Goal: Task Accomplishment & Management: Manage account settings

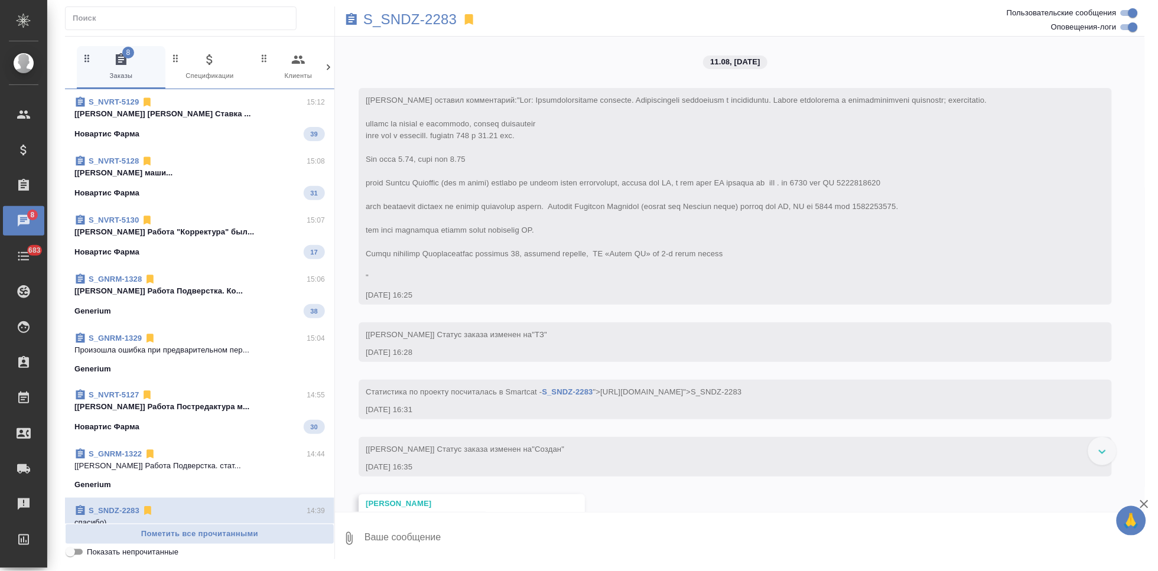
scroll to position [4600, 0]
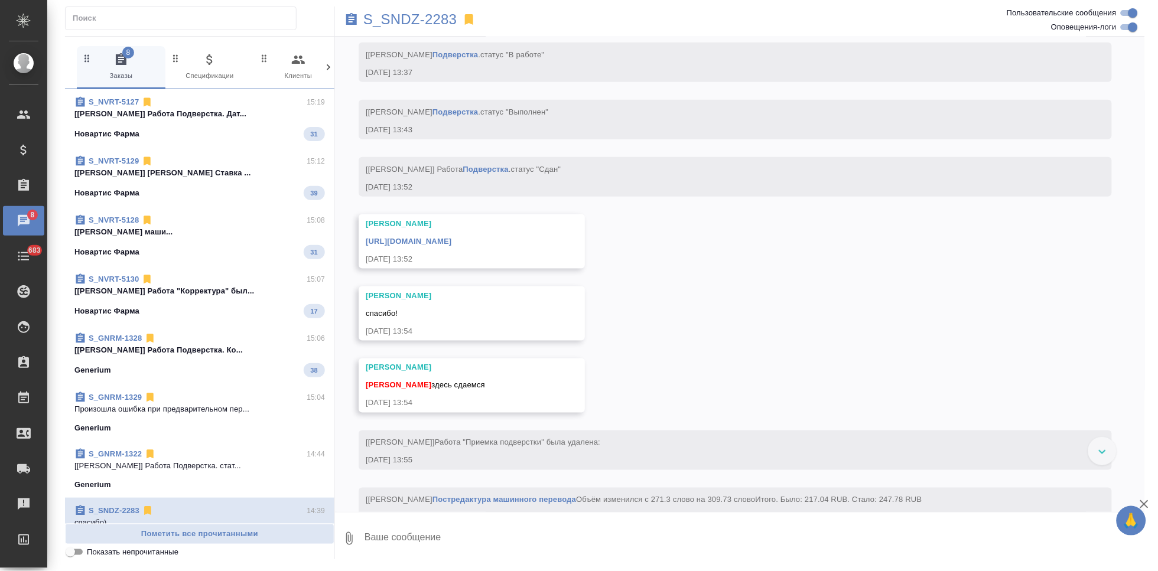
scroll to position [4140, 0]
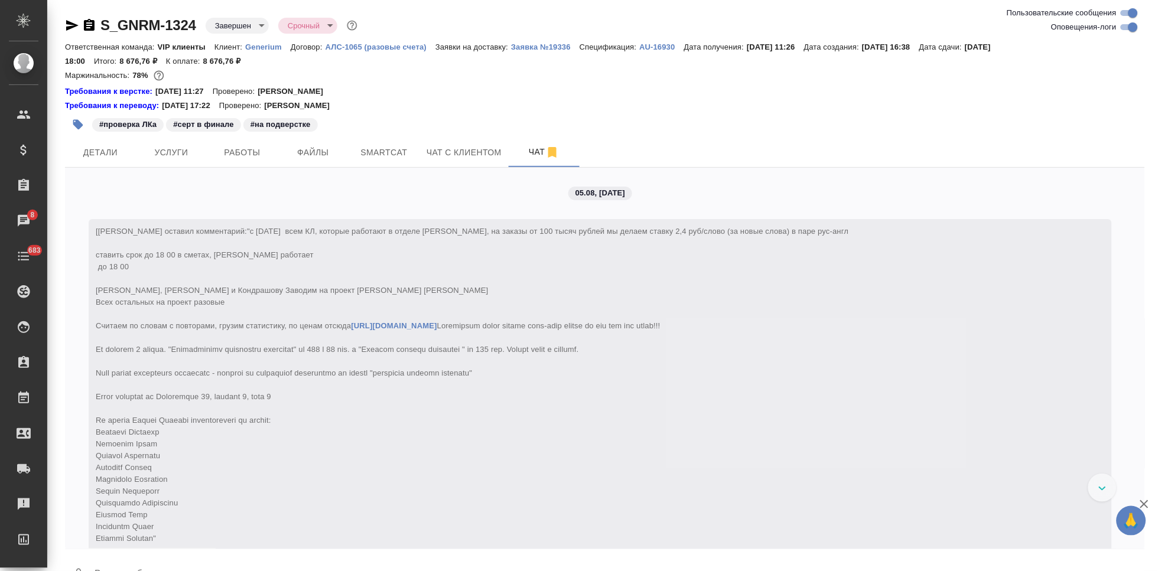
scroll to position [5699, 0]
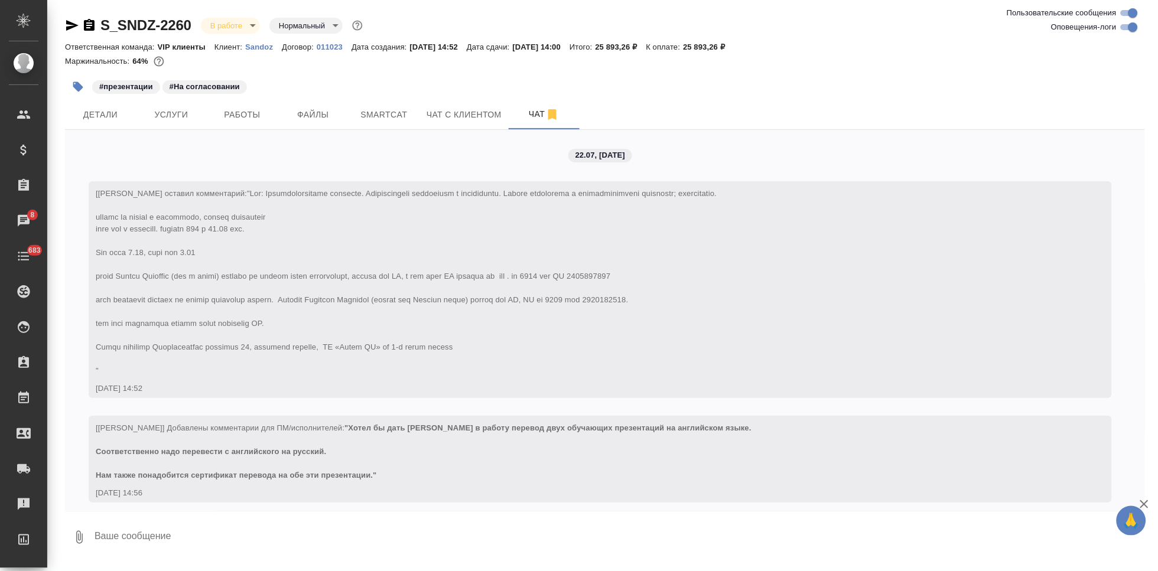
scroll to position [12202, 0]
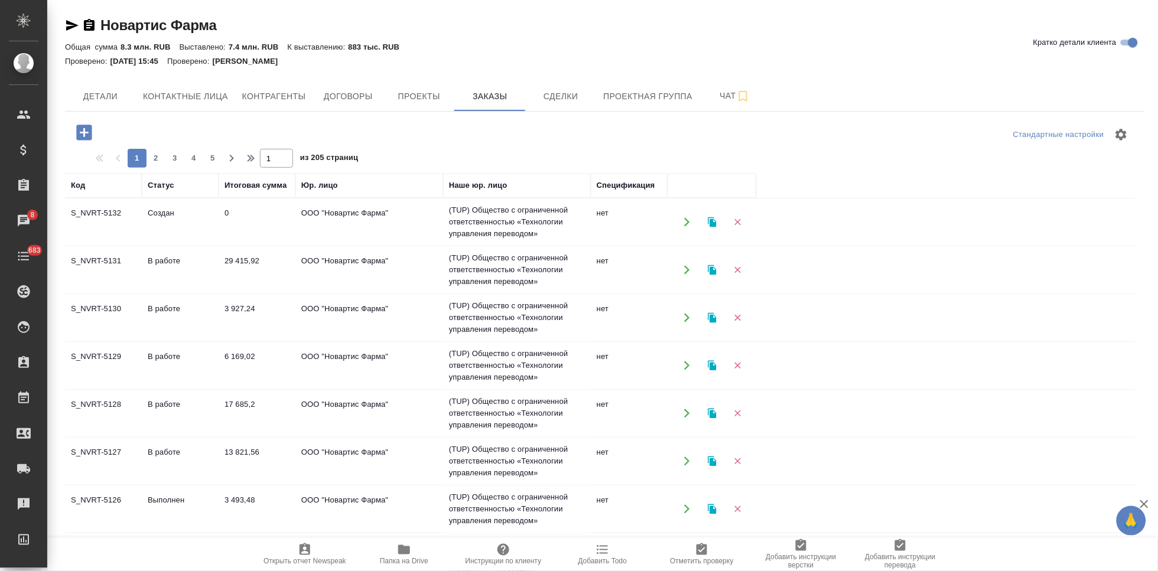
click at [90, 134] on icon "button" at bounding box center [83, 132] width 15 height 15
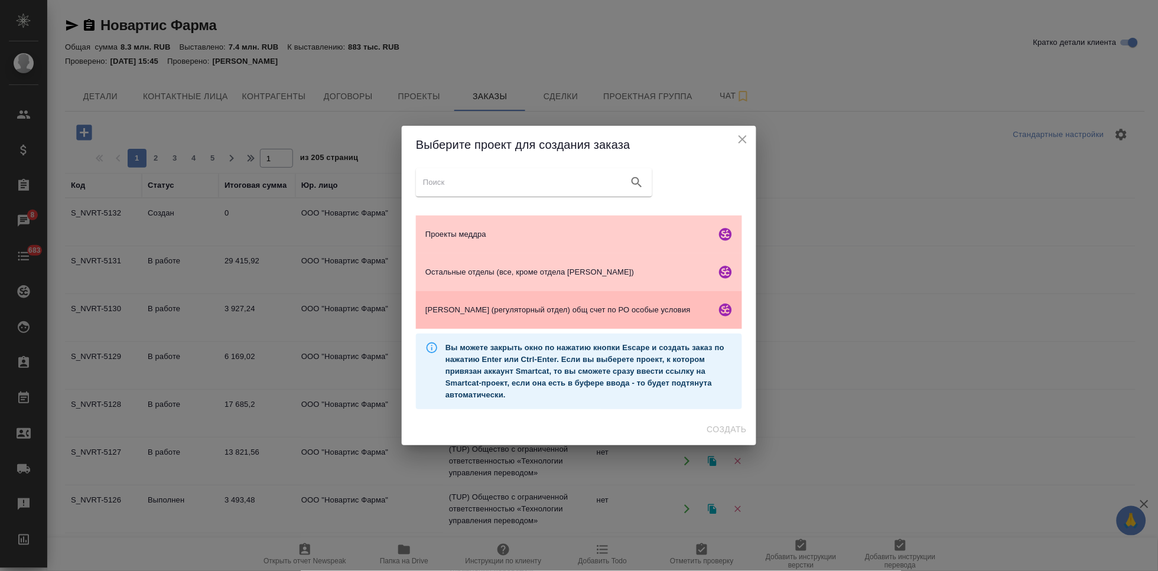
click at [516, 311] on span "Гладкова (регуляторный отдел) общ счет по РО особые условия" at bounding box center [569, 310] width 286 height 12
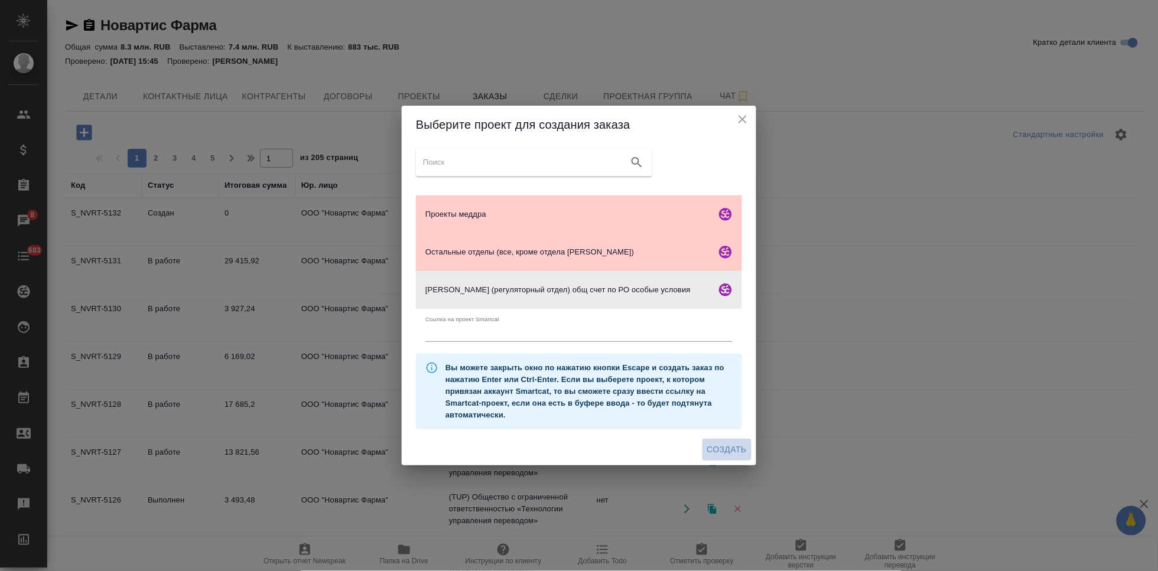
click at [730, 448] on span "Создать" at bounding box center [727, 450] width 40 height 15
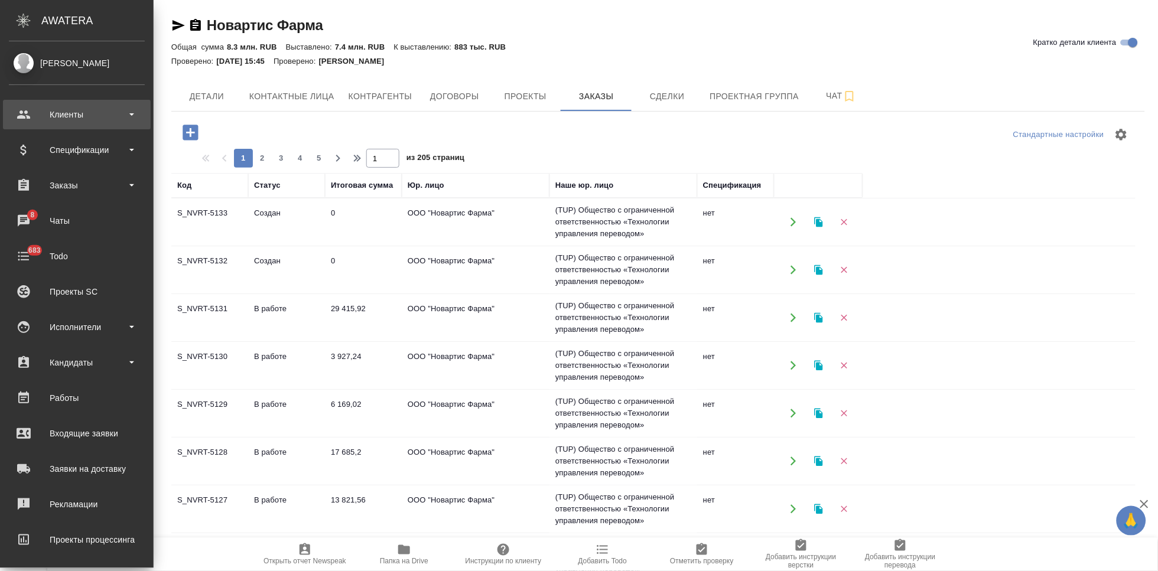
click at [29, 116] on div "Клиенты" at bounding box center [77, 115] width 136 height 18
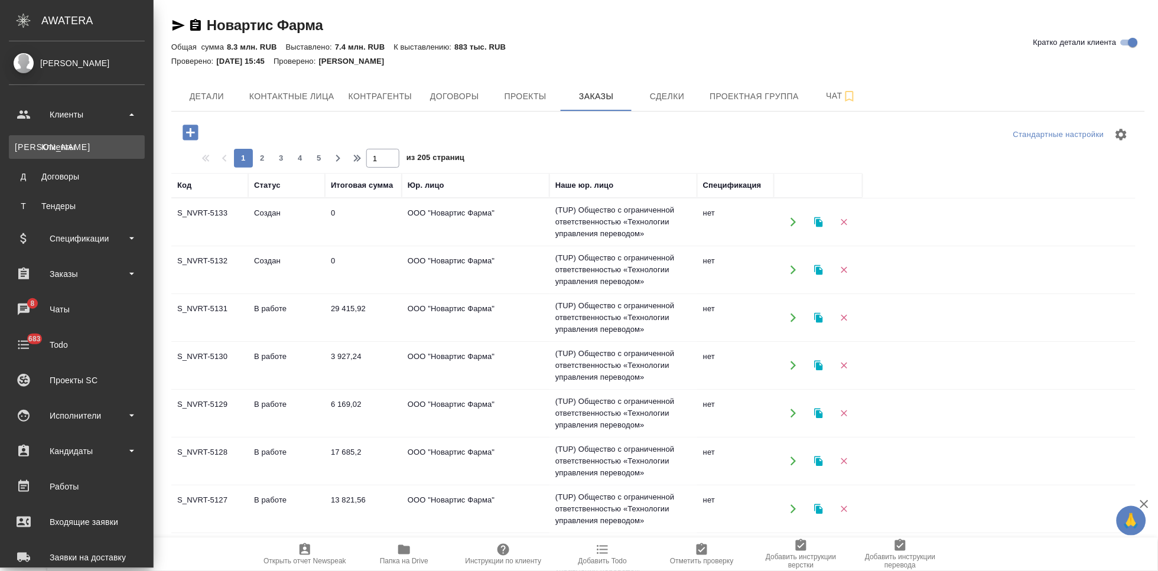
click at [48, 139] on link "К Клиенты" at bounding box center [77, 147] width 136 height 24
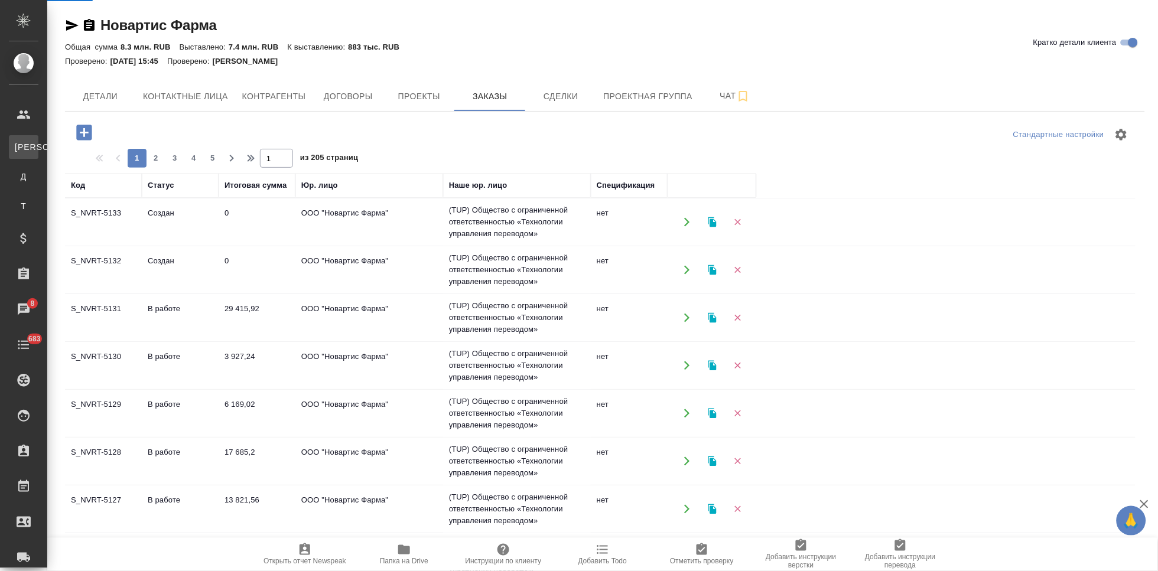
select select "RU"
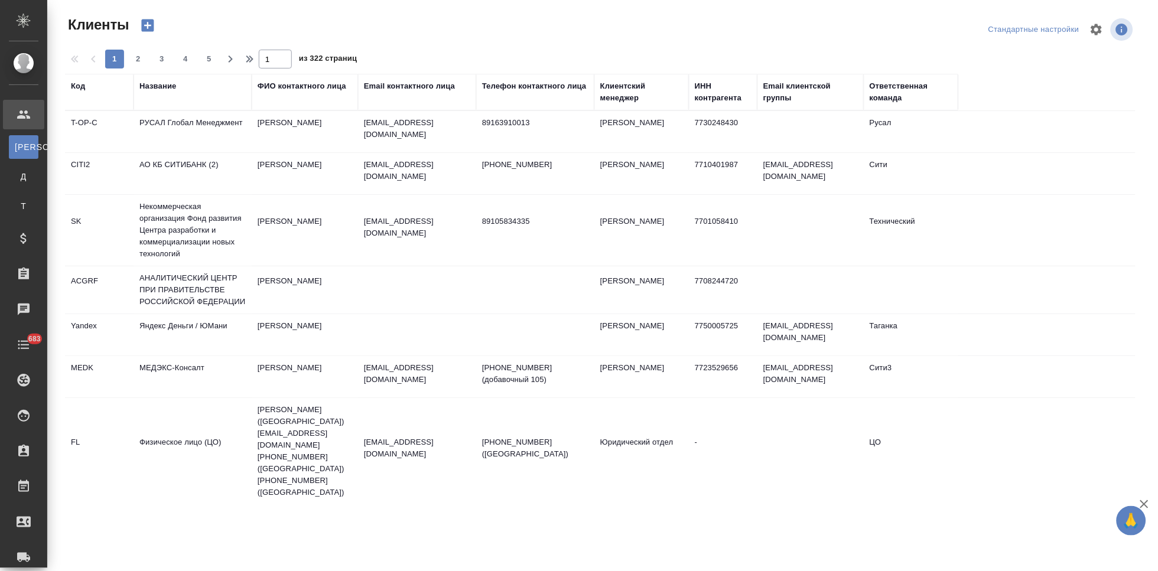
click at [74, 90] on div "Код" at bounding box center [78, 86] width 14 height 12
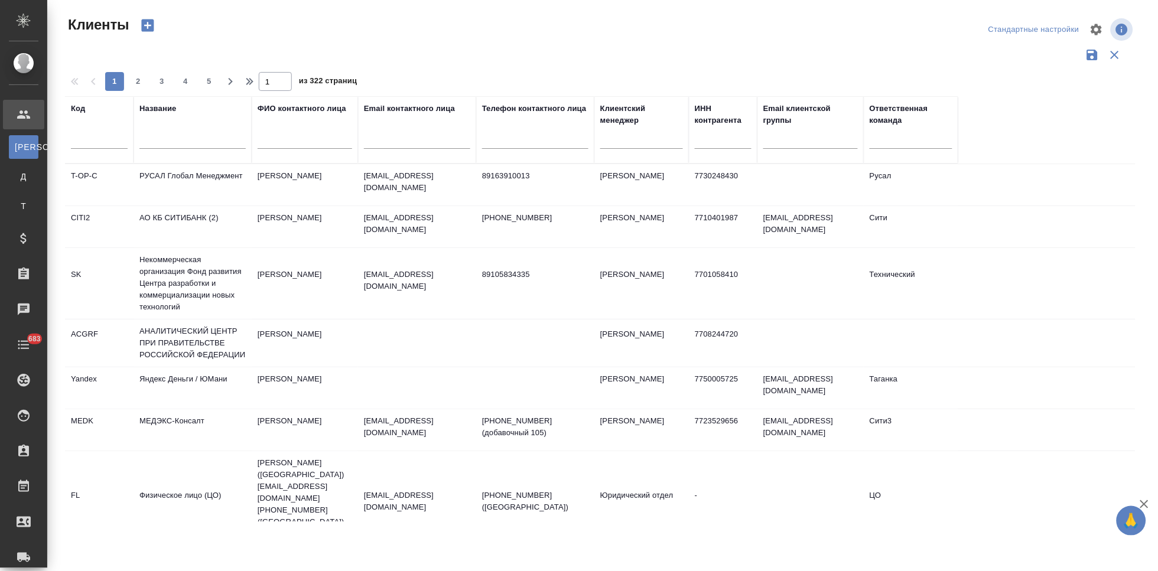
click at [93, 142] on input "text" at bounding box center [99, 141] width 57 height 15
type input "п"
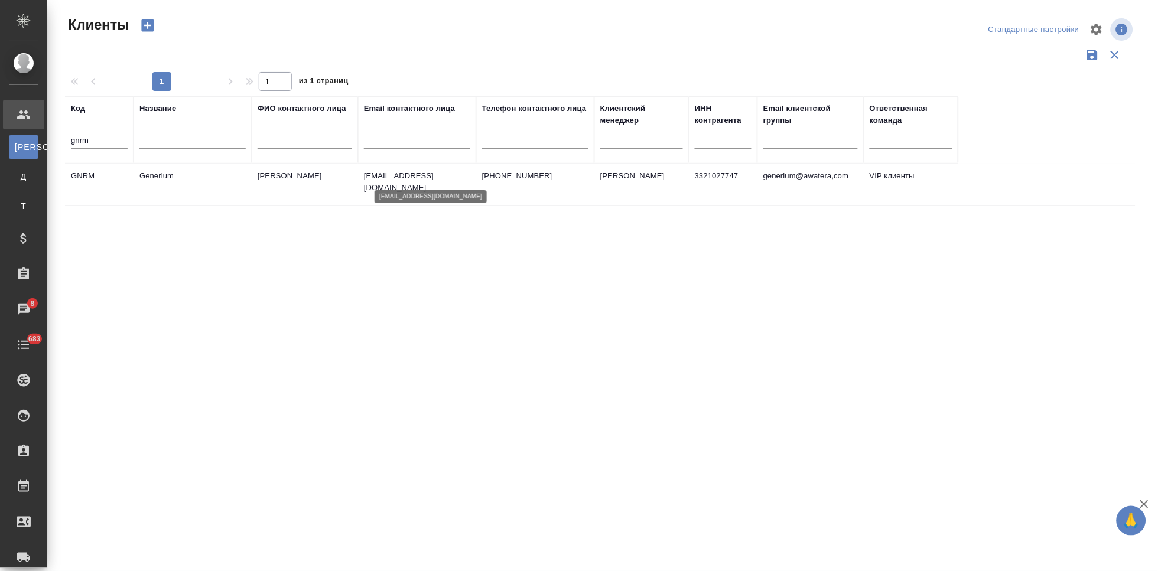
click at [366, 181] on p "emastakhova@generium.ru" at bounding box center [417, 182] width 106 height 24
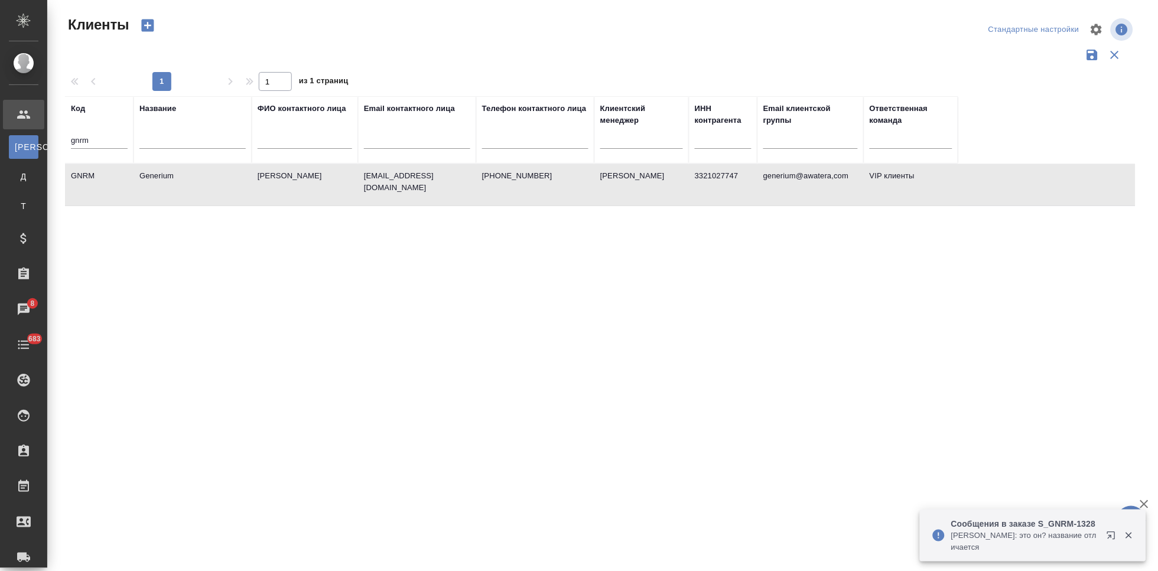
click at [113, 137] on input "gnrm" at bounding box center [99, 141] width 57 height 15
type input "g"
type input "nvrt"
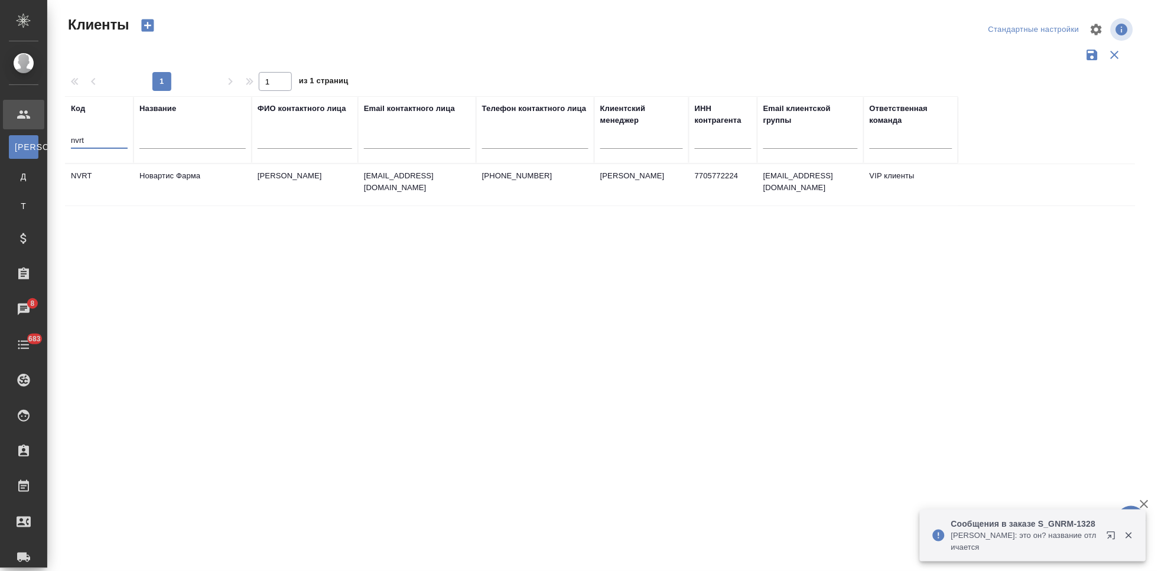
click at [268, 190] on td "Головина Дарья" at bounding box center [305, 184] width 106 height 41
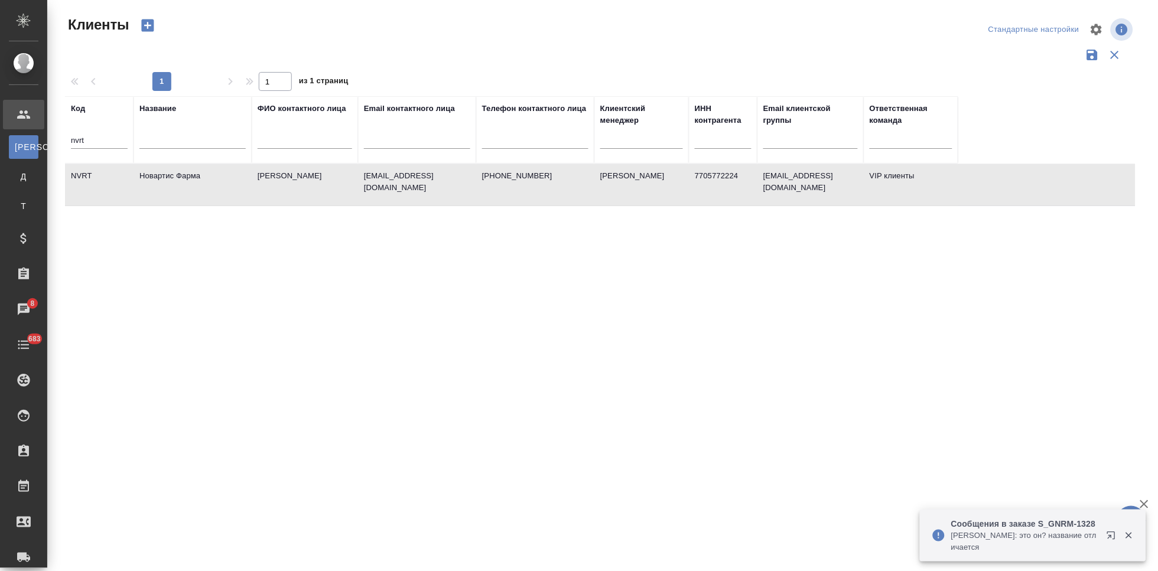
click at [268, 190] on td "Головина Дарья" at bounding box center [305, 184] width 106 height 41
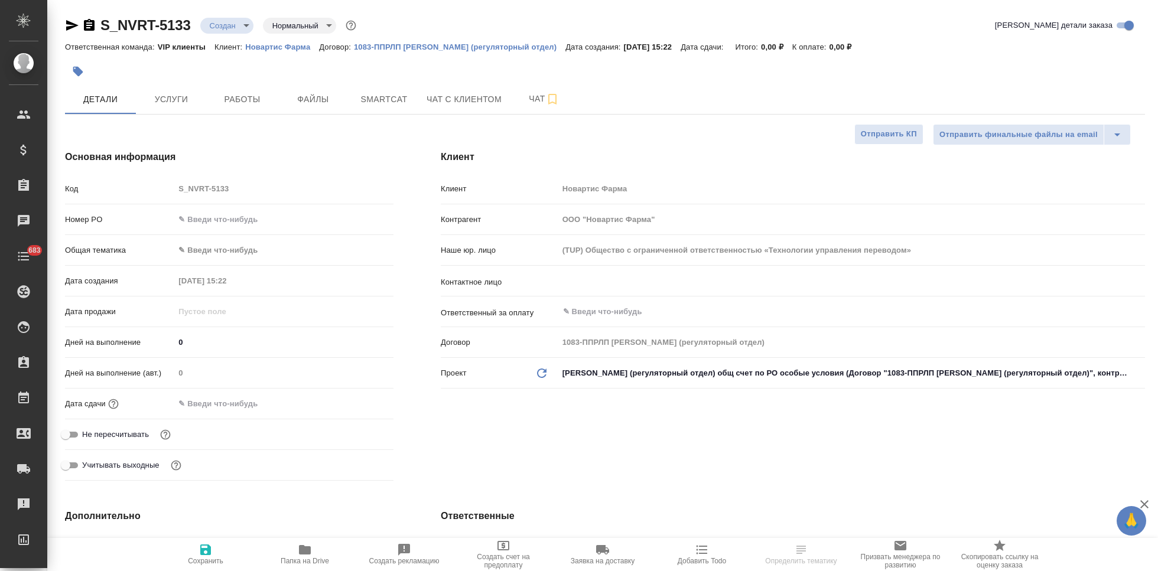
select select "RU"
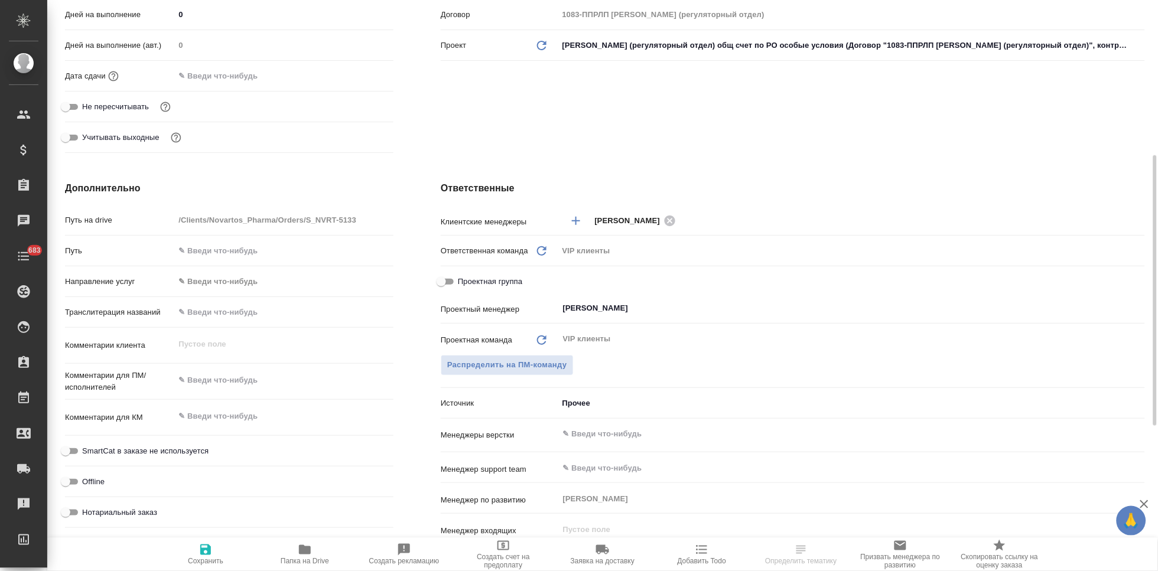
click at [220, 424] on textarea at bounding box center [283, 417] width 219 height 20
paste textarea "В перевод_Pubs 173710"
type textarea "В перевод_Pubs 173710"
drag, startPoint x: 216, startPoint y: 554, endPoint x: 189, endPoint y: 249, distance: 306.7
click at [216, 554] on span "Сохранить" at bounding box center [205, 554] width 85 height 22
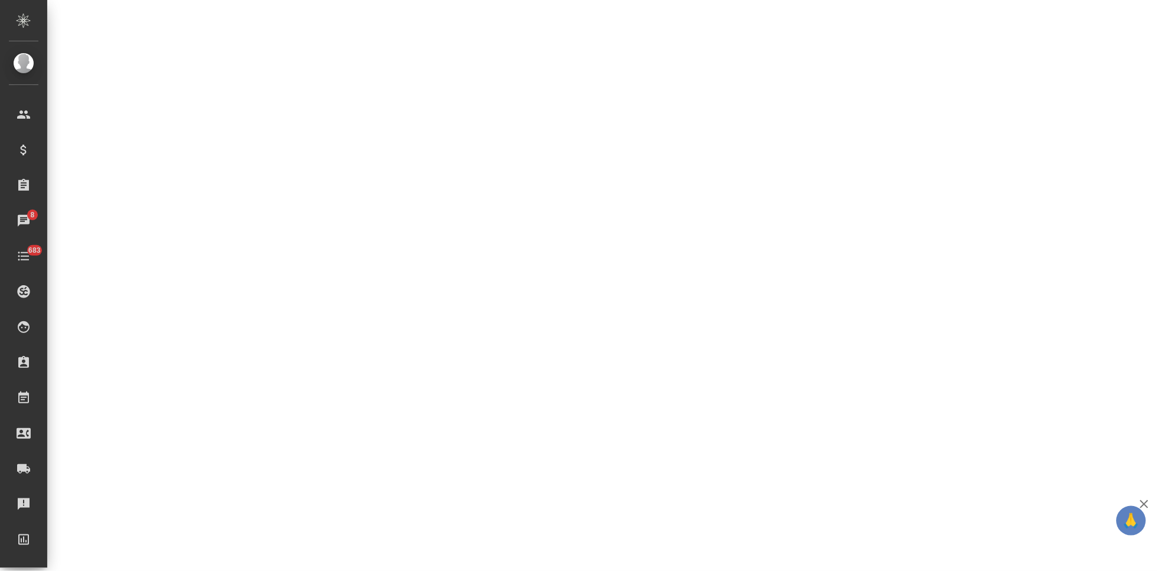
select select "RU"
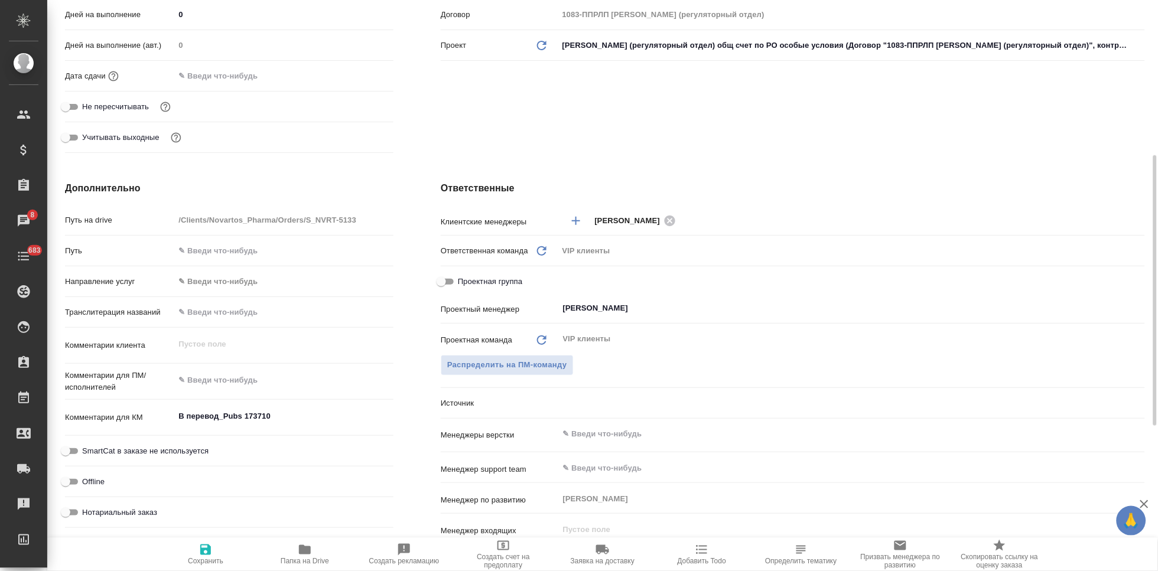
type textarea "x"
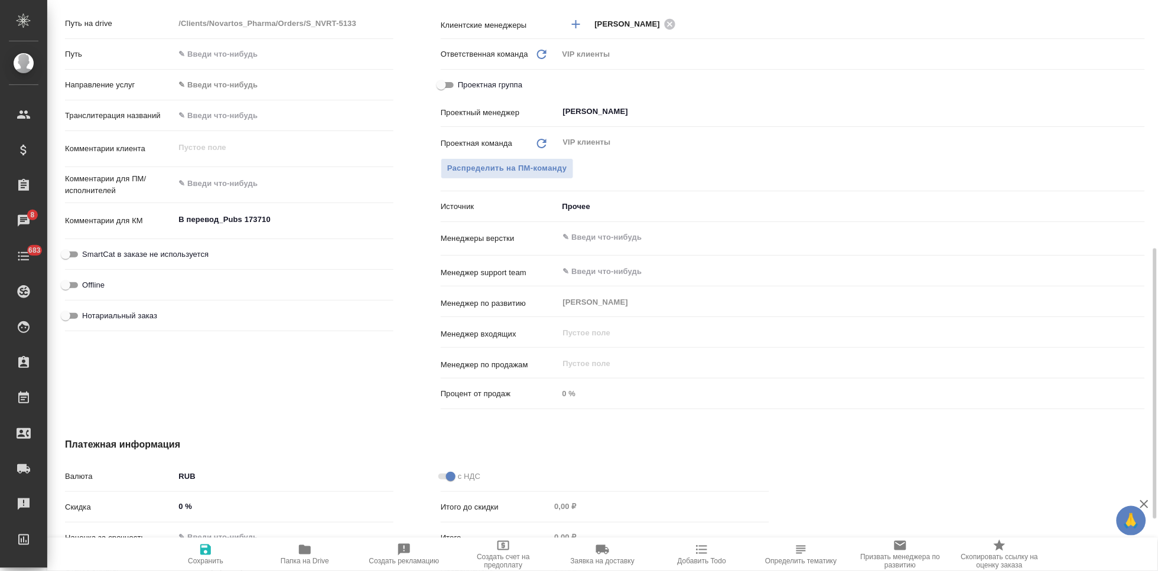
scroll to position [459, 0]
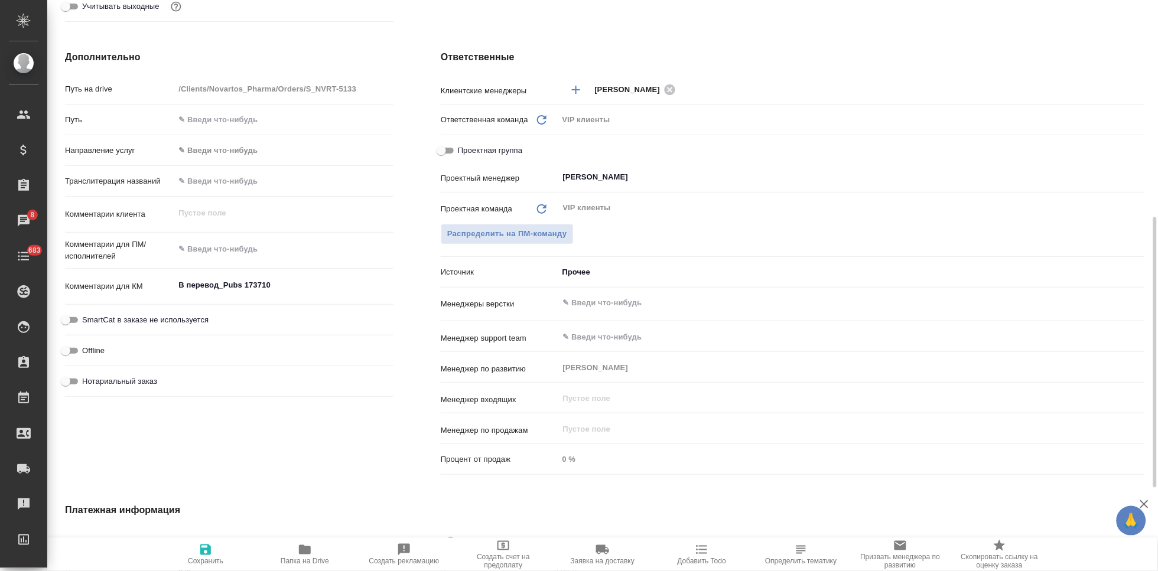
type textarea "x"
click at [237, 252] on textarea at bounding box center [284, 250] width 218 height 20
type textarea "x"
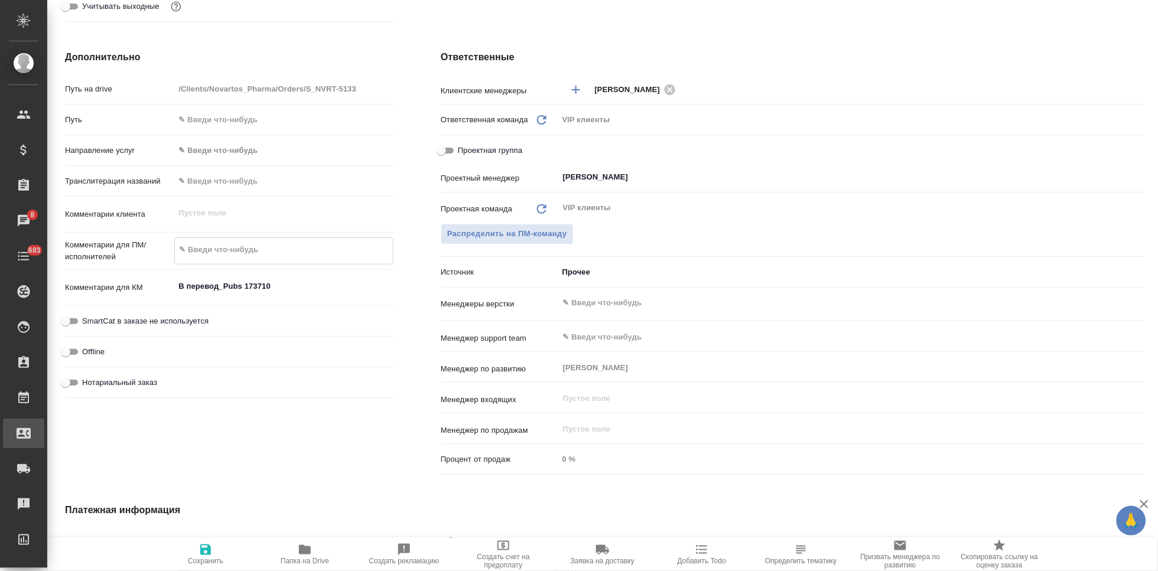
type textarea "п"
type textarea "x"
type textarea "пр"
type textarea "x"
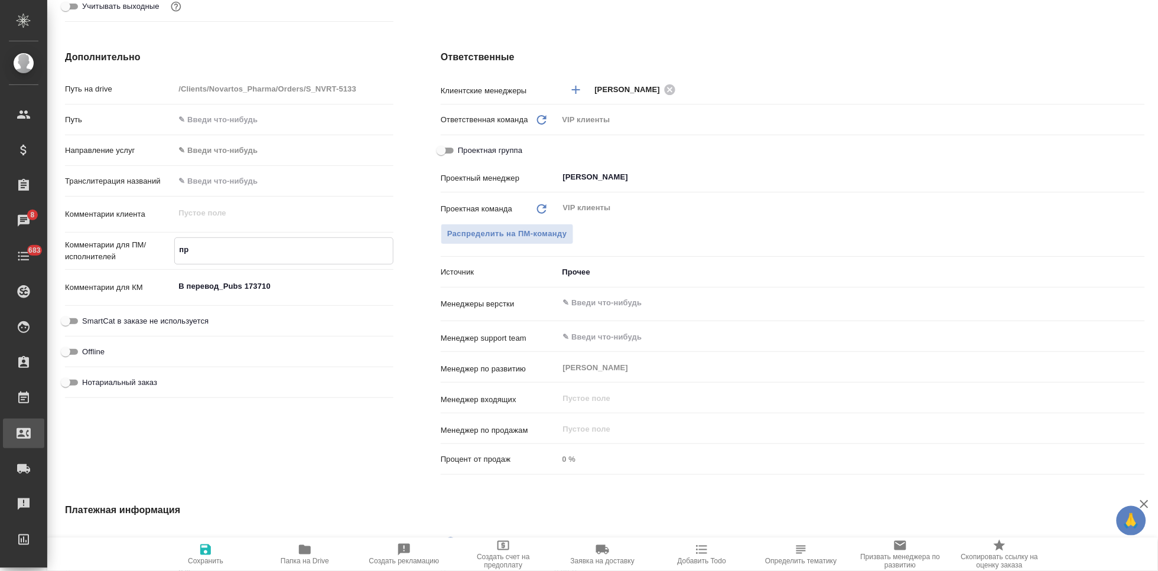
type textarea "при"
type textarea "x"
type textarea "прин"
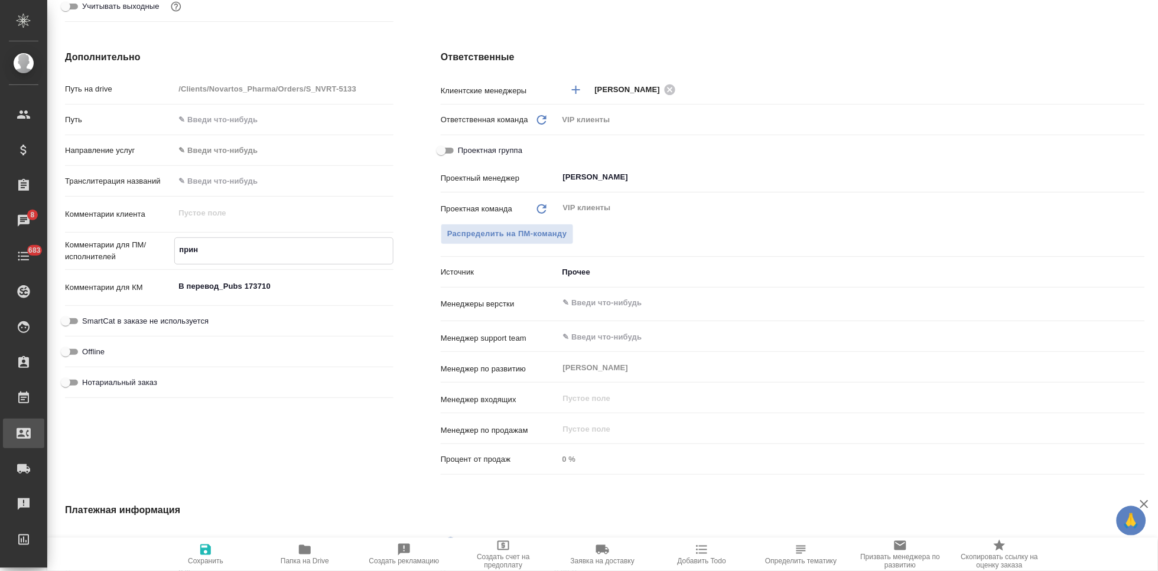
type textarea "x"
type textarea "приня"
type textarea "x"
type textarea "принят"
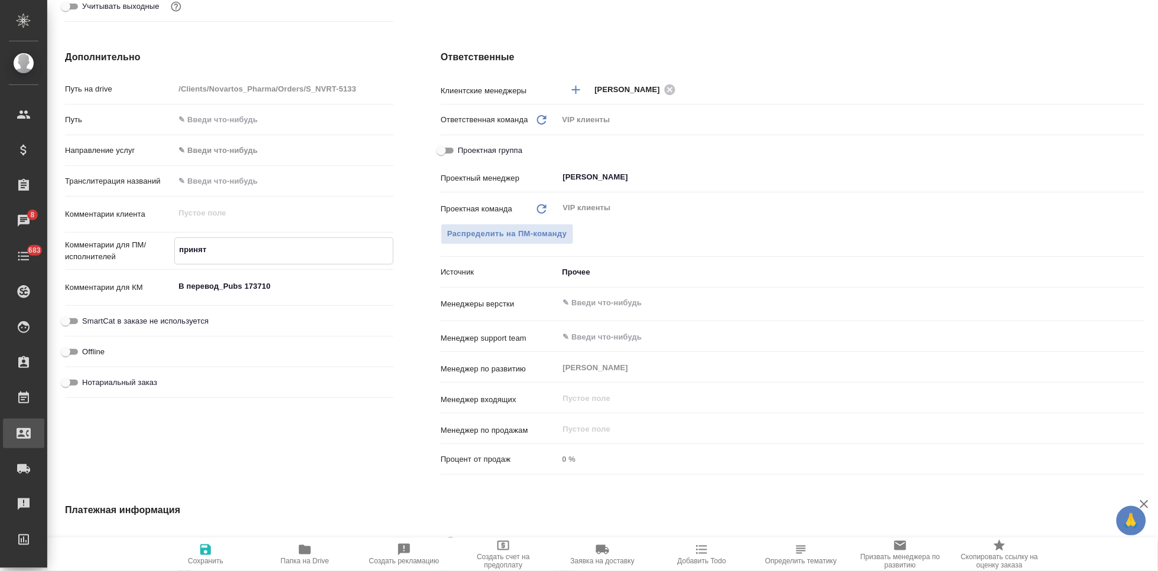
type textarea "x"
type textarea "принять"
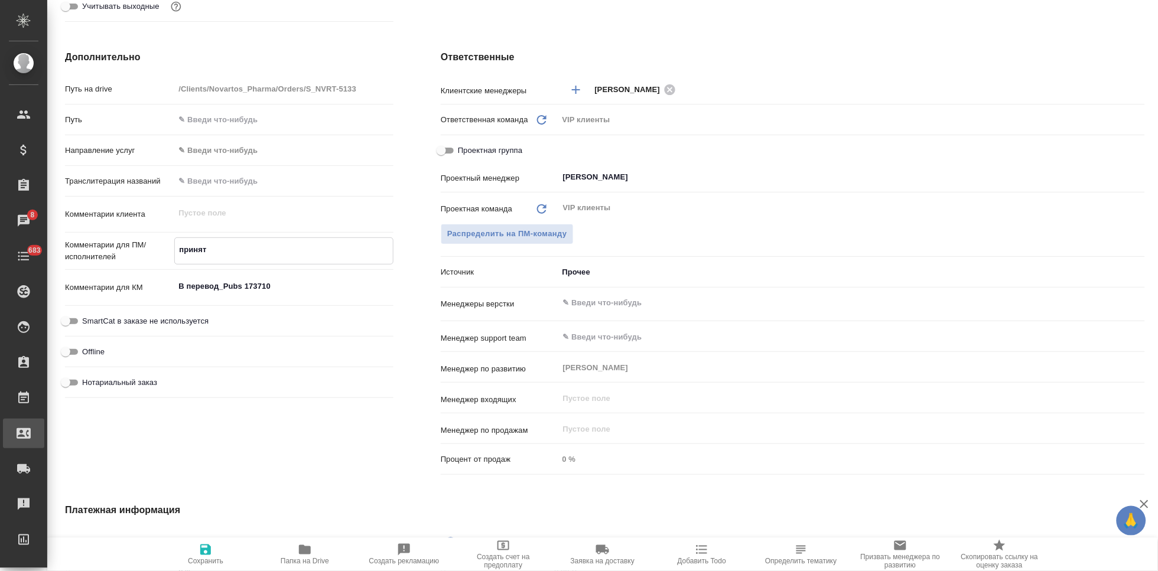
type textarea "x"
type textarea "принять"
type textarea "x"
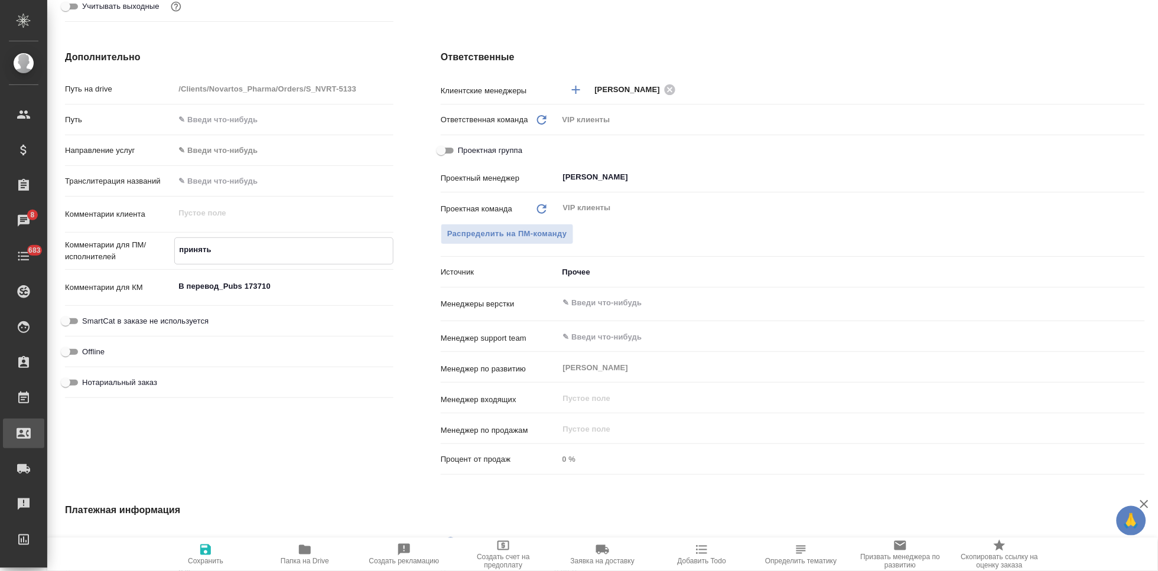
type textarea "x"
type textarea "принять п"
type textarea "x"
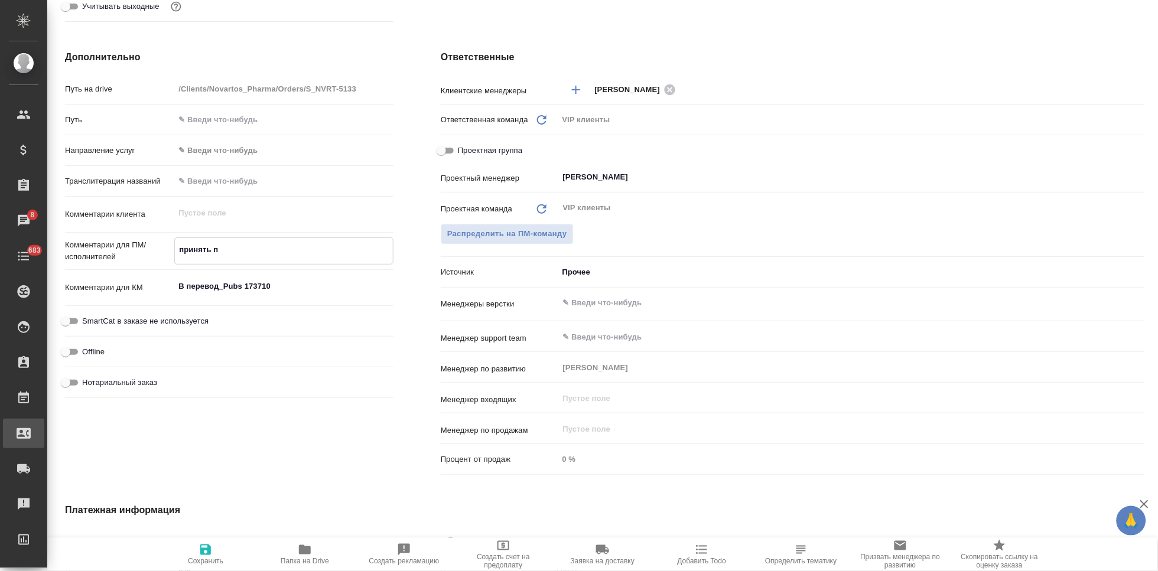
type textarea "x"
type textarea "принять пе"
type textarea "x"
type textarea "принять пере"
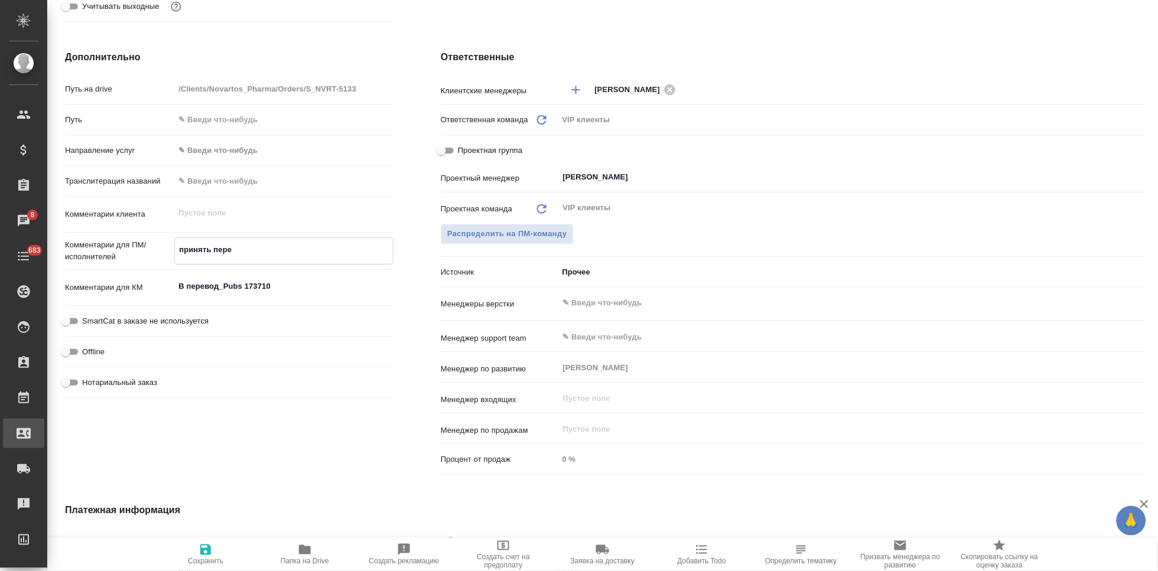
type textarea "x"
type textarea "принять перево"
type textarea "x"
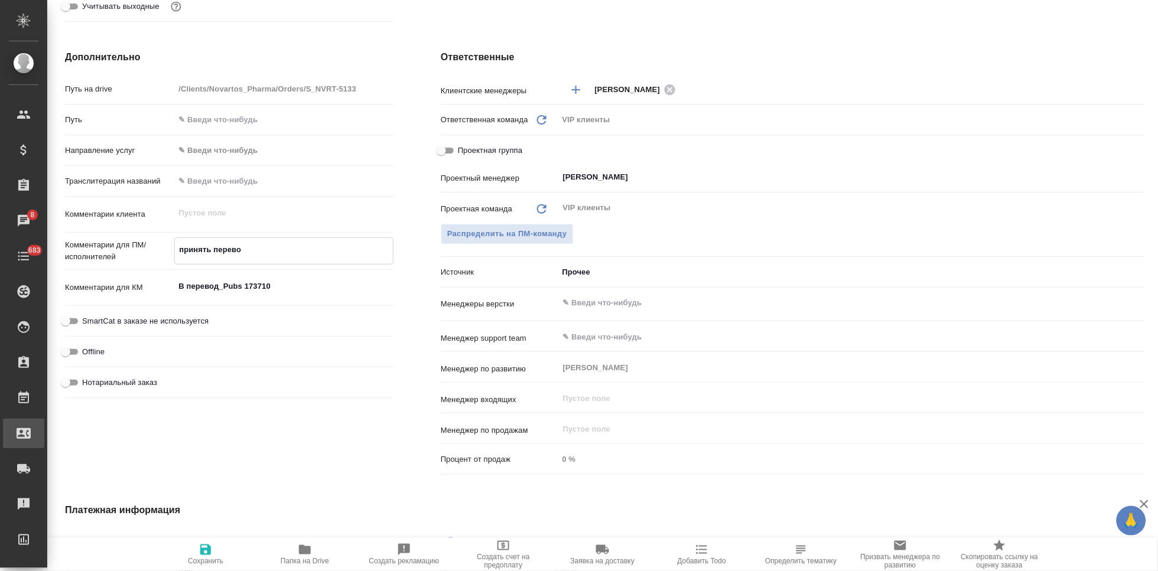
type textarea "x"
type textarea "принять перевод"
type textarea "x"
type textarea "принять перевод"
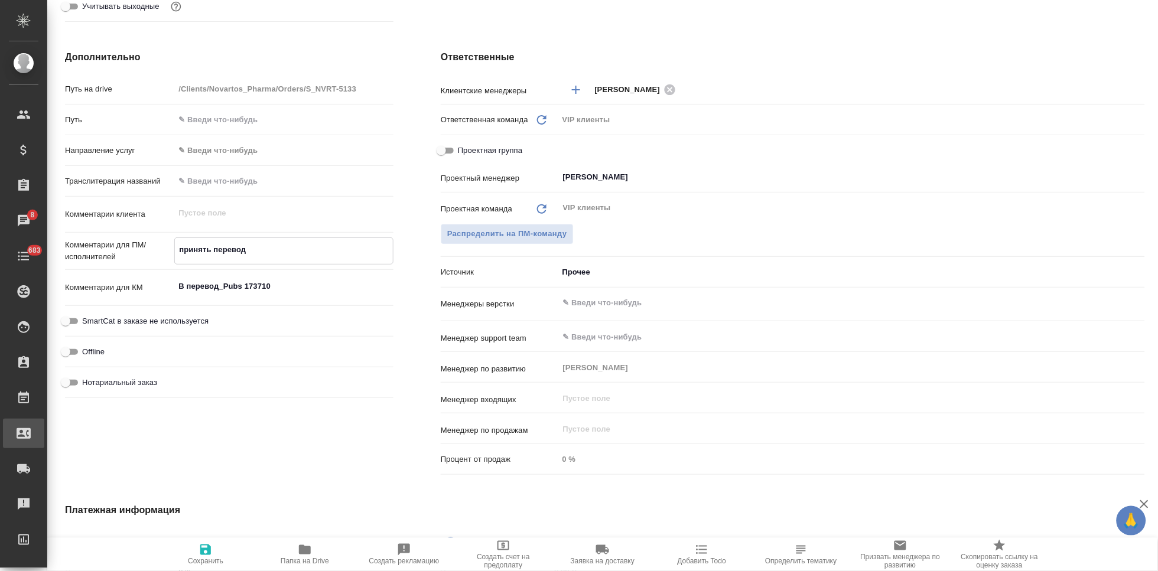
type textarea "x"
type textarea "принять перевод д"
type textarea "x"
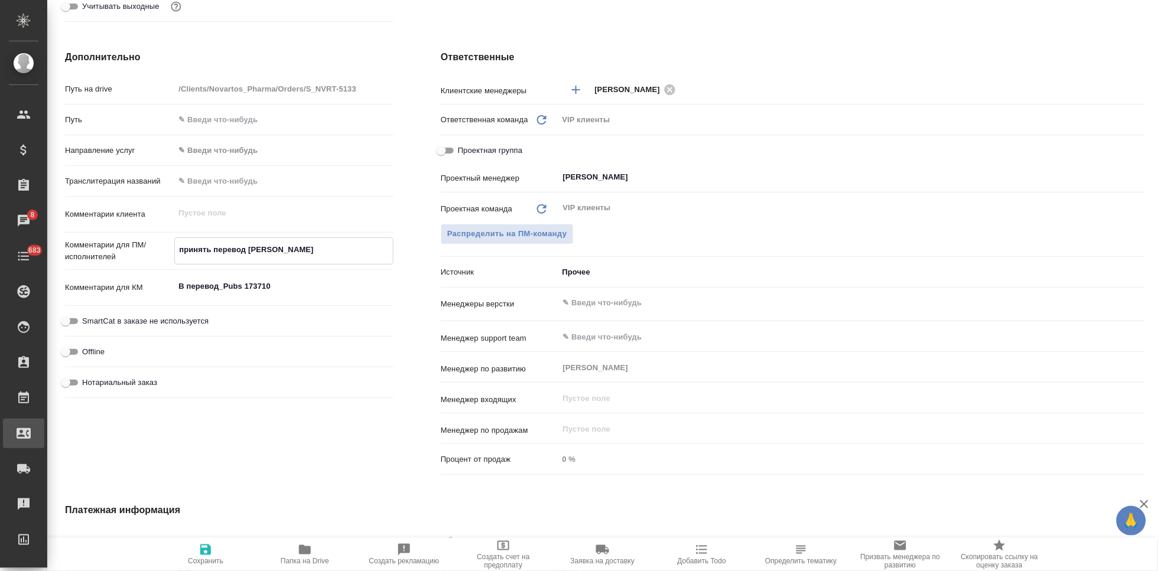
type textarea "x"
type textarea "принять перевод до"
type textarea "x"
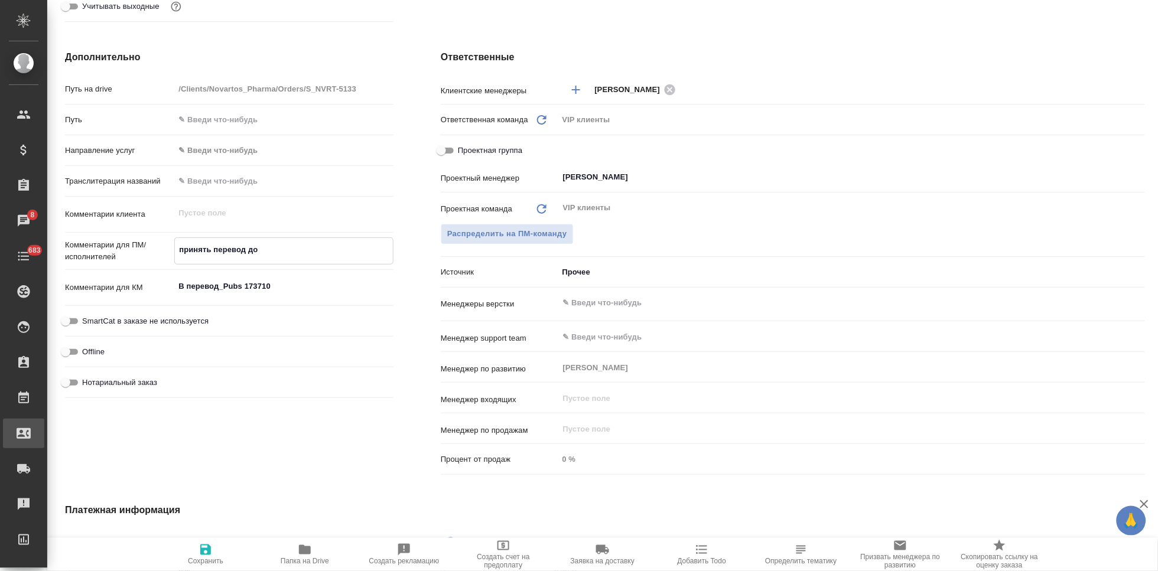
type textarea "x"
type textarea "принять перевод до 1"
type textarea "x"
type textarea "принять перевод до 15"
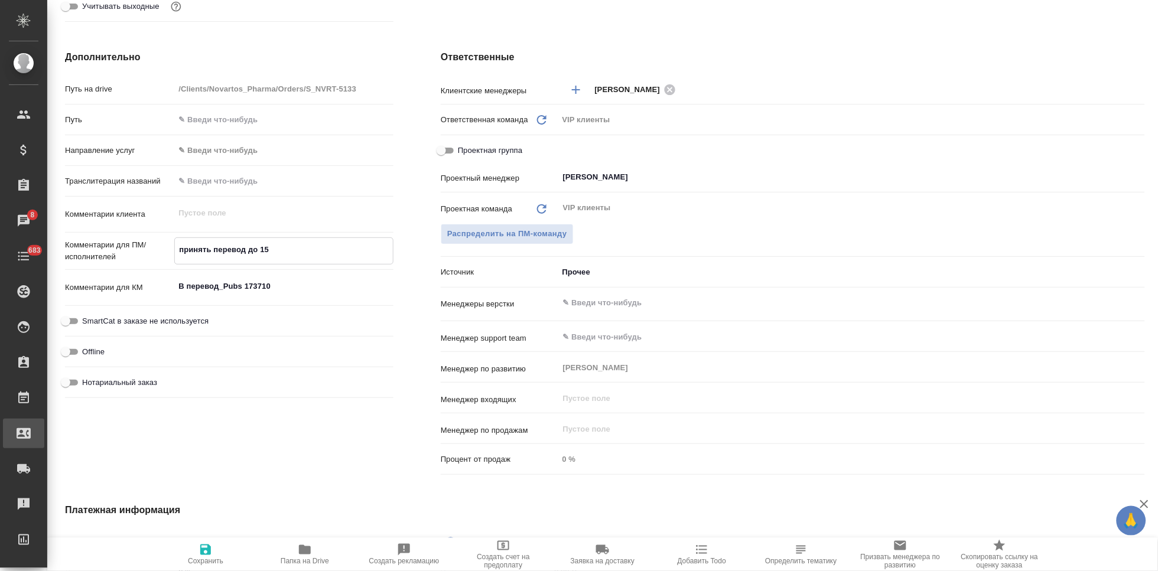
type textarea "x"
type textarea "принять перевод до 15 в"
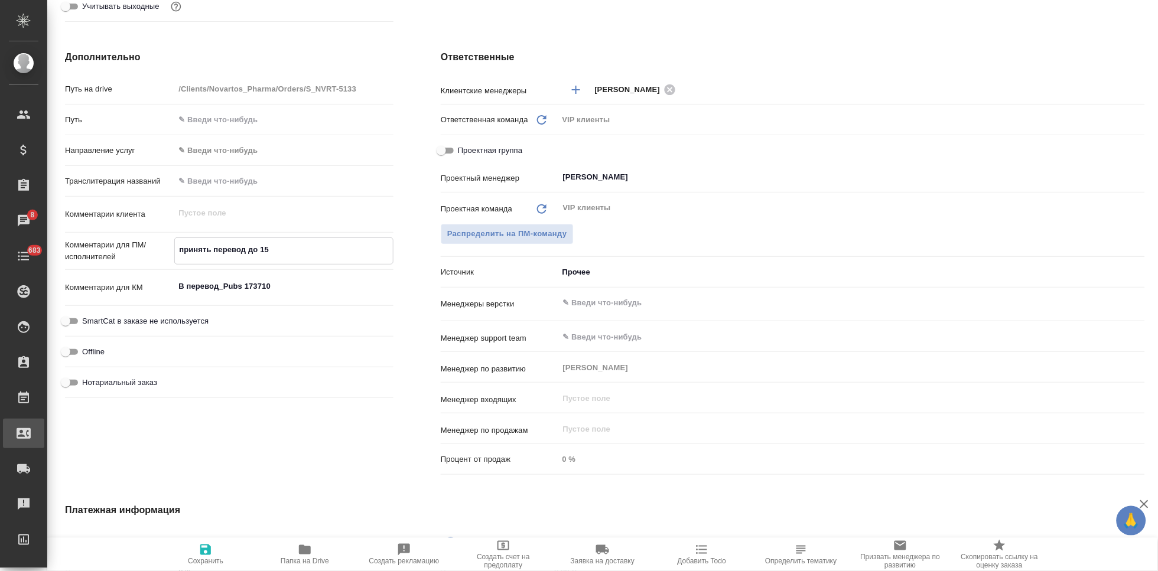
type textarea "x"
type textarea "принять перевод до 15"
type textarea "x"
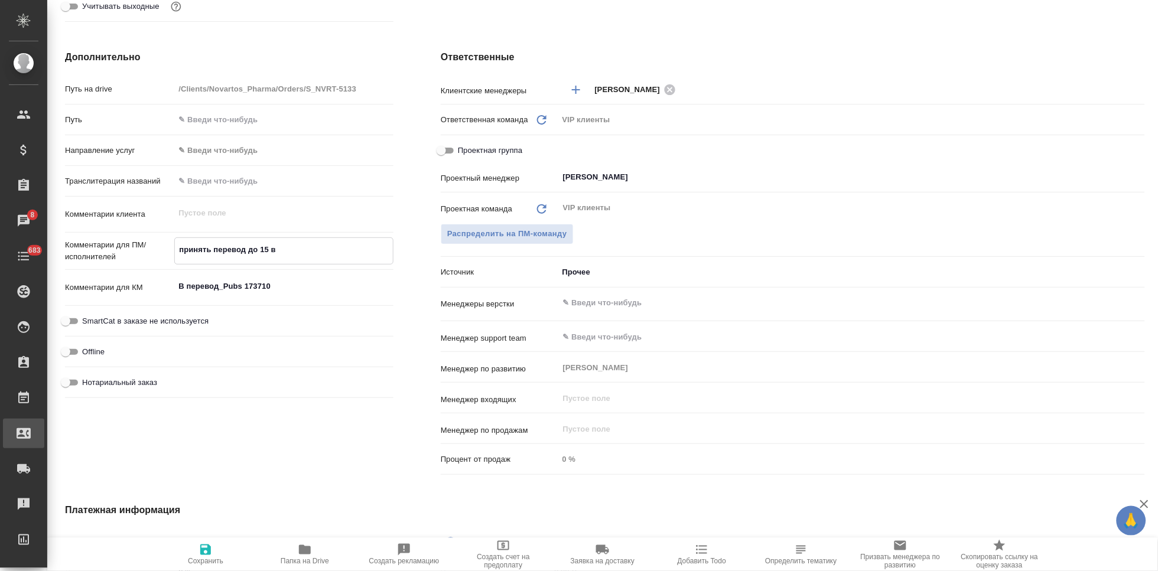
type textarea "x"
type textarea "принять перевод до 15 а"
type textarea "x"
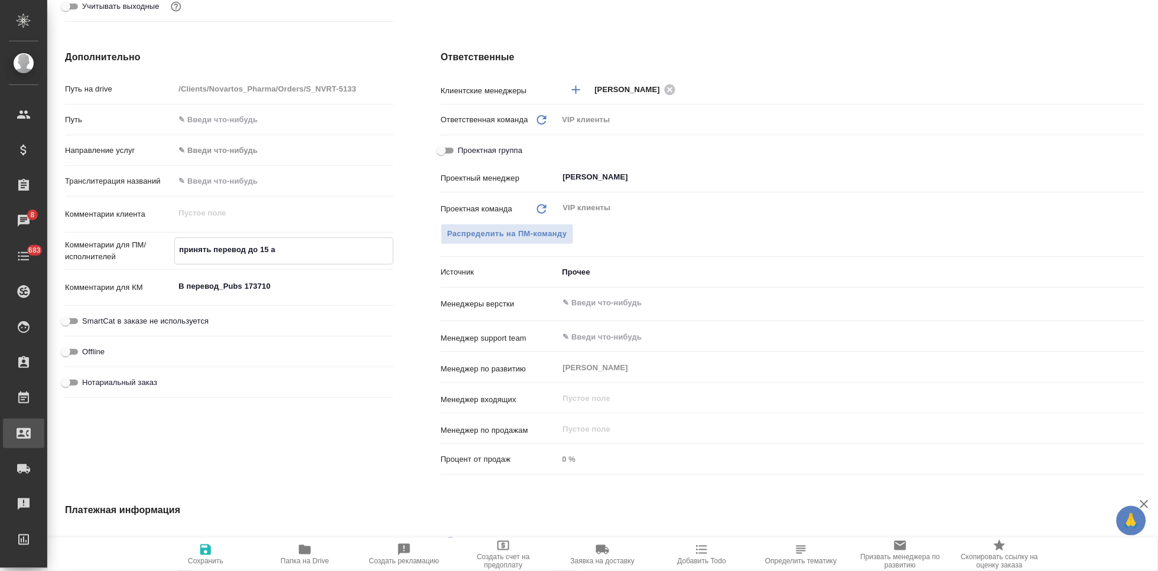
type textarea "x"
type textarea "принять перевод до 15 ав"
type textarea "x"
type textarea "принять перевод до 15 авг"
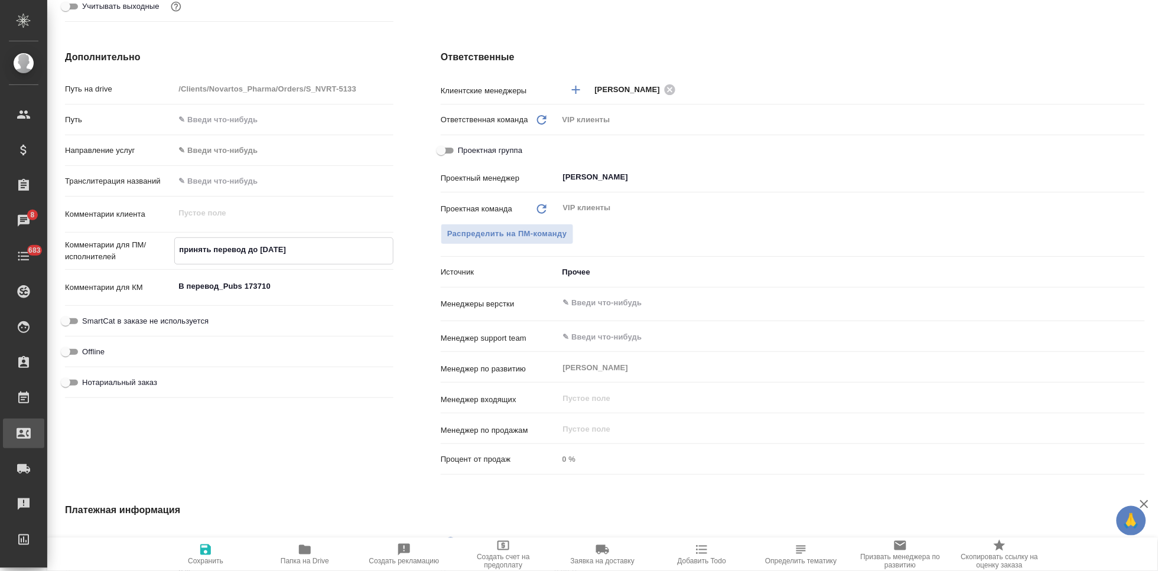
type textarea "x"
type textarea "принять перевод до 15 авгу"
type textarea "x"
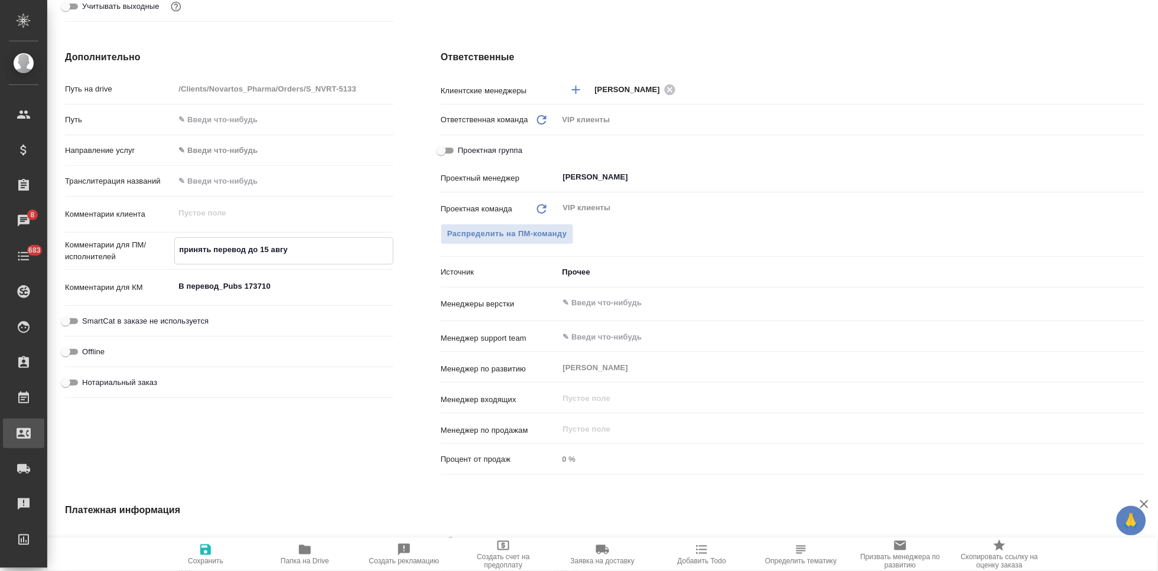
type textarea "принять перевод до 15 авгус"
type textarea "x"
type textarea "принять перевод до 15 августа"
type textarea "x"
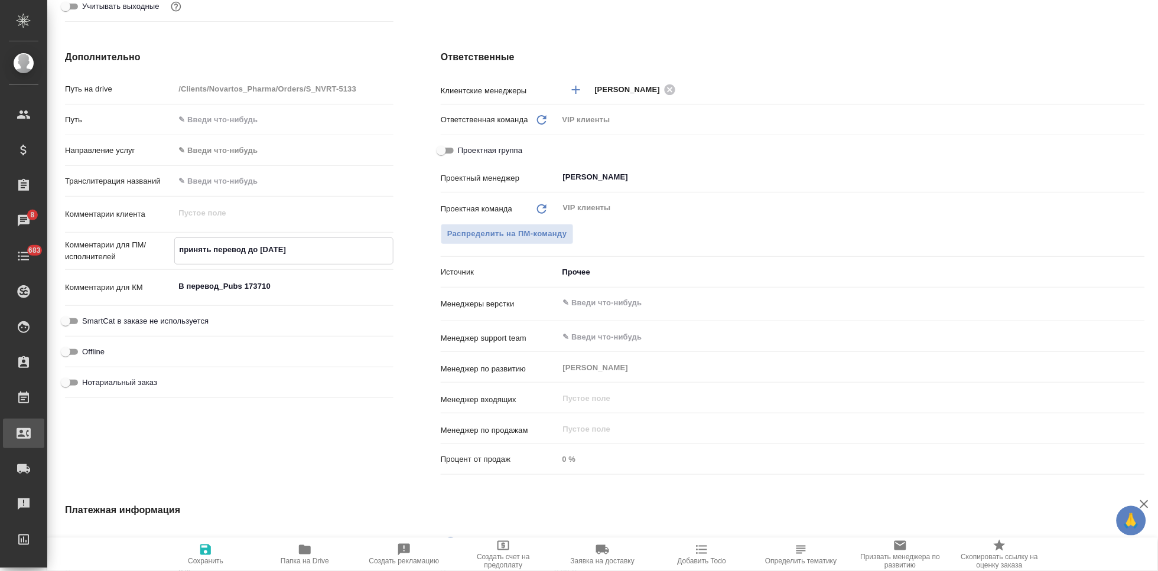
type textarea "x"
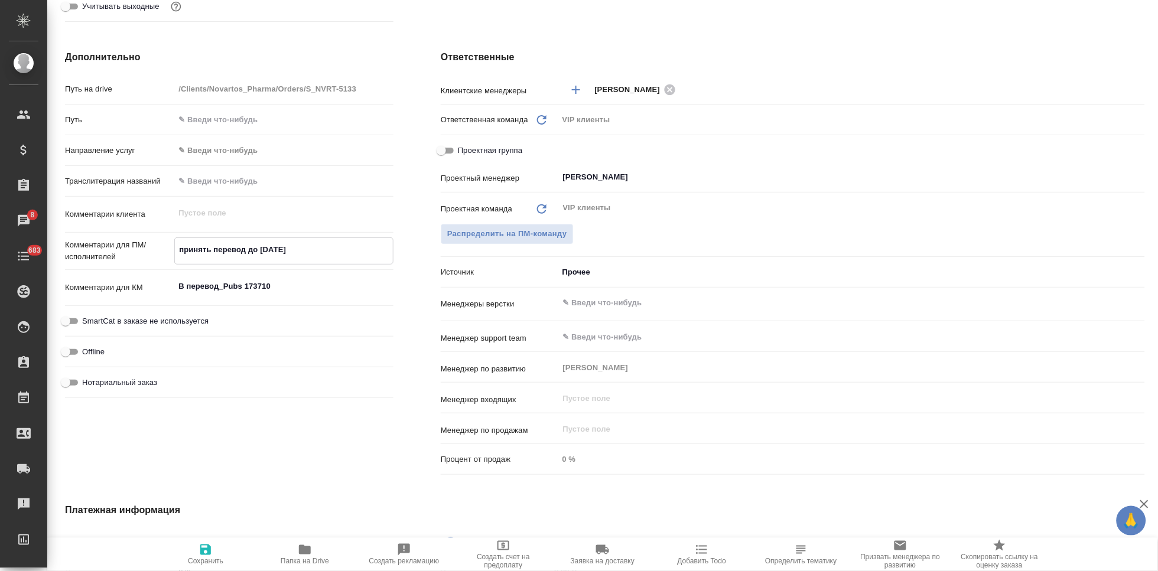
type textarea "x"
type textarea "принять перевод до 15 августа"
type textarea "x"
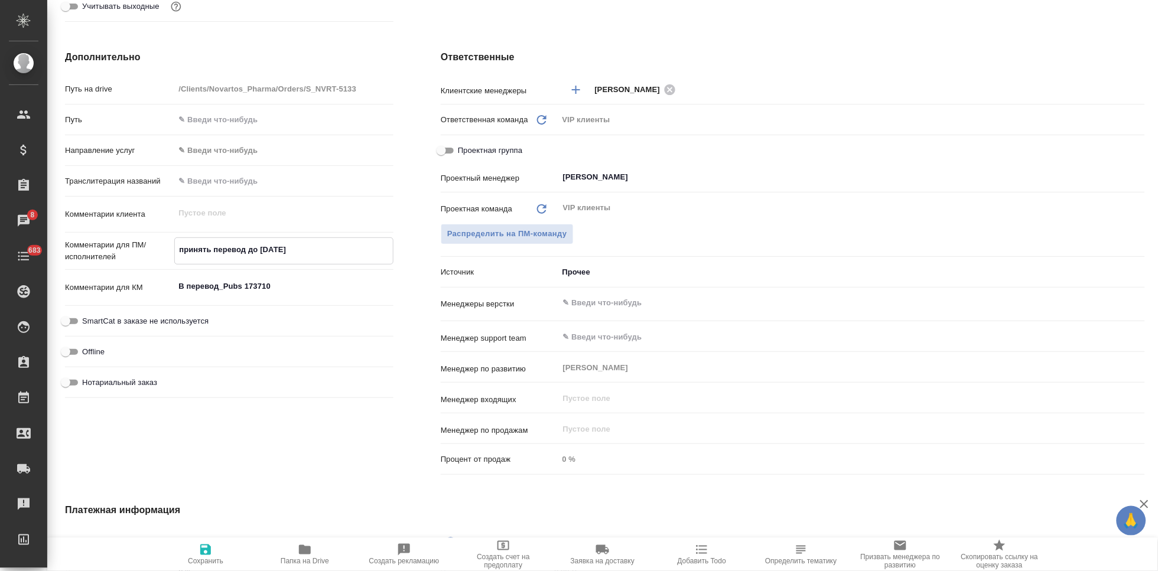
click at [205, 548] on icon "button" at bounding box center [206, 550] width 14 height 14
type textarea "x"
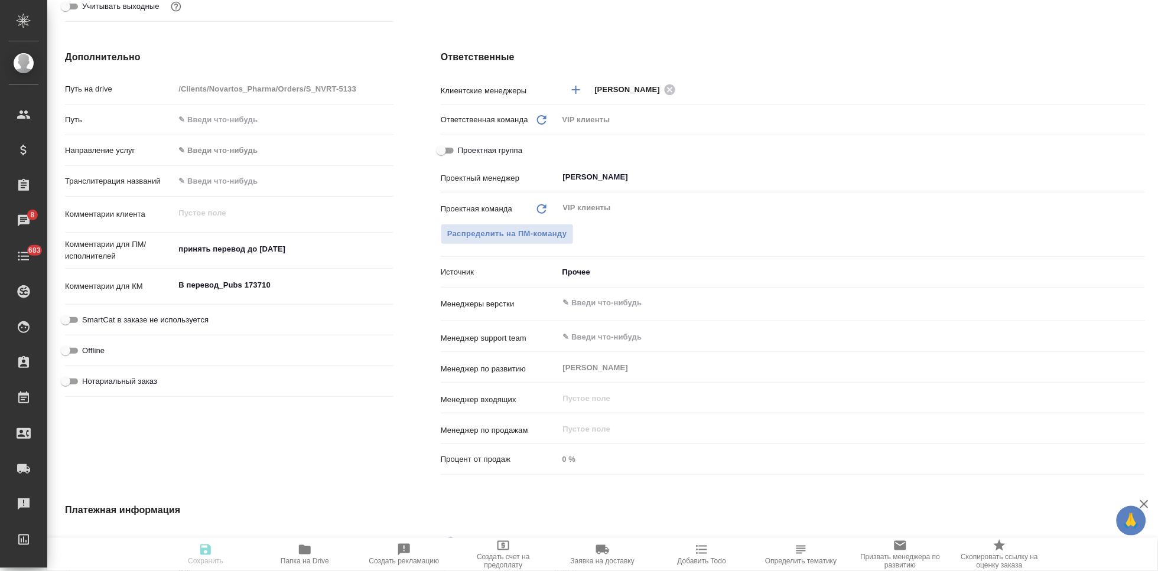
type textarea "x"
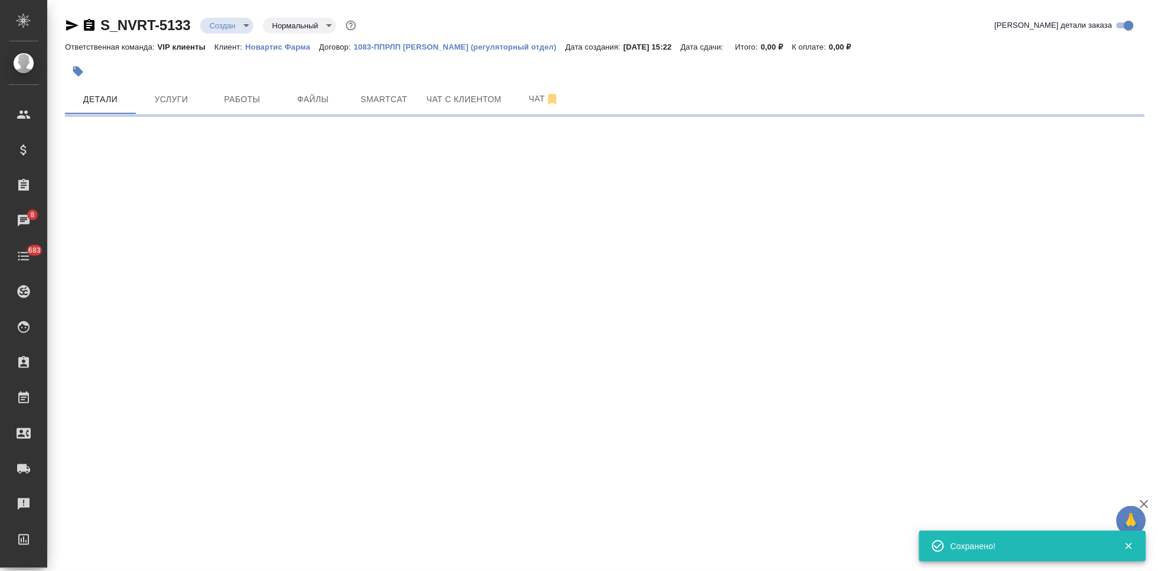
scroll to position [0, 0]
select select "RU"
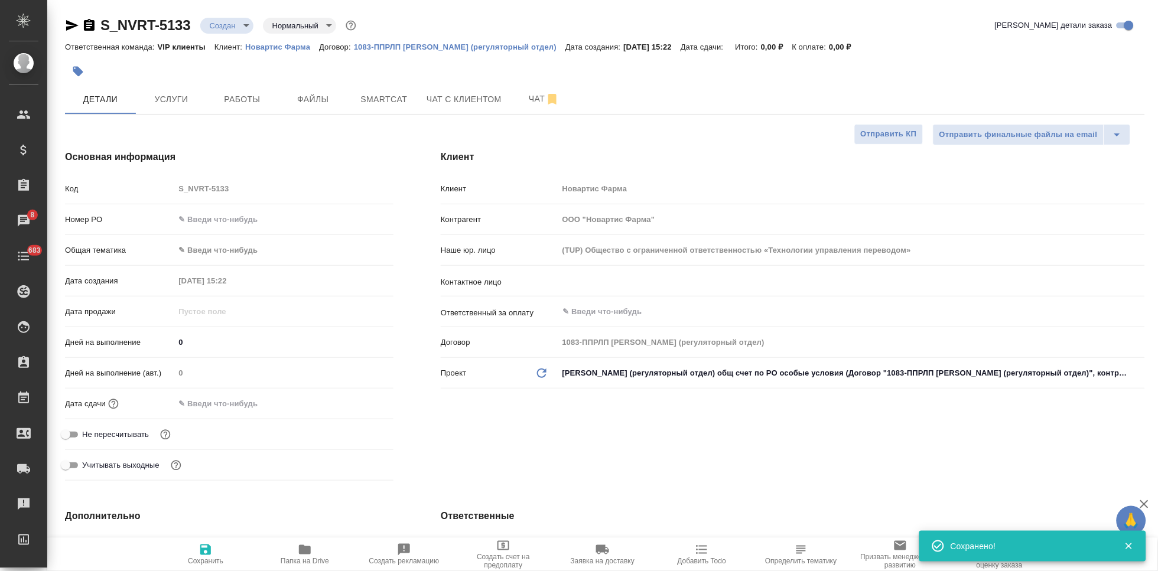
type textarea "x"
click at [209, 403] on input "text" at bounding box center [225, 403] width 103 height 17
click at [354, 402] on icon "button" at bounding box center [359, 403] width 11 height 12
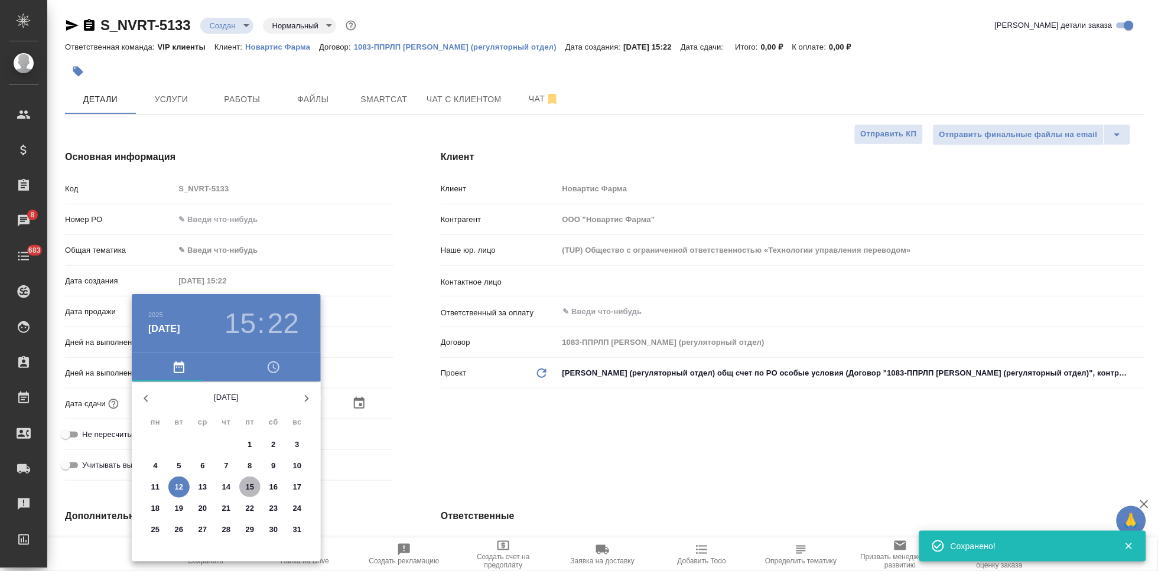
click at [252, 486] on p "15" at bounding box center [250, 488] width 9 height 12
type input "15.08.2025 15:22"
type textarea "x"
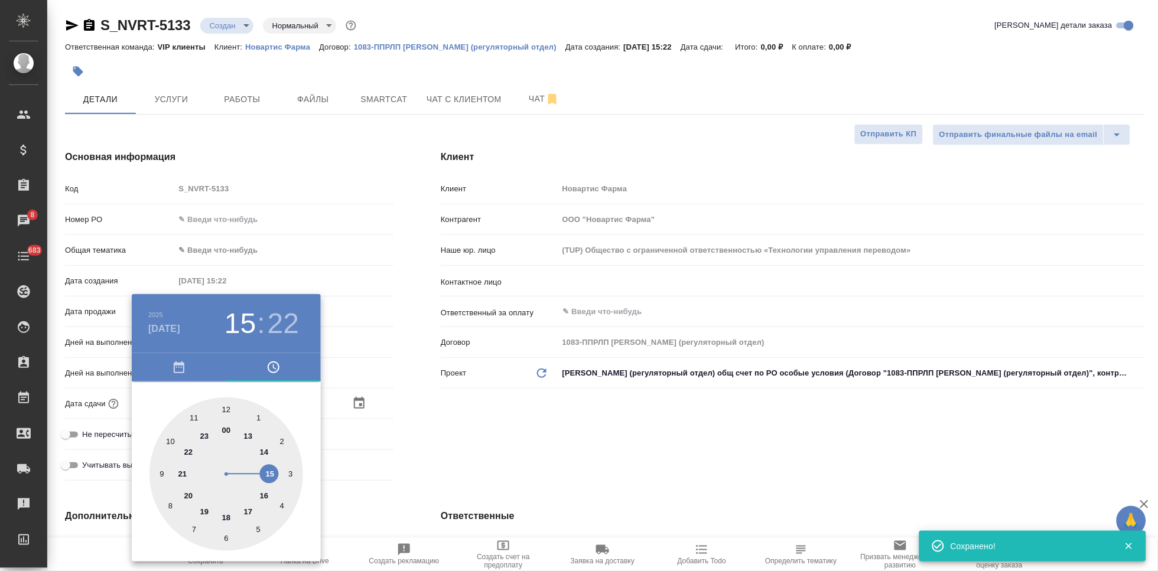
type input "15.08.2025 16:22"
type textarea "x"
drag, startPoint x: 269, startPoint y: 471, endPoint x: 259, endPoint y: 509, distance: 39.7
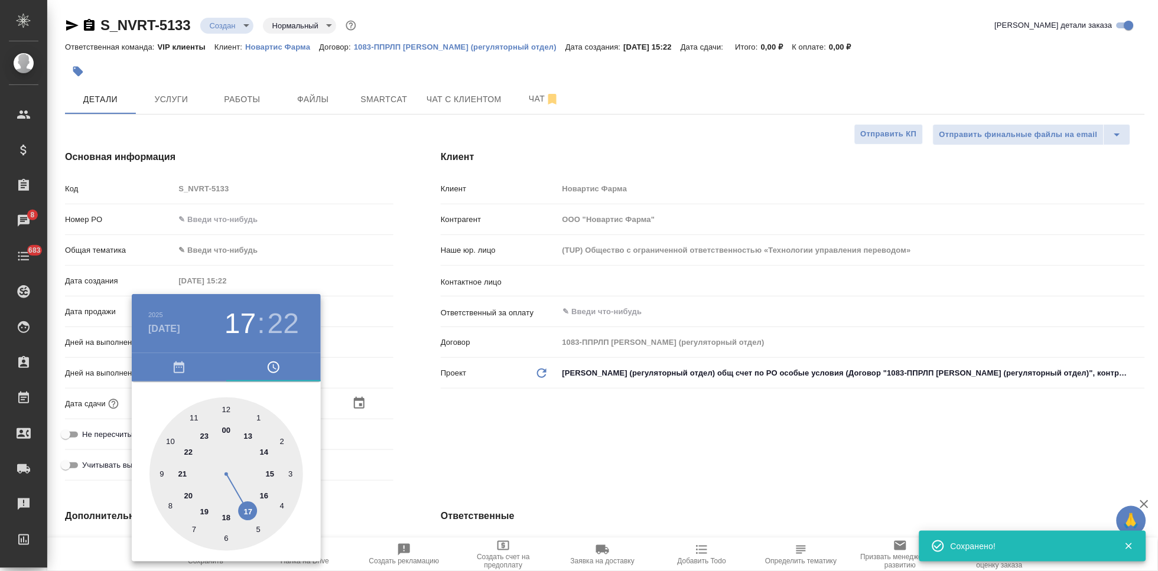
click at [259, 509] on div at bounding box center [227, 475] width 154 height 154
type input "15.08.2025 17:22"
type textarea "x"
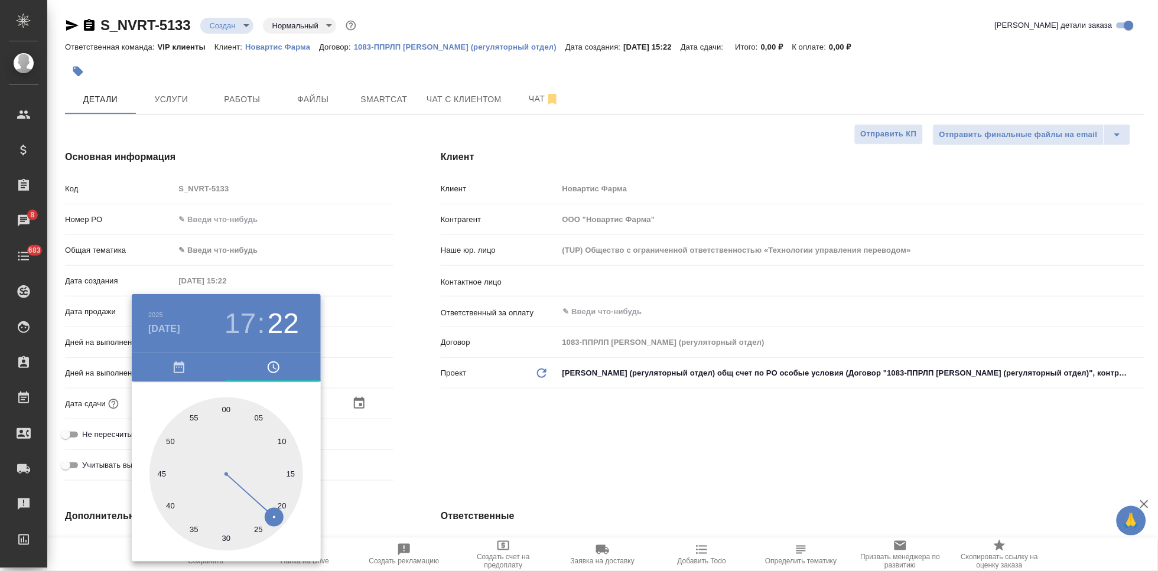
type input "15.08.2025 17:15"
type textarea "x"
type input "15.08.2025 17:00"
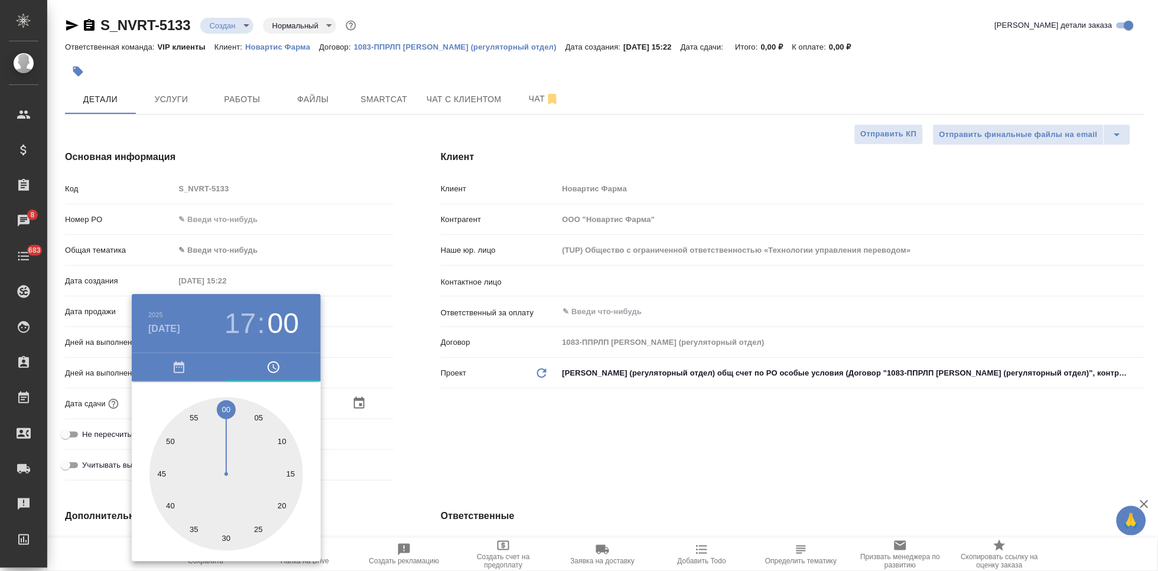
type textarea "x"
click at [225, 414] on div at bounding box center [227, 475] width 154 height 154
type textarea "x"
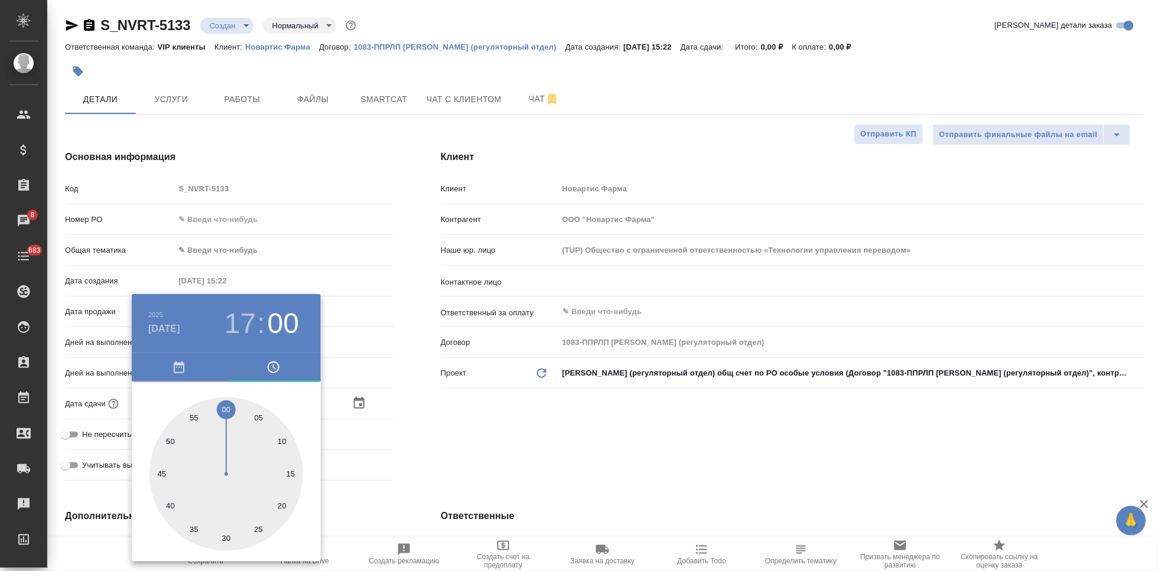
type textarea "x"
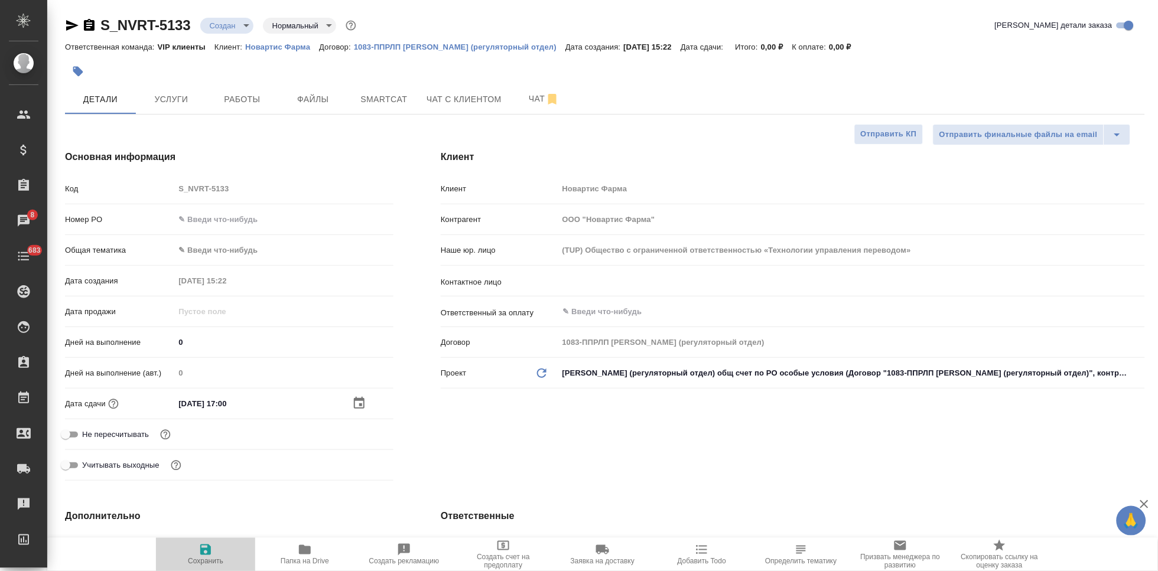
click at [215, 559] on span "Сохранить" at bounding box center [205, 561] width 35 height 8
type textarea "x"
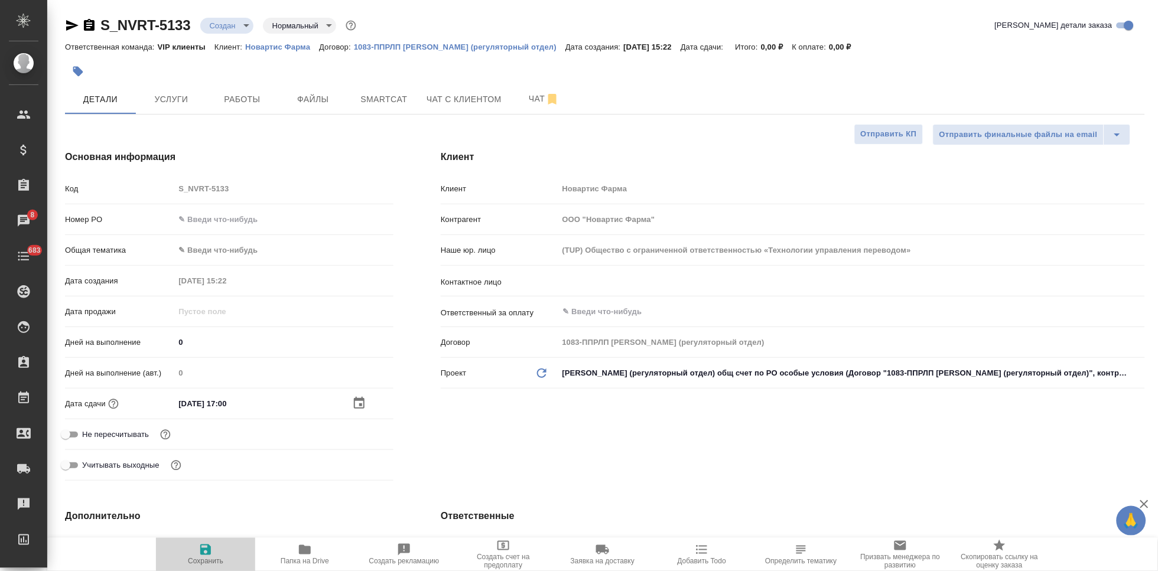
type textarea "x"
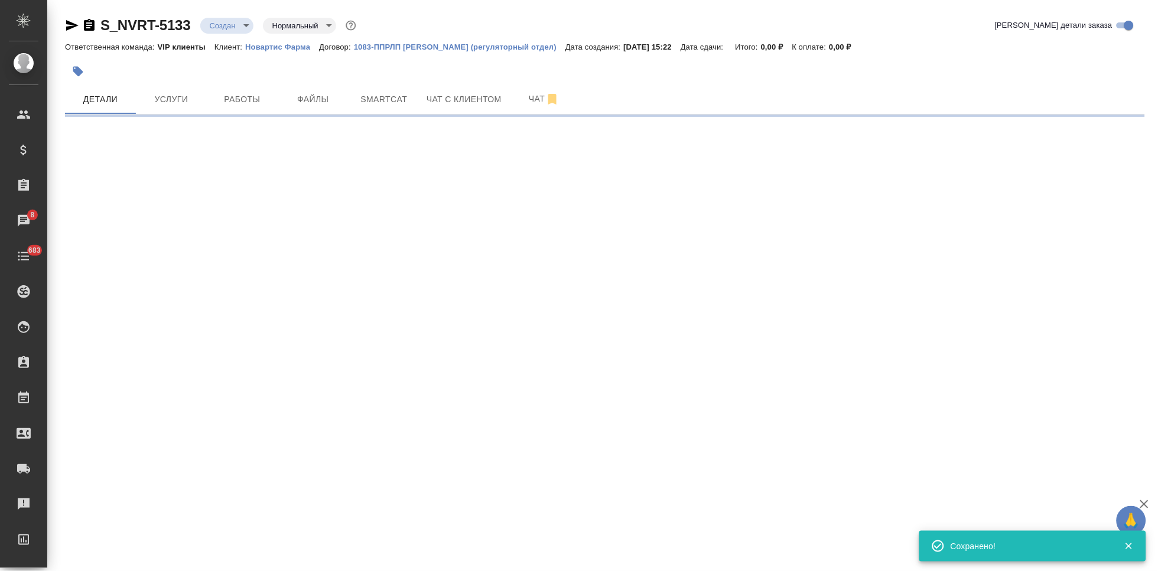
select select "RU"
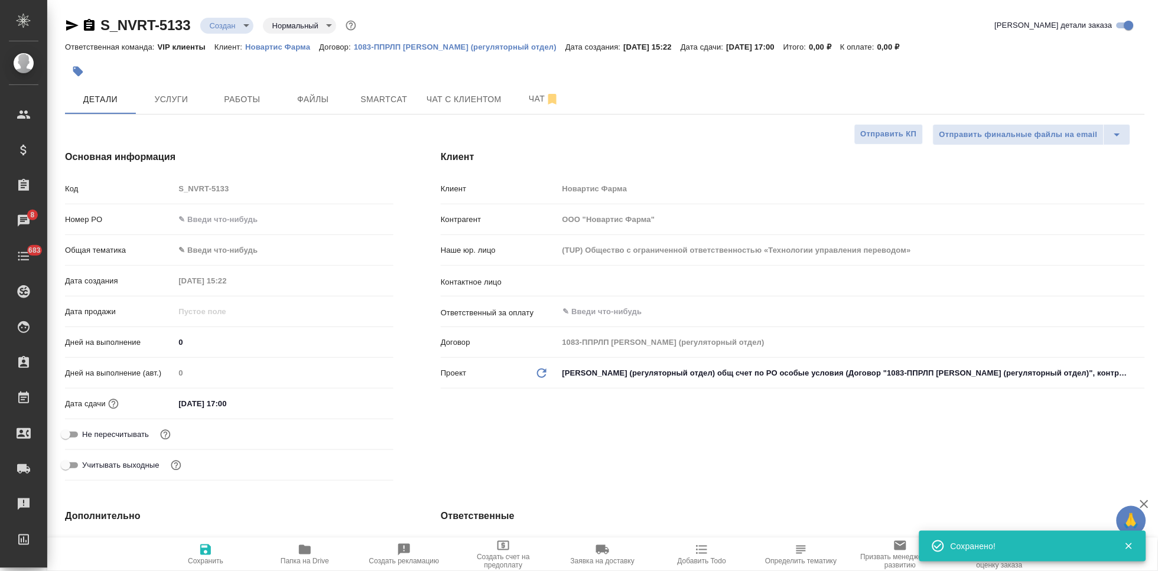
type textarea "x"
click at [628, 285] on input "text" at bounding box center [832, 281] width 540 height 14
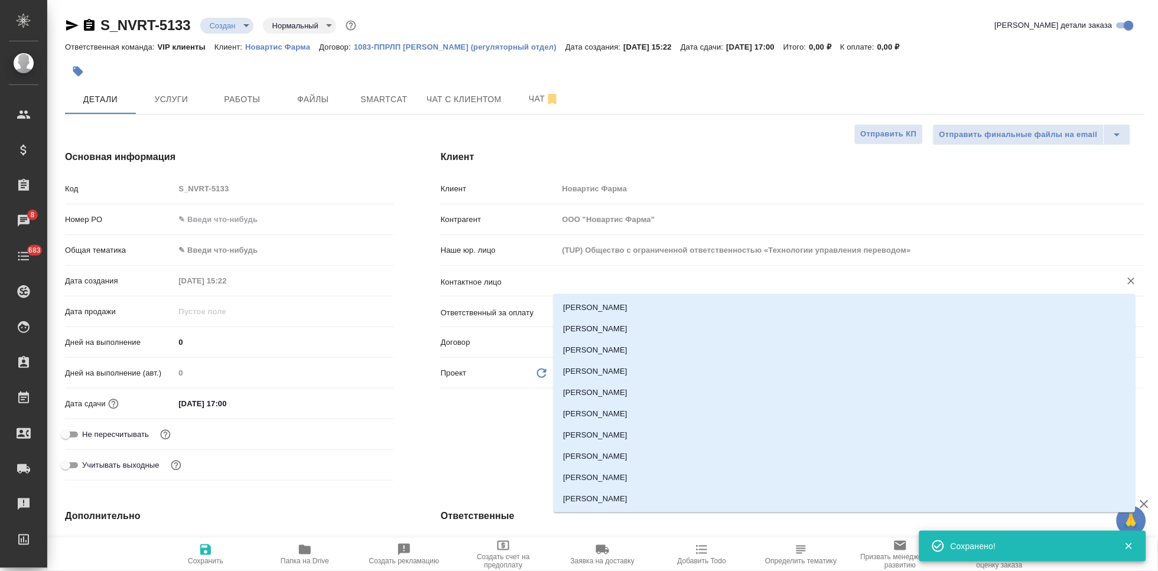
type textarea "x"
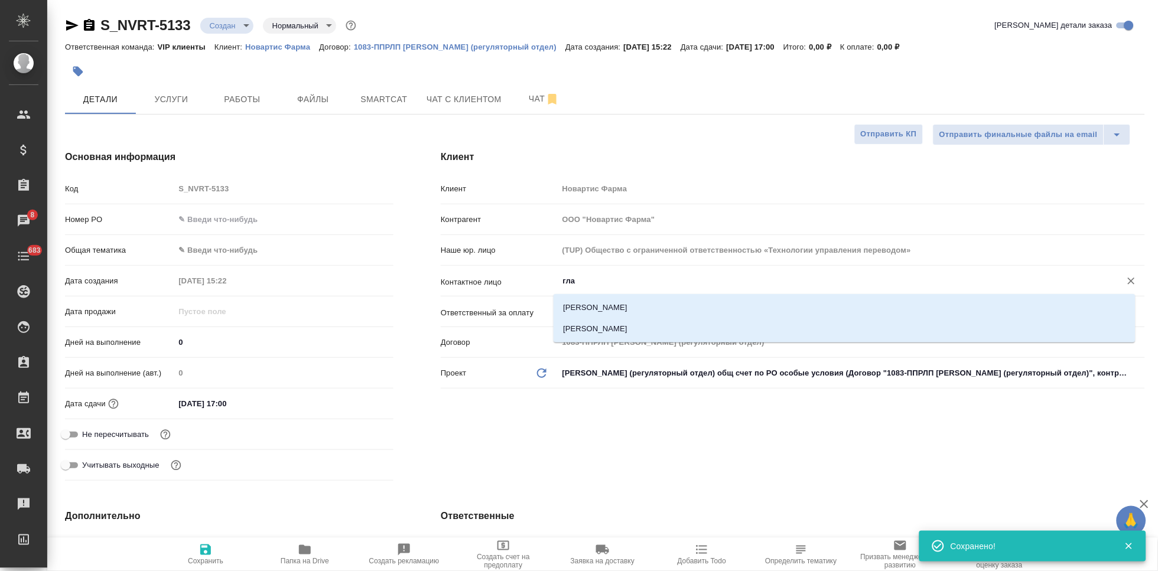
type input "глад"
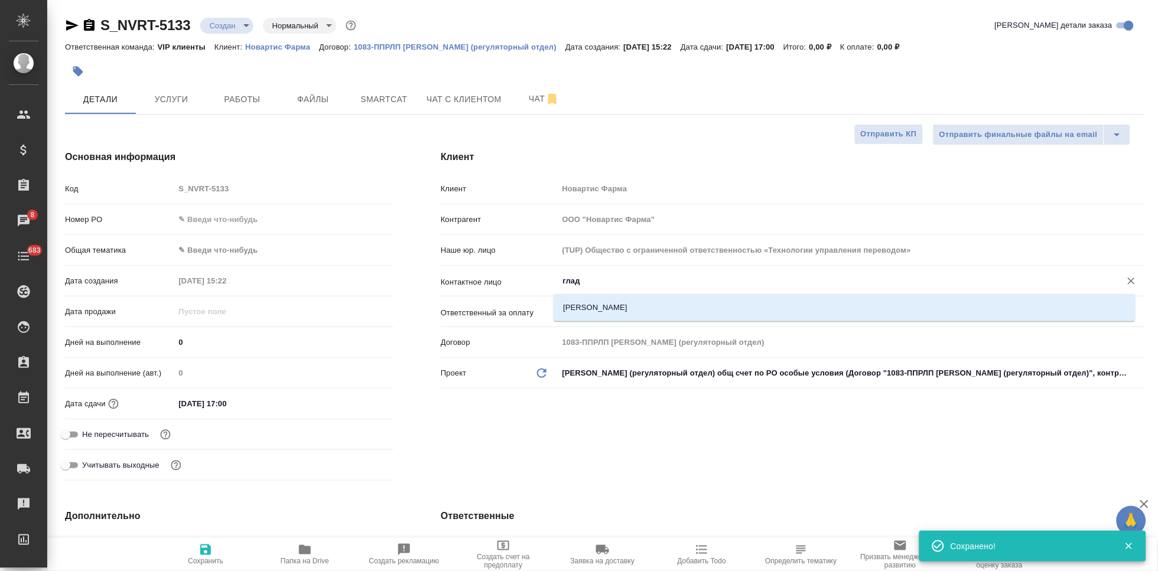
type textarea "x"
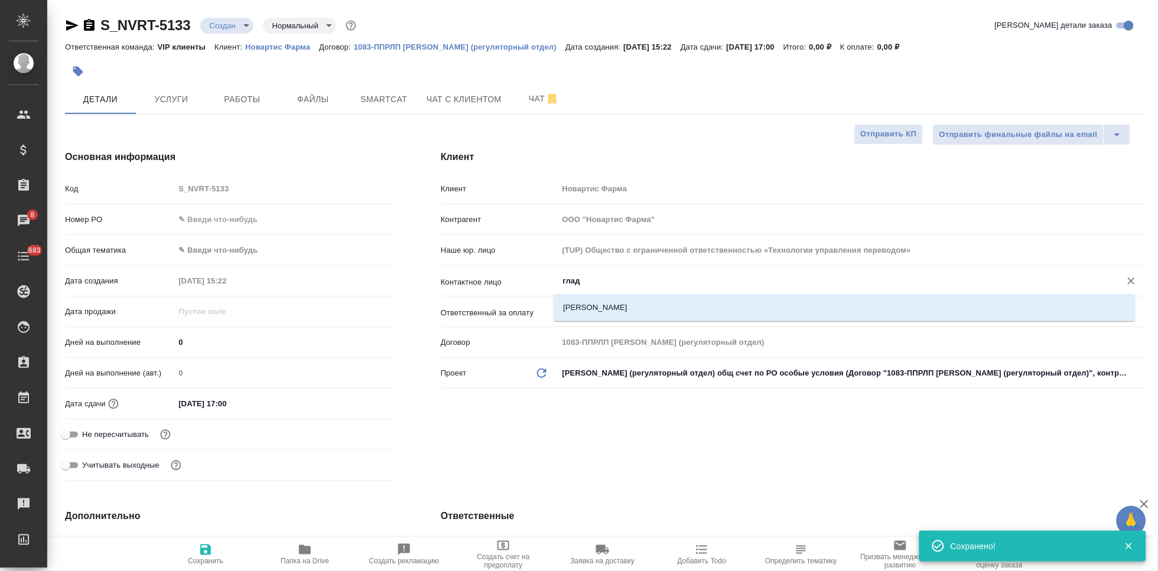
type textarea "x"
click at [678, 310] on li "Гладкова Анастасия" at bounding box center [845, 307] width 582 height 21
type input "Гладкова Анастасия"
type textarea "x"
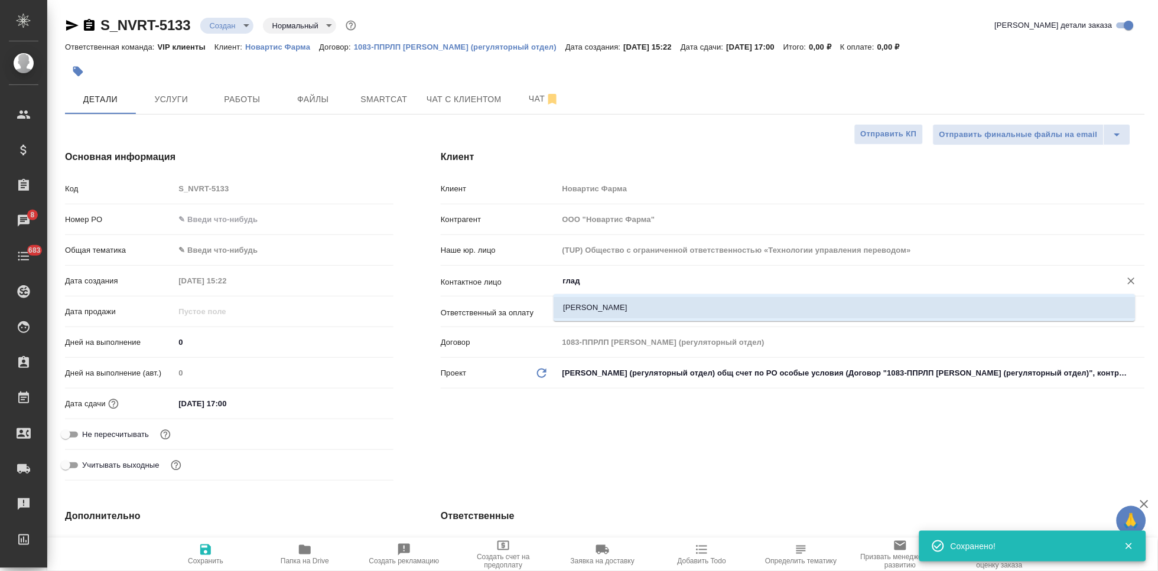
type textarea "x"
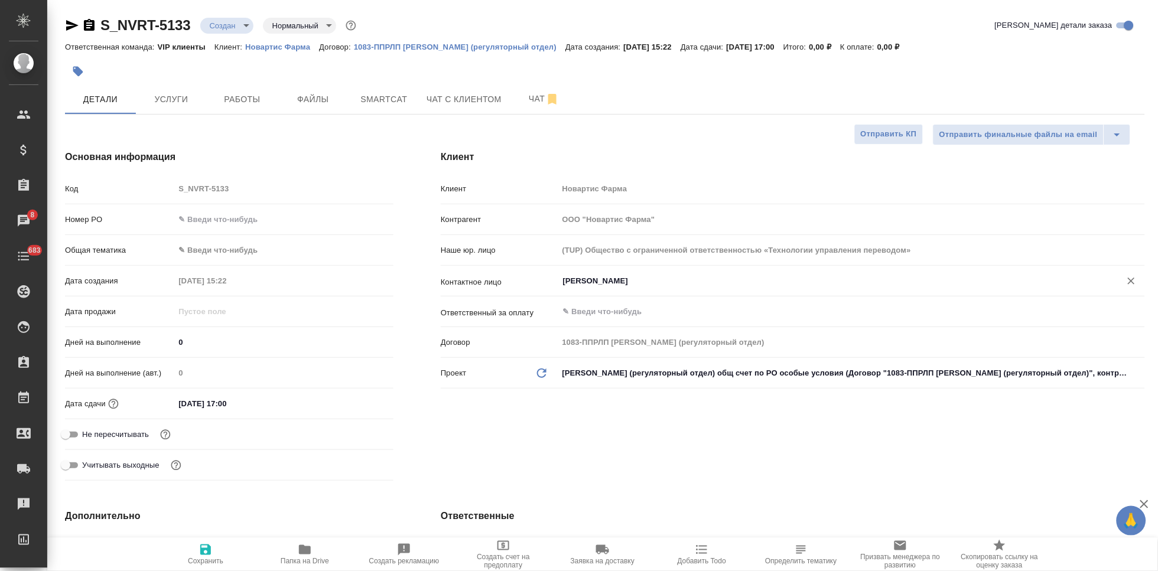
type input "Гладкова Анастасия"
click at [199, 549] on icon "button" at bounding box center [206, 550] width 14 height 14
type textarea "x"
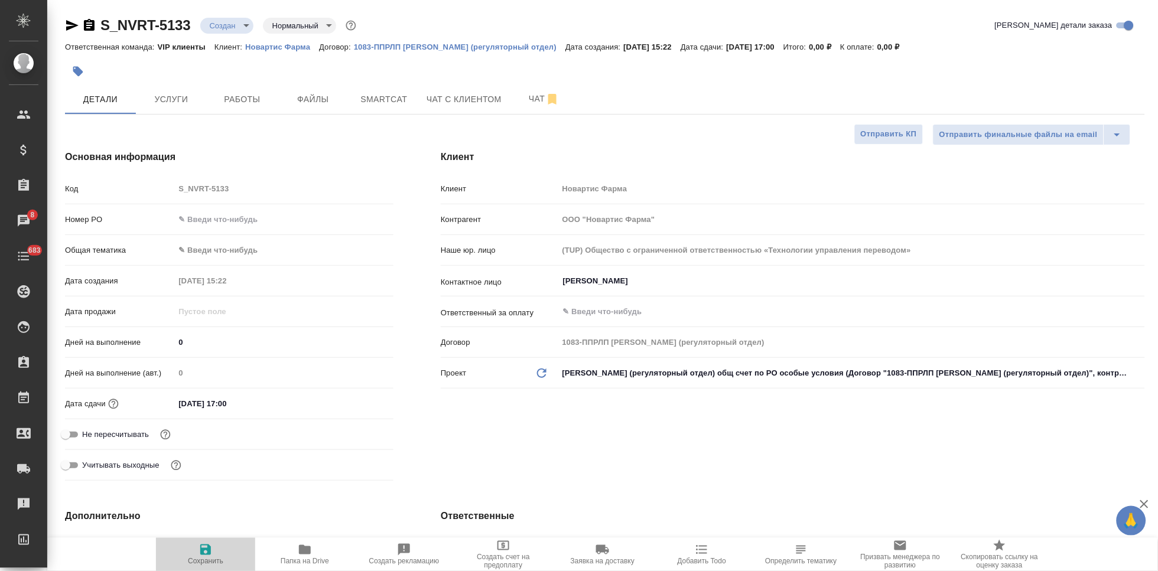
type textarea "x"
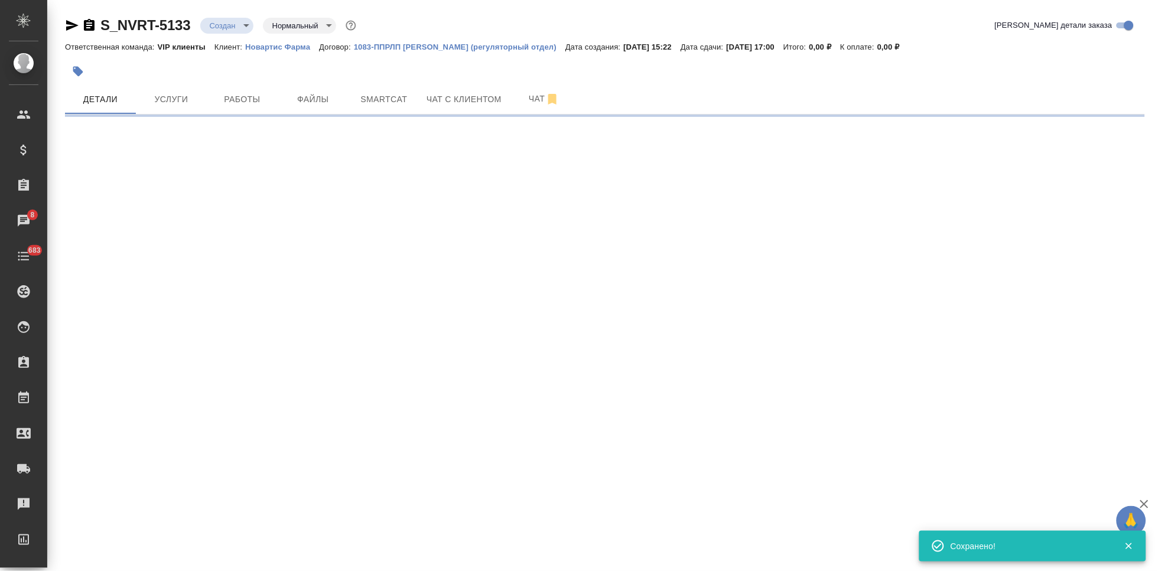
select select "RU"
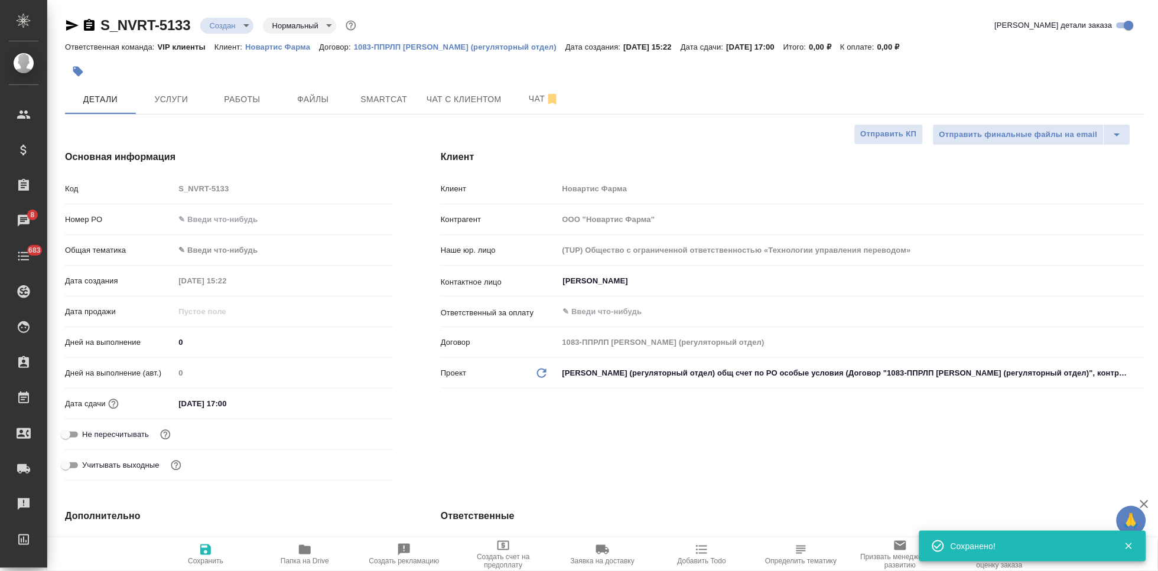
type textarea "x"
click at [133, 184] on div "Код S_NVRT-5133" at bounding box center [229, 188] width 329 height 21
type textarea "x"
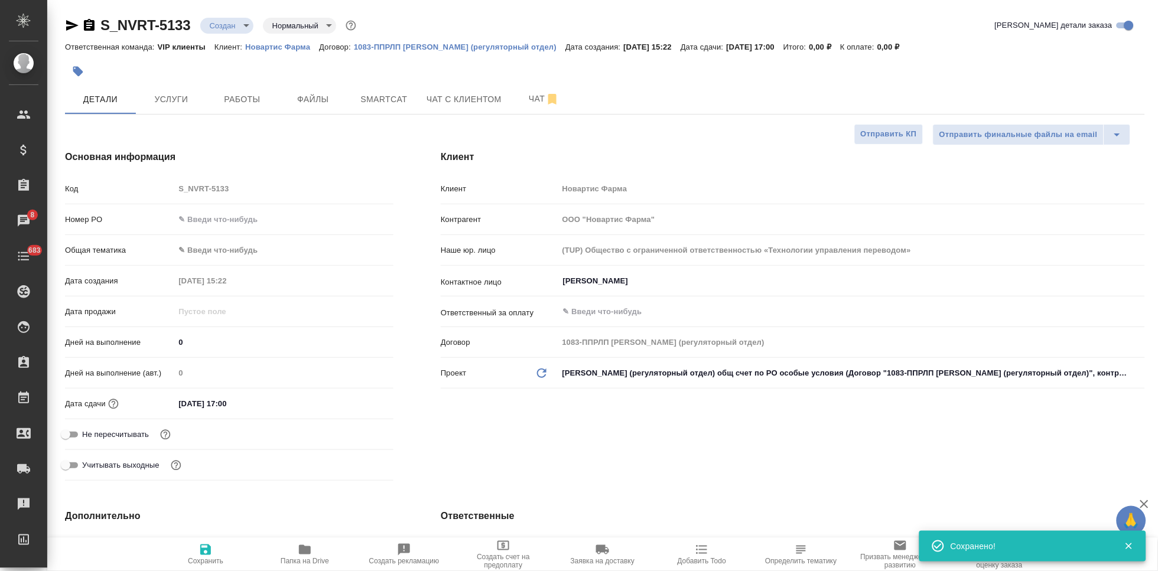
type textarea "x"
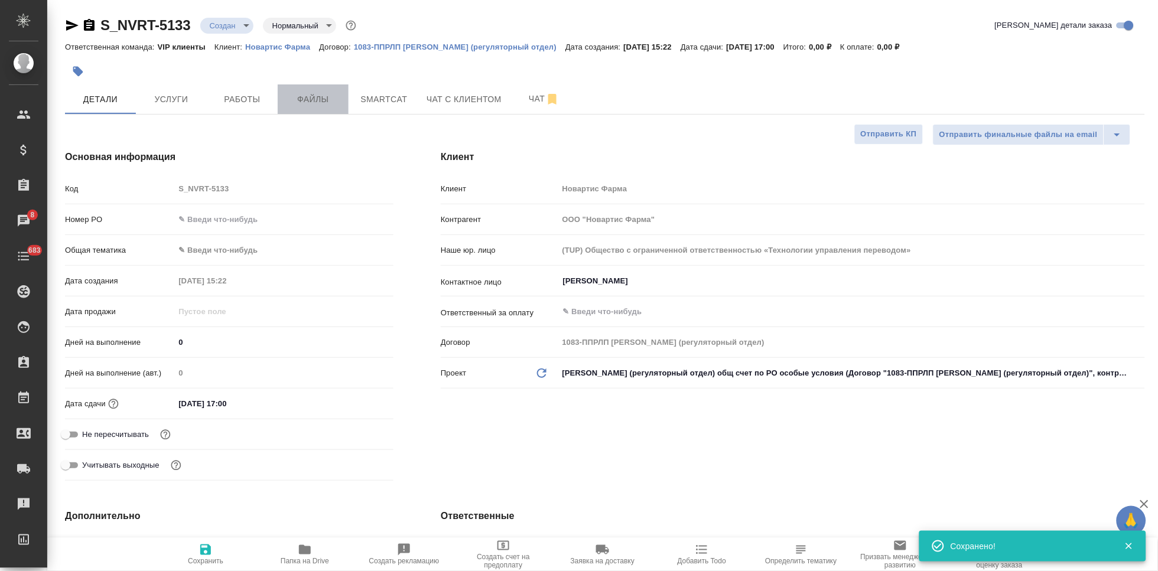
click at [330, 96] on span "Файлы" at bounding box center [313, 99] width 57 height 15
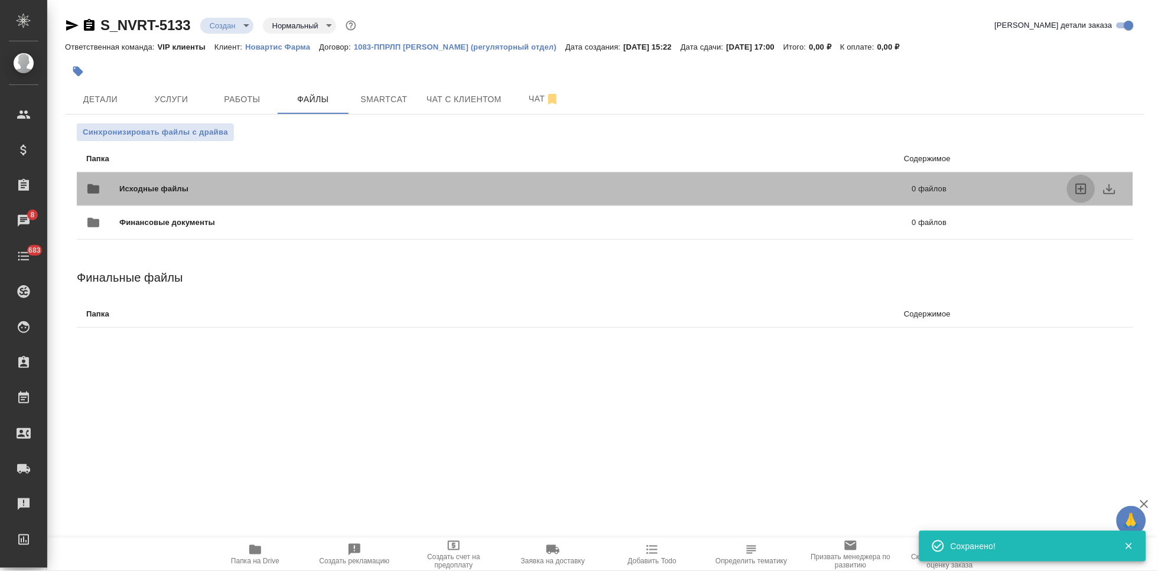
click at [1082, 186] on icon "uploadFiles" at bounding box center [1081, 189] width 14 height 14
click at [0, 0] on input "uploadFiles" at bounding box center [0, 0] width 0 height 0
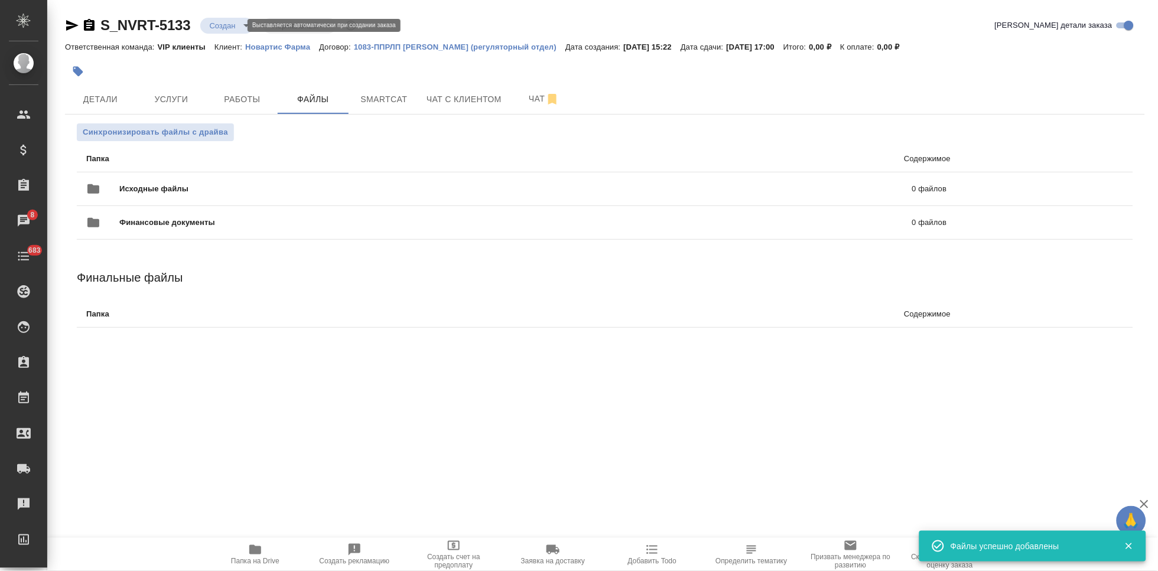
click at [236, 25] on body "🙏 .cls-1 fill:#fff; AWATERA Kabargina Anna Клиенты Спецификации Заказы 8 Чаты 6…" at bounding box center [579, 285] width 1158 height 571
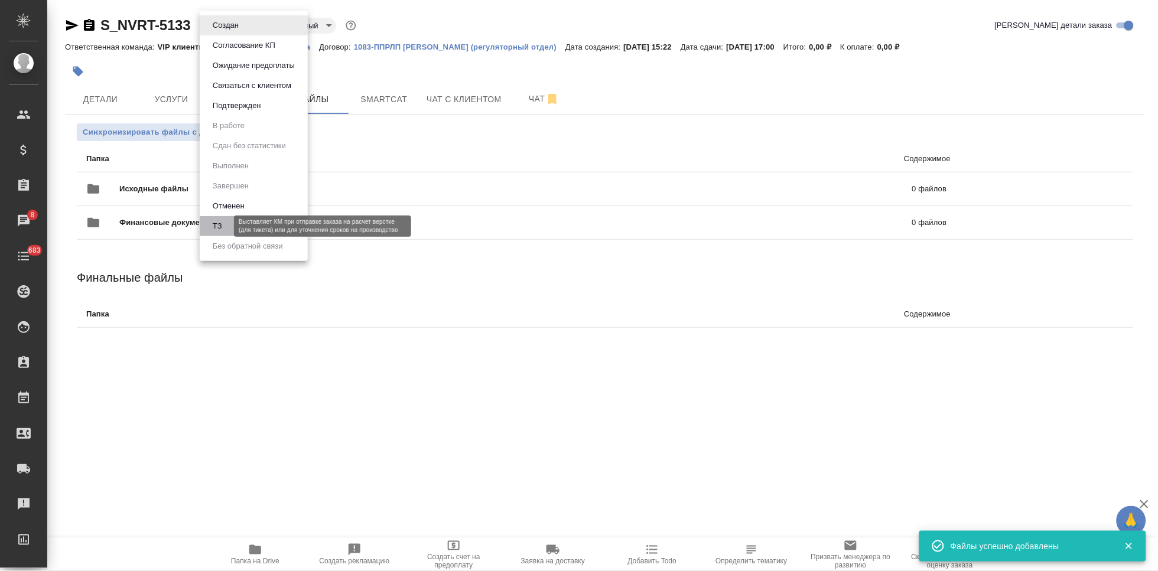
click at [223, 220] on button "ТЗ" at bounding box center [217, 226] width 17 height 13
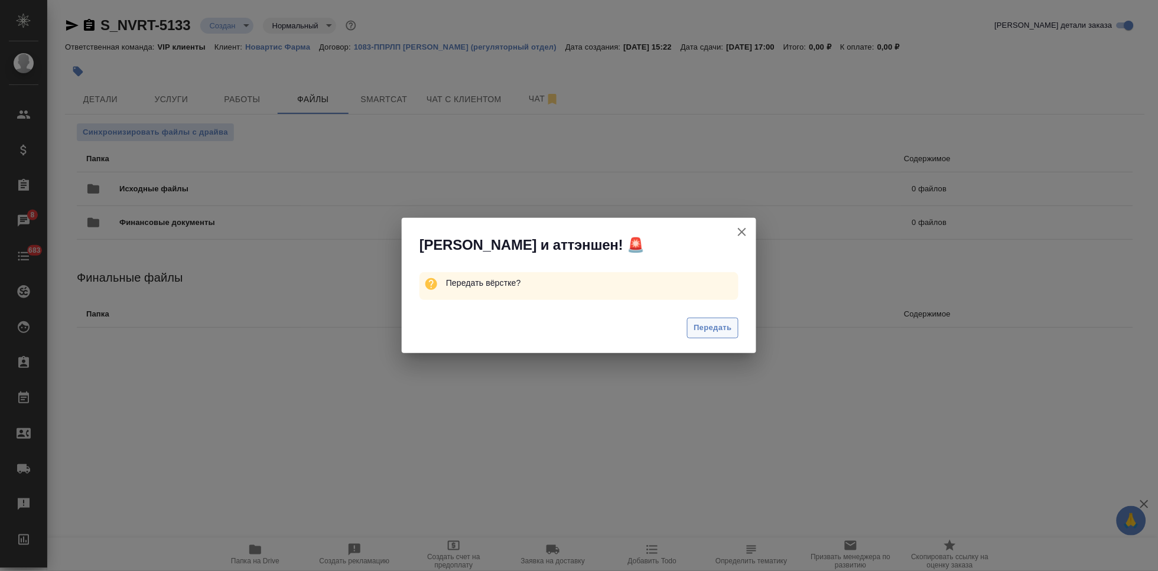
click at [728, 329] on span "Передать" at bounding box center [713, 328] width 38 height 14
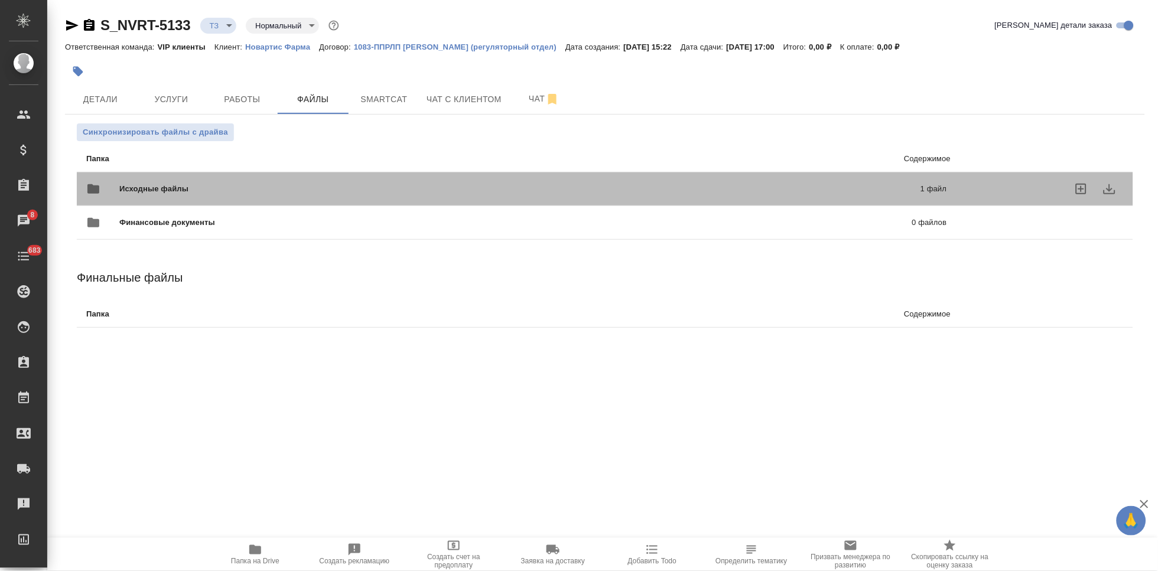
click at [974, 189] on div at bounding box center [1047, 189] width 153 height 28
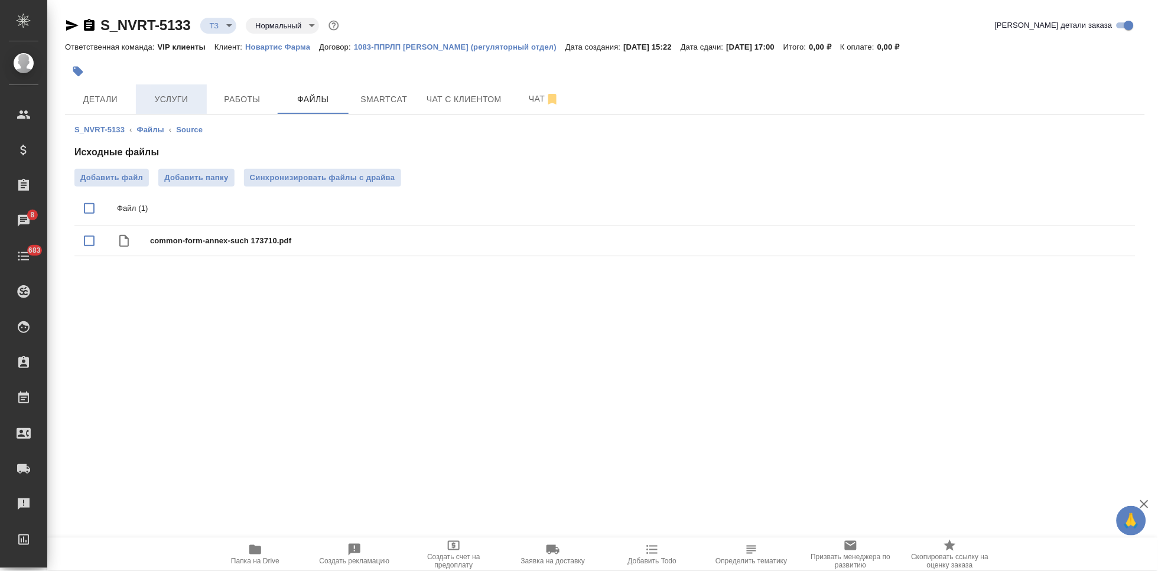
click at [191, 96] on span "Услуги" at bounding box center [171, 99] width 57 height 15
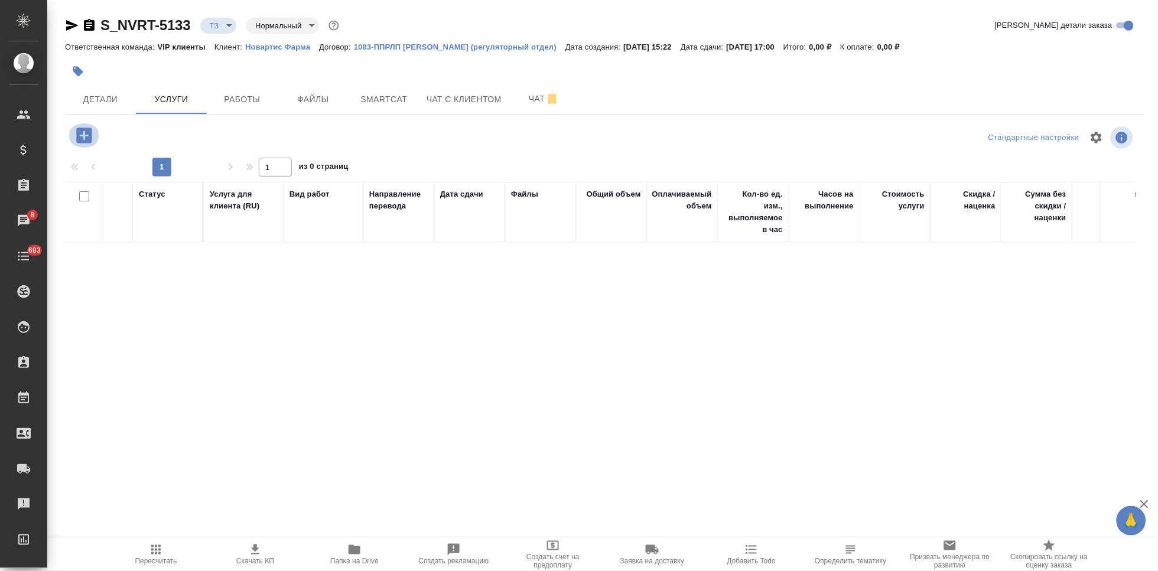
click at [90, 137] on icon "button" at bounding box center [83, 135] width 15 height 15
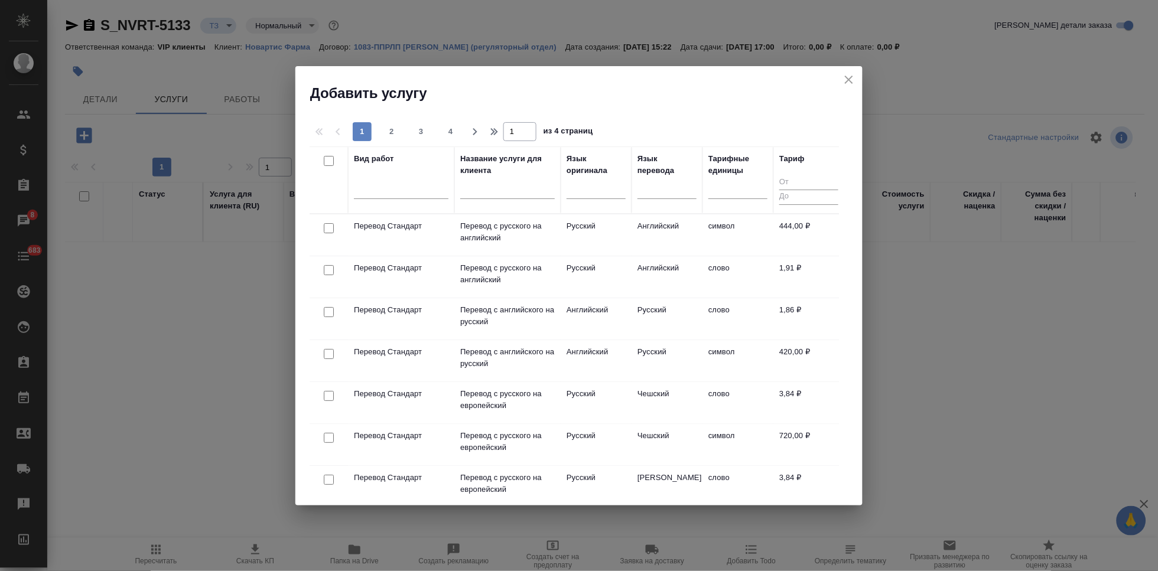
click at [509, 190] on input "text" at bounding box center [507, 191] width 95 height 15
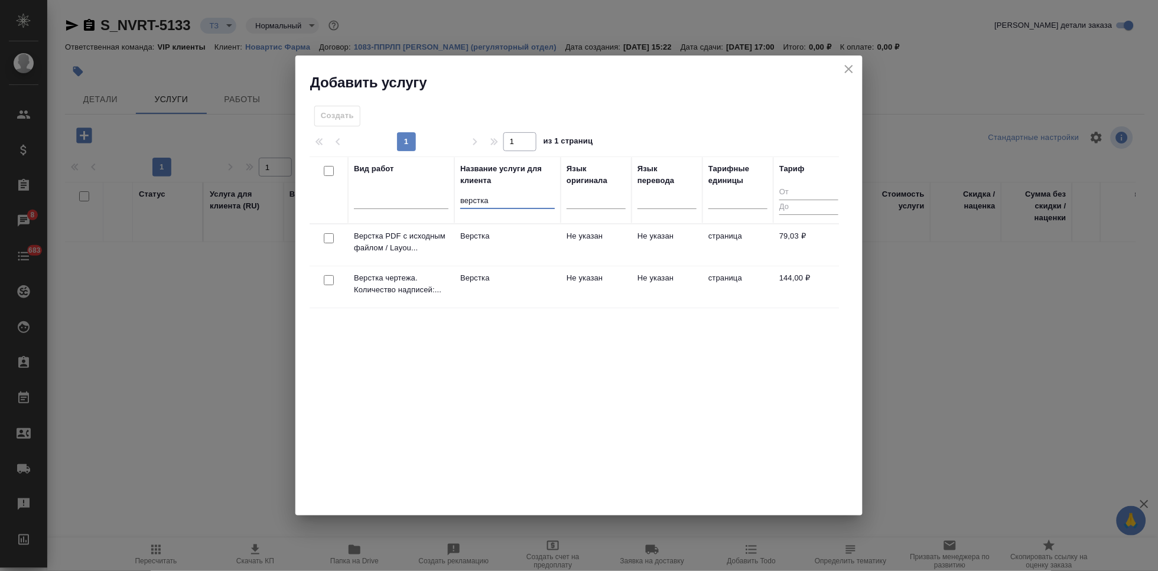
type input "верстка"
click at [560, 266] on td "Верстка" at bounding box center [507, 245] width 106 height 41
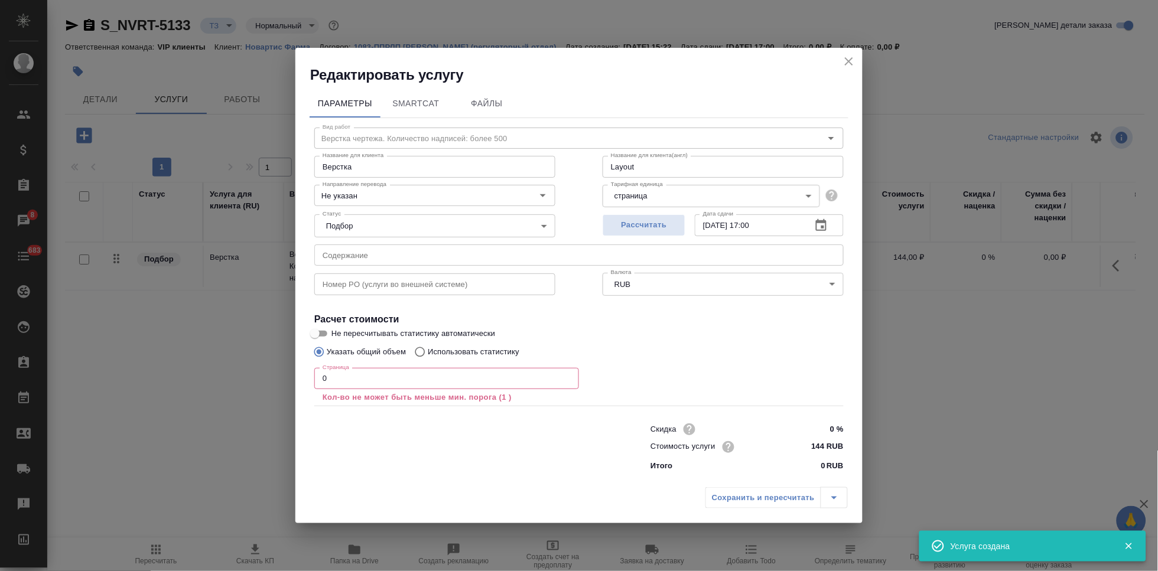
click at [553, 246] on input "text" at bounding box center [579, 255] width 530 height 21
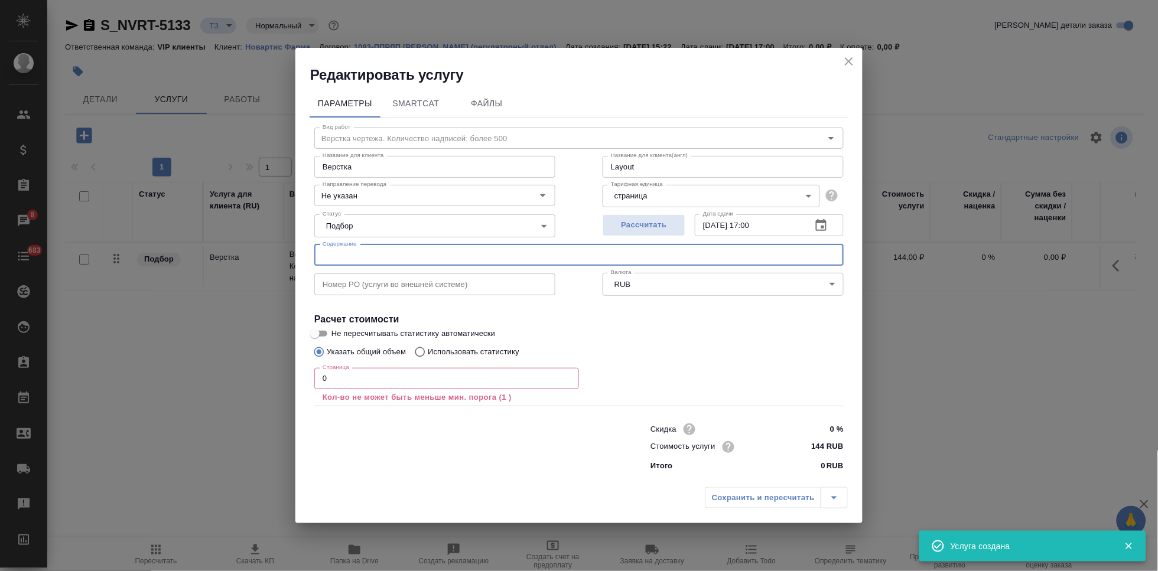
paste input "В перевод_Pubs 173710"
type input "В перевод_Pubs 173710"
click at [388, 378] on input "0" at bounding box center [446, 378] width 265 height 21
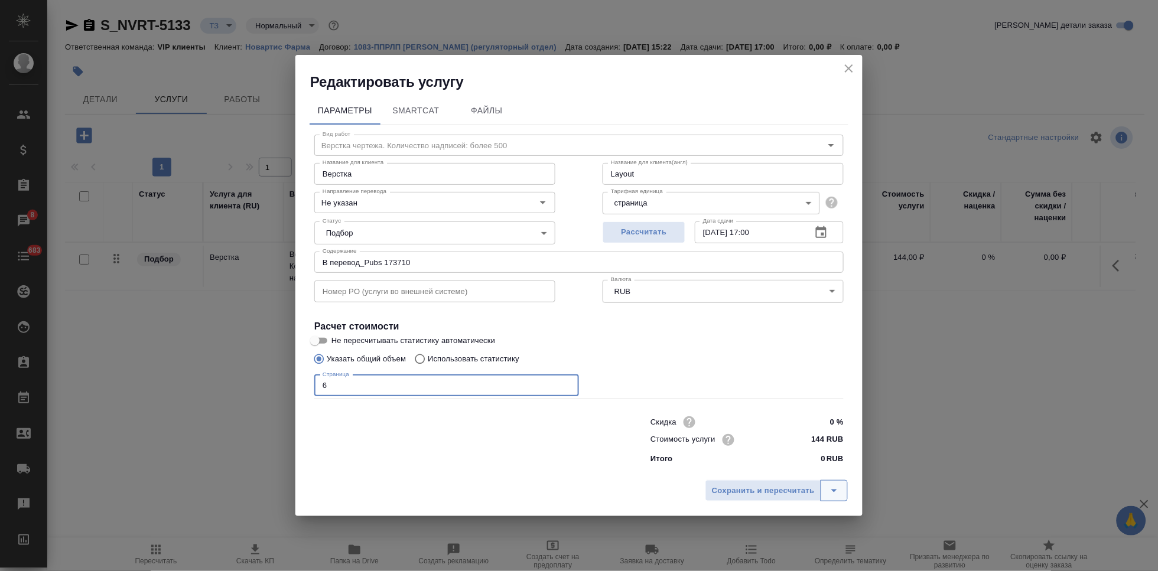
type input "6"
click at [830, 482] on button "split button" at bounding box center [834, 490] width 27 height 21
click at [787, 466] on li "Сохранить" at bounding box center [778, 465] width 142 height 19
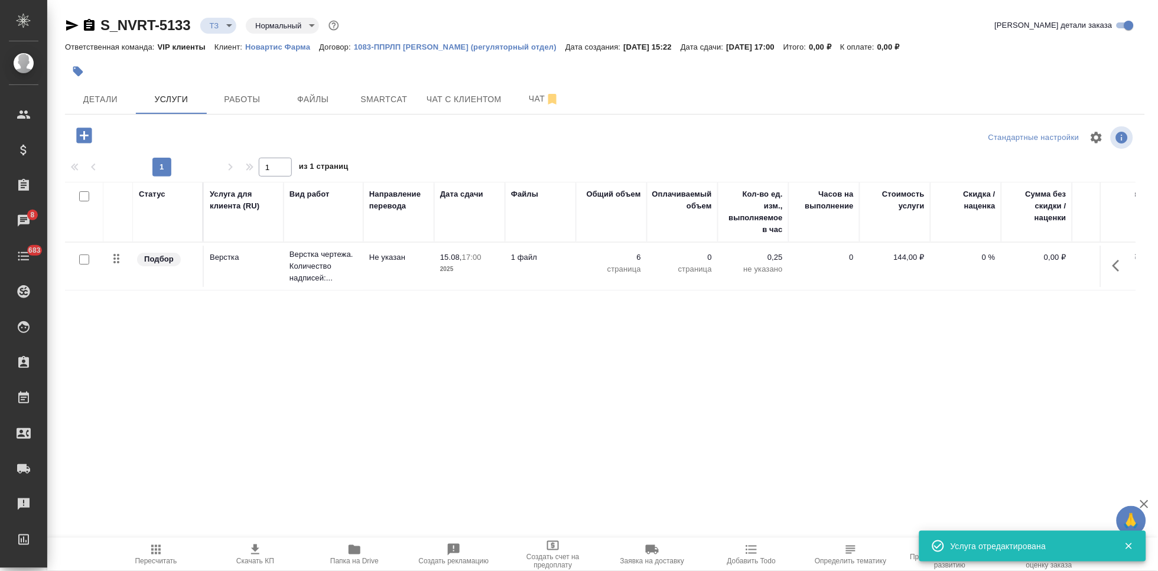
click at [76, 132] on icon "button" at bounding box center [83, 135] width 15 height 15
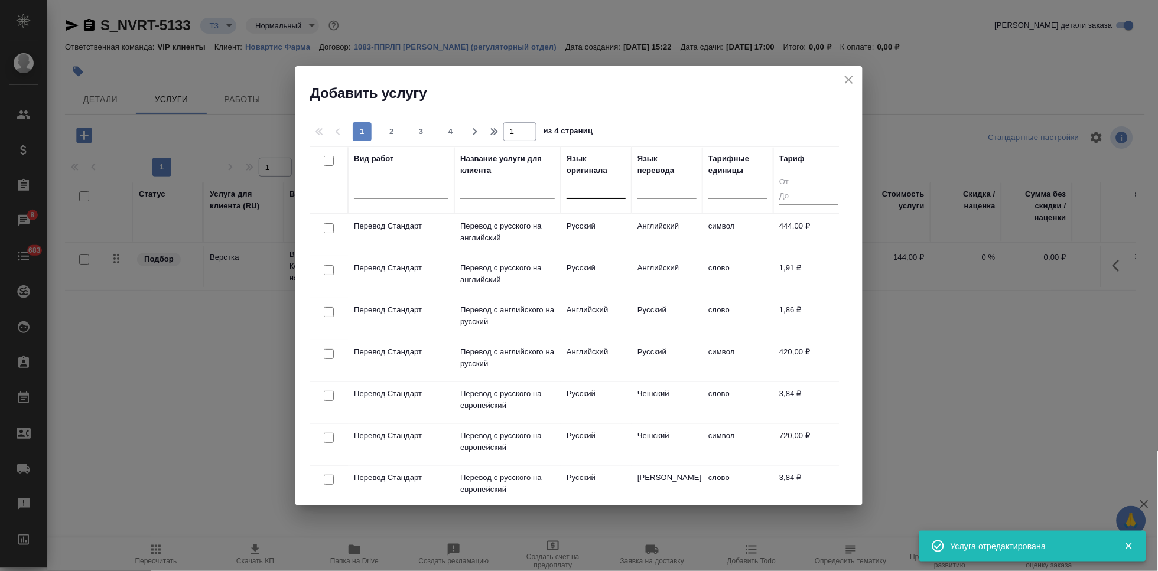
click at [593, 187] on div at bounding box center [596, 186] width 59 height 17
type input "а"
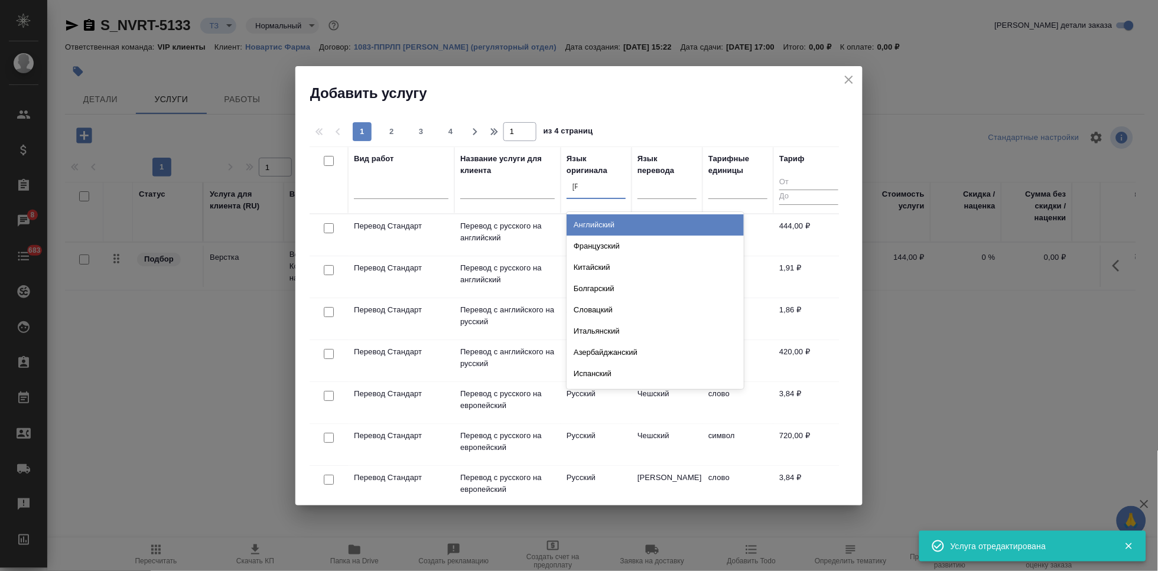
click at [609, 229] on div "Английский" at bounding box center [655, 225] width 177 height 21
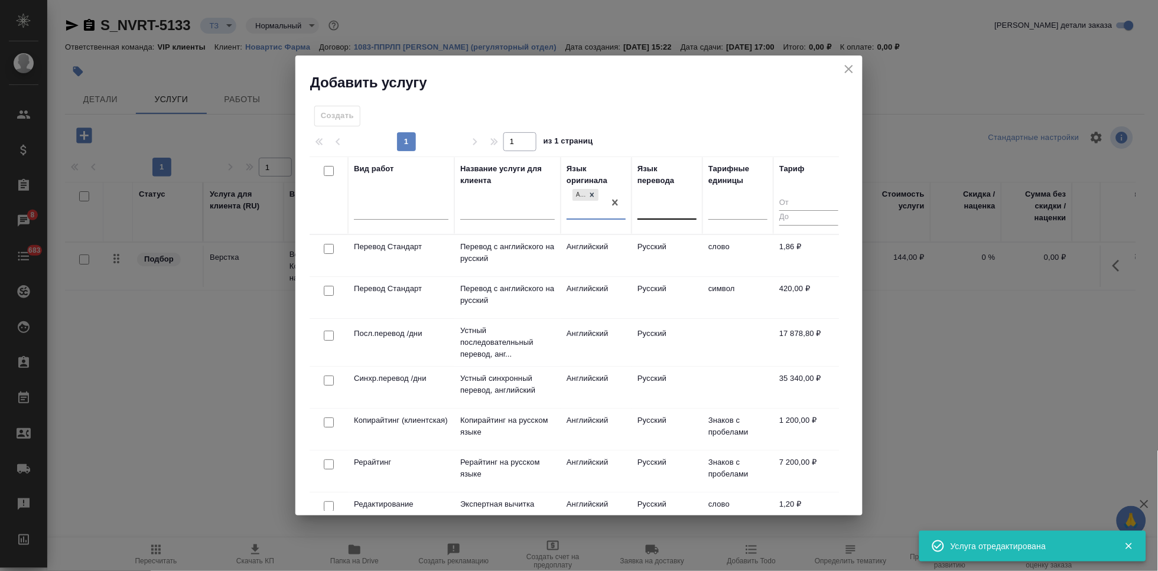
click at [661, 212] on div at bounding box center [667, 207] width 59 height 17
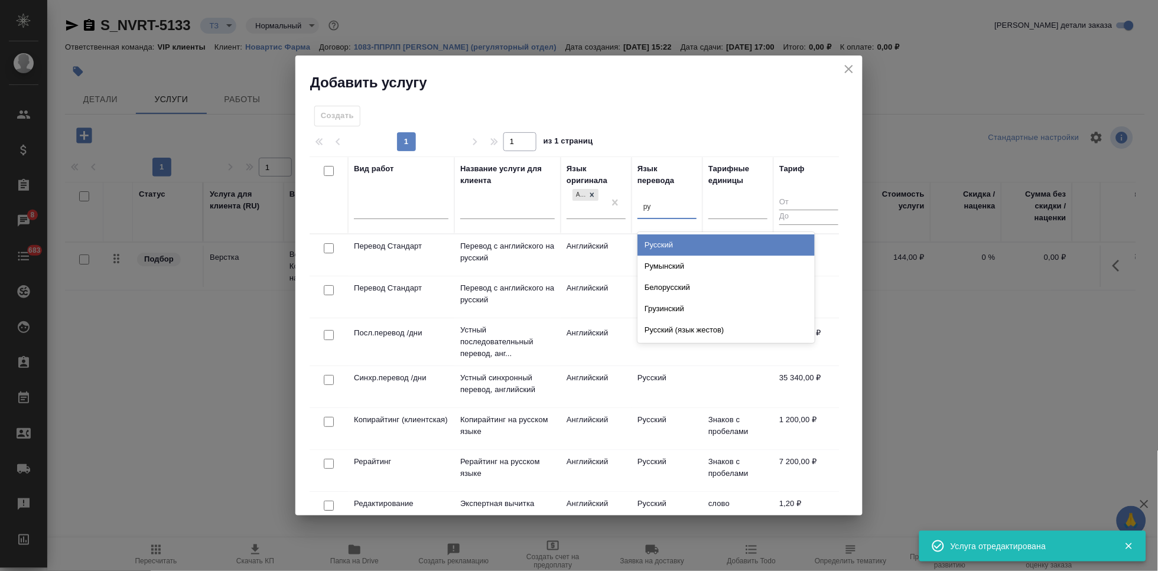
type input "рус"
click at [680, 238] on div "Русский" at bounding box center [726, 245] width 177 height 21
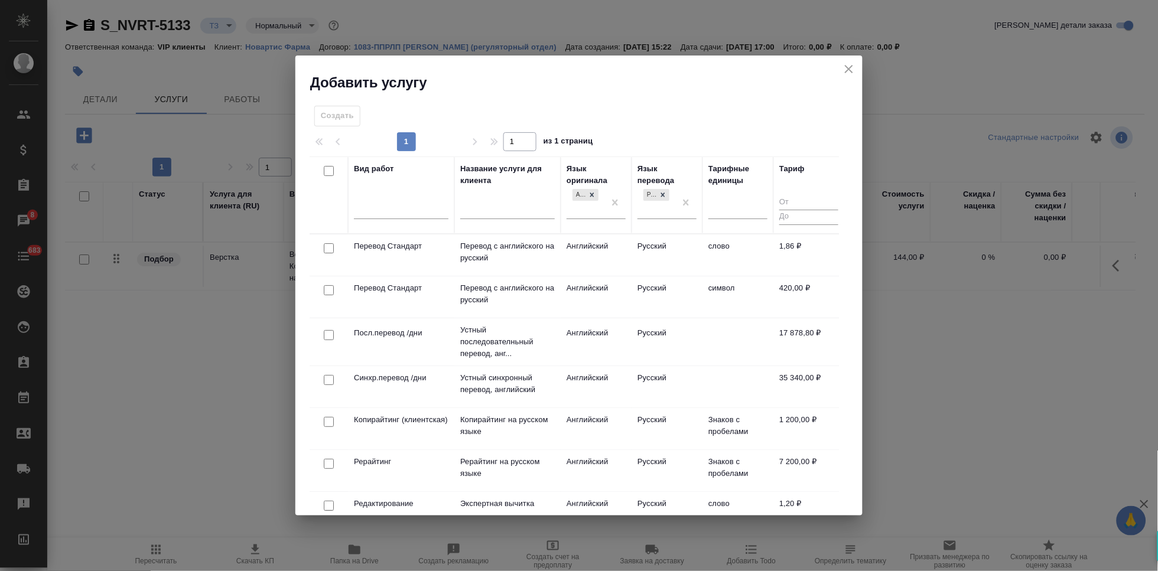
click at [678, 248] on td "Русский" at bounding box center [667, 255] width 71 height 41
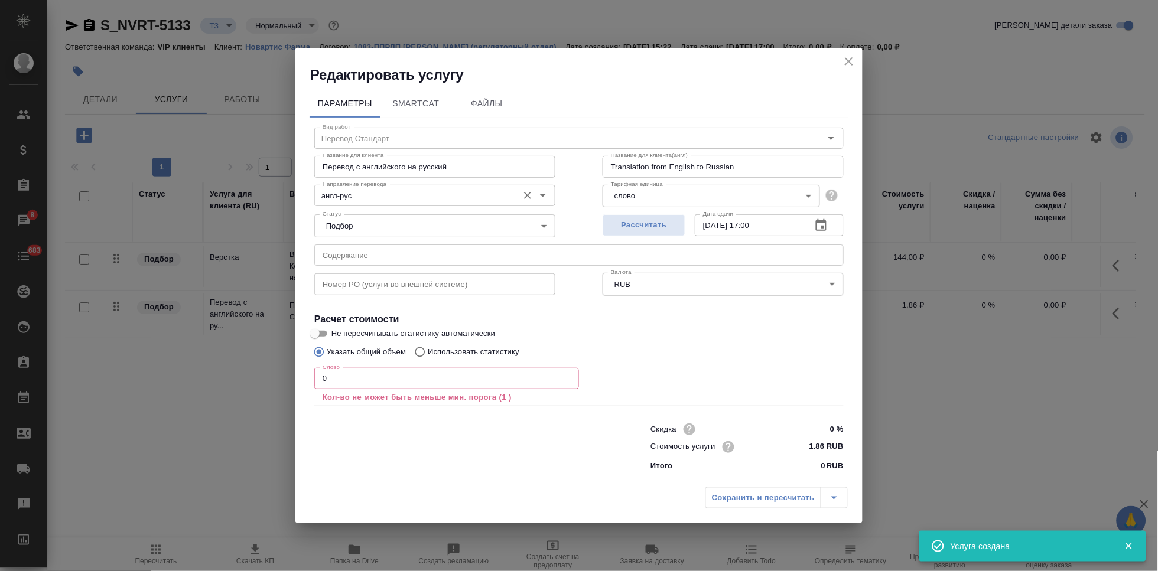
click at [381, 181] on div "Направление перевода англ-рус Направление перевода" at bounding box center [434, 194] width 241 height 28
click at [375, 190] on input "англ-рус" at bounding box center [415, 196] width 194 height 14
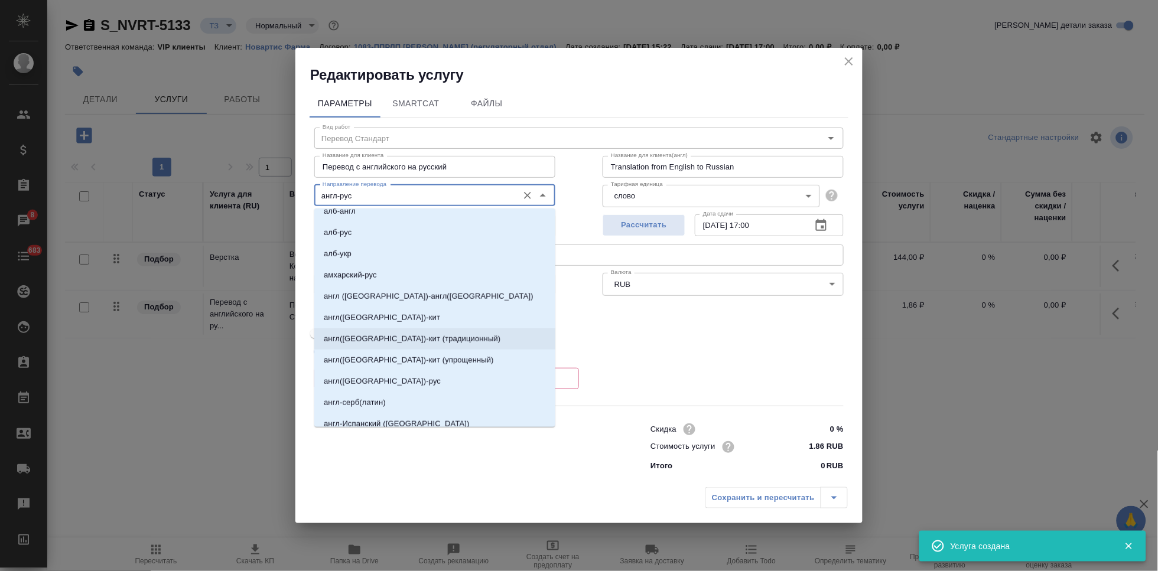
scroll to position [262, 0]
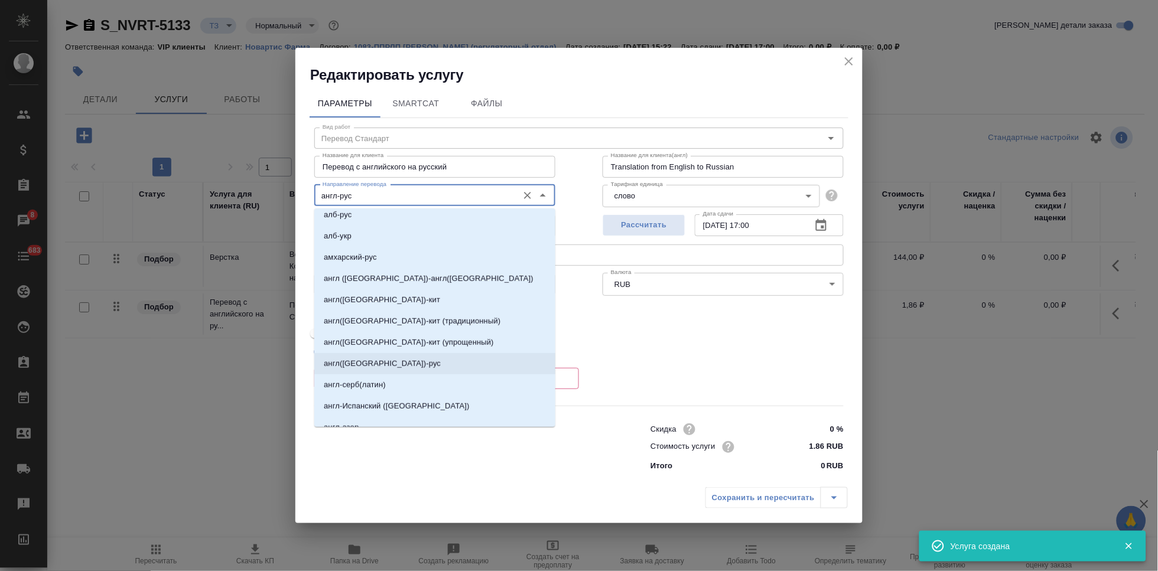
click at [375, 355] on li "англ(США)-рус" at bounding box center [434, 363] width 241 height 21
type input "англ(США)-рус"
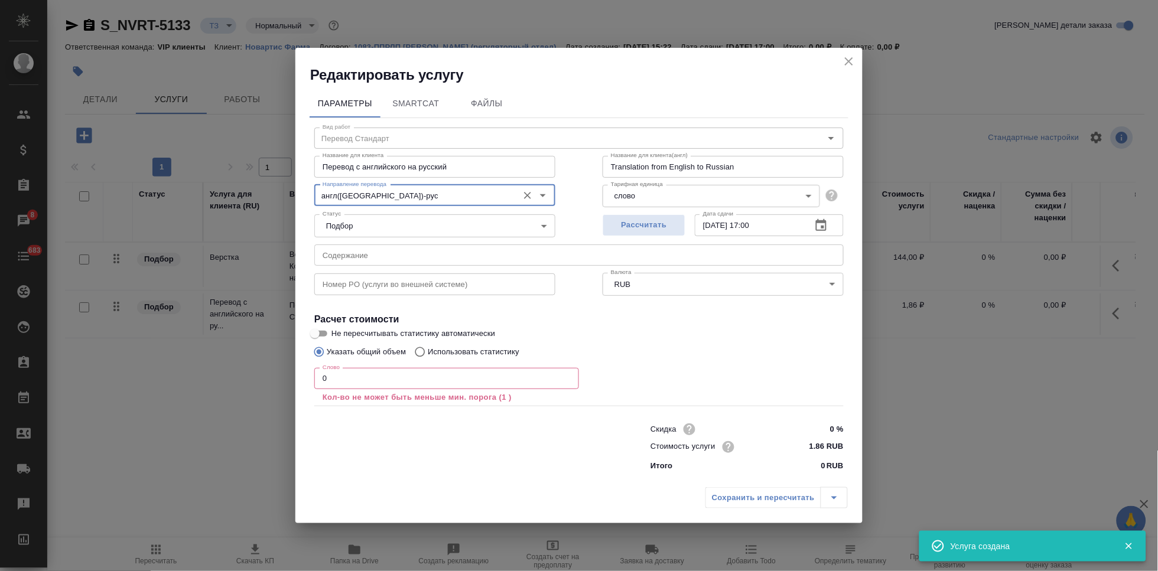
click at [373, 366] on div "Слово 0 Слово Кол-во не может быть меньше мин. порога (1 )" at bounding box center [446, 384] width 265 height 43
click at [371, 374] on input "0" at bounding box center [446, 378] width 265 height 21
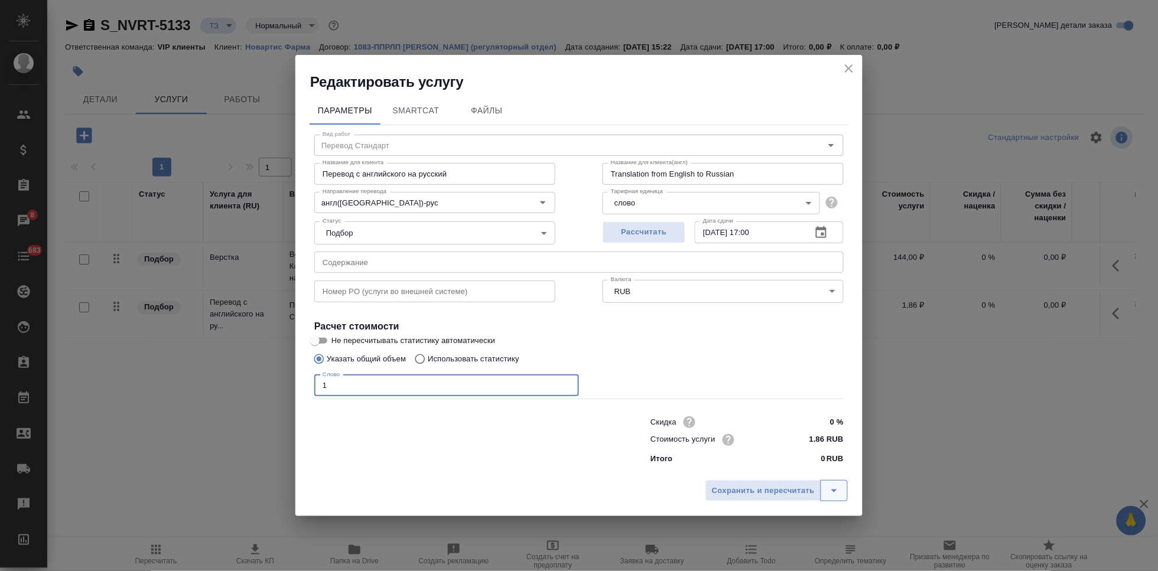
type input "1"
click at [833, 486] on icon "split button" at bounding box center [834, 491] width 14 height 14
click at [790, 456] on li "Сохранить" at bounding box center [778, 465] width 142 height 19
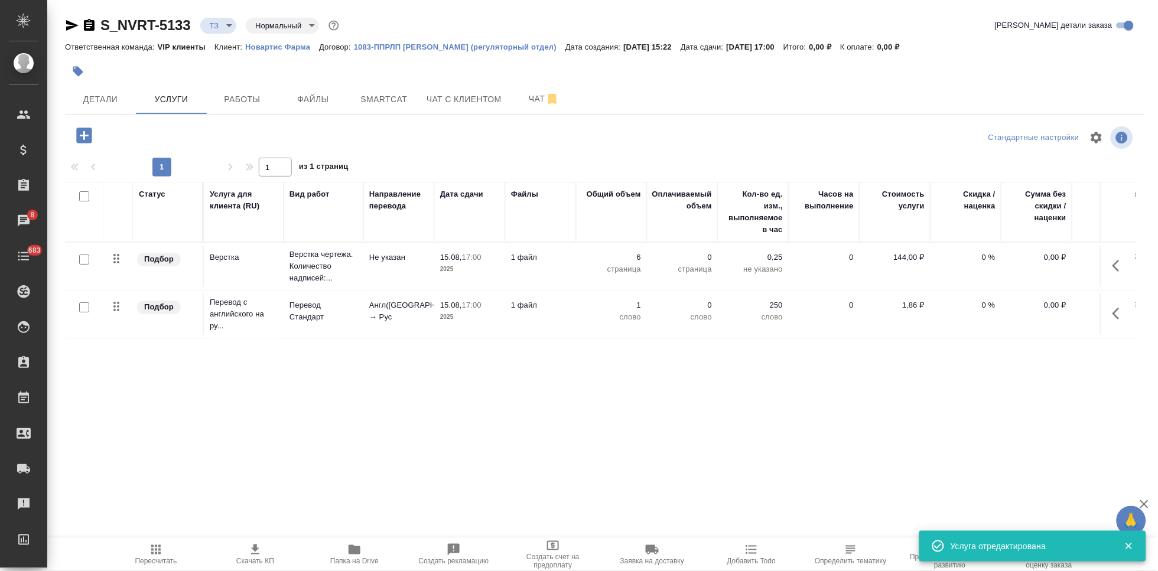
click at [83, 304] on input "checkbox" at bounding box center [84, 308] width 10 height 10
checkbox input "true"
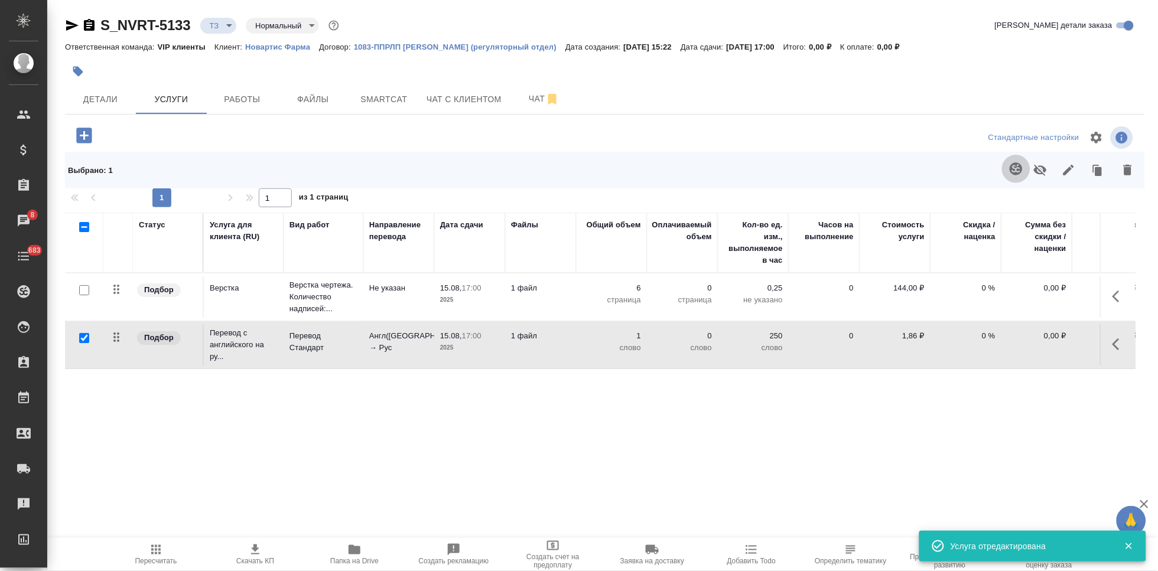
click at [1024, 173] on icon "button" at bounding box center [1016, 169] width 14 height 14
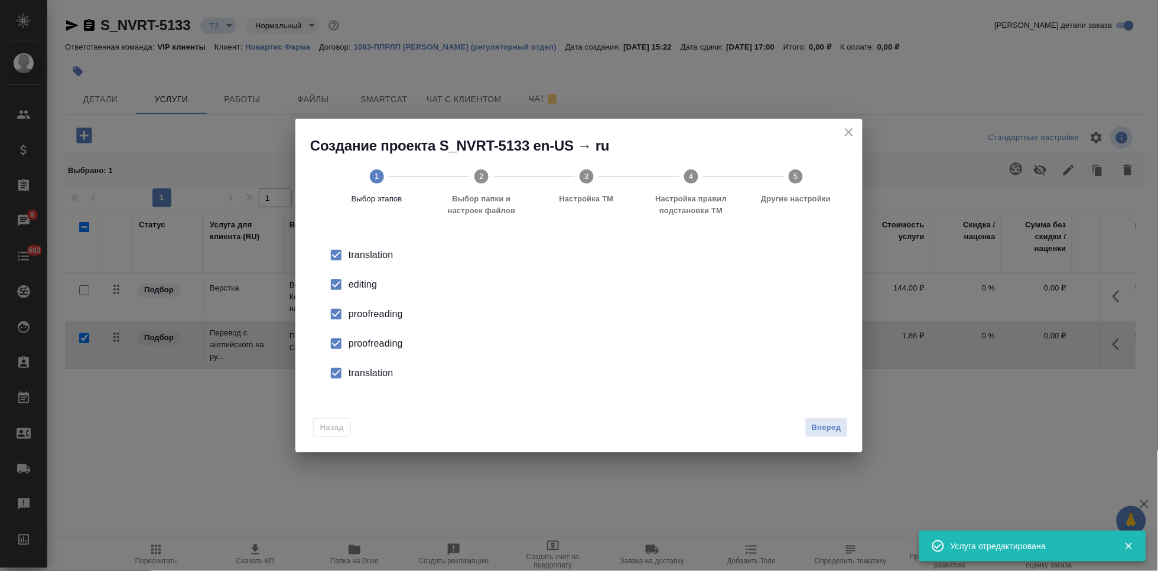
click at [362, 287] on div "editing" at bounding box center [592, 285] width 486 height 14
click at [354, 321] on div "proofreading" at bounding box center [592, 314] width 486 height 14
click at [349, 262] on div "translation" at bounding box center [592, 255] width 486 height 14
click at [824, 420] on button "Вперед" at bounding box center [827, 428] width 43 height 21
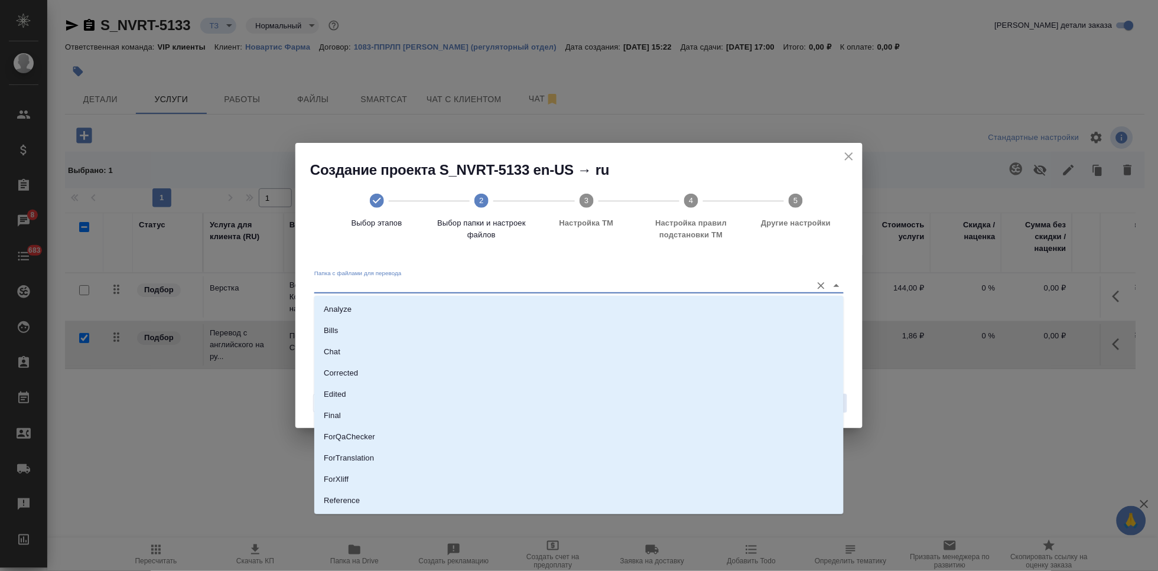
drag, startPoint x: 783, startPoint y: 286, endPoint x: 652, endPoint y: 329, distance: 137.4
click at [783, 285] on input "Папка с файлами для перевода" at bounding box center [560, 286] width 492 height 14
click at [366, 457] on li "Source" at bounding box center [579, 461] width 530 height 21
type input "Source"
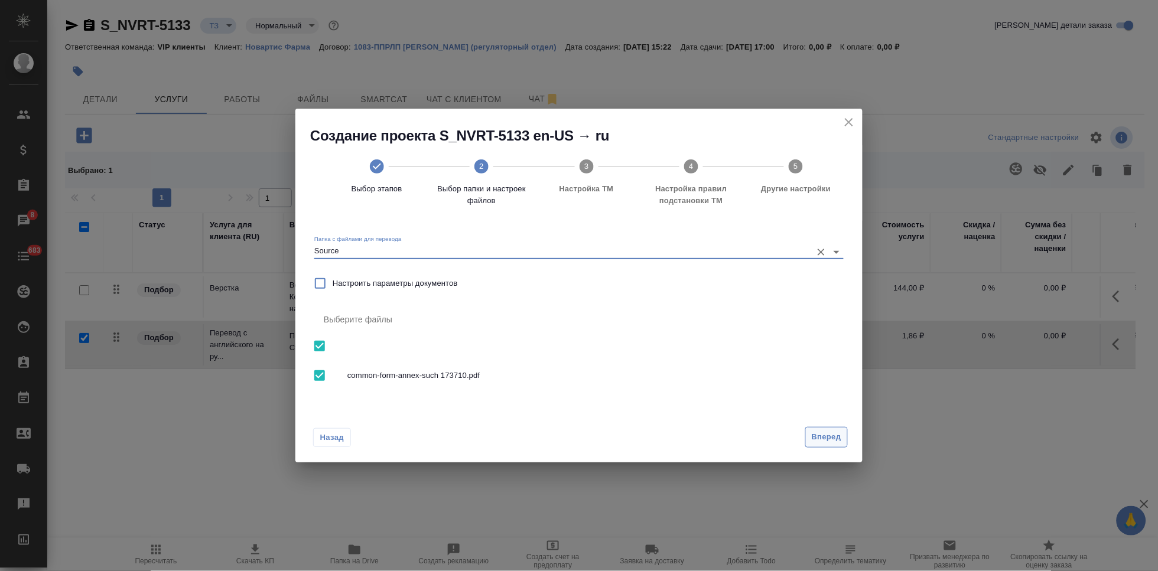
click at [836, 434] on span "Вперед" at bounding box center [827, 438] width 30 height 14
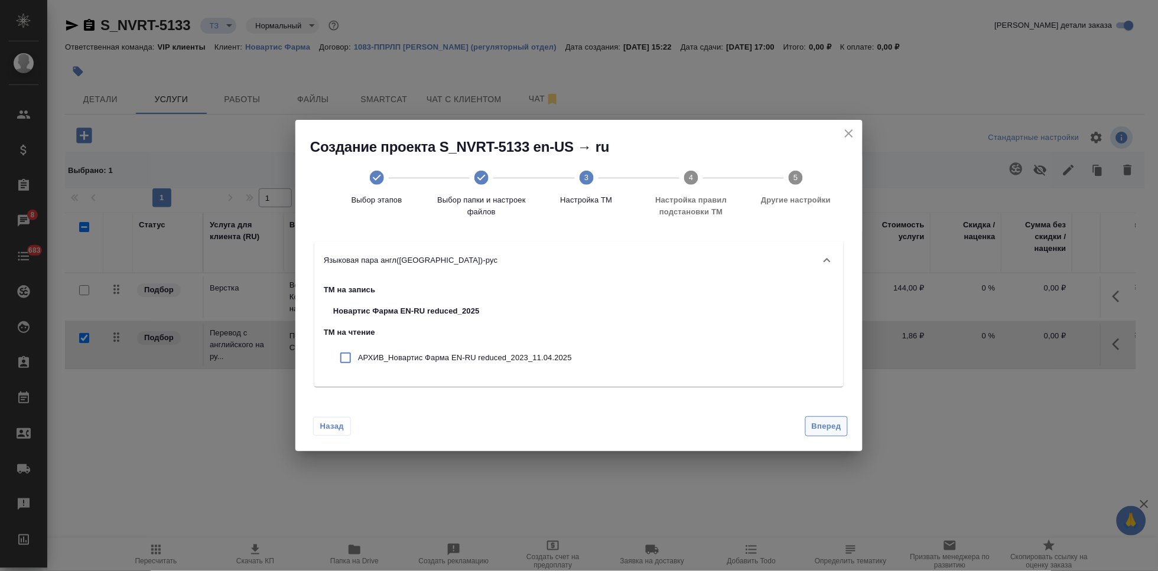
click at [833, 426] on span "Вперед" at bounding box center [827, 427] width 30 height 14
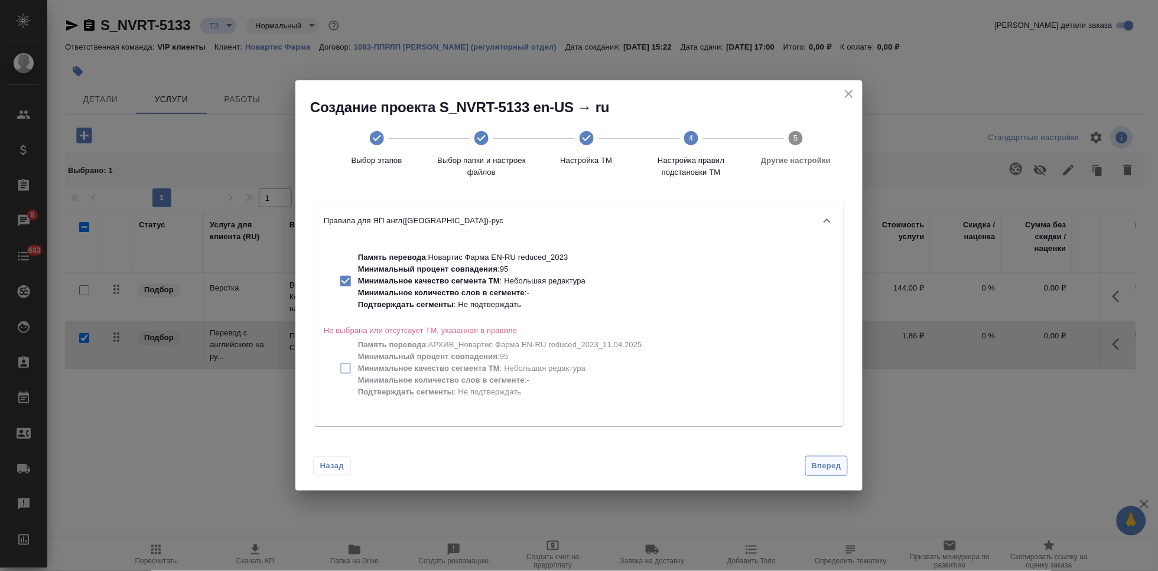
click at [821, 465] on span "Вперед" at bounding box center [827, 467] width 30 height 14
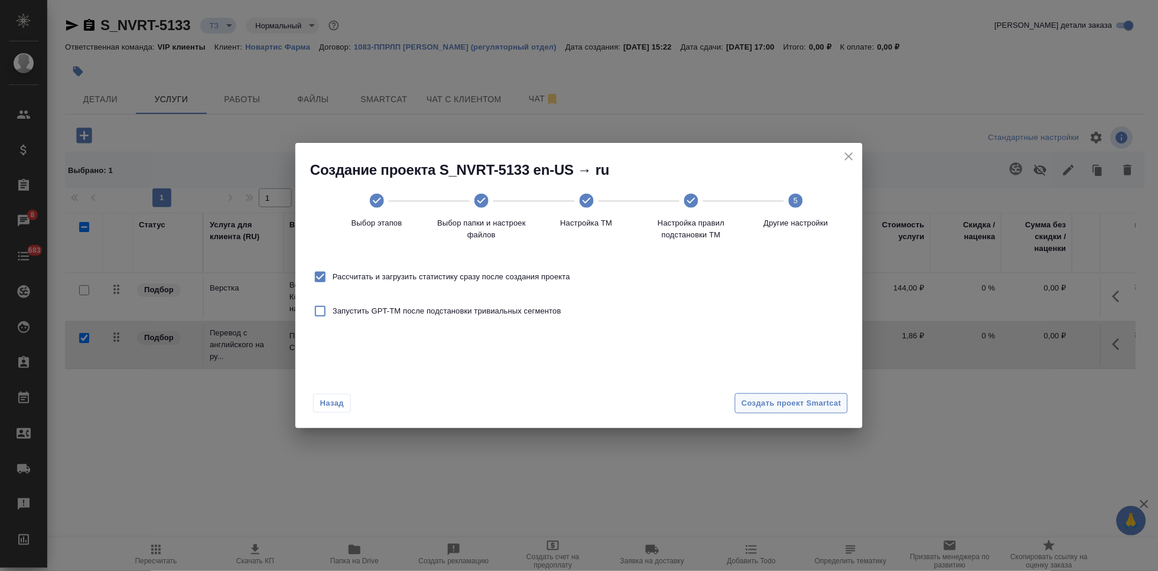
click at [818, 404] on span "Создать проект Smartcat" at bounding box center [792, 404] width 100 height 14
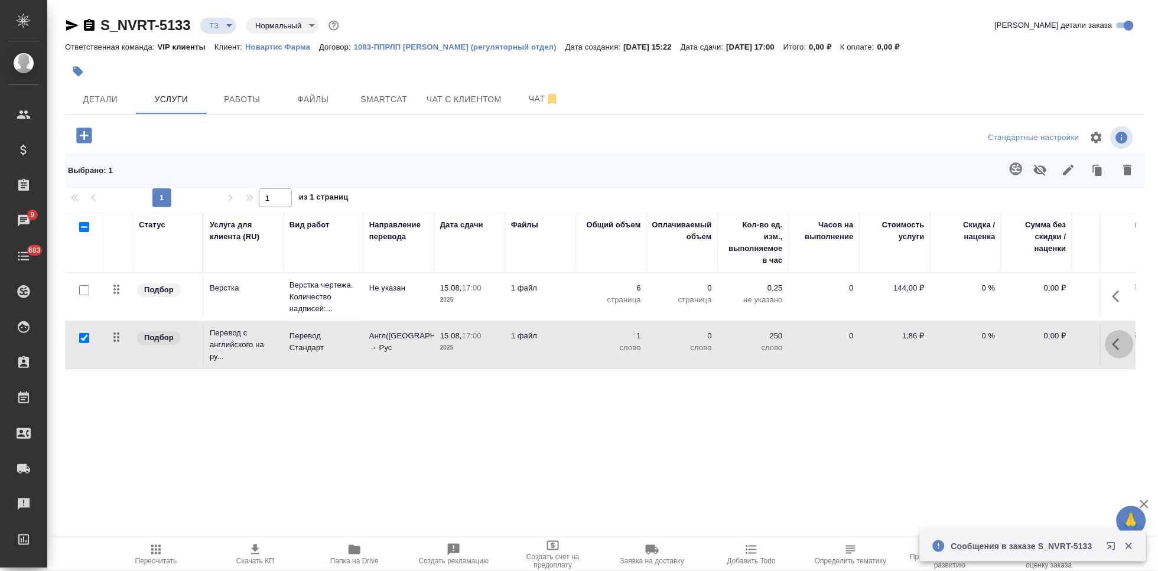
click at [1120, 342] on icon "button" at bounding box center [1120, 344] width 14 height 14
click at [1057, 343] on icon "button" at bounding box center [1053, 344] width 11 height 11
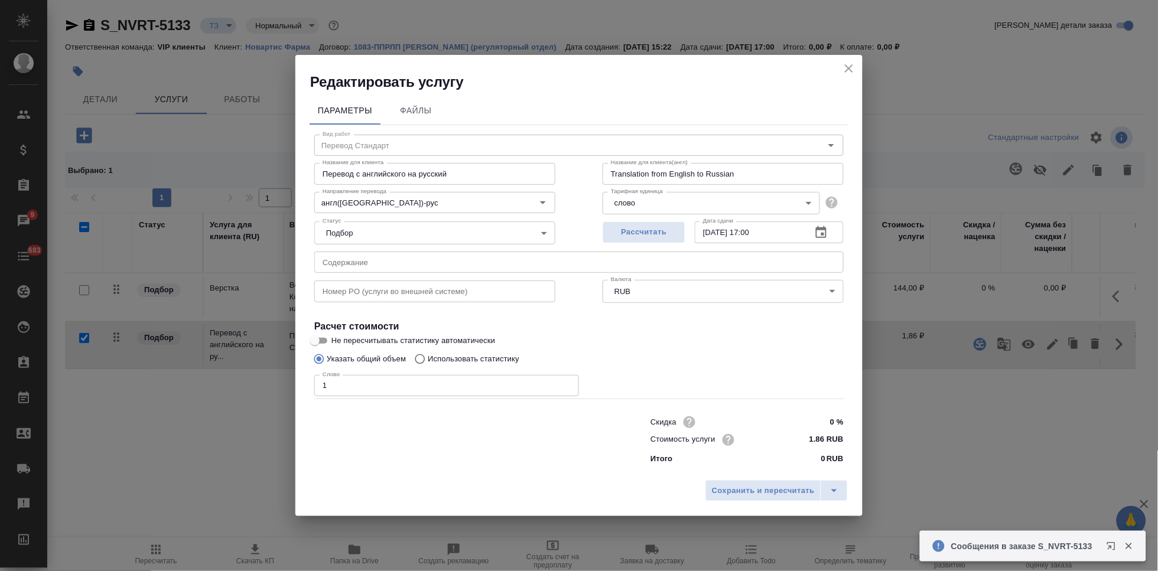
click at [426, 359] on input "Использовать статистику" at bounding box center [418, 359] width 19 height 22
radio input "true"
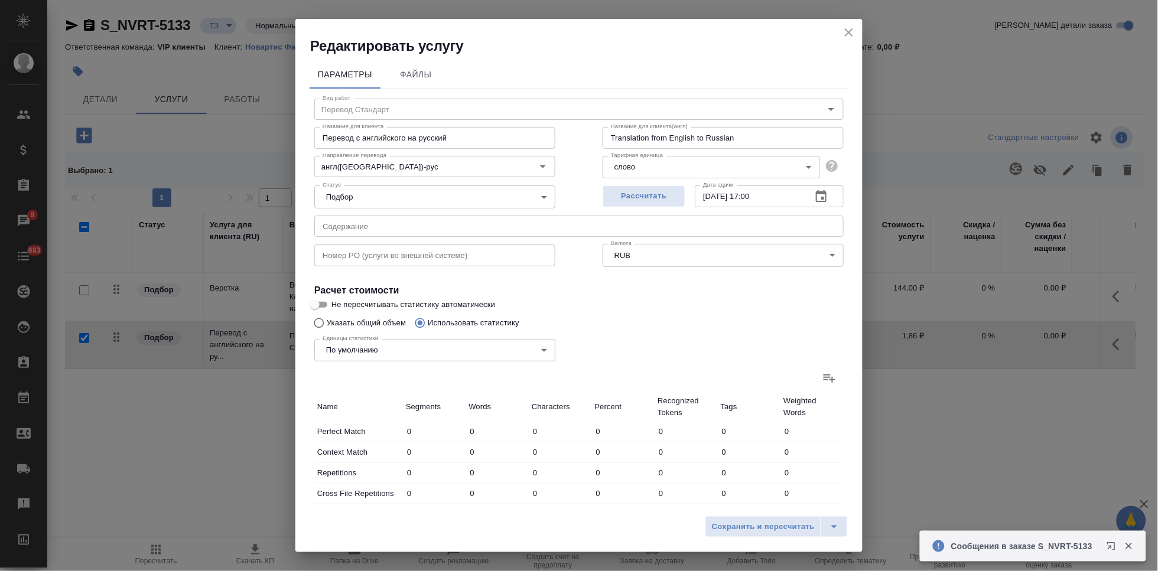
click at [823, 382] on icon at bounding box center [830, 378] width 14 height 14
click at [0, 0] on input "file" at bounding box center [0, 0] width 0 height 0
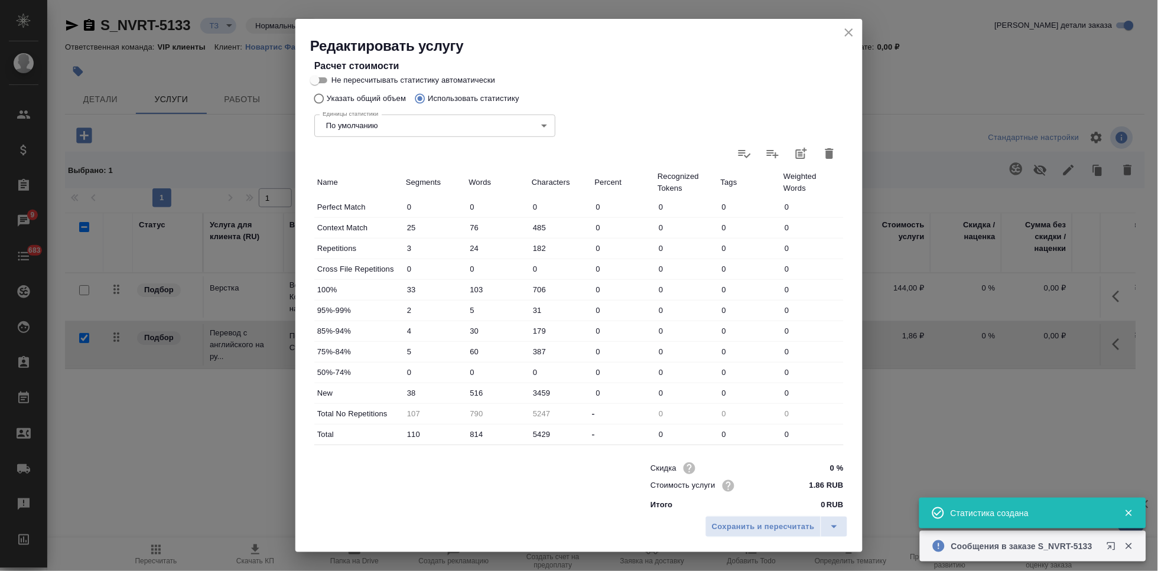
scroll to position [234, 0]
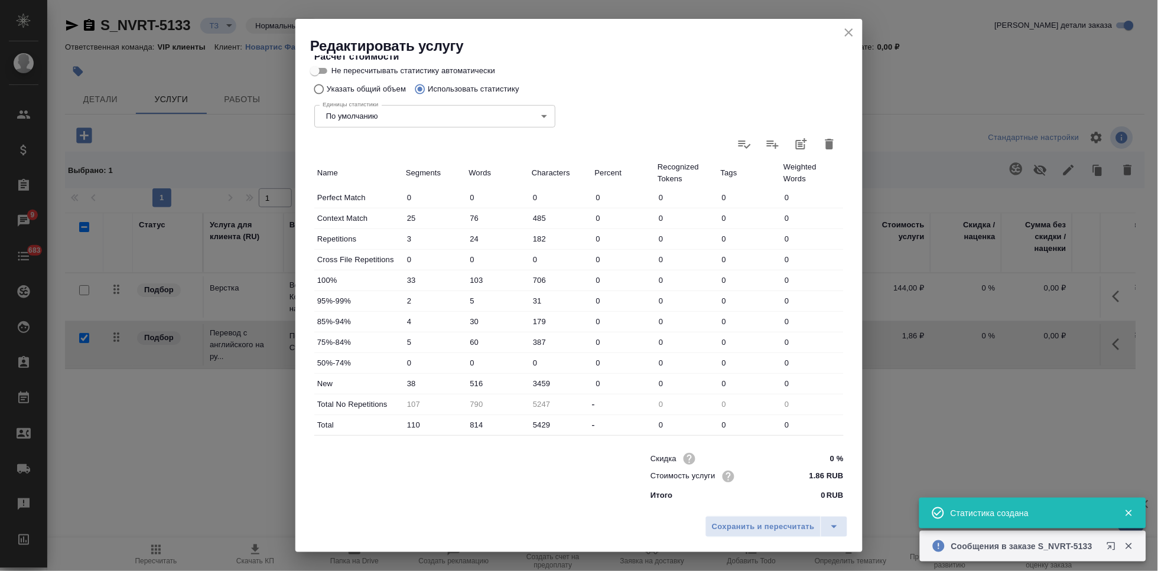
click at [478, 384] on input "516" at bounding box center [497, 383] width 63 height 17
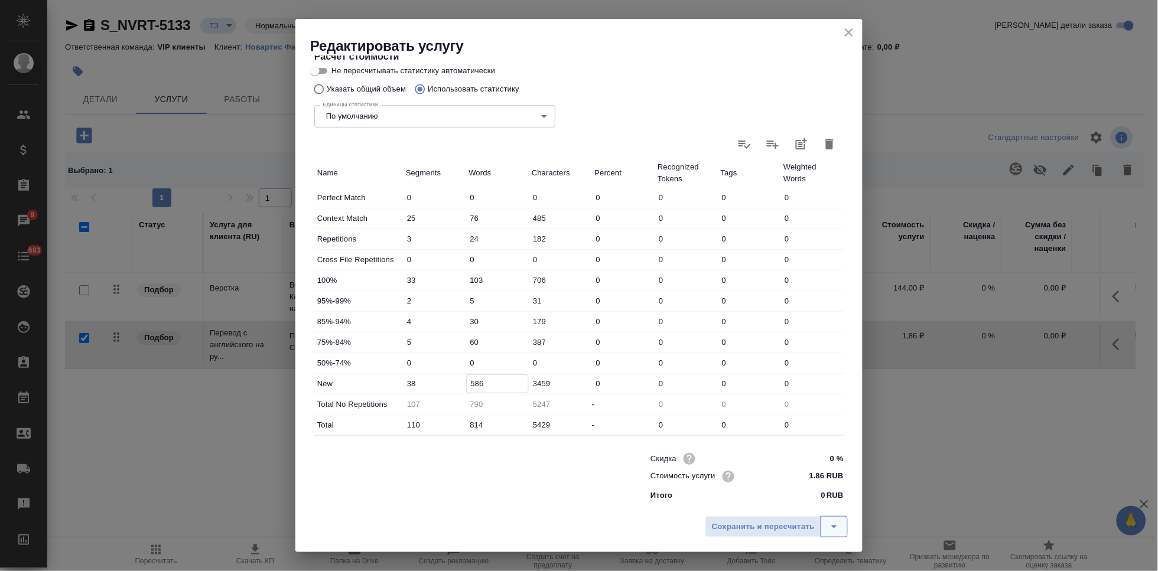
click at [830, 529] on icon "split button" at bounding box center [834, 527] width 14 height 14
click at [784, 505] on li "Сохранить" at bounding box center [778, 502] width 142 height 19
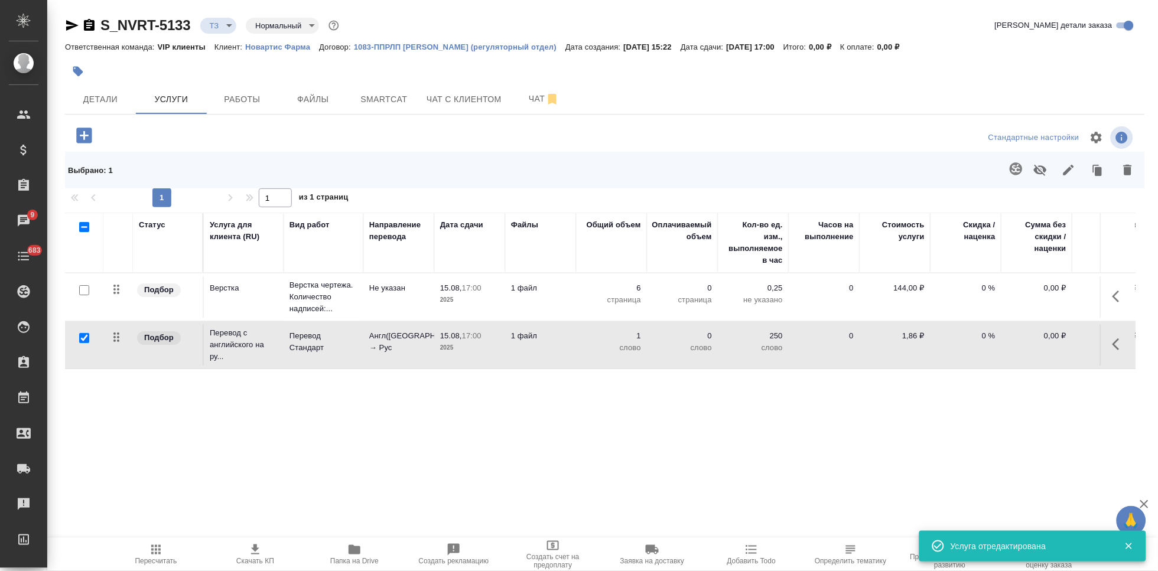
click at [161, 558] on span "Пересчитать" at bounding box center [156, 561] width 42 height 8
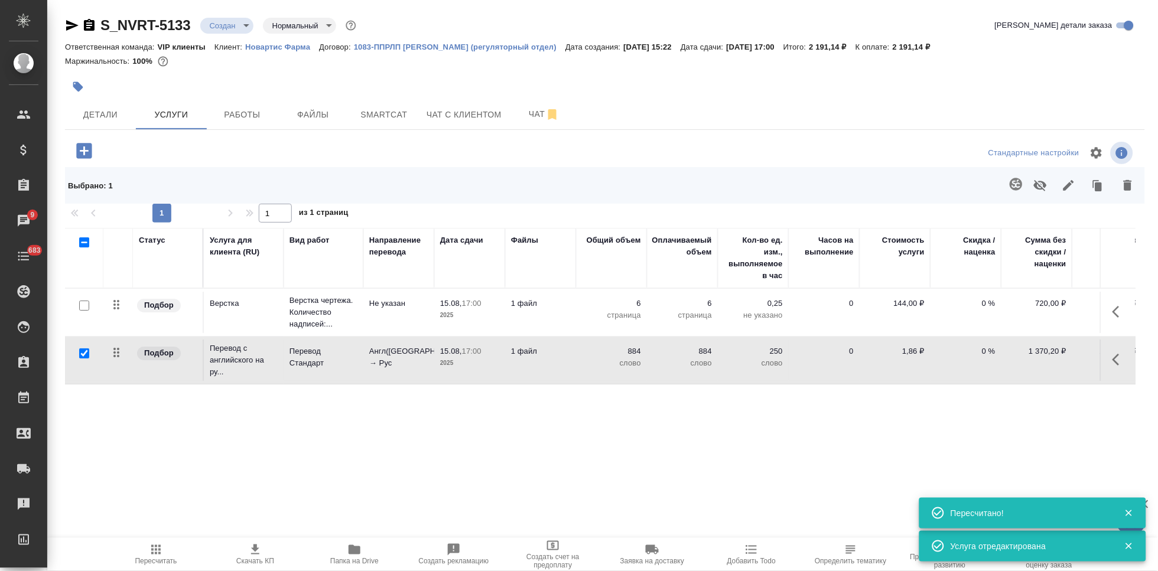
click at [250, 554] on icon "button" at bounding box center [255, 550] width 14 height 14
click at [531, 111] on span "Чат" at bounding box center [544, 114] width 57 height 15
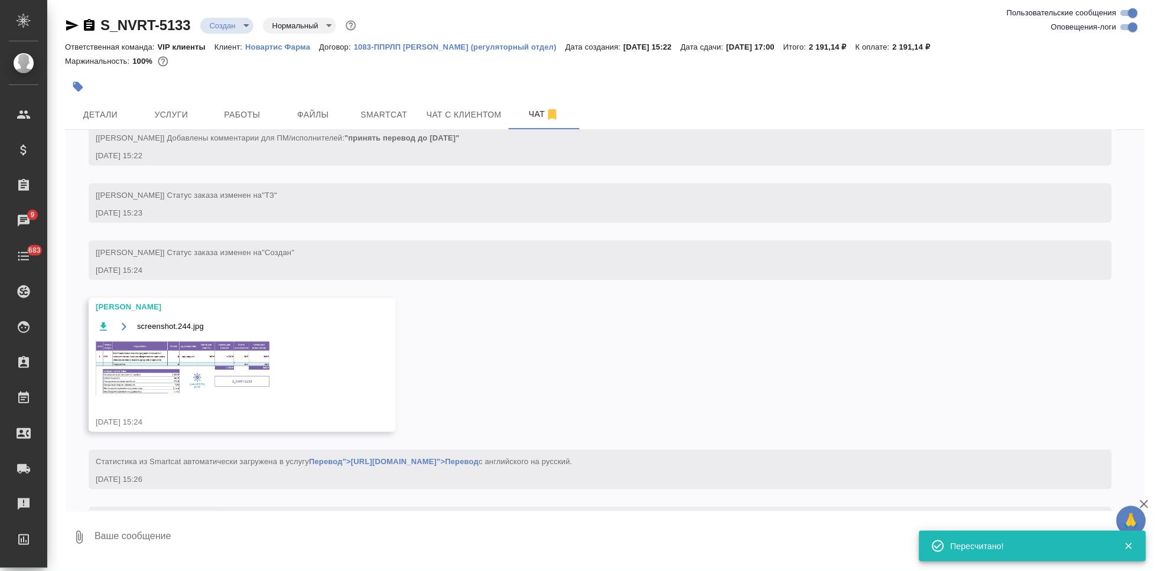
scroll to position [760, 0]
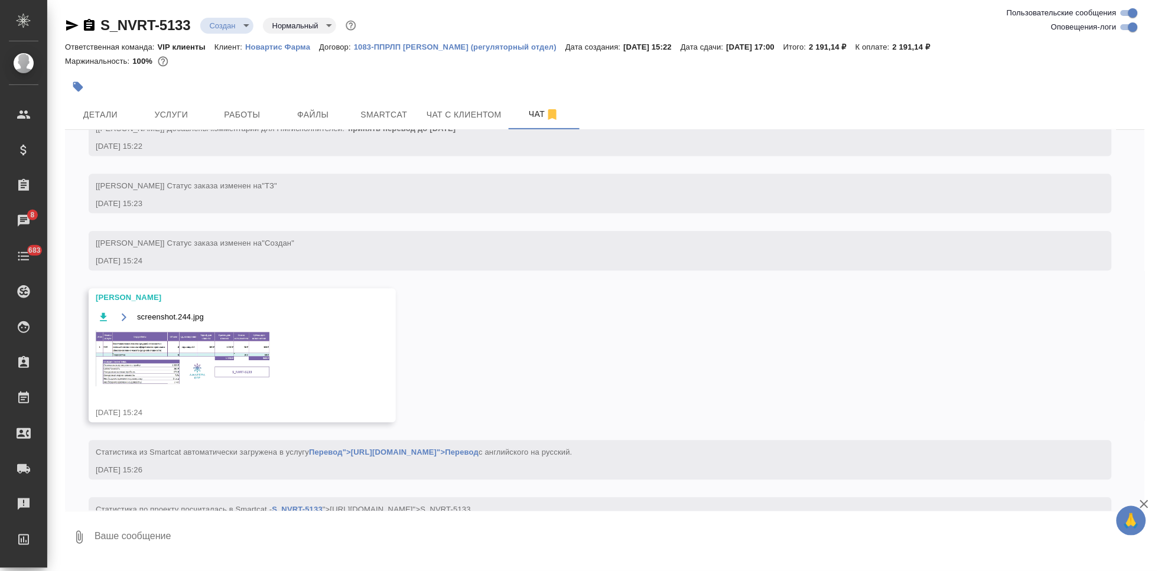
click at [200, 376] on img at bounding box center [184, 359] width 177 height 56
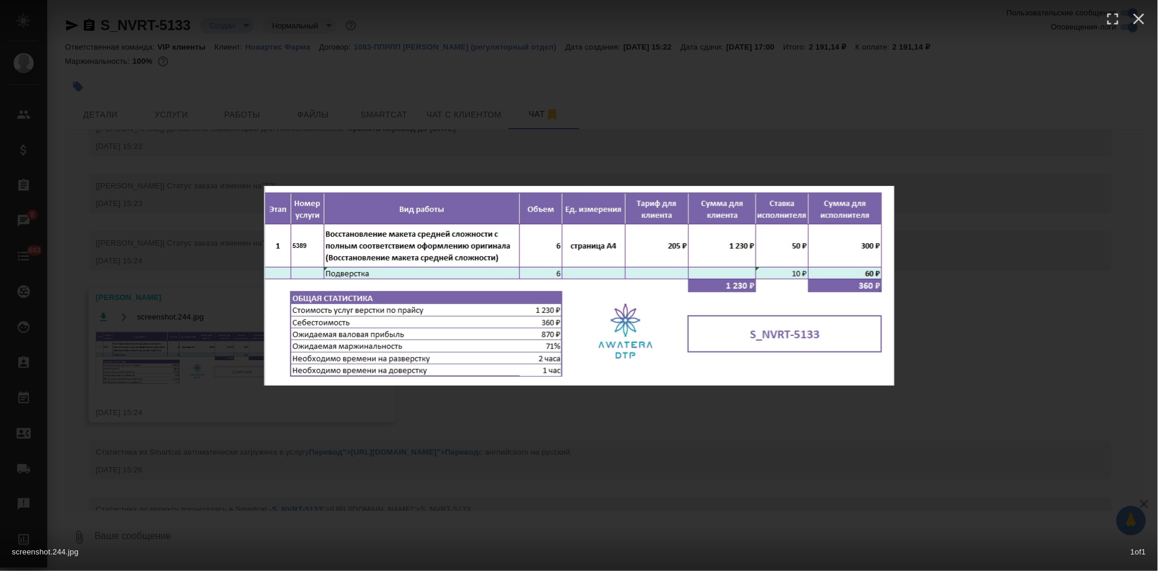
click at [825, 425] on div "screenshot.244.jpg 1 of 1" at bounding box center [579, 285] width 1158 height 571
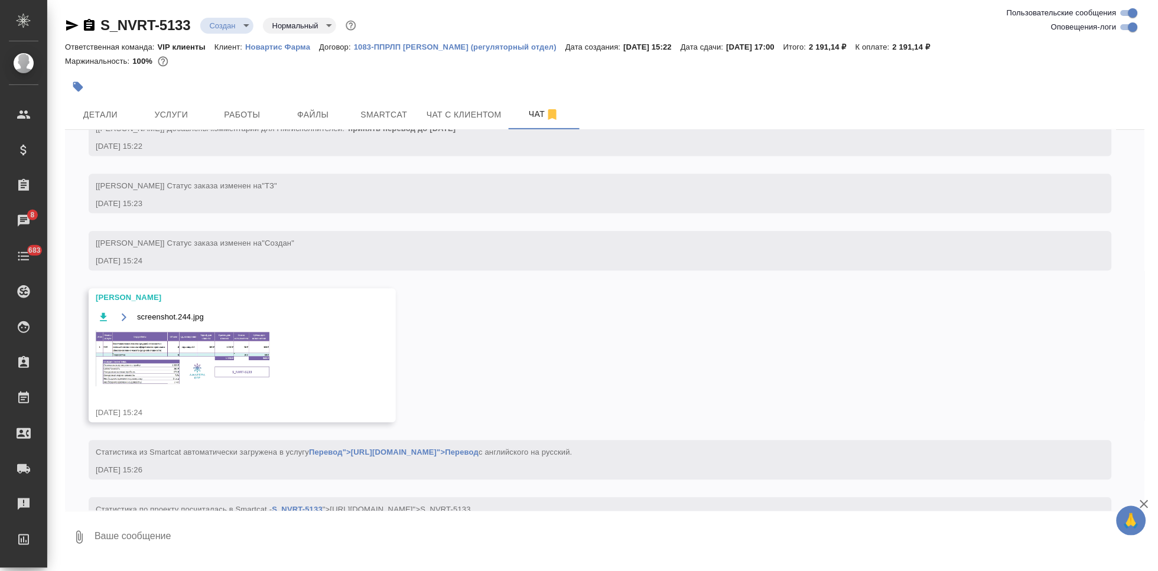
click at [195, 369] on img at bounding box center [184, 359] width 177 height 56
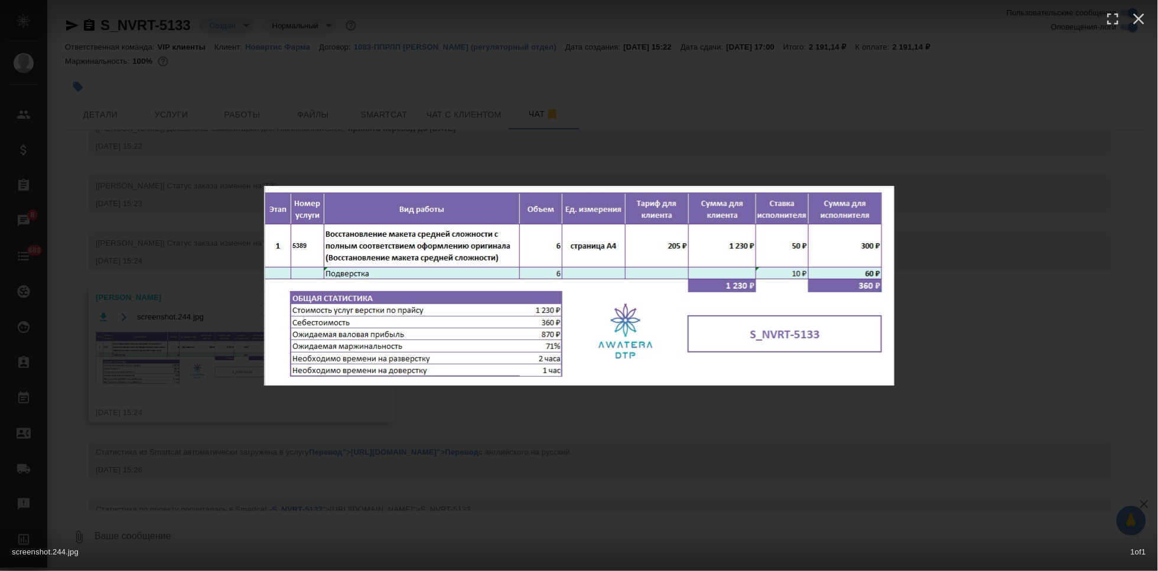
click at [607, 457] on div "screenshot.244.jpg 1 of 1" at bounding box center [579, 285] width 1158 height 571
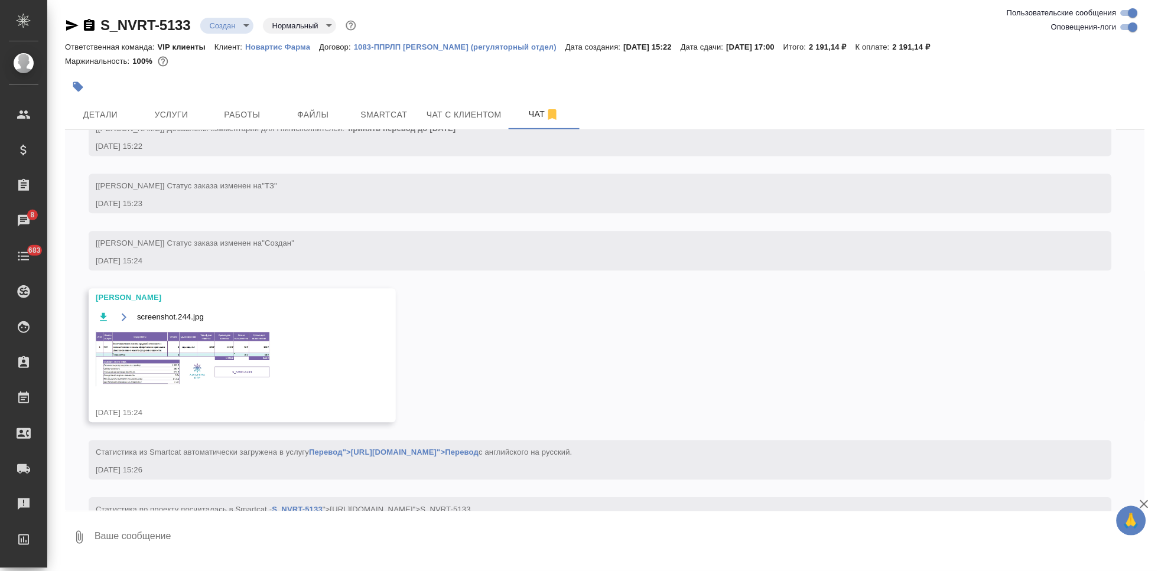
click at [240, 25] on body "🙏 .cls-1 fill:#fff; AWATERA Kabargina Anna Клиенты Спецификации Заказы 8 Чаты 6…" at bounding box center [579, 285] width 1158 height 571
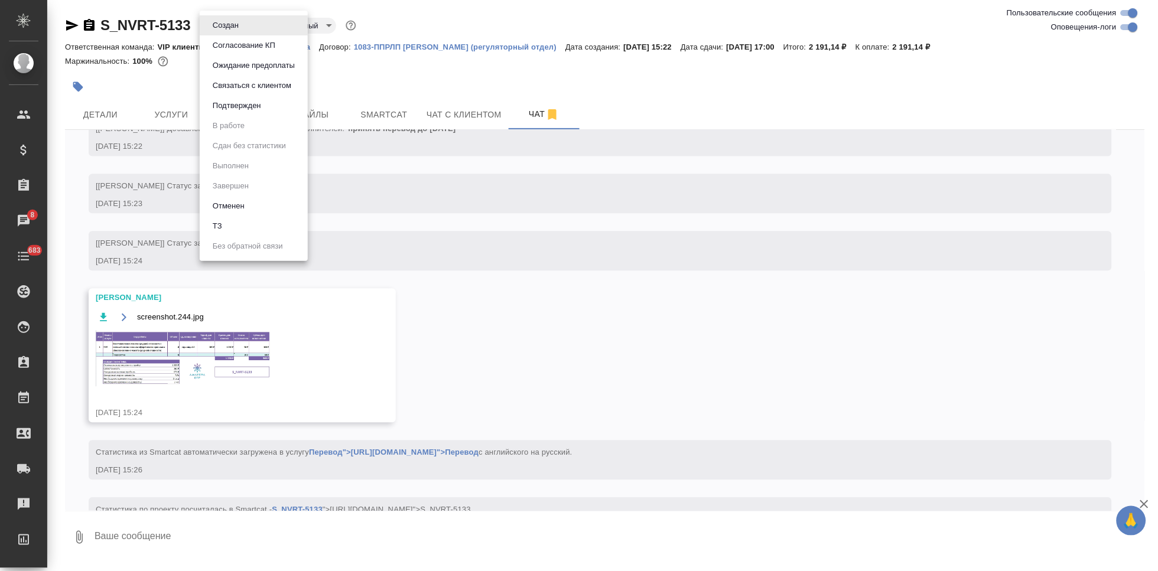
click at [242, 32] on button "Согласование КП" at bounding box center [225, 25] width 33 height 13
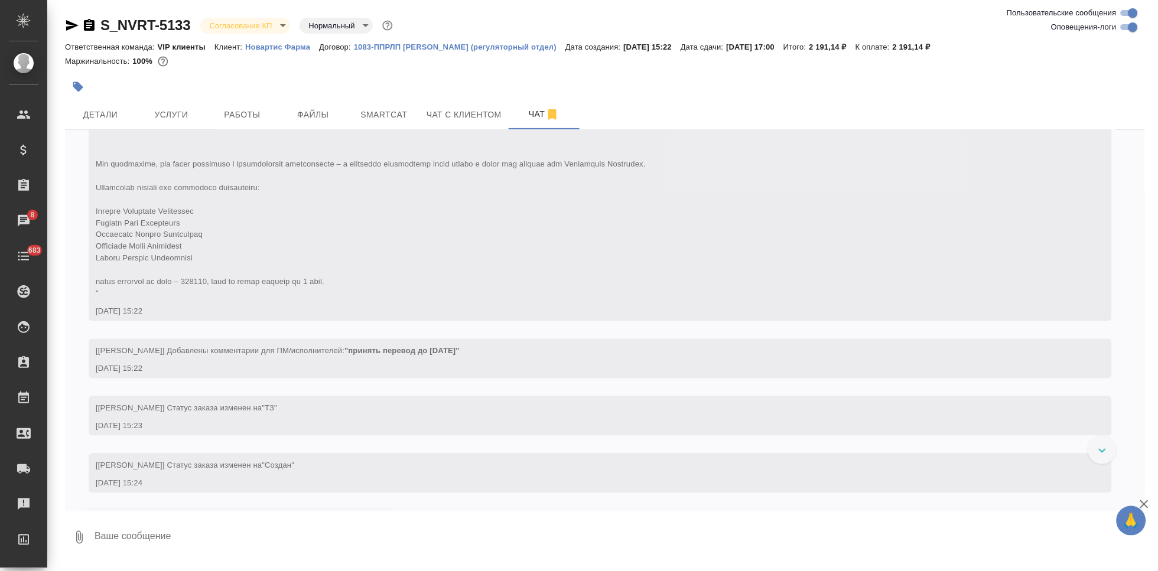
scroll to position [848, 0]
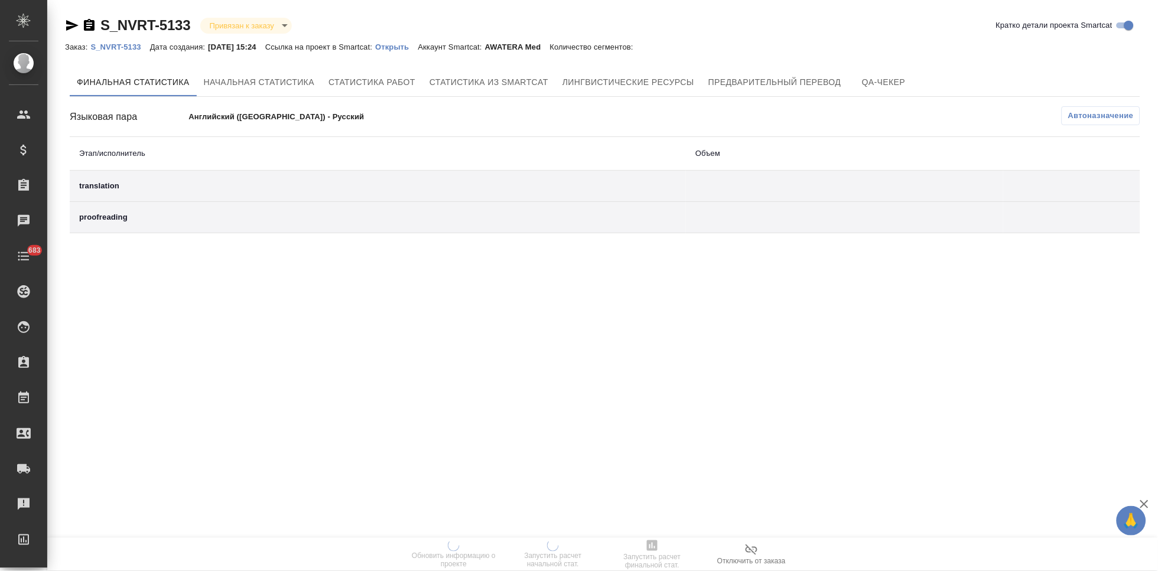
click at [404, 47] on p "Открыть" at bounding box center [396, 47] width 43 height 9
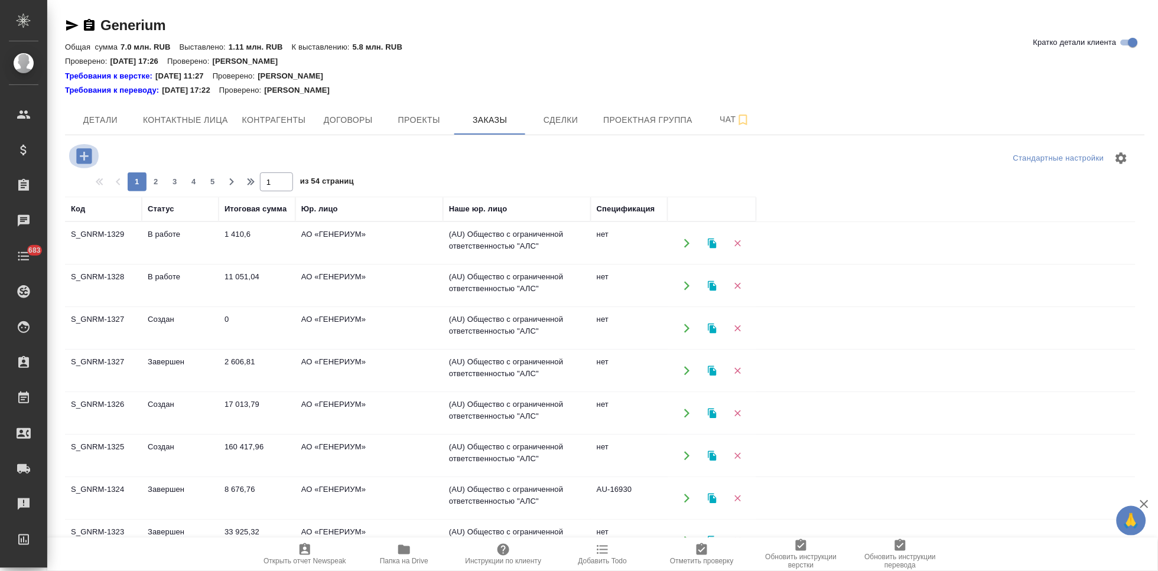
click at [89, 157] on icon "button" at bounding box center [83, 155] width 15 height 15
click at [89, 154] on icon "button" at bounding box center [83, 155] width 15 height 15
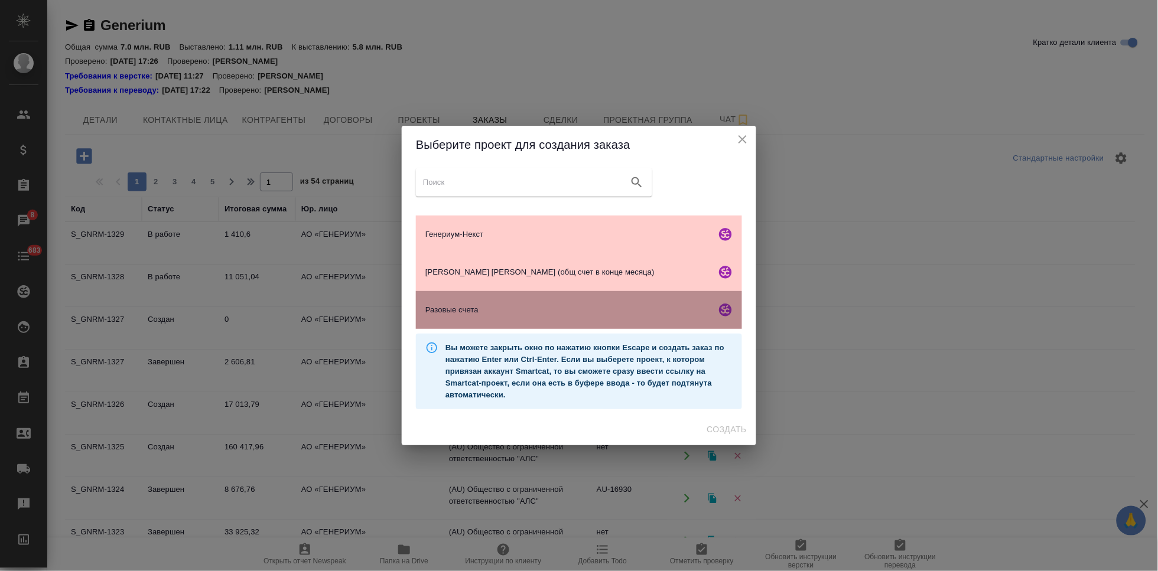
click at [501, 320] on div "Разовые счета" at bounding box center [579, 310] width 326 height 38
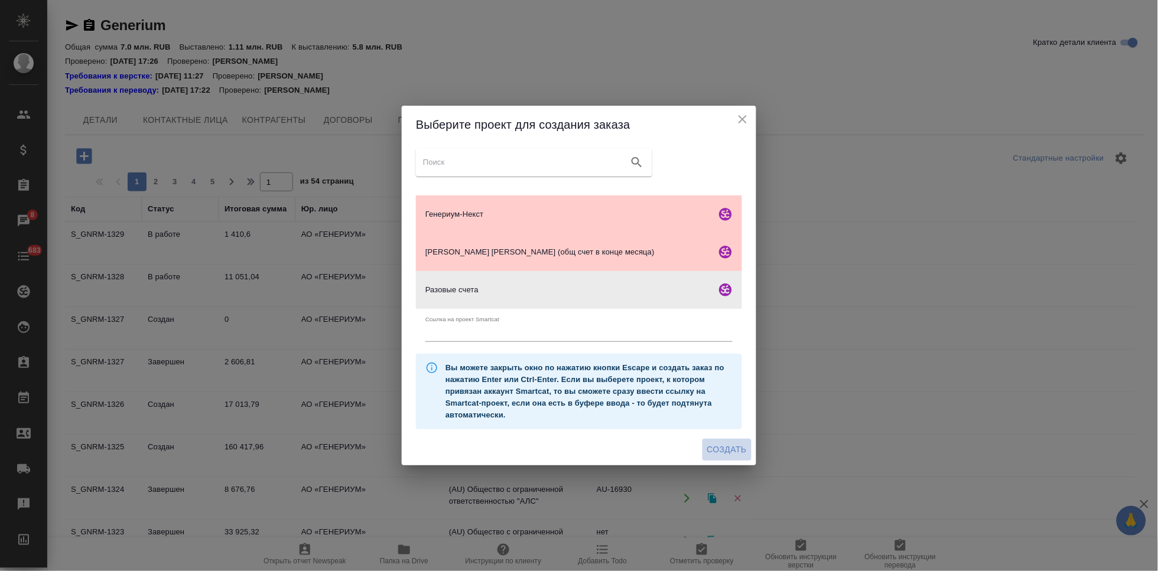
click at [726, 449] on span "Создать" at bounding box center [727, 450] width 40 height 15
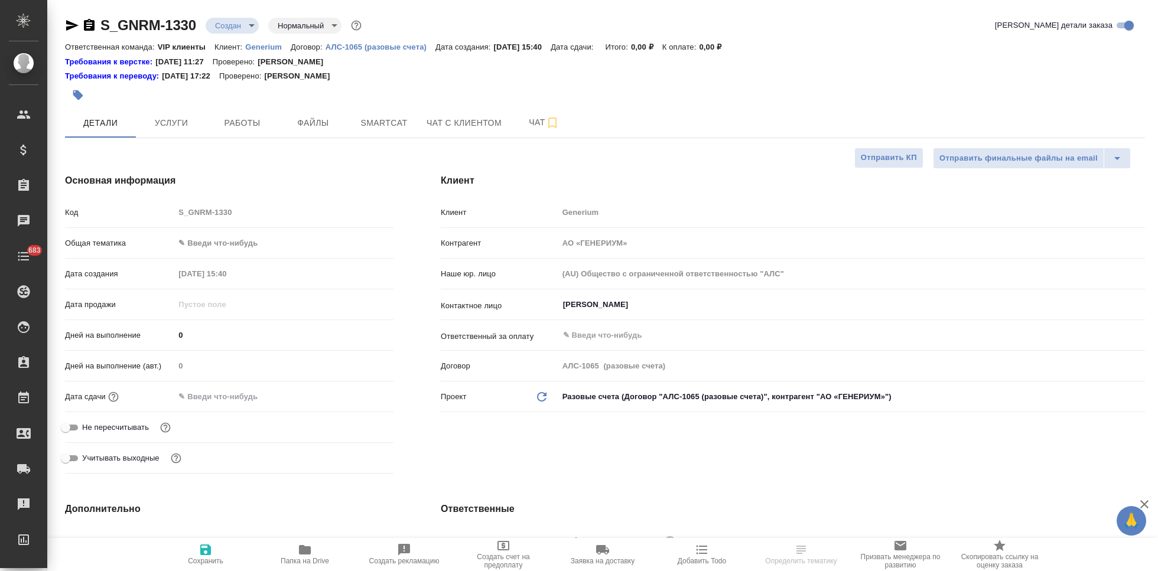
select select "RU"
type textarea "x"
click at [632, 308] on input "Михалева Ирина" at bounding box center [832, 305] width 540 height 14
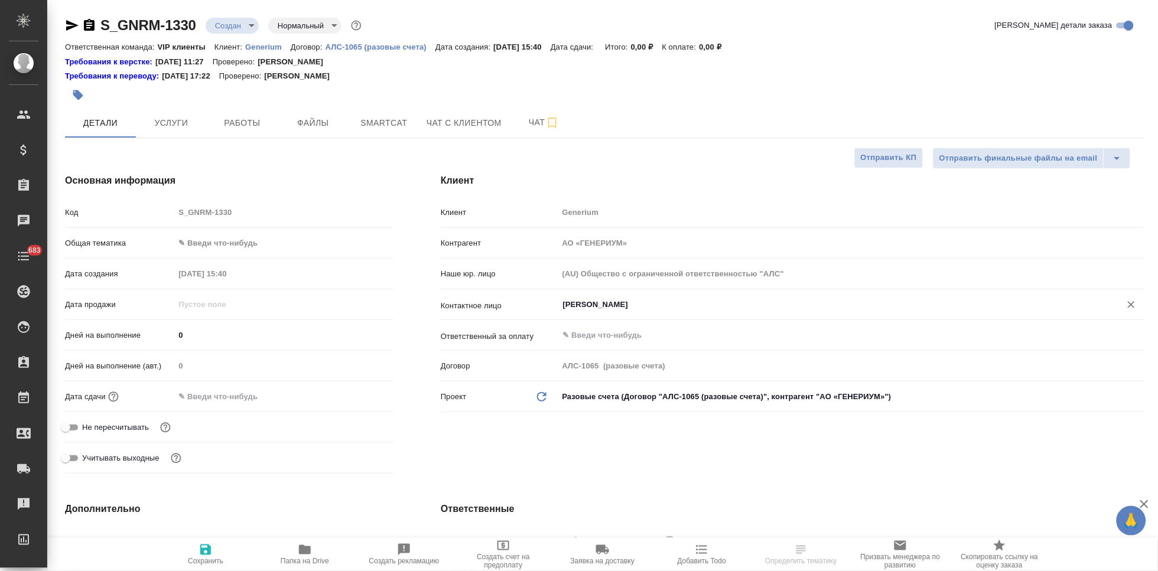
type textarea "x"
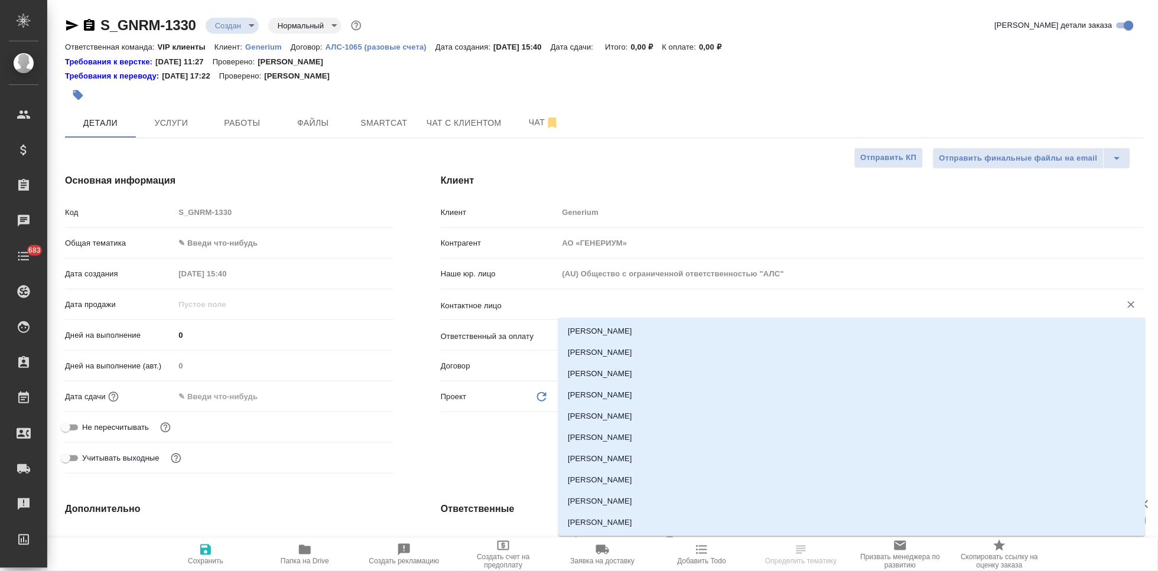
type textarea "x"
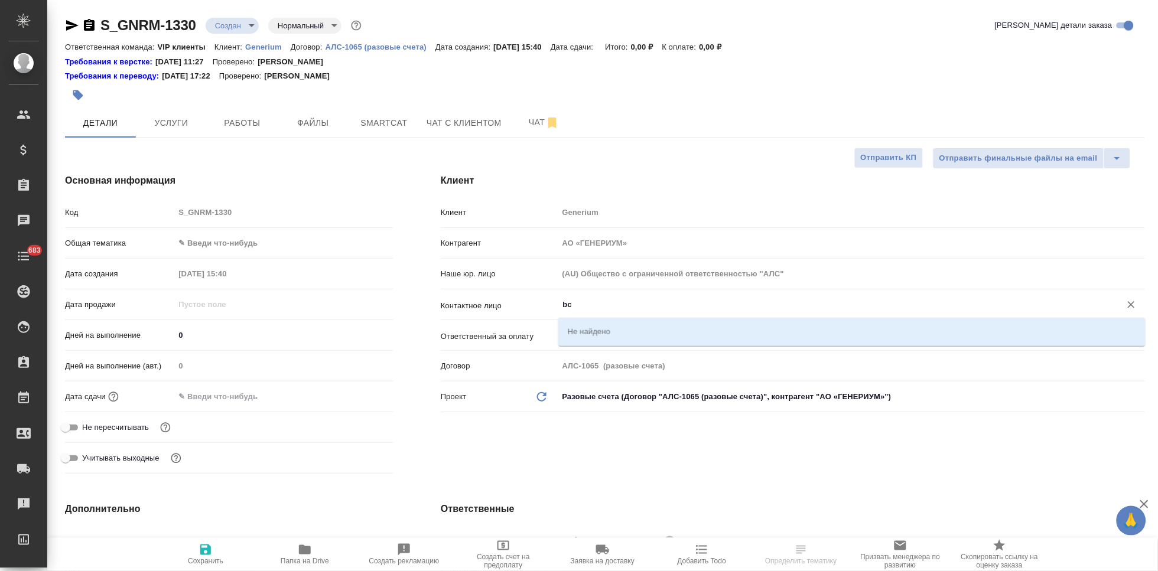
type input "b"
type textarea "x"
click at [656, 327] on li "Искакова Мадина" at bounding box center [851, 331] width 587 height 21
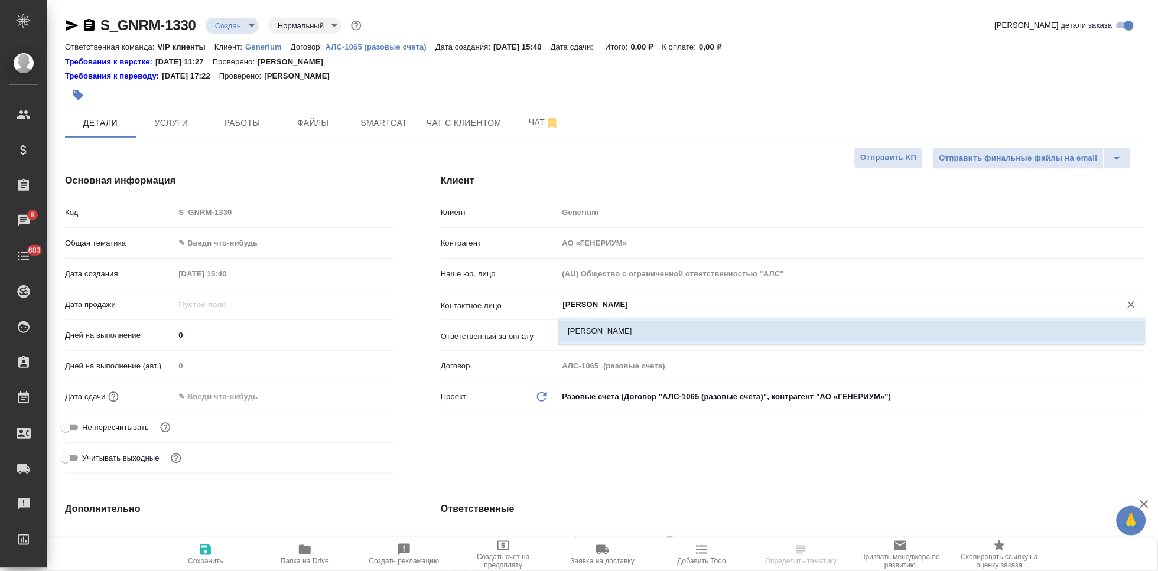
type input "Искакова Мадина"
type textarea "x"
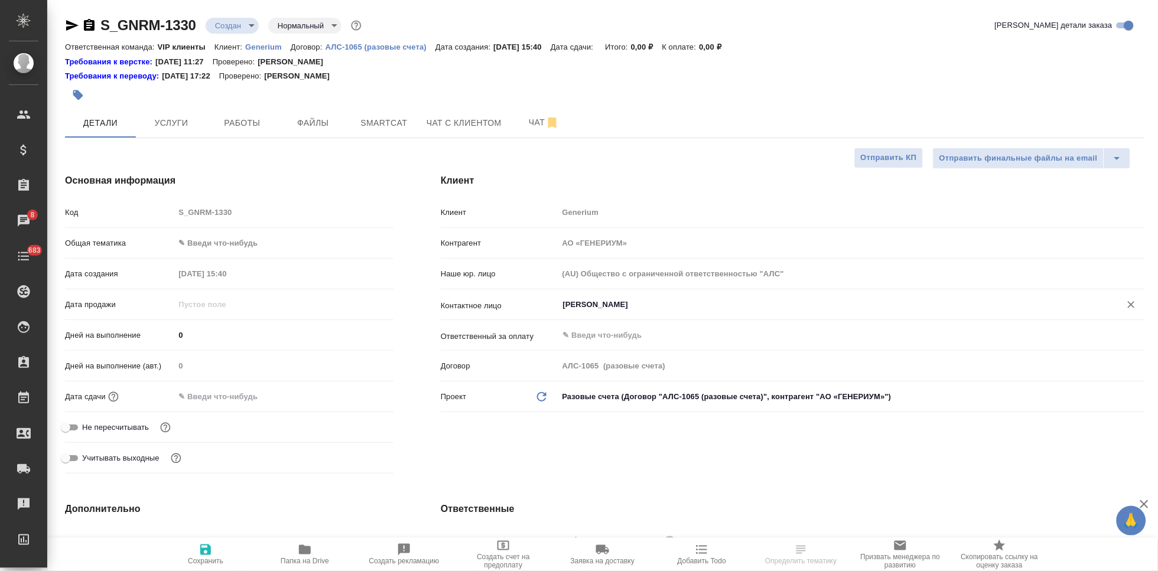
type input "Искакова Мадина"
click at [212, 551] on icon "button" at bounding box center [206, 550] width 14 height 14
type textarea "x"
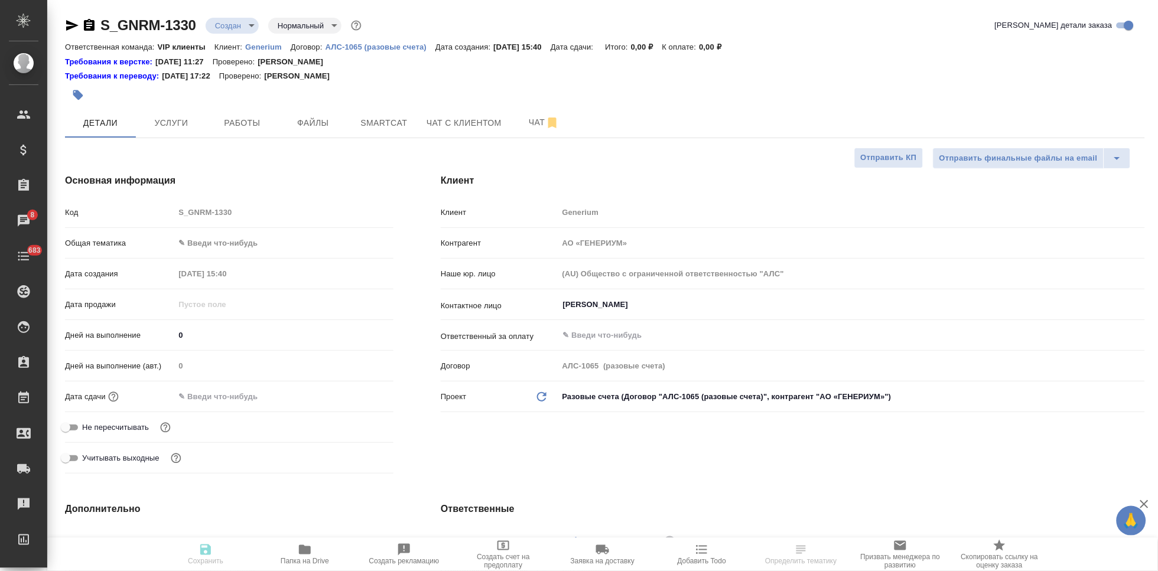
type textarea "x"
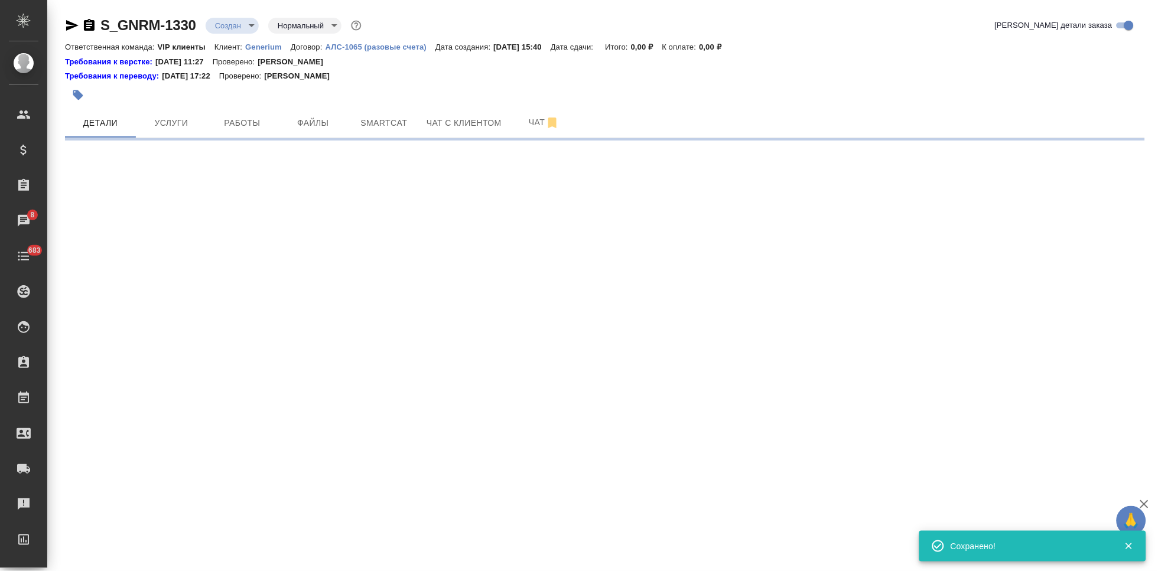
select select "RU"
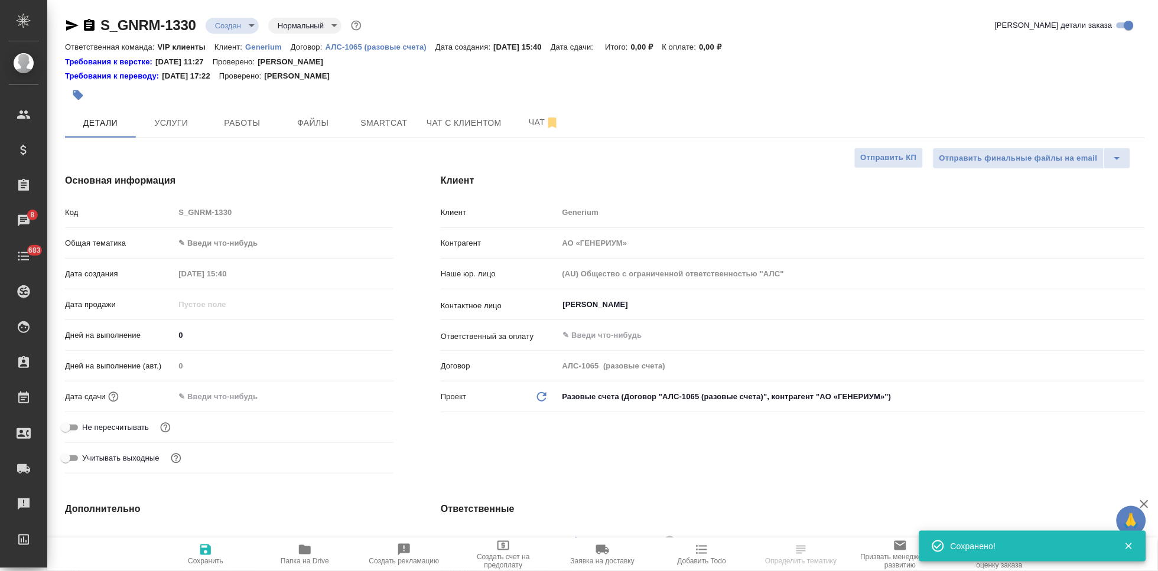
type textarea "x"
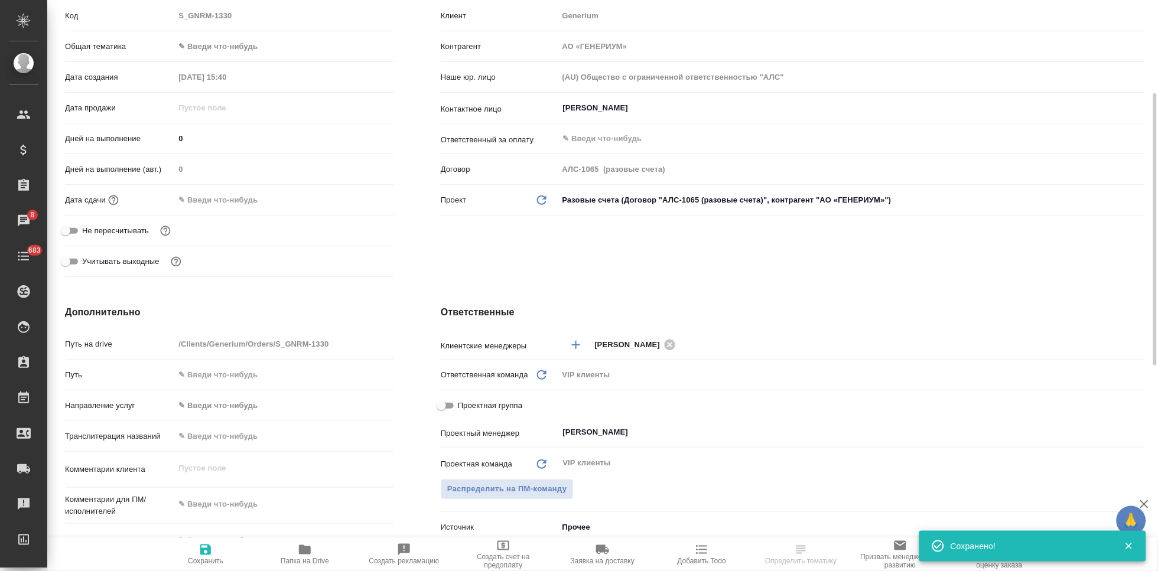
scroll to position [328, 0]
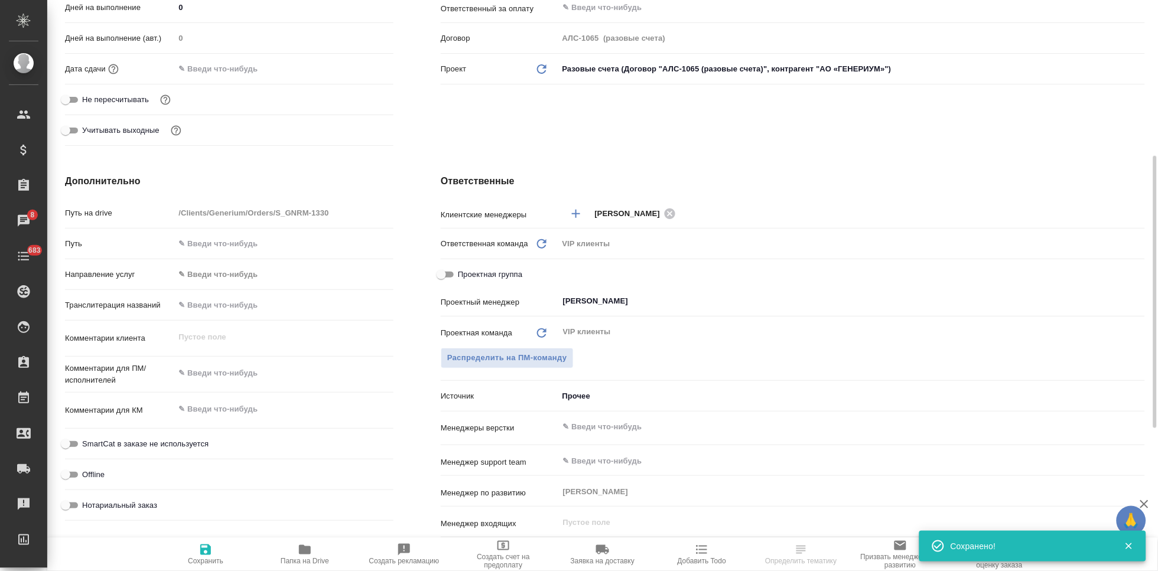
click at [233, 375] on div ".cls-1 fill:#fff; AWATERA Kabargina Anna Клиенты Спецификации Заказы 8 Чаты 683…" at bounding box center [579, 285] width 1158 height 571
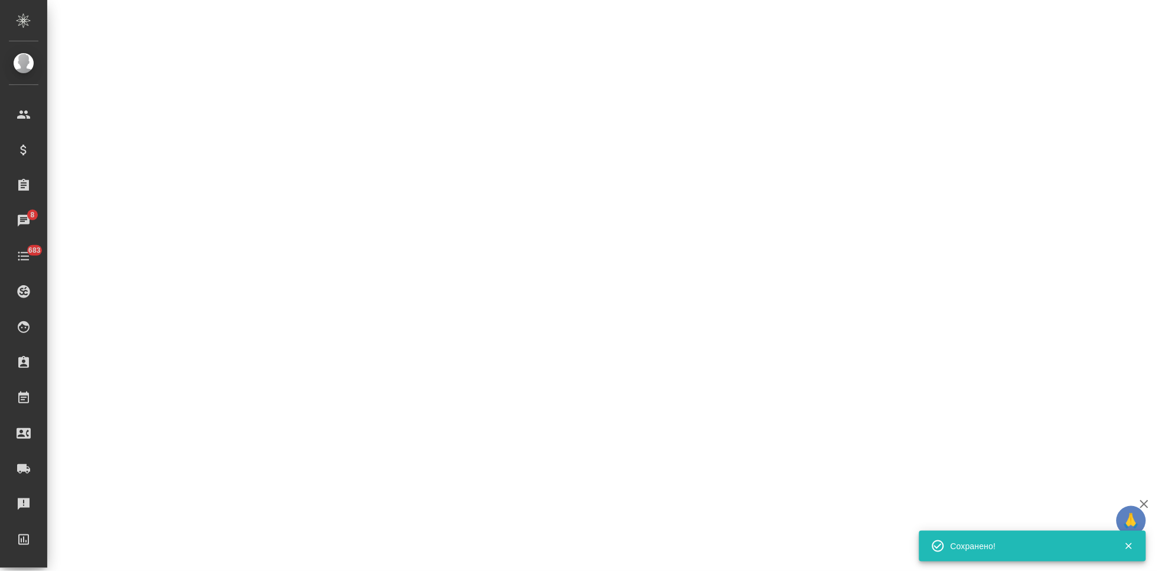
select select "RU"
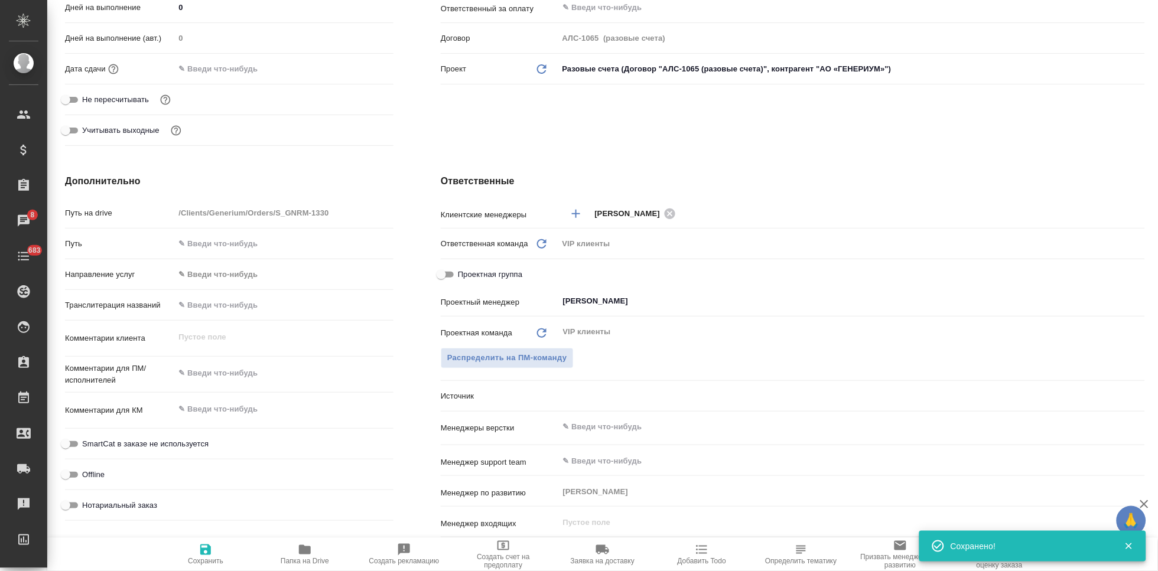
type textarea "x"
click at [244, 376] on textarea at bounding box center [283, 373] width 219 height 20
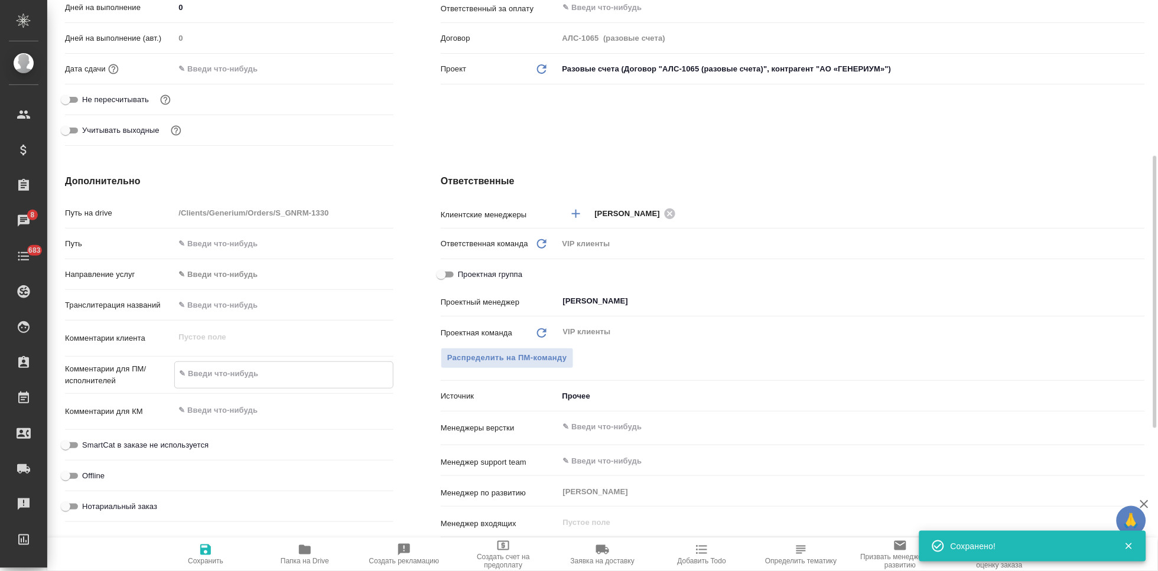
paste textarea "принять документы (11) во вложении в перевод на русский язык."
type textarea "принять документы (11) во вложении в перевод на русский язык."
type textarea "x"
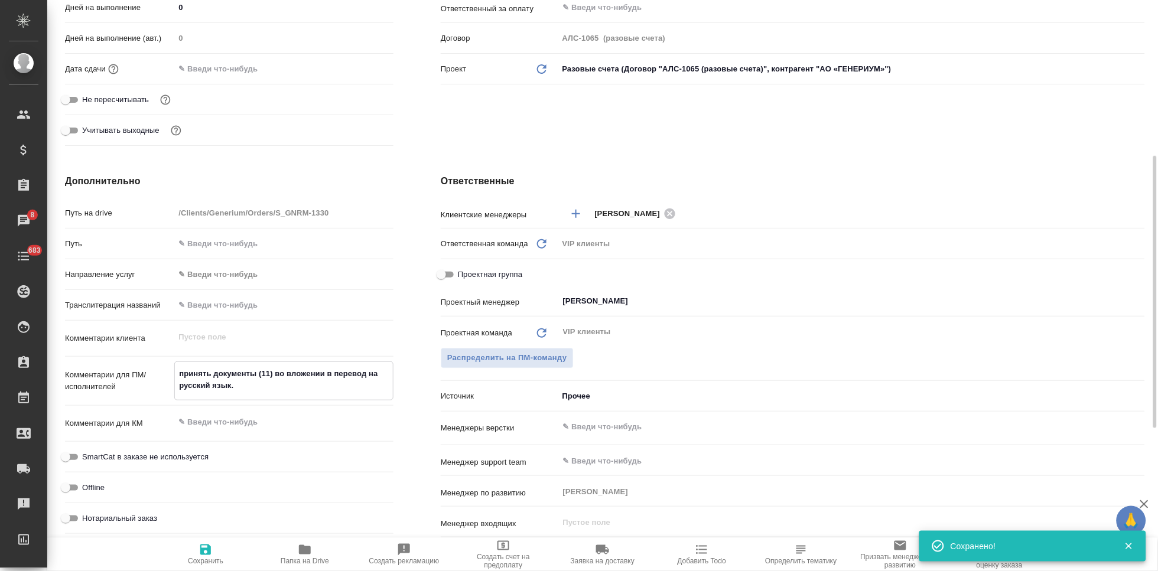
type textarea "принять документы (11) во вложении в перевод на русский язык."
type textarea "x"
click at [210, 555] on icon "button" at bounding box center [205, 550] width 11 height 11
type textarea "x"
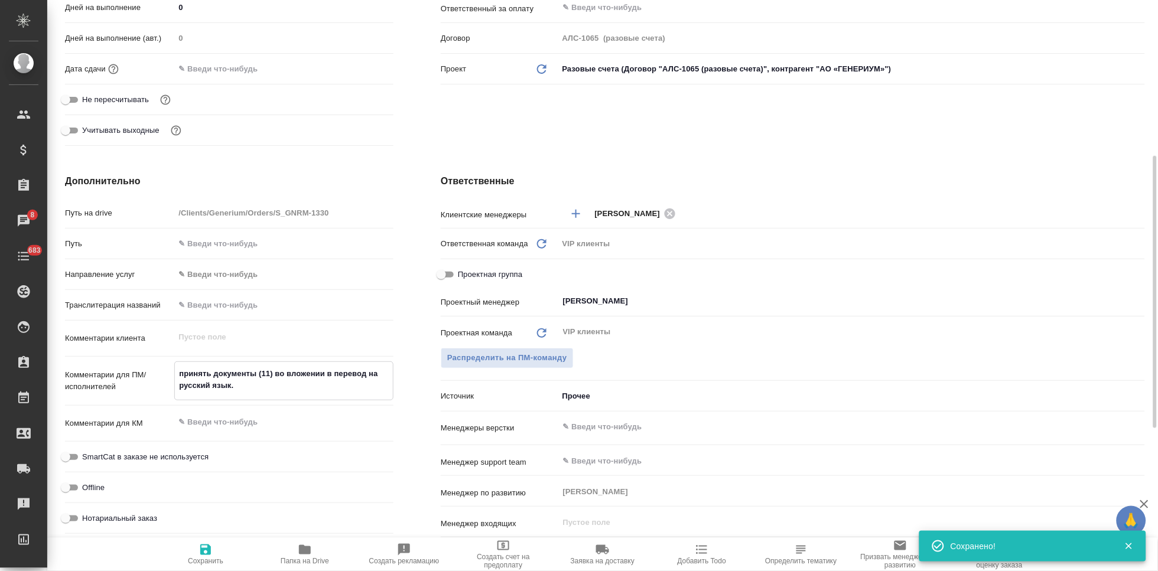
type textarea "x"
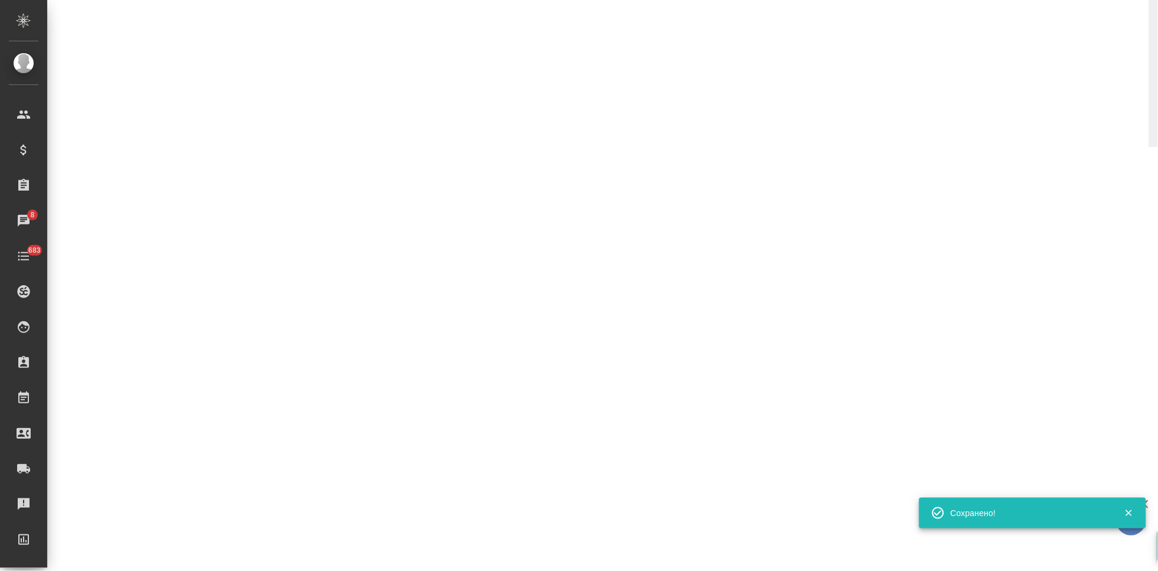
select select "RU"
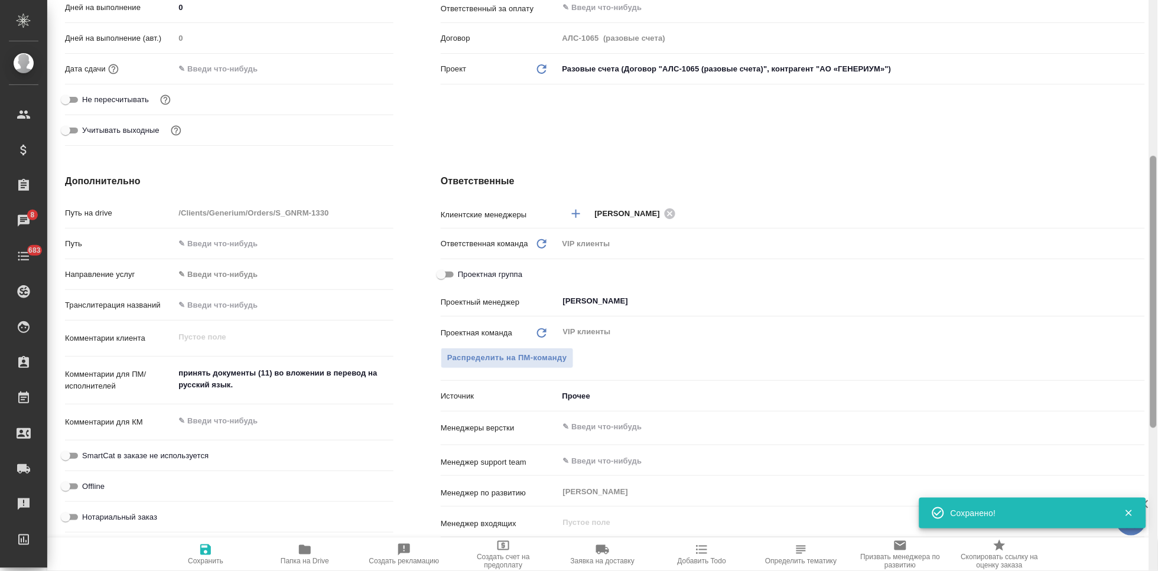
type textarea "x"
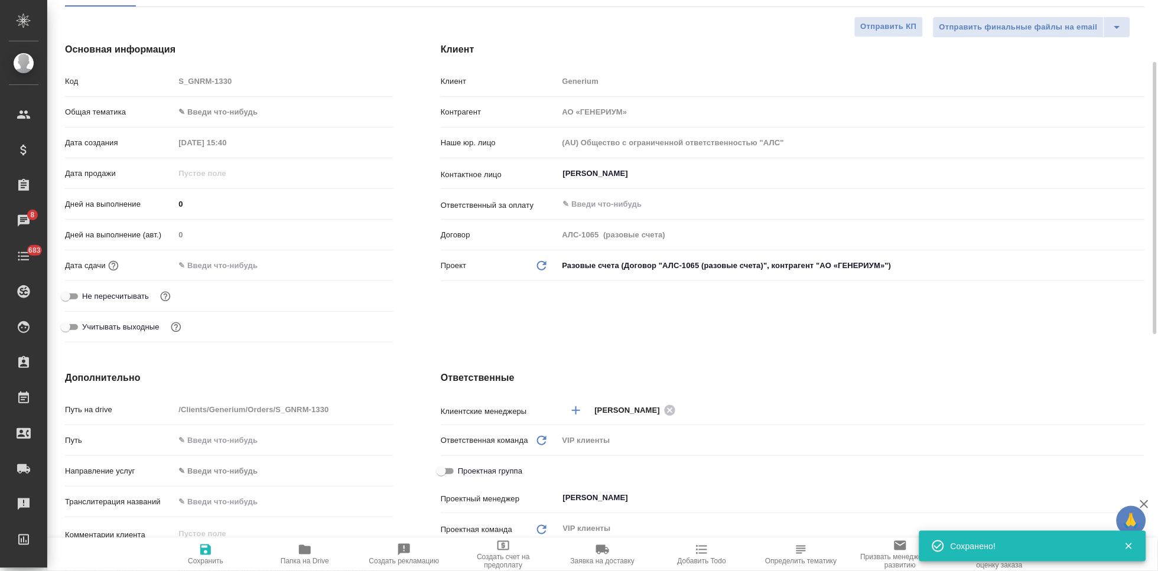
scroll to position [0, 0]
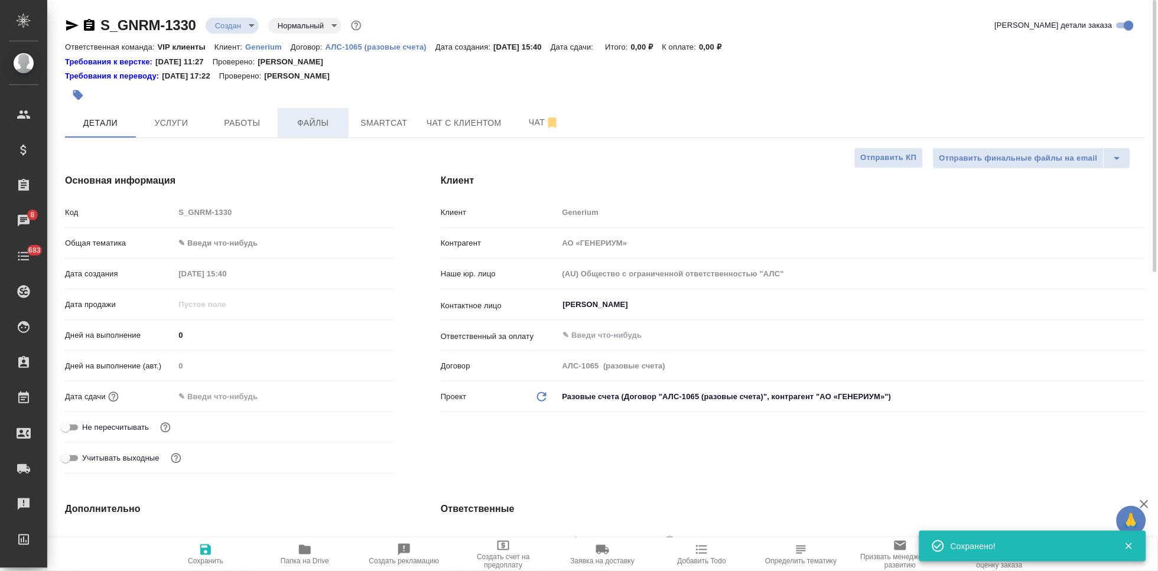
click at [318, 118] on span "Файлы" at bounding box center [313, 123] width 57 height 15
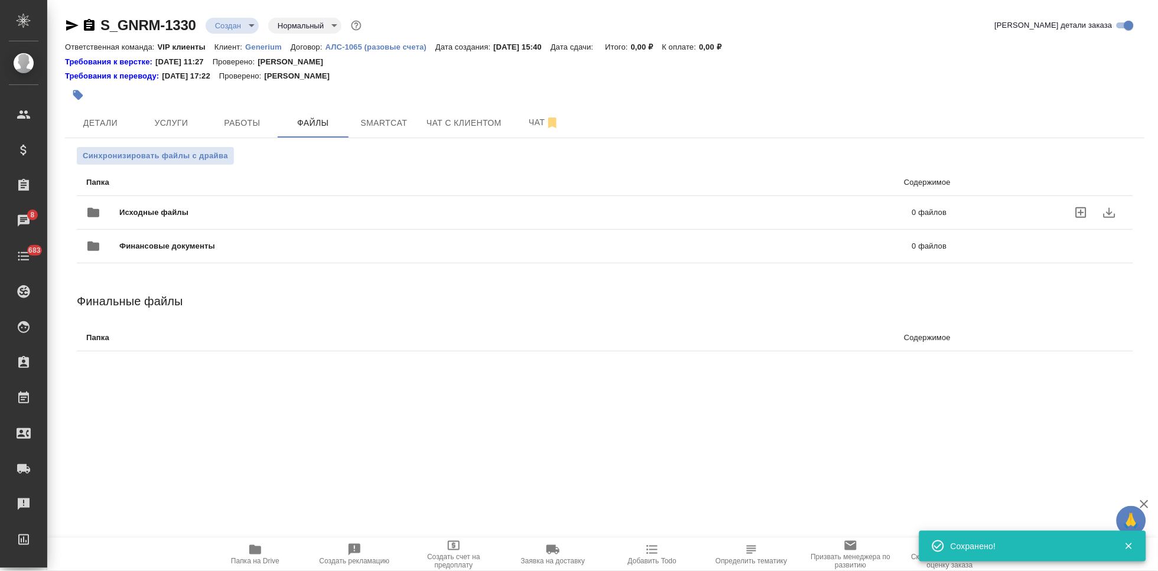
click at [1087, 215] on icon "uploadFiles" at bounding box center [1081, 212] width 11 height 11
click at [0, 0] on input "uploadFiles" at bounding box center [0, 0] width 0 height 0
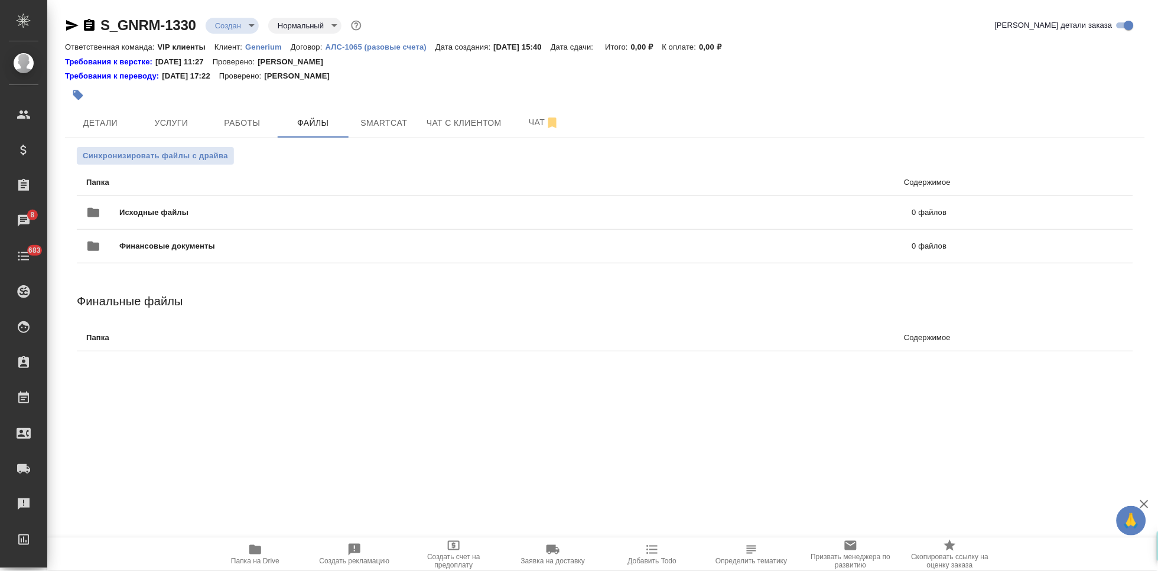
click at [251, 28] on body "🙏 .cls-1 fill:#fff; AWATERA Kabargina Anna Клиенты Спецификации Заказы 8 Чаты 6…" at bounding box center [579, 285] width 1158 height 571
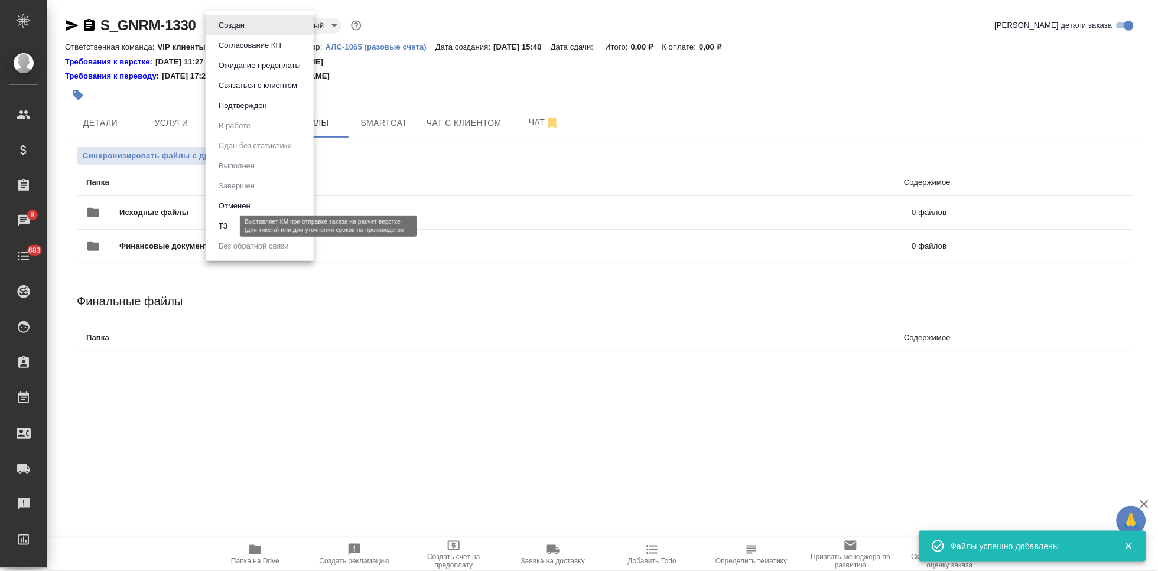
click at [230, 228] on button "ТЗ" at bounding box center [223, 226] width 17 height 13
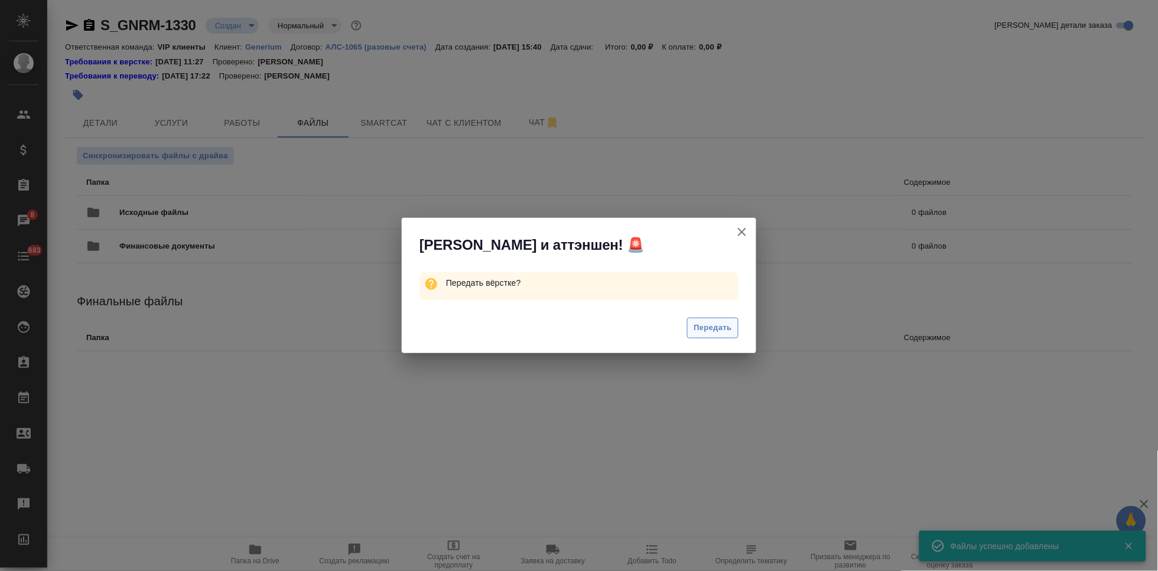
click at [710, 329] on span "Передать" at bounding box center [713, 328] width 38 height 14
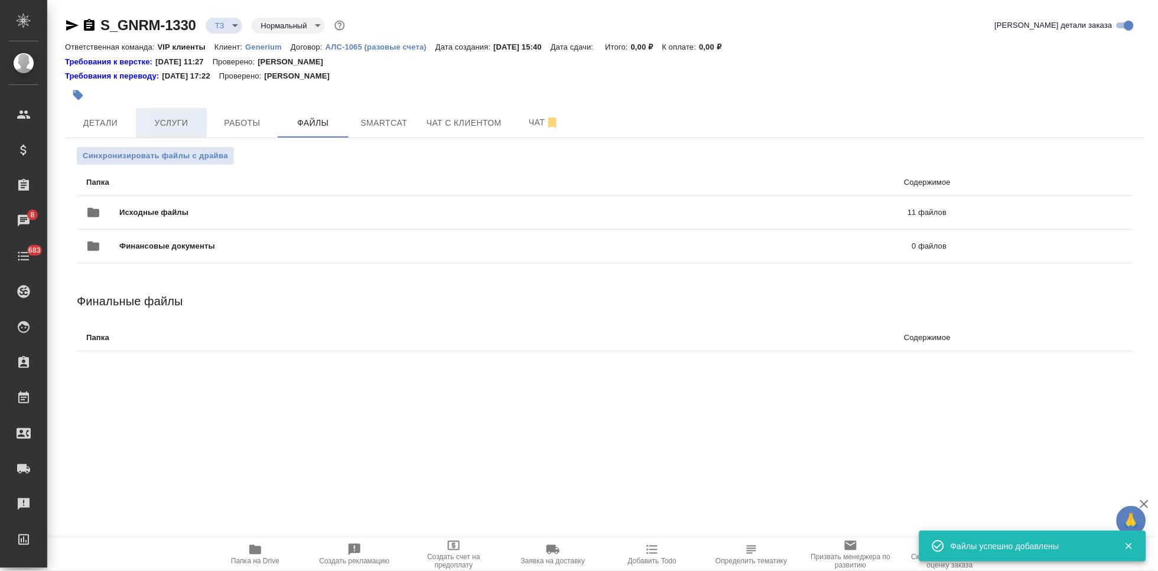
click at [189, 122] on span "Услуги" at bounding box center [171, 123] width 57 height 15
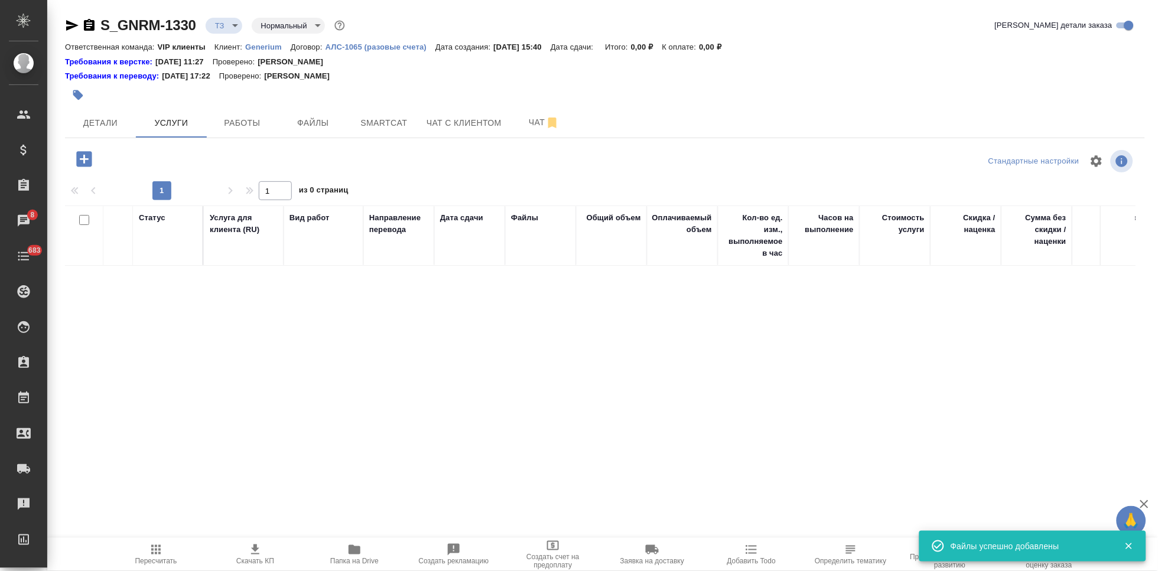
click at [83, 164] on icon "button" at bounding box center [83, 158] width 15 height 15
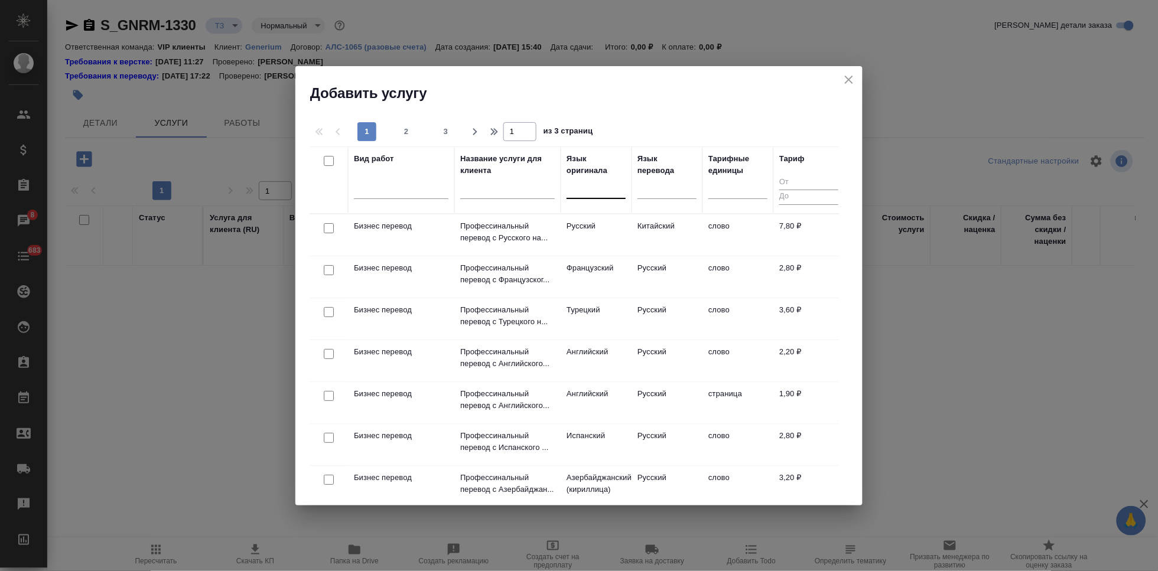
click at [586, 197] on div at bounding box center [596, 188] width 59 height 22
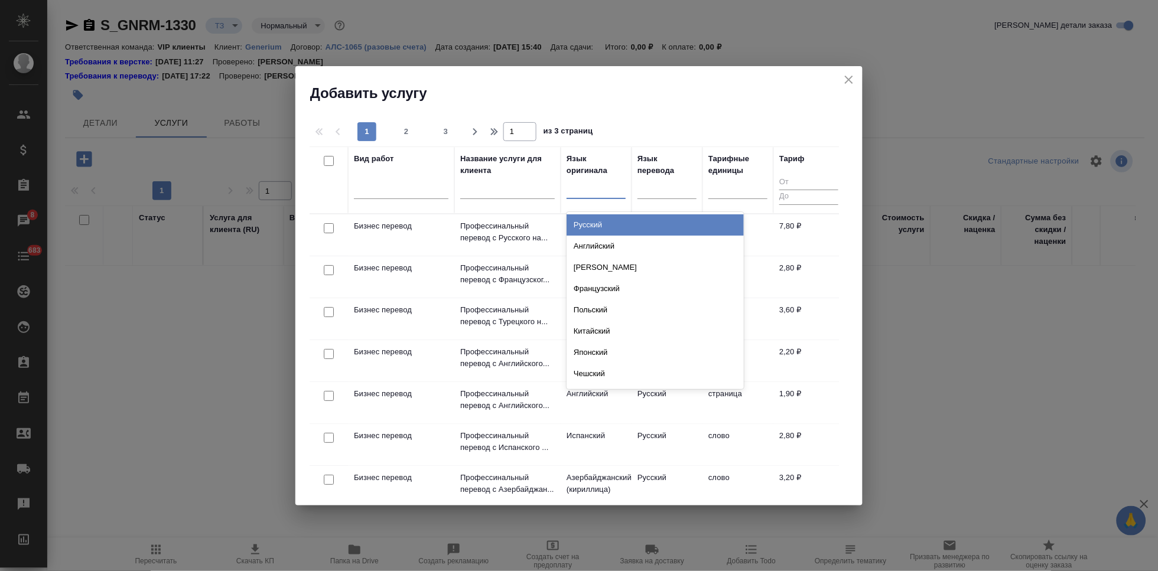
type input "а"
click at [596, 232] on div "Английский" at bounding box center [655, 225] width 177 height 21
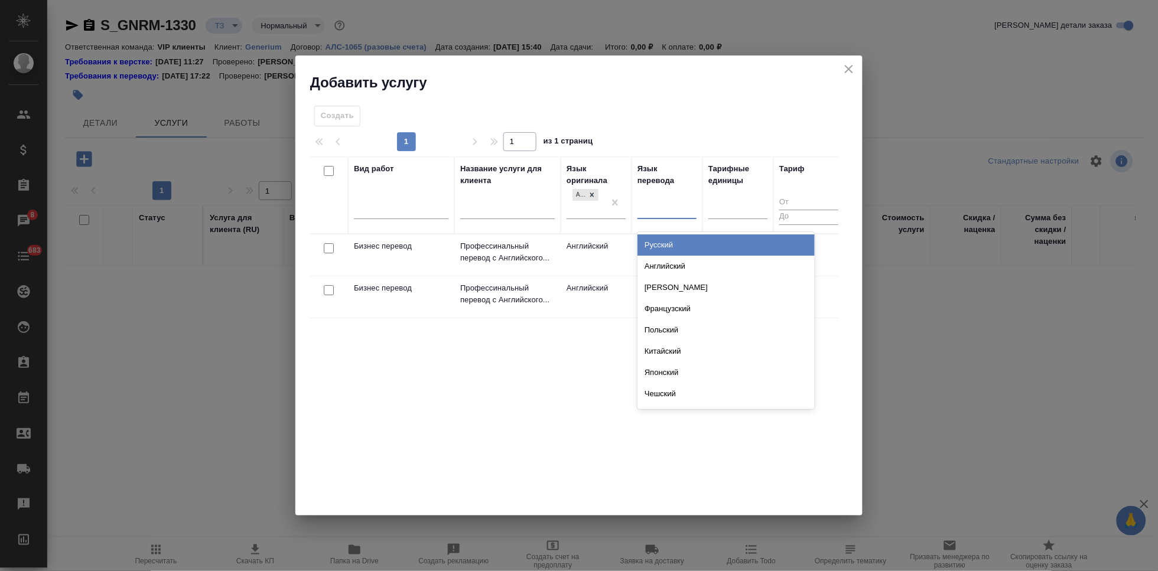
click at [640, 205] on div at bounding box center [667, 207] width 59 height 17
type input "рус"
click at [673, 245] on div "Русский" at bounding box center [726, 245] width 177 height 21
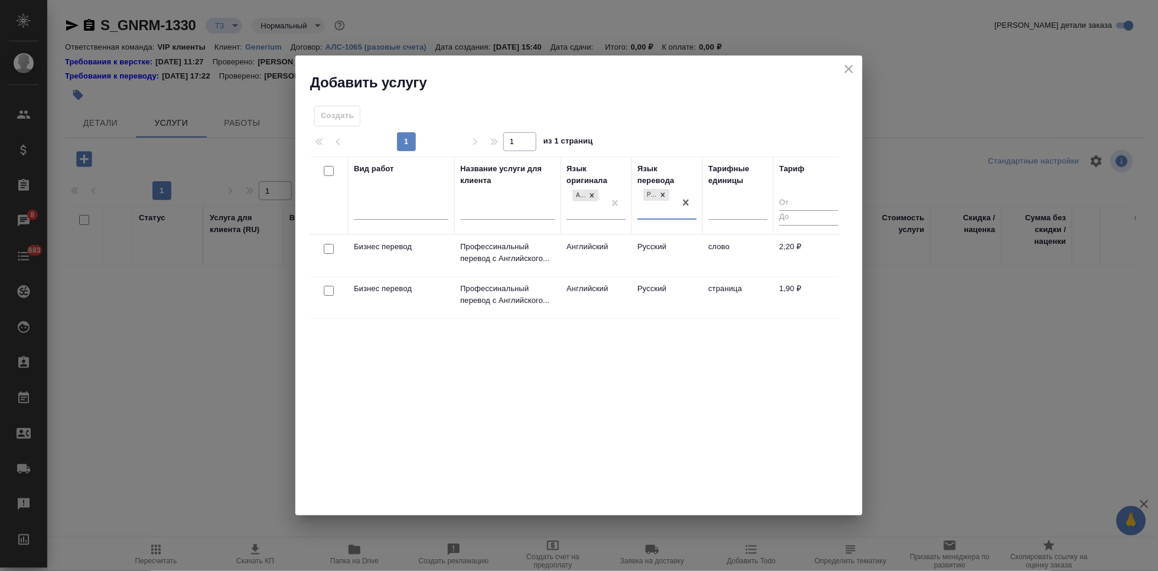
click at [676, 251] on td "Русский" at bounding box center [667, 255] width 71 height 41
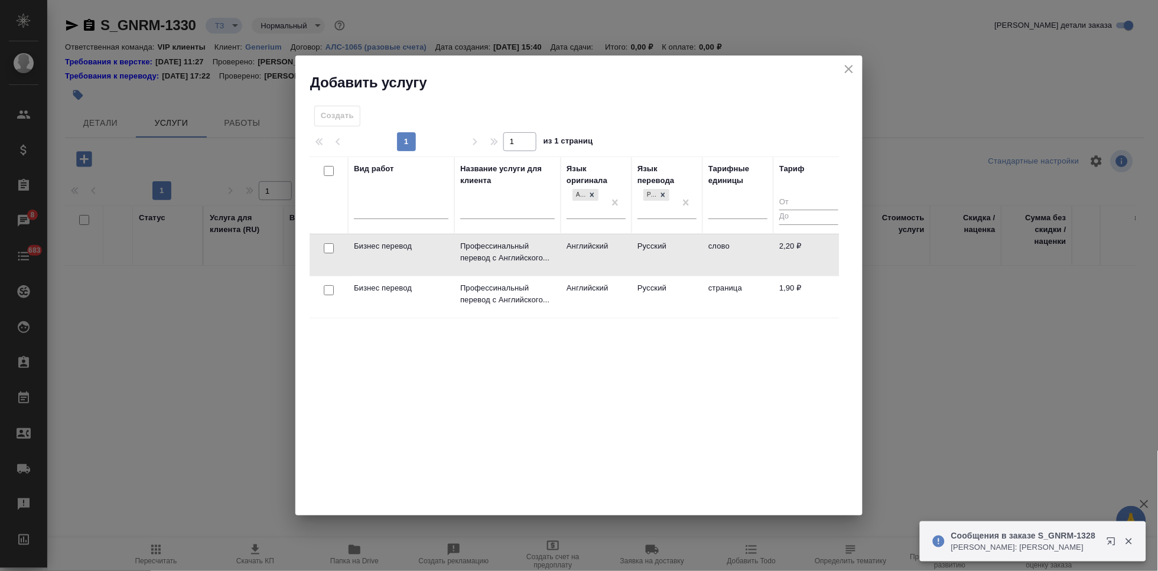
click at [676, 251] on td "Русский" at bounding box center [667, 255] width 71 height 41
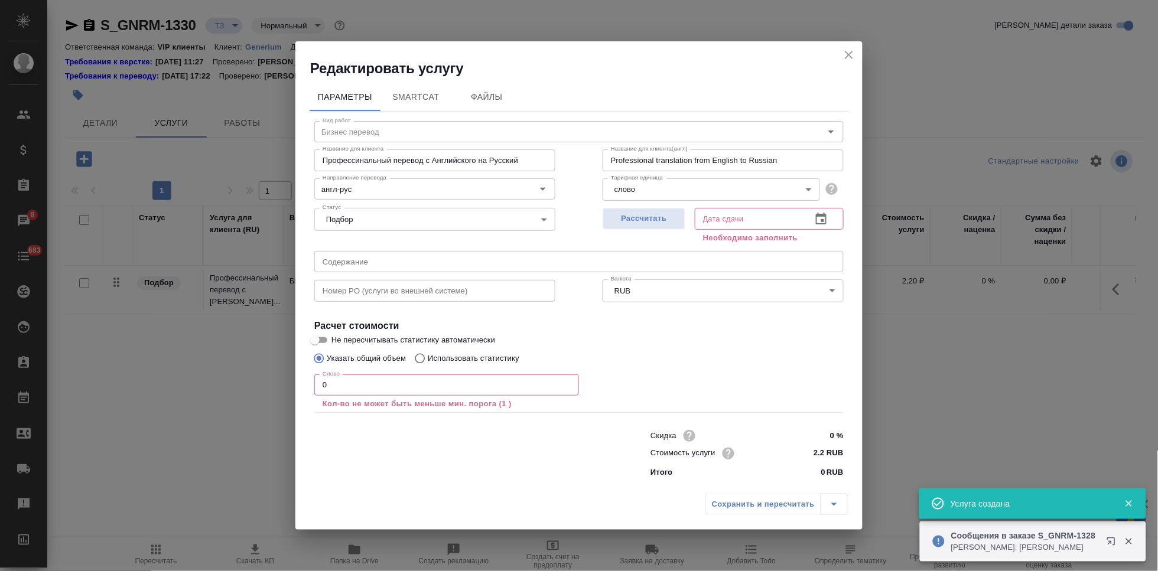
click at [505, 251] on input "text" at bounding box center [579, 261] width 530 height 21
paste input "Реадели_перевод документов"
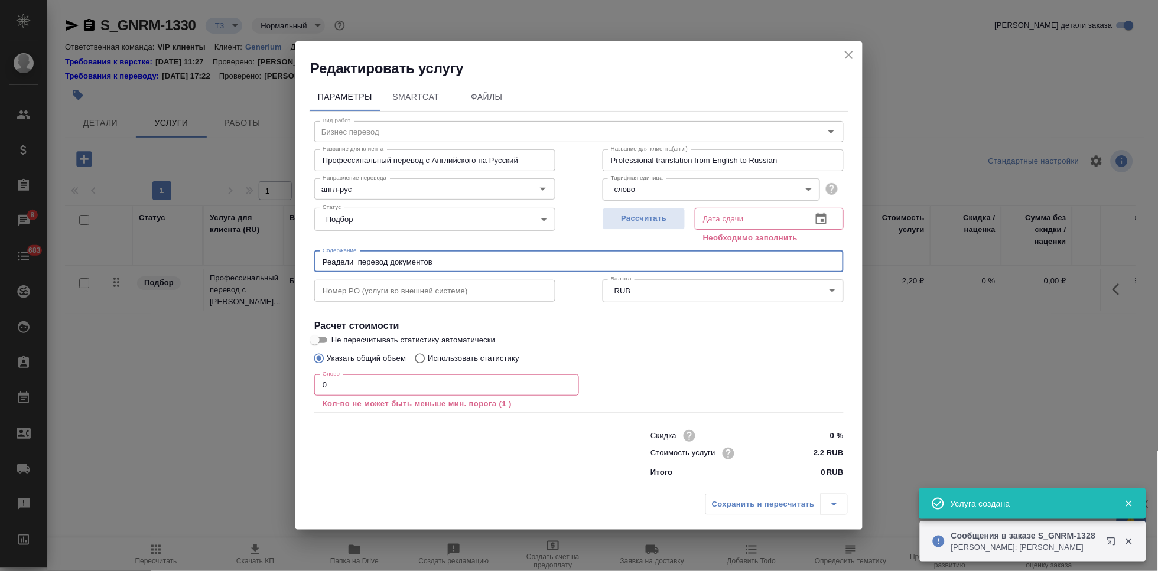
type input "Реадели_перевод документов"
click at [413, 375] on input "0" at bounding box center [446, 385] width 265 height 21
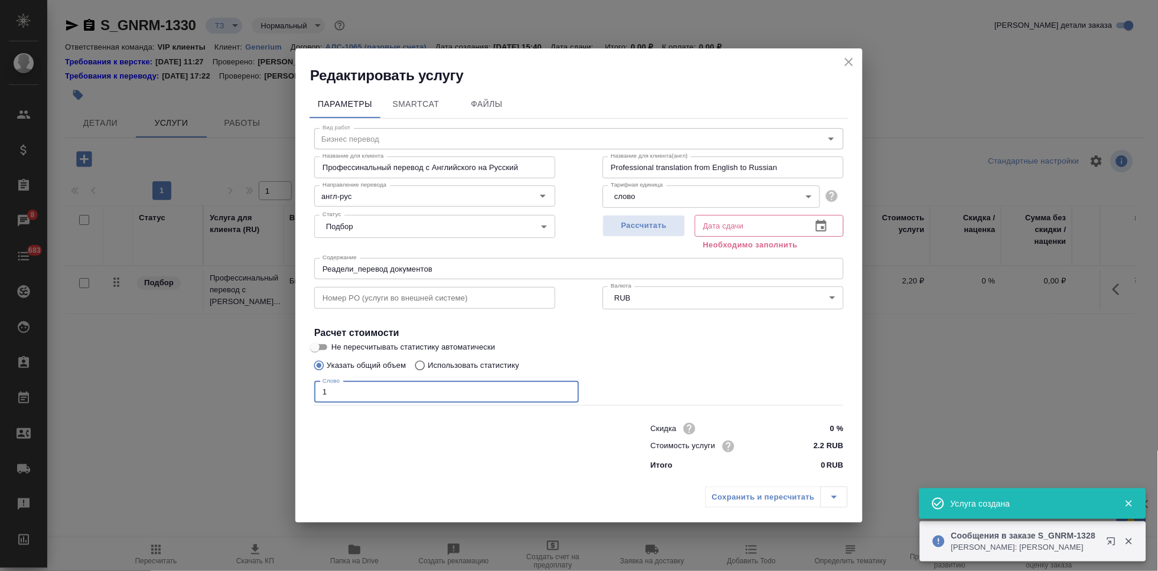
type input "1"
click at [820, 227] on icon "button" at bounding box center [821, 226] width 14 height 14
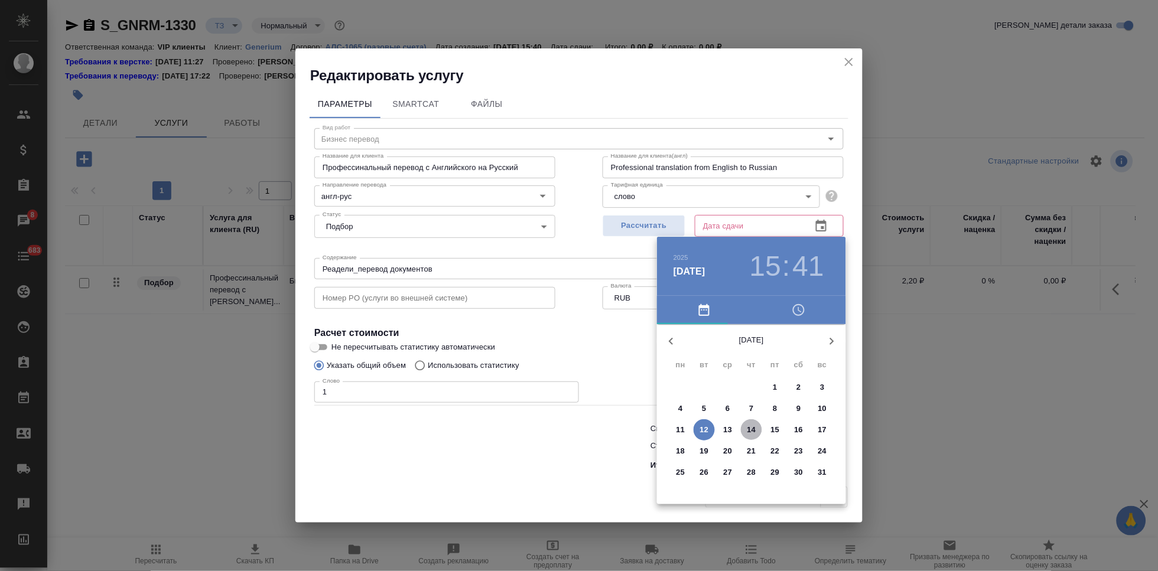
click at [744, 429] on span "14" at bounding box center [751, 430] width 21 height 12
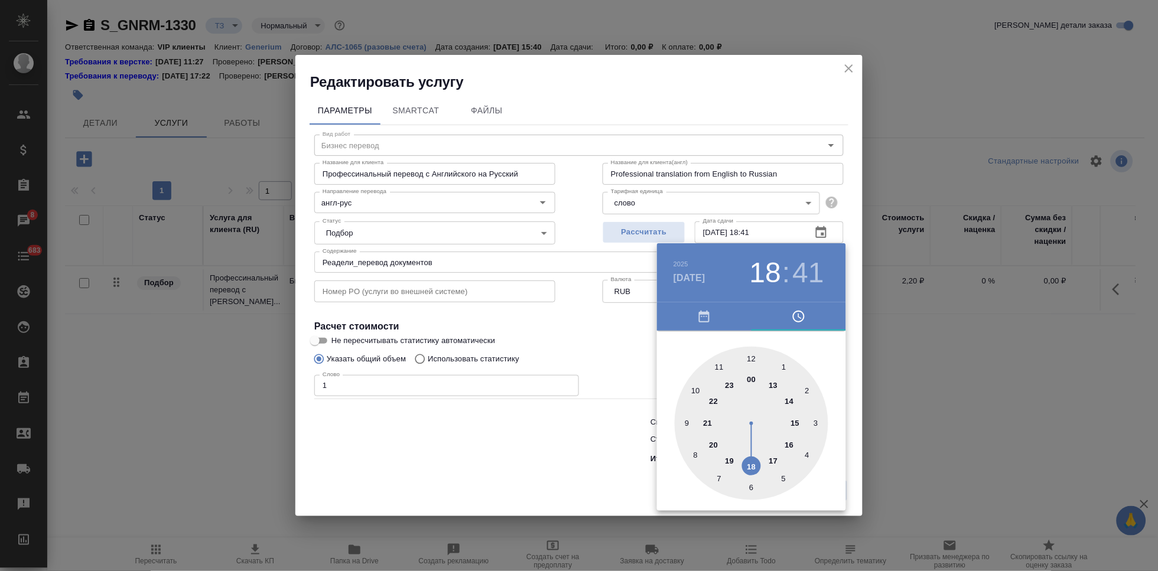
click at [751, 457] on div at bounding box center [752, 424] width 154 height 154
type input "14.08.2025 18:00"
drag, startPoint x: 755, startPoint y: 383, endPoint x: 751, endPoint y: 369, distance: 14.4
click at [751, 369] on div at bounding box center [752, 424] width 154 height 154
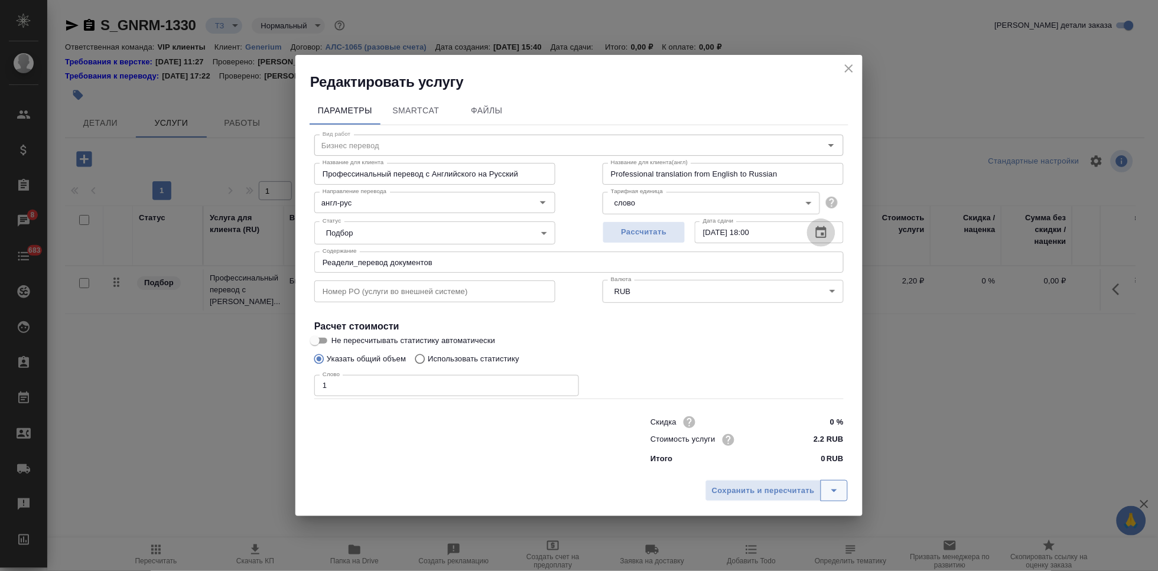
click at [827, 482] on button "split button" at bounding box center [834, 490] width 27 height 21
click at [774, 463] on li "Сохранить" at bounding box center [778, 465] width 142 height 19
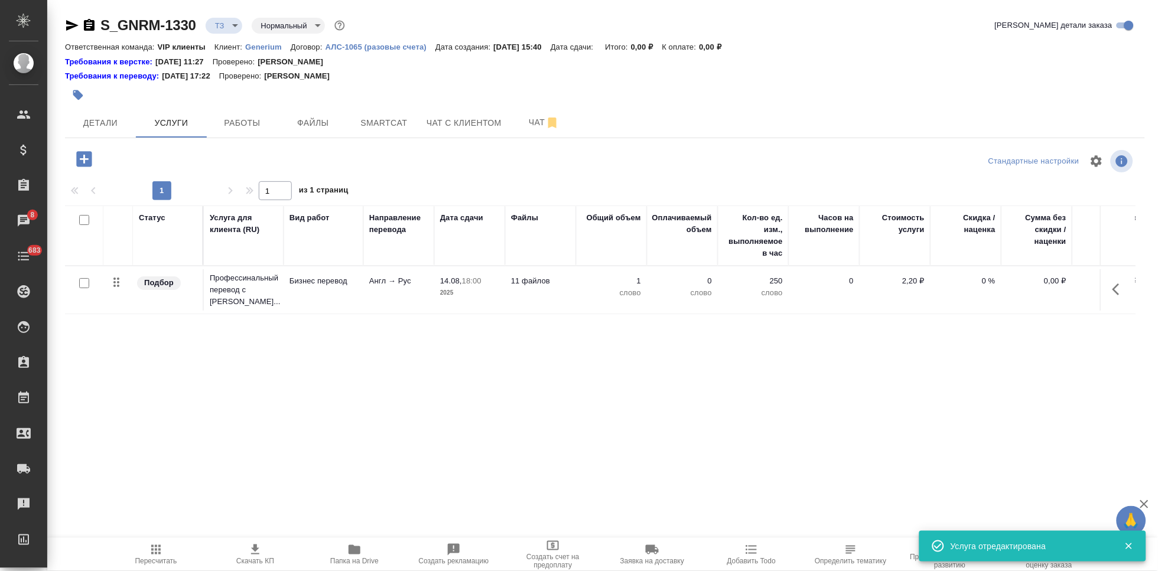
click at [87, 278] on input "checkbox" at bounding box center [84, 283] width 10 height 10
checkbox input "true"
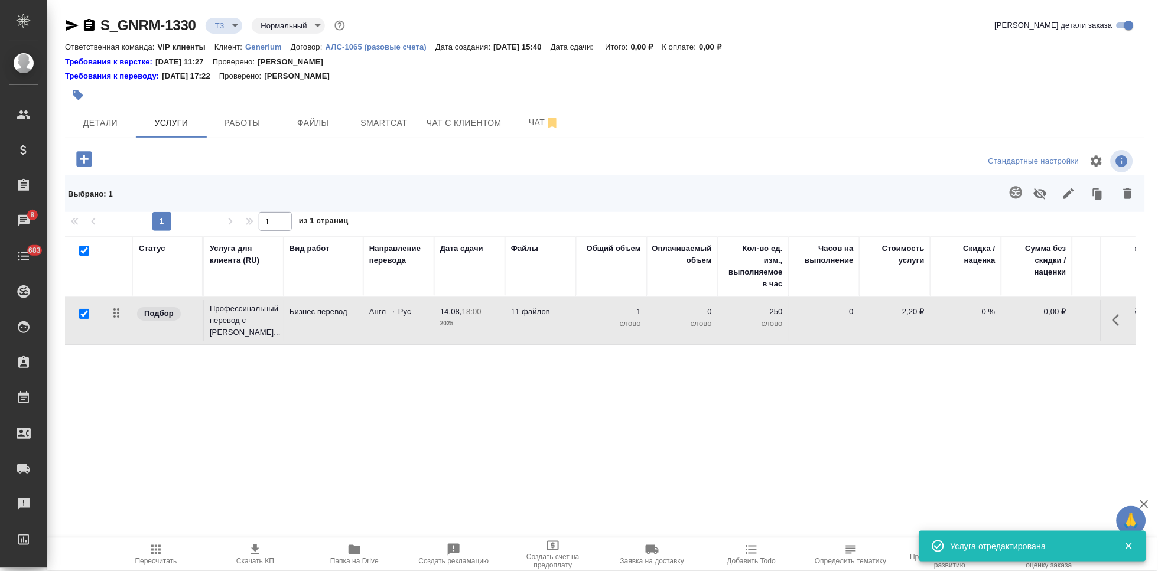
click at [1010, 195] on icon "button" at bounding box center [1016, 193] width 14 height 14
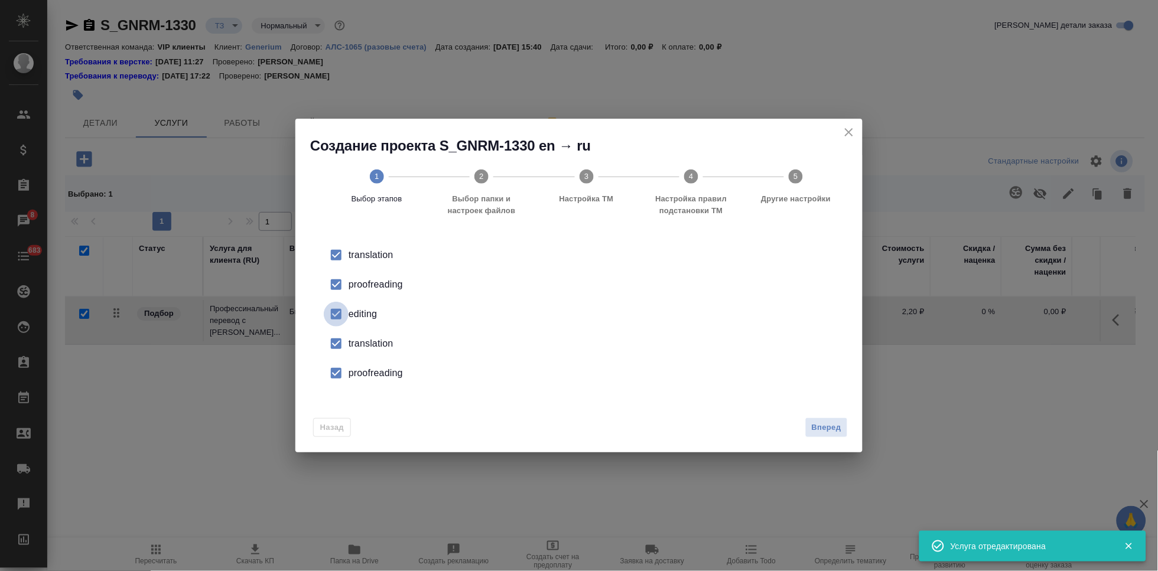
click at [340, 317] on input "checkbox" at bounding box center [336, 314] width 25 height 25
click at [343, 361] on input "checkbox" at bounding box center [336, 373] width 25 height 25
click at [339, 347] on input "checkbox" at bounding box center [336, 344] width 25 height 25
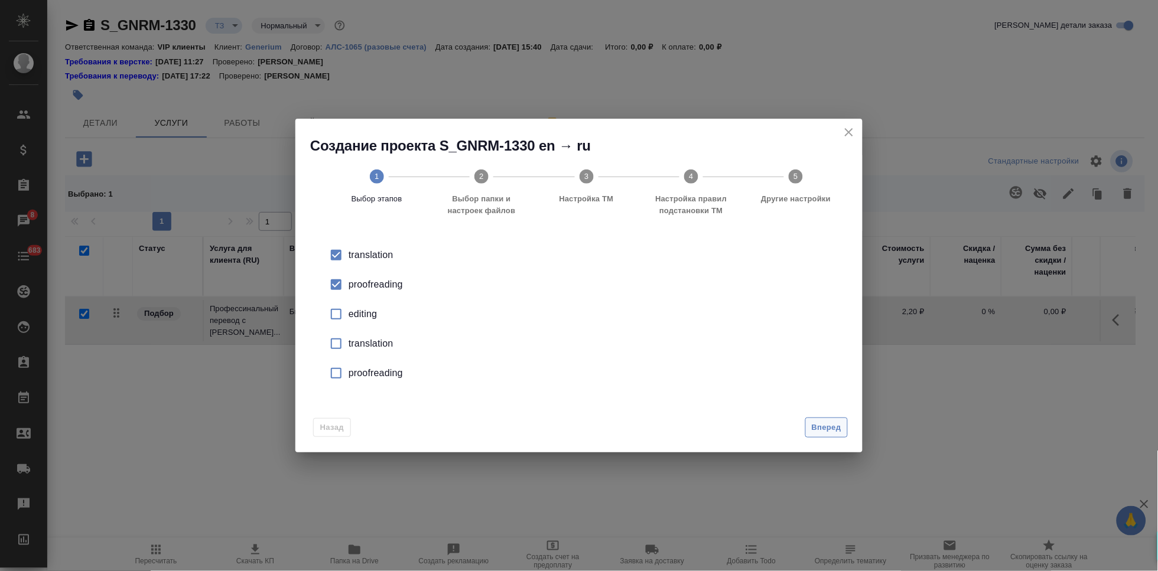
click at [822, 428] on span "Вперед" at bounding box center [827, 428] width 30 height 14
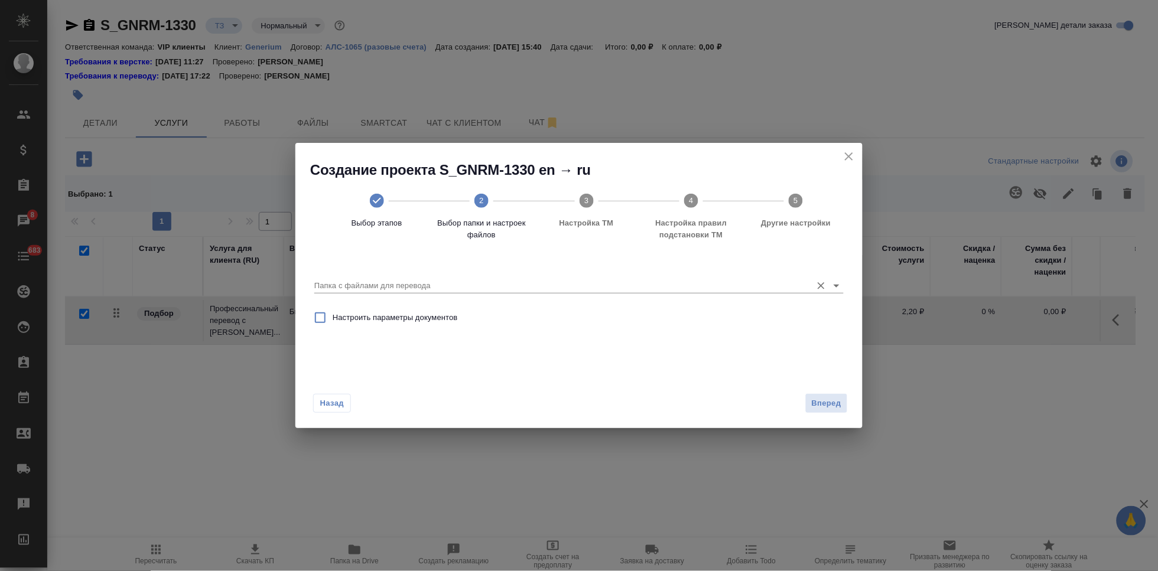
click at [749, 285] on input "Папка с файлами для перевода" at bounding box center [560, 286] width 492 height 14
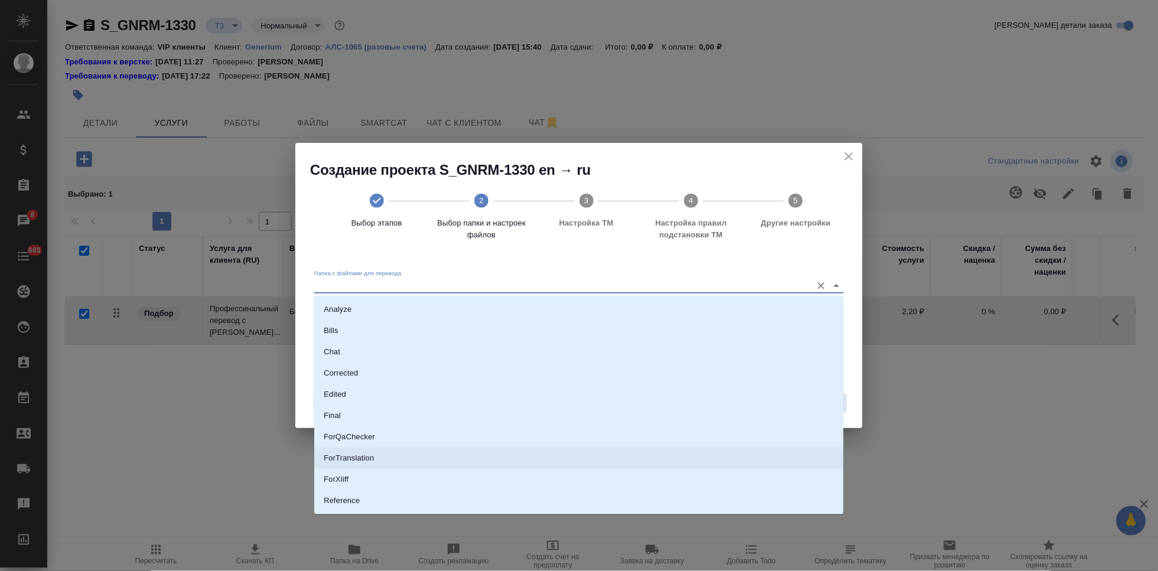
scroll to position [61, 0]
click at [375, 465] on li "Source" at bounding box center [579, 461] width 530 height 21
type input "Source"
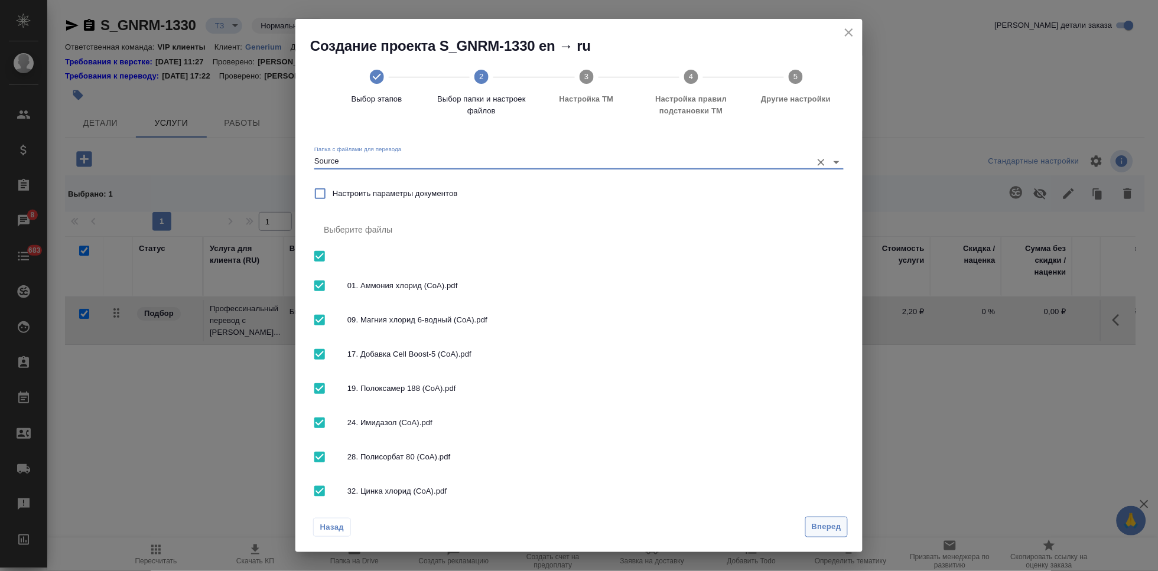
click at [837, 529] on span "Вперед" at bounding box center [827, 528] width 30 height 14
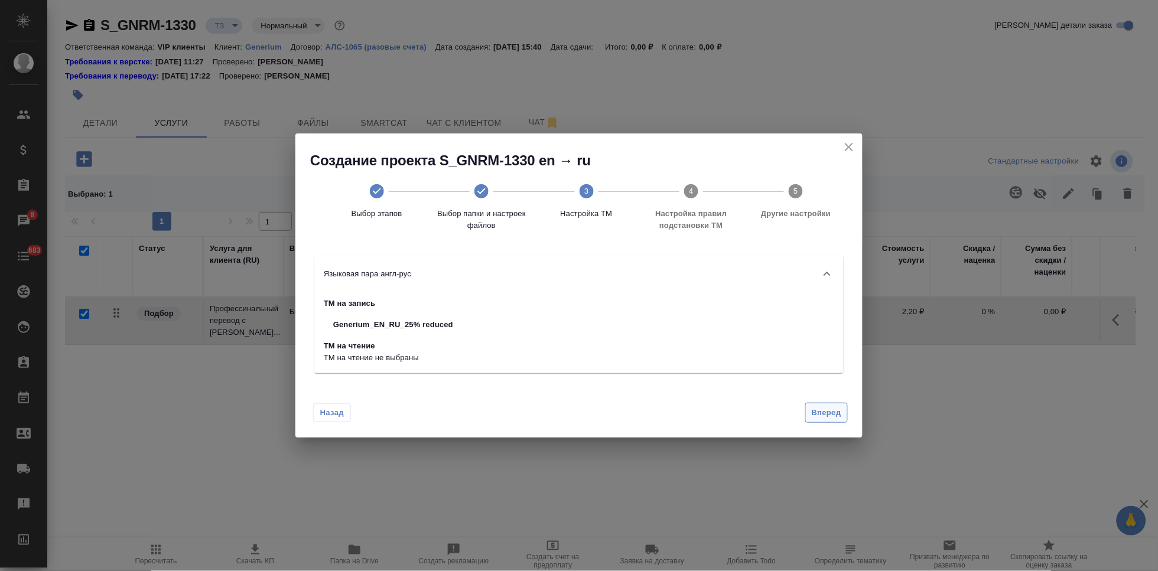
click at [827, 423] on button "Вперед" at bounding box center [827, 413] width 43 height 21
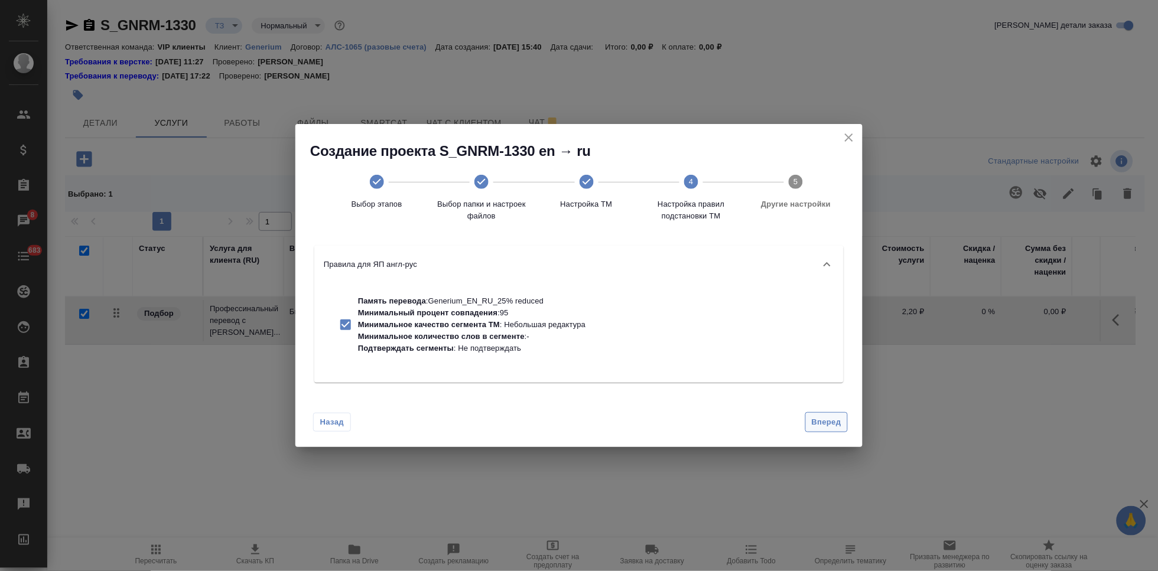
click at [827, 426] on span "Вперед" at bounding box center [827, 423] width 30 height 14
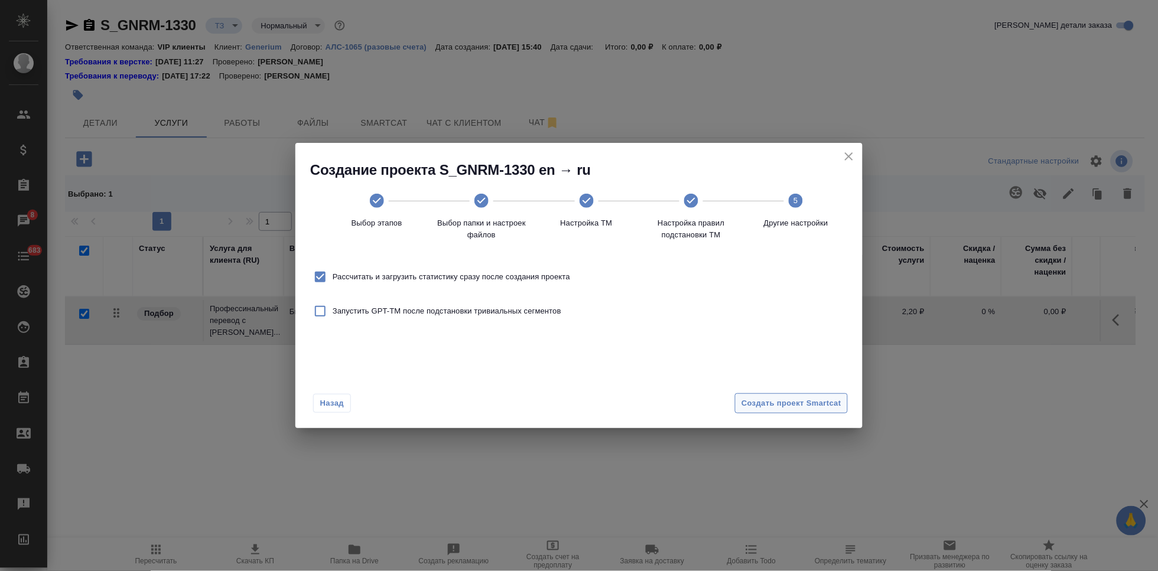
click at [830, 397] on span "Создать проект Smartcat" at bounding box center [792, 404] width 100 height 14
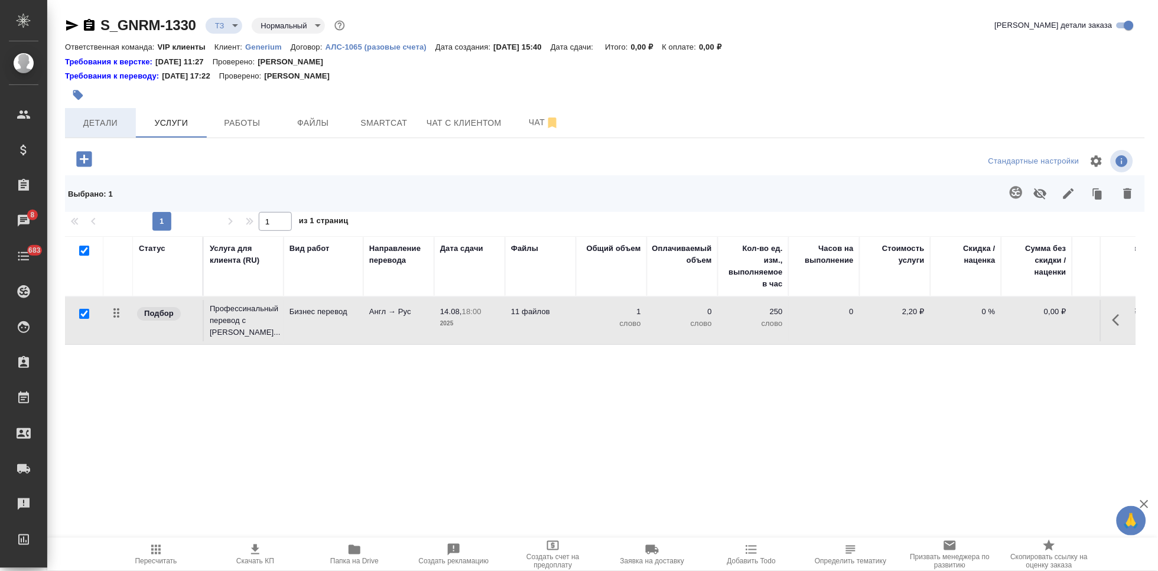
click at [113, 126] on span "Детали" at bounding box center [100, 123] width 57 height 15
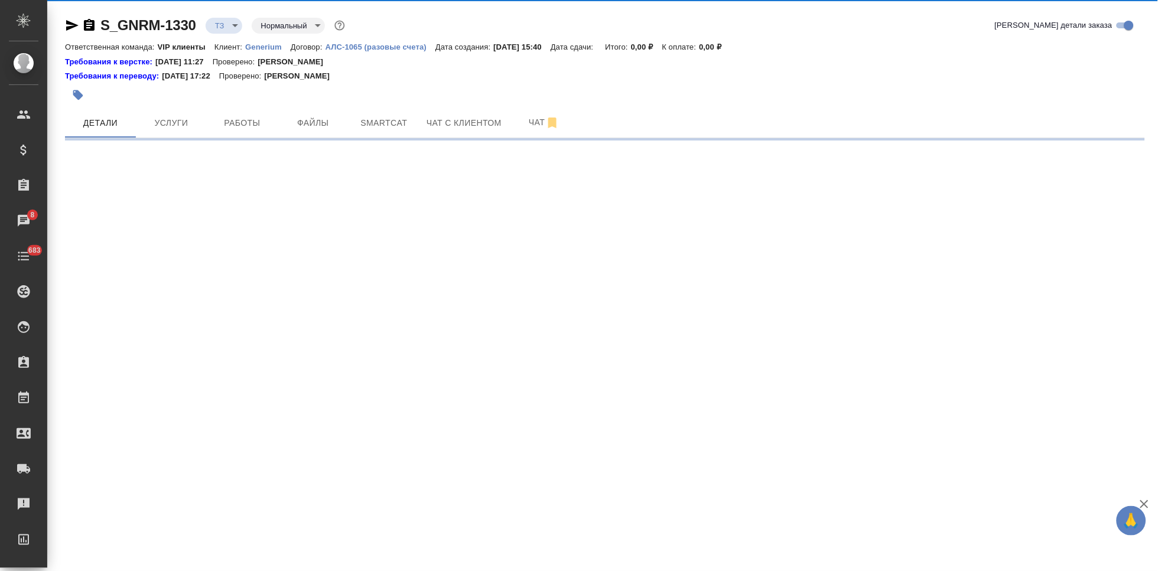
select select "RU"
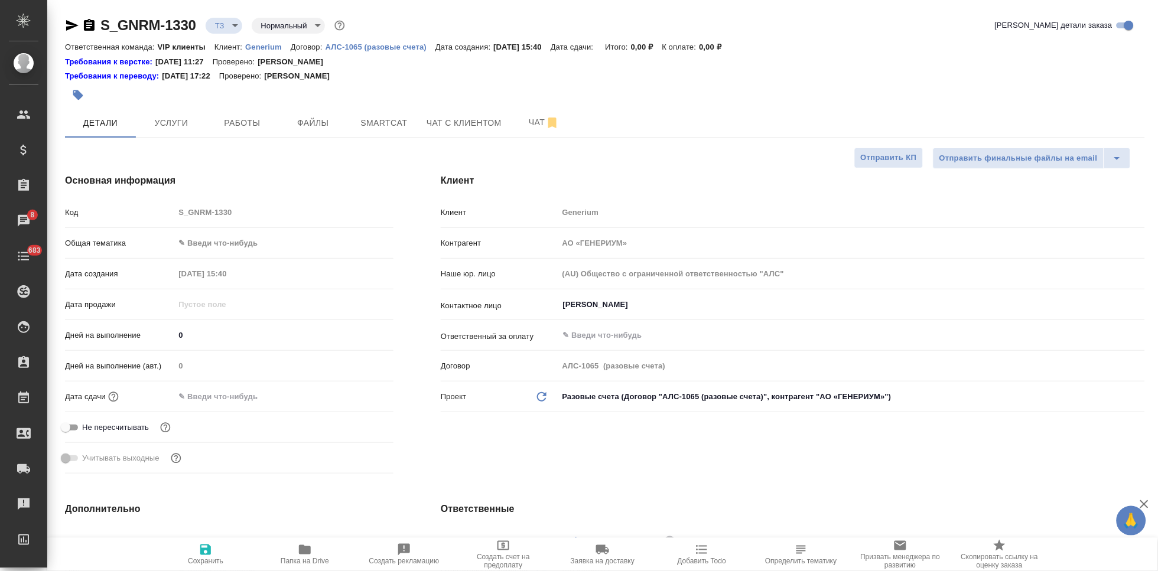
type textarea "x"
click at [156, 209] on div "Код S_GNRM-1330" at bounding box center [229, 212] width 329 height 21
type textarea "x"
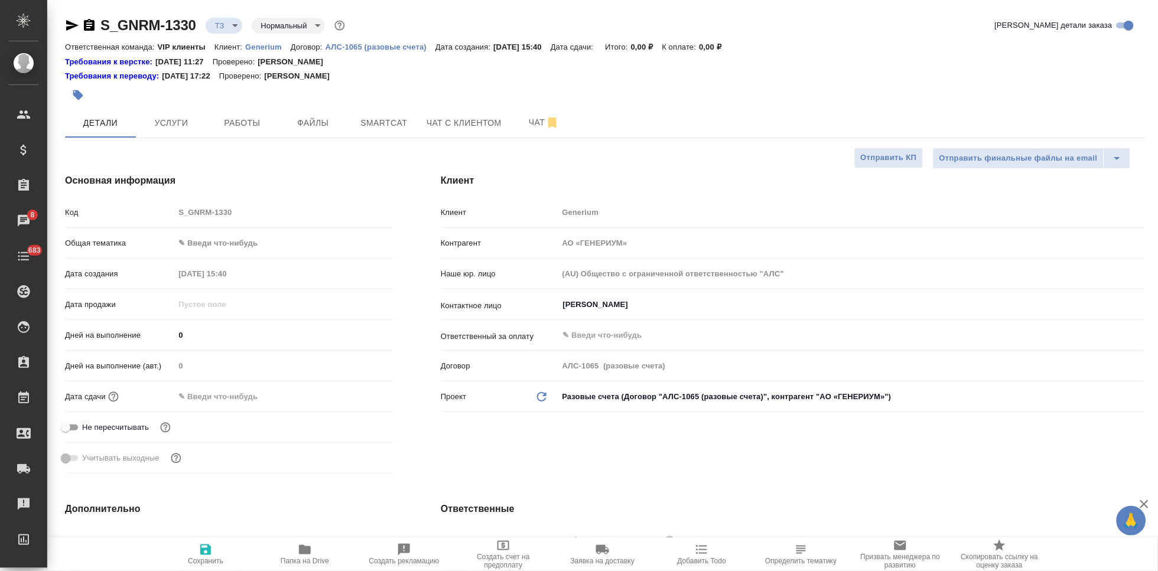
type textarea "x"
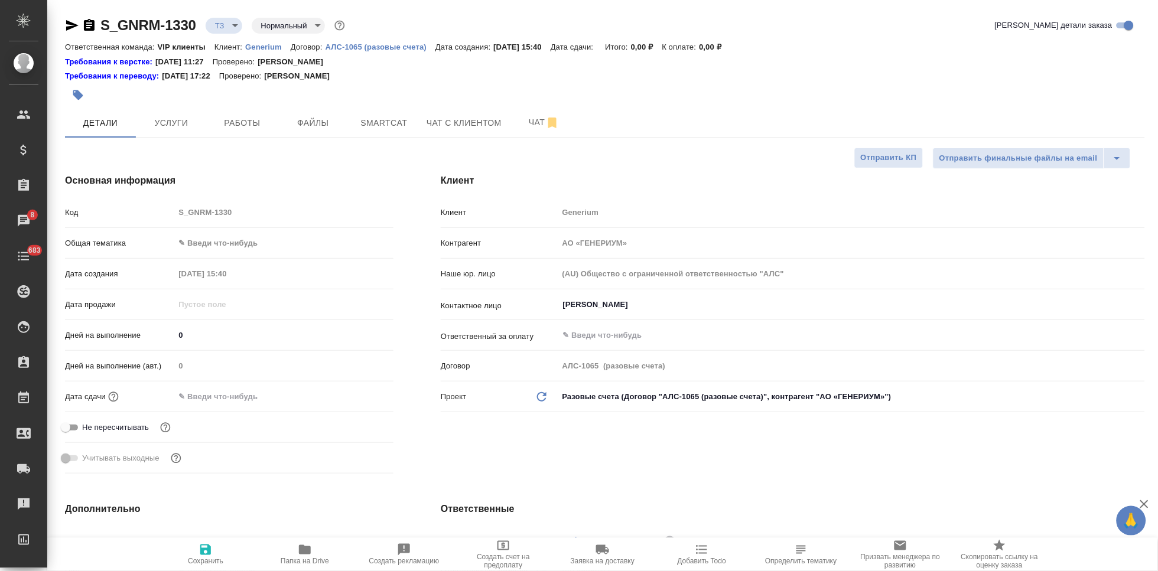
type textarea "x"
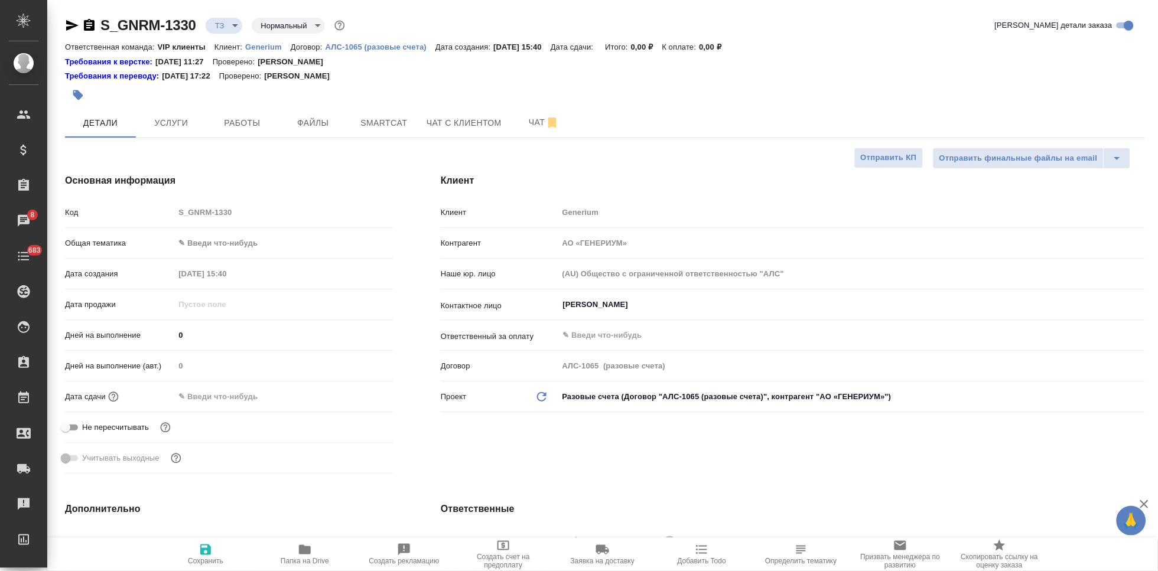
type textarea "x"
click at [519, 120] on span "Чат" at bounding box center [544, 122] width 57 height 15
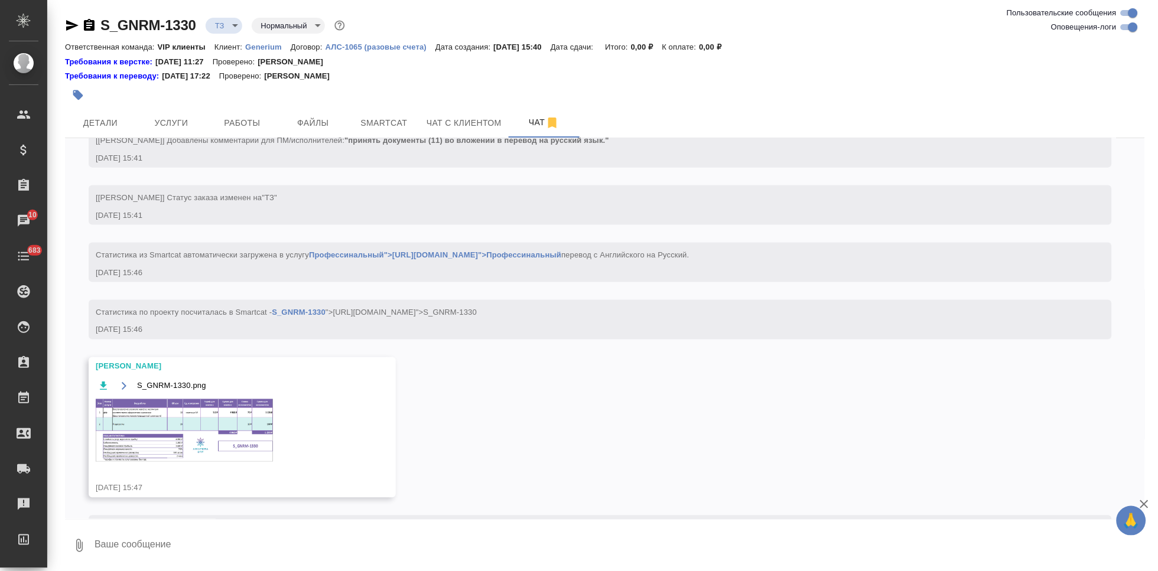
scroll to position [452, 0]
click at [181, 433] on img at bounding box center [184, 428] width 177 height 63
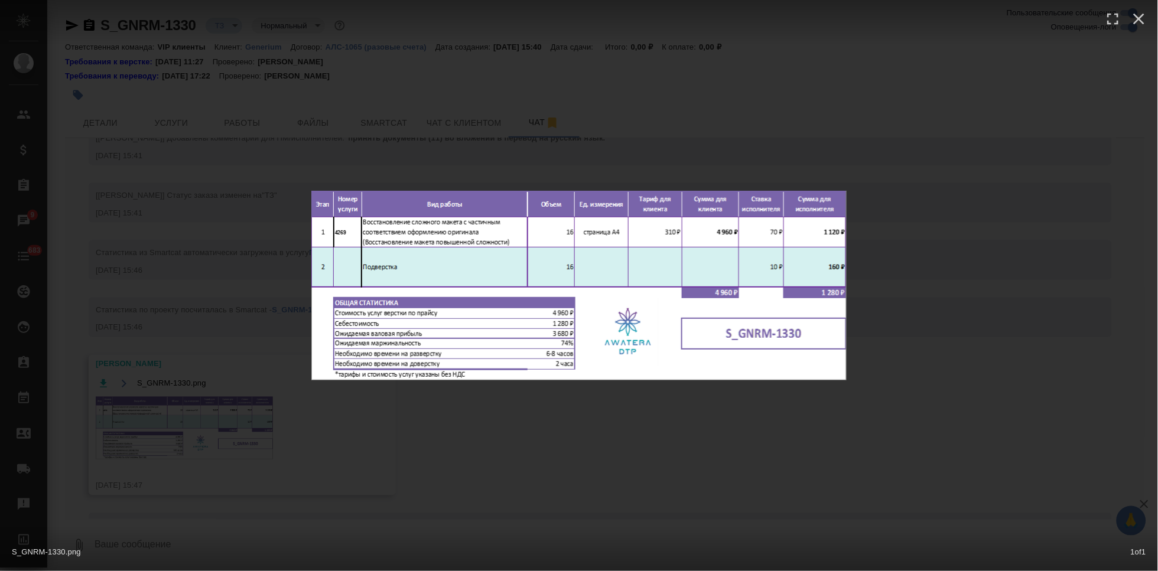
click at [581, 446] on div "S_GNRM-1330.png 1 of 1" at bounding box center [579, 285] width 1158 height 571
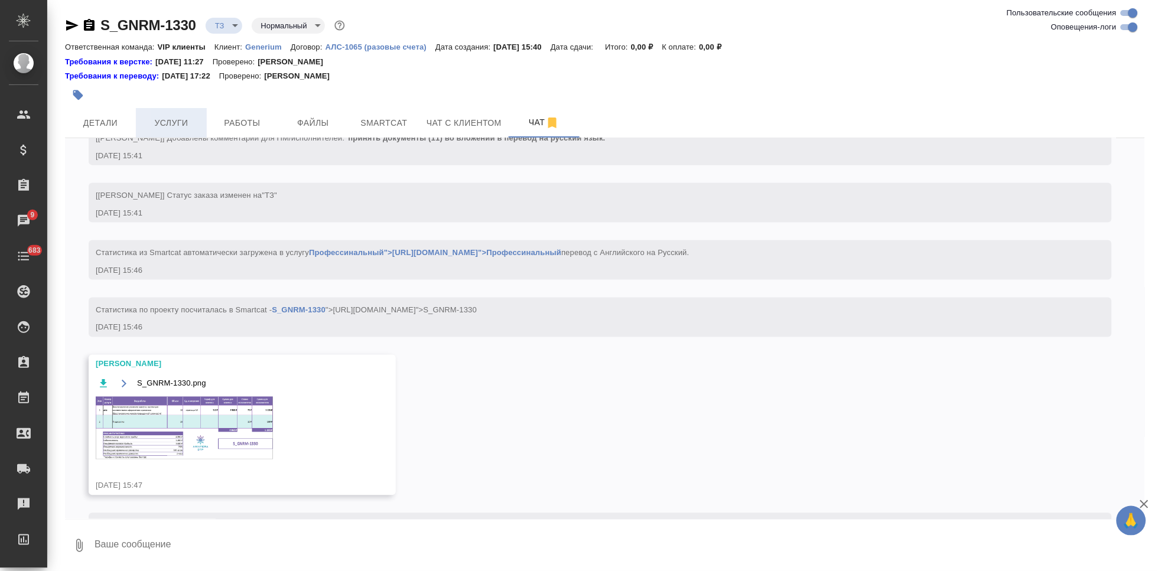
click at [153, 128] on span "Услуги" at bounding box center [171, 123] width 57 height 15
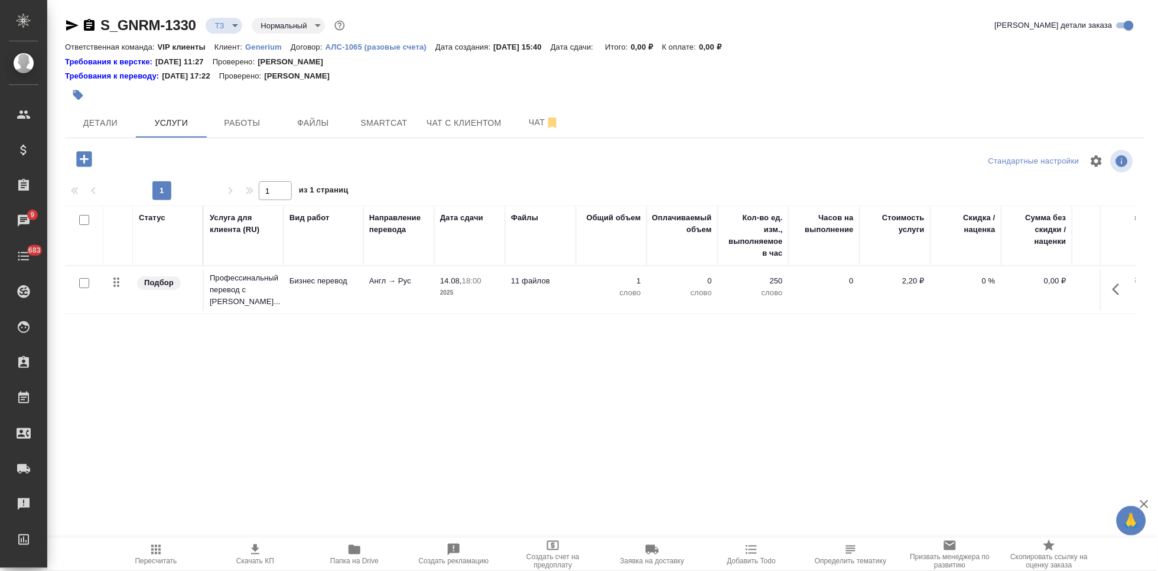
click at [81, 160] on icon "button" at bounding box center [83, 158] width 15 height 15
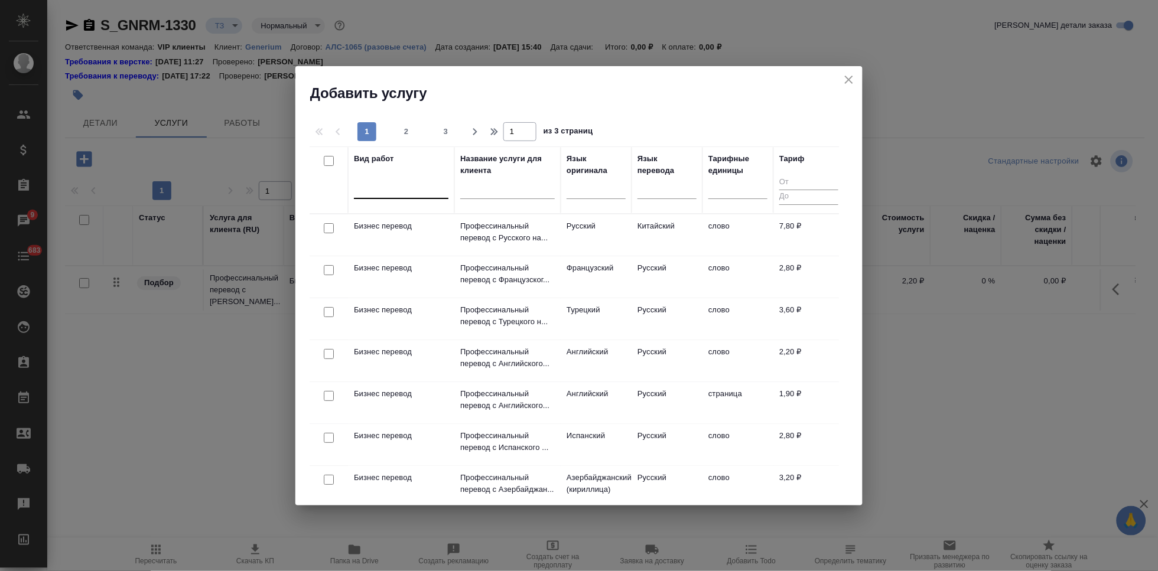
click at [391, 186] on div at bounding box center [401, 186] width 95 height 17
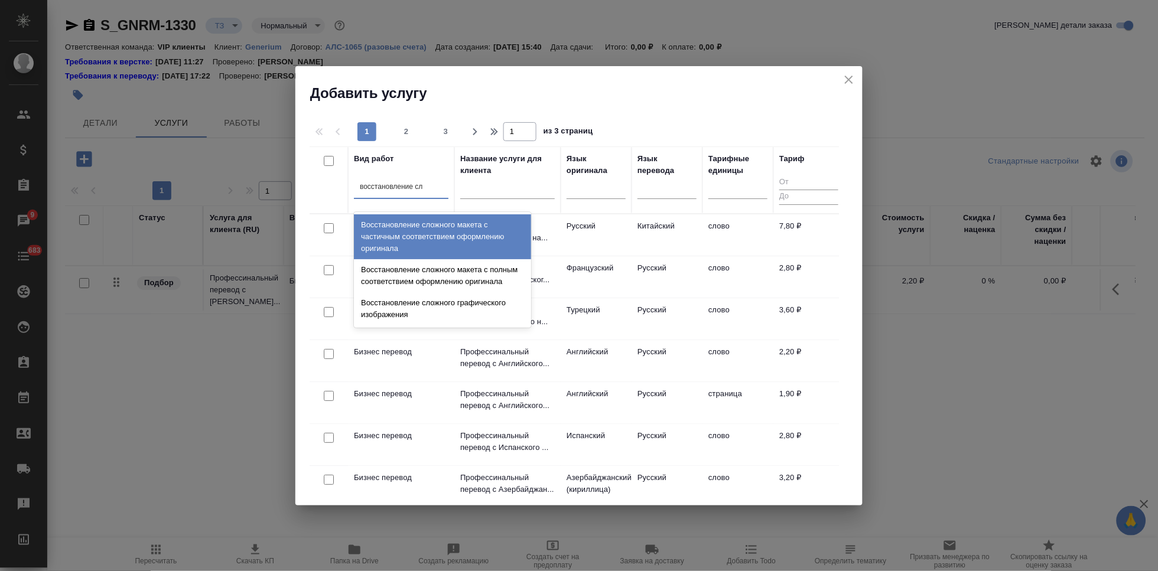
type input "восстановление сло"
click at [479, 228] on div "Восстановление сложного макета с частичным соответствием оформлению оригинала" at bounding box center [442, 237] width 177 height 45
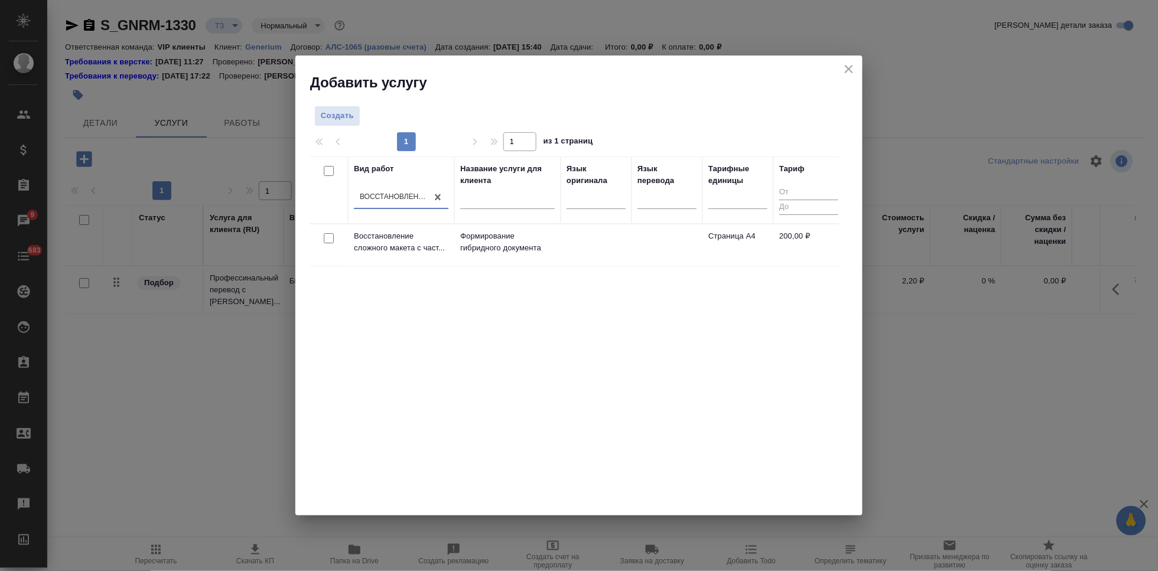
click at [479, 228] on td "Формирование гибридного документа" at bounding box center [507, 245] width 106 height 41
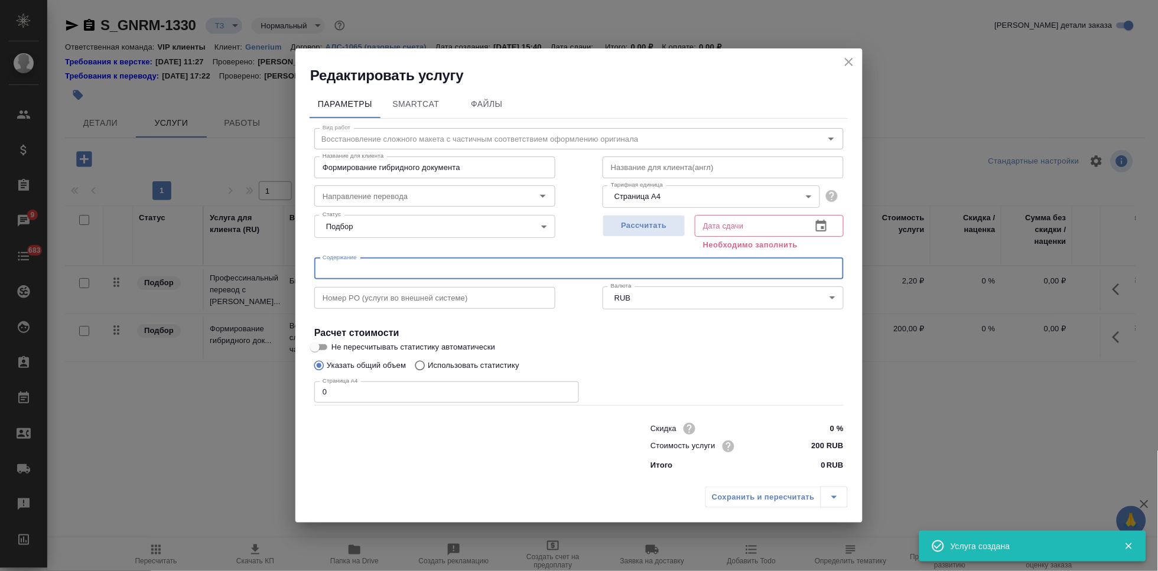
click at [589, 272] on input "text" at bounding box center [579, 268] width 530 height 21
paste input "Реадели_перевод документов"
type input "Реадели_перевод документов"
click at [357, 389] on input "0" at bounding box center [446, 392] width 265 height 21
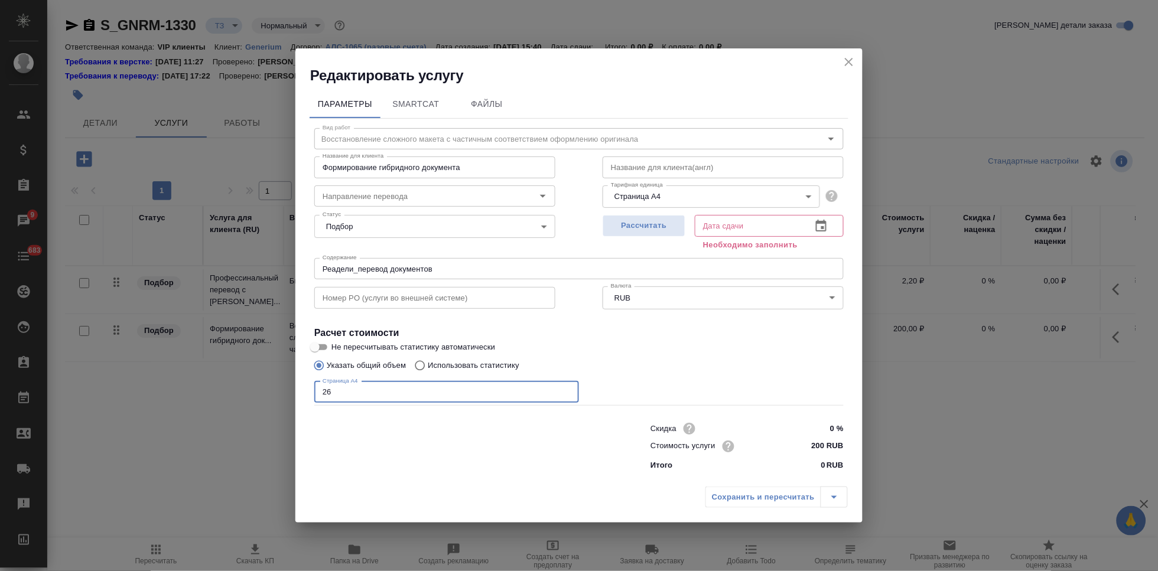
type input "26"
click at [827, 222] on icon "button" at bounding box center [821, 226] width 11 height 12
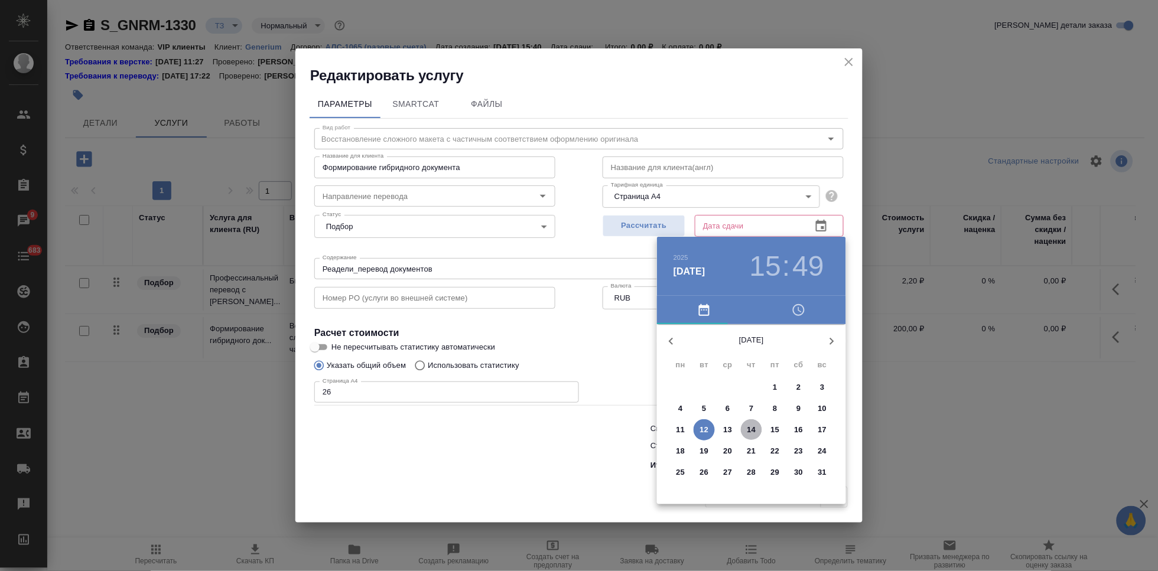
click at [758, 431] on span "14" at bounding box center [751, 430] width 21 height 12
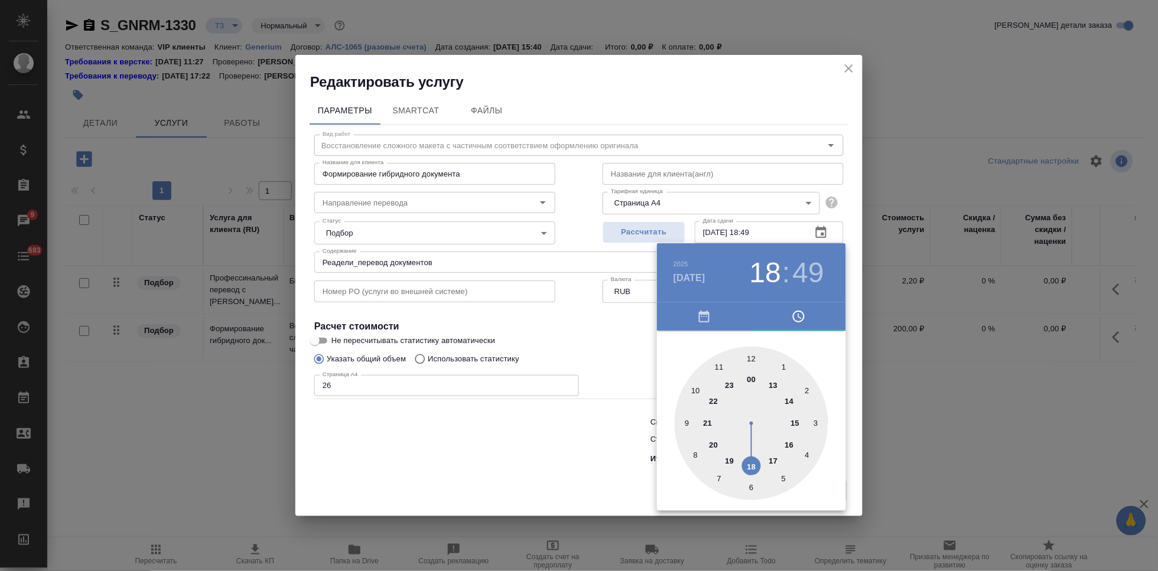
drag, startPoint x: 794, startPoint y: 427, endPoint x: 754, endPoint y: 466, distance: 55.6
click at [754, 466] on div at bounding box center [752, 424] width 154 height 154
type input "14.08.2025 18:00"
drag, startPoint x: 757, startPoint y: 389, endPoint x: 750, endPoint y: 366, distance: 23.6
click at [750, 366] on div at bounding box center [752, 424] width 154 height 154
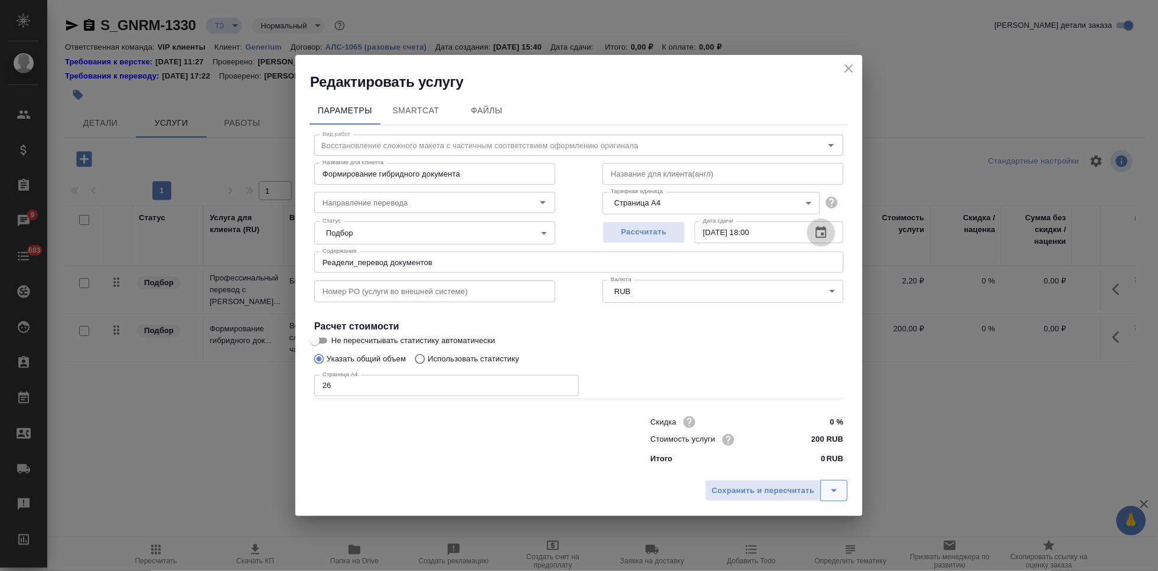
click at [836, 481] on button "split button" at bounding box center [834, 490] width 27 height 21
click at [781, 458] on li "Сохранить" at bounding box center [778, 465] width 142 height 19
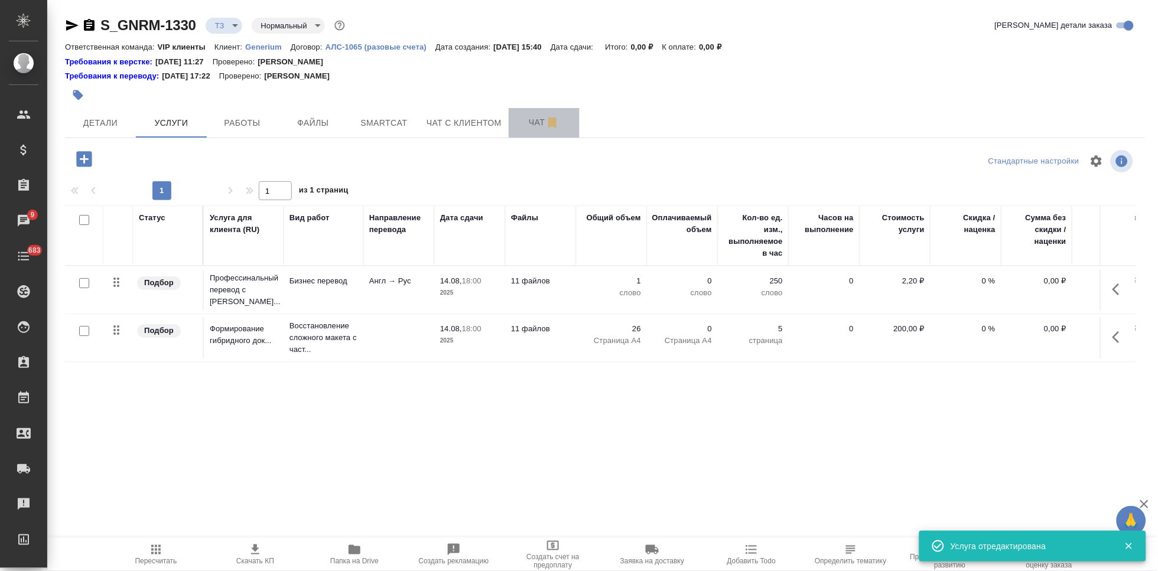
click at [538, 113] on button "Чат" at bounding box center [544, 123] width 71 height 30
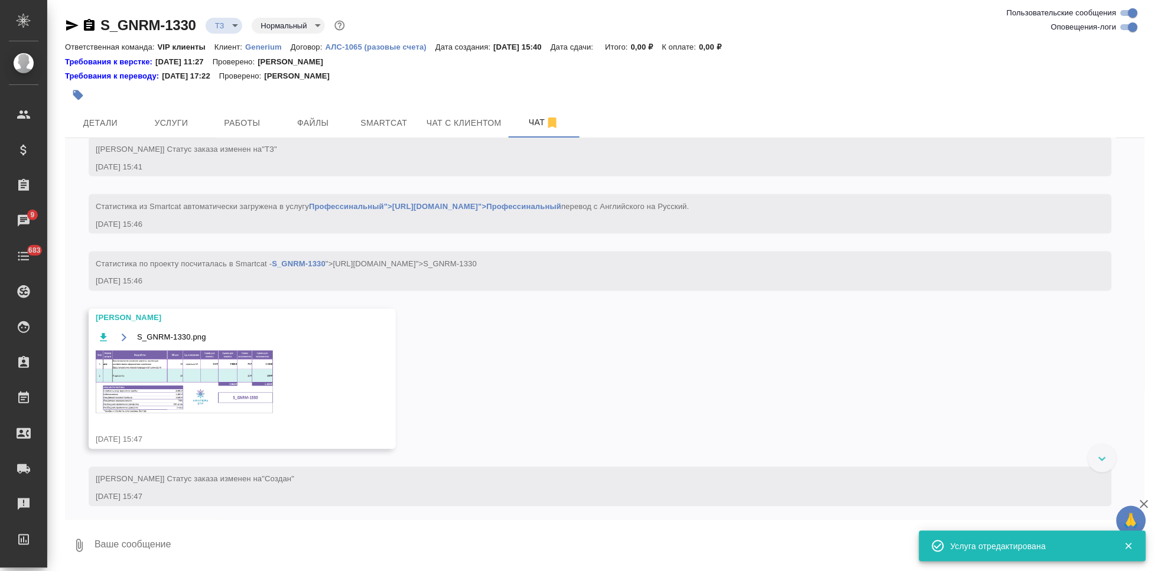
scroll to position [515, 0]
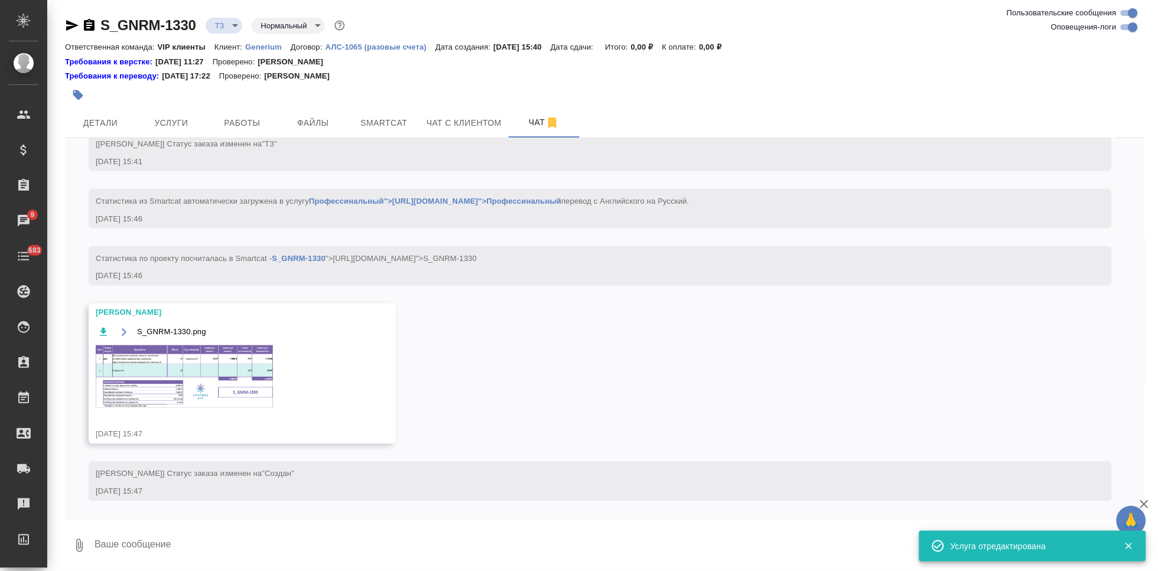
click at [115, 363] on img at bounding box center [184, 377] width 177 height 63
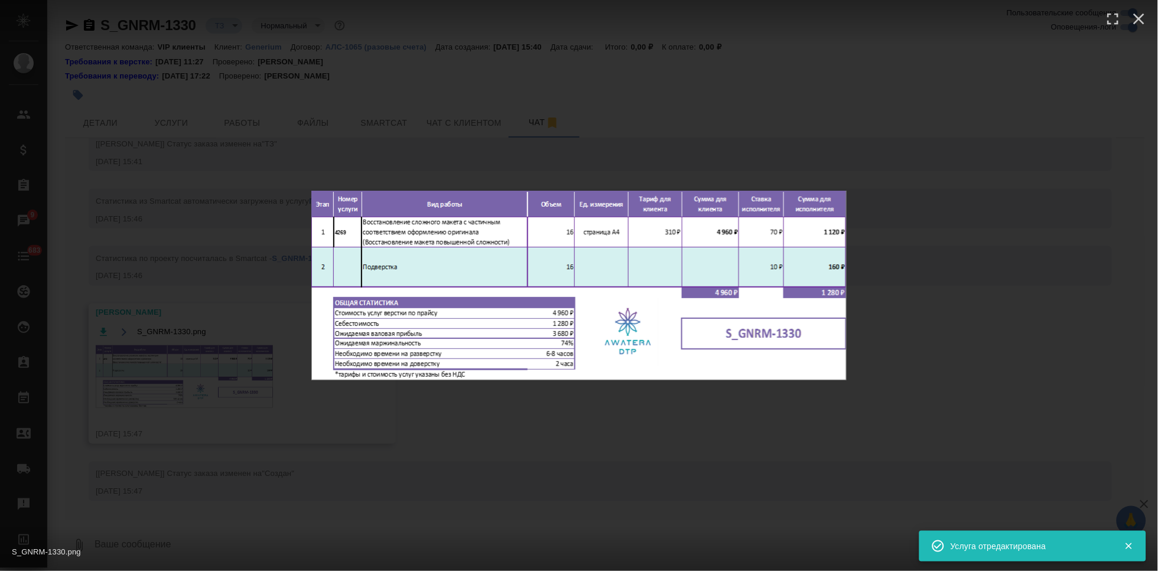
click at [585, 431] on div "S_GNRM-1330.png 1 of 1" at bounding box center [579, 285] width 1158 height 571
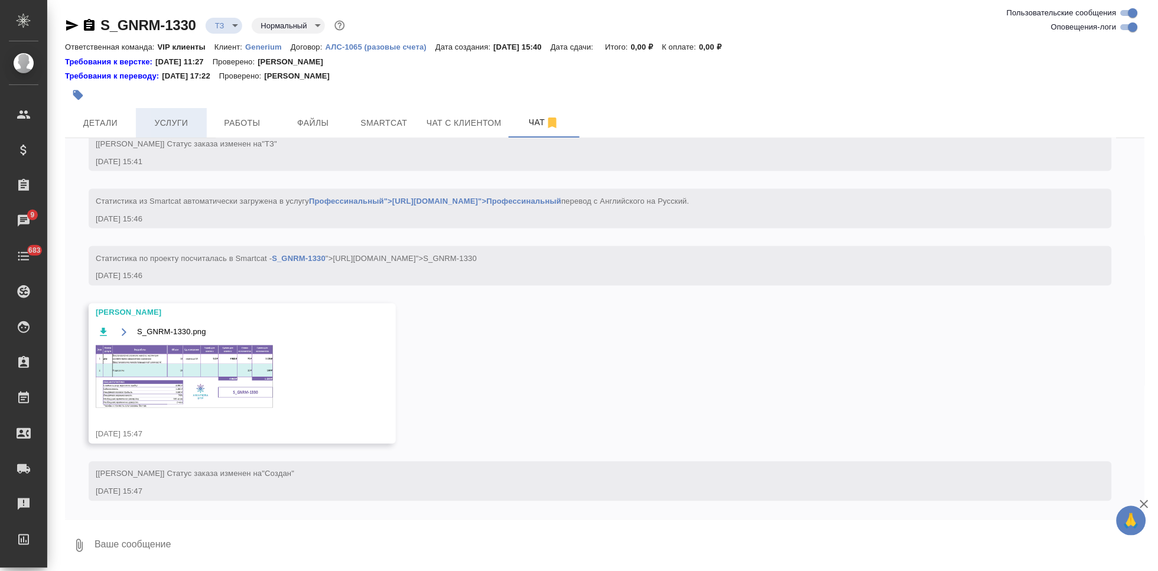
click at [183, 116] on span "Услуги" at bounding box center [171, 123] width 57 height 15
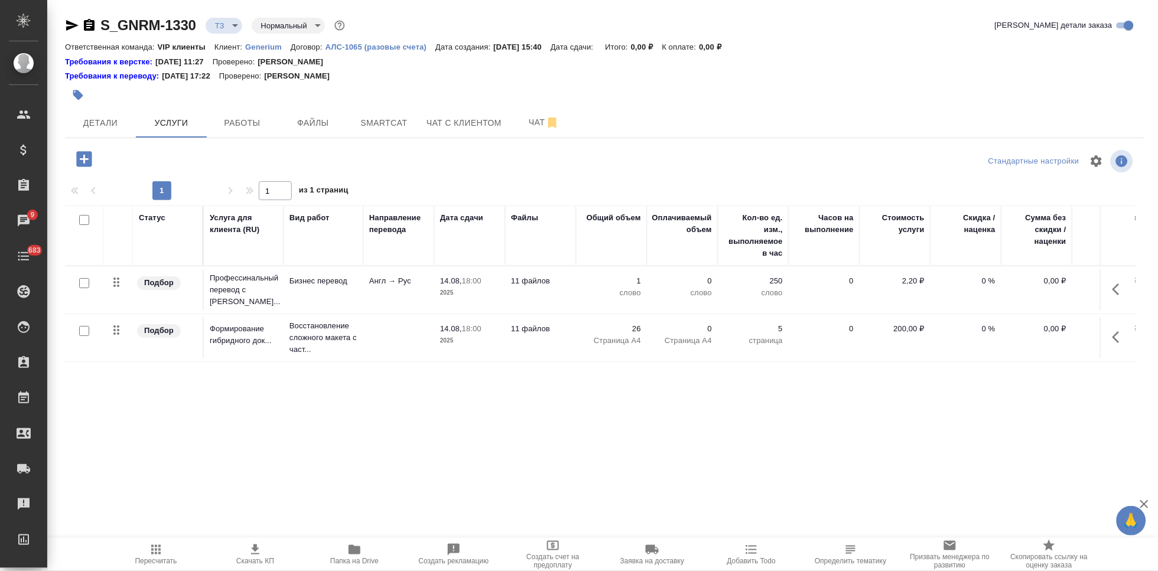
click at [630, 323] on p "26" at bounding box center [611, 329] width 59 height 12
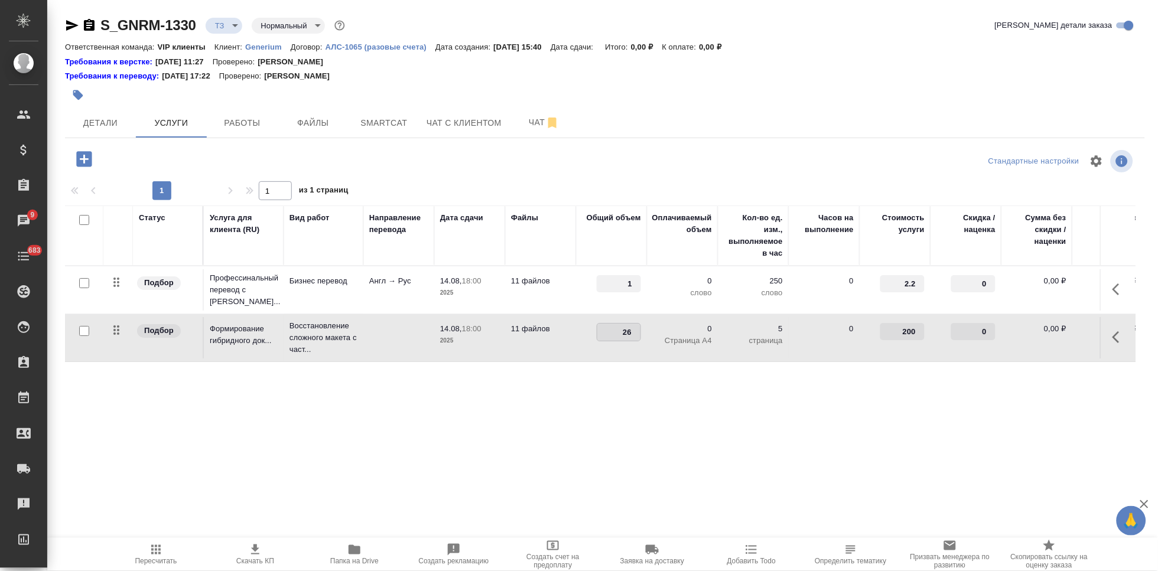
click at [626, 326] on input "26" at bounding box center [618, 332] width 43 height 17
type input "16"
click at [628, 403] on div "Статус Услуга для клиента (RU) Вид работ Направление перевода Дата сдачи Файлы …" at bounding box center [600, 333] width 1071 height 254
click at [233, 156] on icon "split button" at bounding box center [239, 158] width 14 height 14
click at [170, 187] on li "Сохранить" at bounding box center [180, 182] width 142 height 19
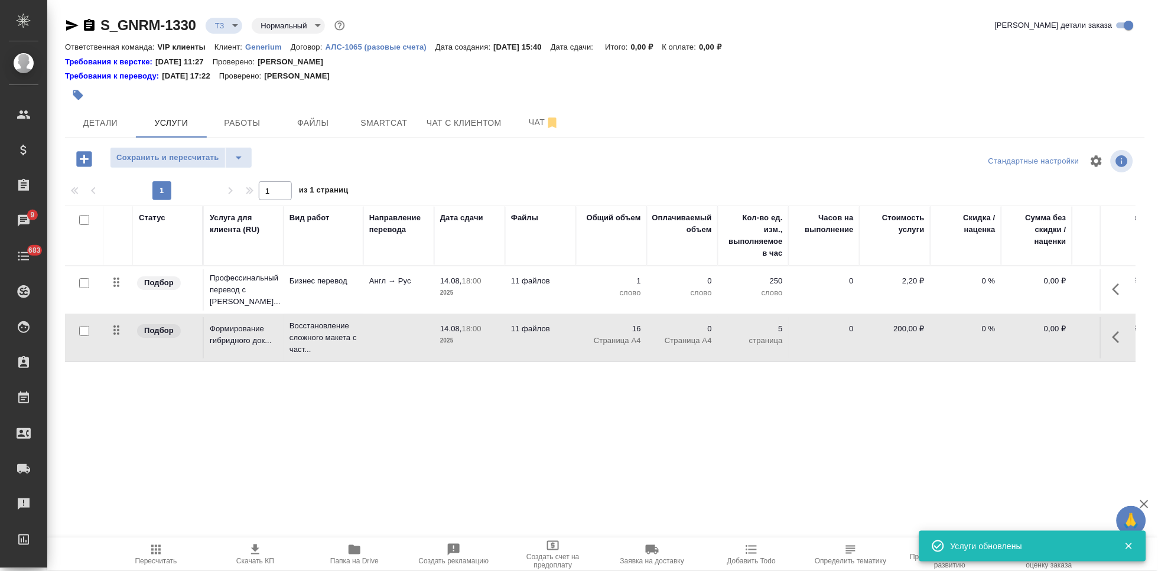
click at [1112, 290] on button "button" at bounding box center [1120, 289] width 28 height 28
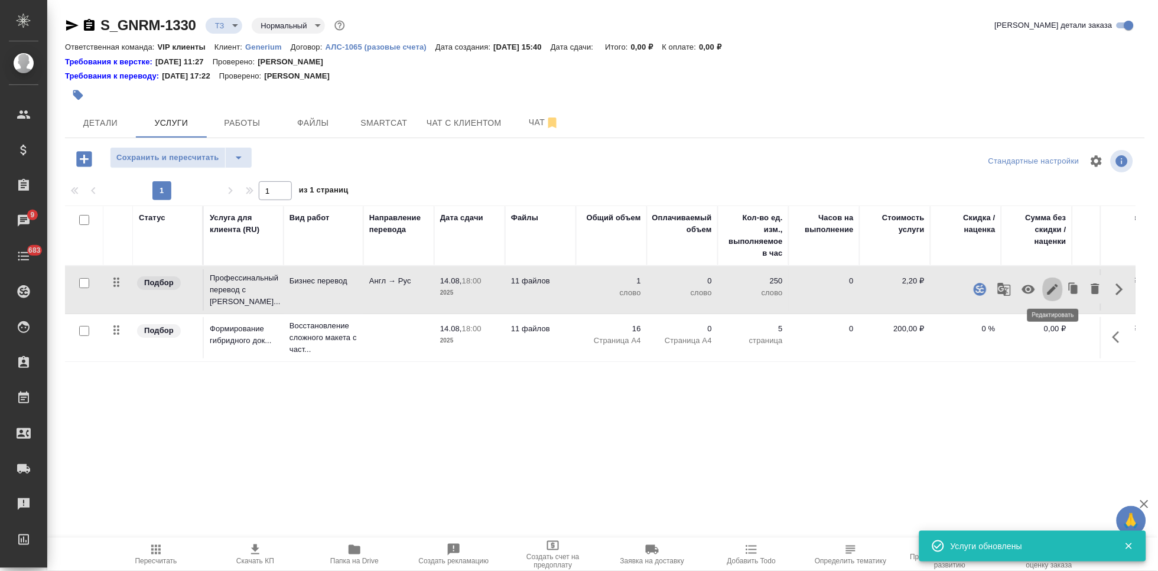
click at [1044, 283] on button "button" at bounding box center [1053, 289] width 20 height 28
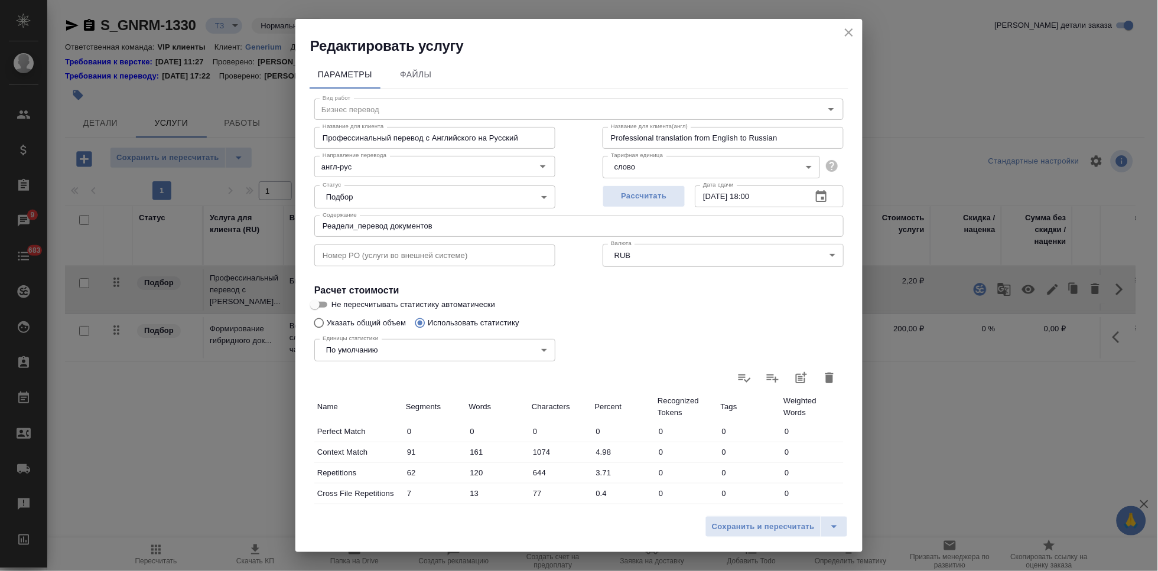
scroll to position [234, 0]
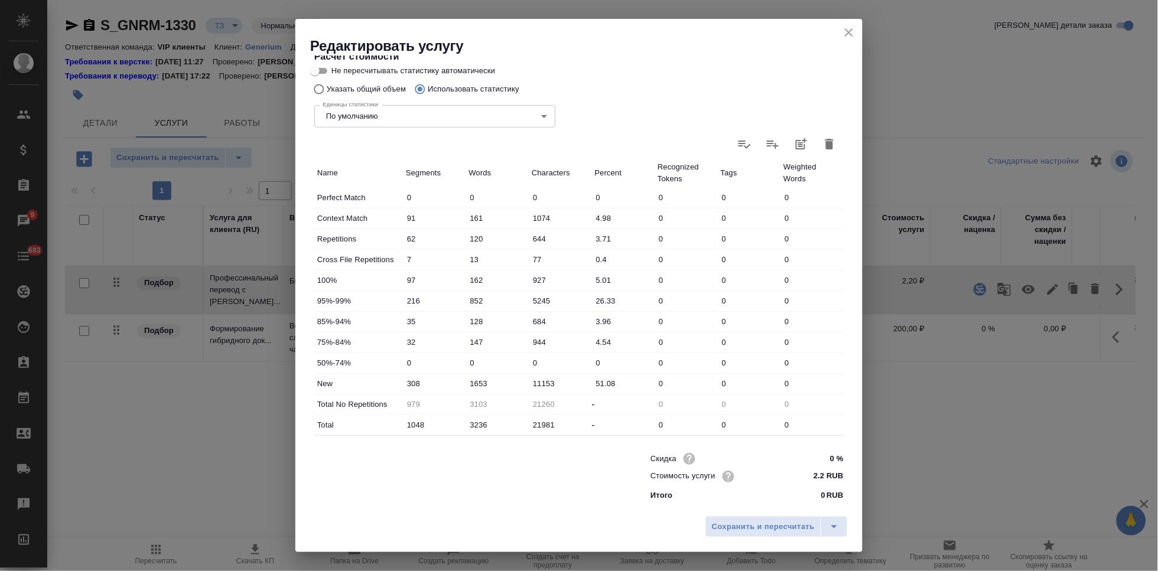
click at [475, 384] on input "1653" at bounding box center [497, 383] width 63 height 17
click at [477, 384] on input "1653" at bounding box center [498, 383] width 62 height 17
type input "1853"
click at [835, 524] on icon "split button" at bounding box center [834, 527] width 14 height 14
click at [793, 506] on li "Сохранить" at bounding box center [778, 502] width 142 height 19
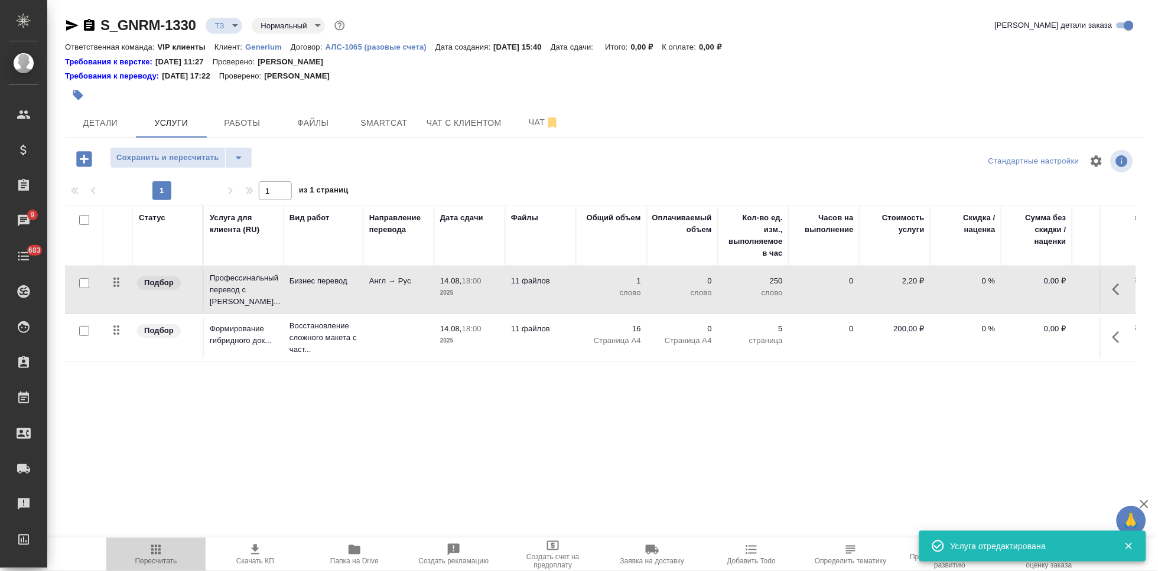
click at [157, 560] on span "Пересчитать" at bounding box center [156, 561] width 42 height 8
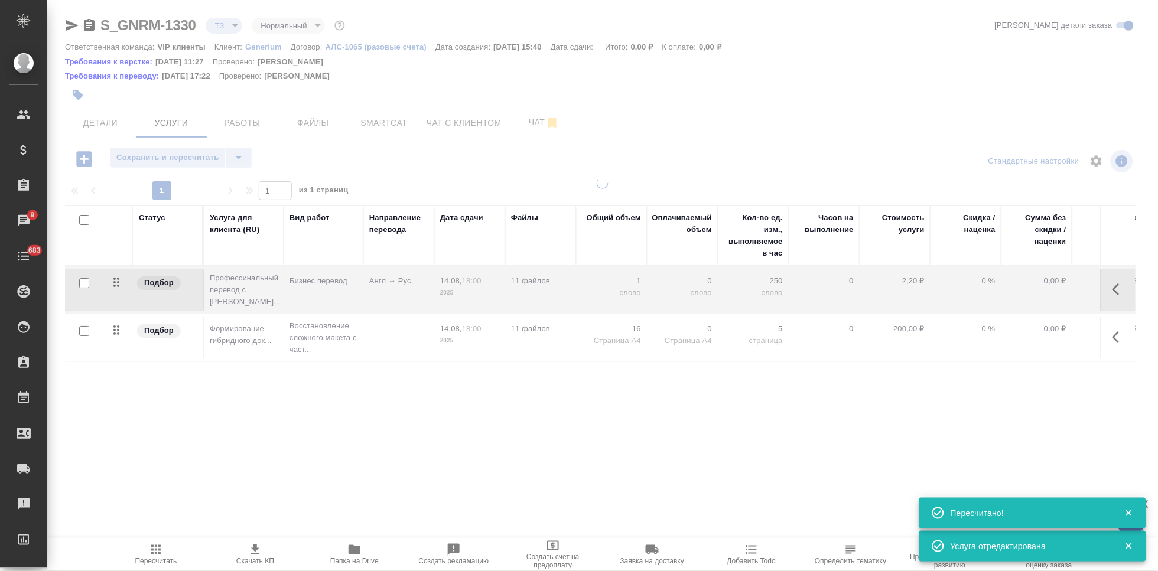
type input "new"
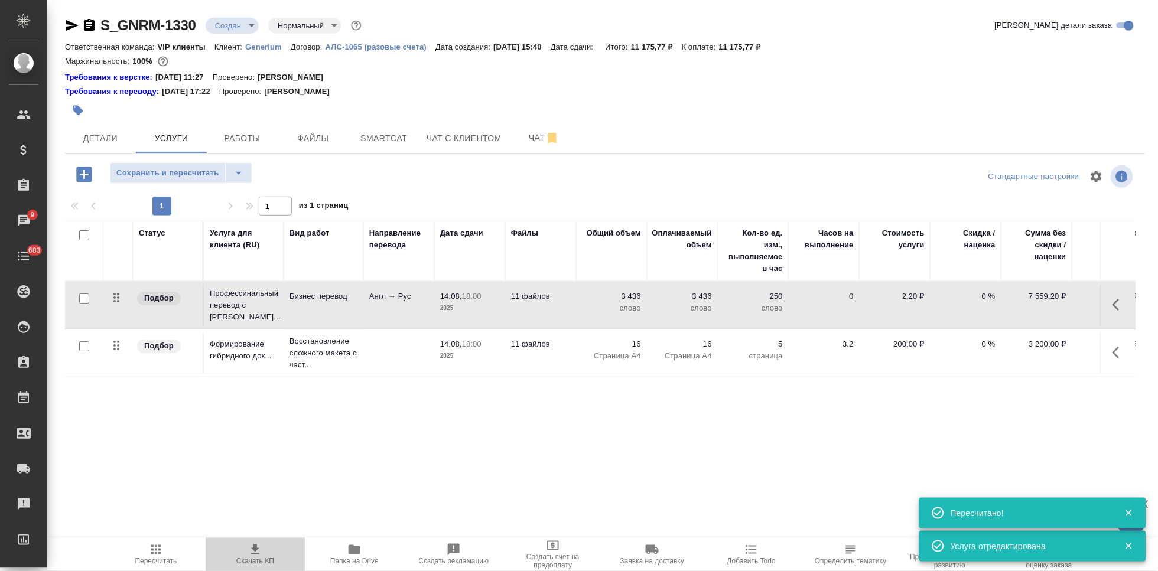
click at [255, 556] on icon "button" at bounding box center [255, 550] width 14 height 14
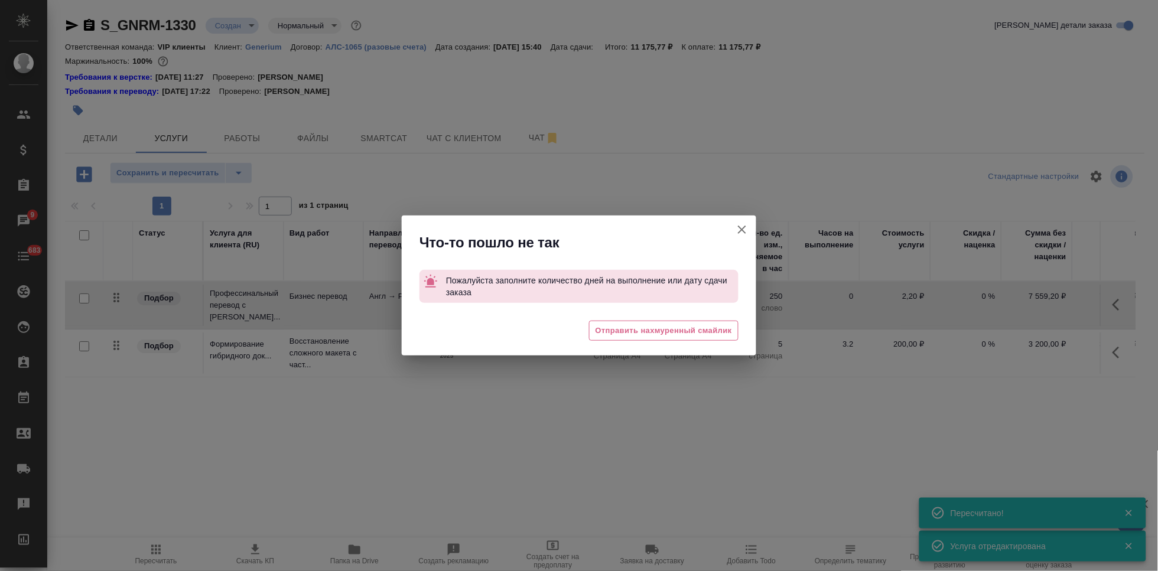
click at [744, 238] on button "Кратко детали заказа" at bounding box center [742, 230] width 28 height 28
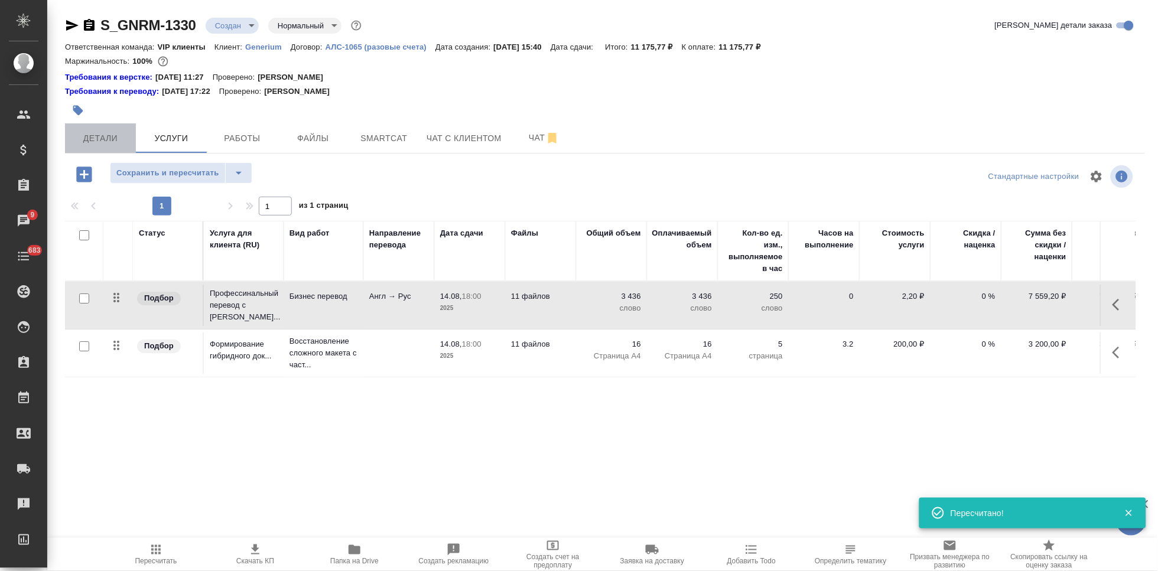
click at [104, 141] on span "Детали" at bounding box center [100, 138] width 57 height 15
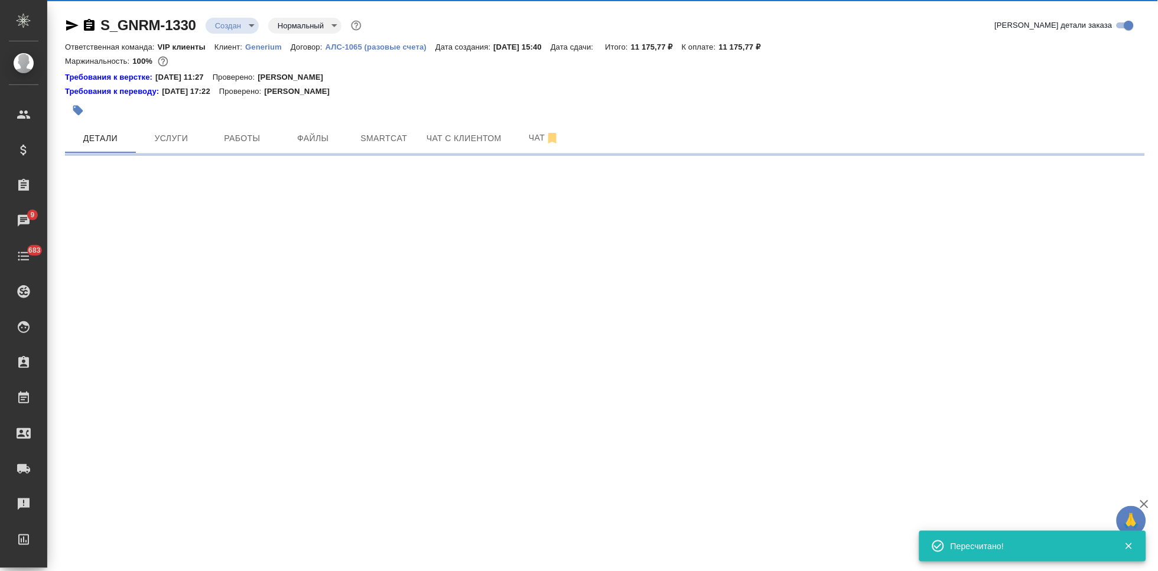
select select "RU"
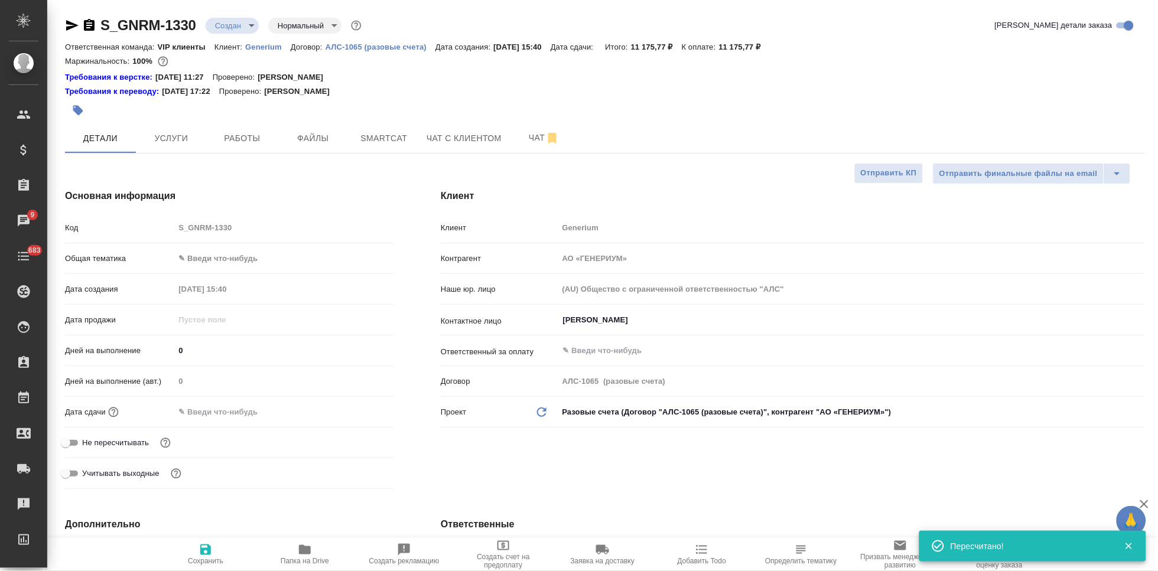
type textarea "x"
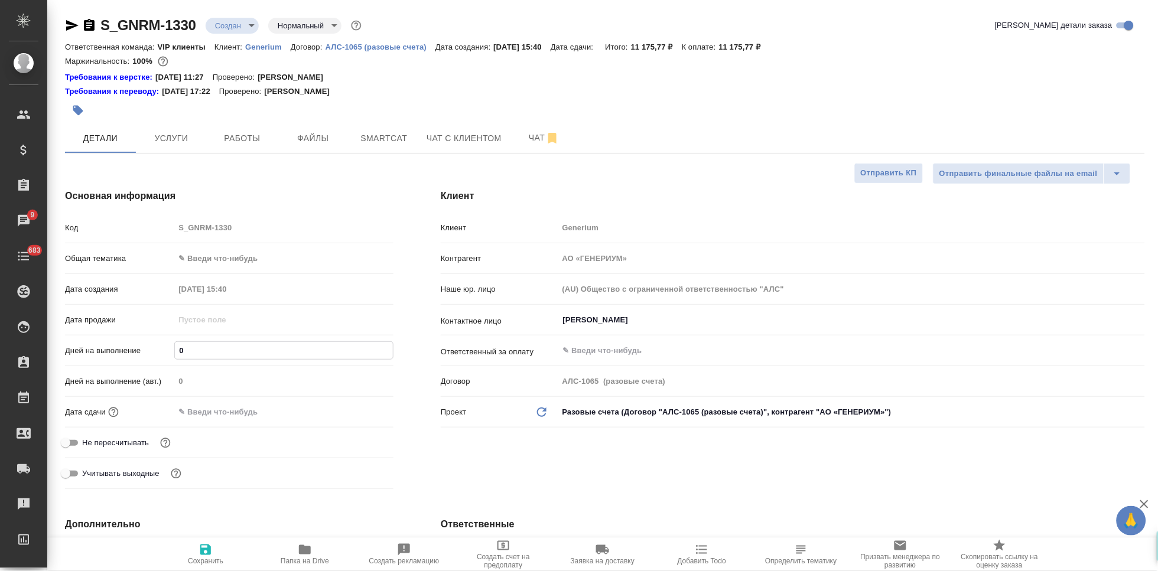
click at [213, 353] on input "0" at bounding box center [284, 350] width 218 height 17
type textarea "x"
type input "2"
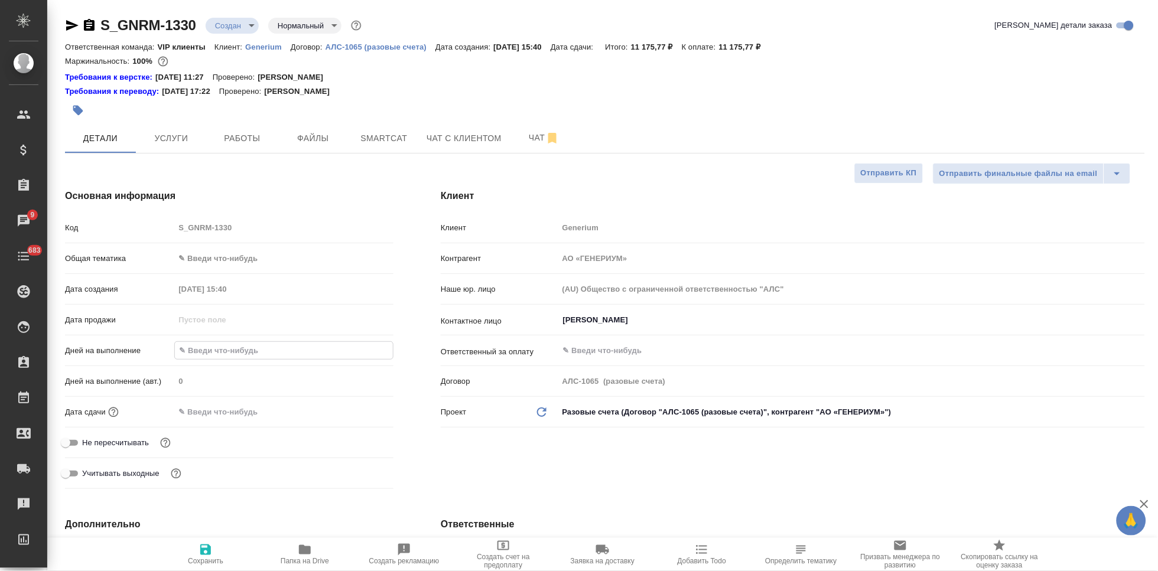
type textarea "x"
type input "2"
drag, startPoint x: 224, startPoint y: 557, endPoint x: 228, endPoint y: 541, distance: 16.3
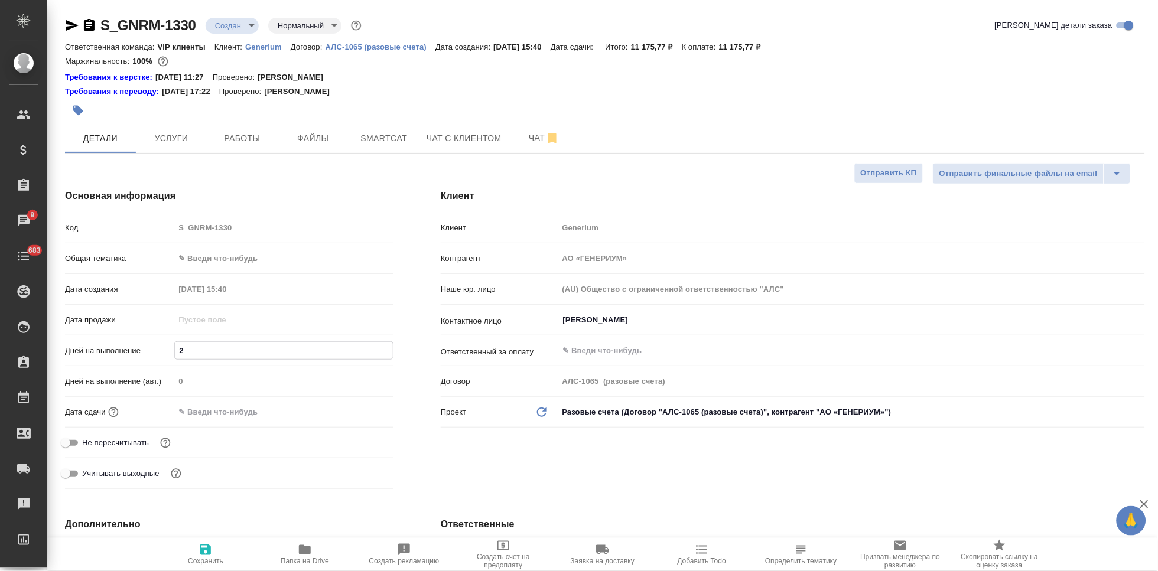
click at [224, 557] on span "Сохранить" at bounding box center [205, 554] width 85 height 22
type textarea "x"
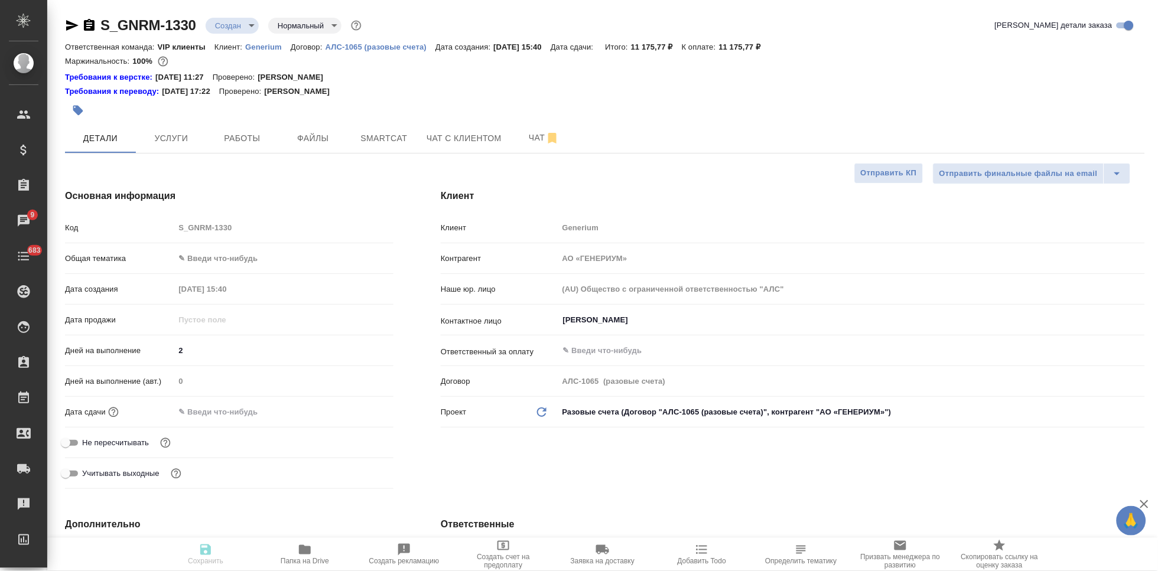
type textarea "x"
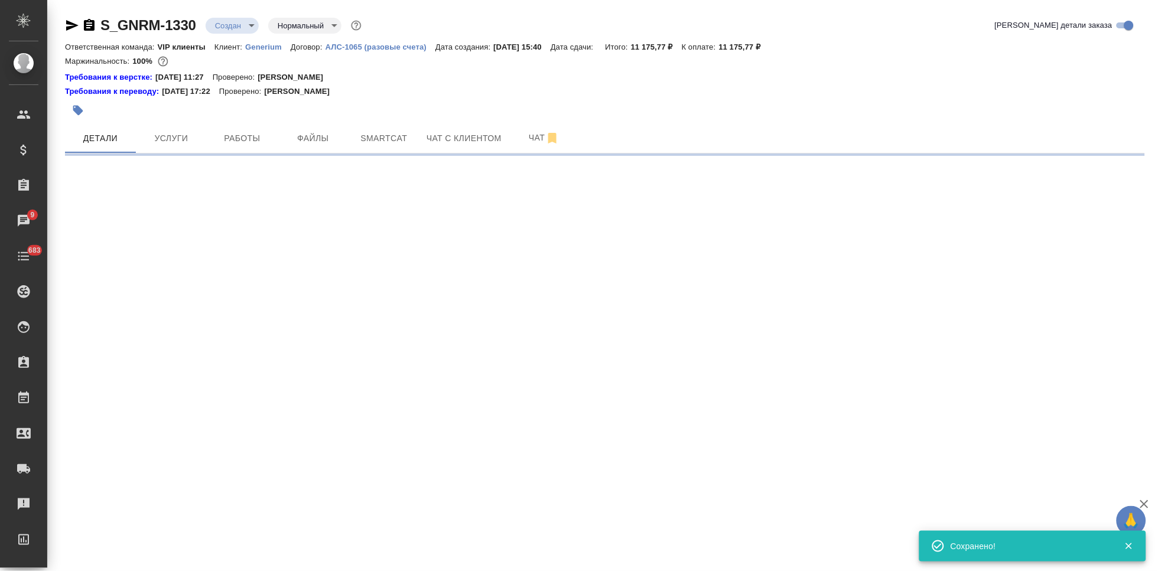
select select "RU"
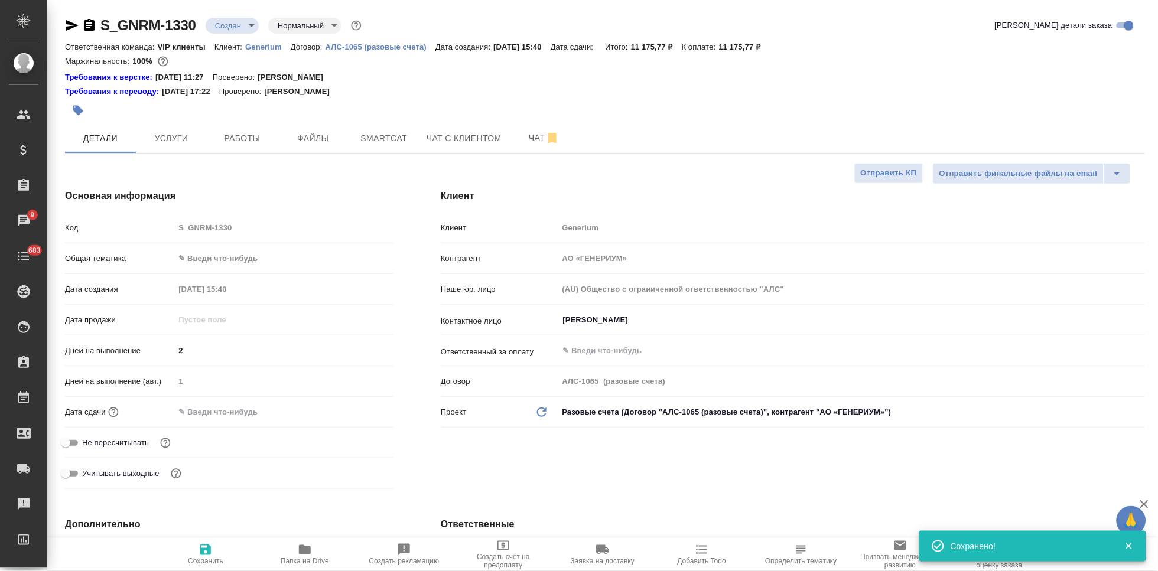
type textarea "x"
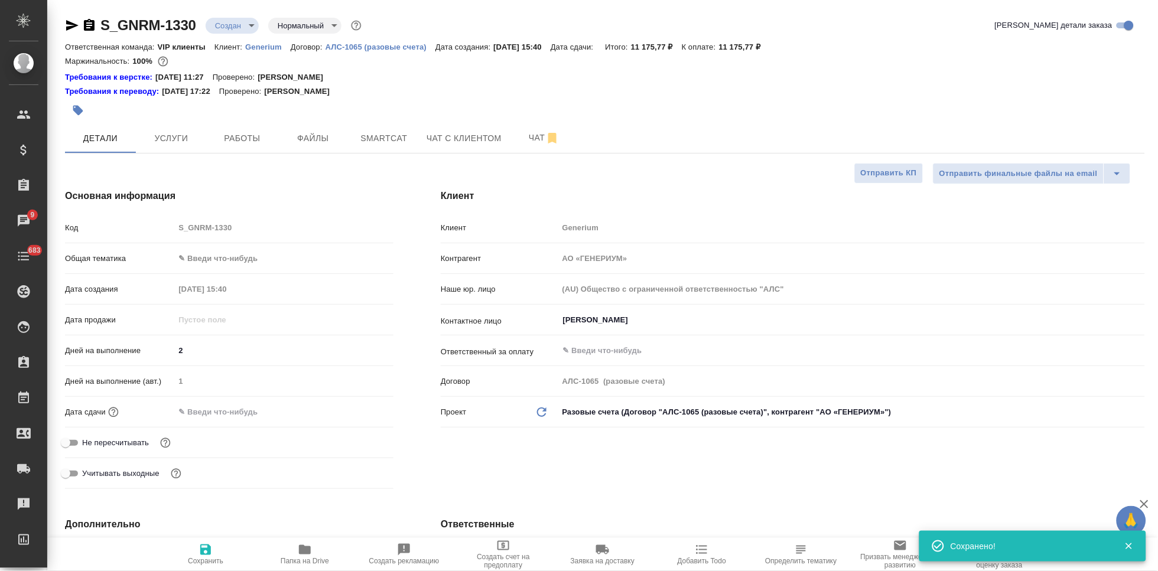
type textarea "x"
click at [176, 139] on span "Услуги" at bounding box center [171, 138] width 57 height 15
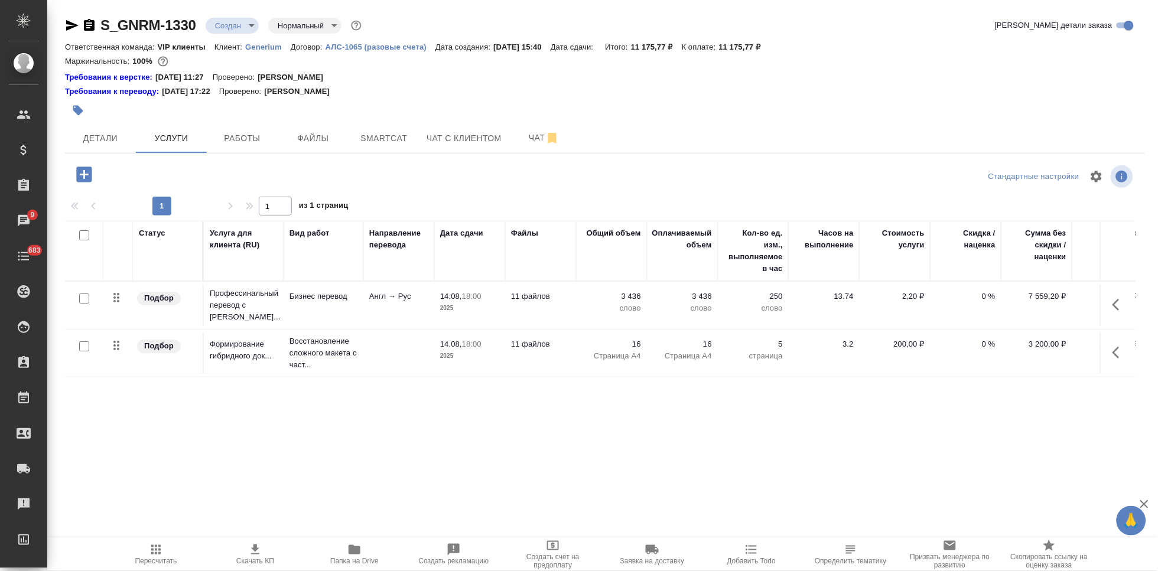
click at [167, 555] on span "Пересчитать" at bounding box center [155, 554] width 85 height 22
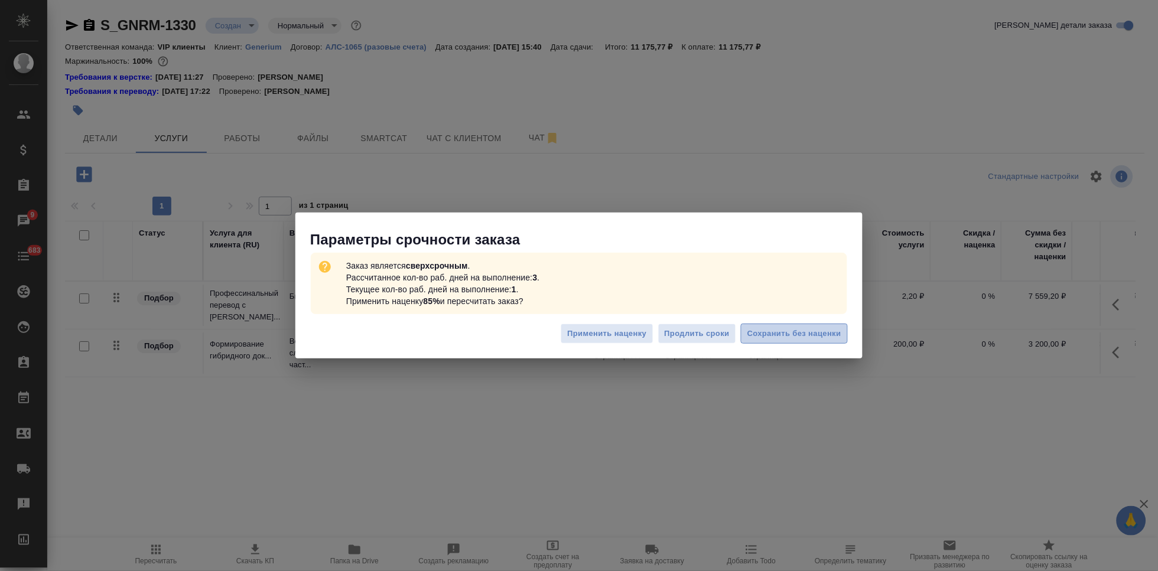
click at [768, 337] on span "Сохранить без наценки" at bounding box center [795, 334] width 94 height 14
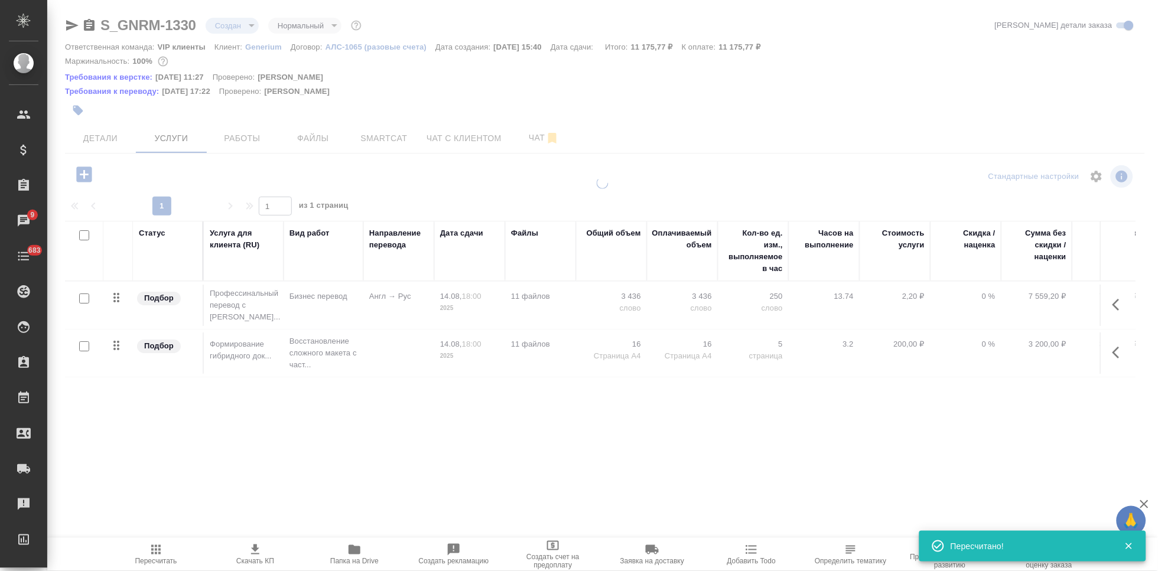
type input "urgent"
click at [254, 557] on span "Скачать КП" at bounding box center [255, 561] width 38 height 8
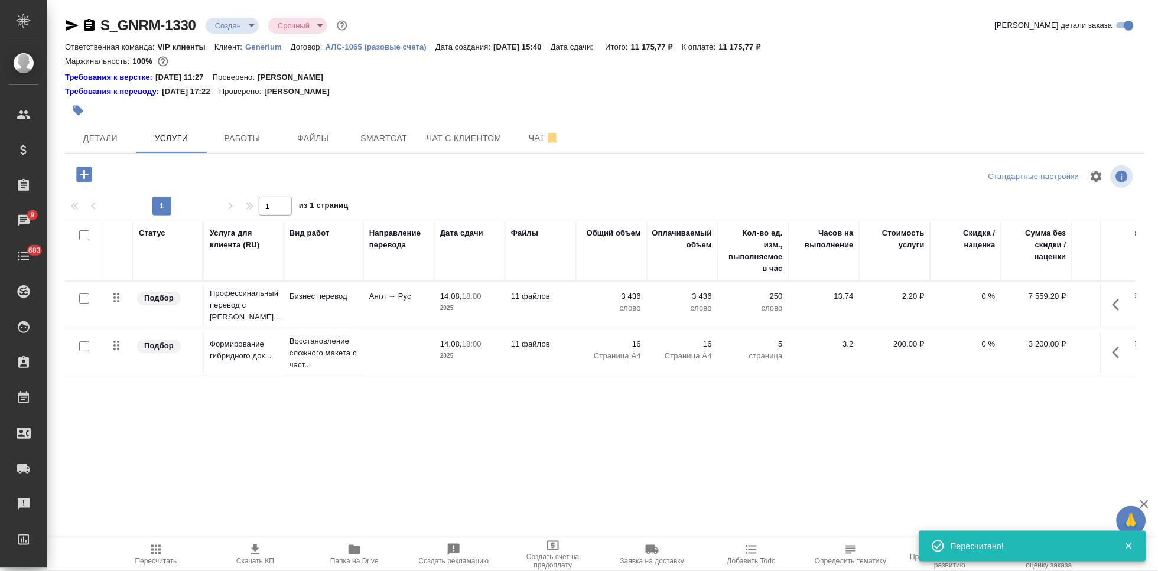
click at [274, 51] on p "Generium" at bounding box center [268, 47] width 46 height 9
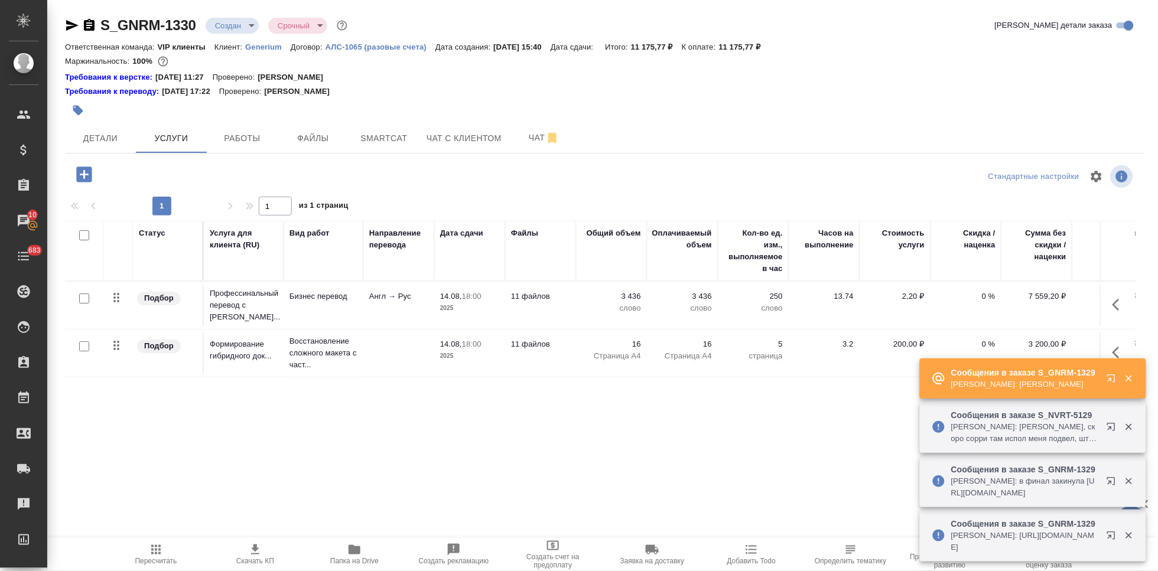
click at [248, 22] on body "🙏 .cls-1 fill:#fff; AWATERA Kabargina Anna Клиенты Спецификации Заказы 10 Чаты …" at bounding box center [579, 285] width 1158 height 571
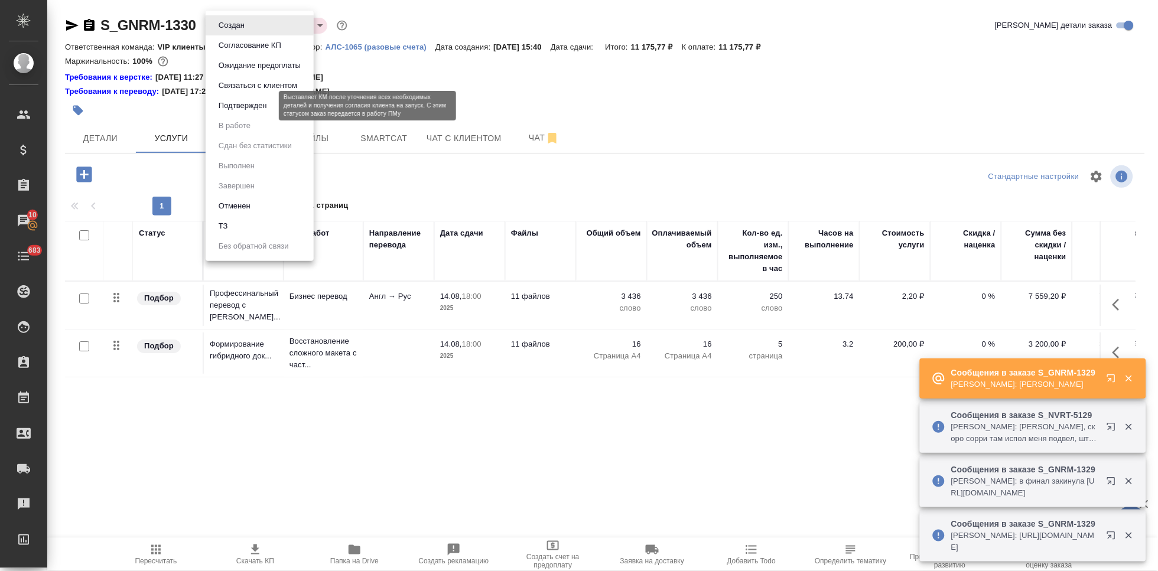
click at [255, 106] on button "Подтвержден" at bounding box center [243, 105] width 56 height 13
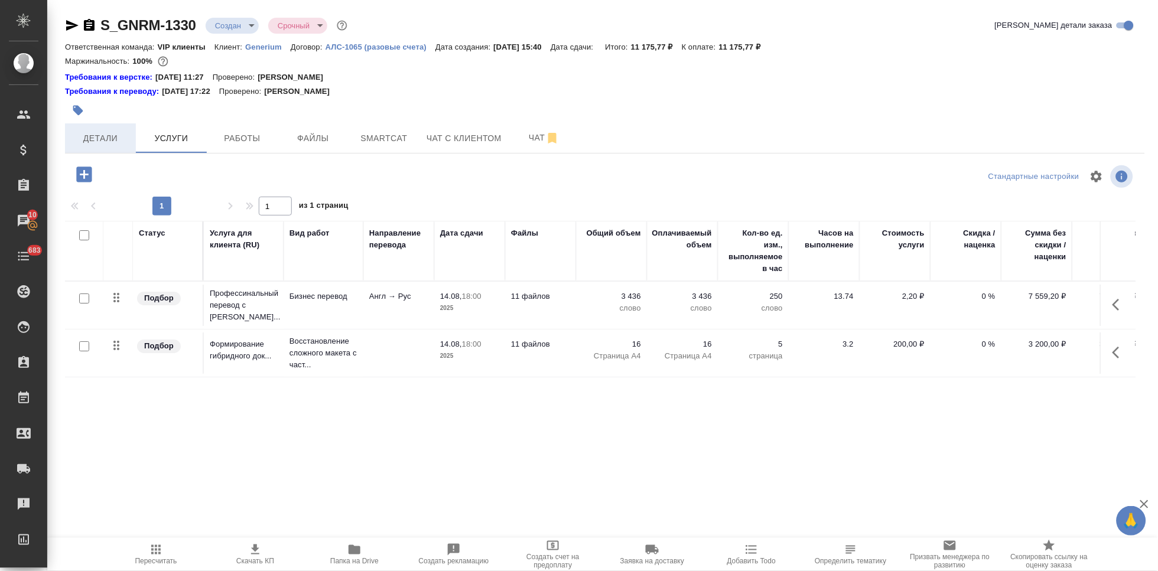
click at [125, 141] on span "Детали" at bounding box center [100, 138] width 57 height 15
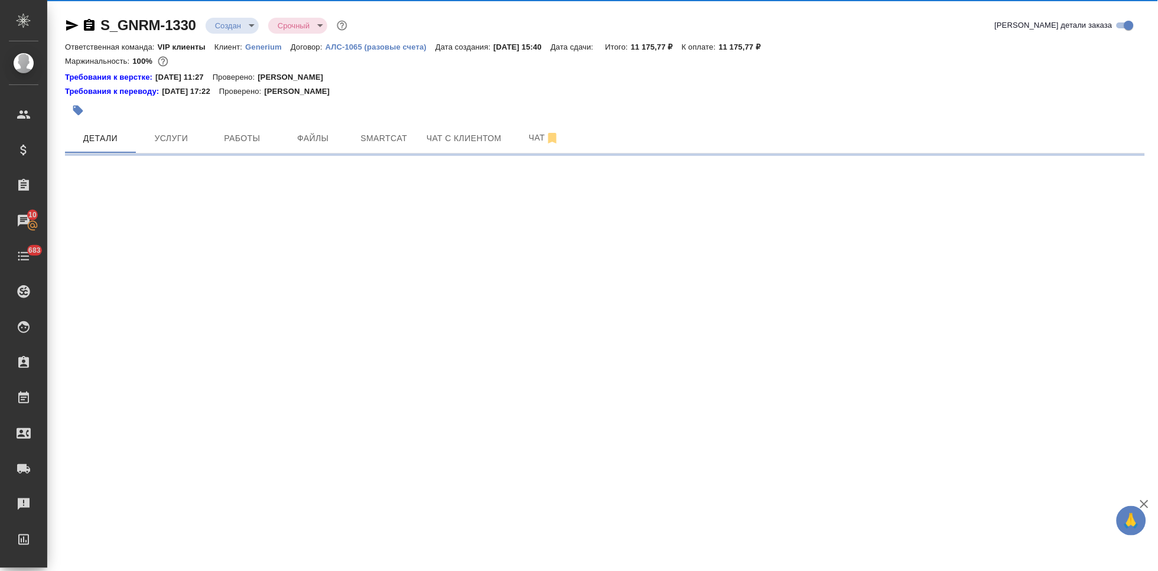
select select "RU"
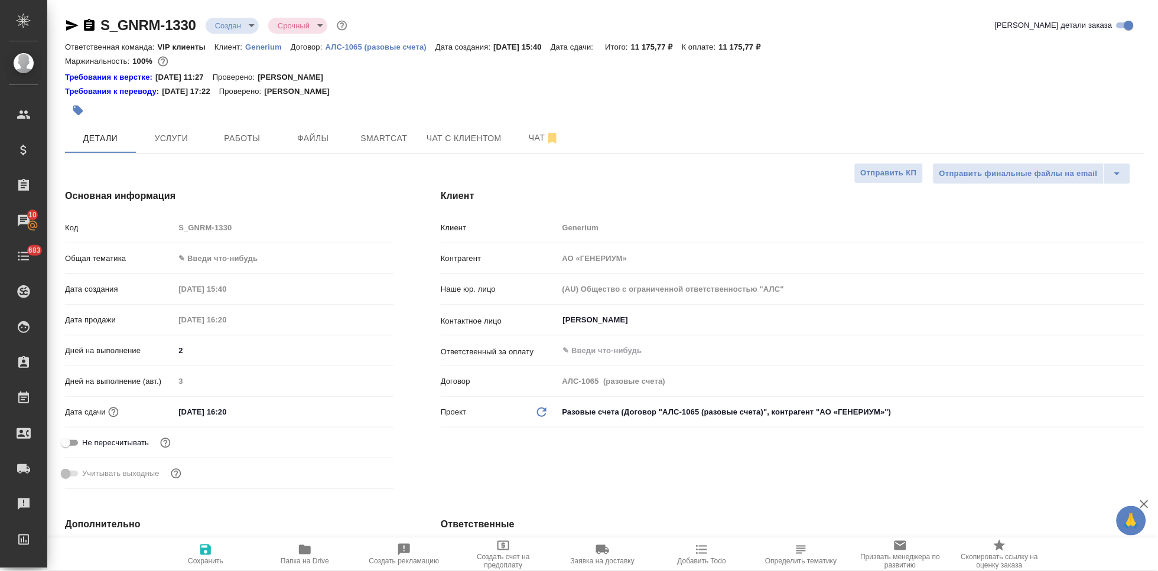
type textarea "x"
click at [185, 411] on input "15.08.2025 16:20" at bounding box center [225, 412] width 103 height 17
type input "10.82.0251 62:0_"
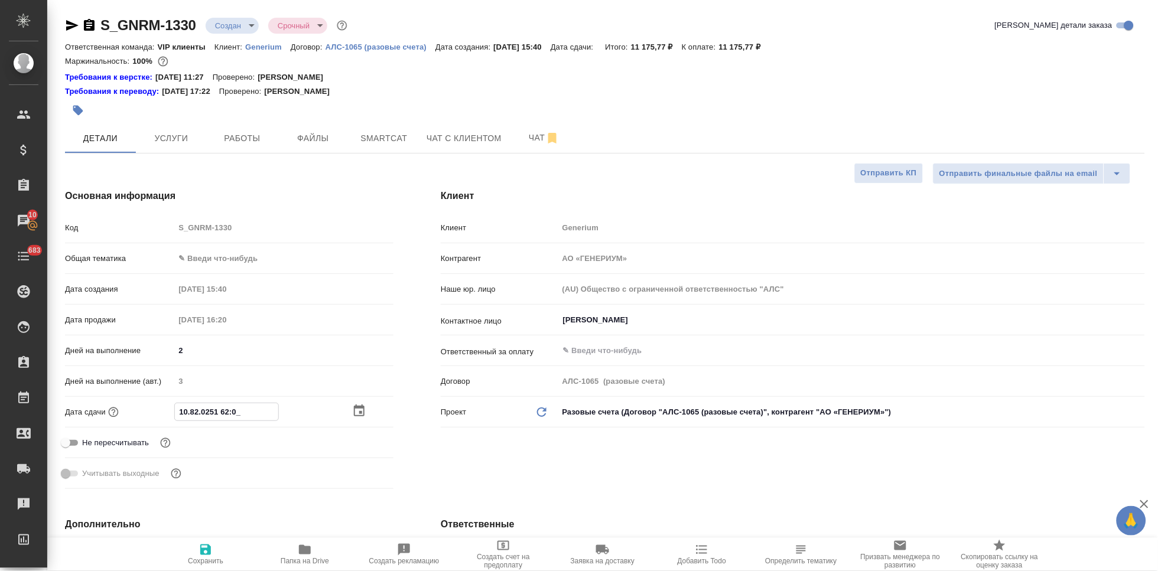
type textarea "x"
type input "14.08.2025 16:20"
type textarea "x"
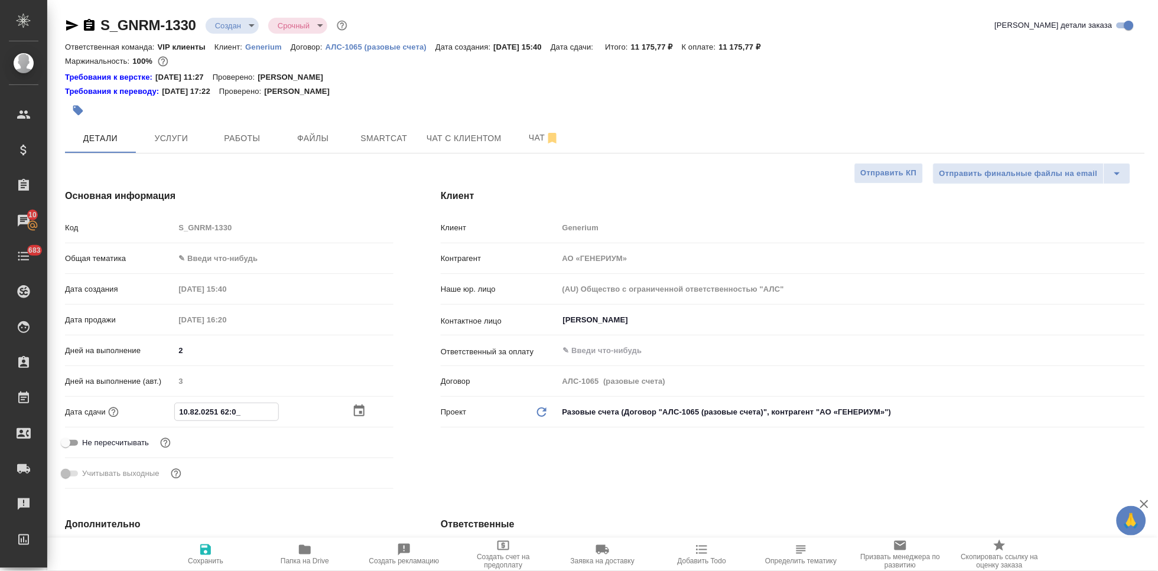
type textarea "x"
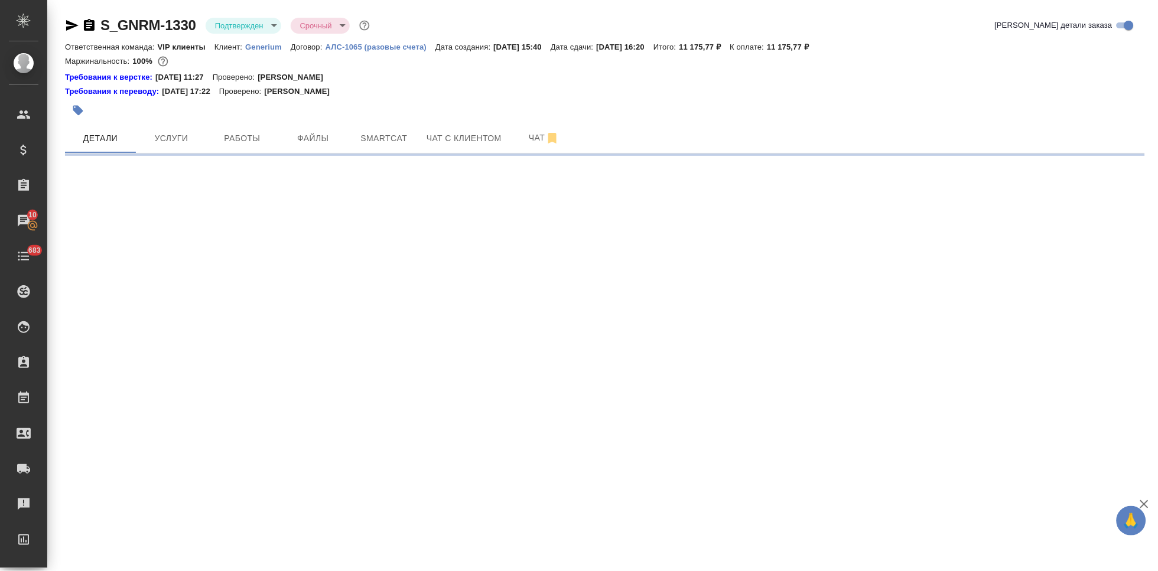
select select "RU"
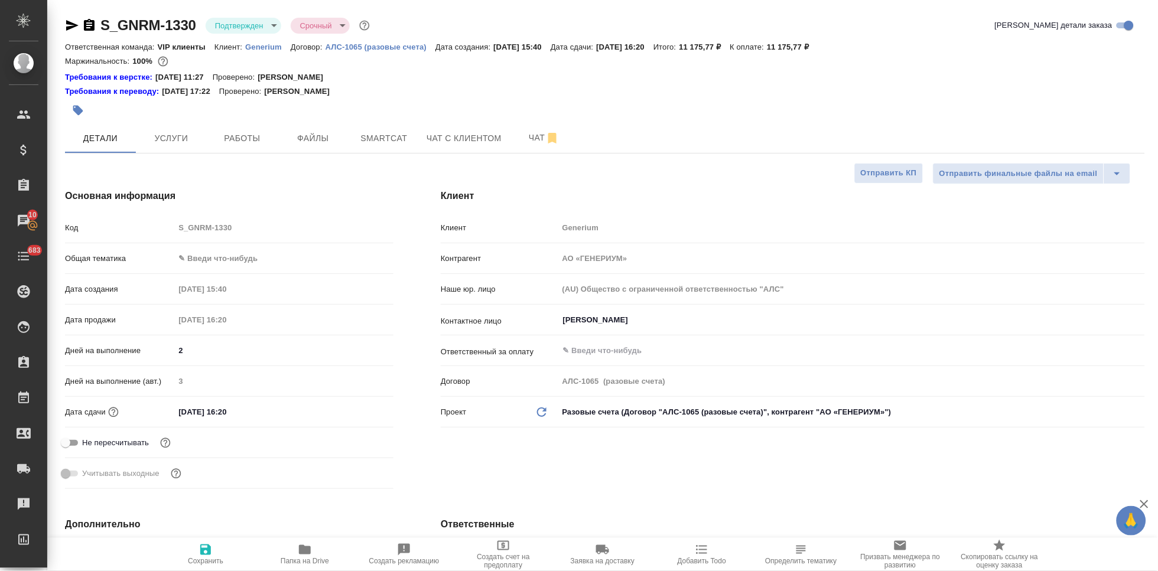
type textarea "x"
click at [186, 408] on input "15.08.2025 16:20" at bounding box center [226, 412] width 103 height 17
type input "10.82.0251 62:0_"
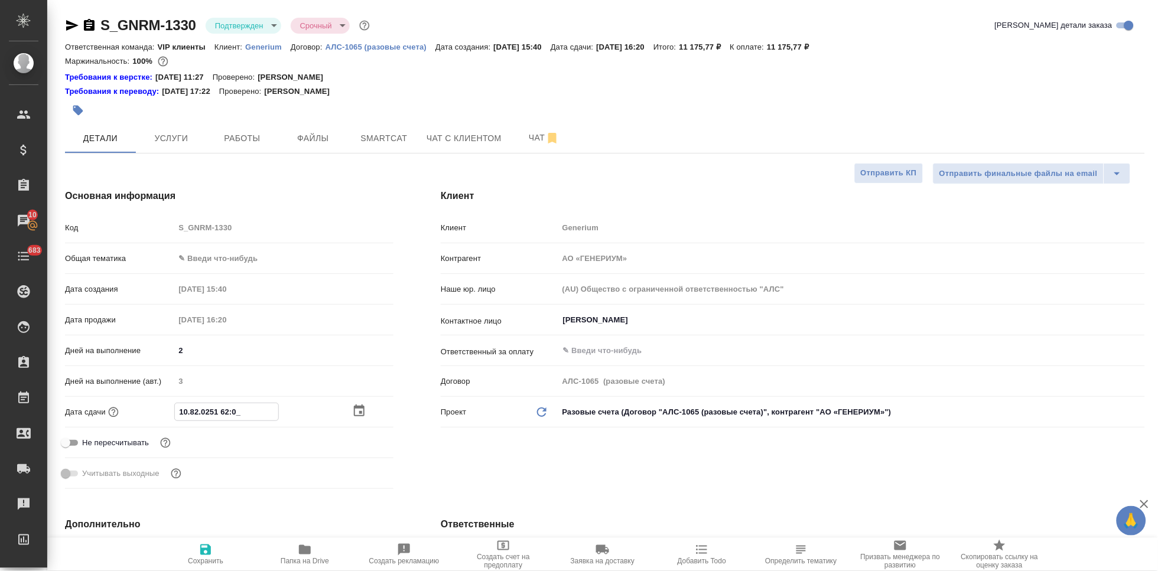
type textarea "x"
type input "14.08.2025 16:20"
type textarea "x"
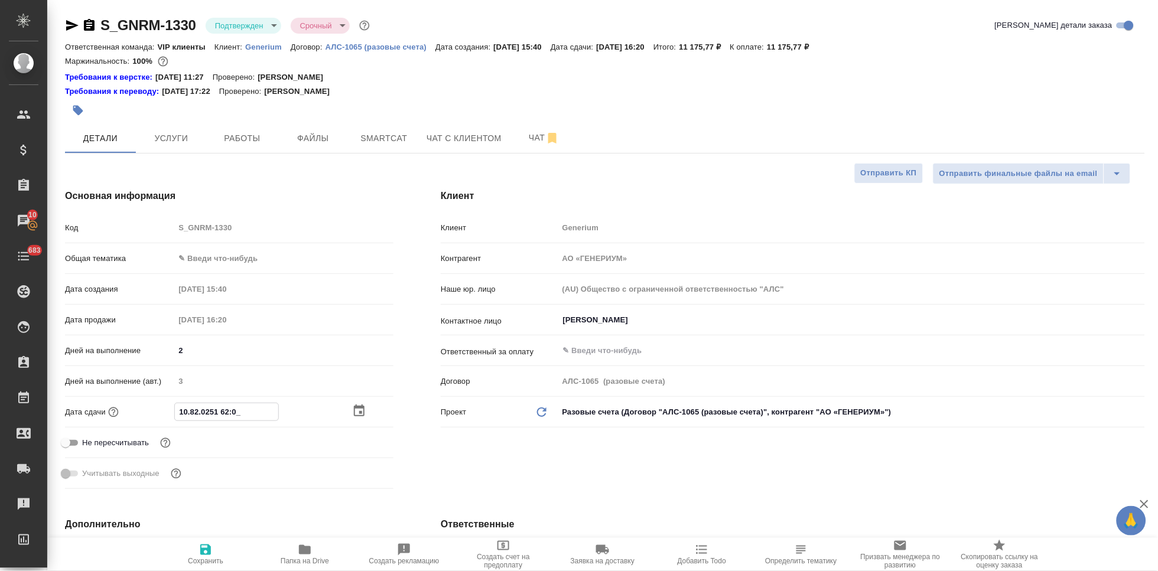
type textarea "x"
click at [251, 406] on input "14.08.2025 16:20" at bounding box center [226, 412] width 103 height 17
type input "14.08.2025 16:2_"
type textarea "x"
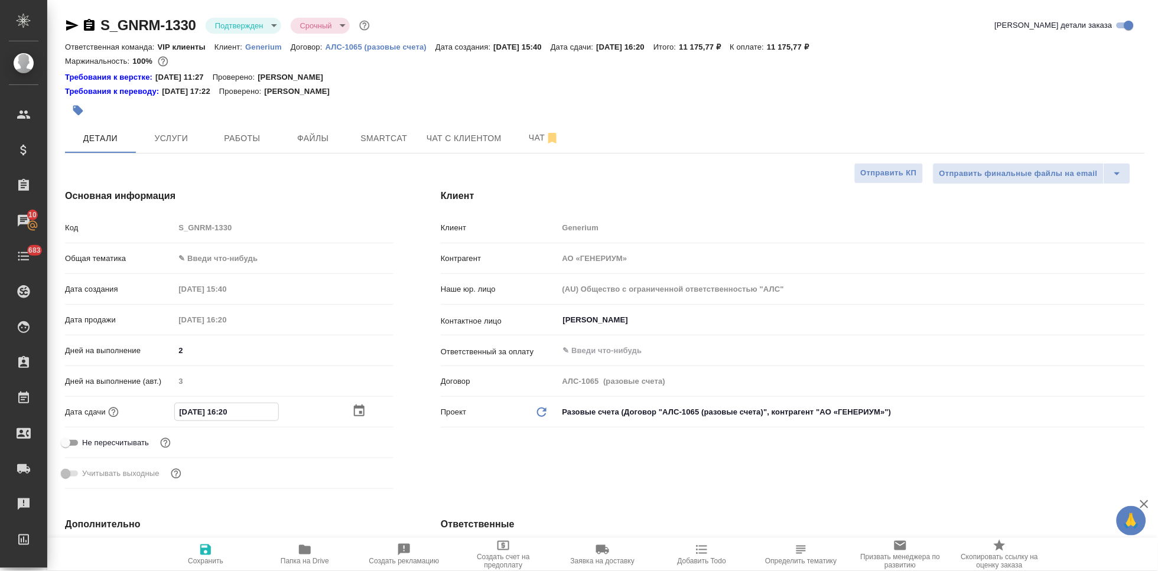
type textarea "x"
type input "14.08.2025 16:__"
type textarea "x"
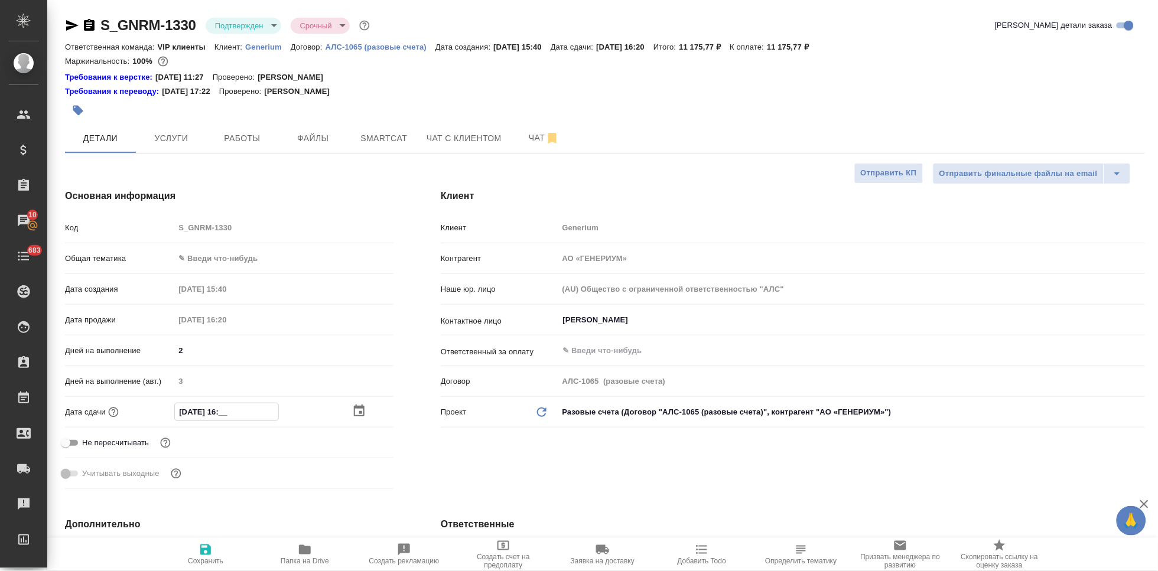
type textarea "x"
type input "14.08.2025 16:0_"
type textarea "x"
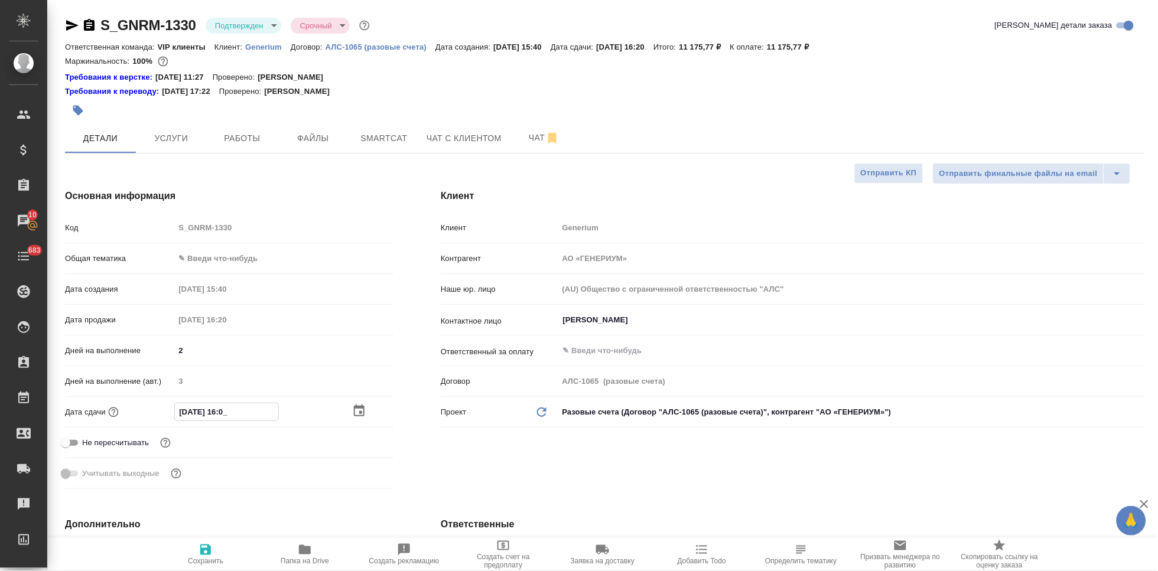
type input "14.08.2025 16:00"
type textarea "x"
type input "14.08.2025 16:00"
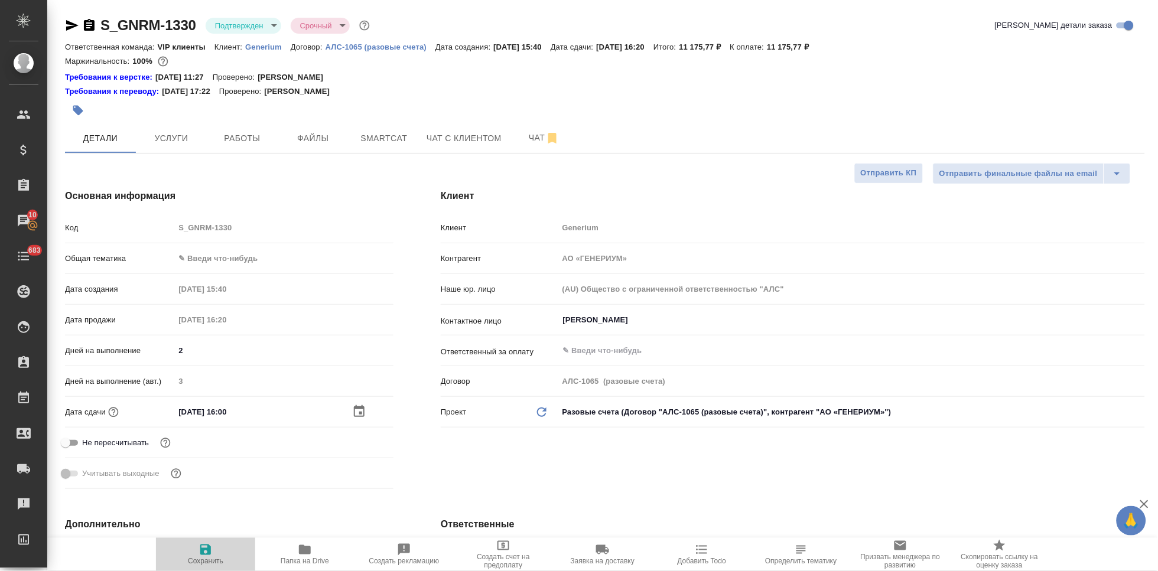
click at [194, 554] on span "Сохранить" at bounding box center [205, 554] width 85 height 22
type textarea "x"
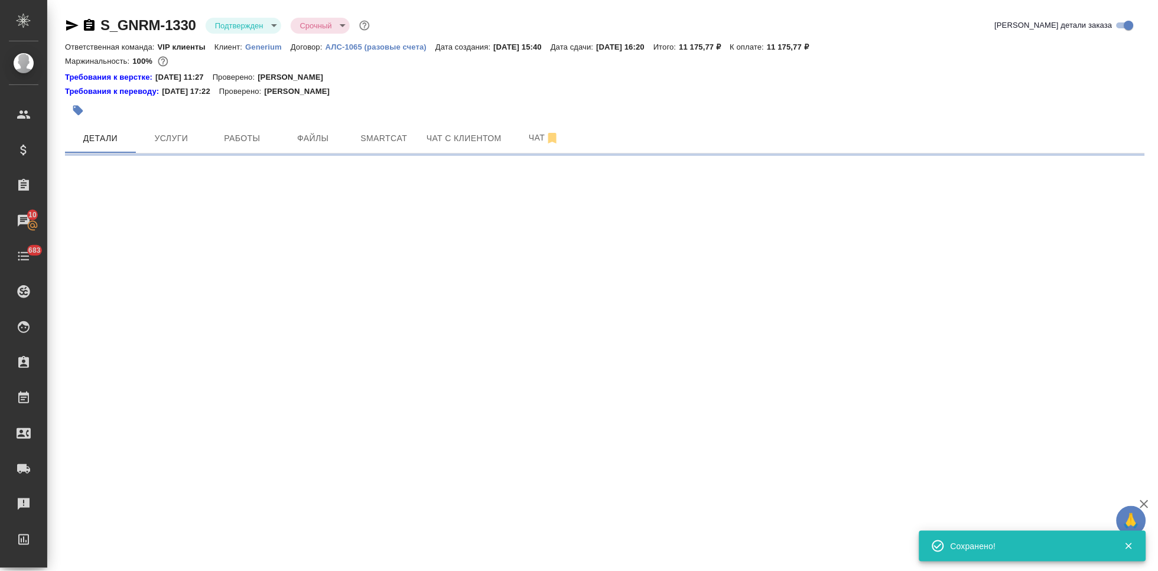
select select "RU"
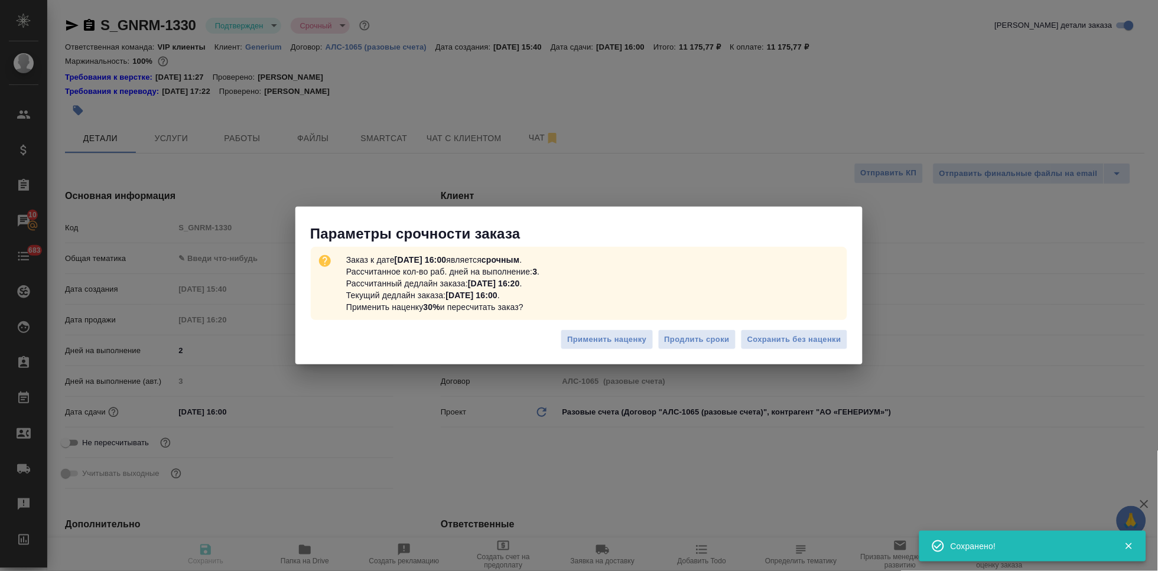
type textarea "x"
click at [798, 340] on span "Сохранить без наценки" at bounding box center [795, 340] width 94 height 14
type textarea "x"
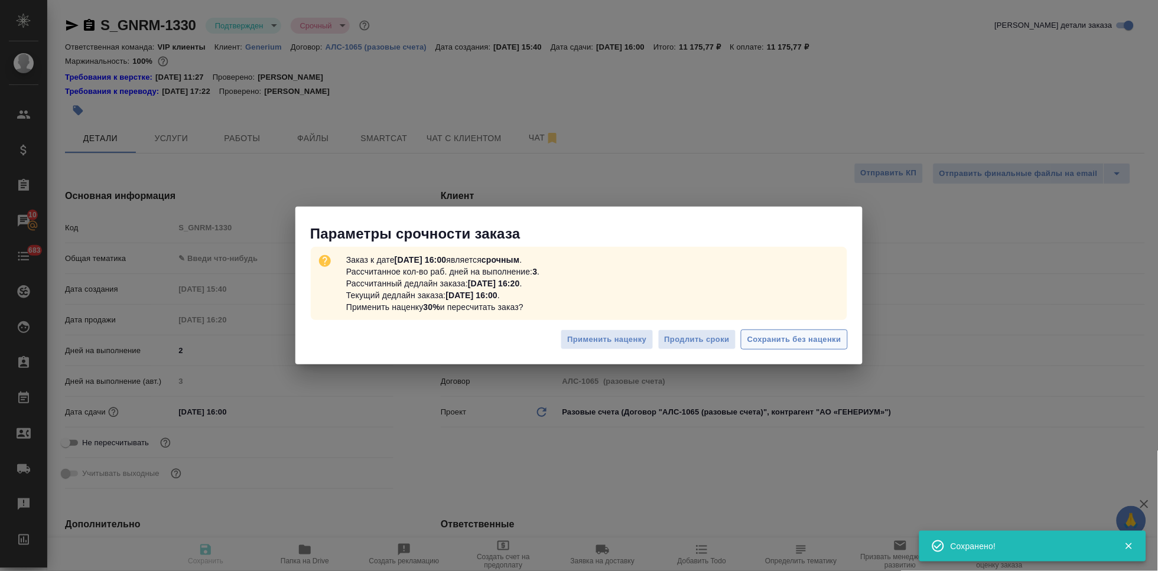
type textarea "x"
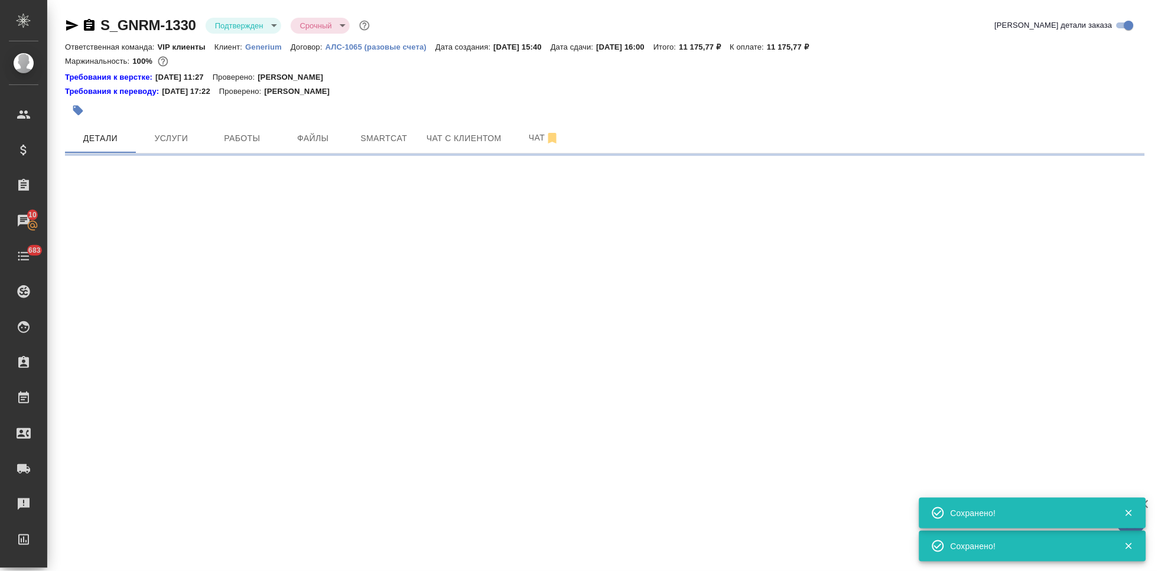
select select "RU"
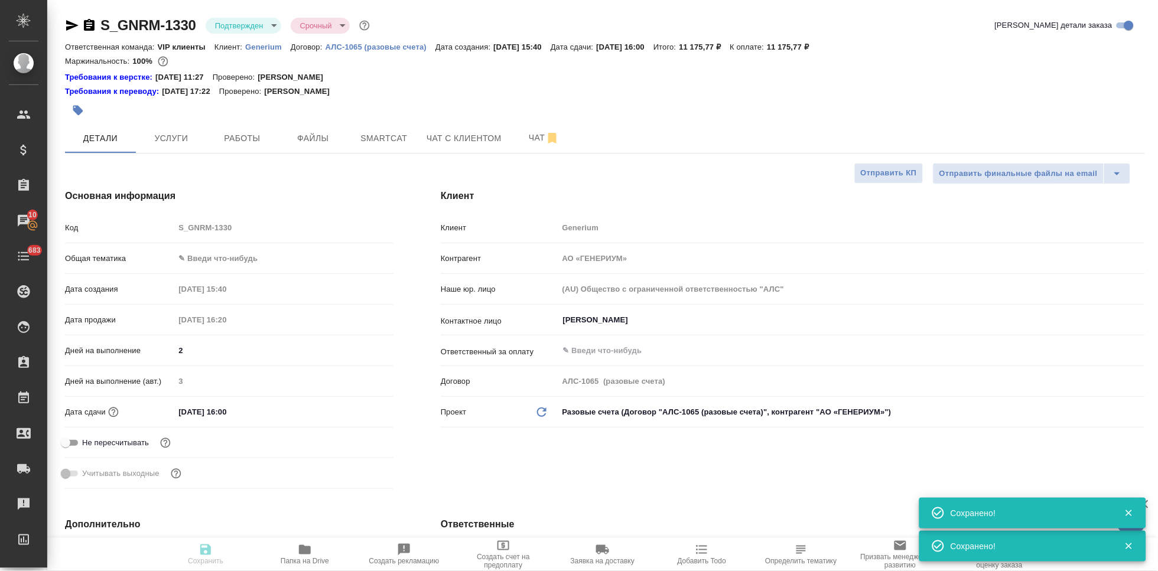
type textarea "x"
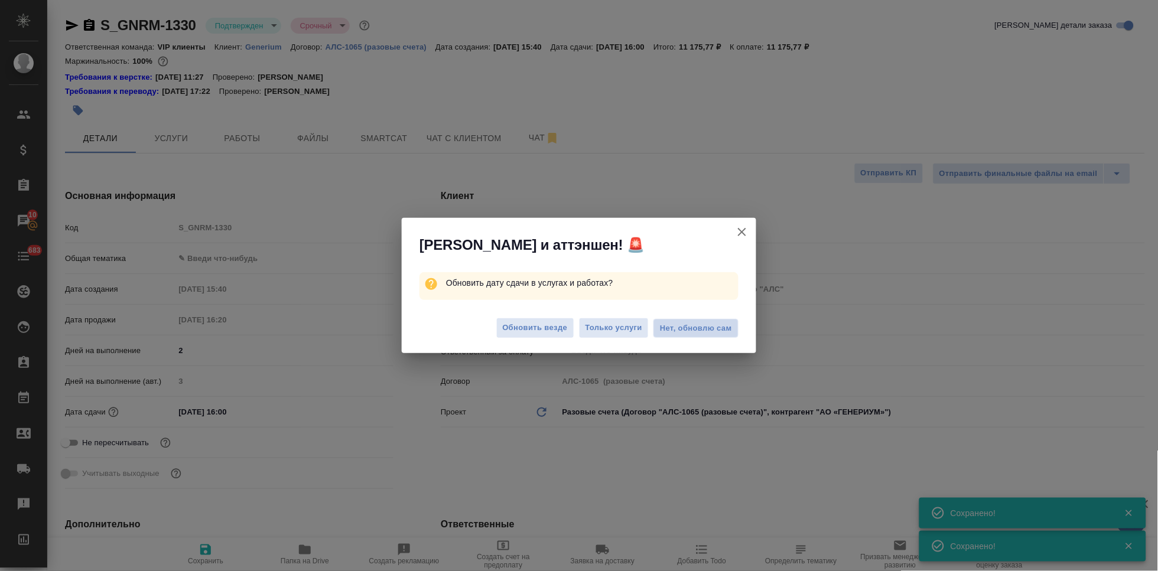
click at [698, 330] on span "Нет, обновлю сам" at bounding box center [696, 329] width 72 height 12
type textarea "x"
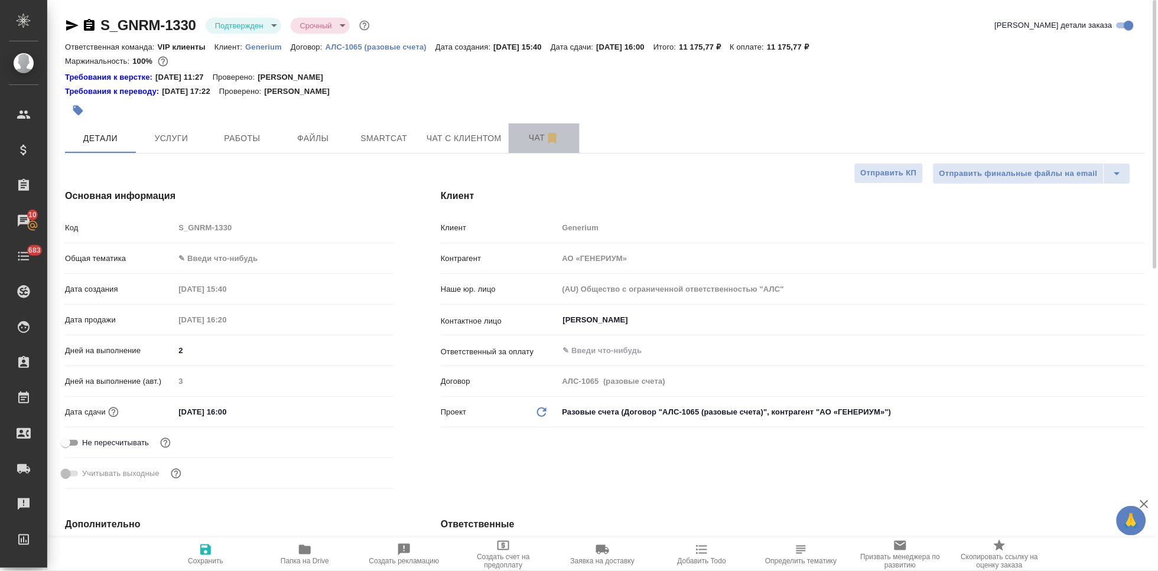
click at [534, 141] on span "Чат" at bounding box center [544, 138] width 57 height 15
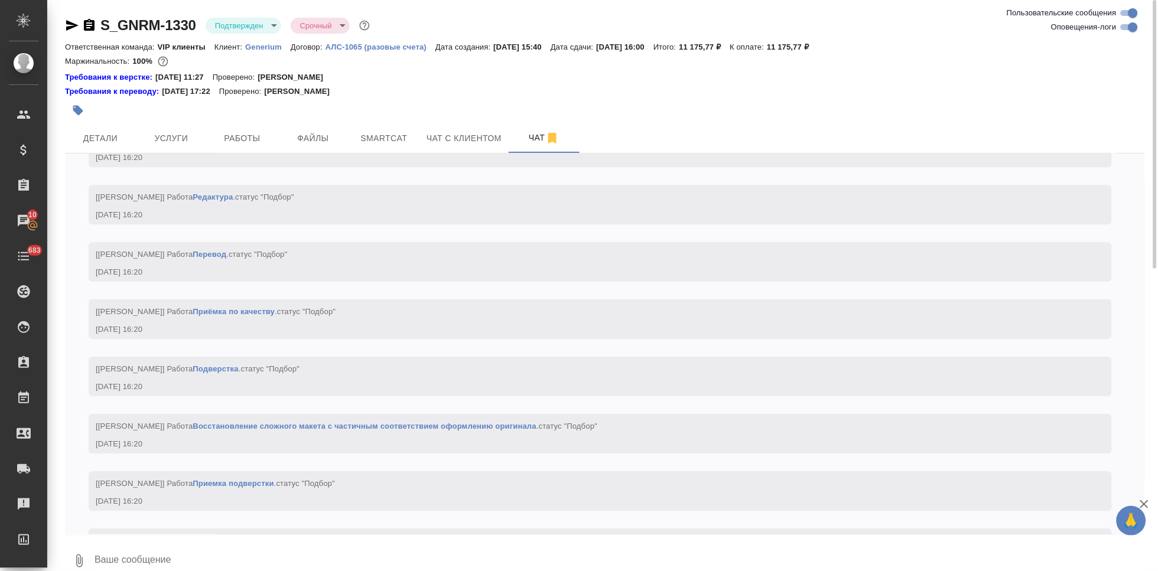
click at [284, 558] on textarea at bounding box center [619, 561] width 1052 height 40
type textarea """
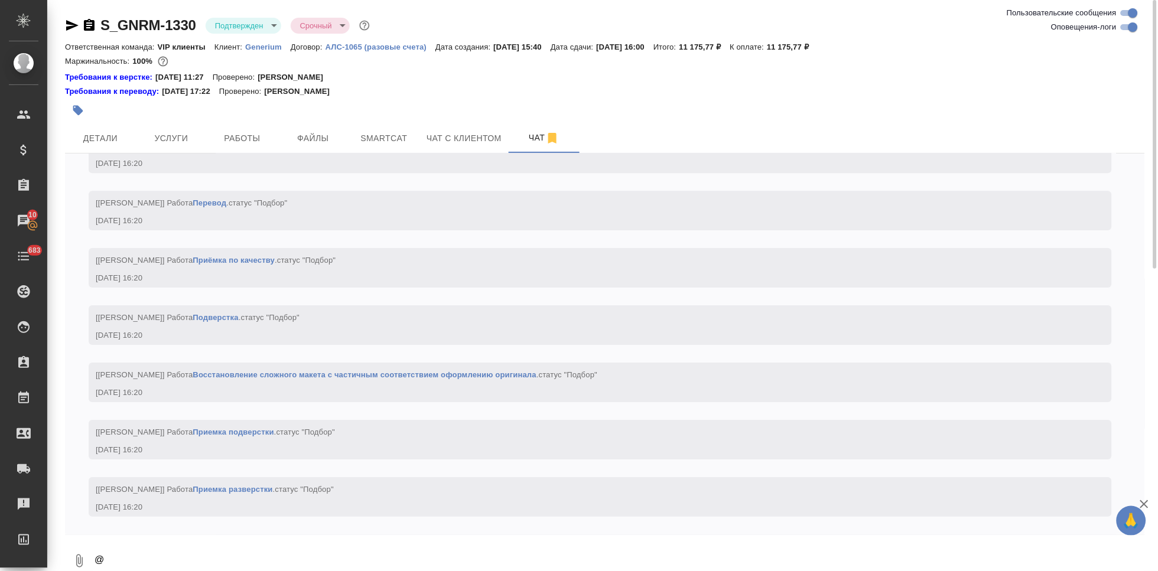
scroll to position [3, 0]
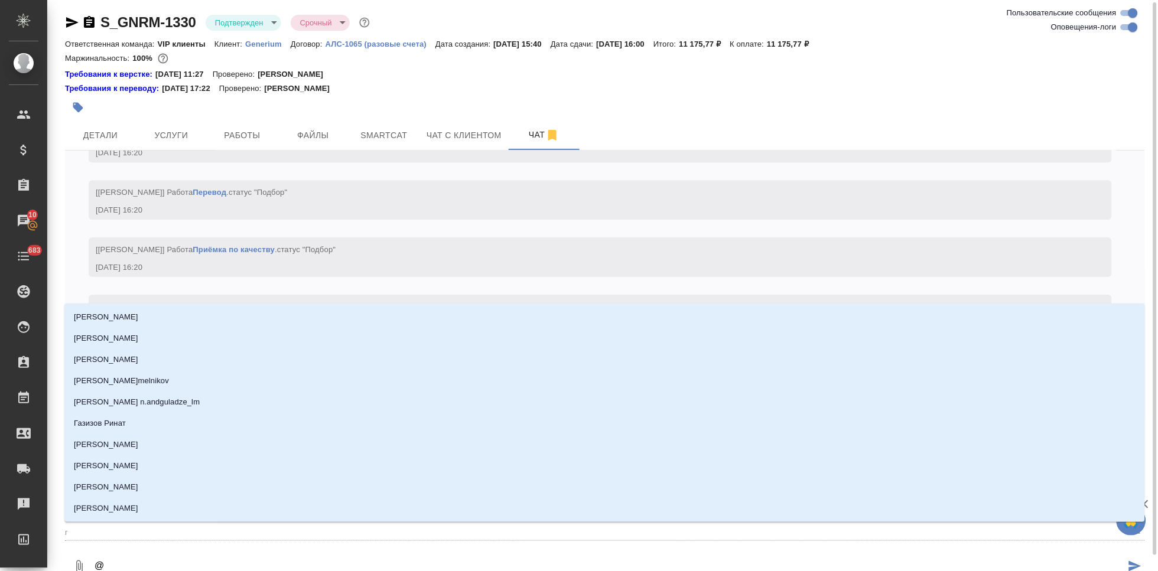
type textarea "@г"
type input "г"
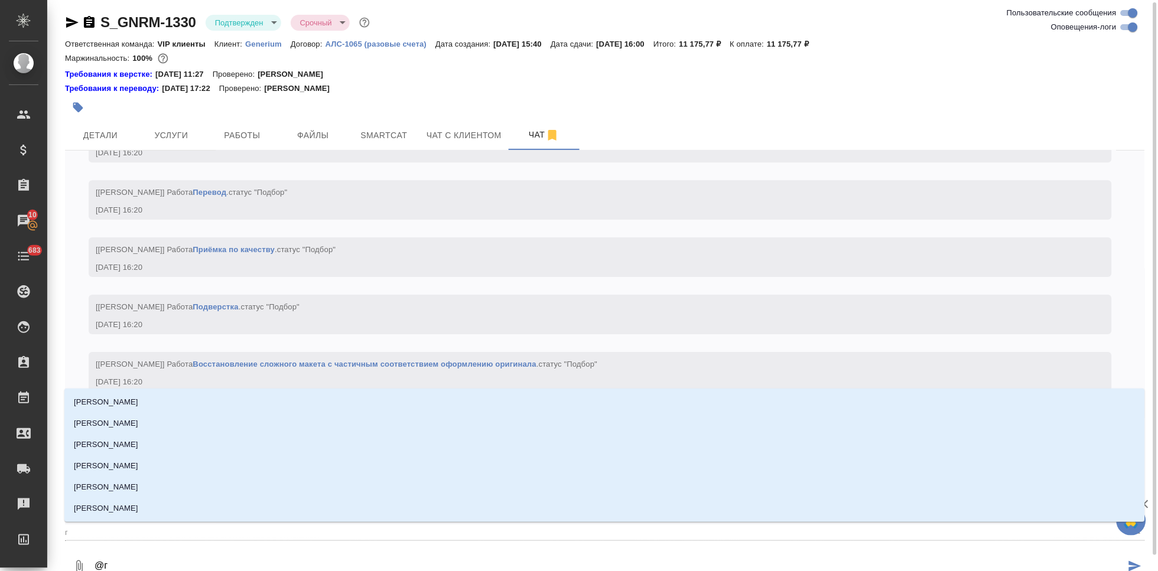
type textarea "@гр"
type input "гр"
type textarea "@гра"
type input "гра"
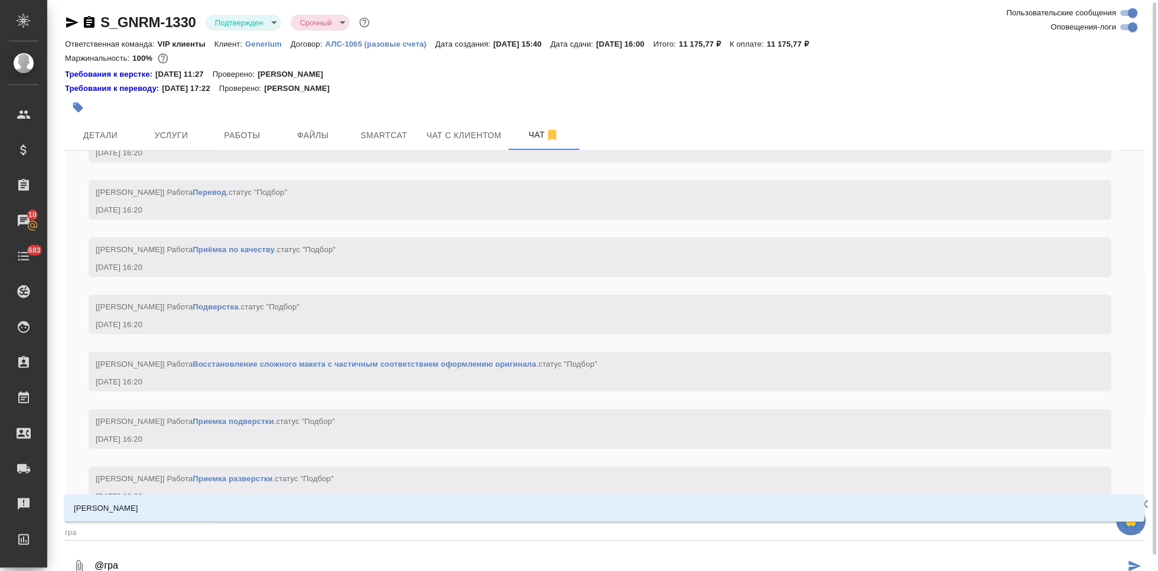
type textarea "@граб"
type input "граб"
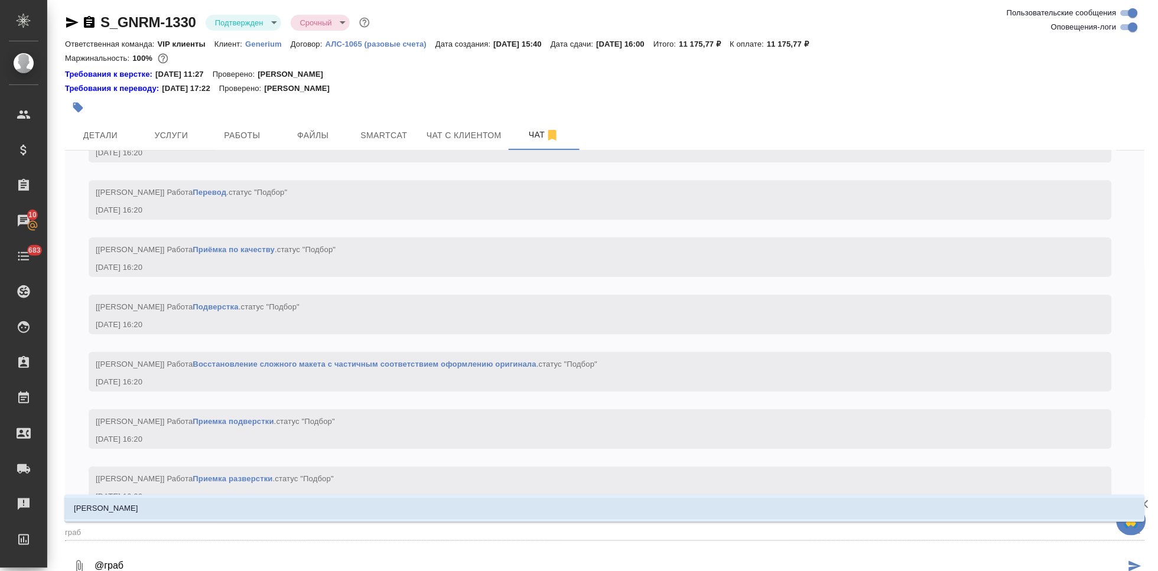
click at [174, 508] on li "[PERSON_NAME]" at bounding box center [604, 508] width 1081 height 21
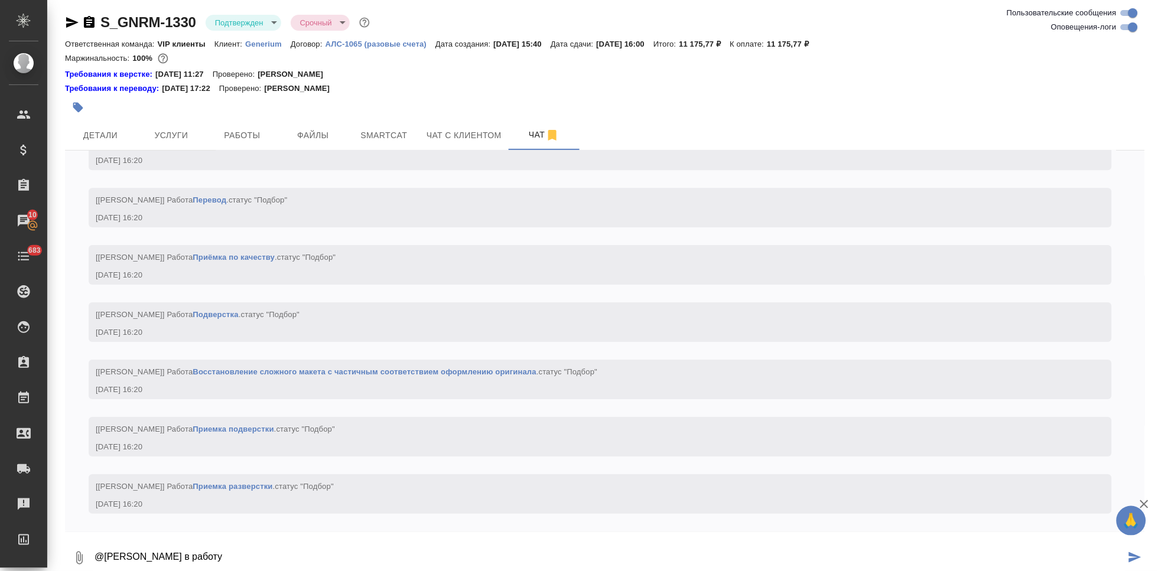
type textarea "@[PERSON_NAME] в работу"
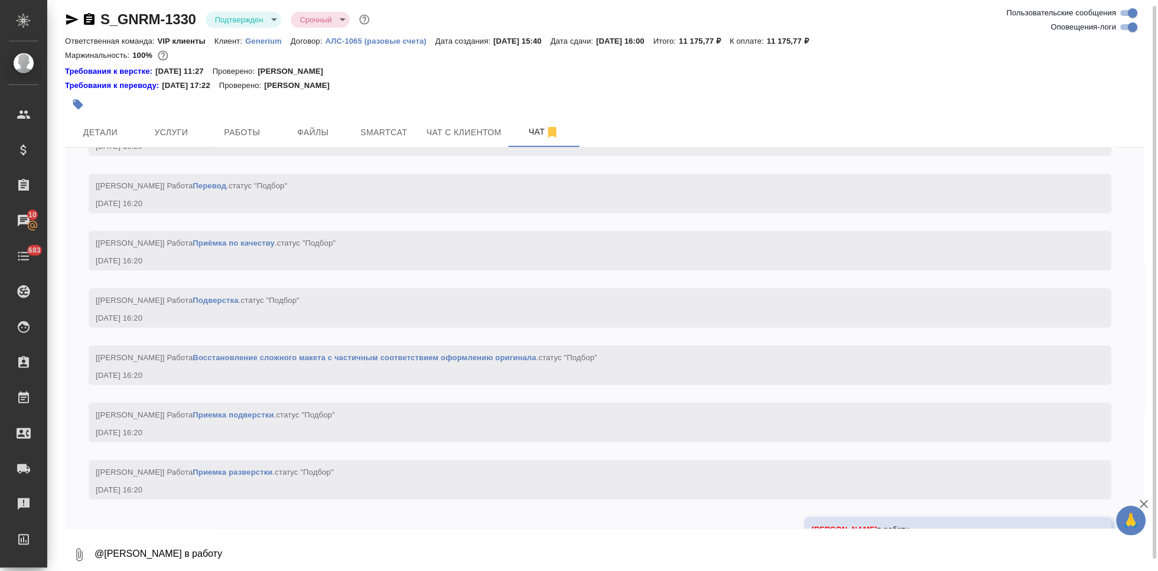
scroll to position [1145, 0]
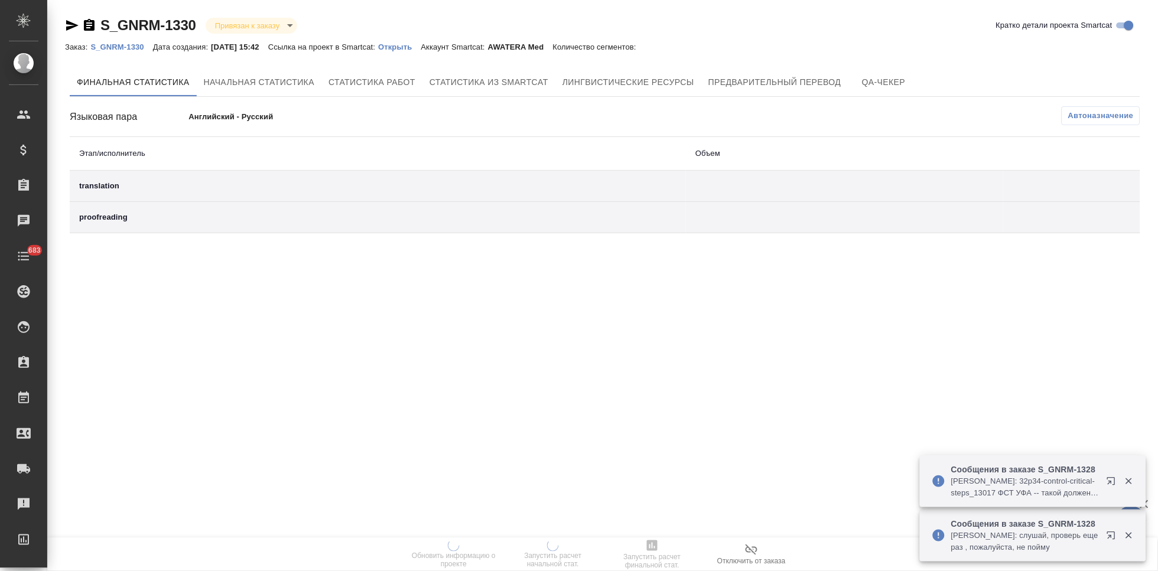
click at [420, 50] on p "Открыть" at bounding box center [399, 47] width 43 height 9
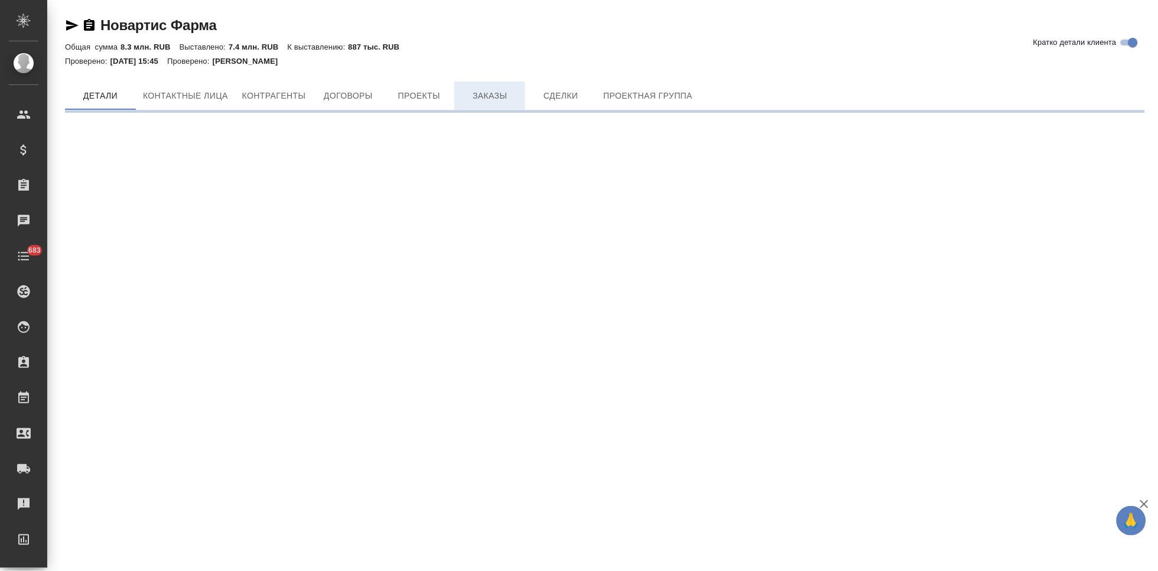
click at [467, 96] on span "Заказы" at bounding box center [490, 96] width 57 height 15
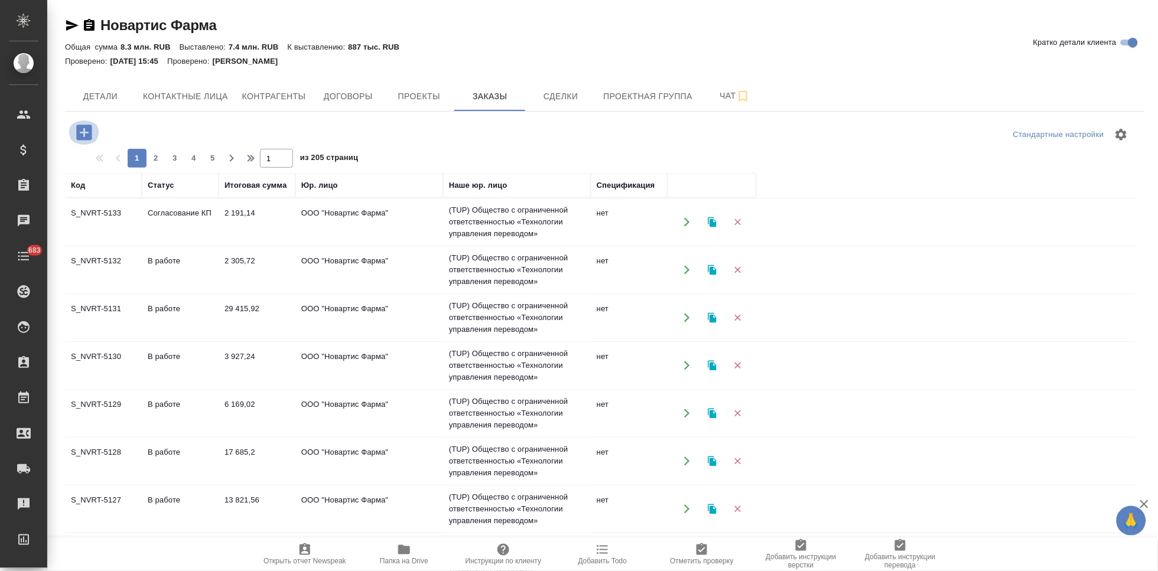
click at [85, 135] on icon "button" at bounding box center [83, 132] width 15 height 15
click at [89, 134] on icon "button" at bounding box center [83, 132] width 15 height 15
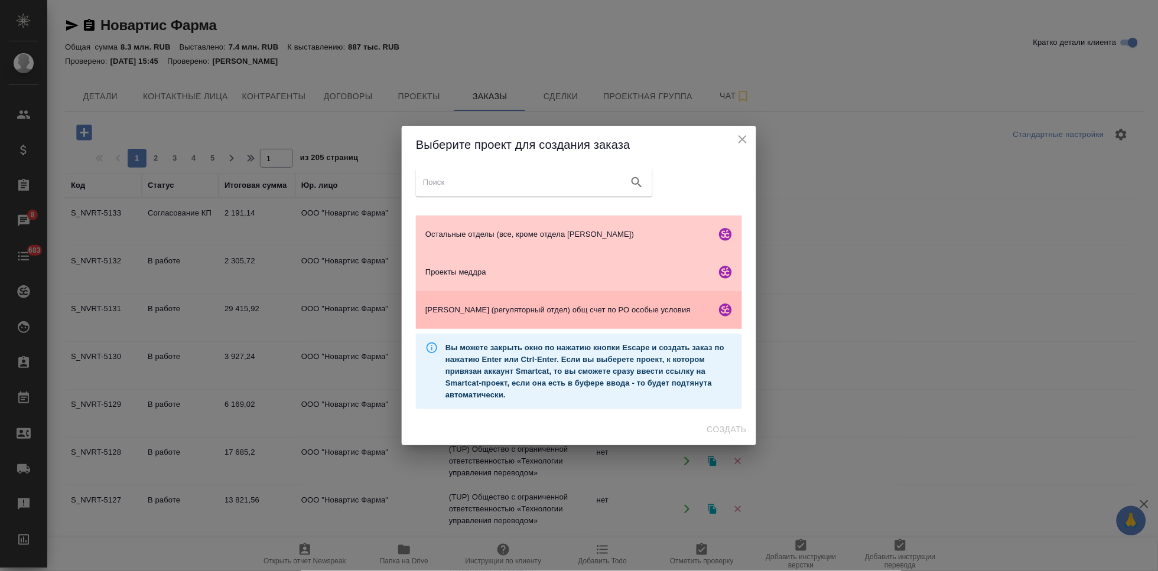
click at [523, 308] on span "Гладкова (регуляторный отдел) общ счет по РО особые условия" at bounding box center [569, 310] width 286 height 12
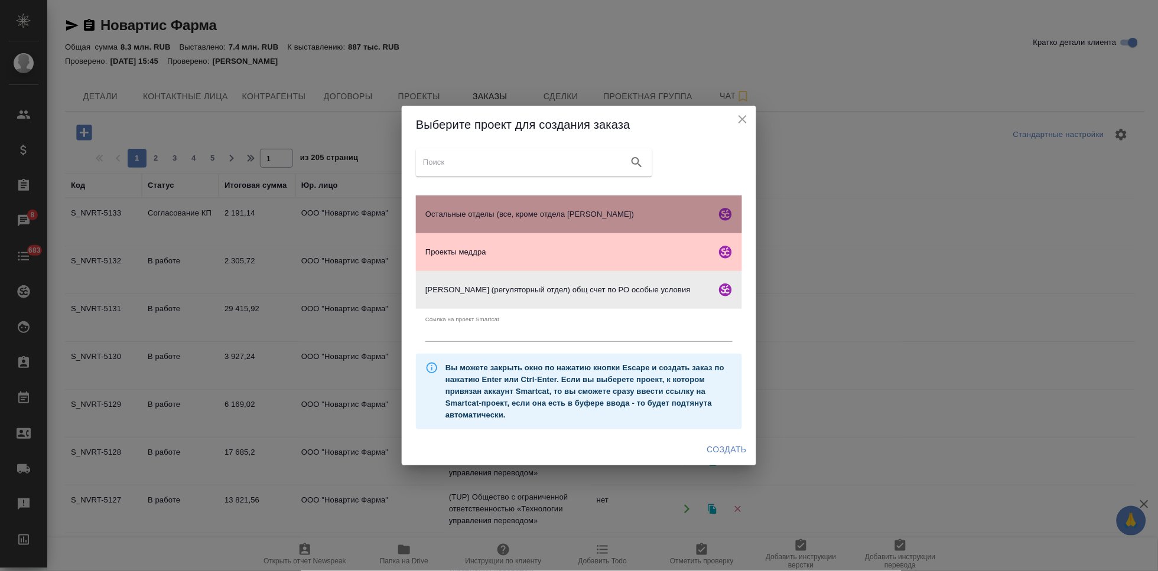
click at [495, 215] on span "Остальные отделы (все, кроме отдела Гладковой)" at bounding box center [569, 215] width 286 height 12
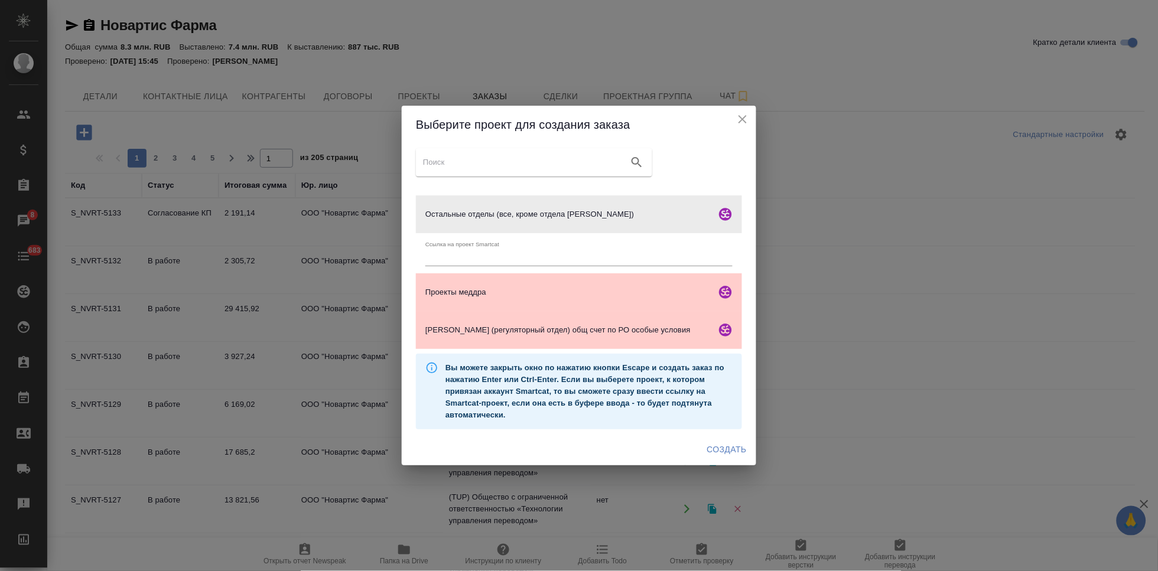
click at [722, 449] on span "Создать" at bounding box center [727, 450] width 40 height 15
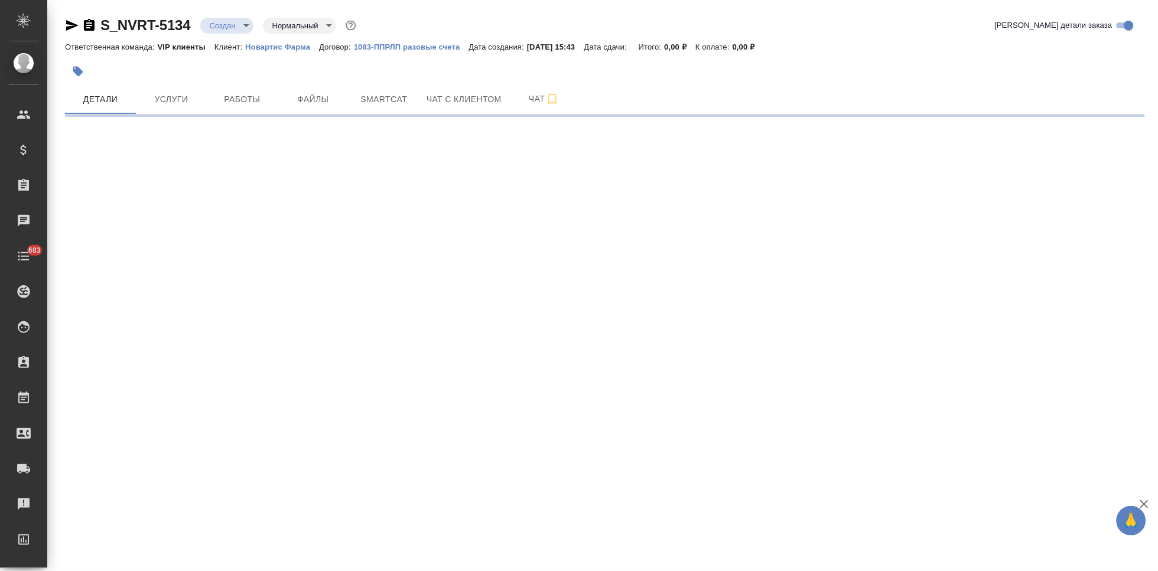
select select "RU"
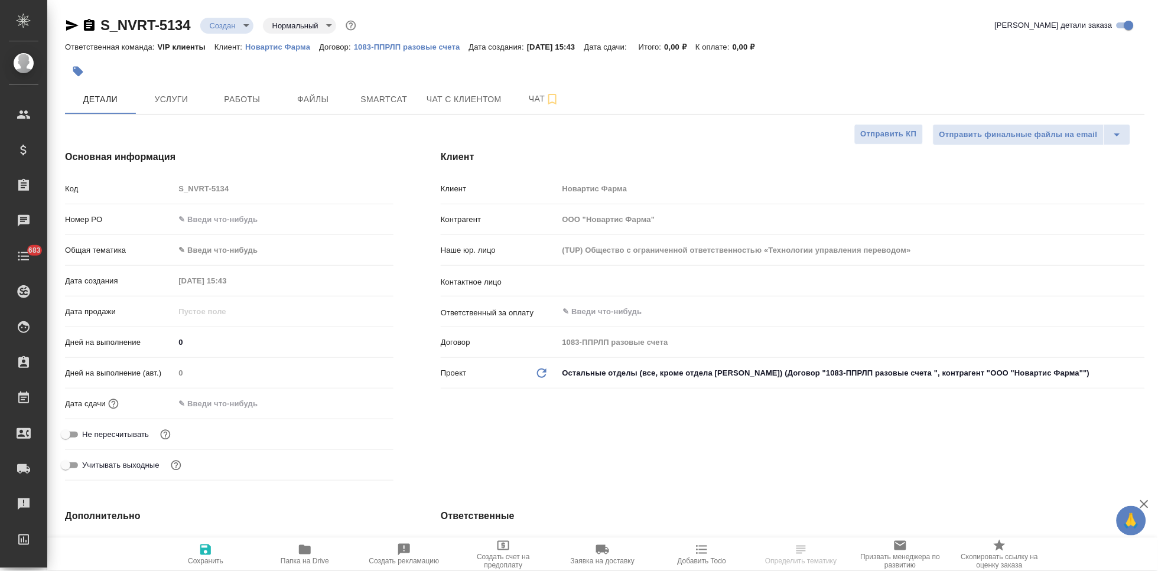
click at [154, 186] on div "Код S_NVRT-5134" at bounding box center [229, 188] width 329 height 21
type textarea "x"
click at [638, 284] on input "text" at bounding box center [832, 281] width 540 height 14
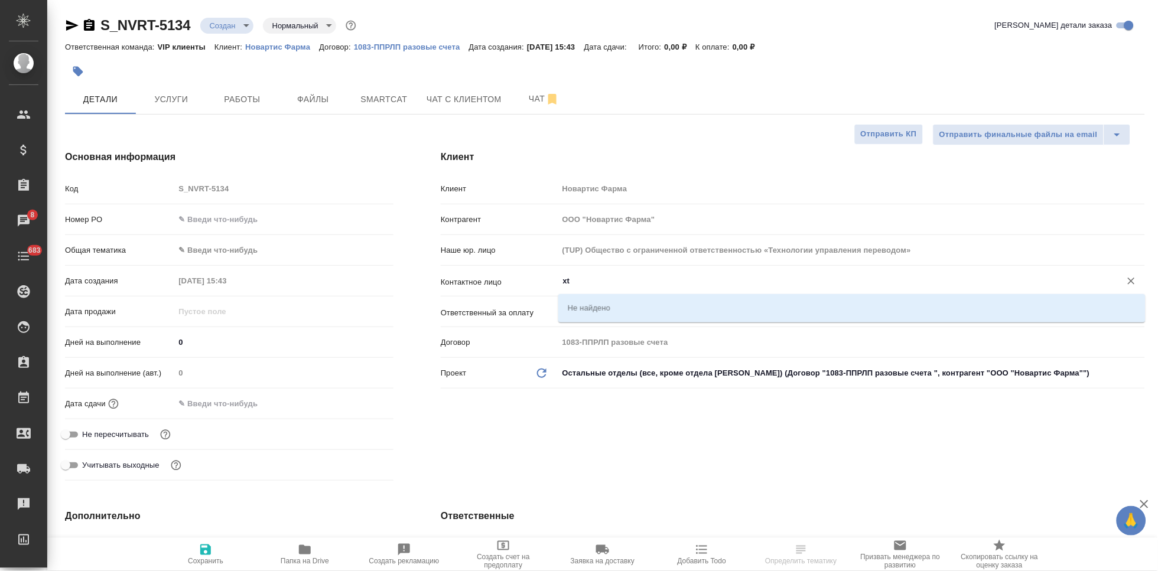
type input "x"
type textarea "x"
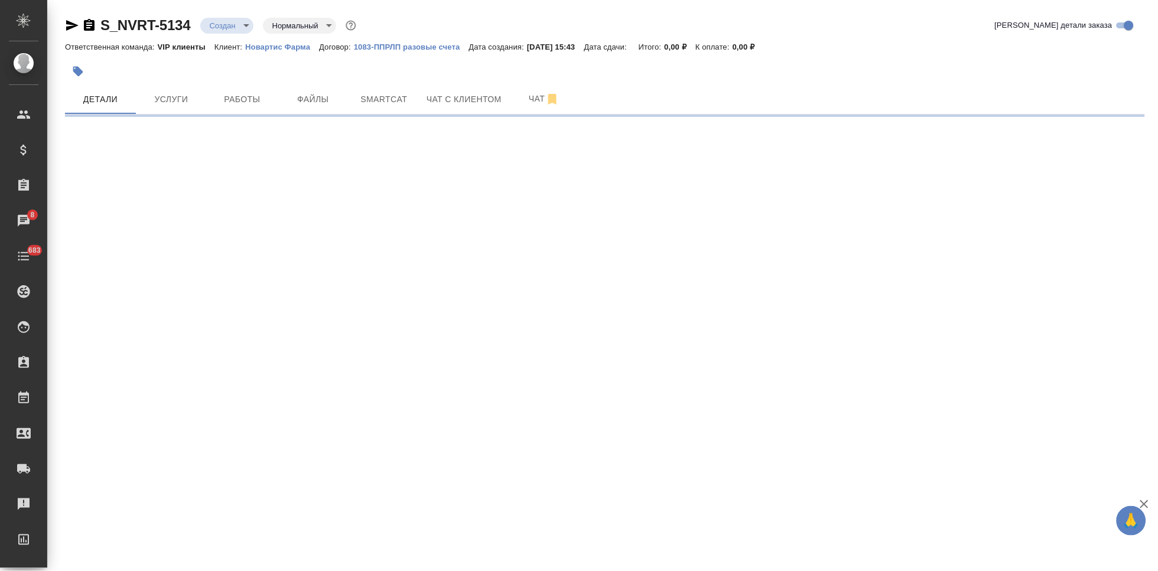
select select "RU"
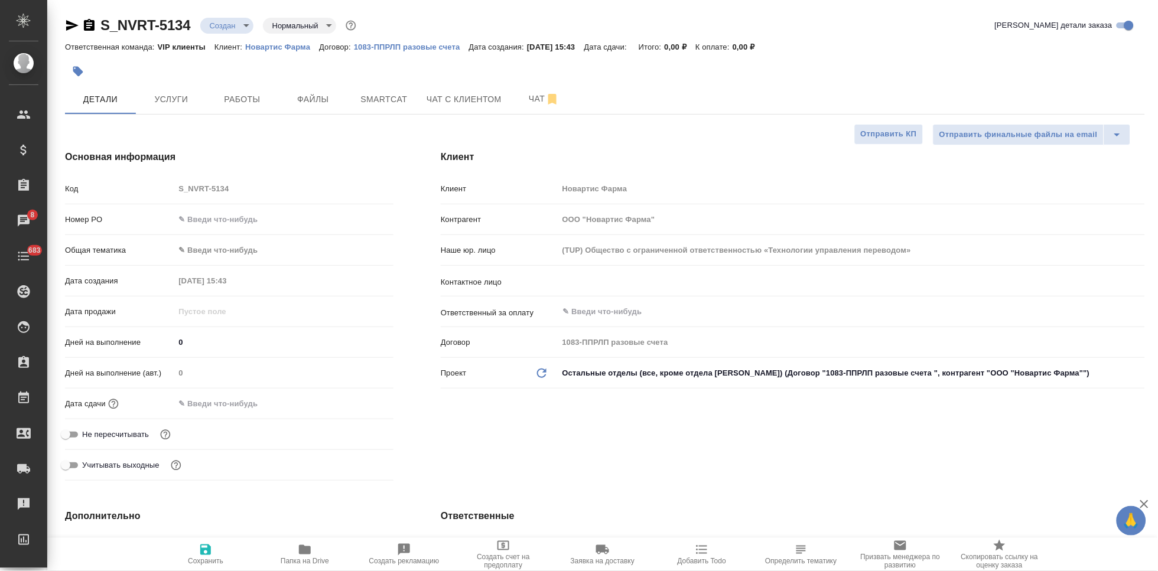
type textarea "x"
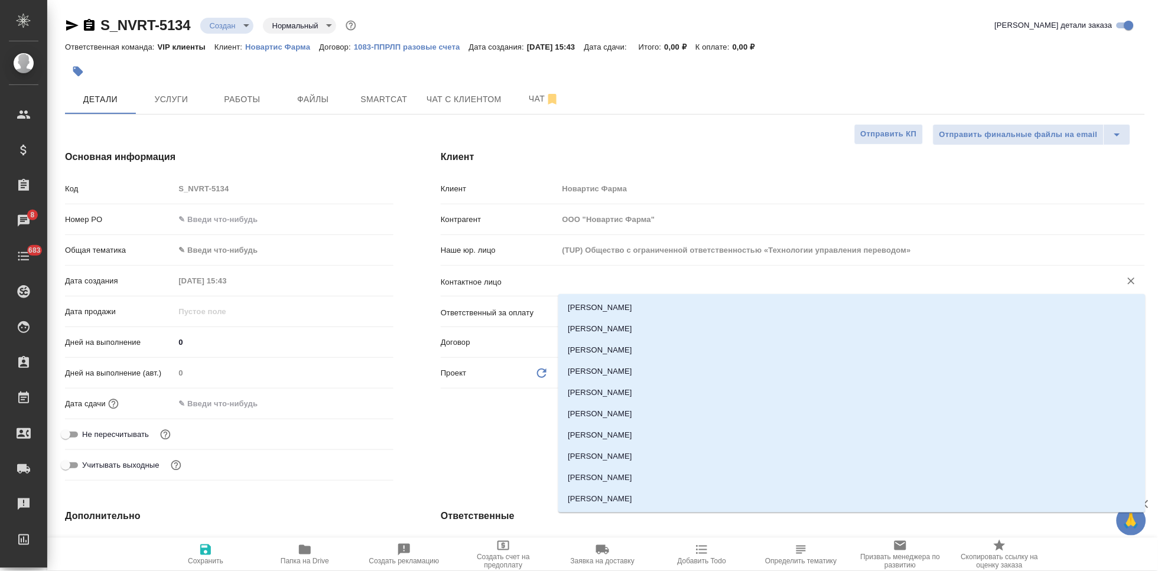
click at [636, 281] on input "text" at bounding box center [832, 281] width 540 height 14
type input "x"
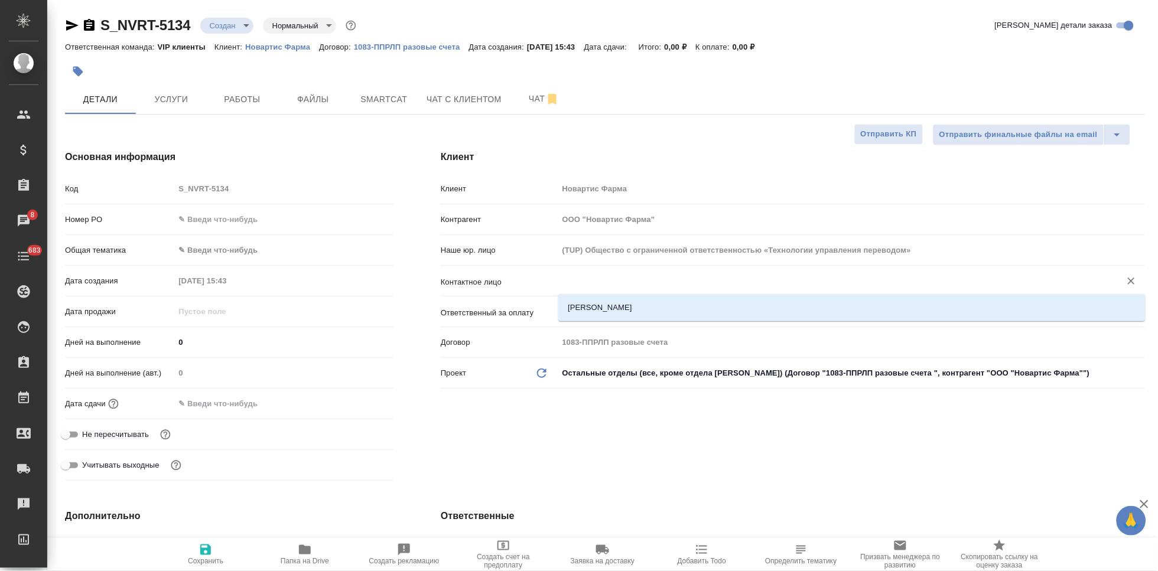
type textarea "x"
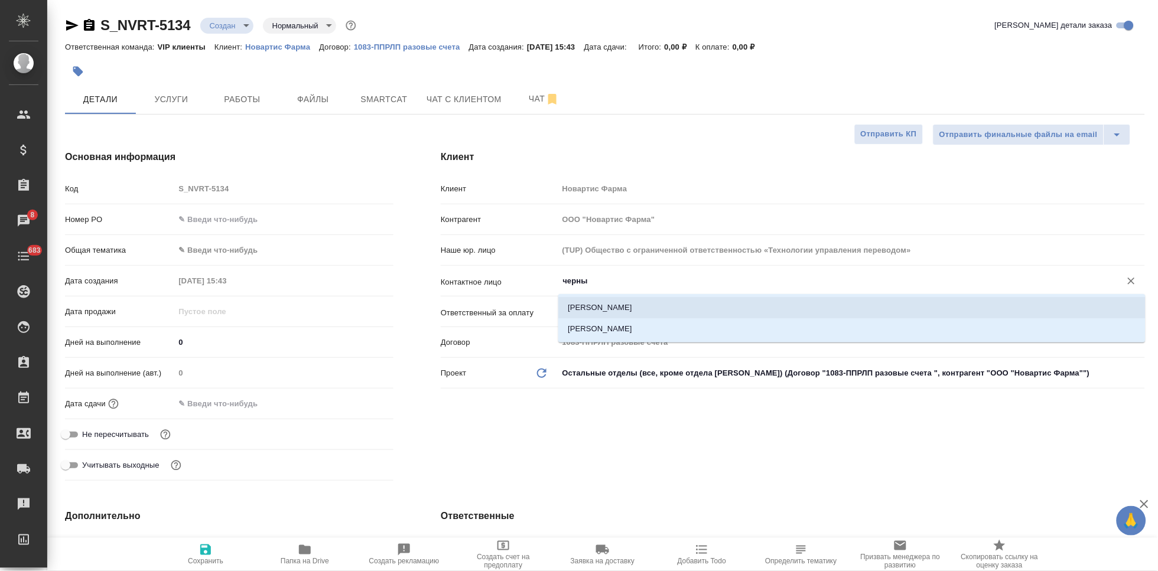
click at [602, 307] on li "Черных Юлия" at bounding box center [851, 307] width 587 height 21
type input "Черных Юлия"
type textarea "x"
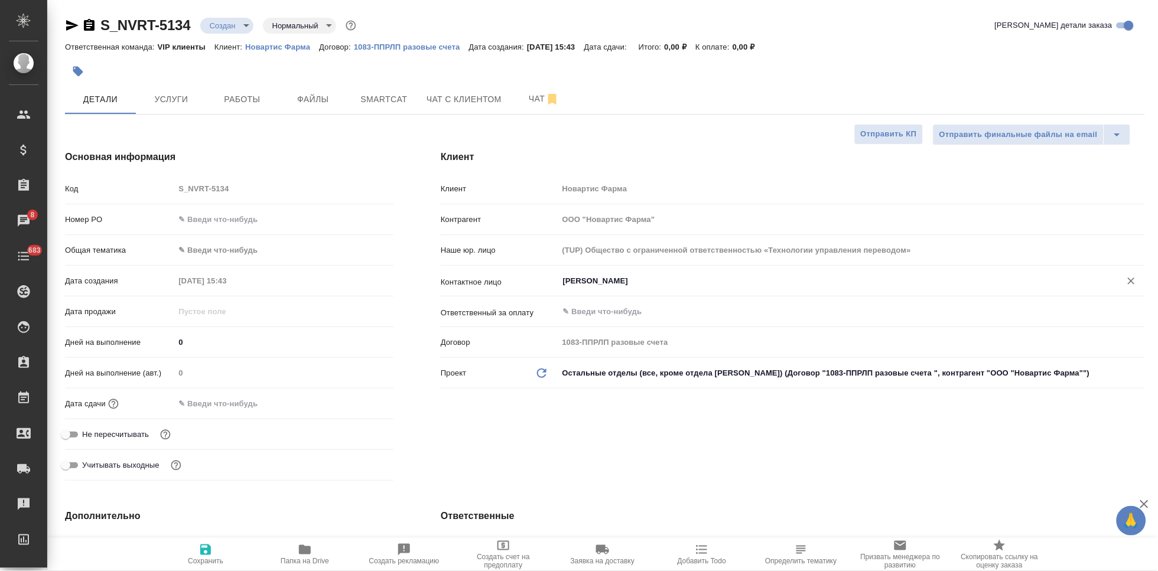
type input "Черных Юлия"
click at [219, 554] on span "Сохранить" at bounding box center [205, 554] width 85 height 22
type textarea "x"
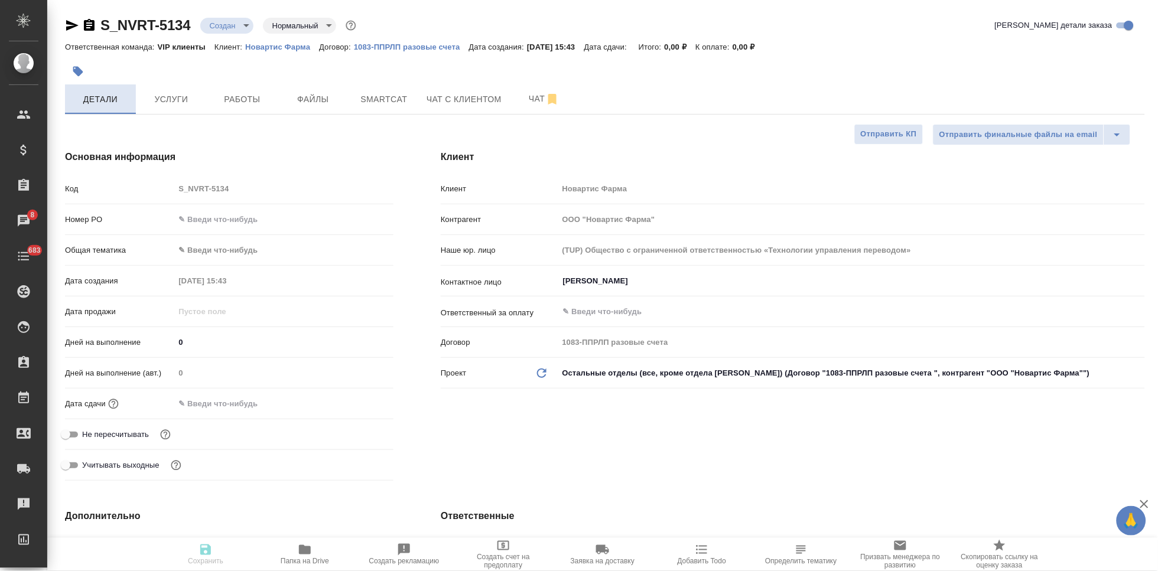
type textarea "x"
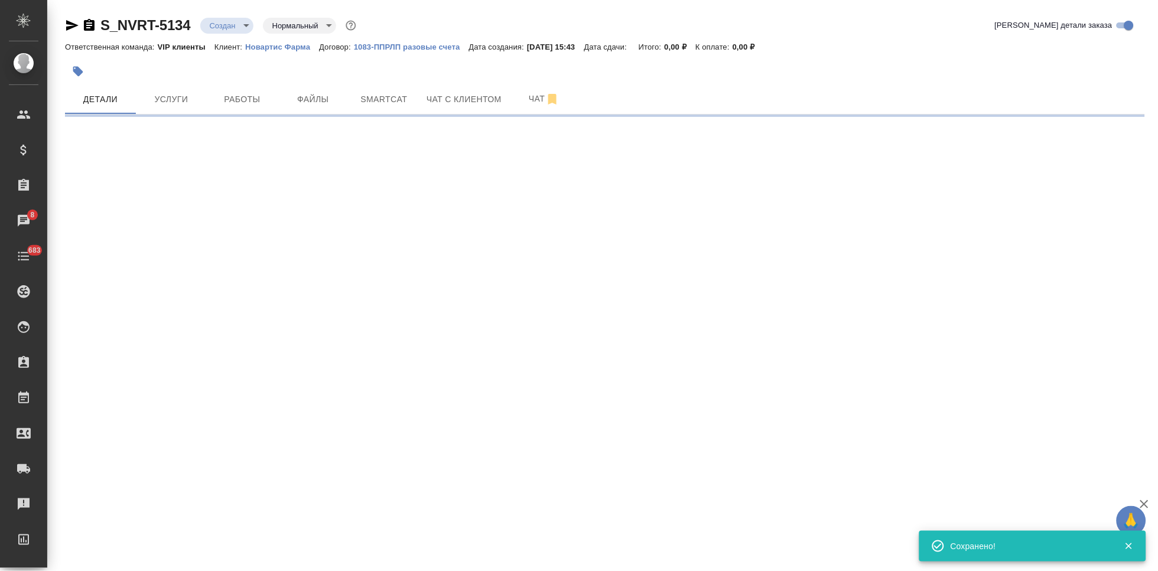
select select "RU"
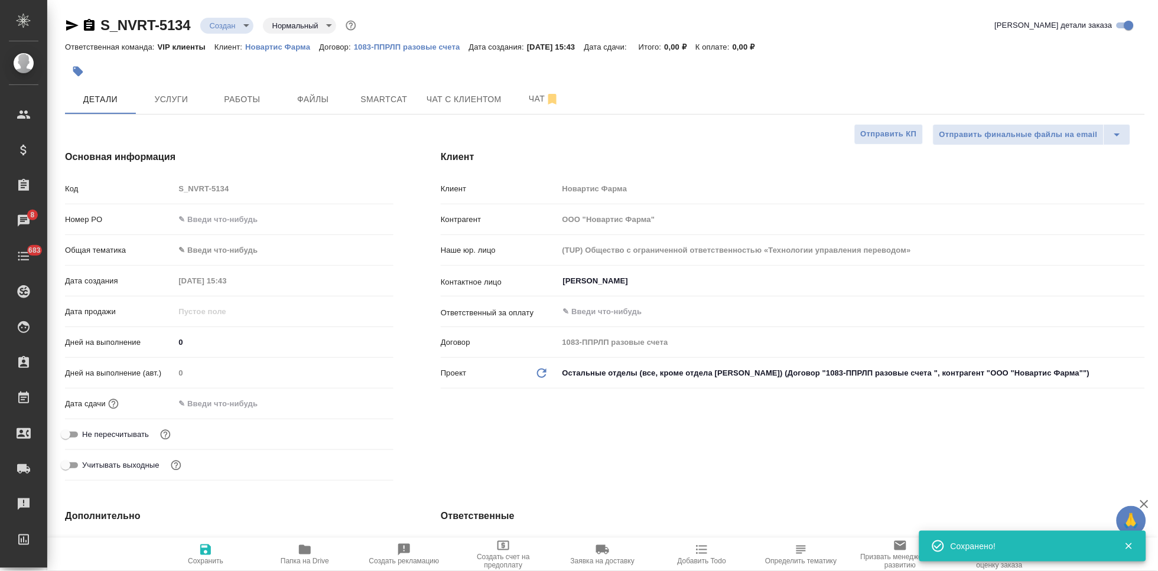
type textarea "x"
click at [291, 102] on span "Файлы" at bounding box center [313, 99] width 57 height 15
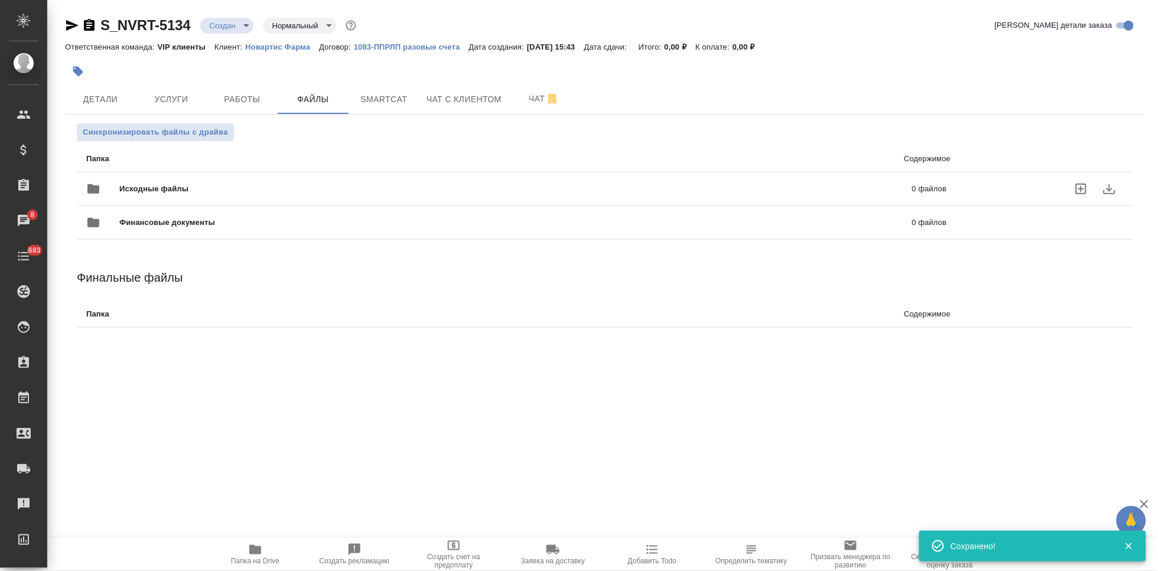
click at [1083, 191] on icon "uploadFiles" at bounding box center [1081, 189] width 14 height 14
click at [0, 0] on input "uploadFiles" at bounding box center [0, 0] width 0 height 0
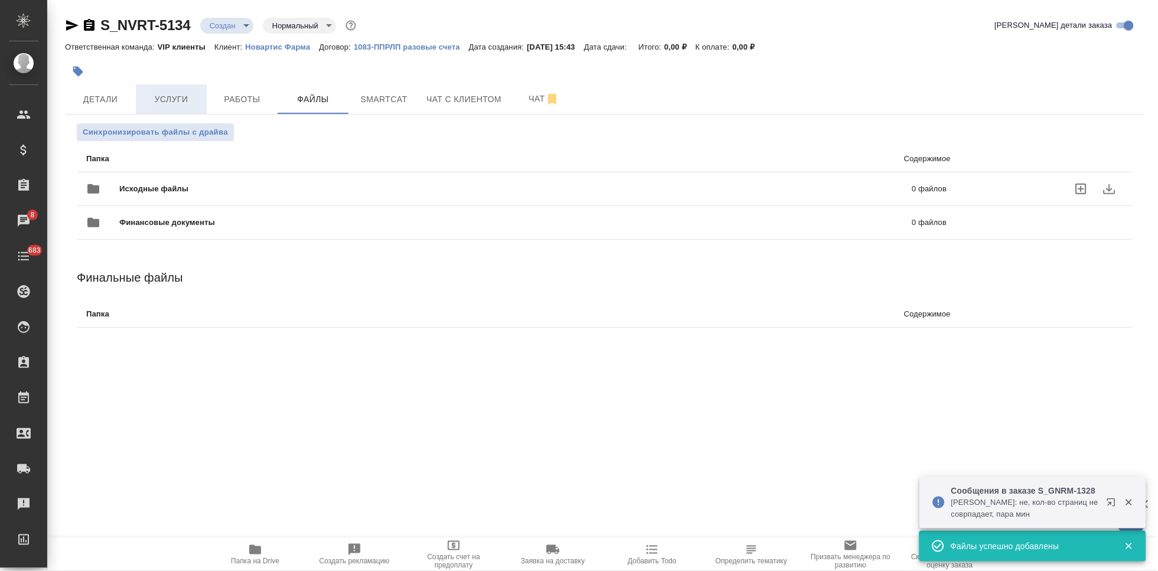
click at [154, 103] on span "Услуги" at bounding box center [171, 99] width 57 height 15
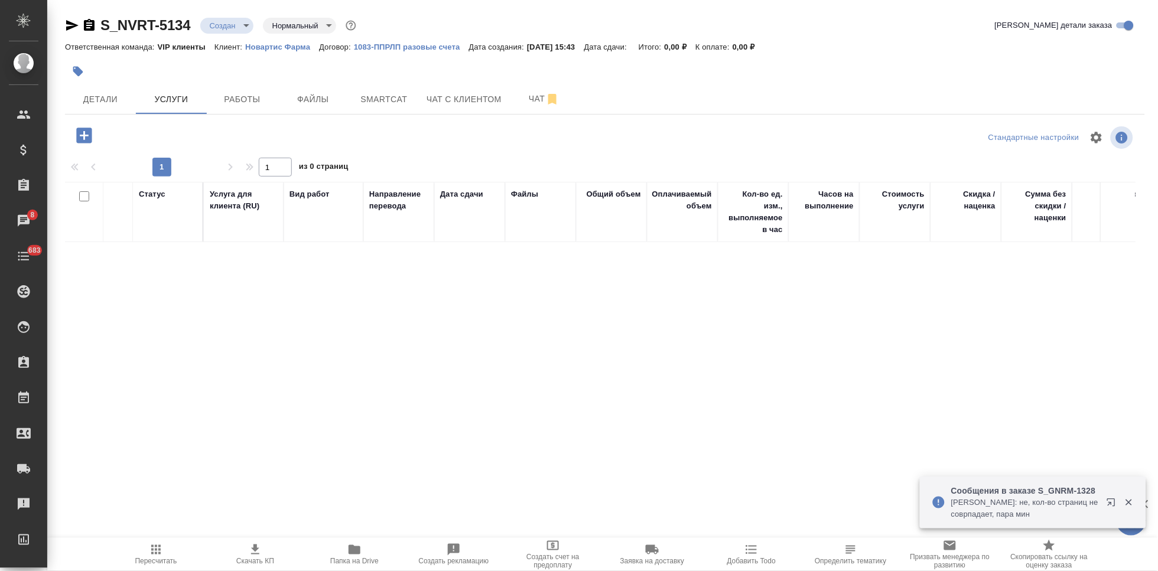
click at [242, 26] on body "🙏 .cls-1 fill:#fff; AWATERA Kabargina Anna Клиенты Спецификации Заказы 8 Чаты 6…" at bounding box center [579, 285] width 1158 height 571
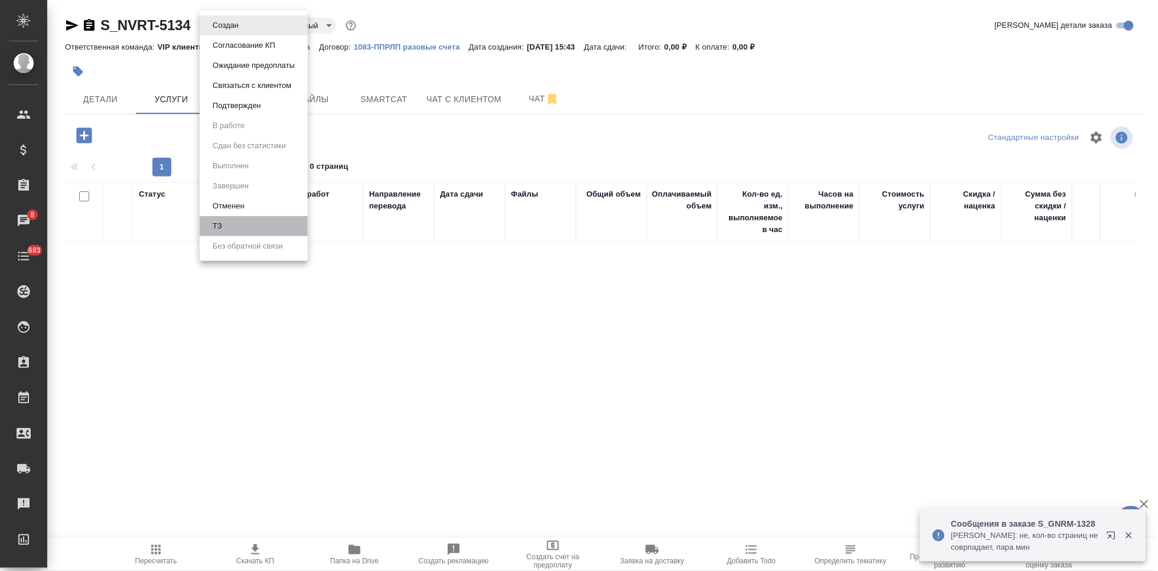
click at [237, 219] on li "ТЗ" at bounding box center [254, 226] width 108 height 20
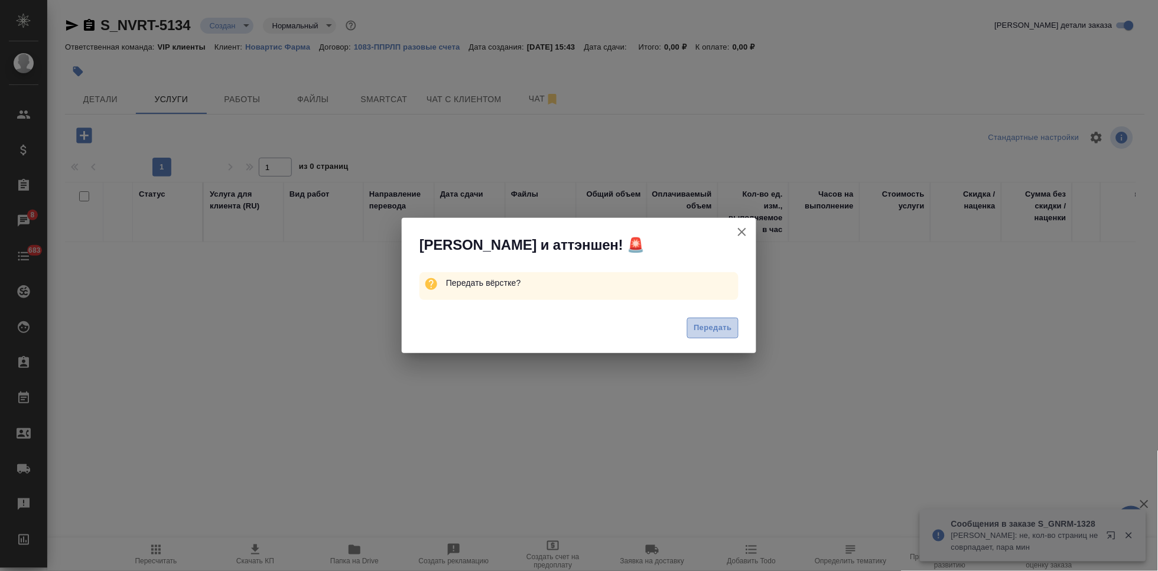
click at [723, 330] on span "Передать" at bounding box center [713, 328] width 38 height 14
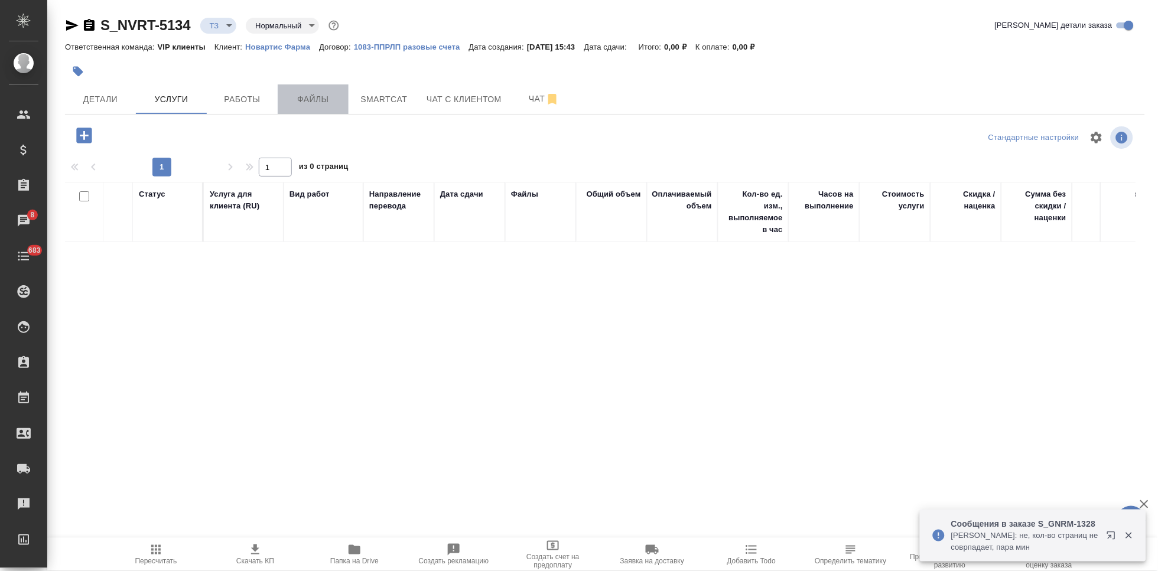
click at [324, 105] on span "Файлы" at bounding box center [313, 99] width 57 height 15
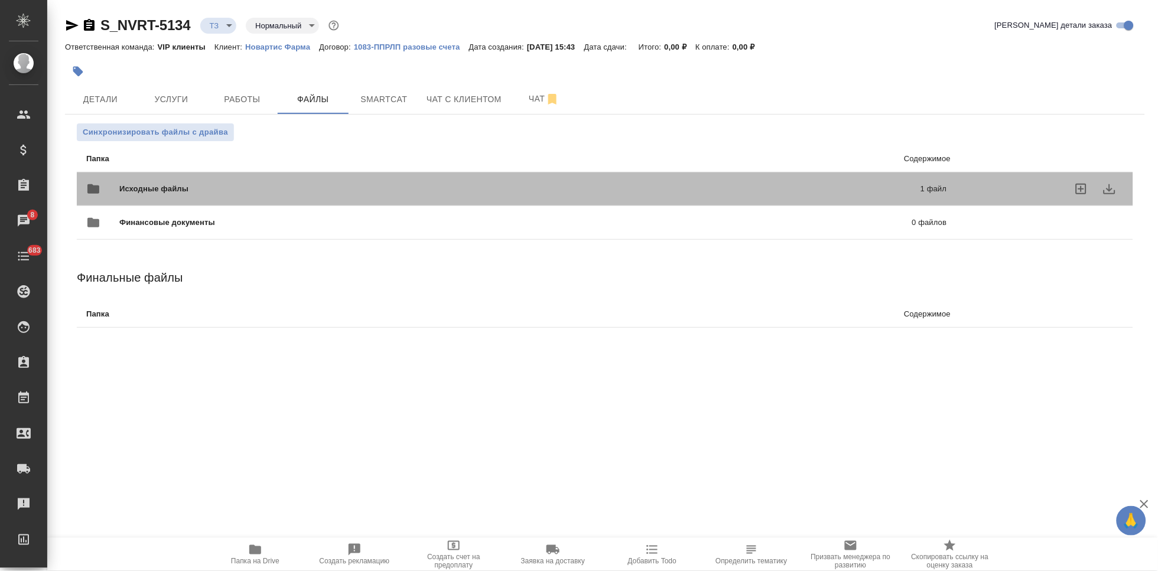
click at [641, 186] on p "1 файл" at bounding box center [751, 189] width 392 height 12
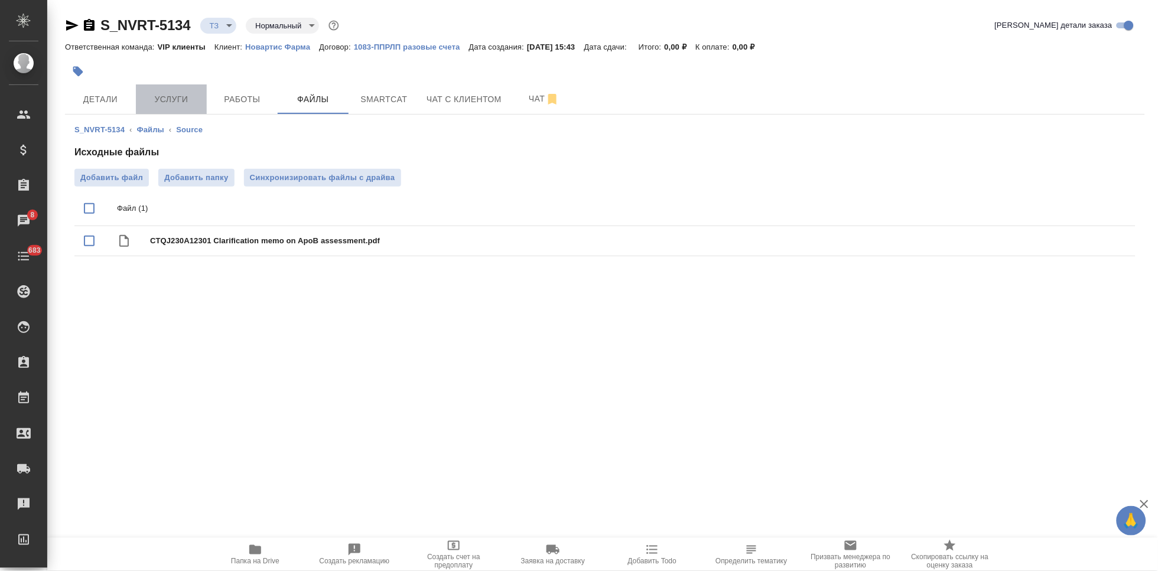
click at [163, 108] on button "Услуги" at bounding box center [171, 100] width 71 height 30
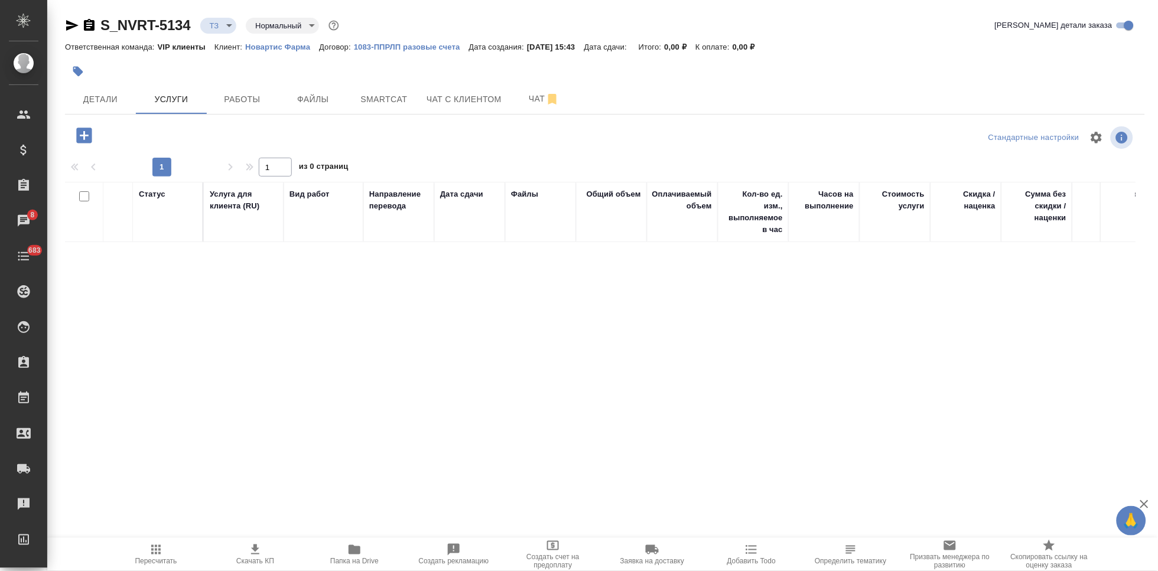
click at [77, 134] on icon "button" at bounding box center [83, 135] width 15 height 15
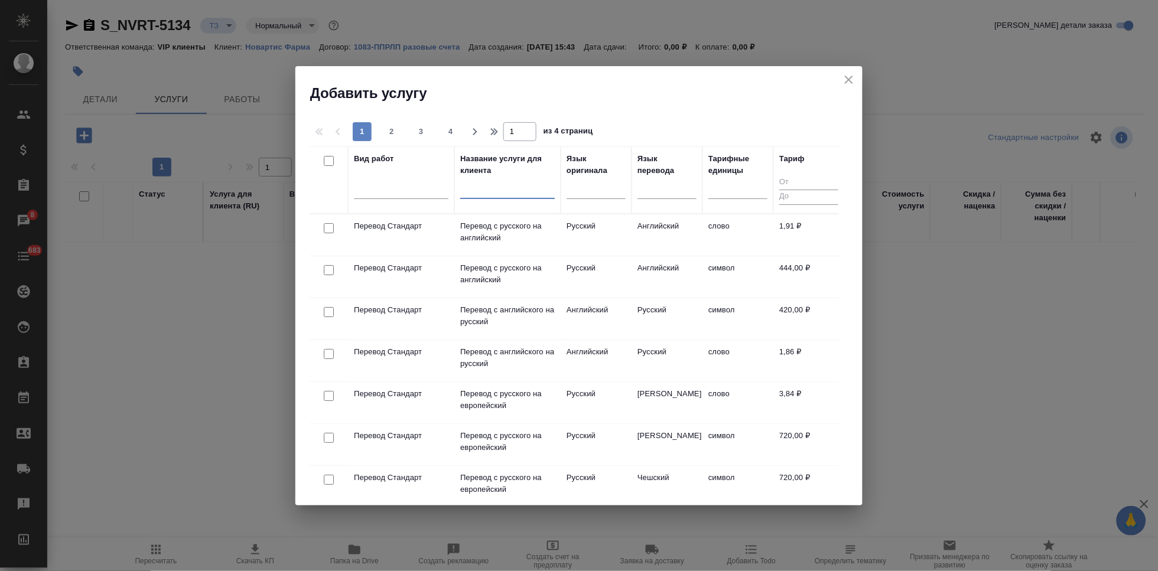
click at [493, 191] on input "text" at bounding box center [507, 191] width 95 height 15
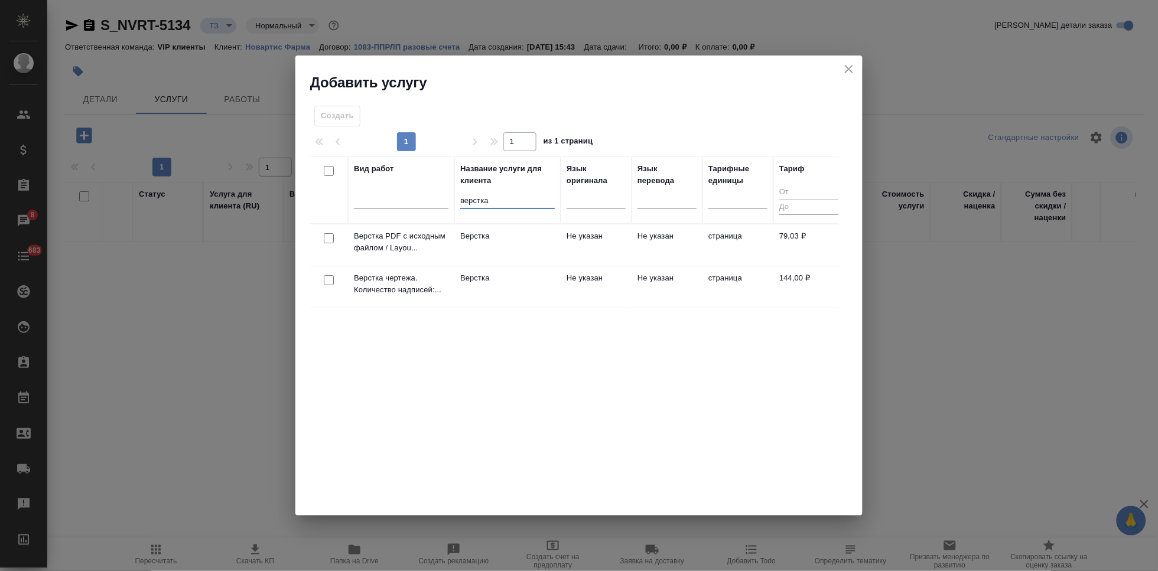
type input "верстка"
click at [592, 266] on td "Не указан" at bounding box center [596, 245] width 71 height 41
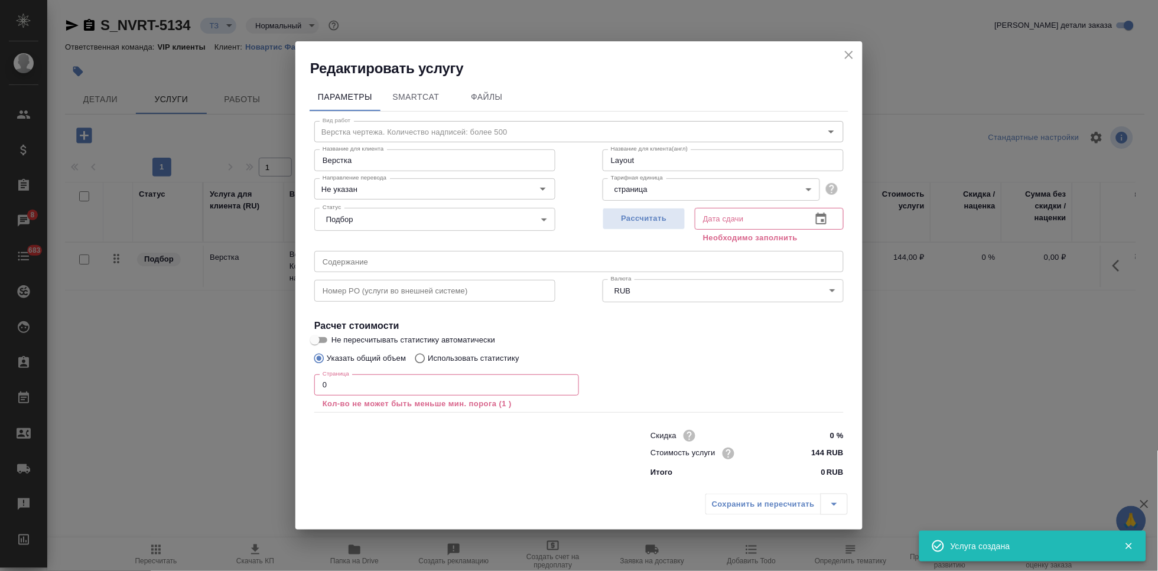
click at [402, 265] on input "text" at bounding box center [579, 261] width 530 height 21
paste input "HORIZON: Clarification Memo on ApoB assessment"
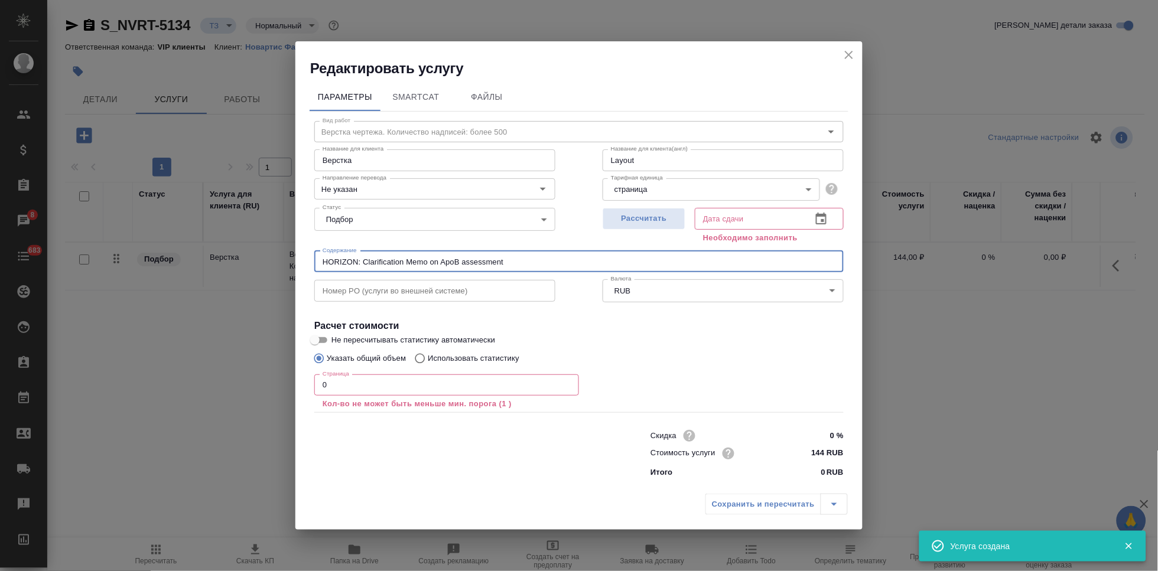
type input "HORIZON: Clarification Memo on ApoB assessment"
click at [341, 384] on input "0" at bounding box center [446, 385] width 265 height 21
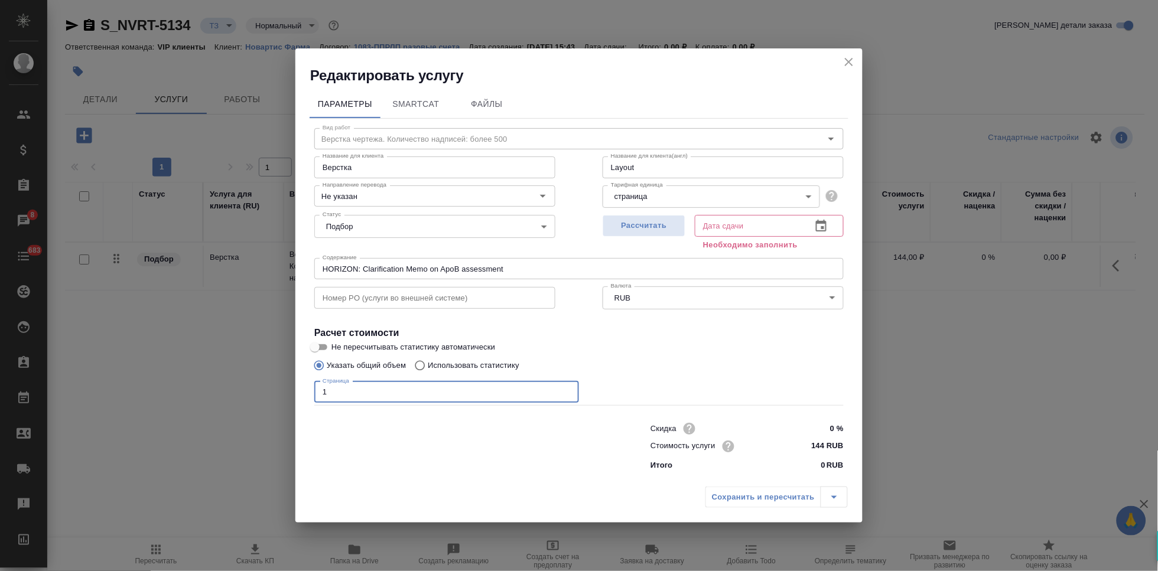
type input "1"
click at [817, 222] on icon "button" at bounding box center [821, 226] width 11 height 12
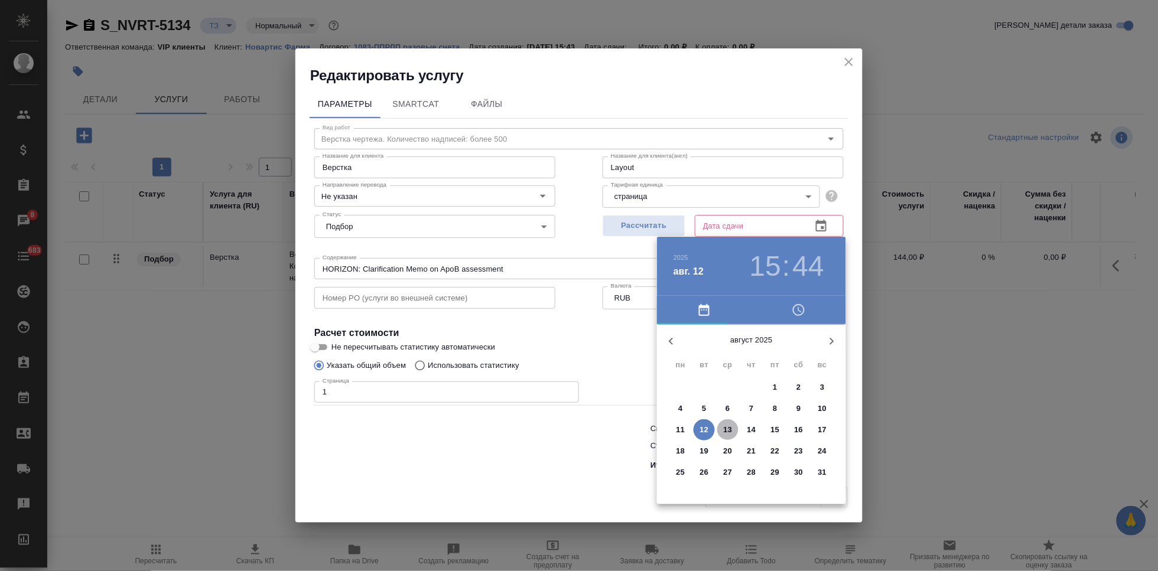
click at [727, 430] on p "13" at bounding box center [728, 430] width 9 height 12
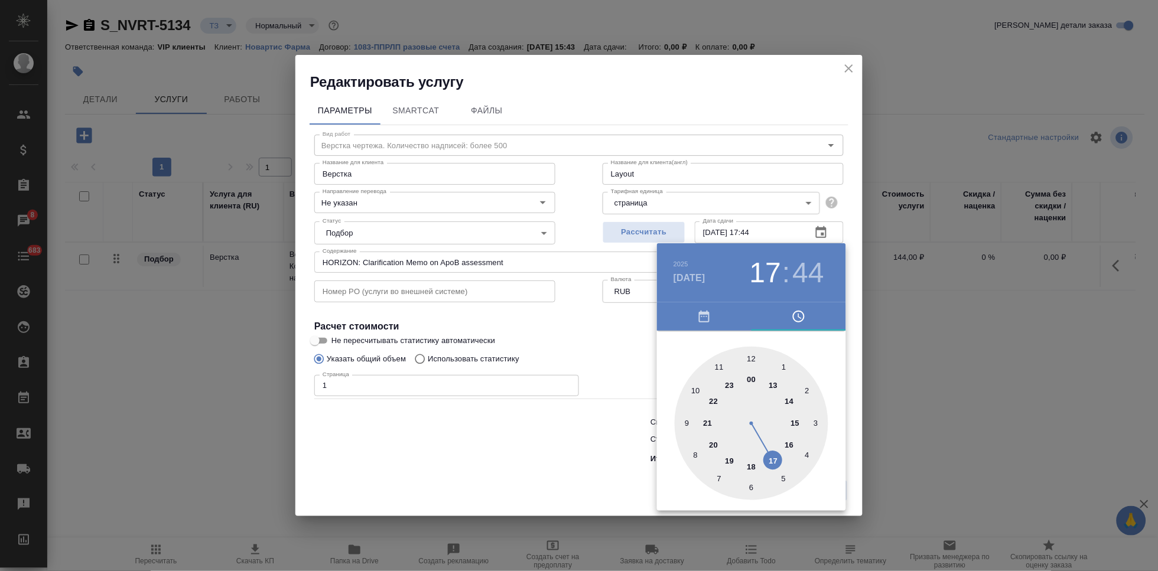
drag, startPoint x: 778, startPoint y: 452, endPoint x: 775, endPoint y: 457, distance: 6.1
click at [775, 457] on div at bounding box center [752, 424] width 154 height 154
type input "[DATE] 17:00"
drag, startPoint x: 744, startPoint y: 402, endPoint x: 750, endPoint y: 370, distance: 32.5
click at [750, 370] on div at bounding box center [752, 424] width 154 height 154
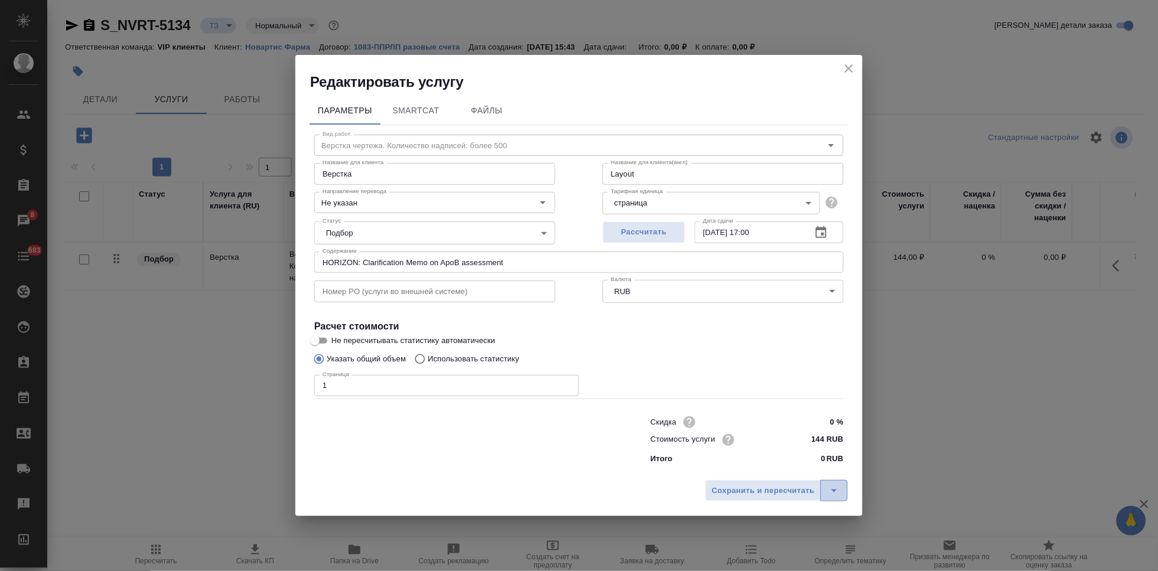
click at [842, 499] on button "split button" at bounding box center [834, 490] width 27 height 21
click at [767, 468] on li "Сохранить" at bounding box center [778, 465] width 142 height 19
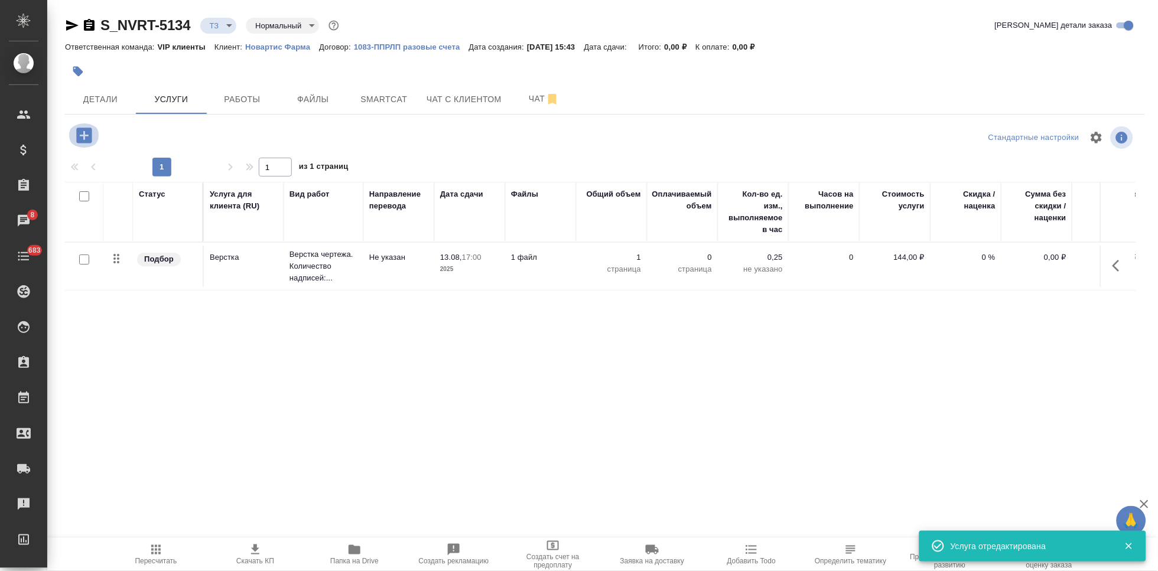
click at [90, 137] on icon "button" at bounding box center [83, 135] width 15 height 15
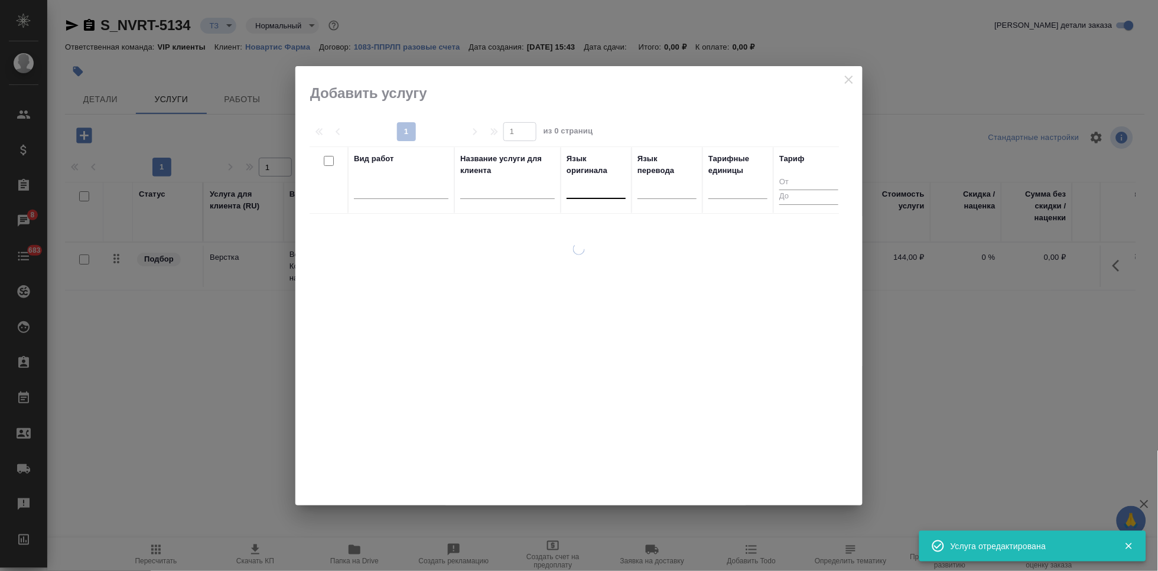
click at [591, 191] on div at bounding box center [596, 186] width 59 height 17
type input "а"
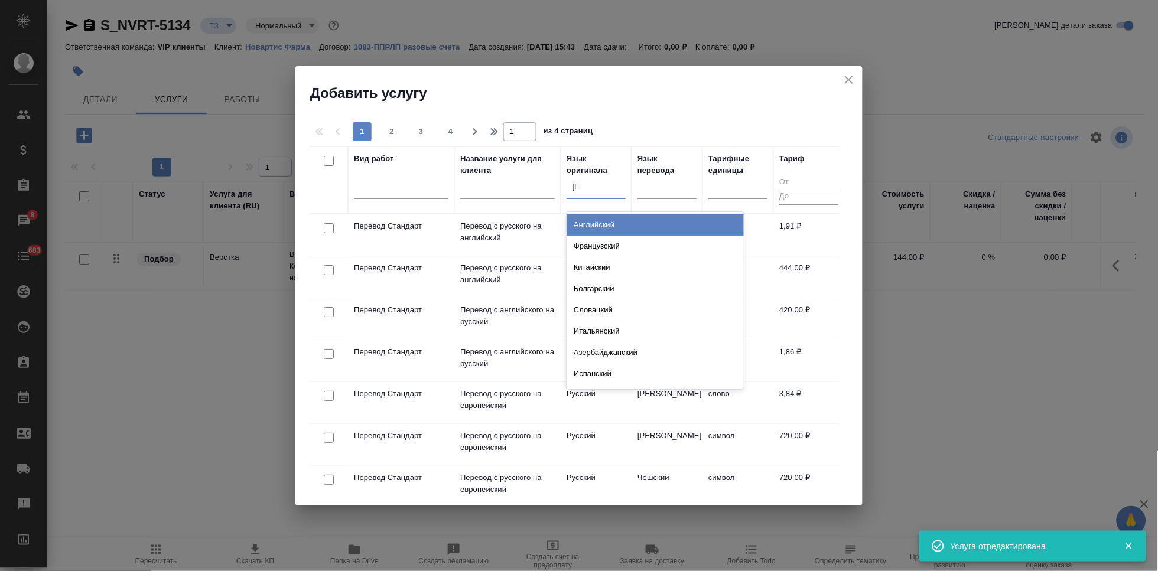
click at [610, 230] on div "Английский" at bounding box center [655, 225] width 177 height 21
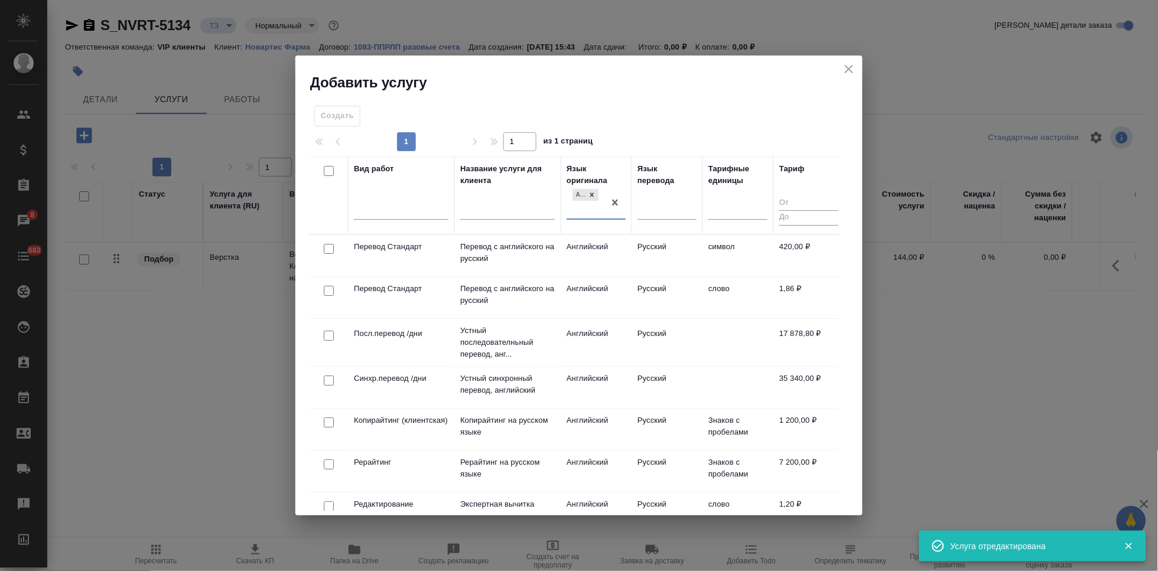
click at [646, 277] on td "Русский" at bounding box center [667, 255] width 71 height 41
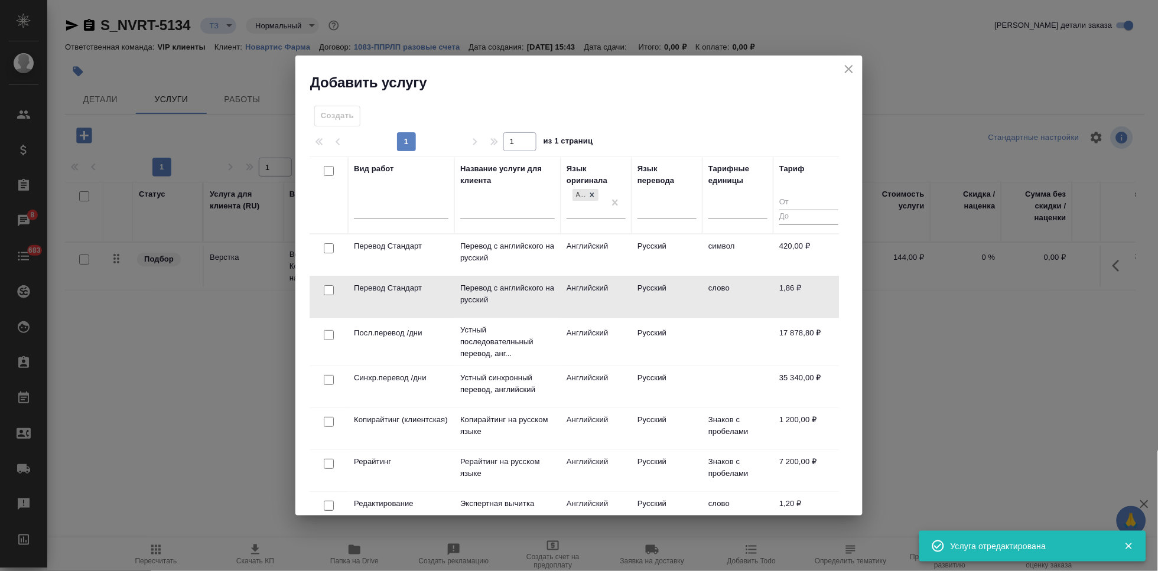
click at [646, 276] on td "Русский" at bounding box center [667, 255] width 71 height 41
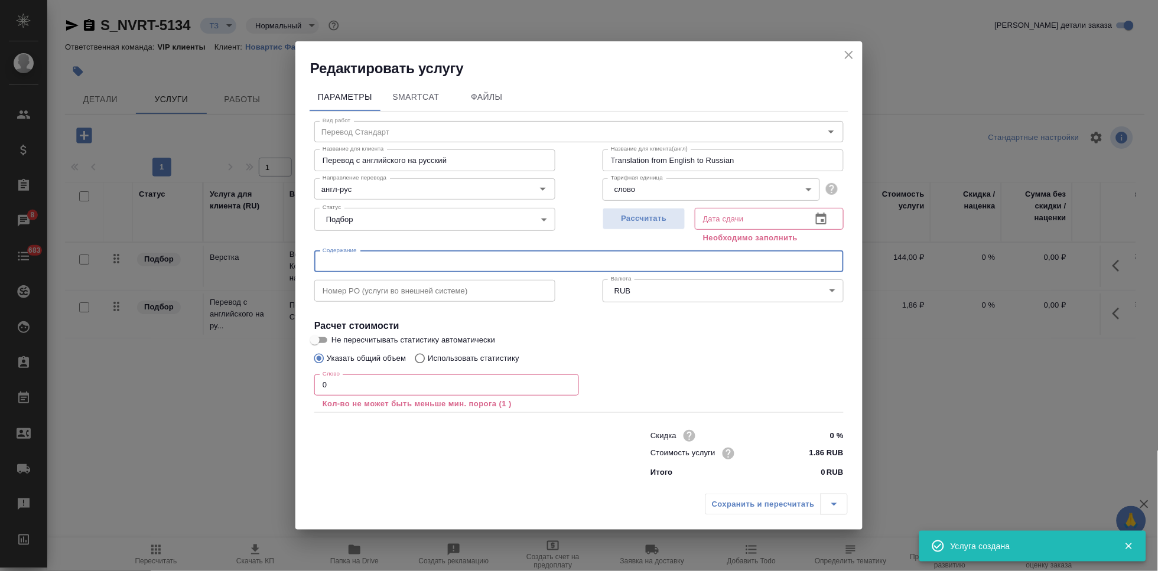
click at [390, 259] on input "text" at bounding box center [579, 261] width 530 height 21
paste input "HORIZON: Clarification Memo on ApoB assessment"
type input "HORIZON: Clarification Memo on ApoB assessment"
click at [364, 376] on input "0" at bounding box center [446, 385] width 265 height 21
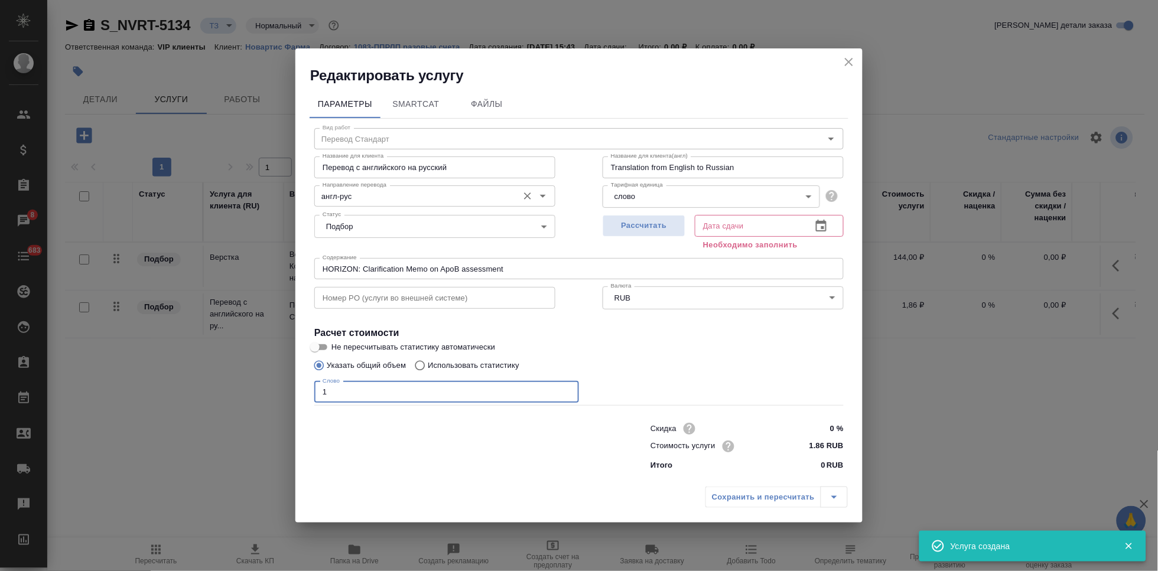
click at [374, 188] on div "англ-рус Направление перевода" at bounding box center [434, 196] width 241 height 21
type input "1"
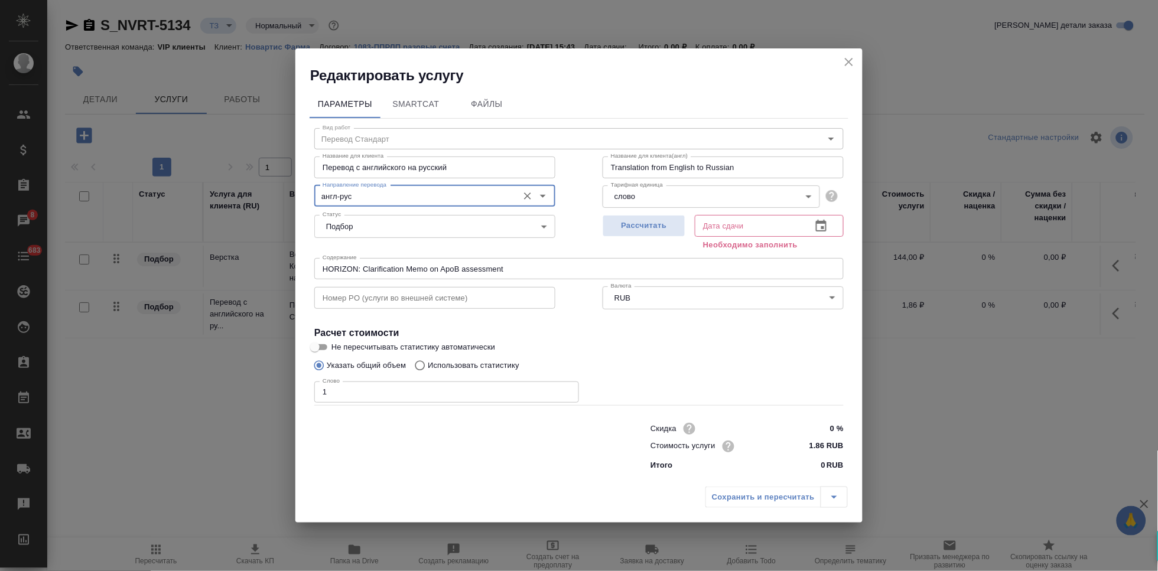
click at [373, 193] on input "англ-рус" at bounding box center [415, 196] width 194 height 14
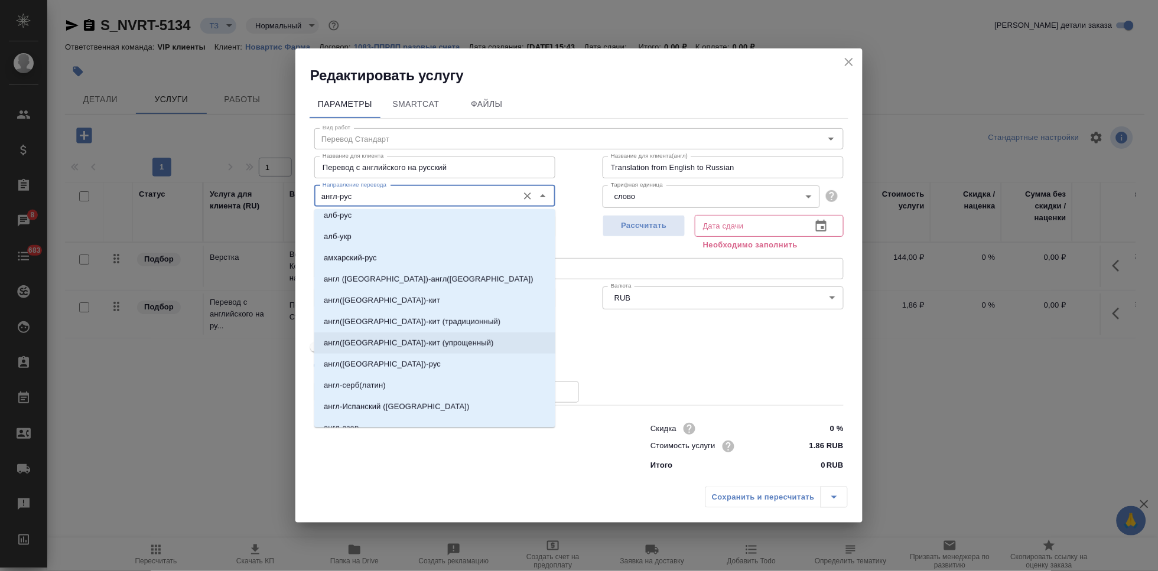
scroll to position [328, 0]
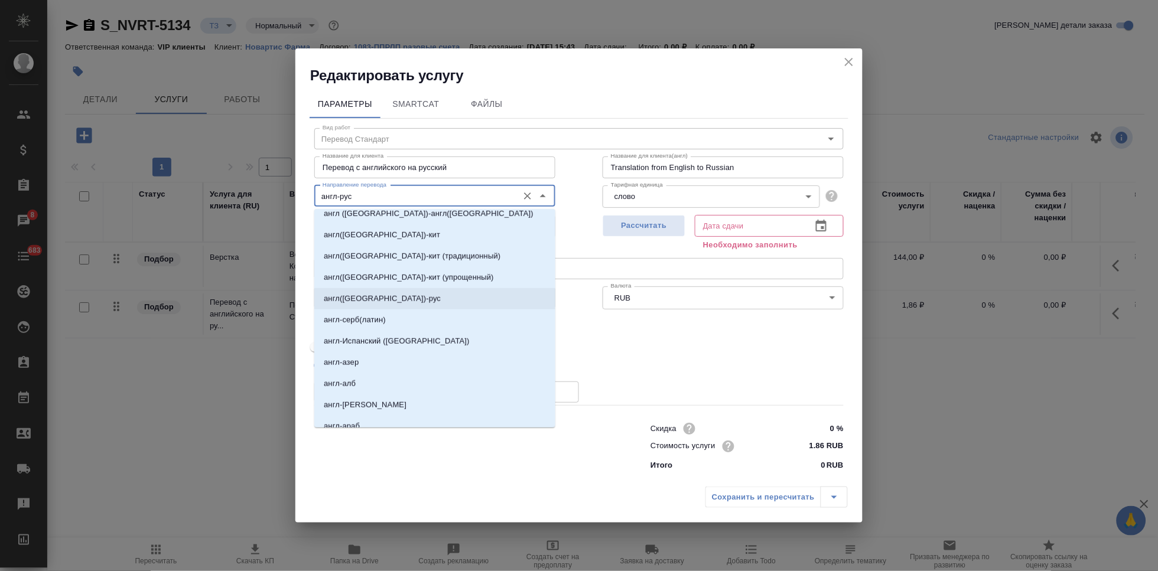
click at [373, 297] on p "англ(США)-рус" at bounding box center [382, 299] width 117 height 12
type input "англ(США)-рус"
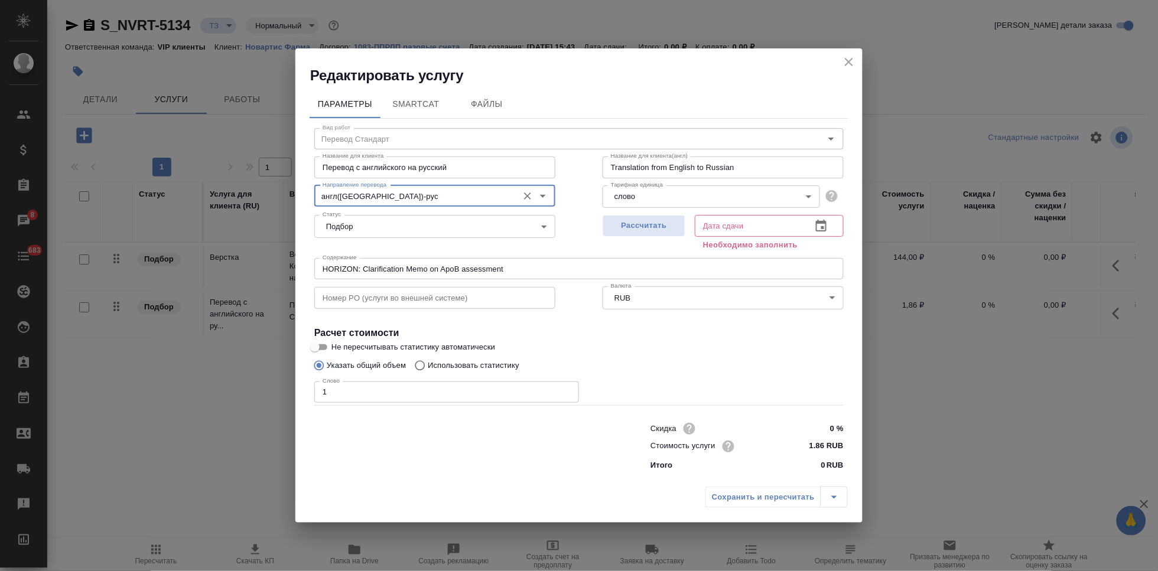
click at [832, 219] on button "button" at bounding box center [821, 226] width 28 height 28
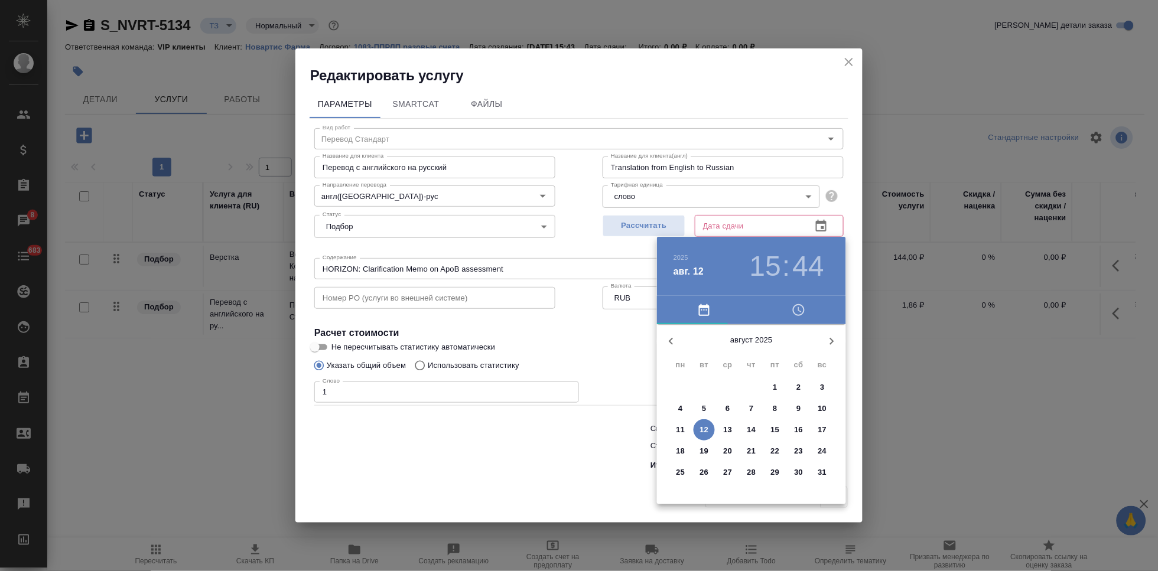
click at [730, 428] on p "13" at bounding box center [728, 430] width 9 height 12
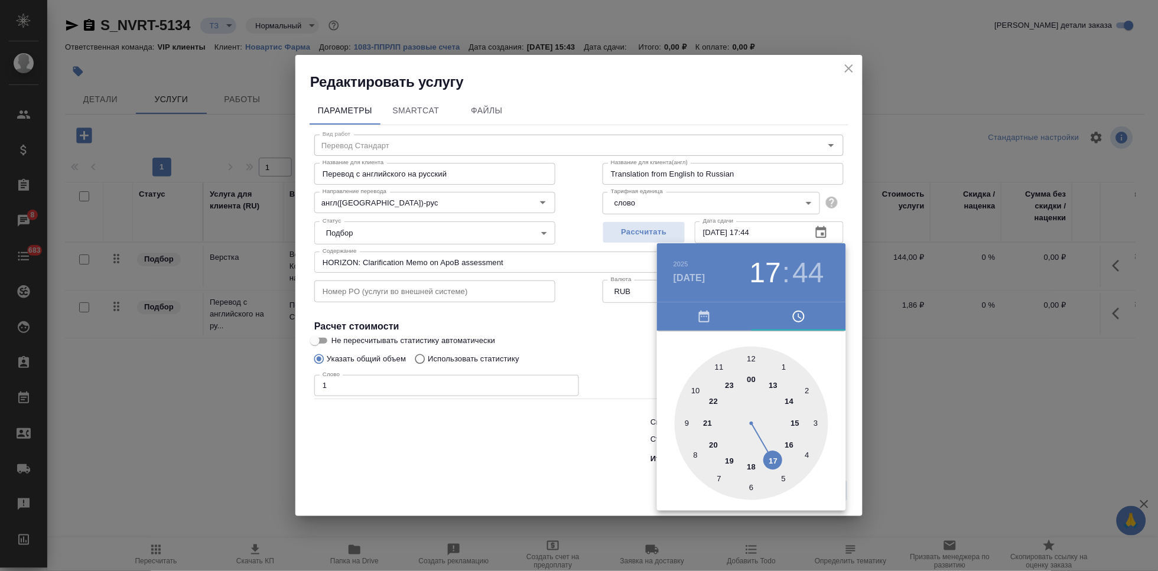
drag, startPoint x: 789, startPoint y: 424, endPoint x: 782, endPoint y: 456, distance: 33.1
click at [782, 456] on div at bounding box center [752, 424] width 154 height 154
type input "[DATE] 17:00"
drag, startPoint x: 726, startPoint y: 394, endPoint x: 749, endPoint y: 351, distance: 48.6
click at [749, 351] on div at bounding box center [752, 424] width 154 height 154
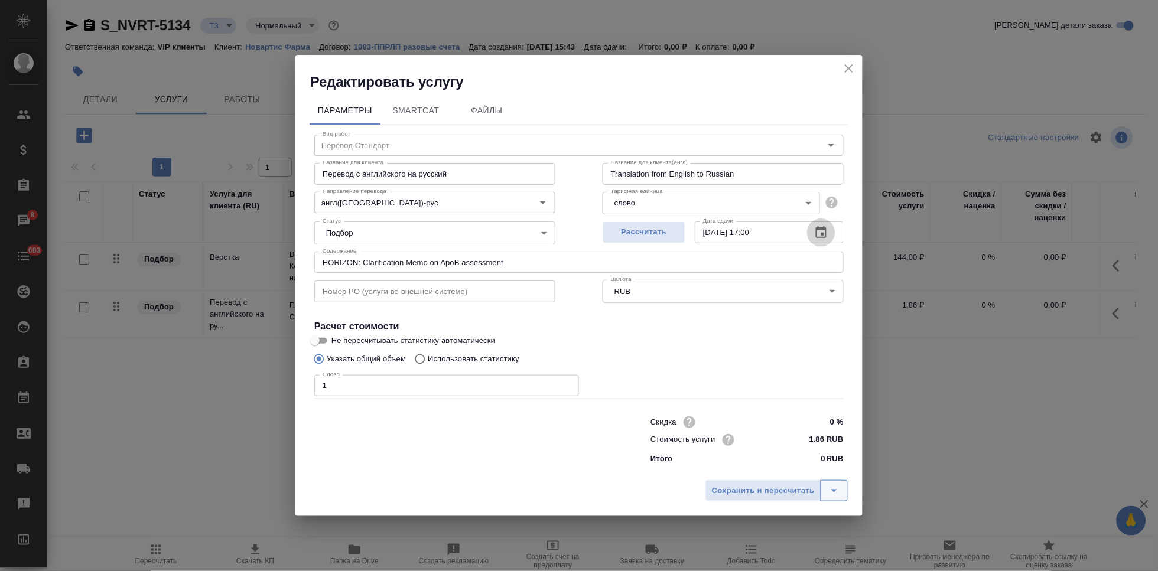
click at [832, 482] on button "split button" at bounding box center [834, 490] width 27 height 21
click at [803, 464] on li "Сохранить" at bounding box center [778, 465] width 142 height 19
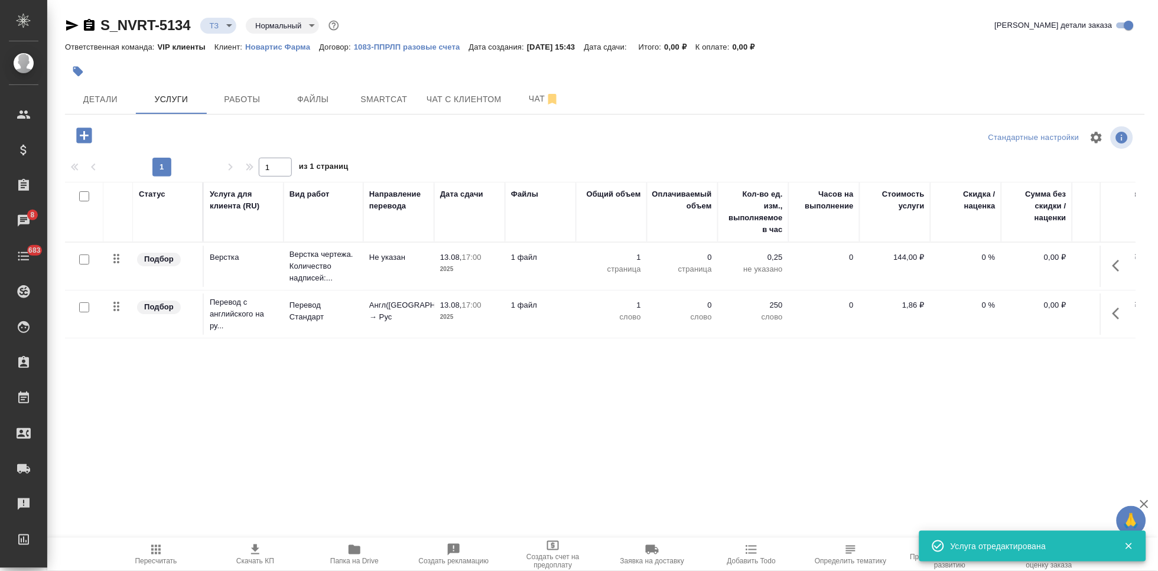
click at [85, 311] on input "checkbox" at bounding box center [84, 308] width 10 height 10
checkbox input "true"
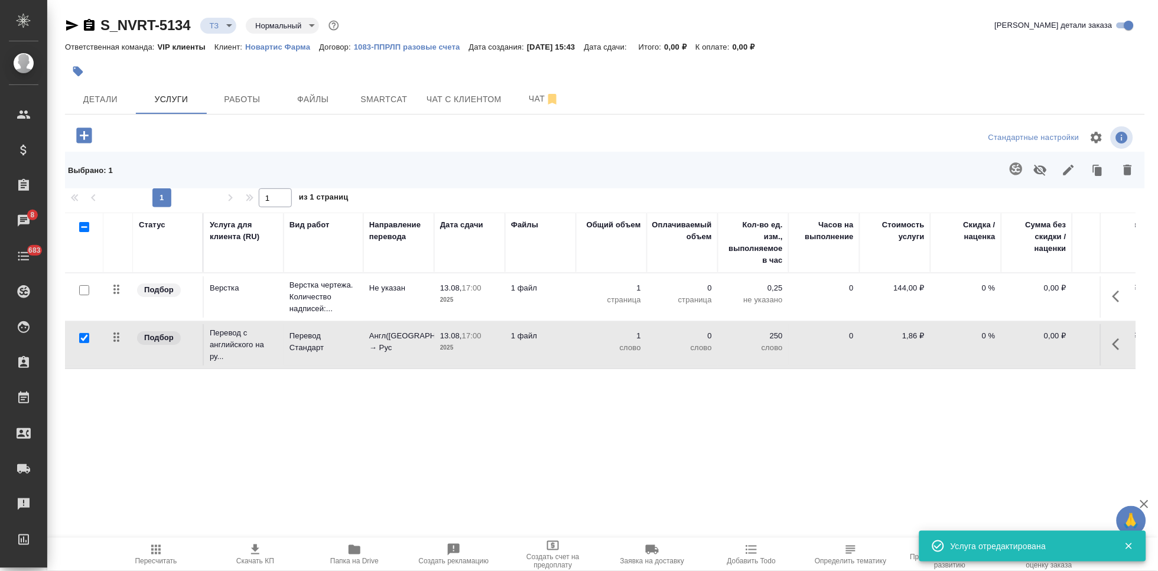
click at [1008, 173] on button "button" at bounding box center [1016, 169] width 28 height 28
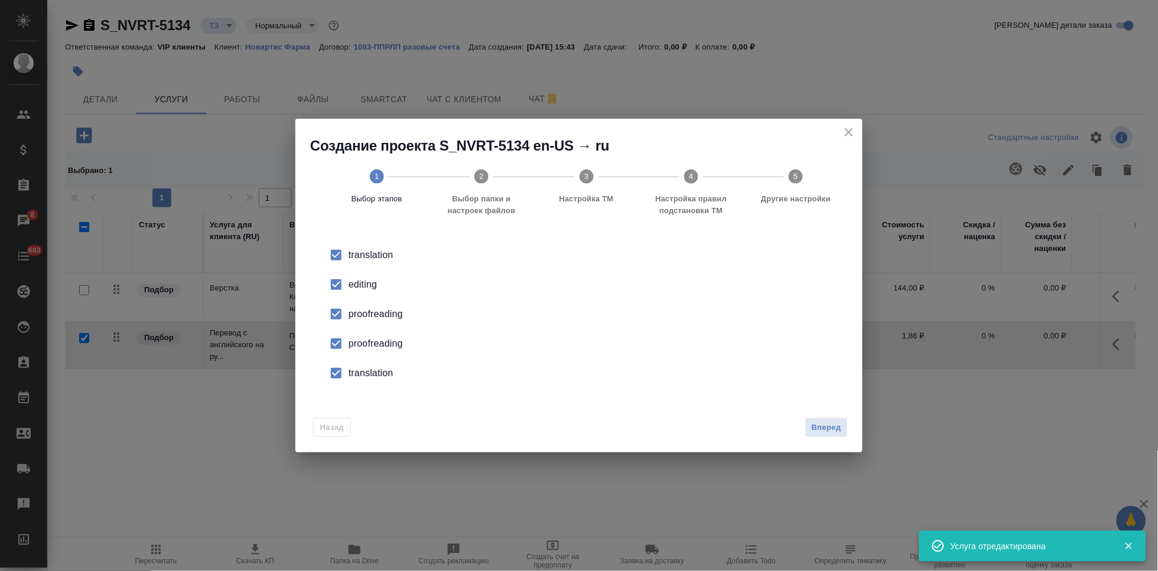
click at [354, 286] on div "editing" at bounding box center [592, 285] width 486 height 14
click at [352, 321] on div "proofreading" at bounding box center [592, 314] width 486 height 14
click at [355, 262] on div "translation" at bounding box center [592, 255] width 486 height 14
click at [832, 425] on span "Вперед" at bounding box center [827, 428] width 30 height 14
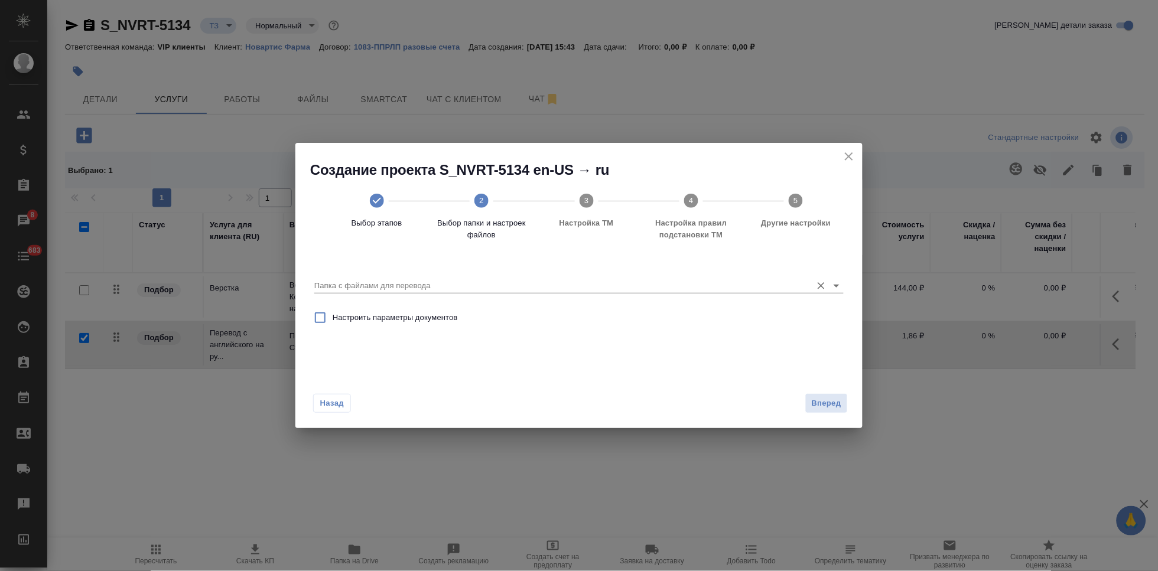
click at [774, 287] on input "Папка с файлами для перевода" at bounding box center [560, 286] width 492 height 14
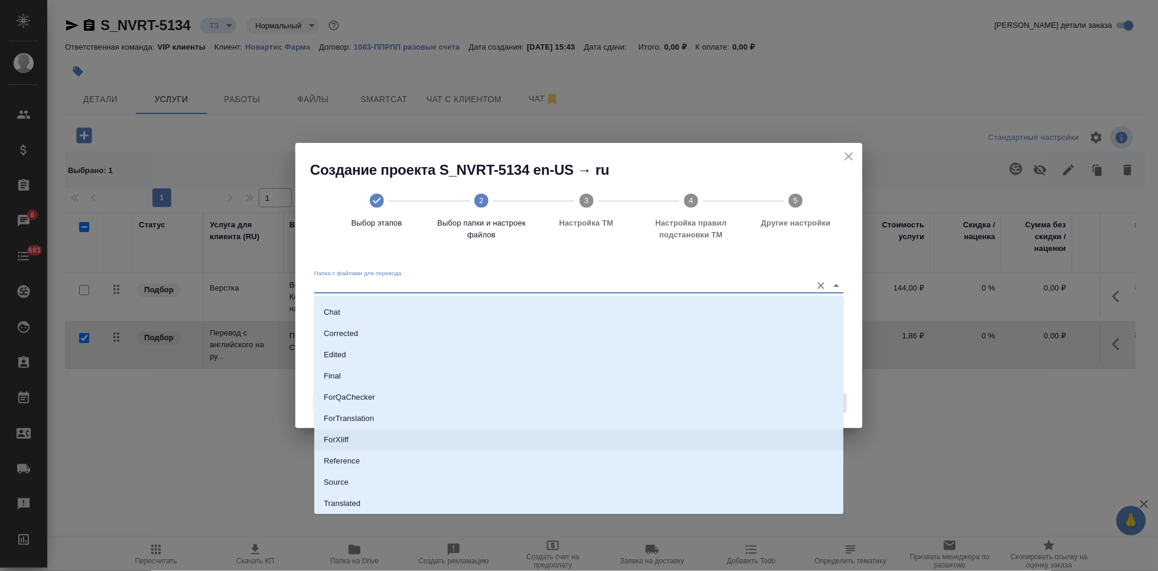
scroll to position [61, 0]
click at [374, 465] on li "Source" at bounding box center [579, 461] width 530 height 21
type input "Source"
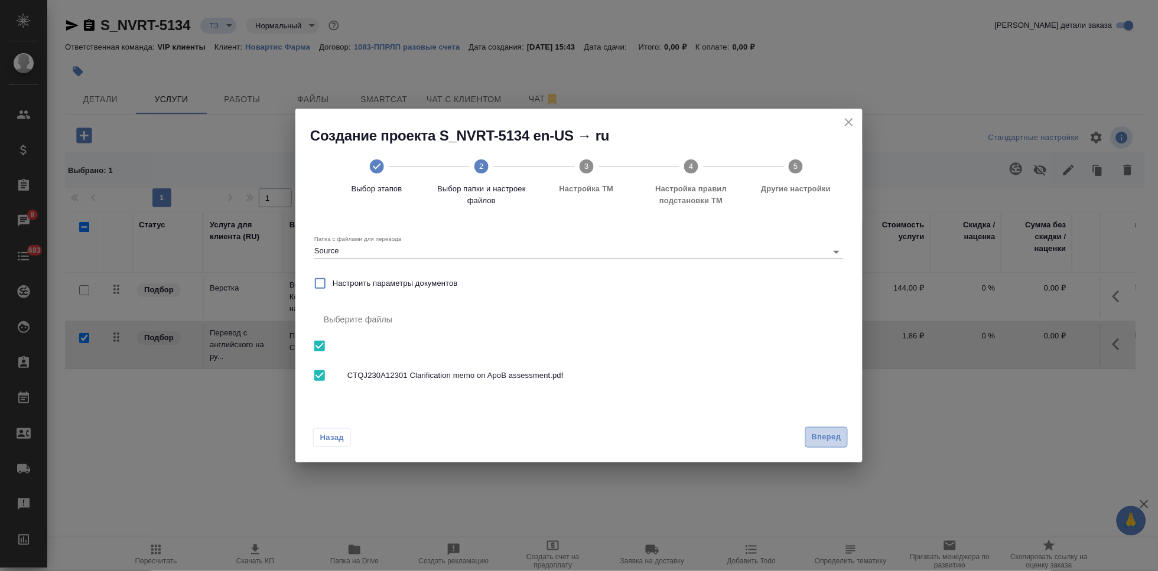
click at [824, 436] on span "Вперед" at bounding box center [827, 438] width 30 height 14
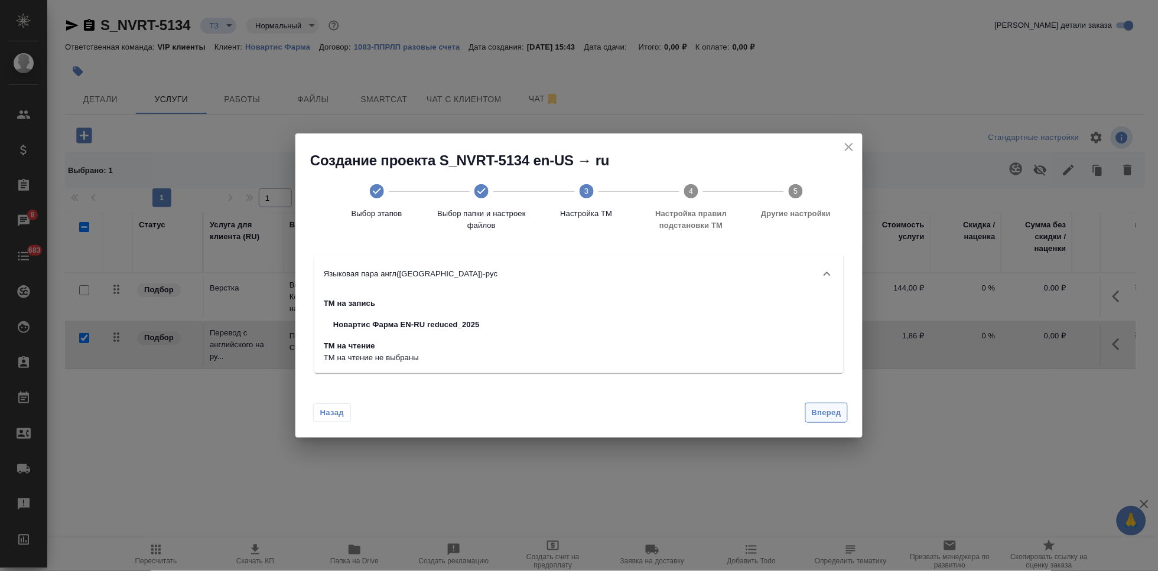
click at [827, 420] on button "Вперед" at bounding box center [827, 413] width 43 height 21
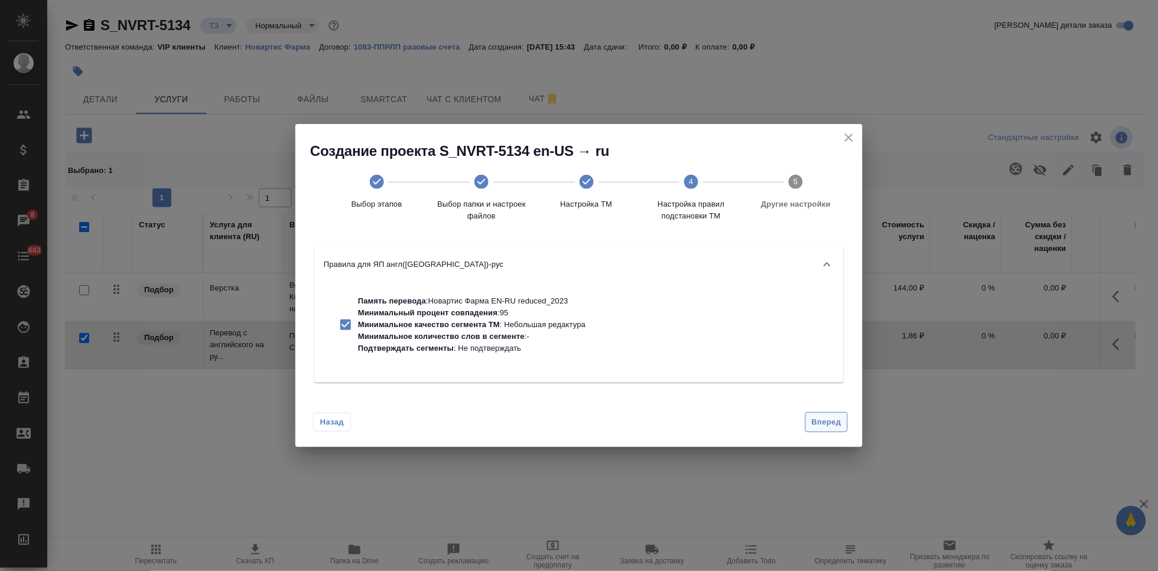
click at [825, 429] on button "Вперед" at bounding box center [827, 423] width 43 height 21
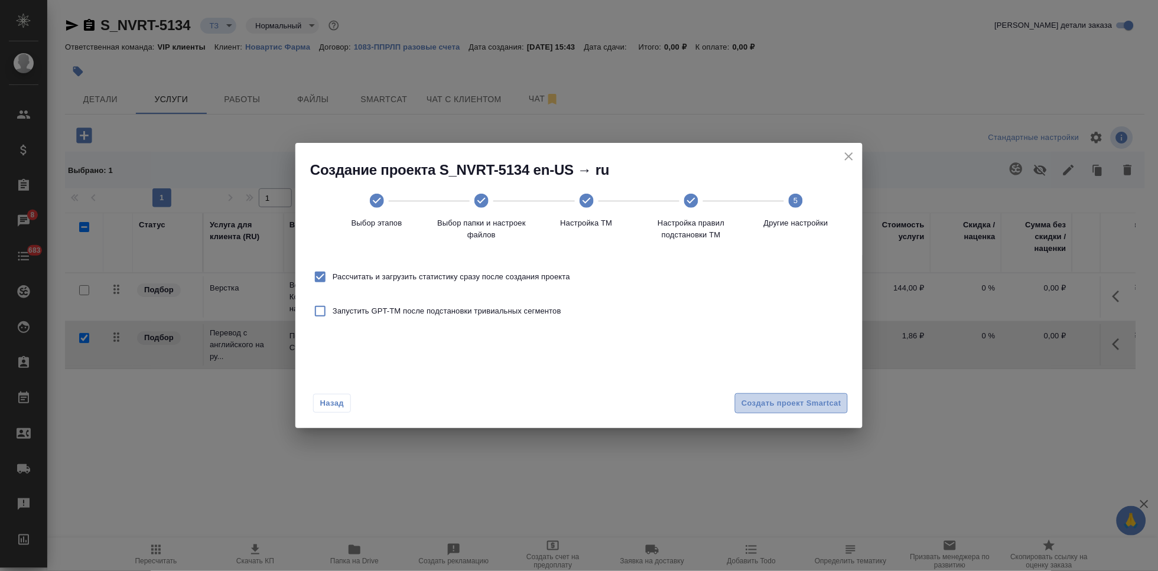
click at [824, 402] on span "Создать проект Smartcat" at bounding box center [792, 404] width 100 height 14
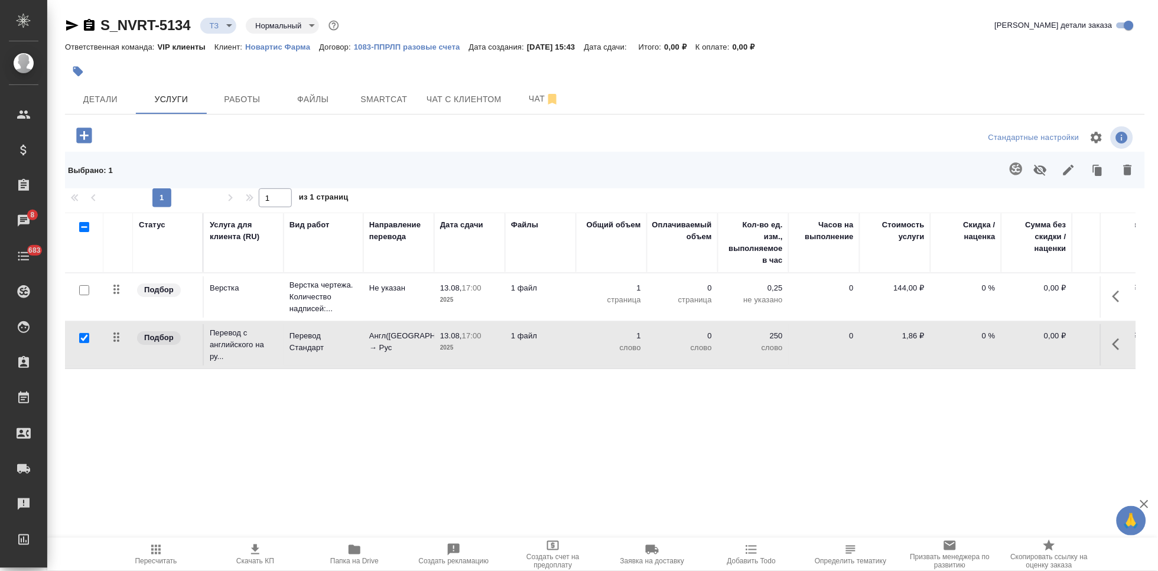
click at [86, 138] on icon "button" at bounding box center [83, 135] width 15 height 15
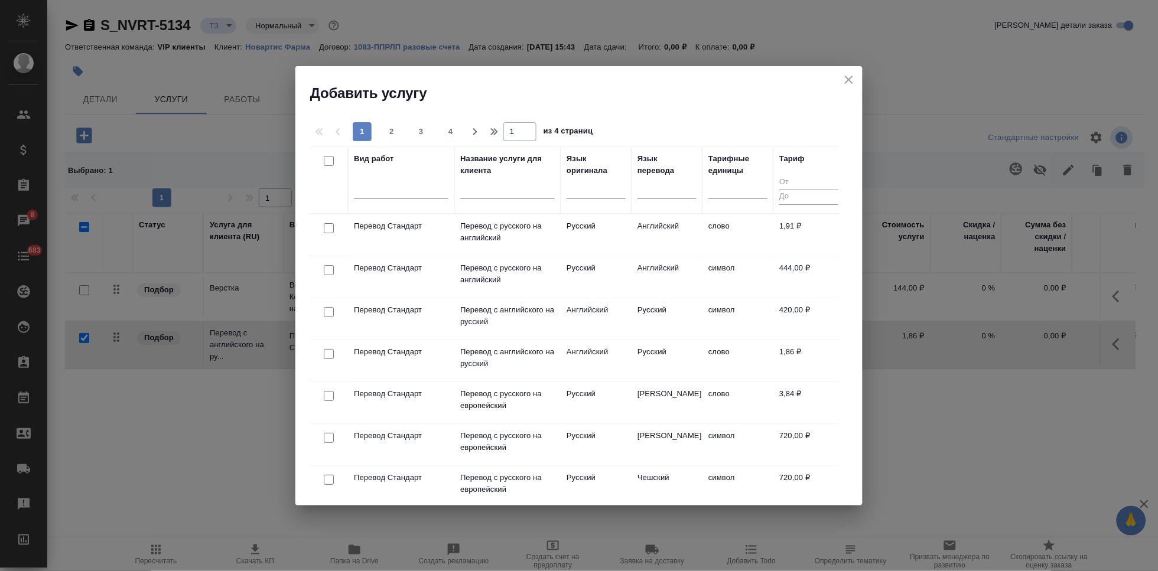
click at [528, 180] on div at bounding box center [507, 192] width 95 height 29
click at [529, 184] on input "text" at bounding box center [507, 191] width 95 height 15
type input "ч"
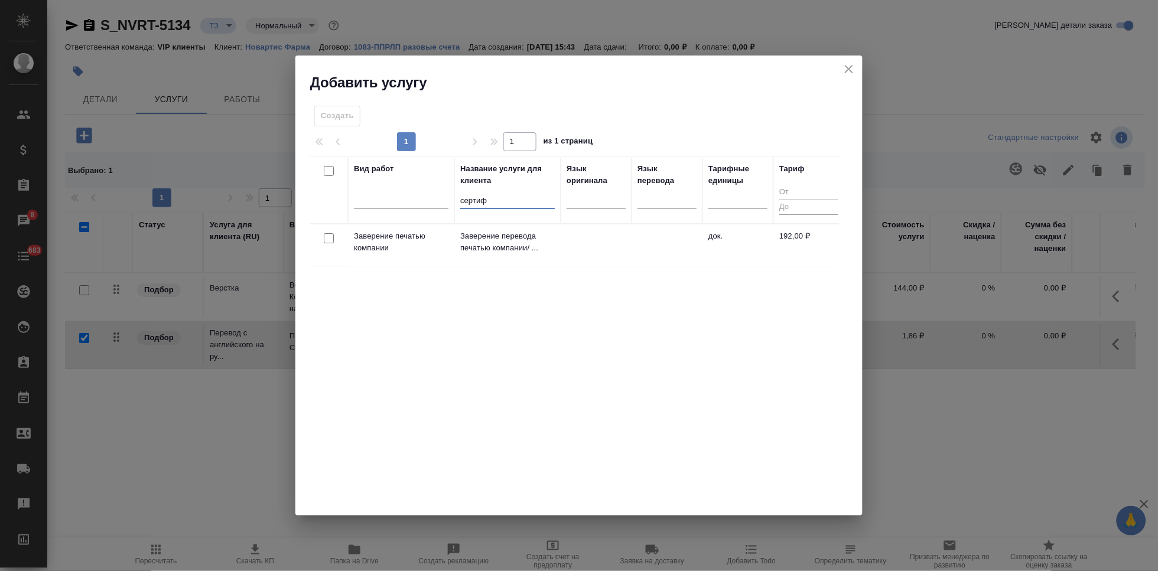
type input "сертиф"
click at [534, 236] on p "Заверение перевода печатью компании/ ..." at bounding box center [507, 242] width 95 height 24
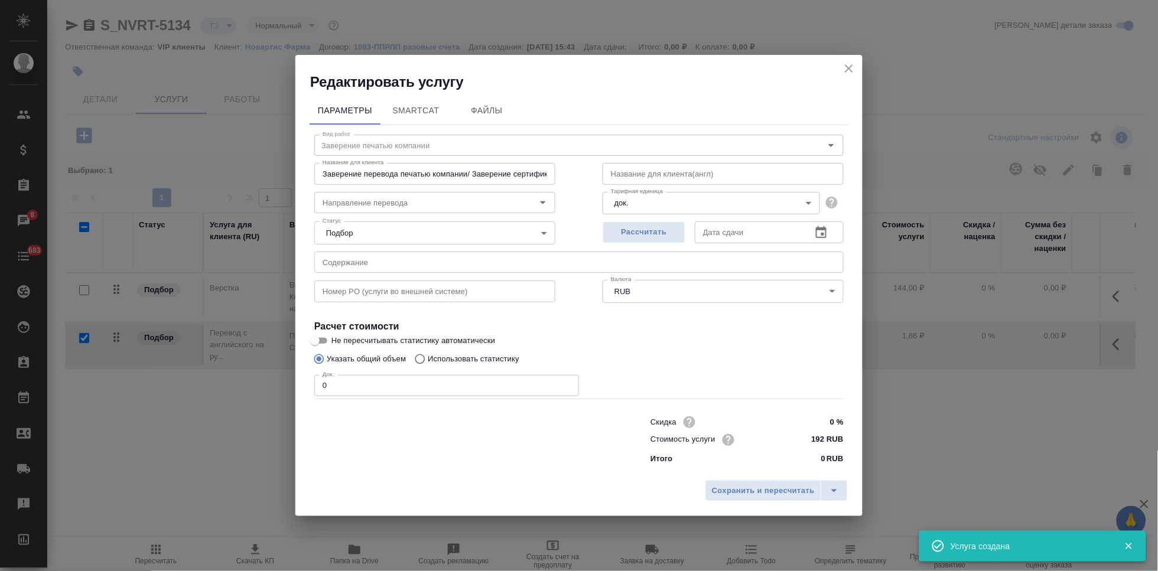
click at [371, 385] on input "0" at bounding box center [446, 385] width 265 height 21
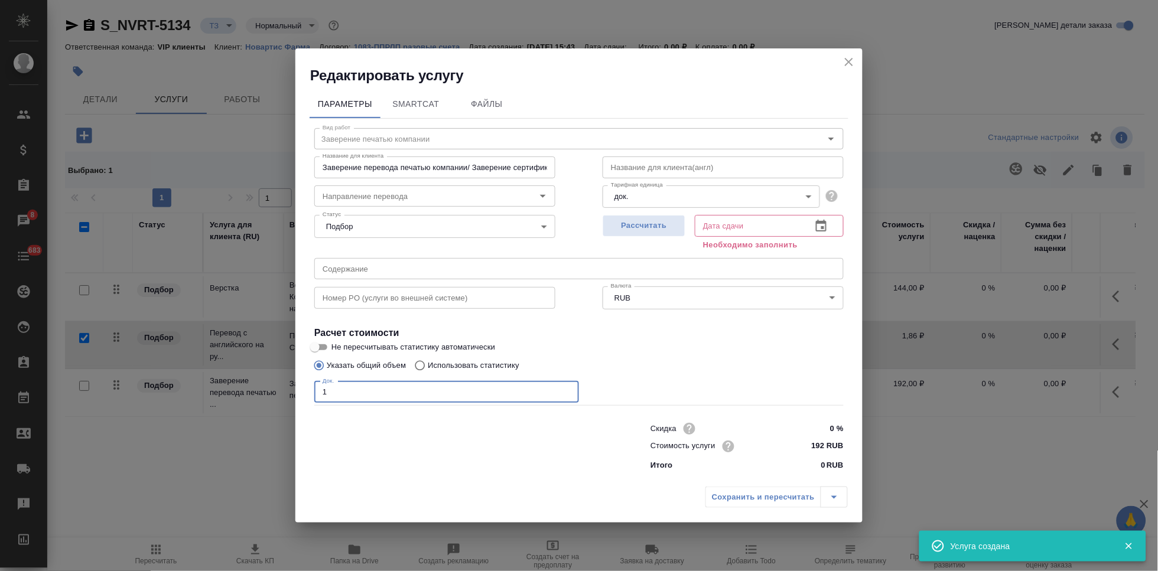
type input "1"
click at [819, 222] on icon "button" at bounding box center [821, 226] width 11 height 12
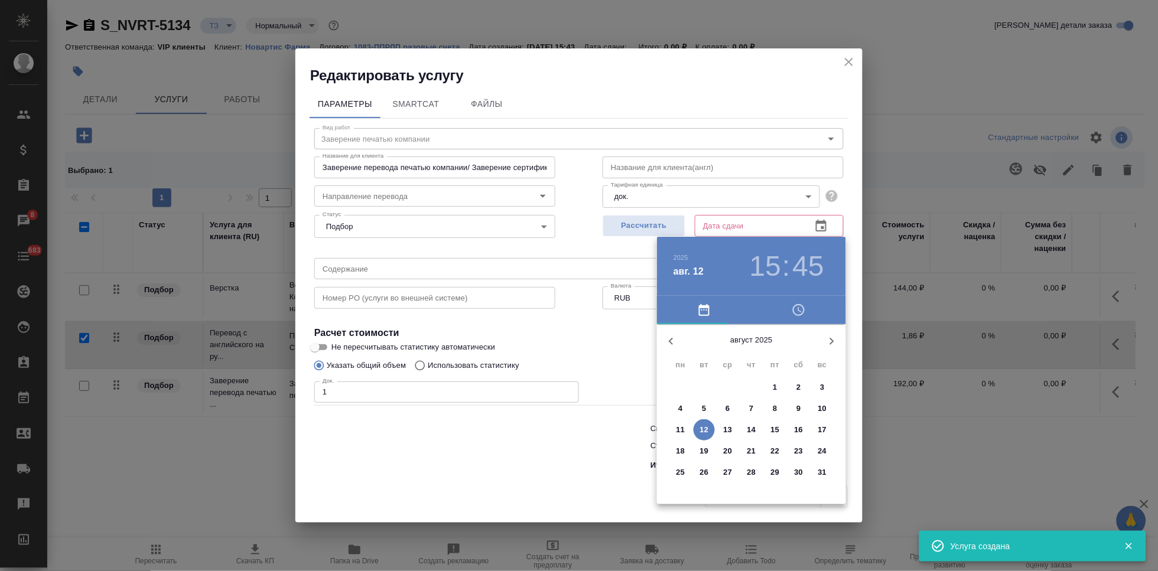
click at [726, 431] on p "13" at bounding box center [728, 430] width 9 height 12
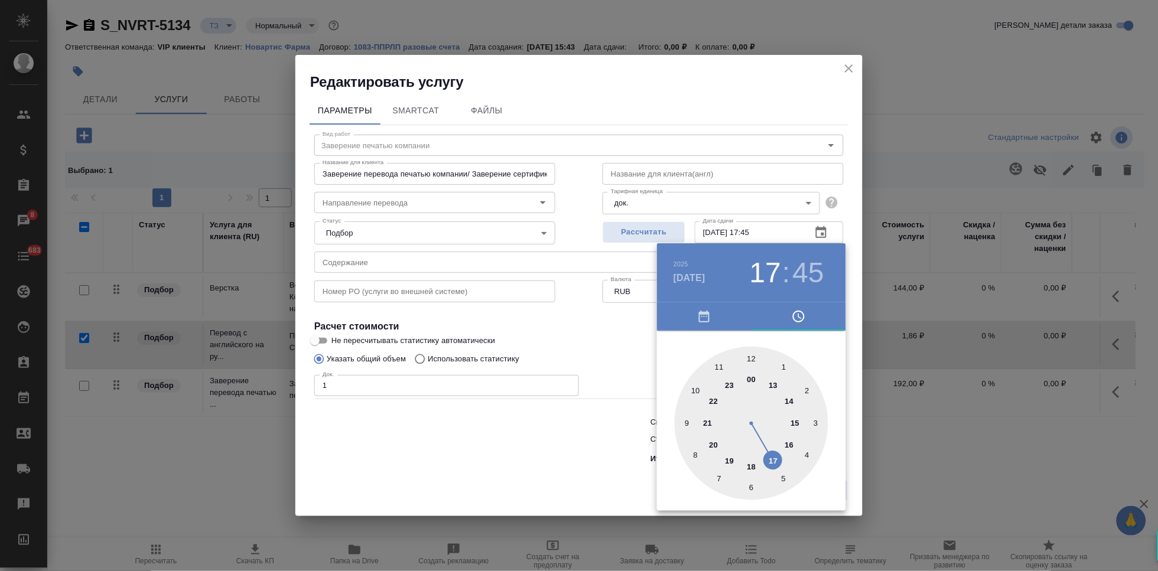
drag, startPoint x: 776, startPoint y: 422, endPoint x: 762, endPoint y: 459, distance: 39.6
click at [762, 459] on div at bounding box center [752, 424] width 154 height 154
type input "[DATE] 17:00"
drag, startPoint x: 749, startPoint y: 368, endPoint x: 751, endPoint y: 357, distance: 11.5
click at [751, 357] on div at bounding box center [752, 424] width 154 height 154
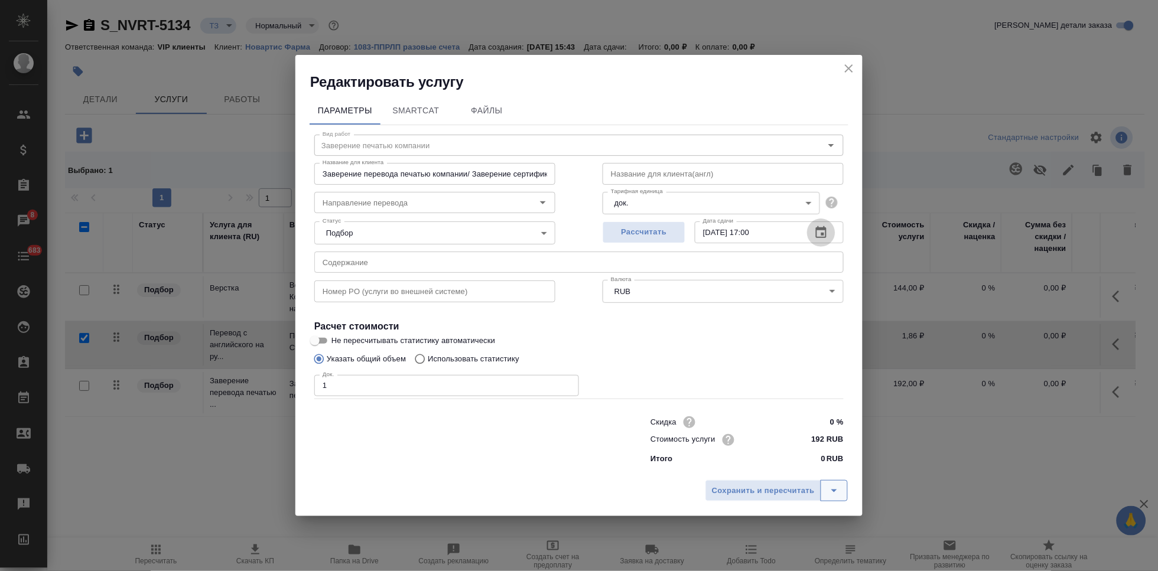
click at [834, 490] on icon "split button" at bounding box center [835, 491] width 6 height 3
click at [735, 467] on li "Сохранить" at bounding box center [778, 465] width 142 height 19
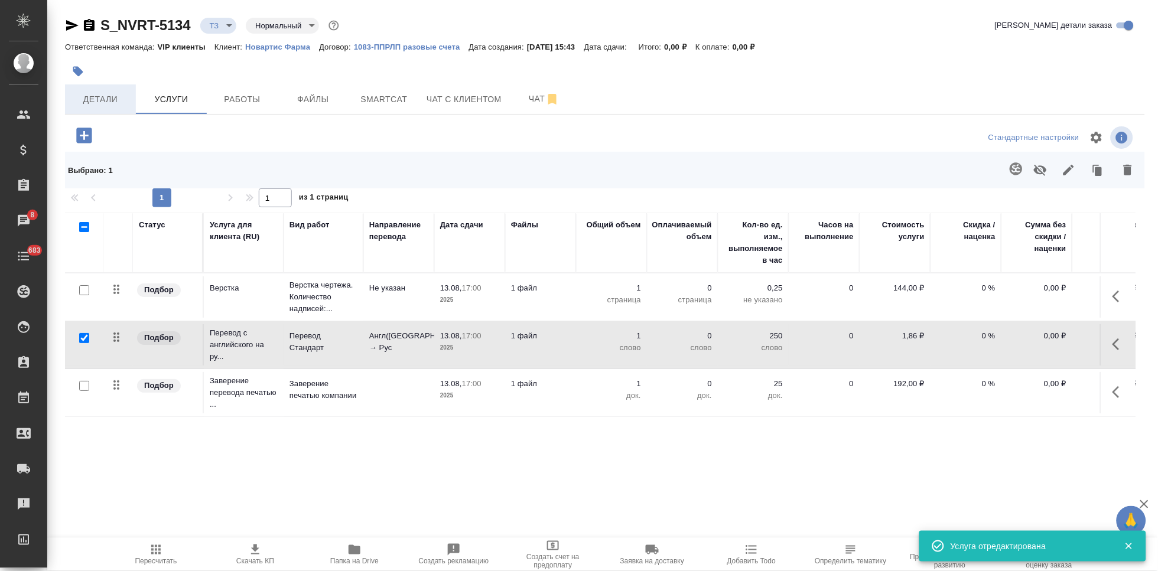
click at [97, 98] on span "Детали" at bounding box center [100, 99] width 57 height 15
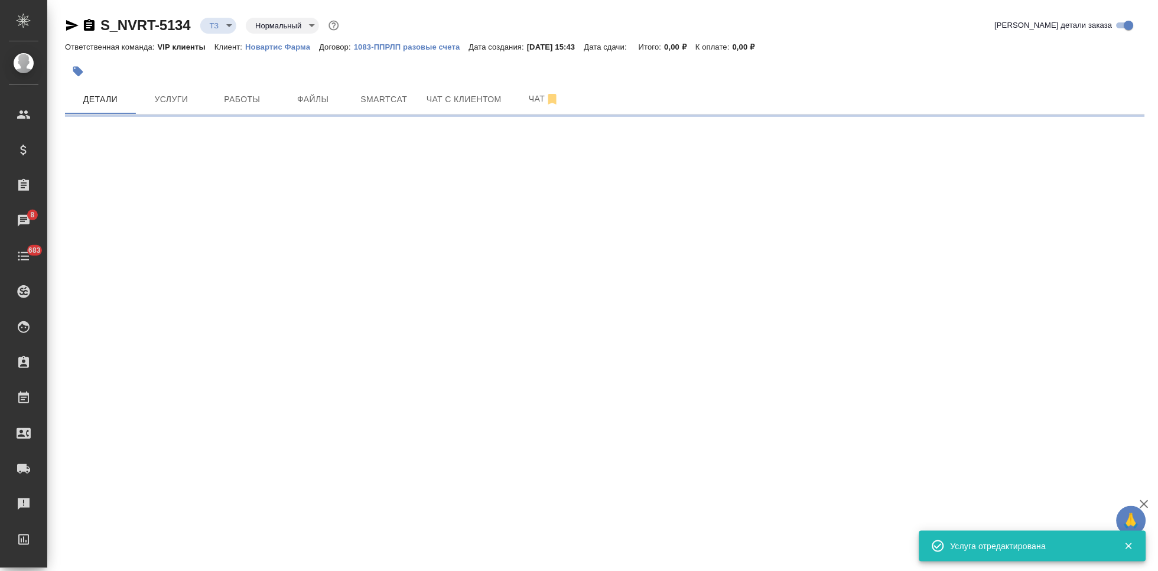
select select "RU"
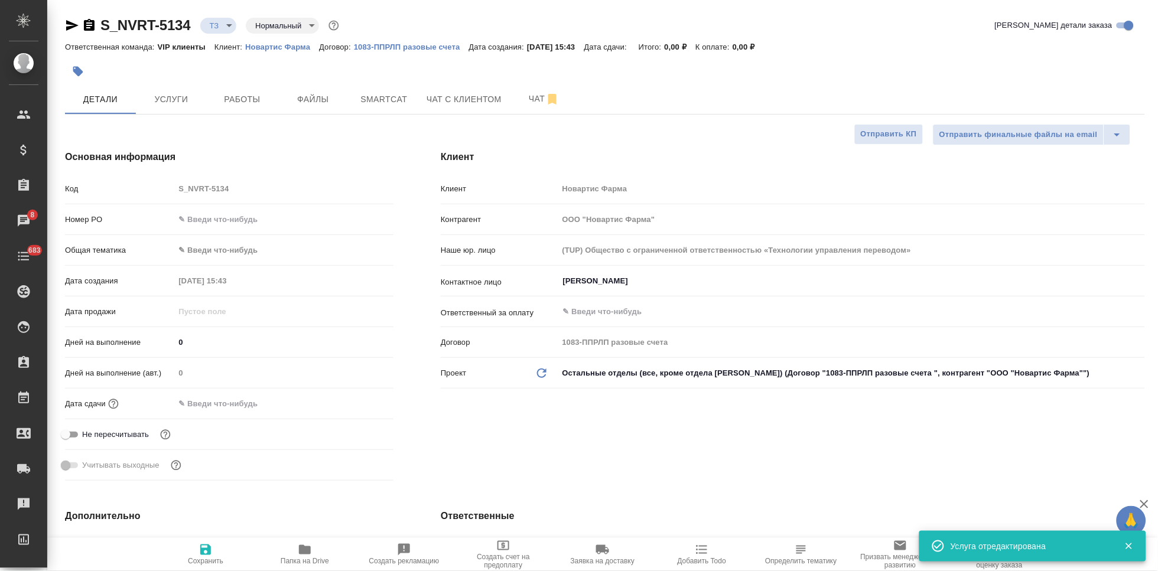
type textarea "x"
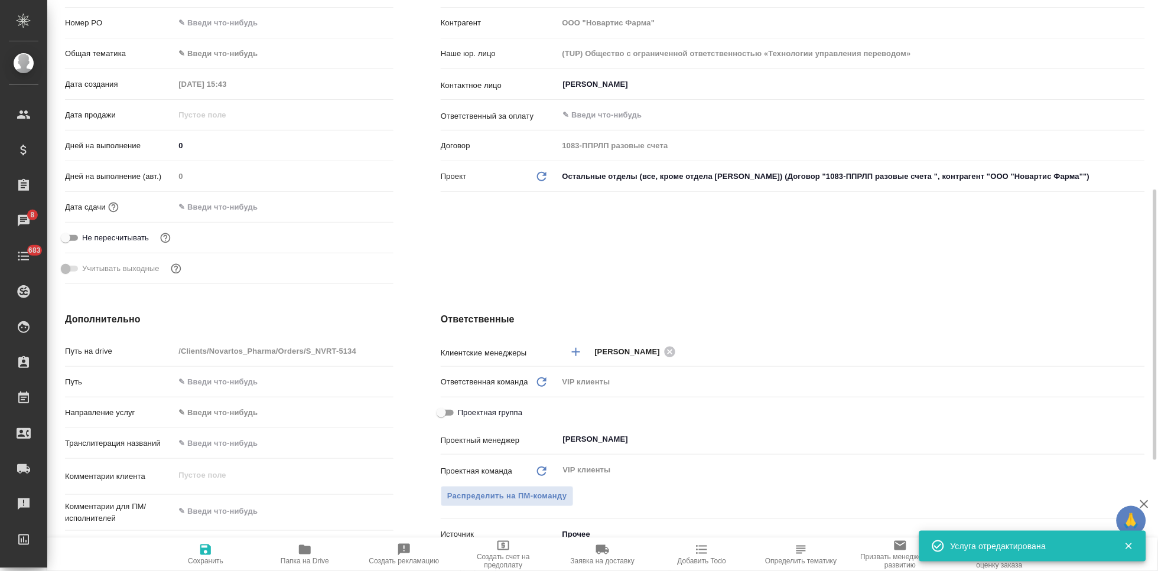
scroll to position [328, 0]
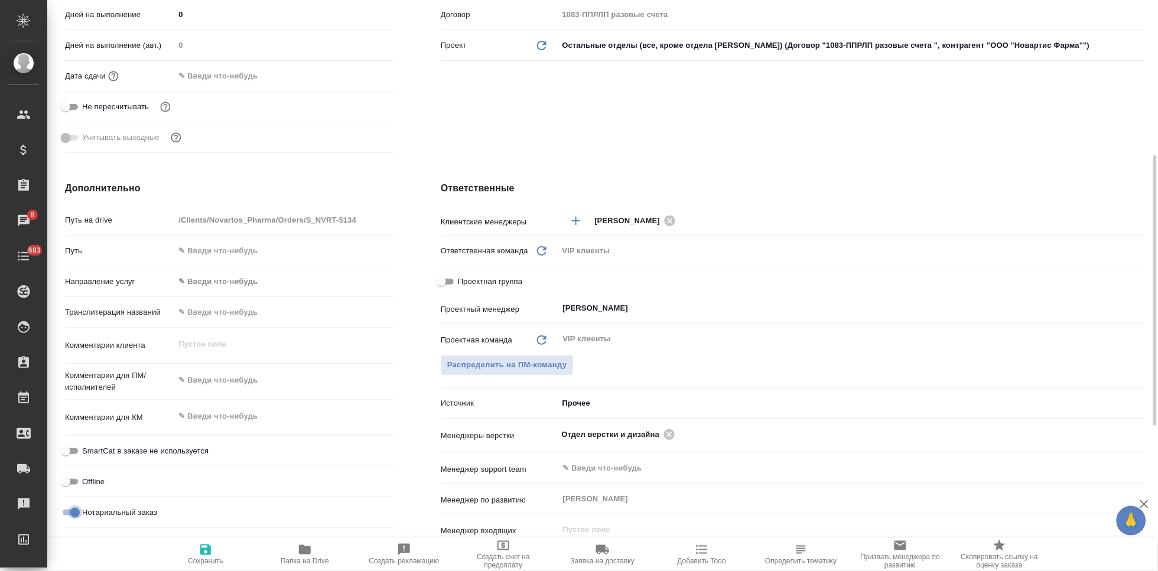
click at [67, 515] on input "Нотариальный заказ" at bounding box center [75, 513] width 43 height 14
checkbox input "false"
type textarea "x"
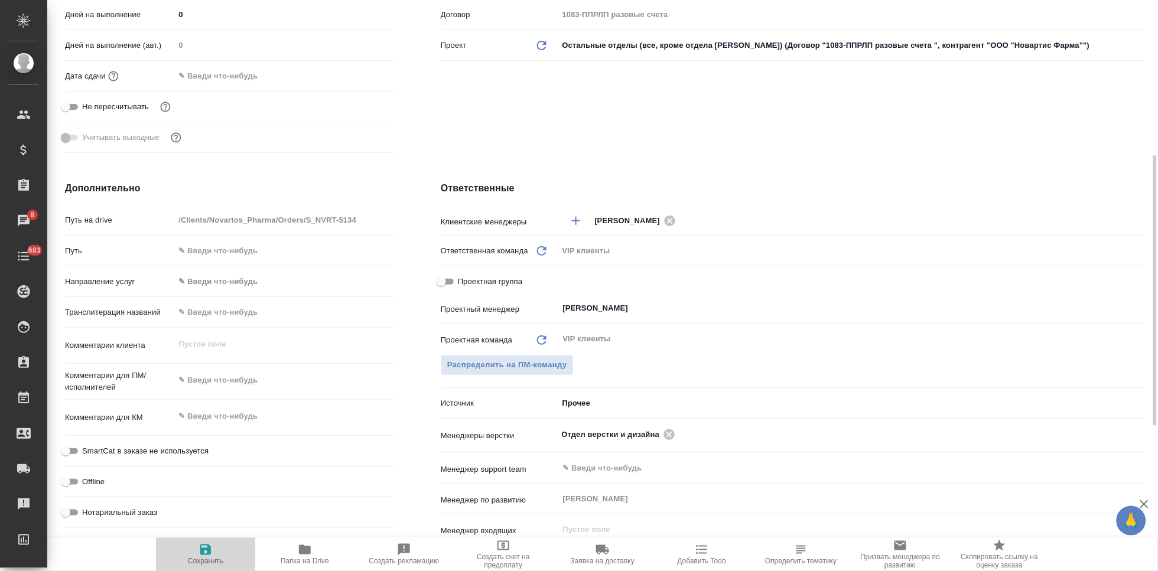
click at [199, 556] on icon "button" at bounding box center [206, 550] width 14 height 14
type textarea "x"
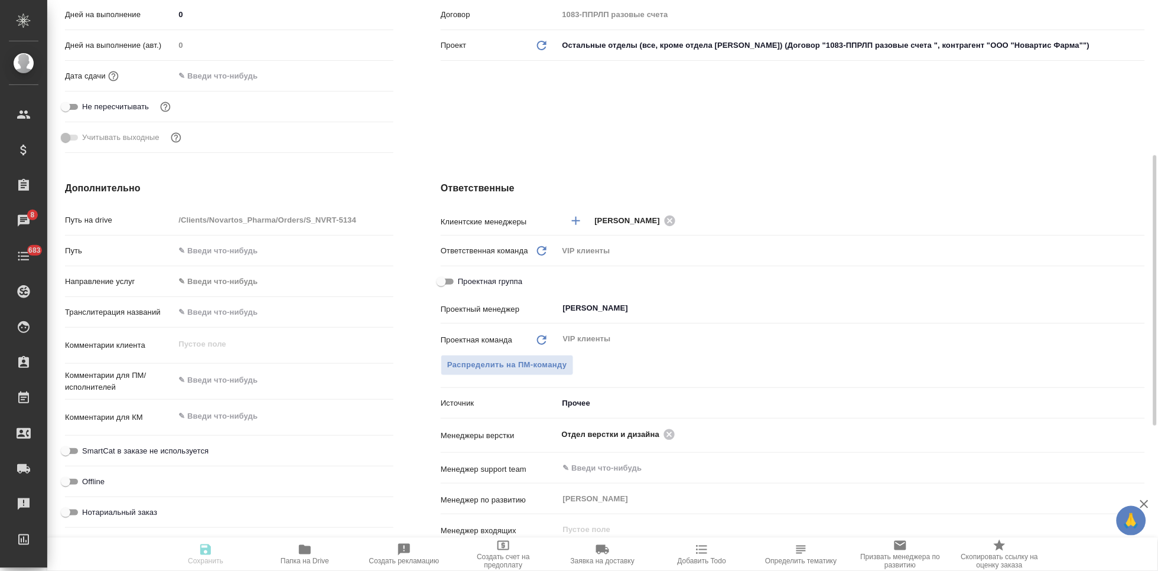
type textarea "x"
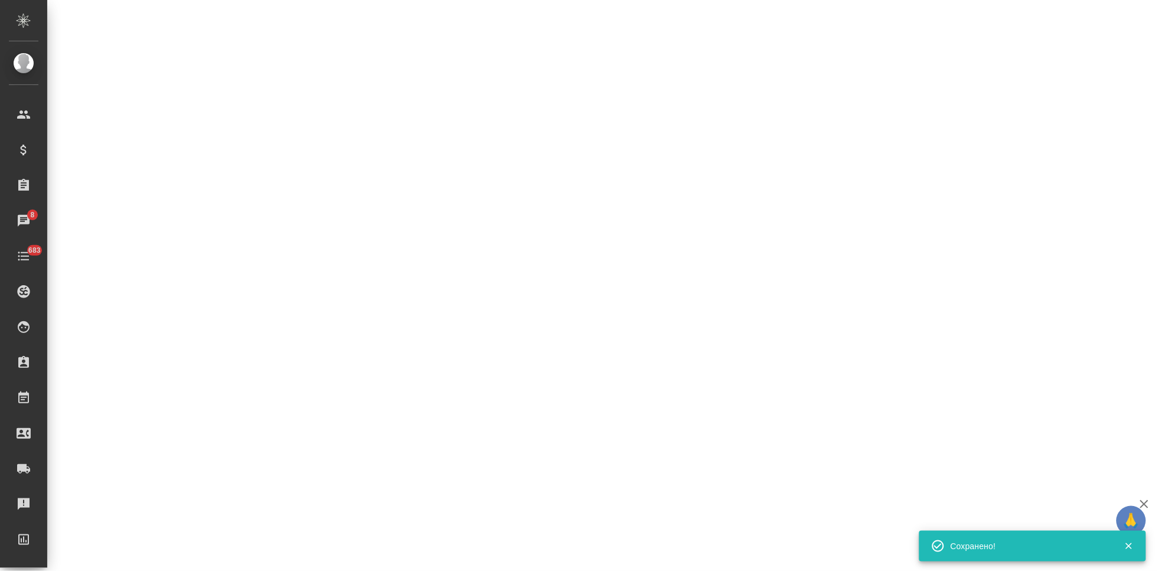
select select "RU"
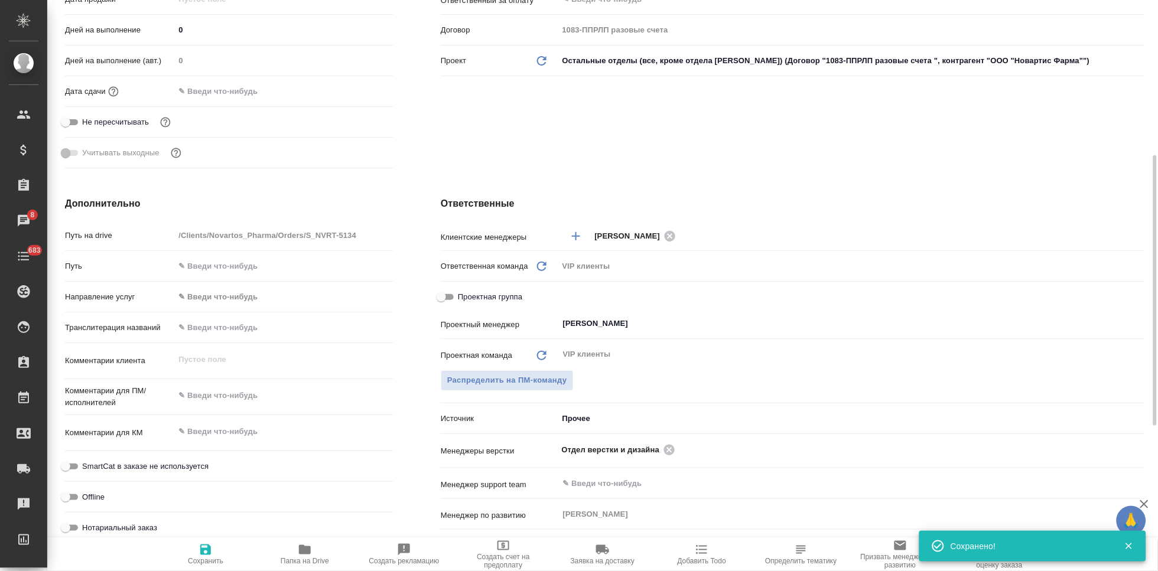
type textarea "x"
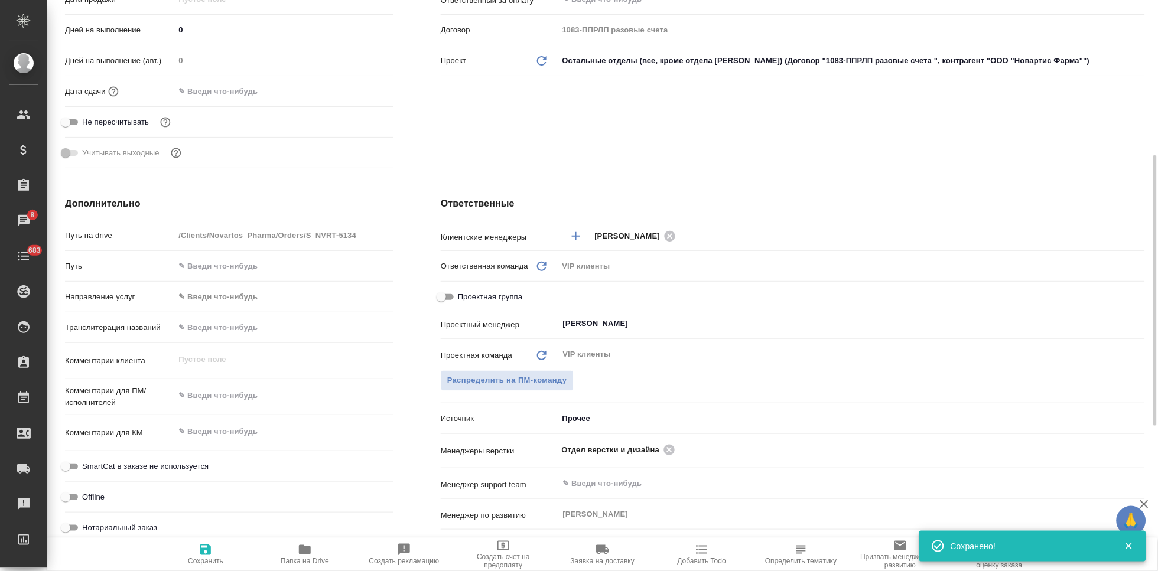
type textarea "x"
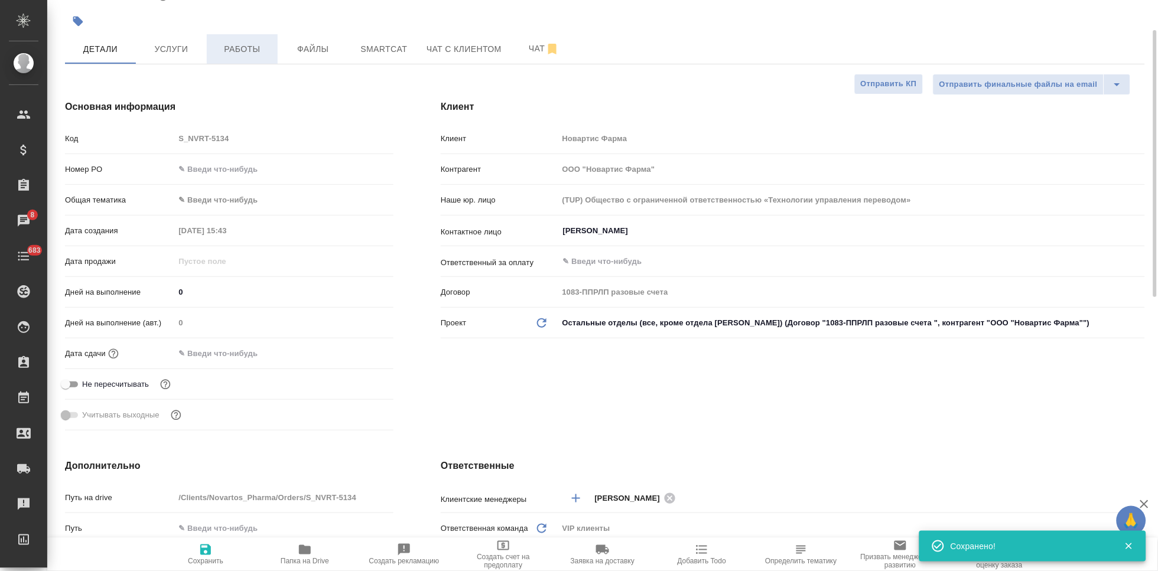
scroll to position [0, 0]
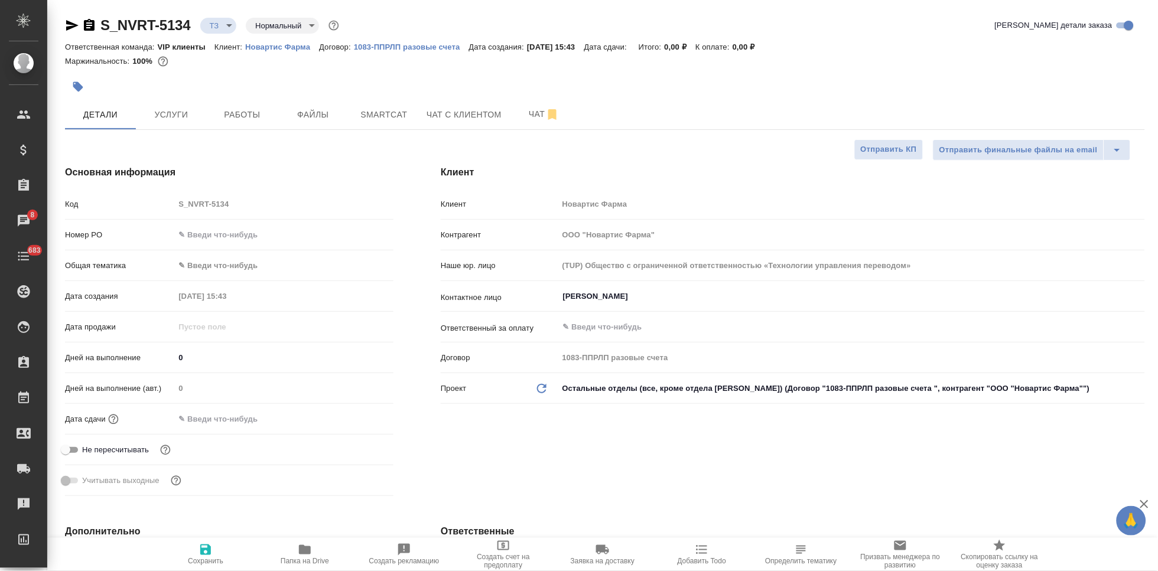
click at [229, 411] on input "text" at bounding box center [225, 419] width 103 height 17
click at [356, 420] on icon "button" at bounding box center [359, 418] width 14 height 14
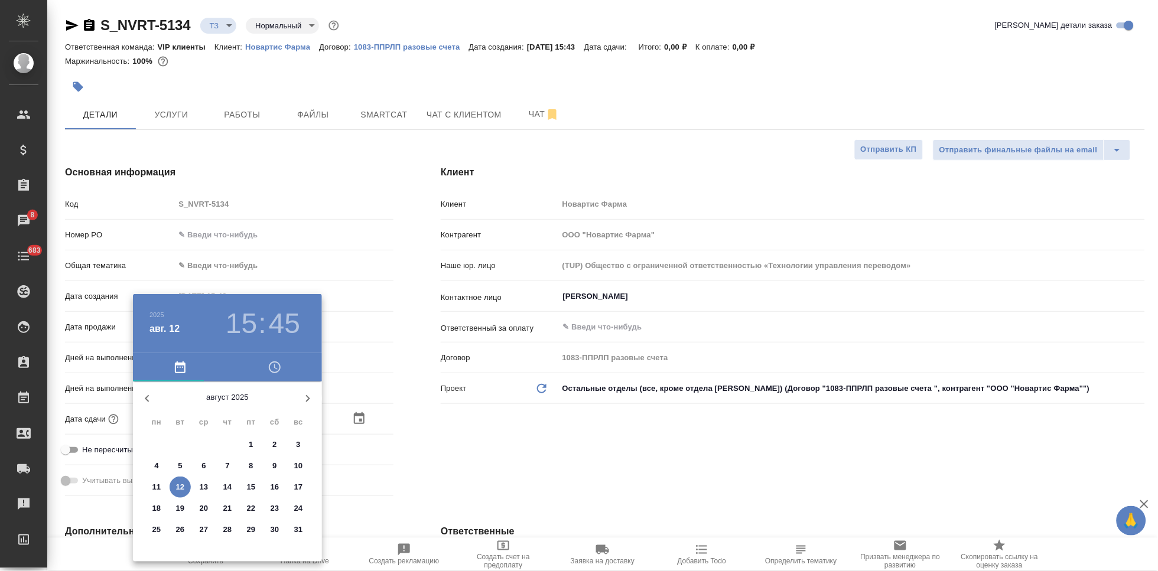
click at [209, 485] on span "13" at bounding box center [203, 488] width 21 height 12
type input "13.08.2025 15:45"
type textarea "x"
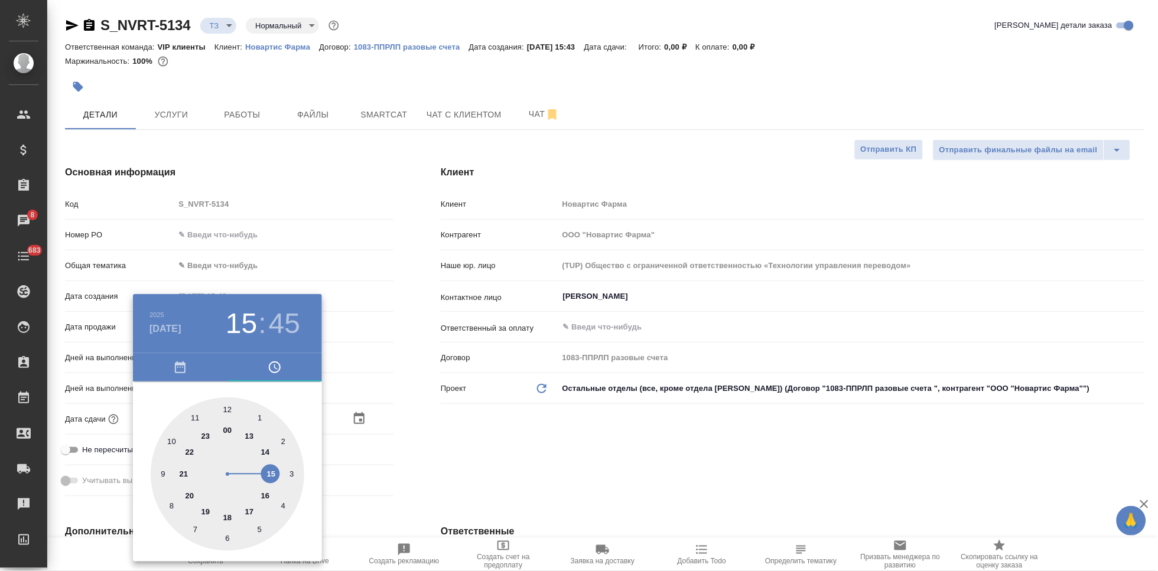
type input "13.08.2025 17:45"
type textarea "x"
drag, startPoint x: 261, startPoint y: 469, endPoint x: 247, endPoint y: 502, distance: 35.8
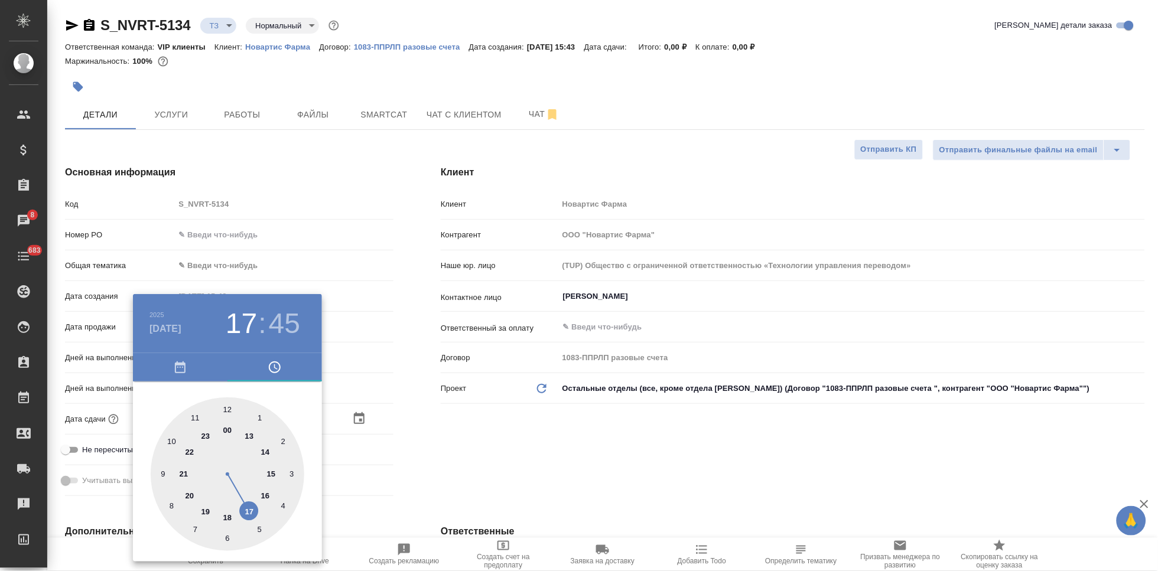
click at [247, 502] on div at bounding box center [228, 475] width 154 height 154
type textarea "x"
type input "13.08.2025 17:59"
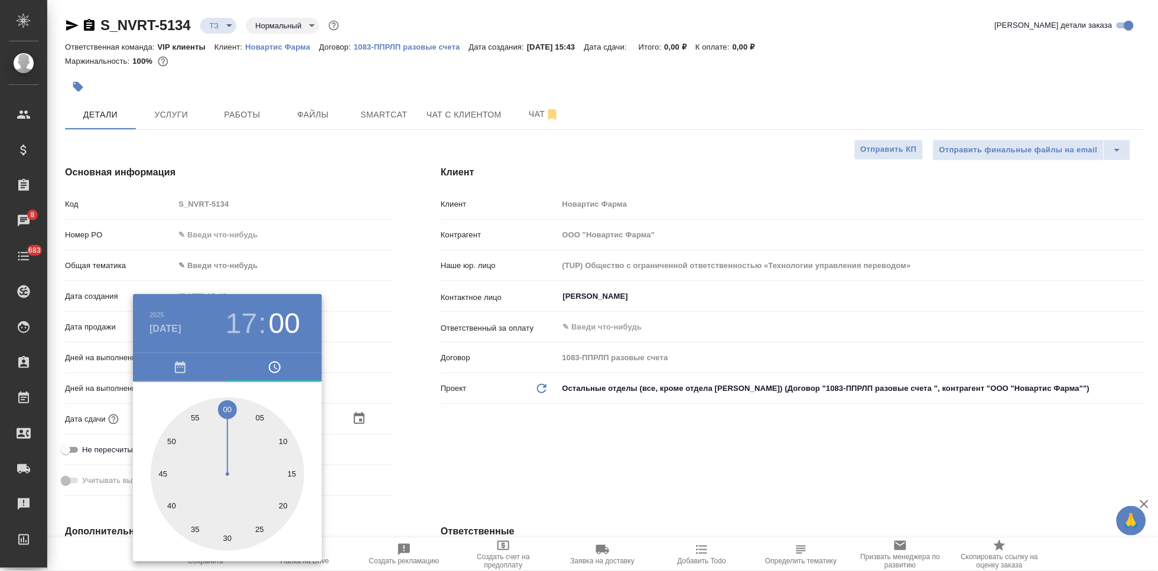
type textarea "x"
type input "[DATE] 17:00"
type textarea "x"
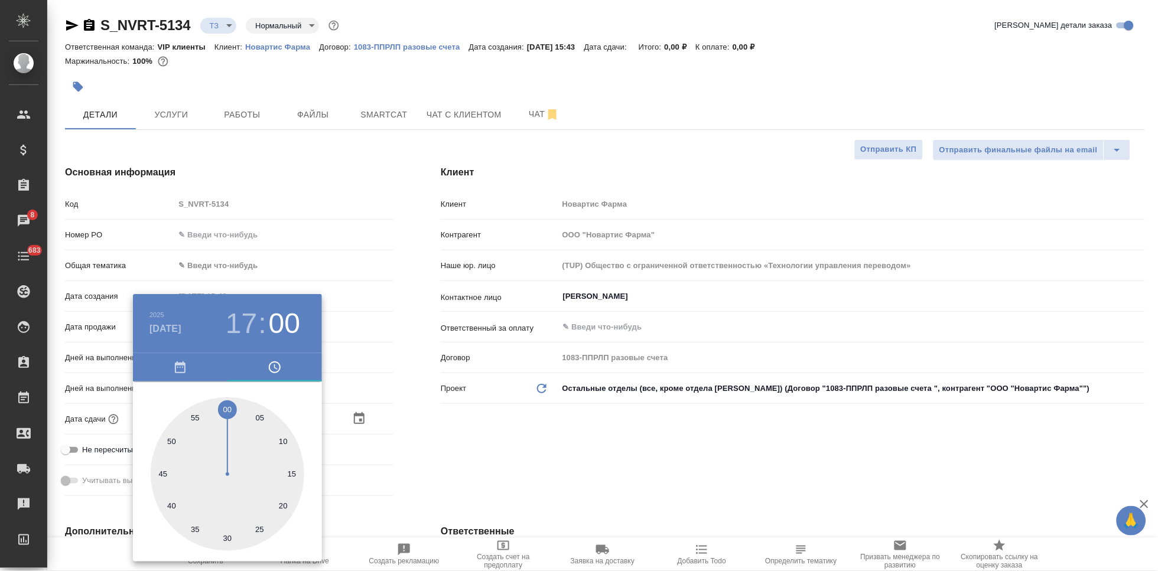
type textarea "x"
drag, startPoint x: 225, startPoint y: 420, endPoint x: 226, endPoint y: 410, distance: 10.8
click at [226, 410] on div at bounding box center [228, 475] width 154 height 154
type textarea "x"
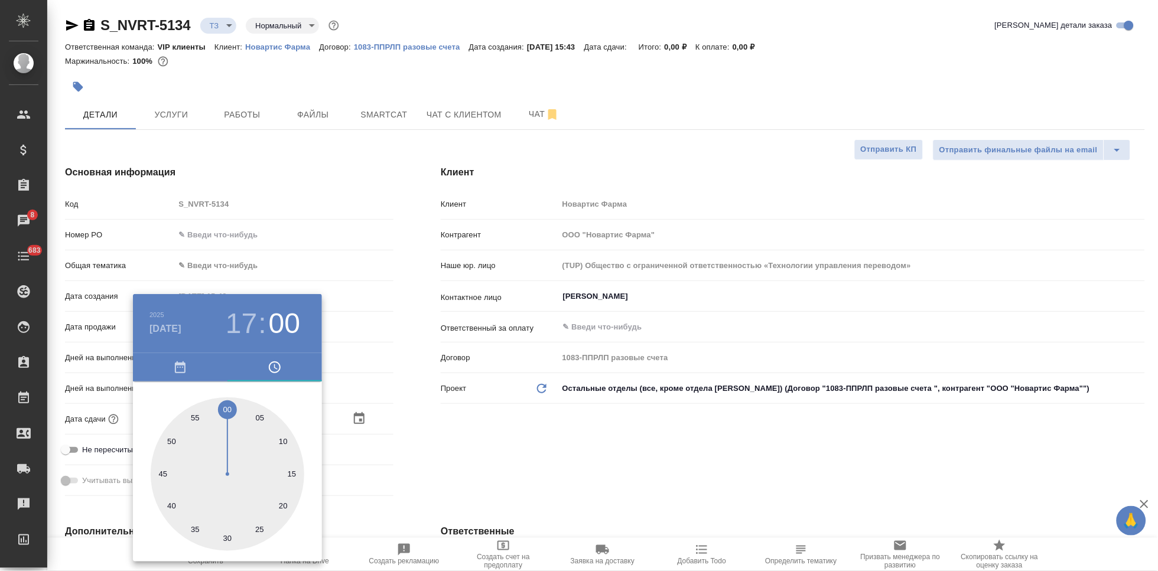
type textarea "x"
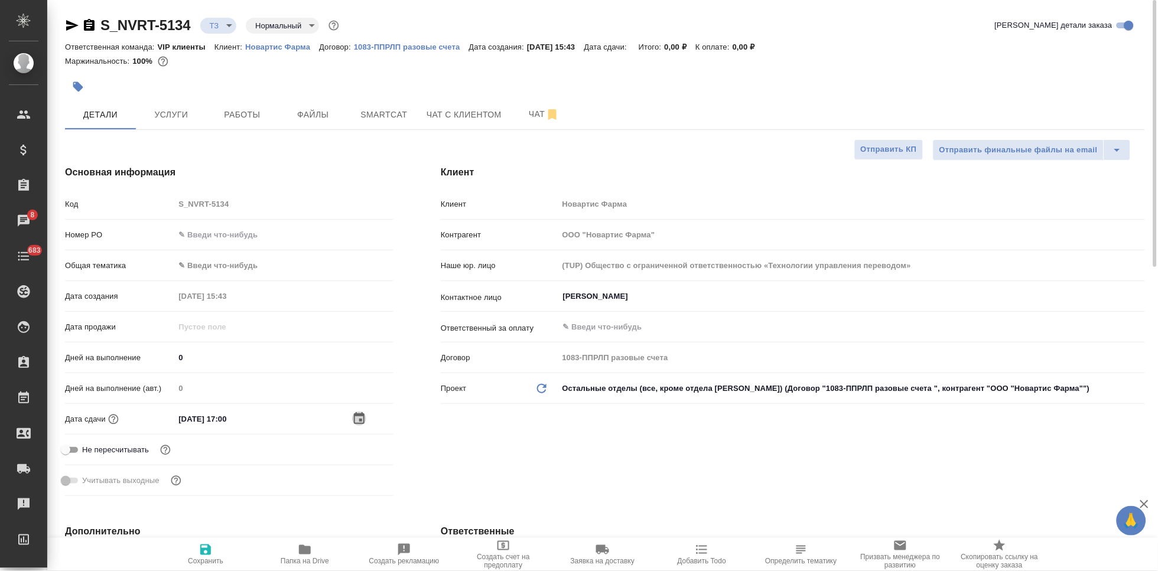
click at [505, 468] on div "Клиент Клиент Новартис Фарма Контрагент ООО "Новартис Фарма" Наше юр. лицо (TUP…" at bounding box center [793, 333] width 752 height 383
click at [203, 560] on span "Сохранить" at bounding box center [205, 561] width 35 height 8
type textarea "x"
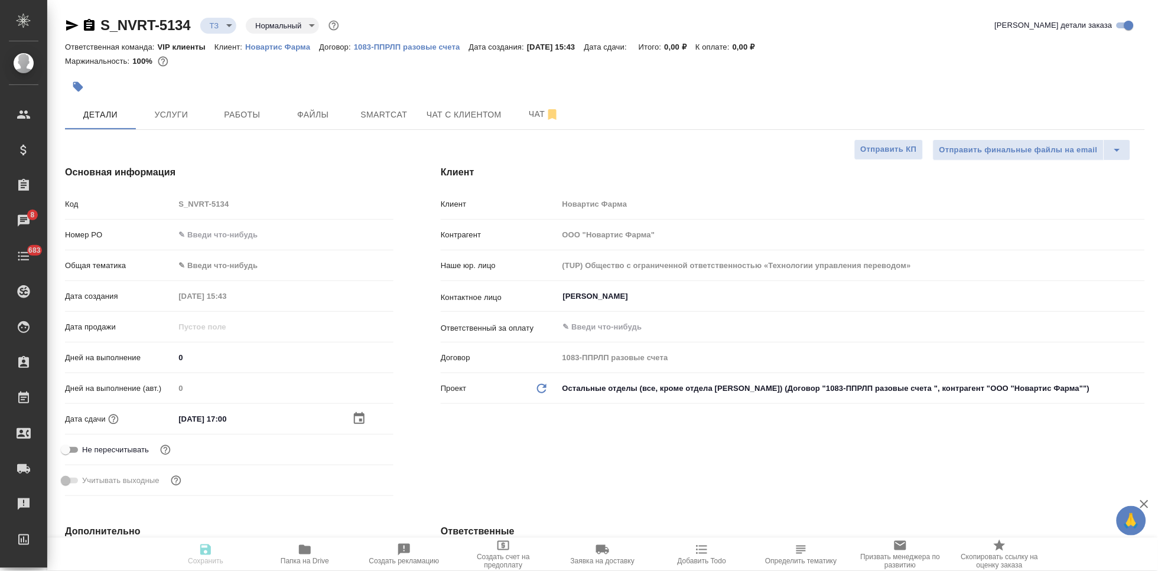
type textarea "x"
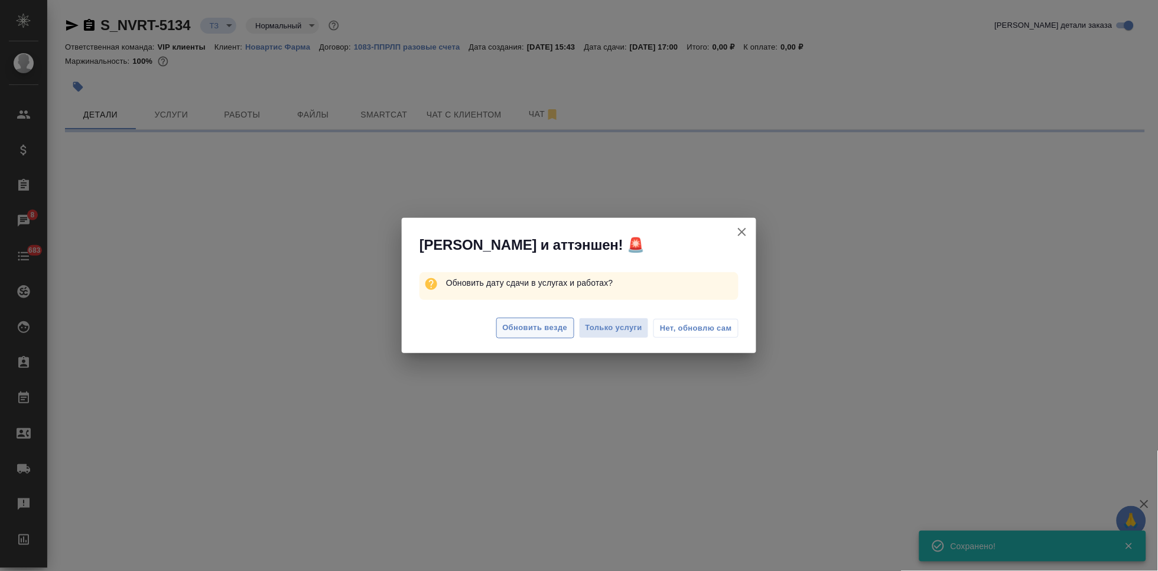
select select "RU"
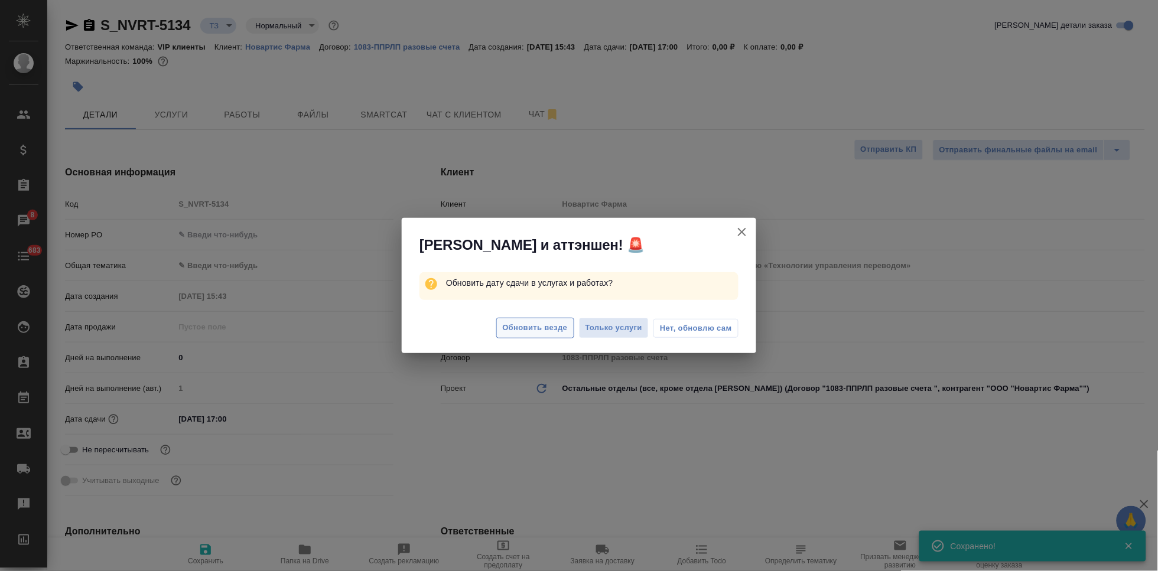
click at [524, 330] on span "Обновить везде" at bounding box center [535, 328] width 65 height 14
type textarea "x"
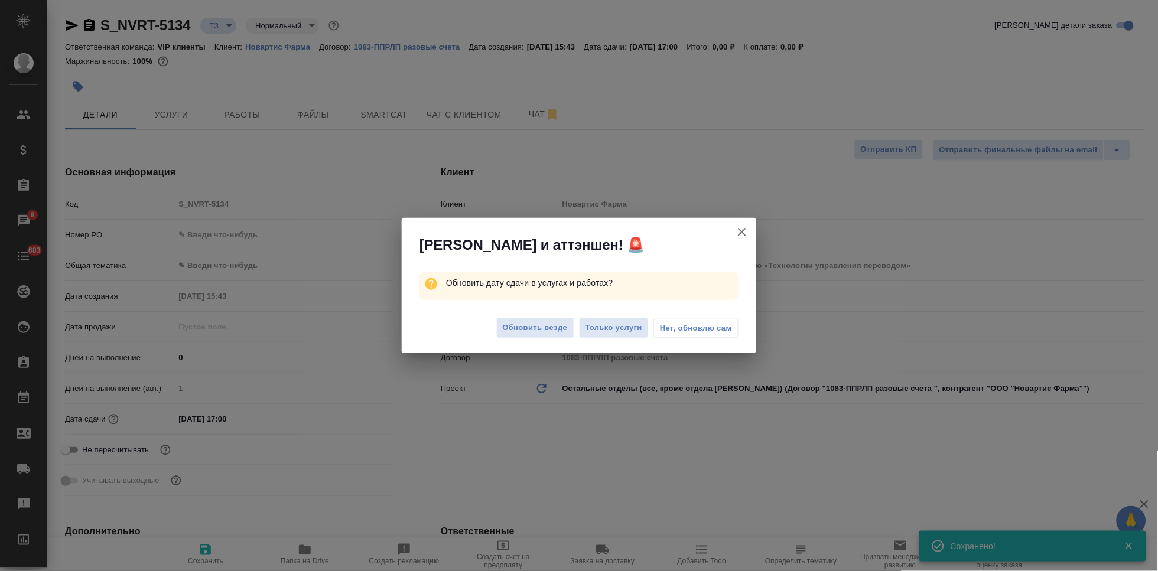
type textarea "x"
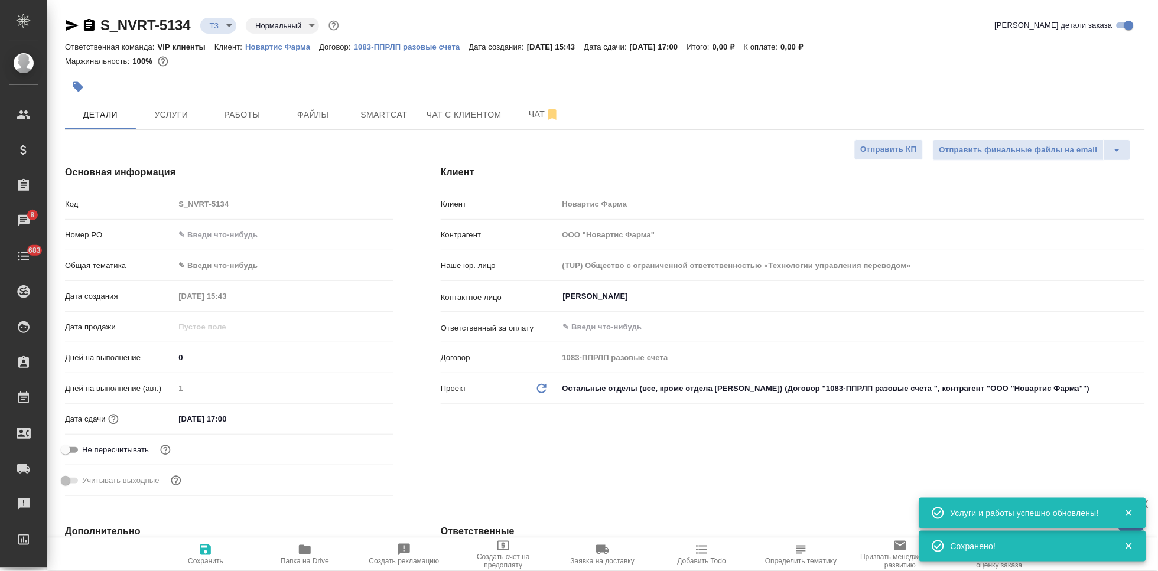
type textarea "x"
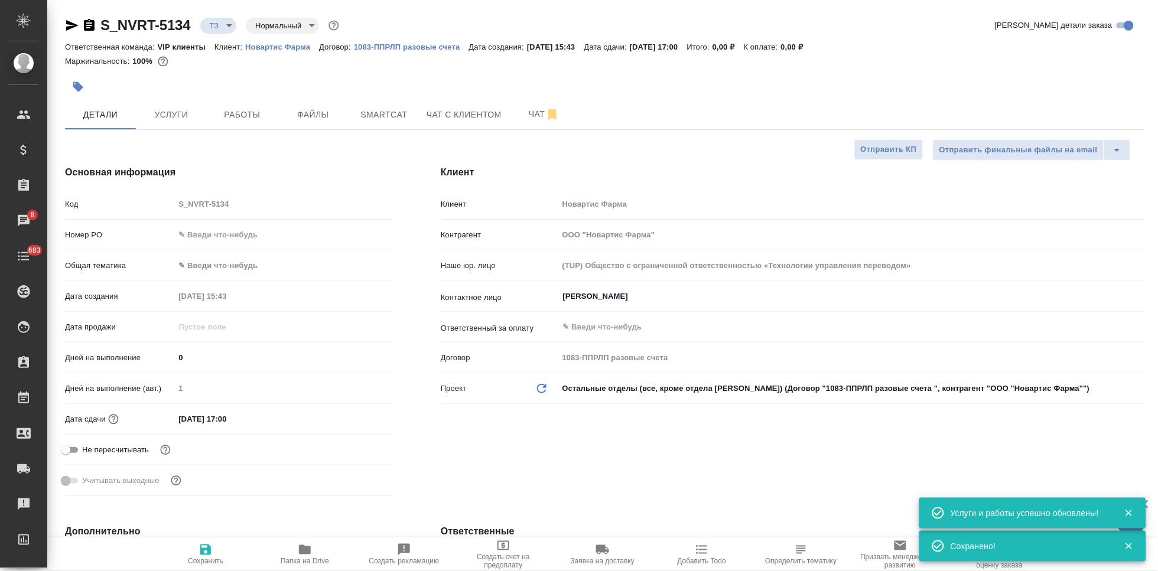
type textarea "x"
click at [178, 117] on span "Услуги" at bounding box center [171, 115] width 57 height 15
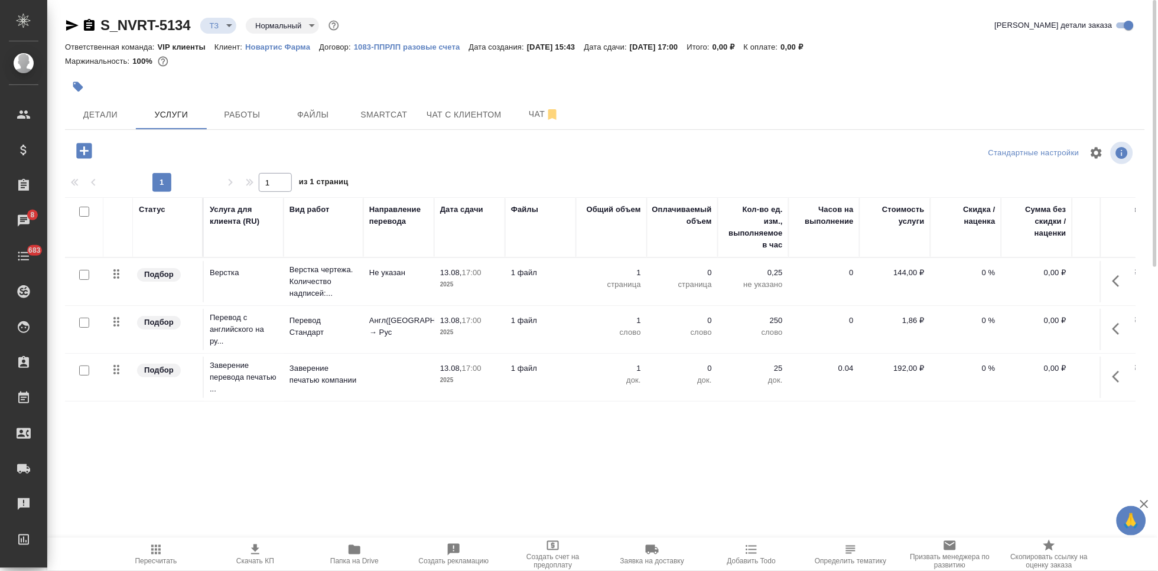
click at [1110, 326] on button "button" at bounding box center [1120, 329] width 28 height 28
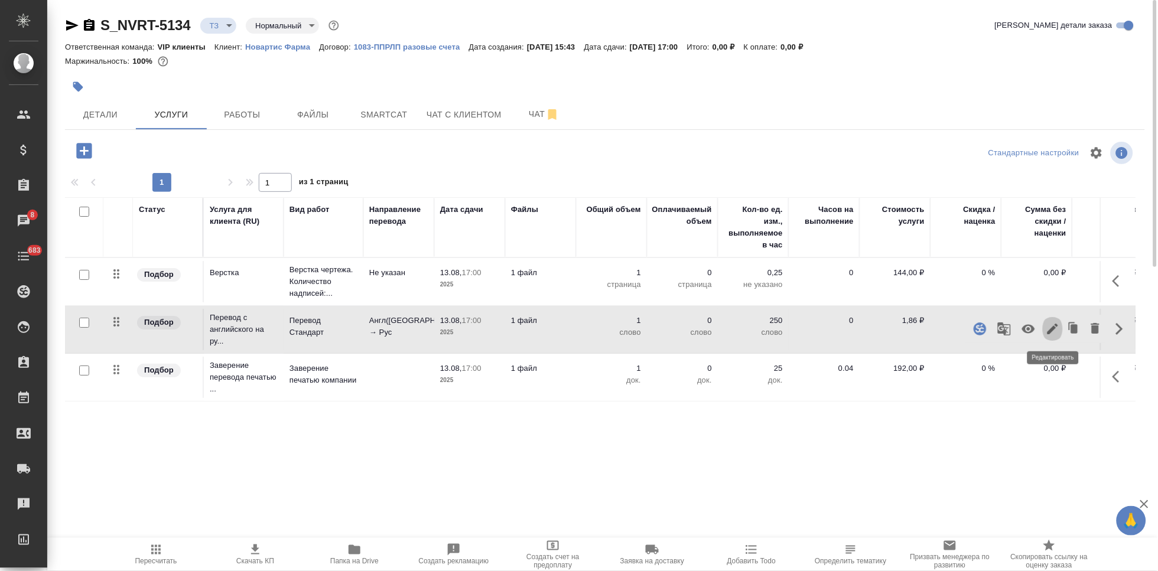
click at [1056, 329] on icon "button" at bounding box center [1053, 329] width 14 height 14
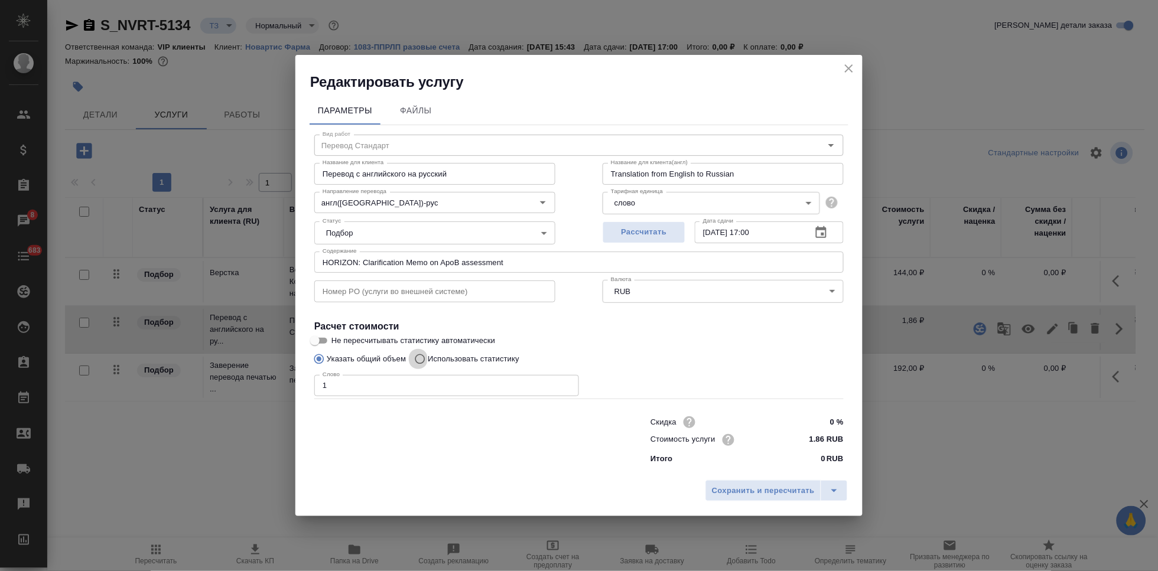
click at [423, 355] on input "Использовать статистику" at bounding box center [418, 359] width 19 height 22
radio input "true"
radio input "false"
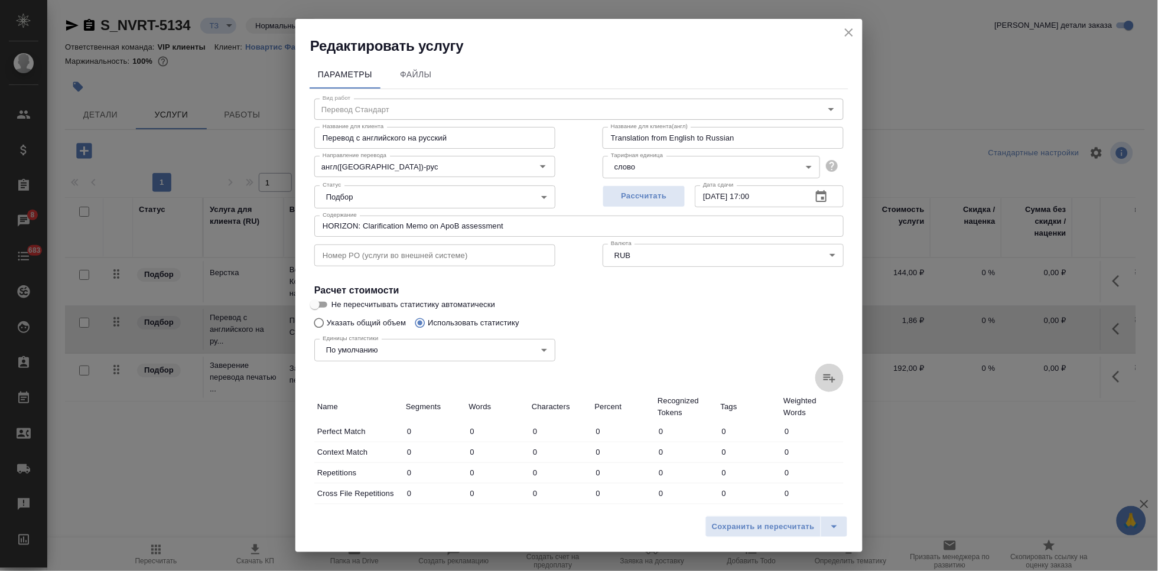
click at [816, 377] on label at bounding box center [830, 378] width 28 height 28
click at [0, 0] on input "file" at bounding box center [0, 0] width 0 height 0
type input "1"
type input "3"
type input "12"
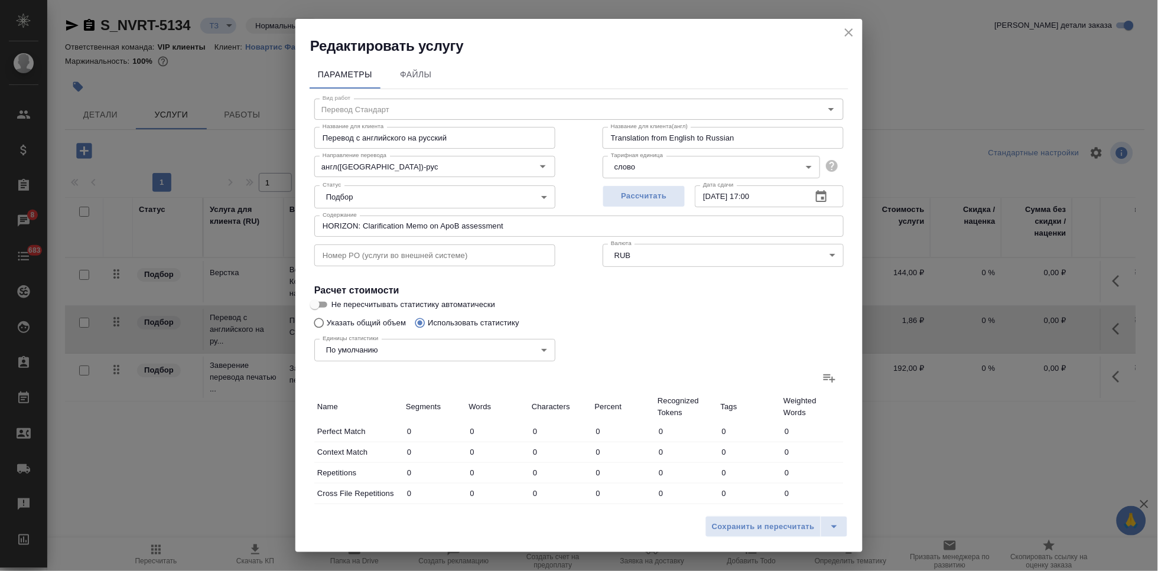
type input "1"
type input "9"
type input "1"
type input "14"
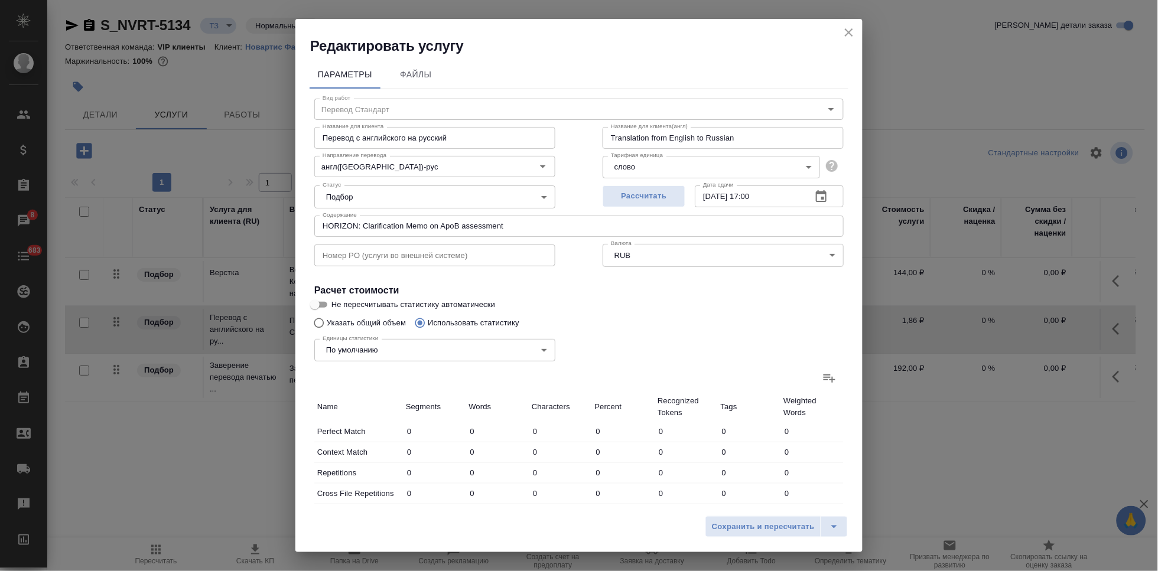
type input "80"
type input "2"
type input "6"
type input "52"
type input "15"
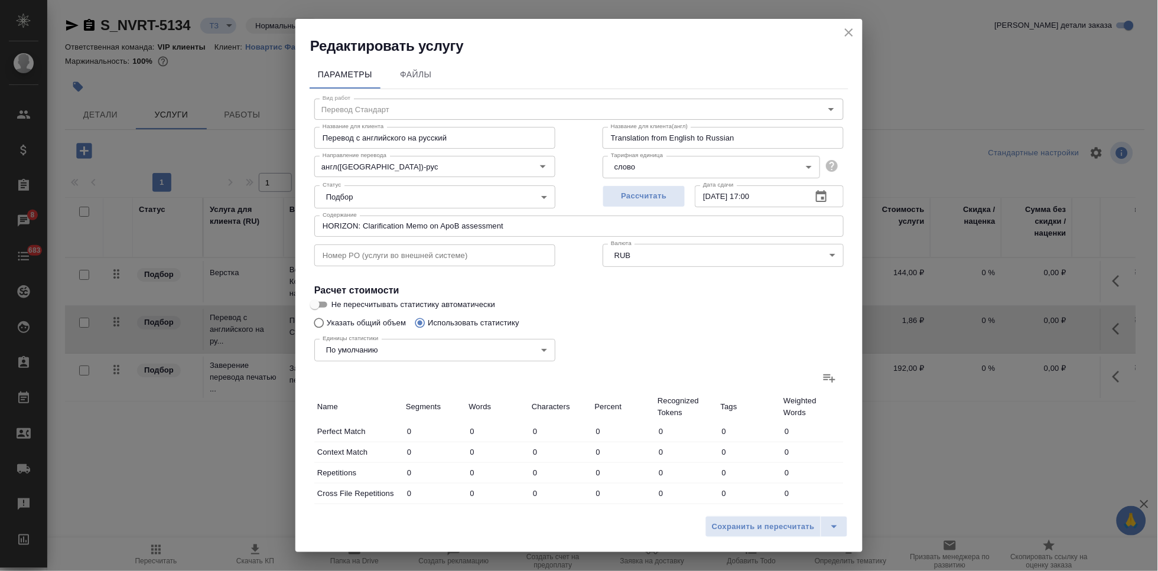
type input "246"
type input "1535"
type input "20"
type input "270"
type input "1688"
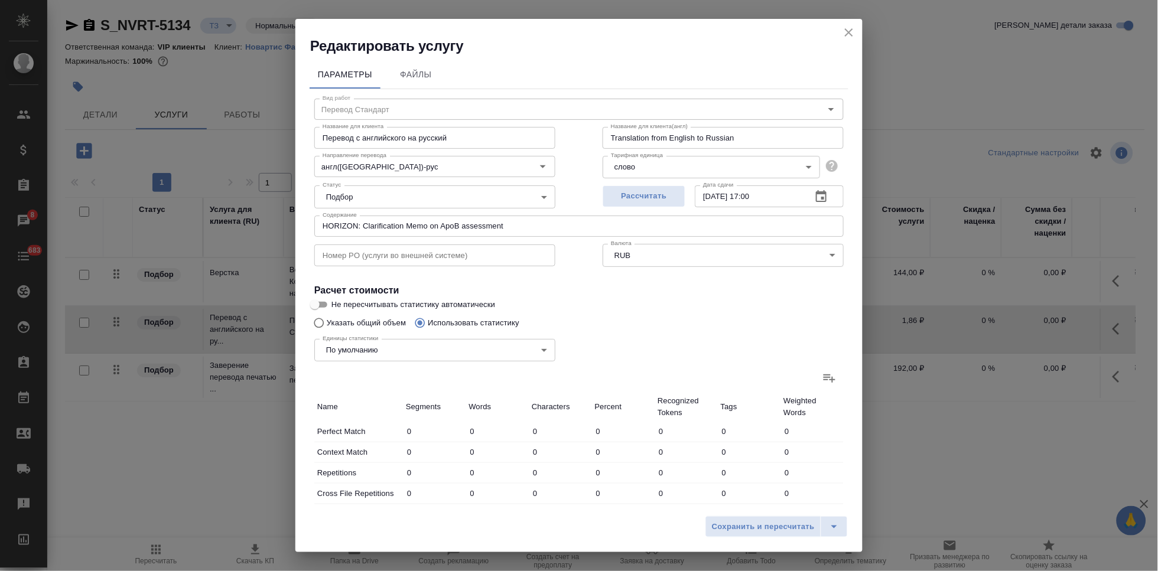
type input "20"
type input "270"
type input "1688"
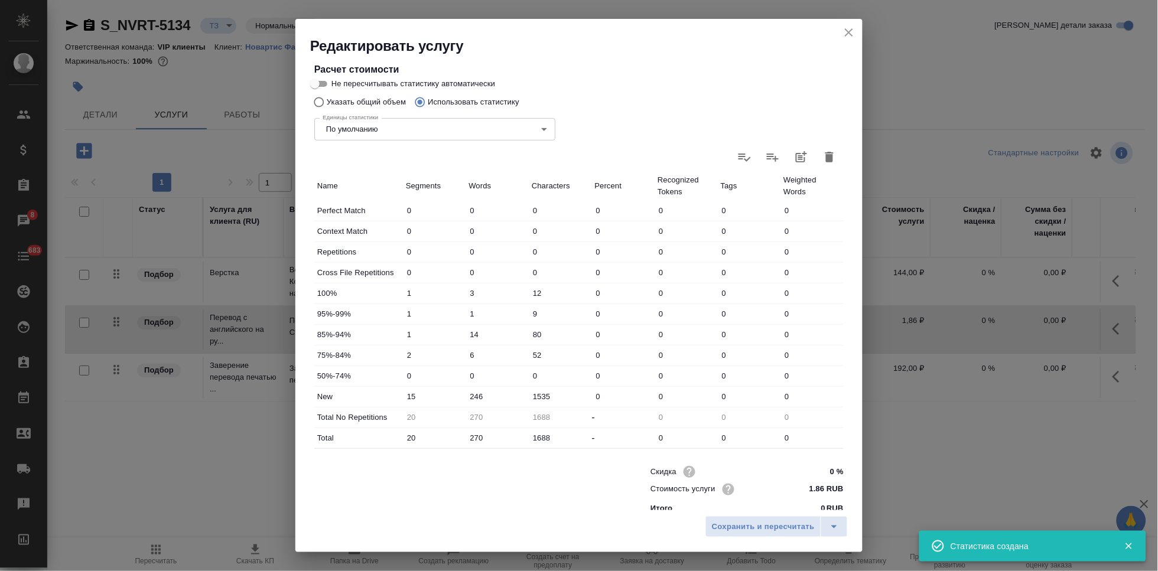
scroll to position [234, 0]
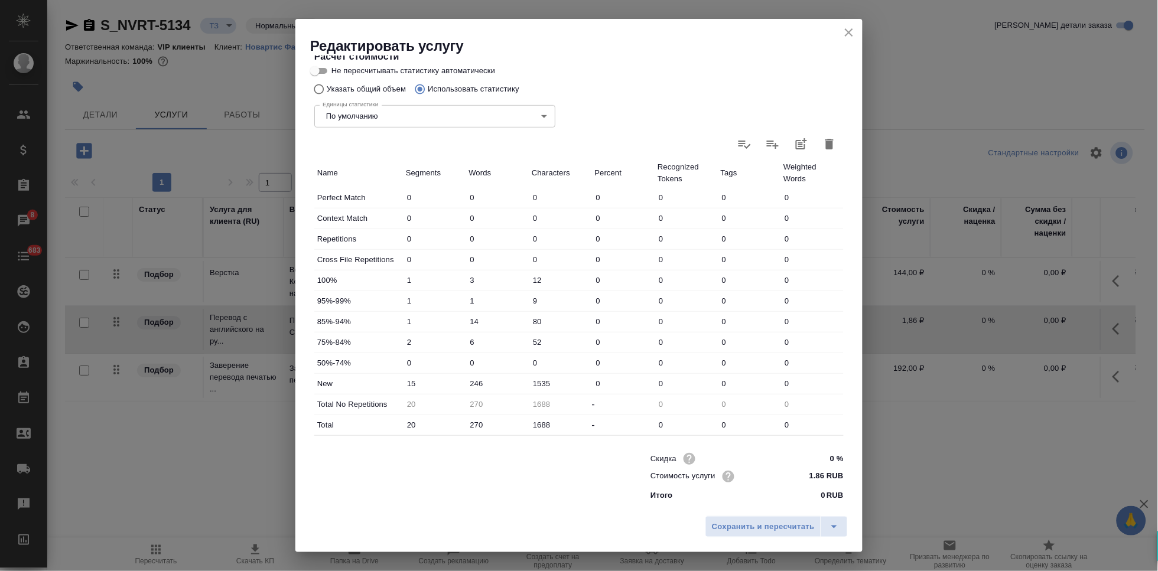
click at [476, 382] on input "246" at bounding box center [497, 383] width 63 height 17
type input "256"
click at [835, 531] on icon "split button" at bounding box center [834, 527] width 14 height 14
click at [765, 498] on li "Сохранить" at bounding box center [778, 502] width 142 height 19
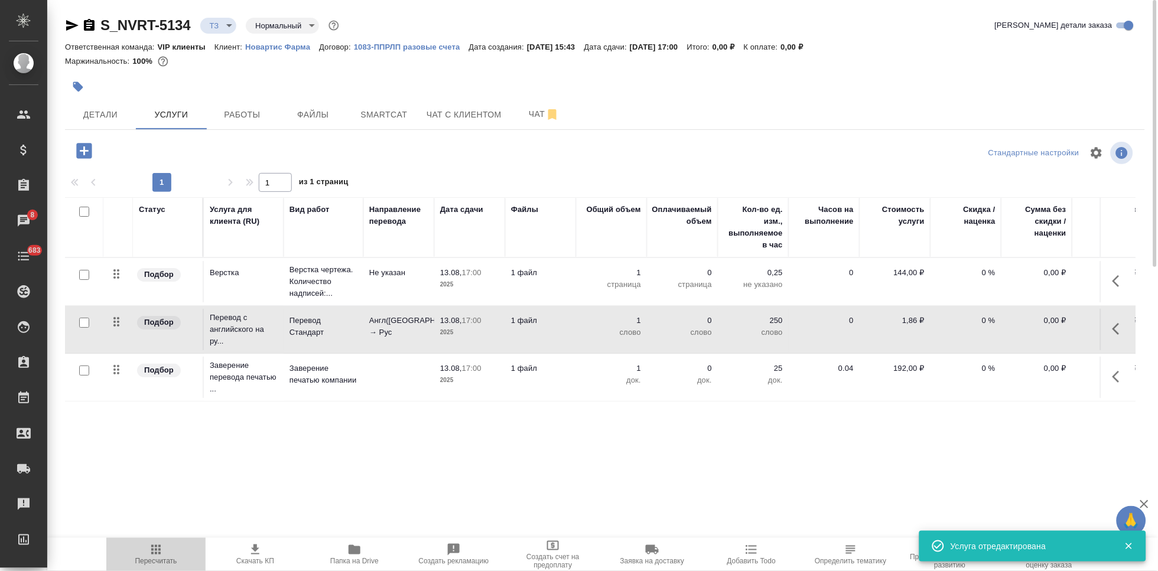
click at [163, 556] on span "Пересчитать" at bounding box center [155, 554] width 85 height 22
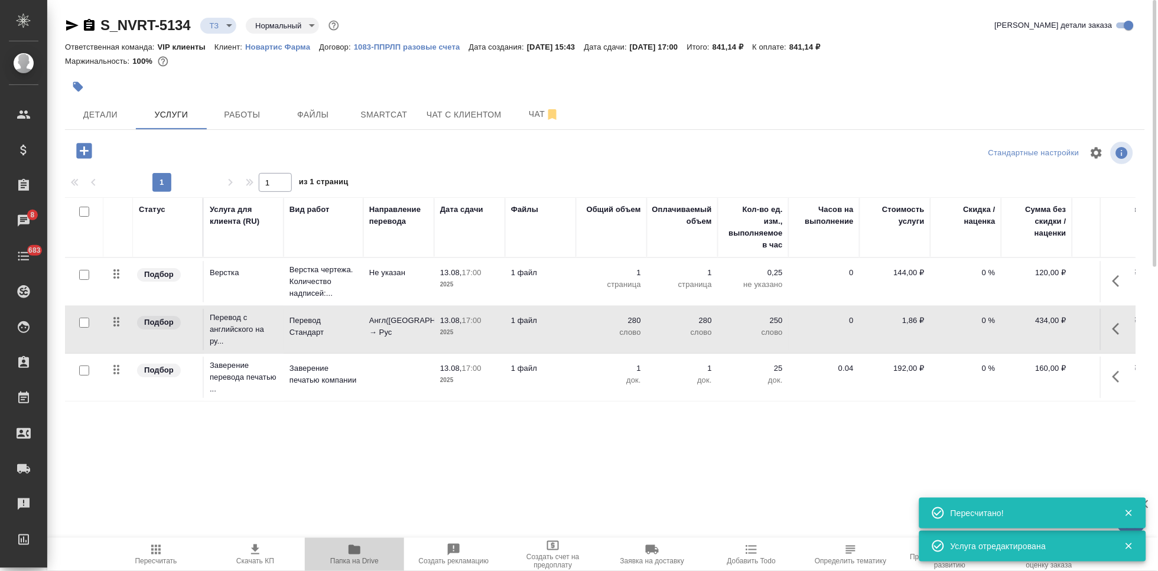
click at [351, 553] on icon "button" at bounding box center [355, 549] width 12 height 9
click at [107, 118] on span "Детали" at bounding box center [100, 115] width 57 height 15
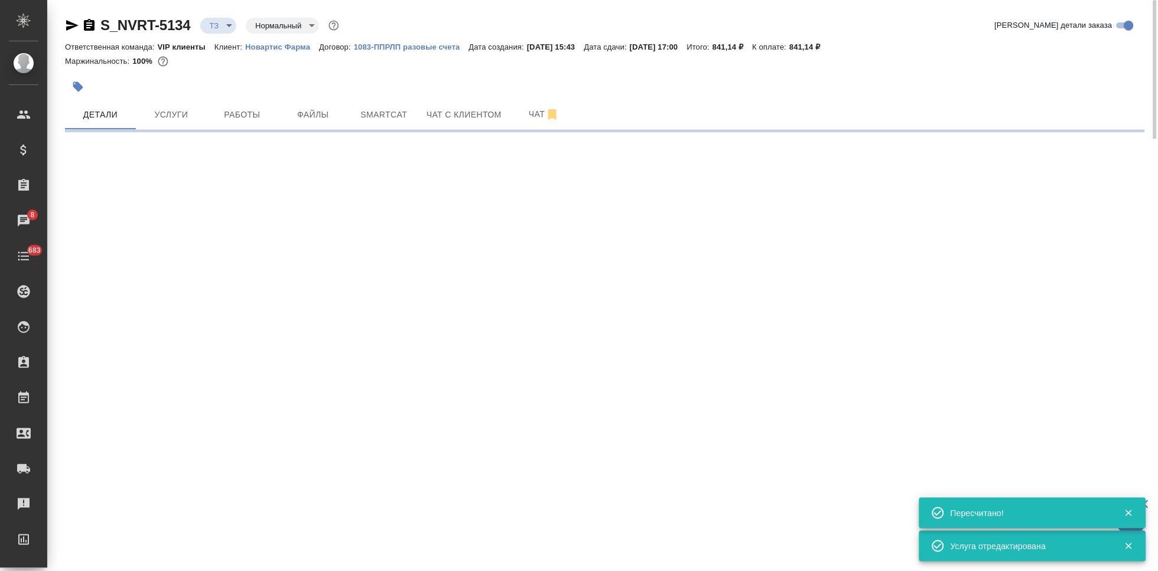
select select "RU"
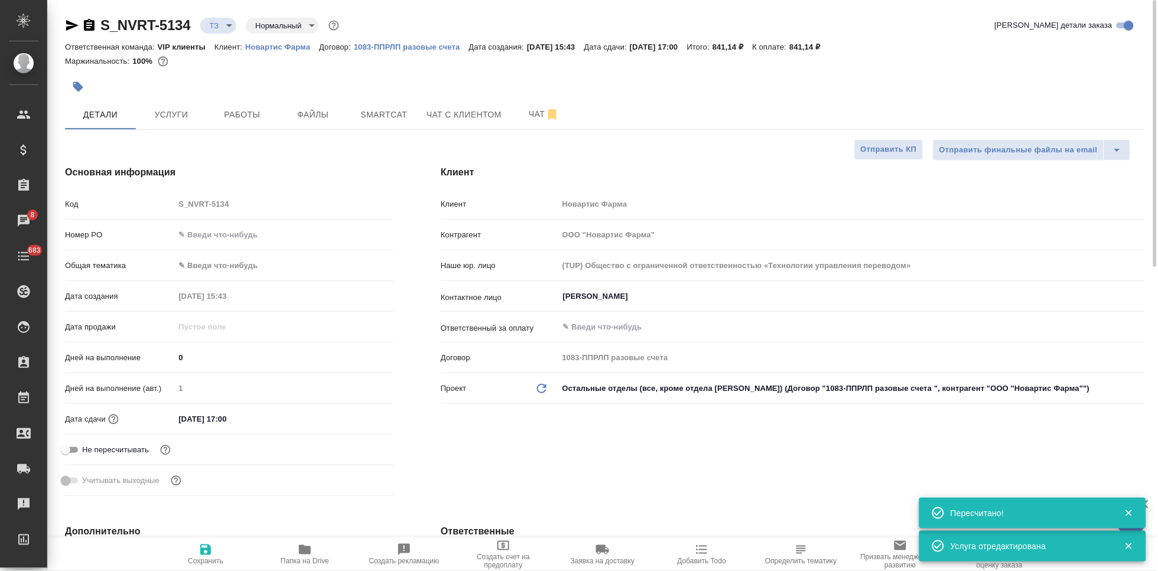
type textarea "x"
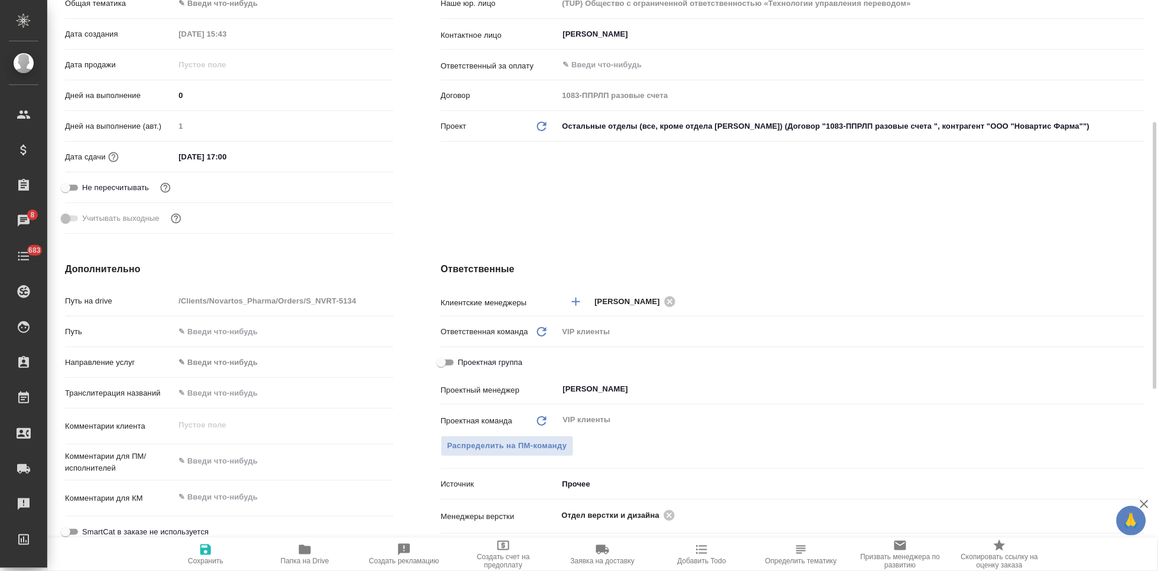
scroll to position [394, 0]
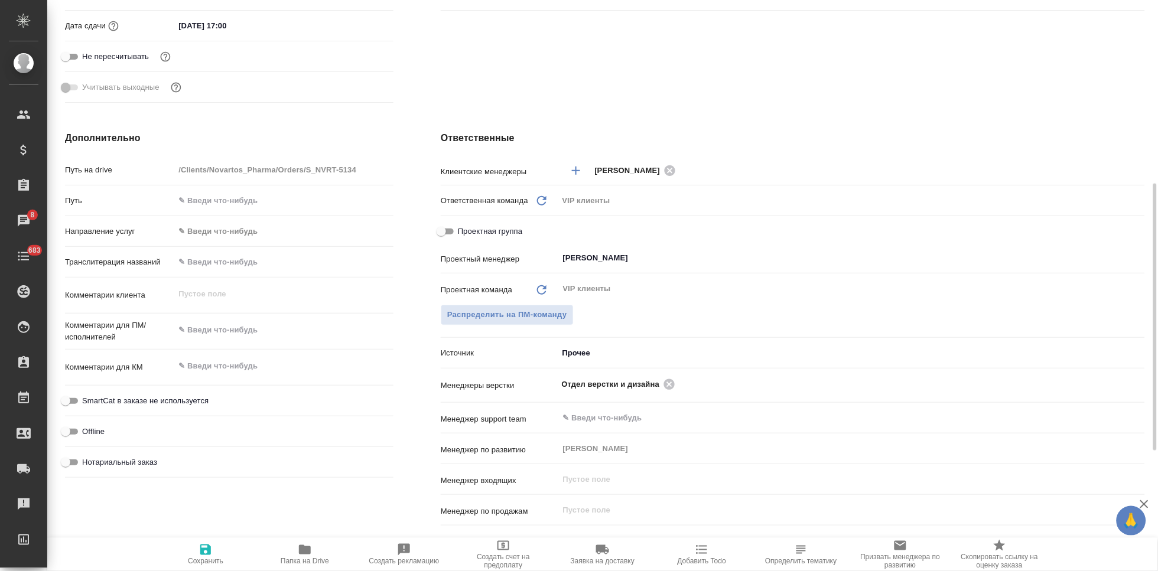
click at [209, 336] on textarea at bounding box center [283, 330] width 219 height 20
type textarea "x"
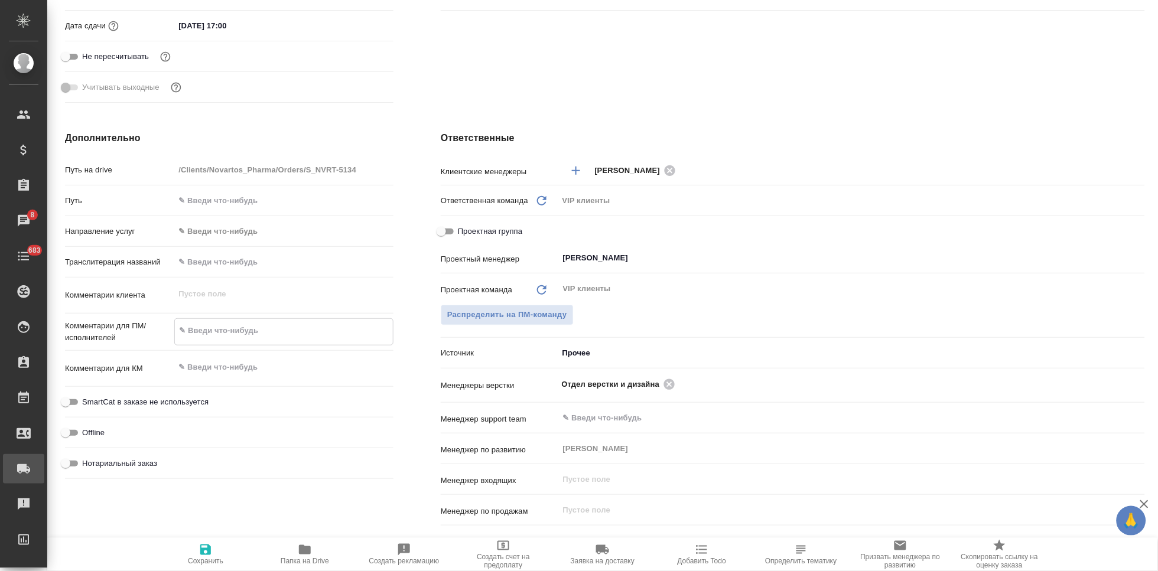
type textarea "п"
type textarea "x"
type textarea "пе"
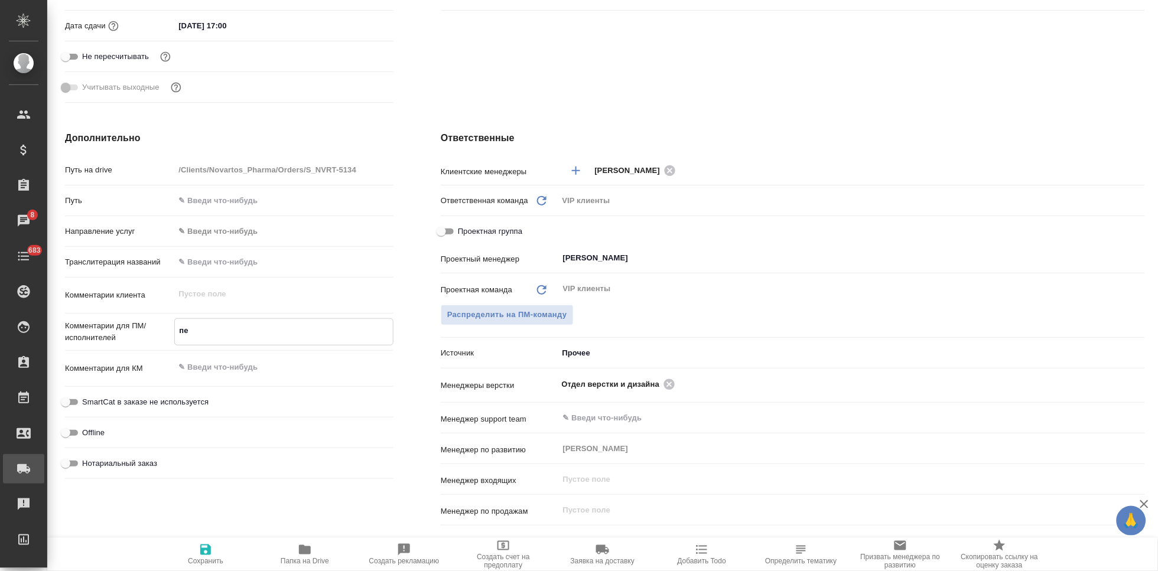
type textarea "x"
type textarea "пер"
type textarea "x"
type textarea "перево"
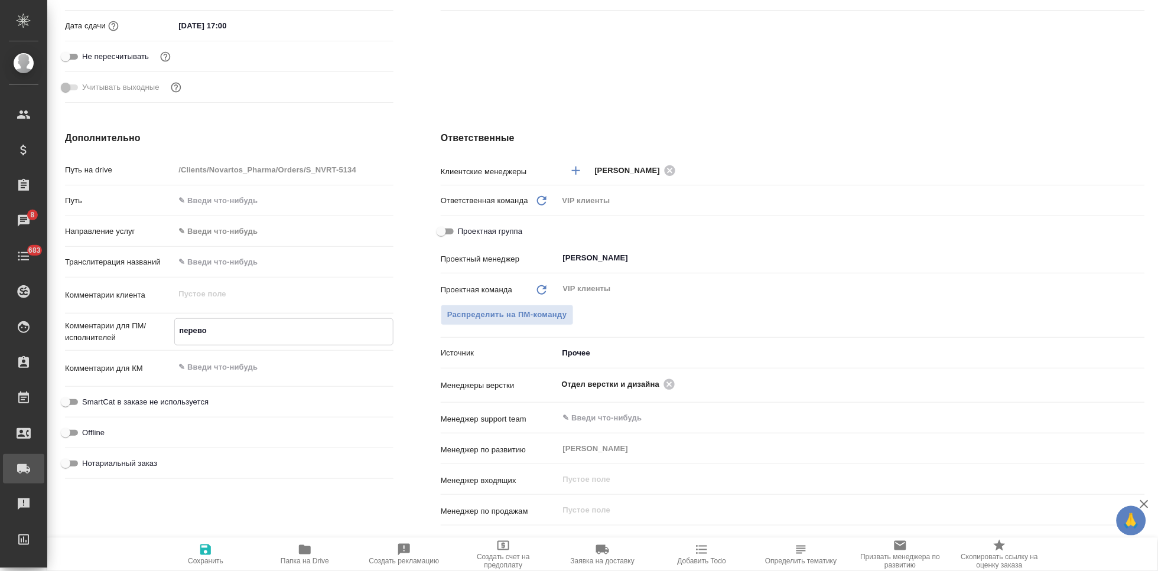
type textarea "x"
type textarea "перевод и"
type textarea "x"
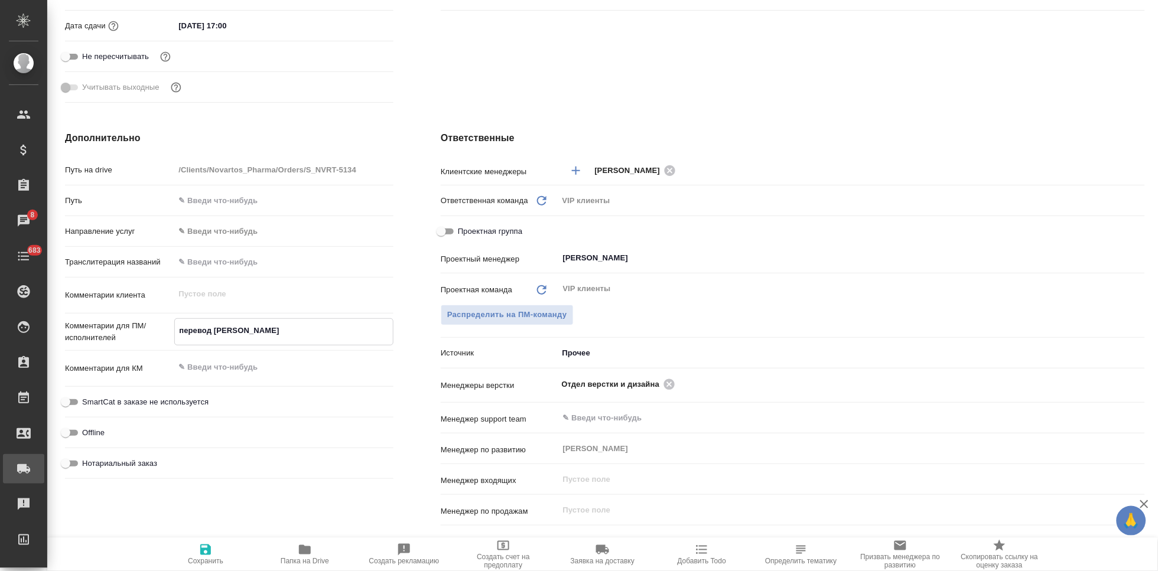
type textarea "x"
type textarea "перевод и с"
type textarea "x"
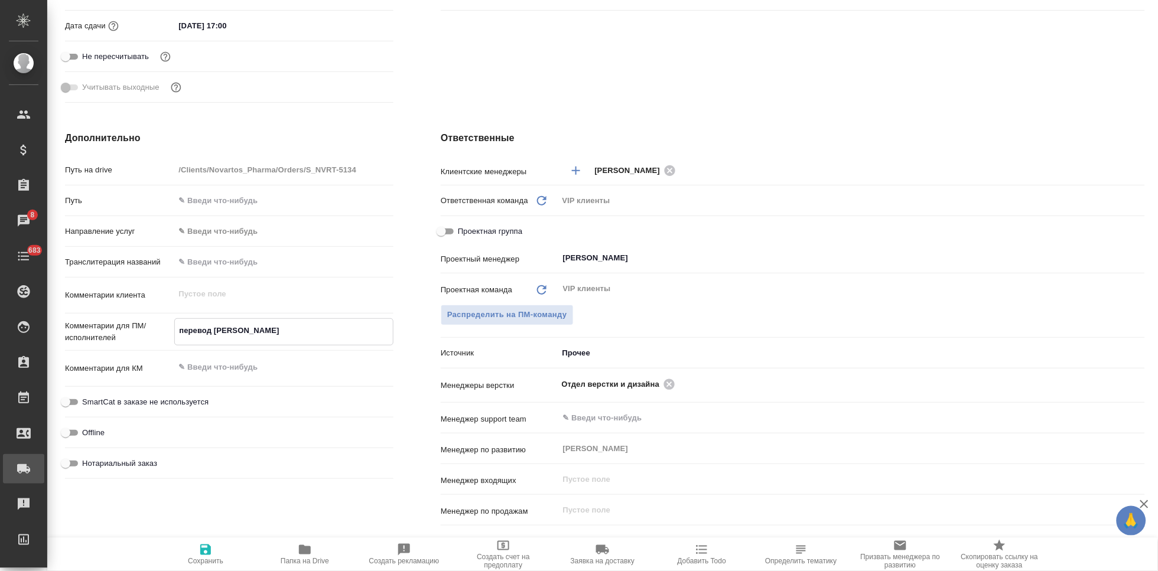
type textarea "x"
type textarea "перевод и сер"
type textarea "x"
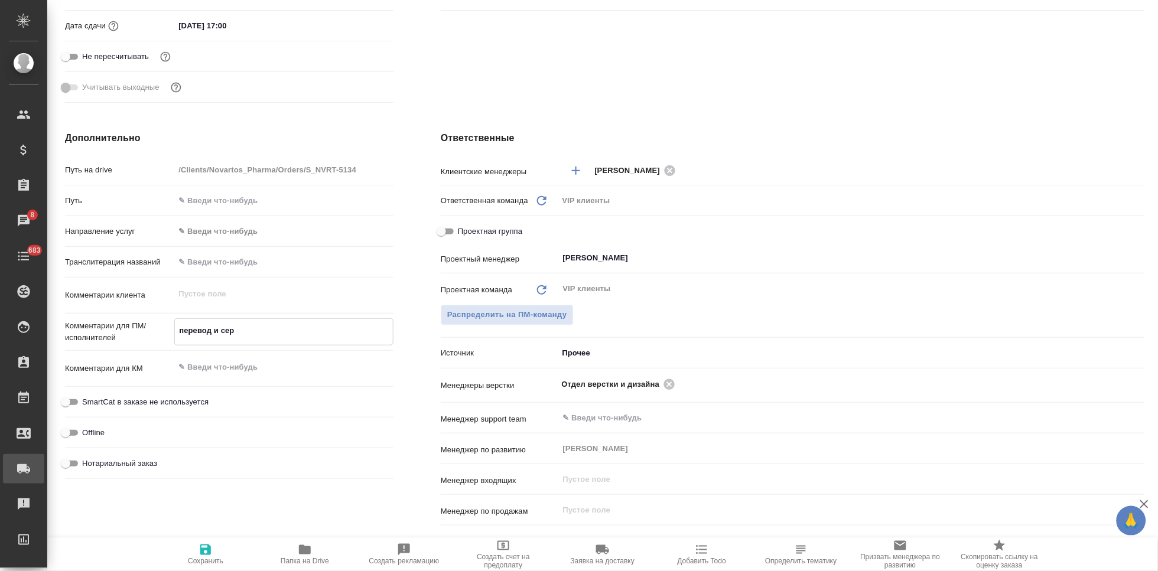
type textarea "перевод и серт"
type textarea "x"
type textarea "перевод и сертифик"
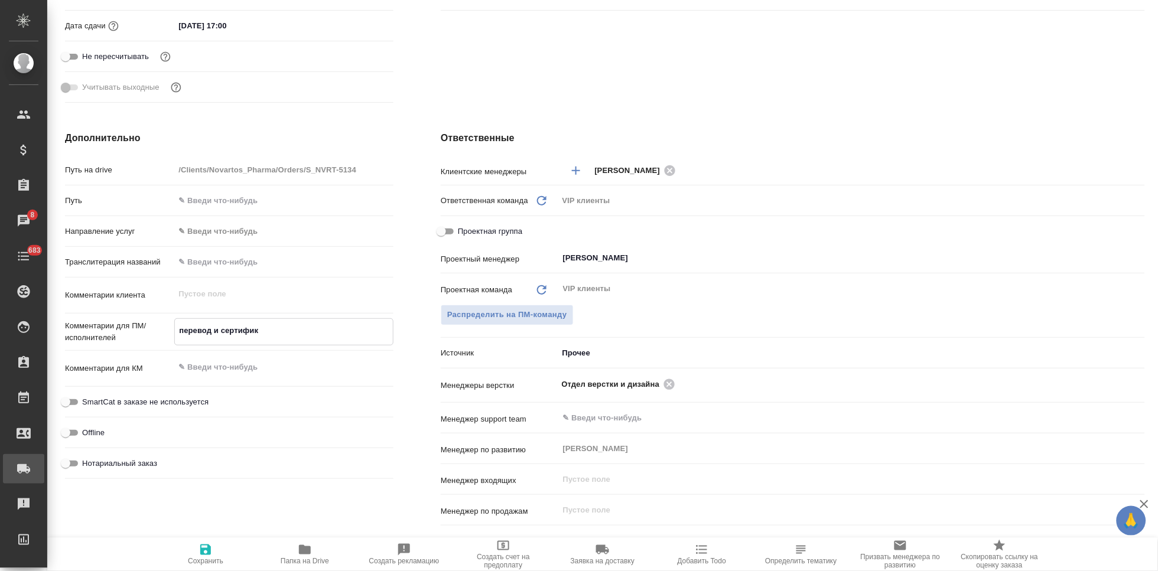
type textarea "x"
type textarea "перевод и сертификат"
type textarea "x"
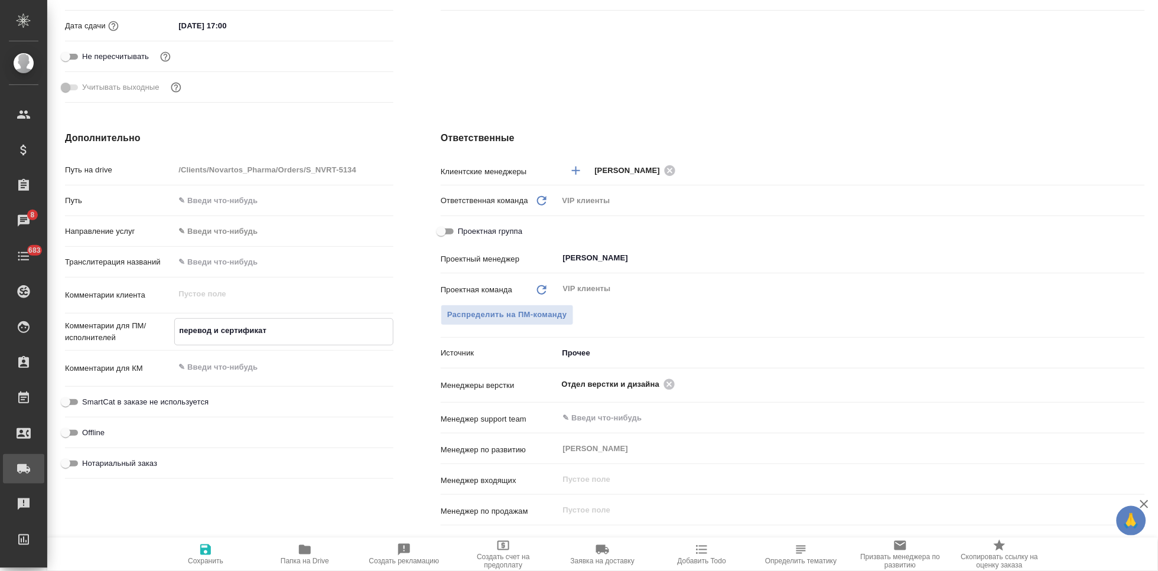
type textarea "x"
type textarea "перевод и сертификат п"
type textarea "x"
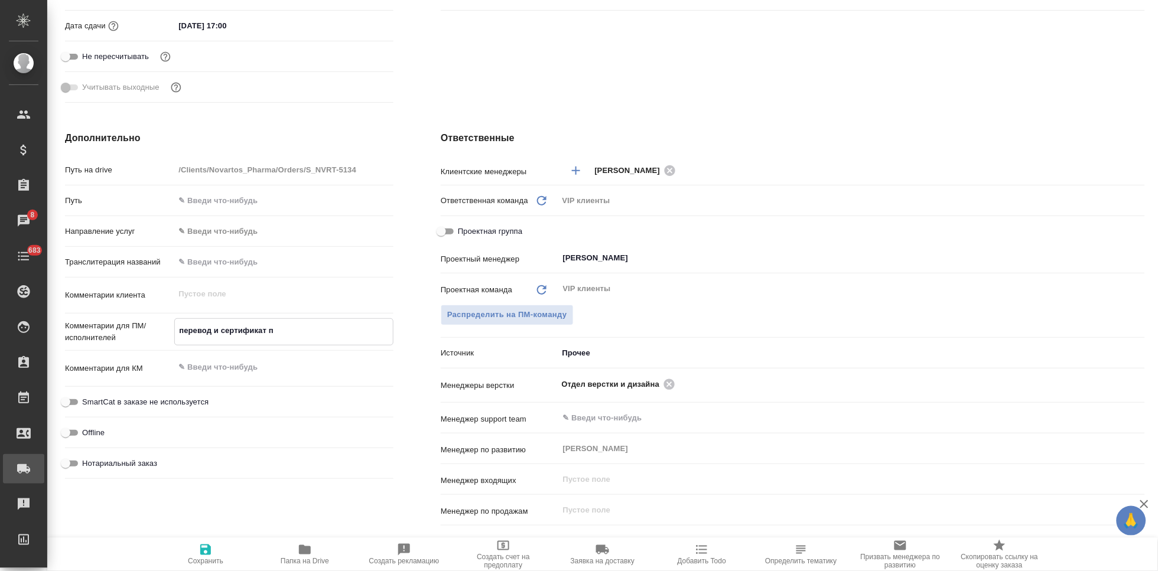
type textarea "x"
type textarea "перевод и сертификат п"
type textarea "x"
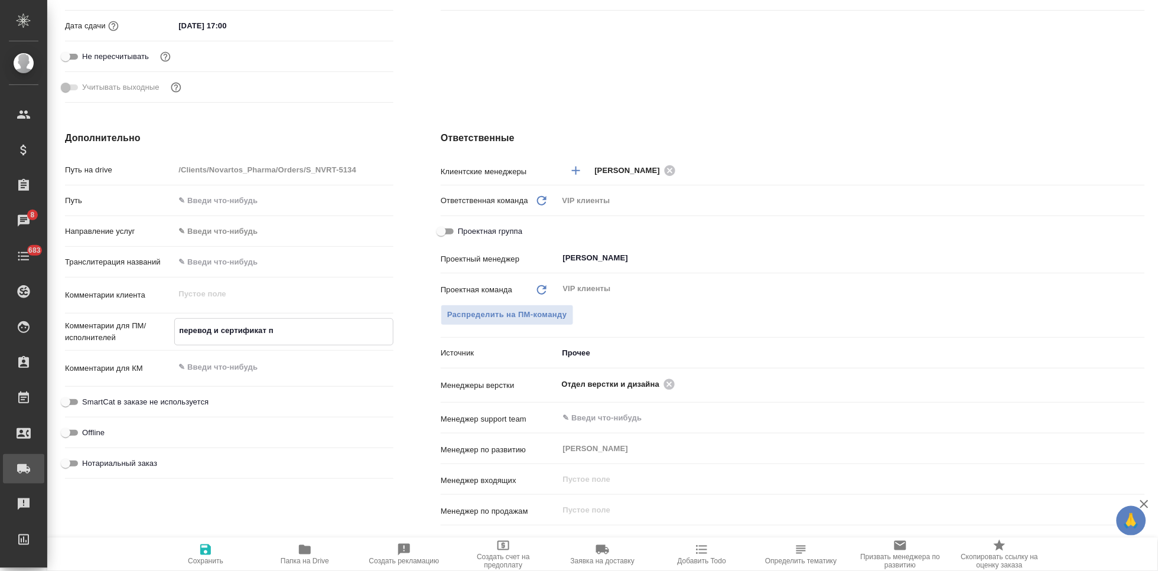
type textarea "перевод и сертификат п"
type textarea "x"
type textarea "перевод и сертификат по"
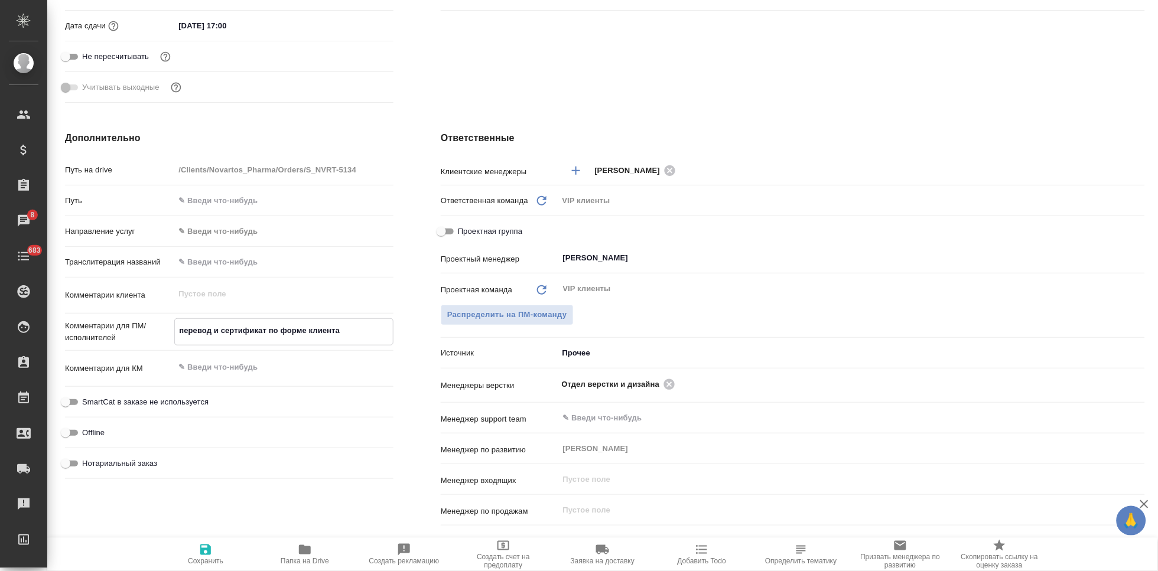
click at [213, 556] on span "Сохранить" at bounding box center [205, 554] width 85 height 22
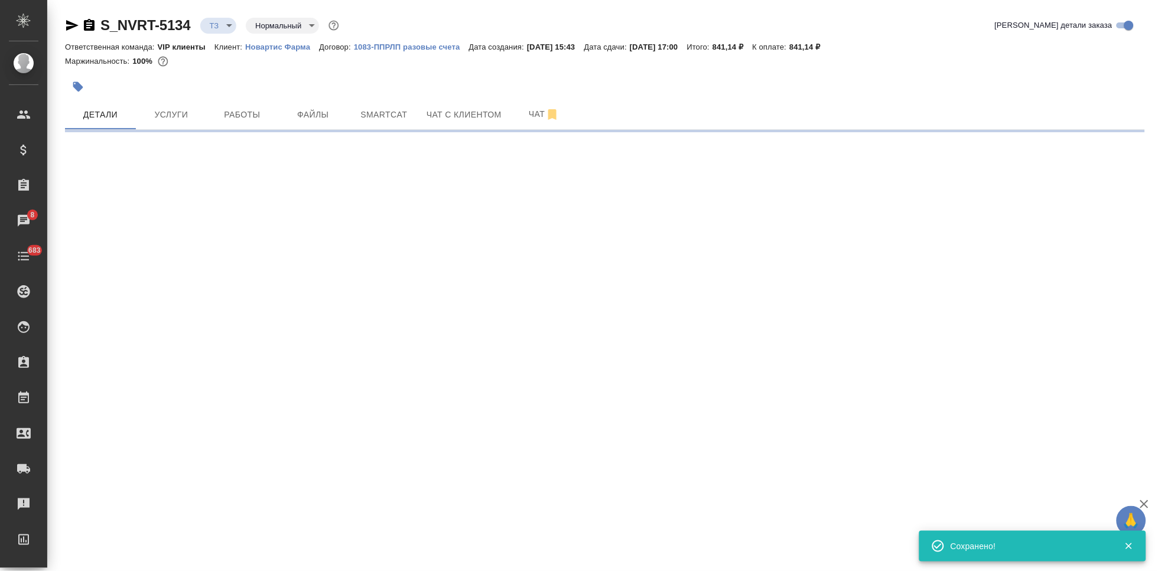
scroll to position [0, 0]
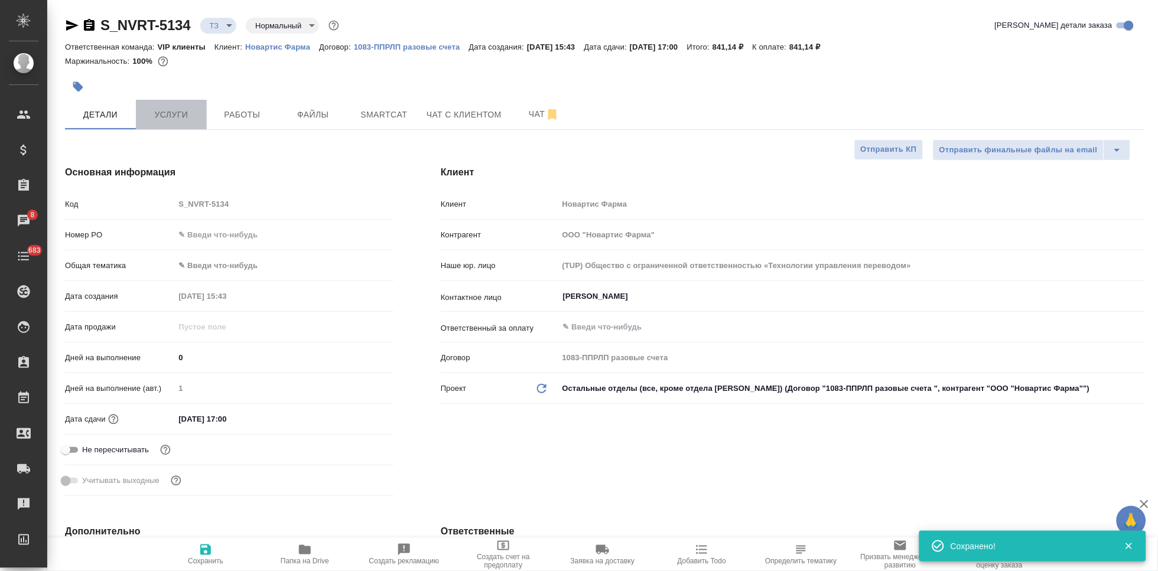
click at [168, 122] on button "Услуги" at bounding box center [171, 115] width 71 height 30
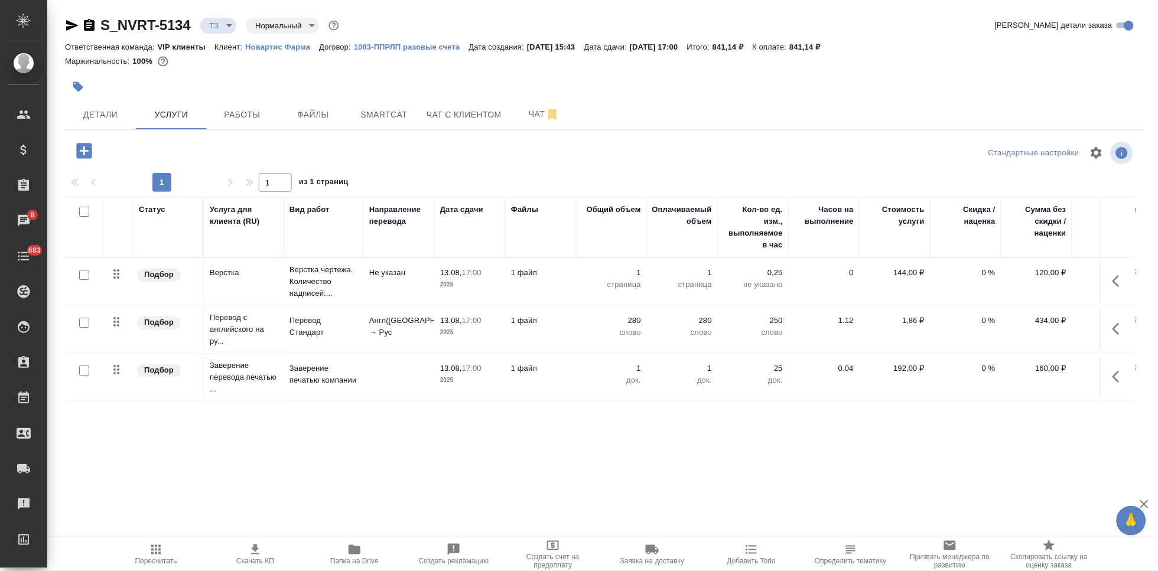
click at [155, 557] on span "Пересчитать" at bounding box center [156, 561] width 42 height 8
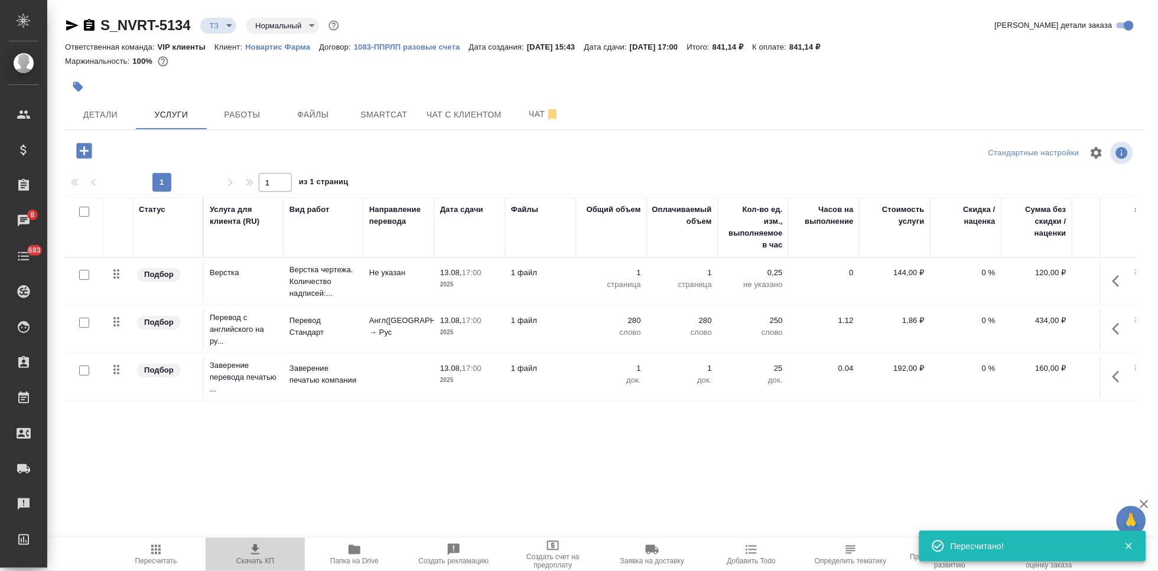
click at [250, 551] on icon "button" at bounding box center [255, 550] width 14 height 14
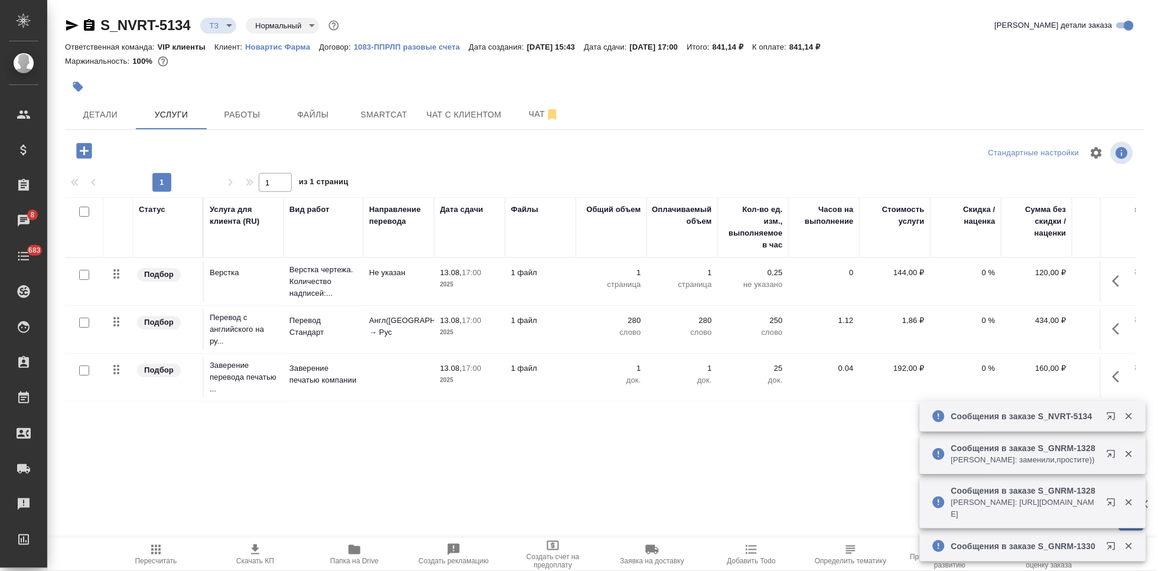
click at [302, 48] on p "Новартис Фарма" at bounding box center [282, 47] width 74 height 9
click at [229, 26] on body "🙏 .cls-1 fill:#fff; AWATERA Kabargina Anna Клиенты Спецификации Заказы 8 Чаты 6…" at bounding box center [579, 285] width 1158 height 571
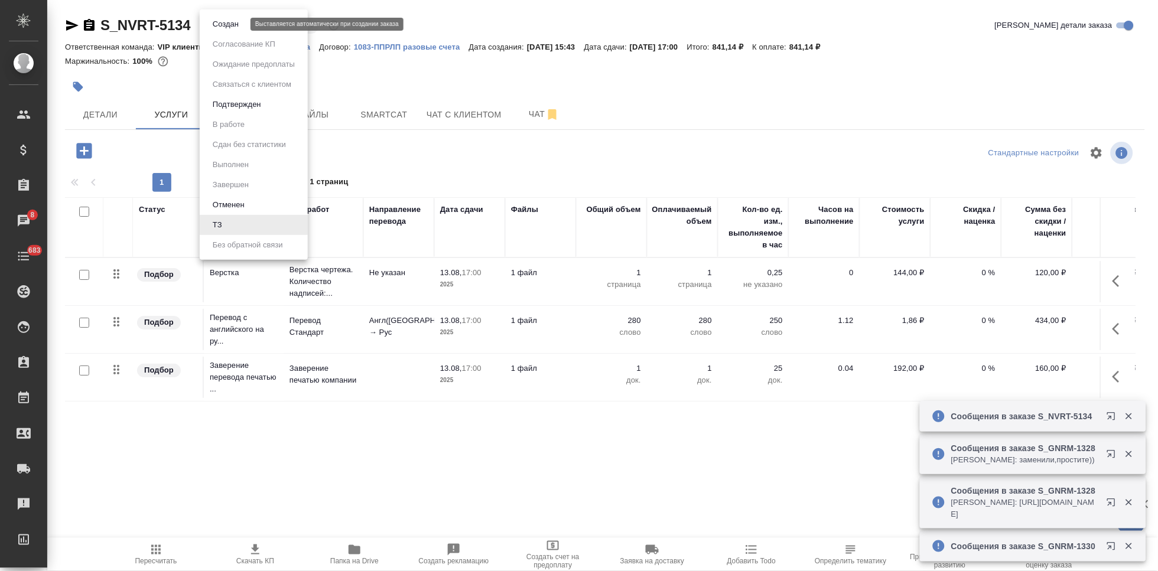
click at [233, 21] on button "Создан" at bounding box center [225, 24] width 33 height 13
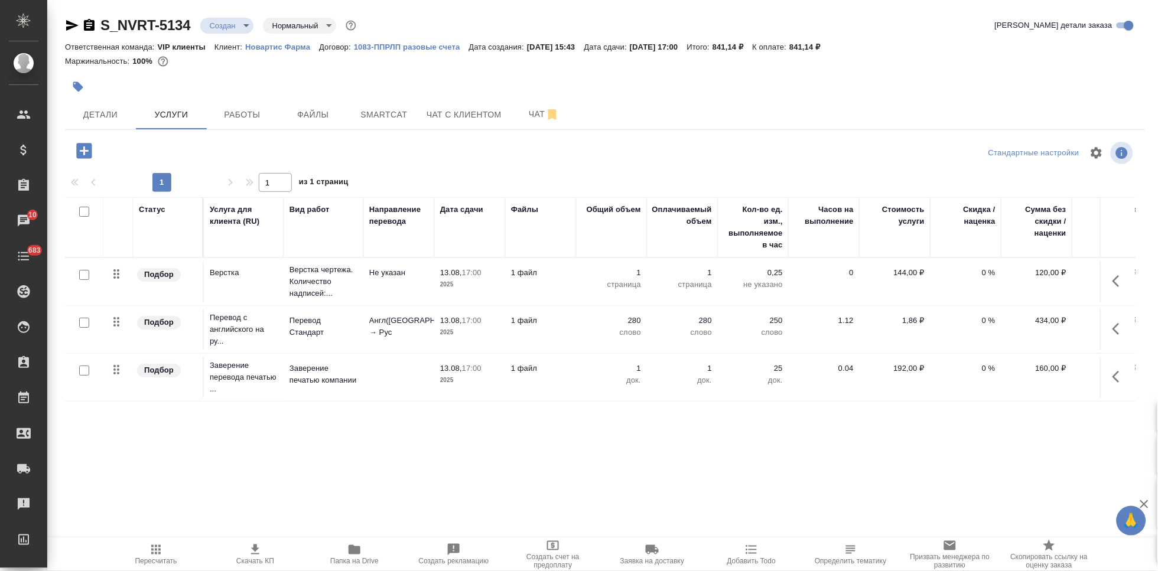
click at [242, 19] on body "🙏 .cls-1 fill:#fff; AWATERA Kabargina Anna Клиенты Спецификации Заказы 10 Чаты …" at bounding box center [579, 285] width 1158 height 571
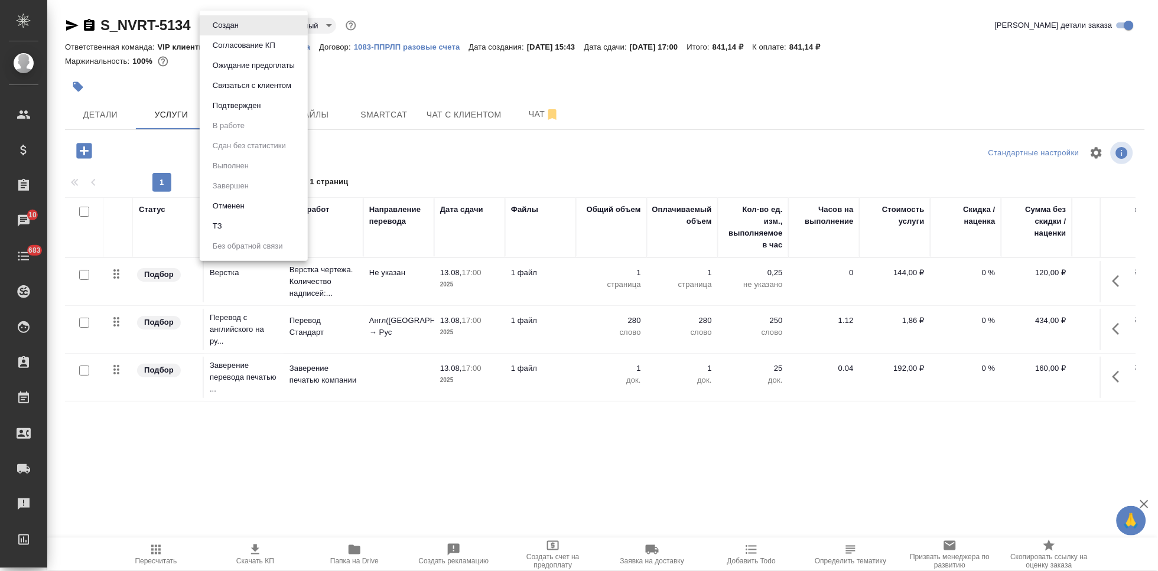
click at [242, 32] on button "Согласование КП" at bounding box center [225, 25] width 33 height 13
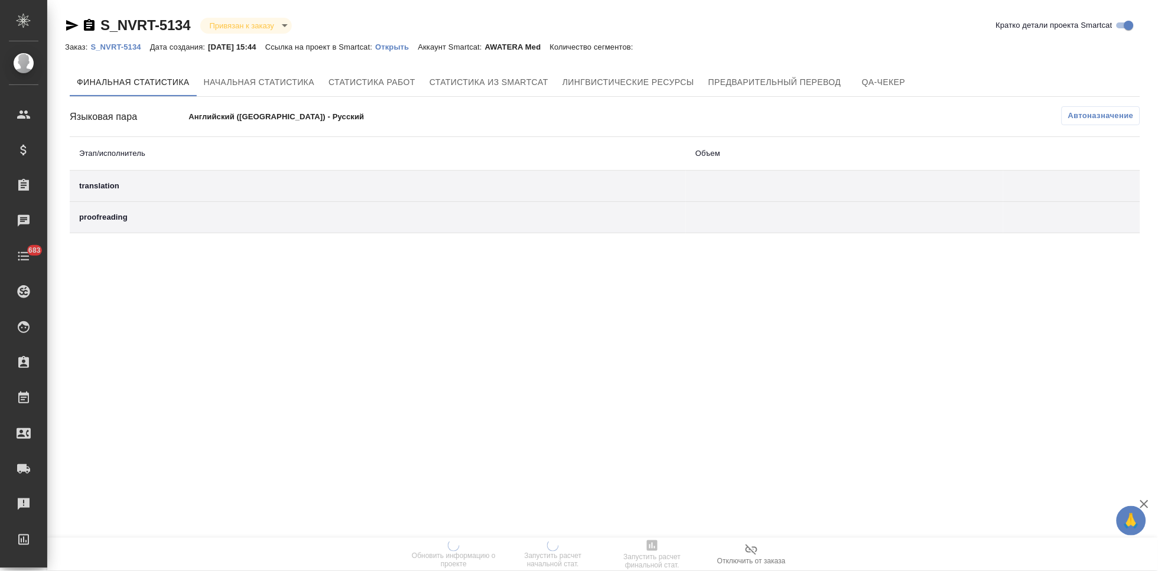
click at [418, 49] on p "Открыть" at bounding box center [396, 47] width 43 height 9
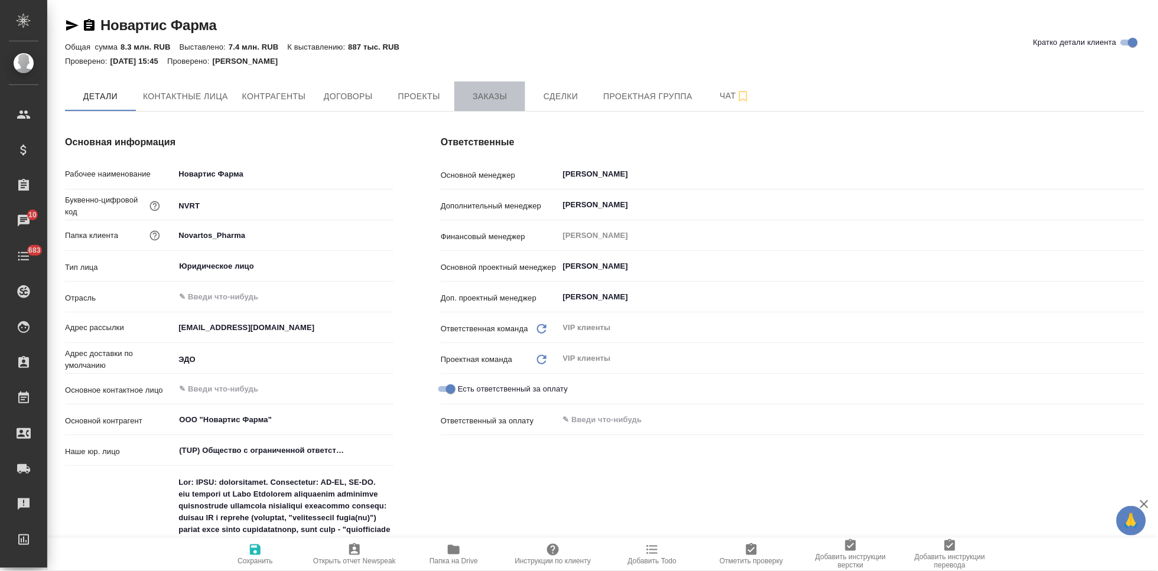
click at [504, 99] on span "Заказы" at bounding box center [490, 96] width 57 height 15
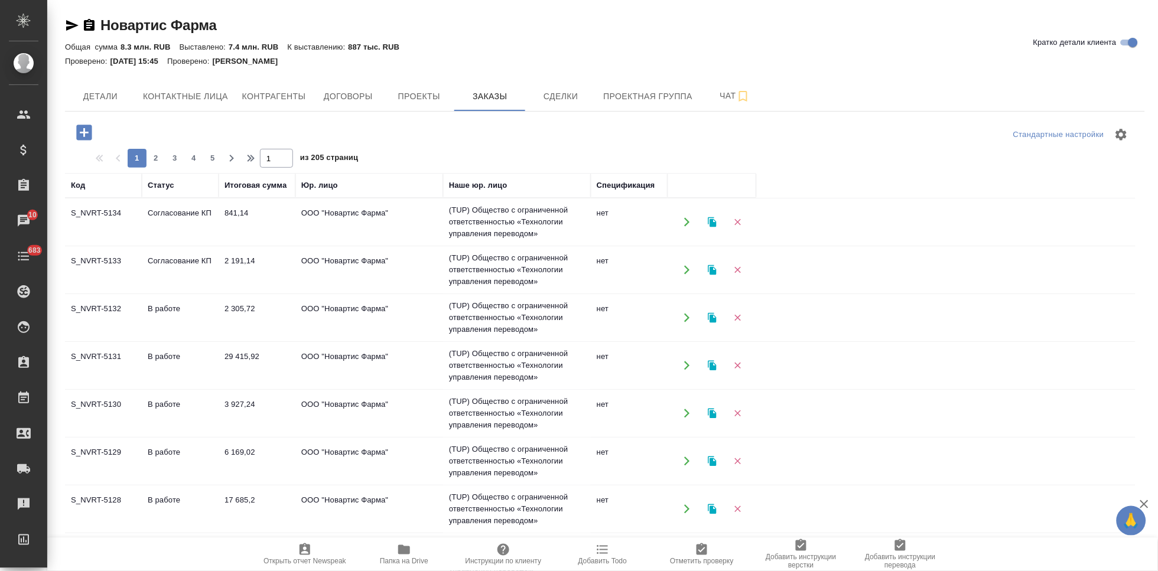
click at [164, 243] on td "Согласование КП" at bounding box center [180, 222] width 77 height 41
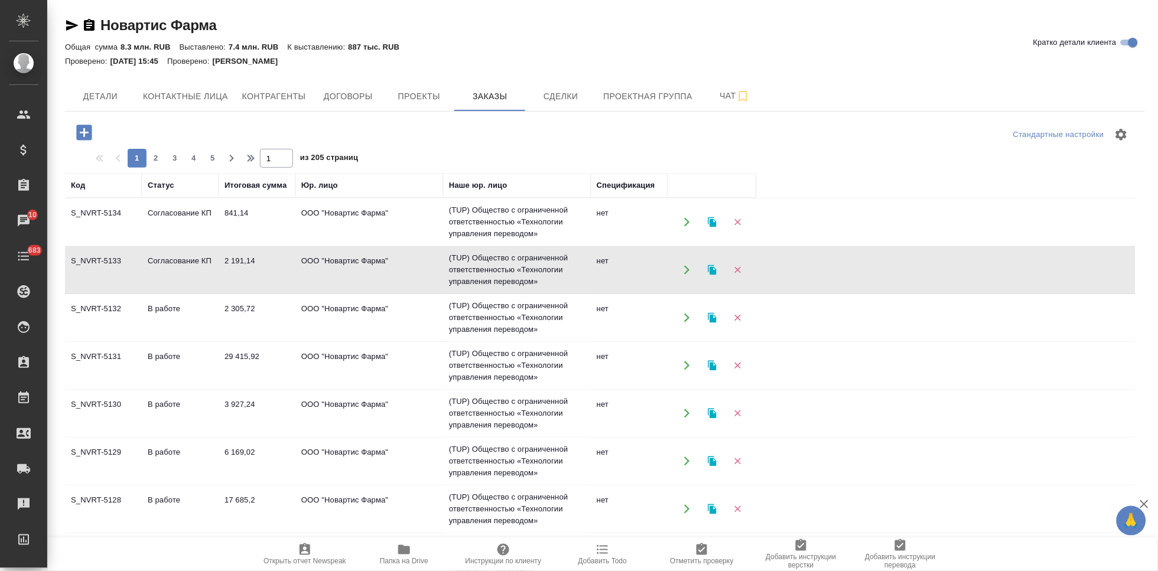
click at [164, 243] on td "Согласование КП" at bounding box center [180, 222] width 77 height 41
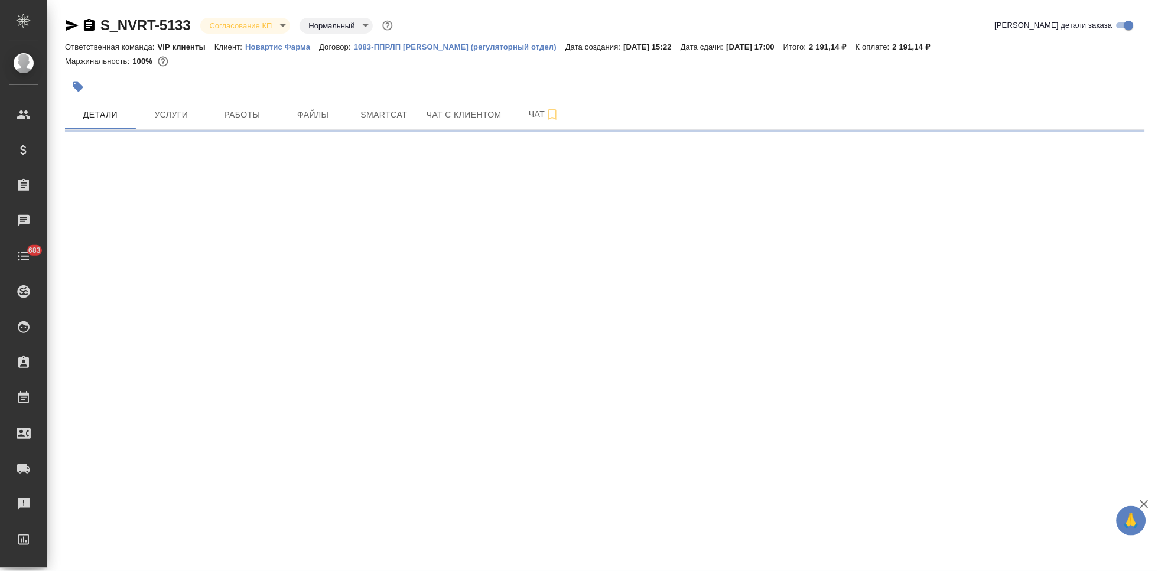
select select "RU"
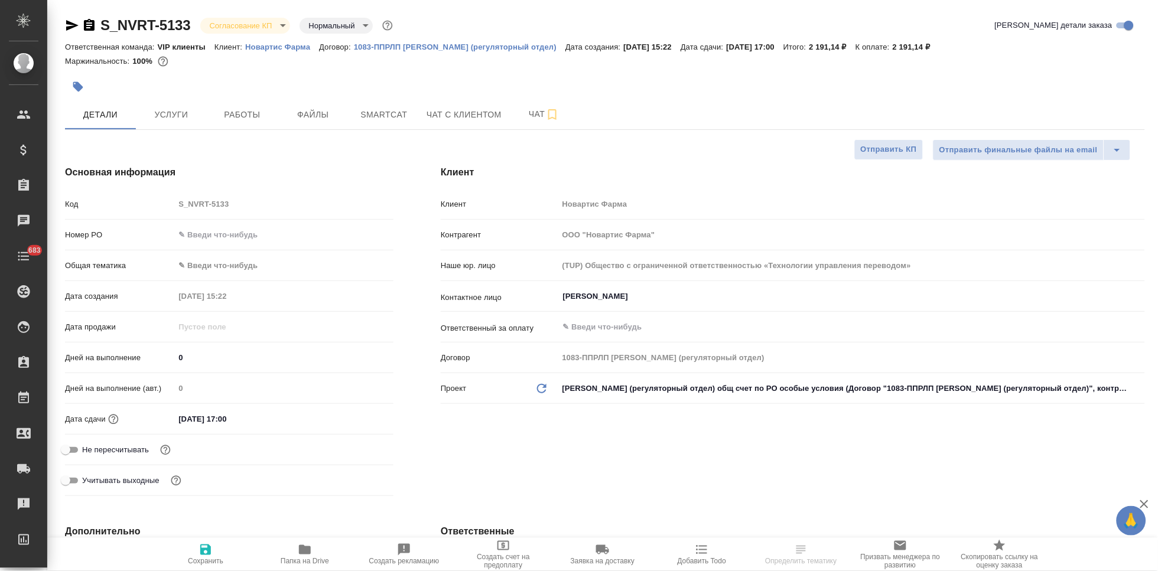
type textarea "x"
click at [285, 29] on body "🙏 .cls-1 fill:#fff; AWATERA Kabargina [PERSON_NAME] Спецификации Заказы 10 Чаты…" at bounding box center [579, 285] width 1158 height 571
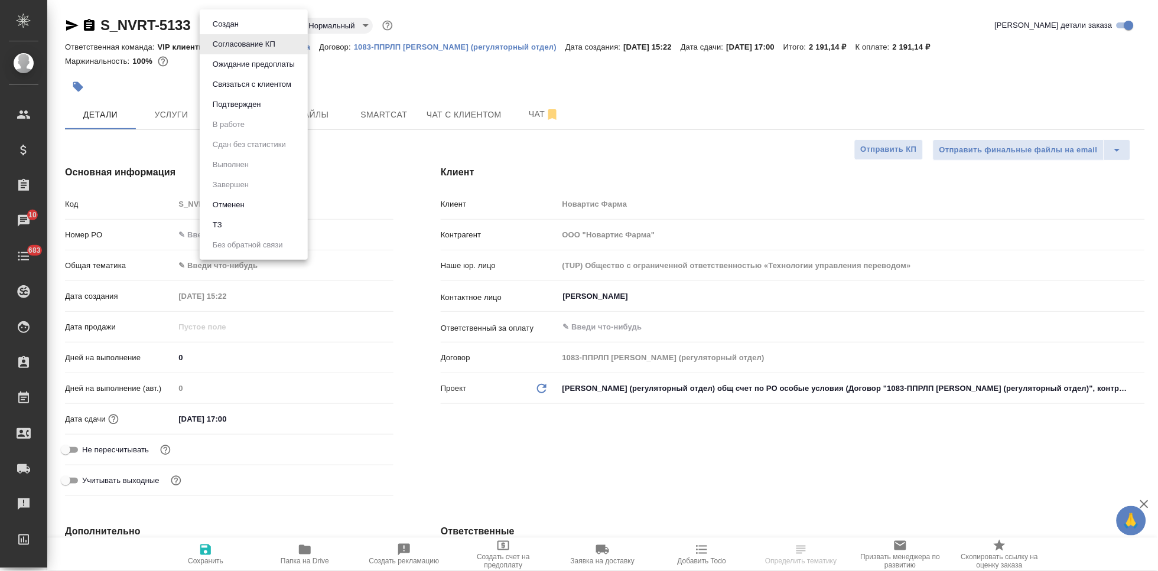
click at [242, 31] on button "Подтвержден" at bounding box center [225, 24] width 33 height 13
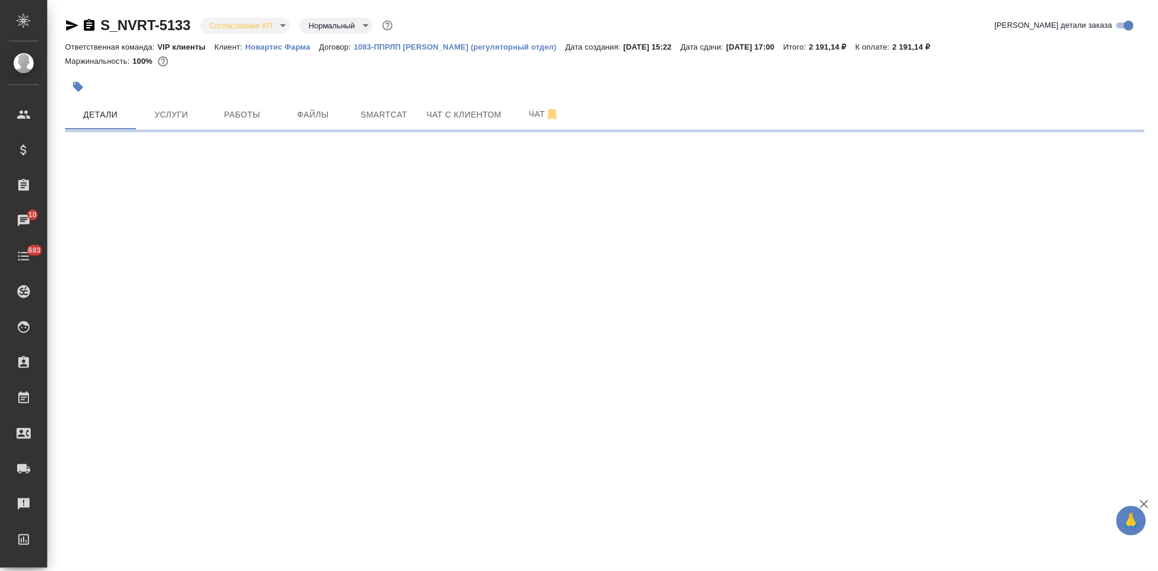
select select "RU"
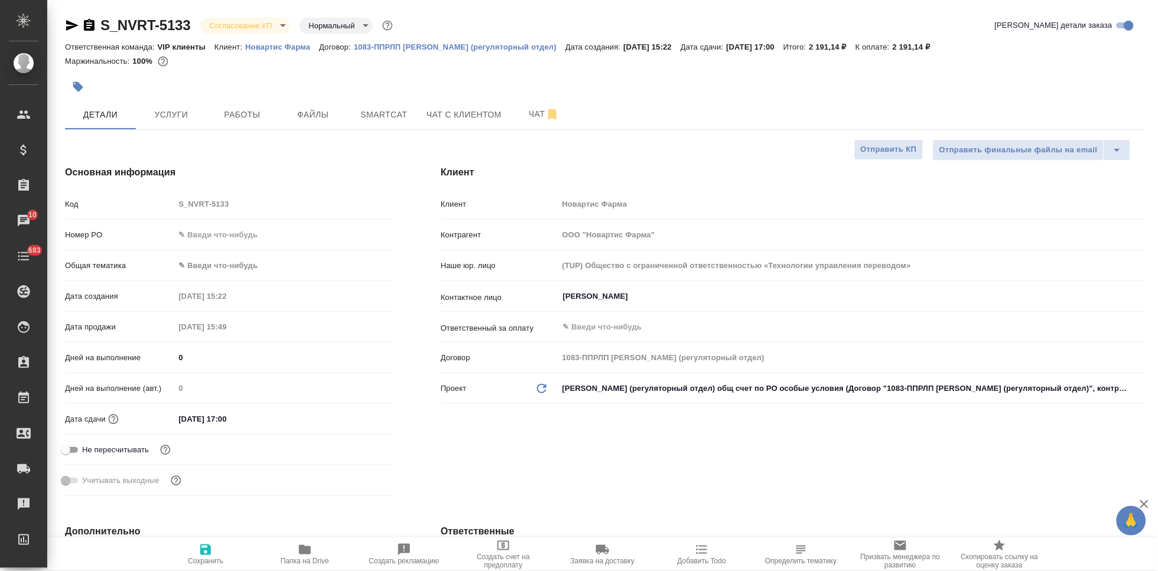
type textarea "x"
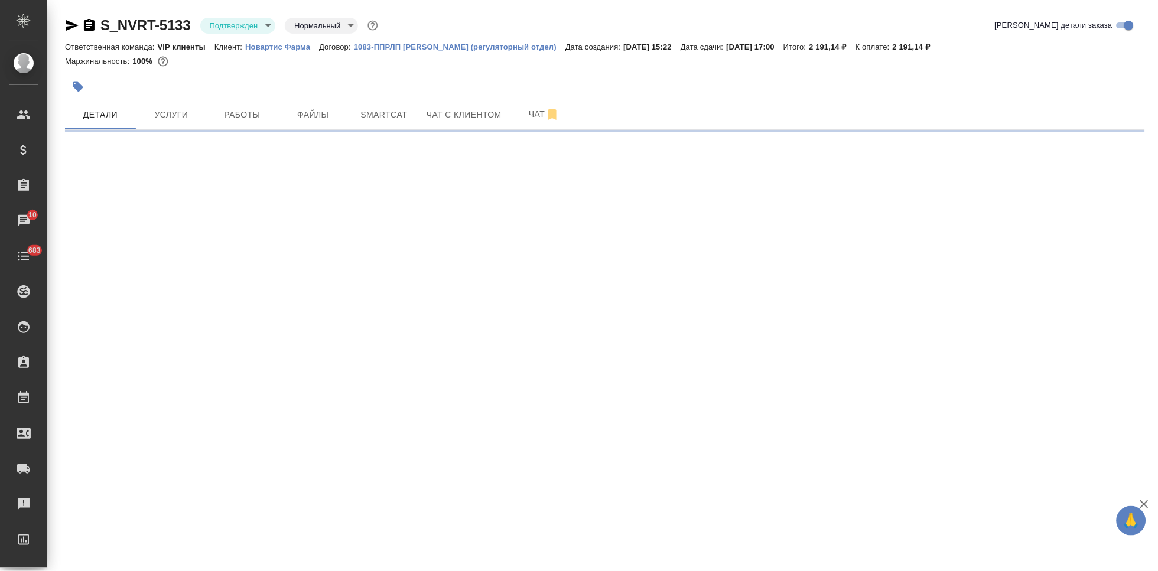
select select "RU"
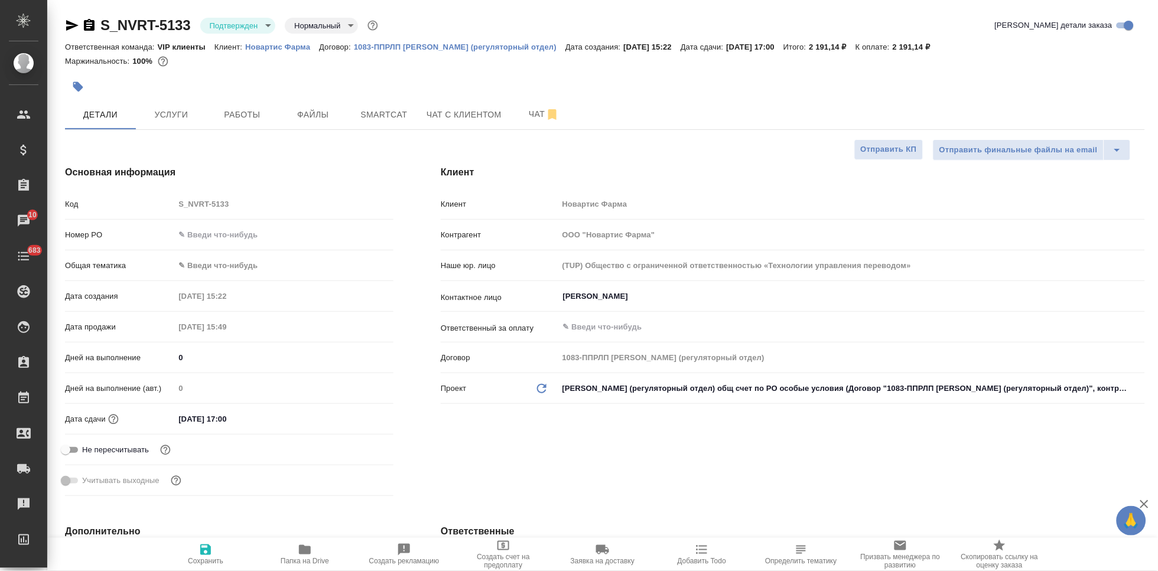
type textarea "x"
click at [531, 116] on span "Чат" at bounding box center [544, 114] width 57 height 15
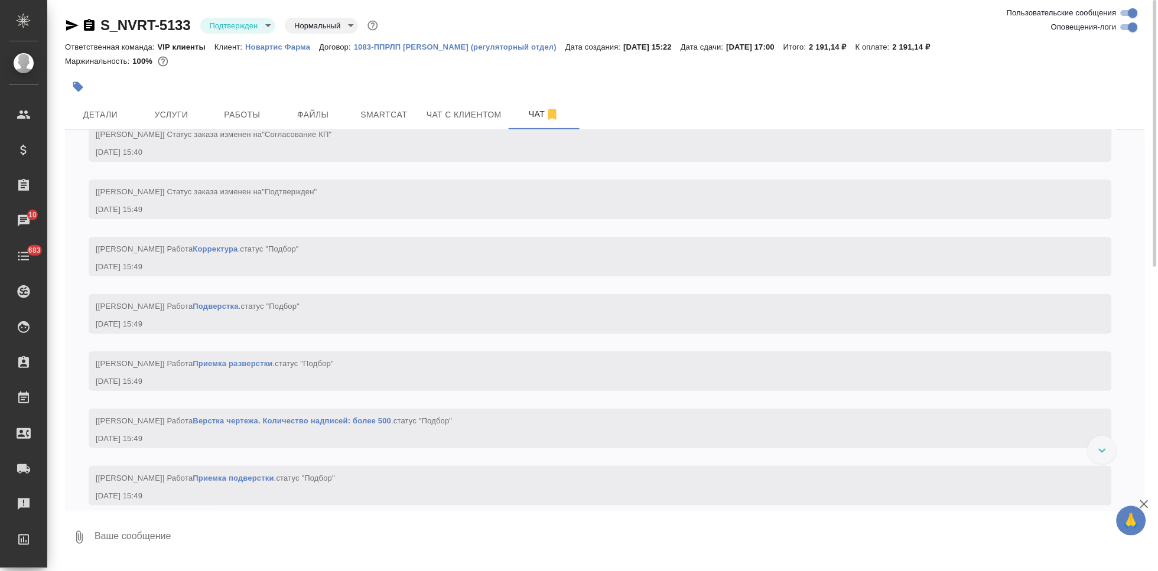
click at [278, 537] on textarea at bounding box center [619, 538] width 1052 height 40
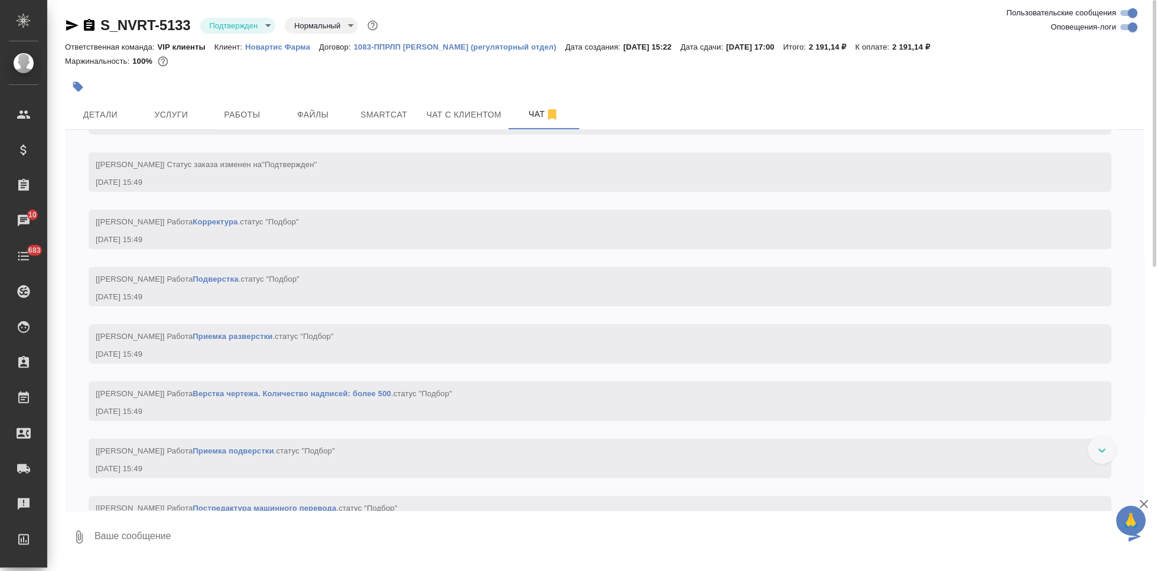
type textarea """
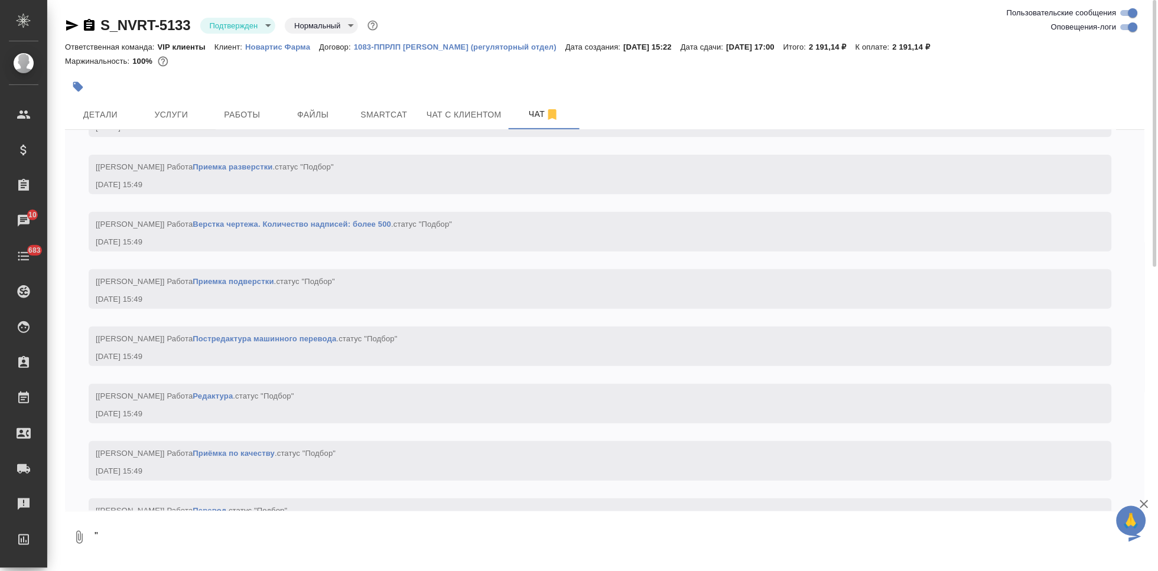
scroll to position [1446, 0]
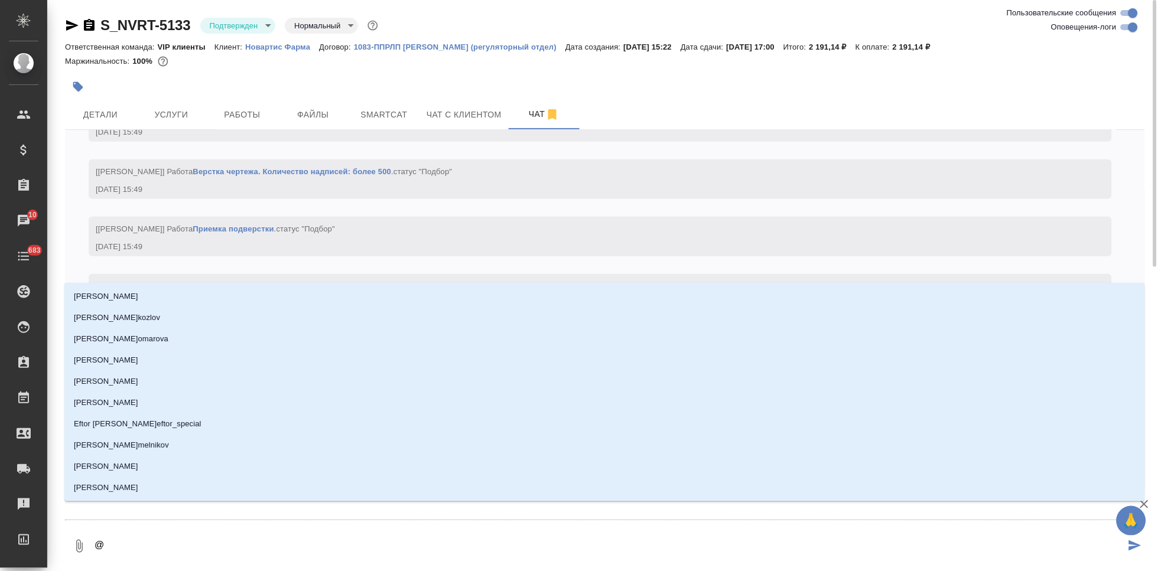
type textarea "@г"
type input "г"
type textarea "@гр"
type input "гр"
type textarea "@гра"
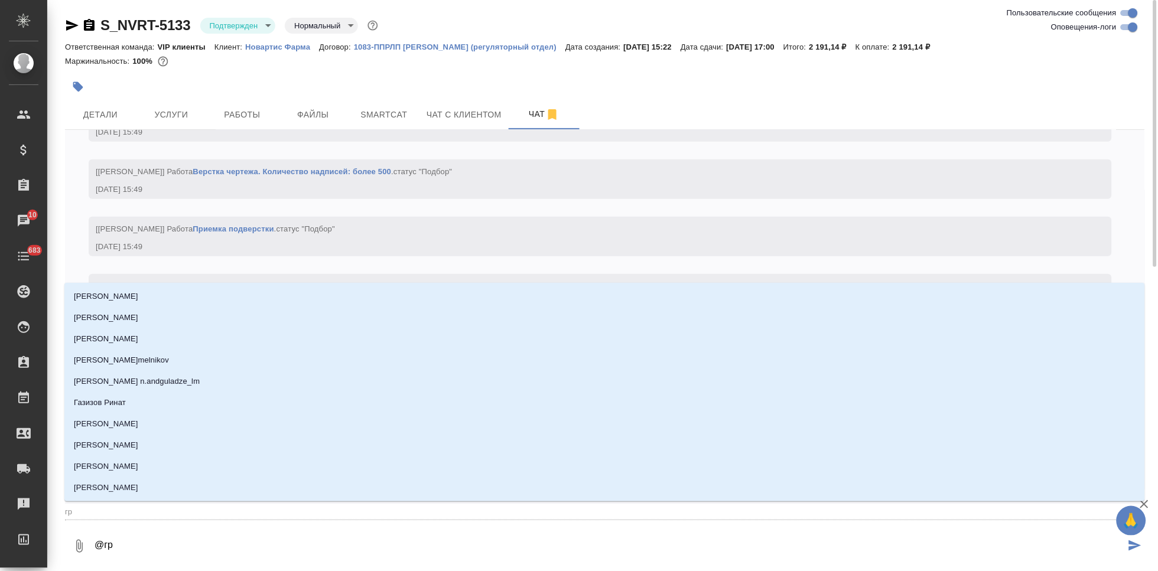
type input "гра"
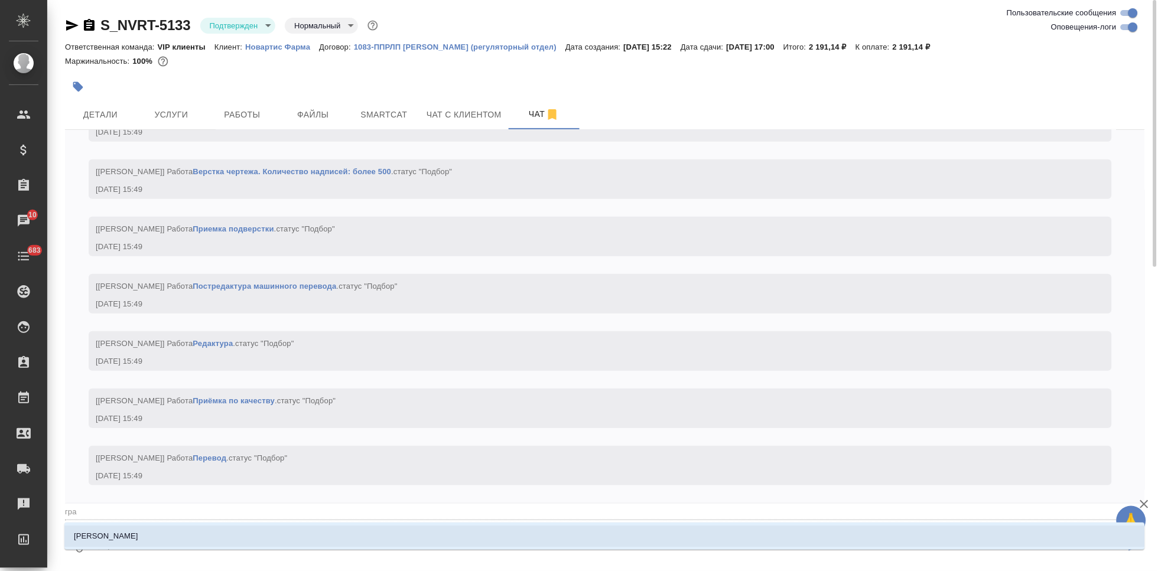
type textarea "@граб"
type input "граб"
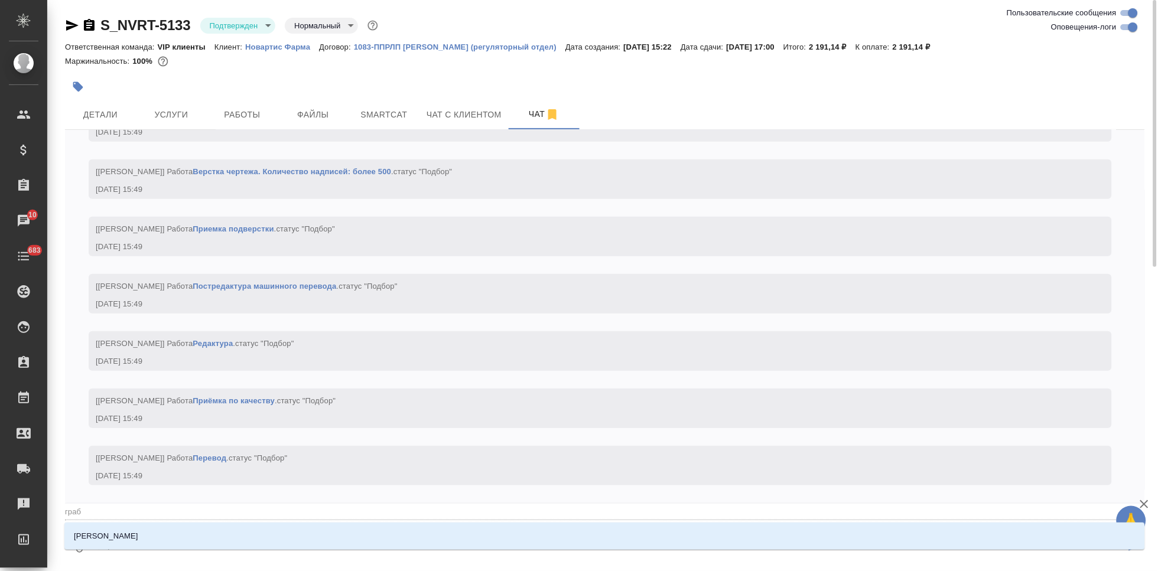
click at [278, 537] on li "[PERSON_NAME]" at bounding box center [604, 536] width 1081 height 21
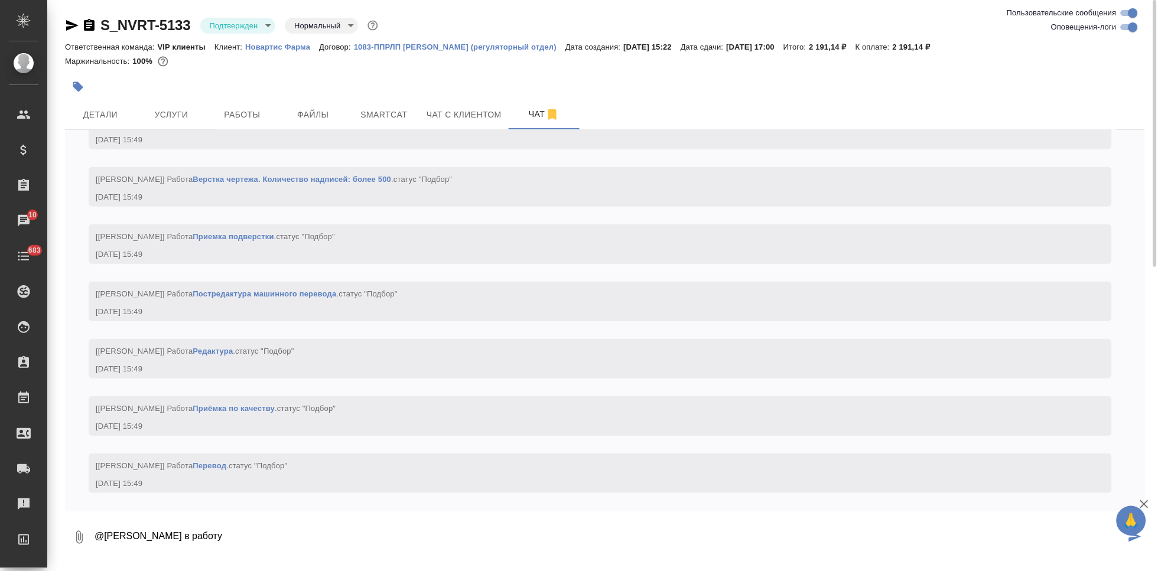
type textarea "@[PERSON_NAME] в работу"
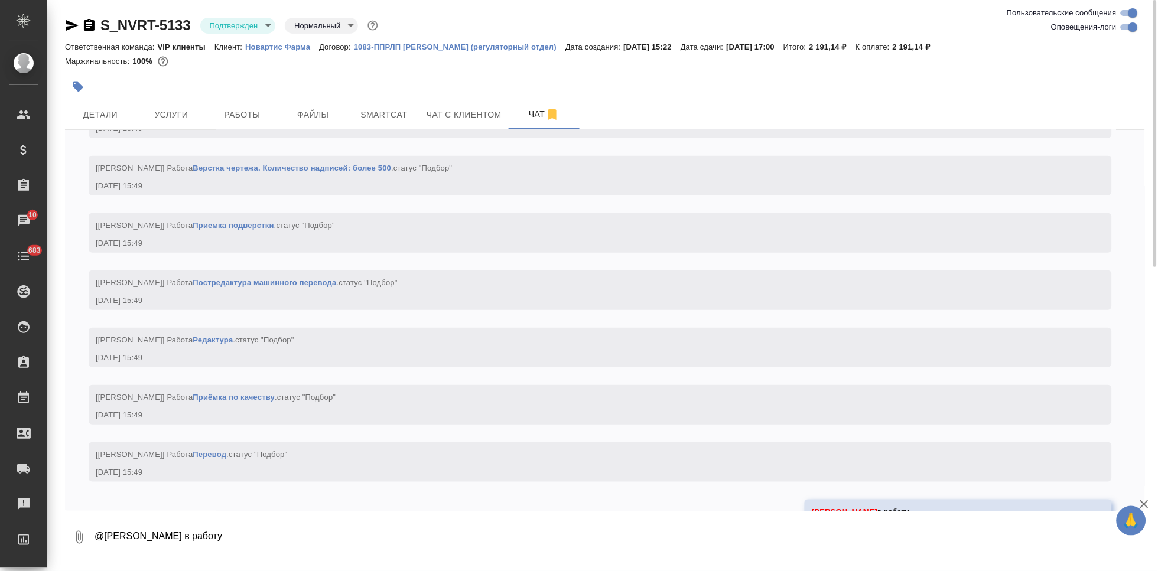
scroll to position [1503, 0]
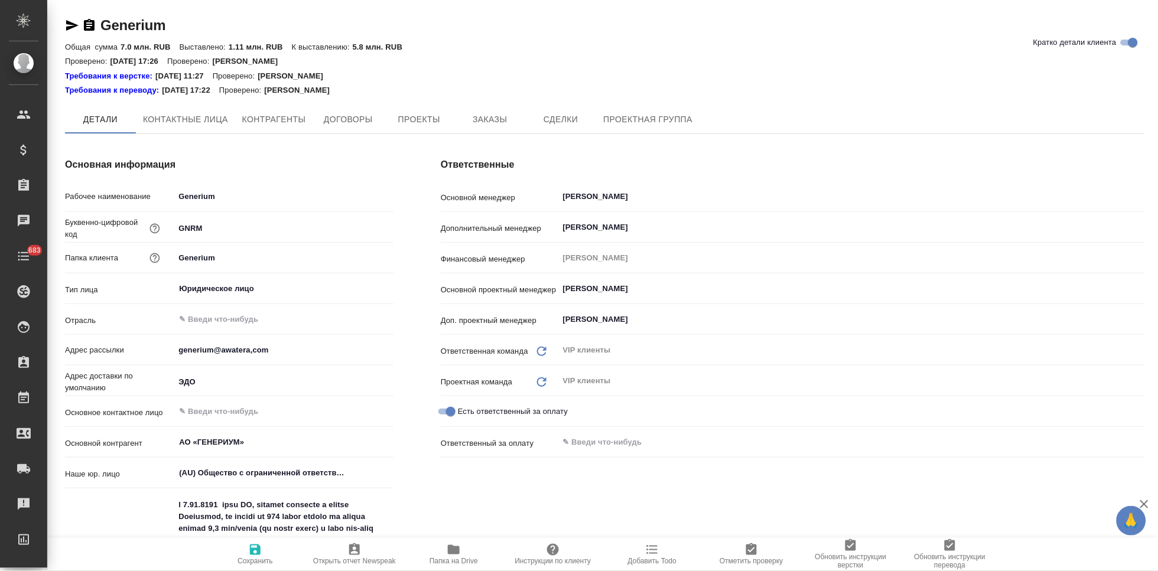
click at [67, 29] on icon "button" at bounding box center [72, 25] width 12 height 11
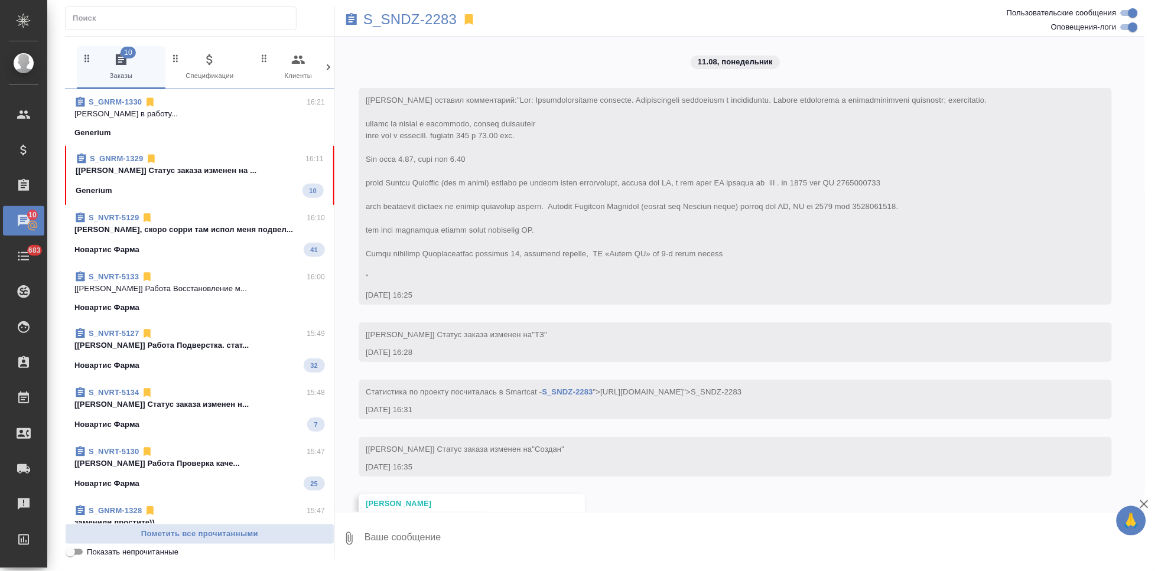
scroll to position [4600, 0]
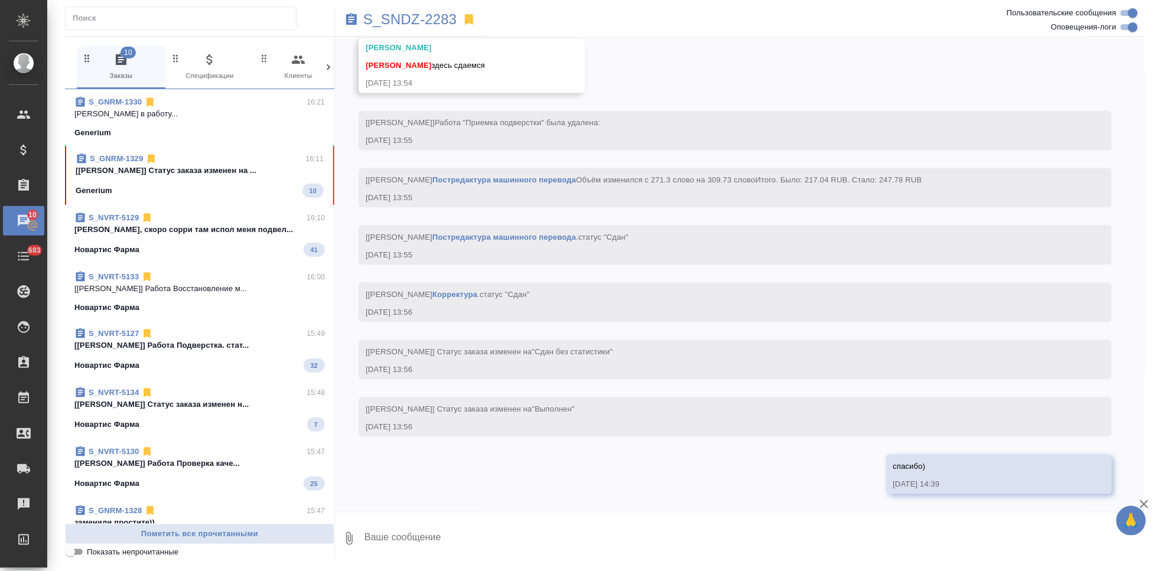
click at [229, 196] on div "Generium 10" at bounding box center [200, 191] width 248 height 14
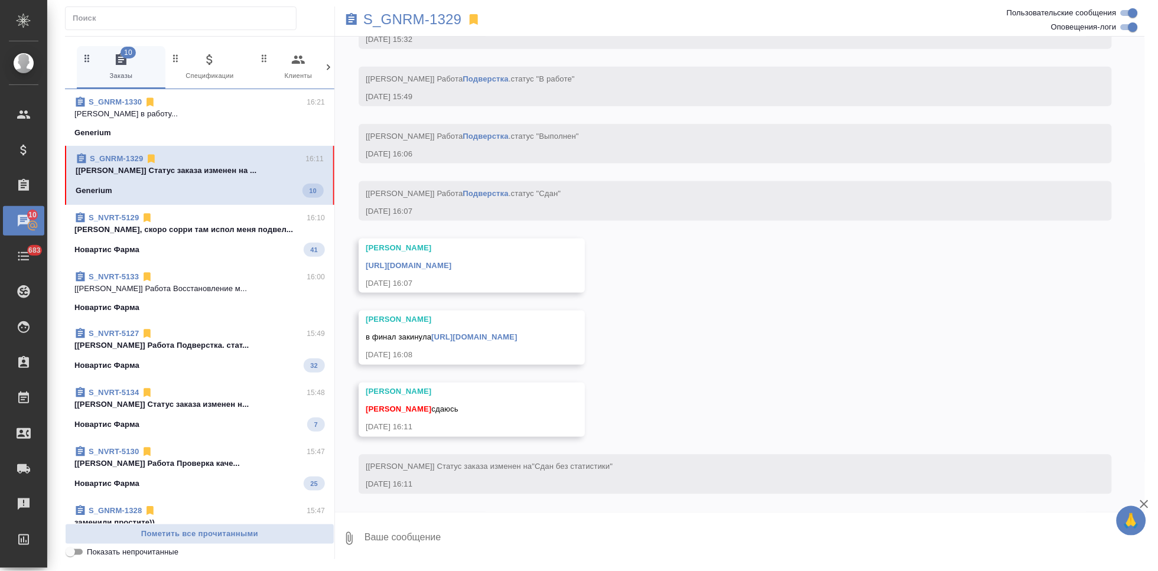
scroll to position [4370, 0]
click at [488, 534] on textarea at bounding box center [754, 539] width 782 height 40
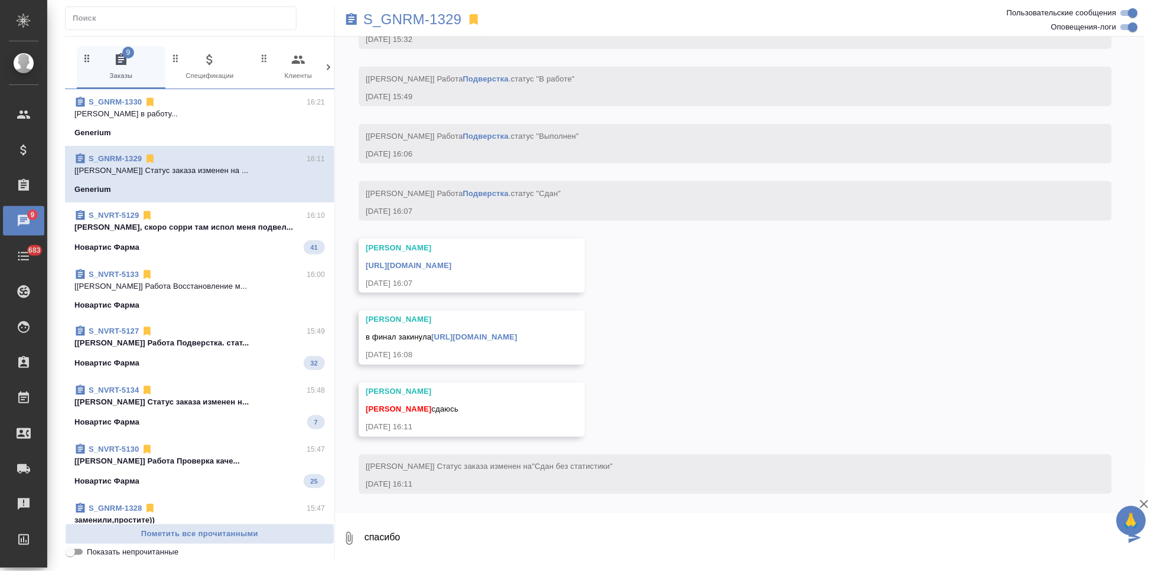
type textarea "спасибо"
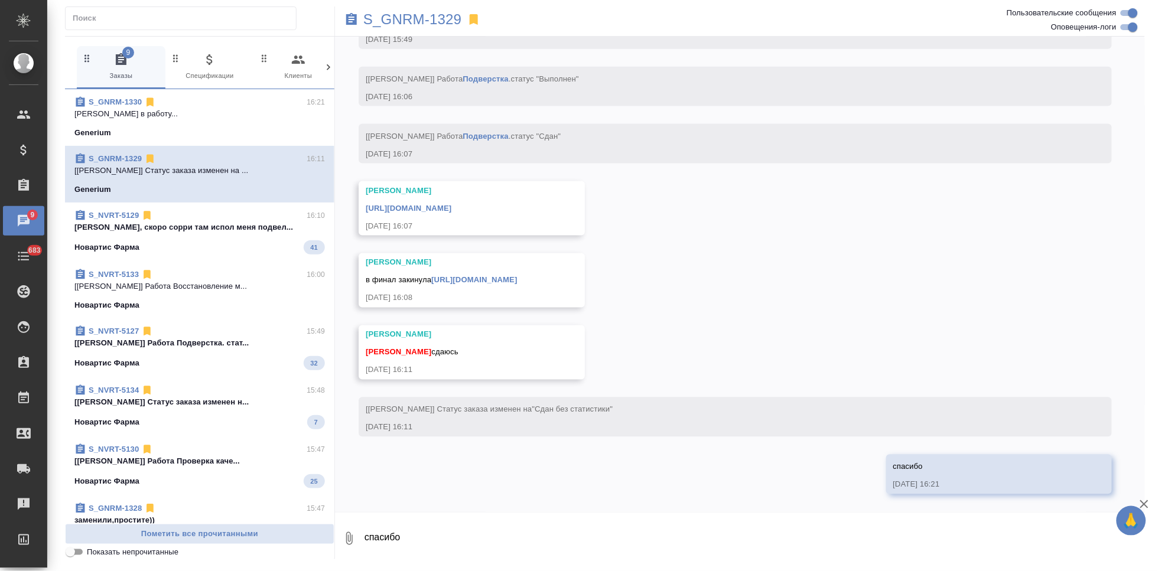
scroll to position [4427, 0]
click at [517, 280] on link "[URL][DOMAIN_NAME]" at bounding box center [474, 280] width 86 height 9
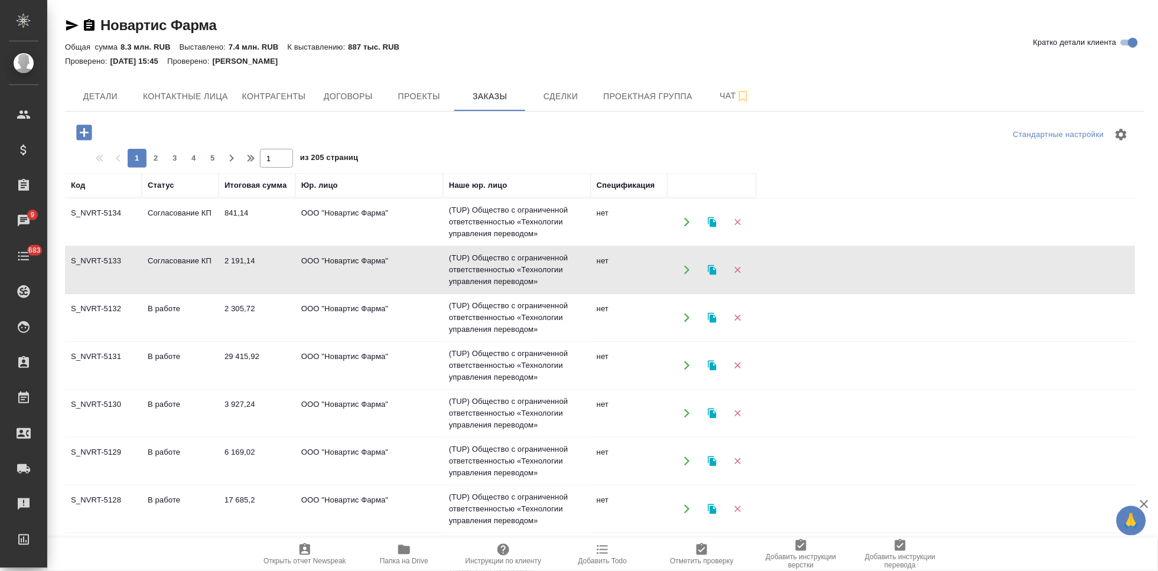
click at [186, 222] on td "Согласование КП" at bounding box center [180, 222] width 77 height 41
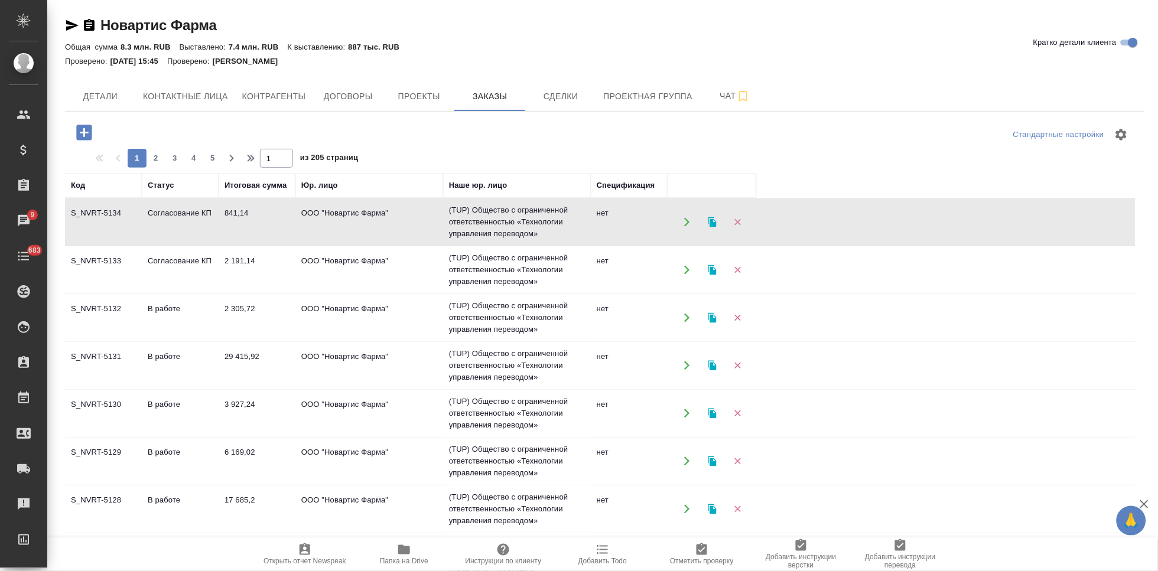
click at [186, 222] on td "Согласование КП" at bounding box center [180, 222] width 77 height 41
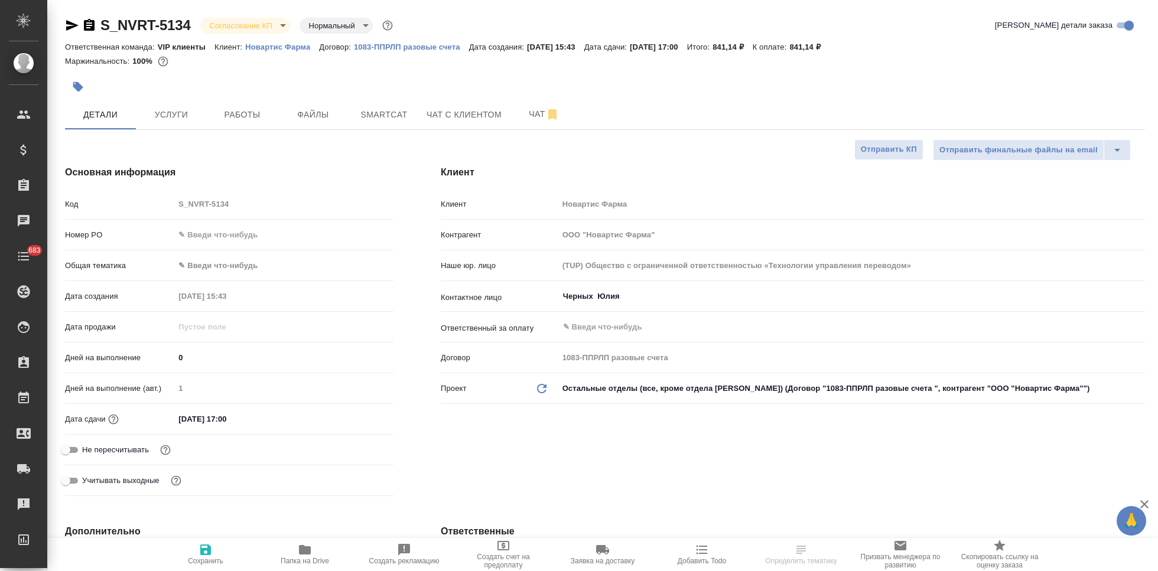
select select "RU"
click at [280, 28] on body "🙏 .cls-1 fill:#fff; AWATERA Kabargina [PERSON_NAME] Спецификации Заказы 9 Чаты …" at bounding box center [579, 285] width 1158 height 571
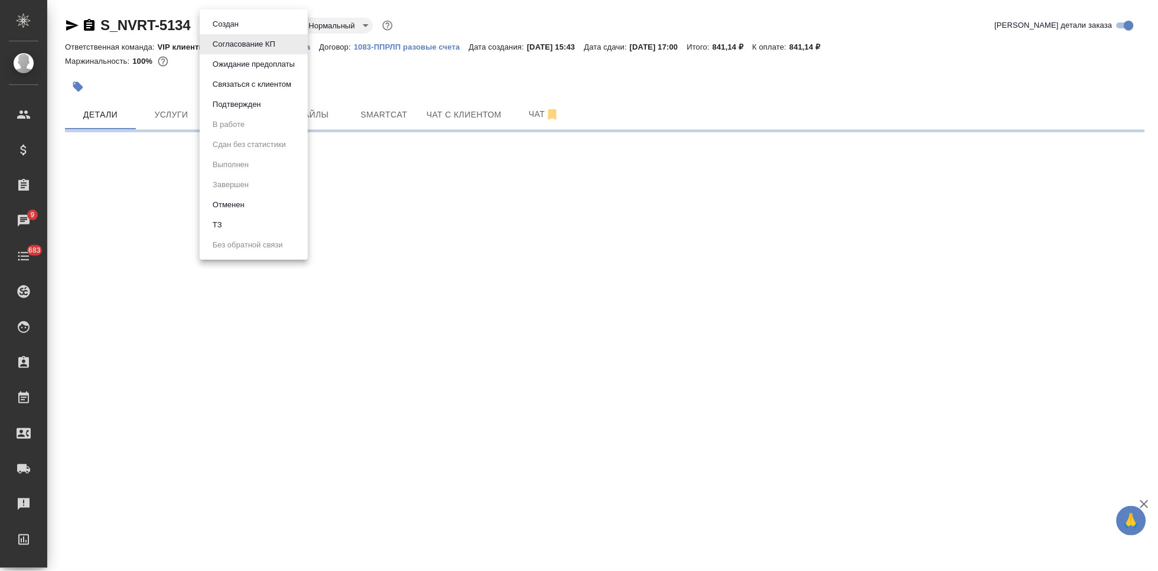
select select "RU"
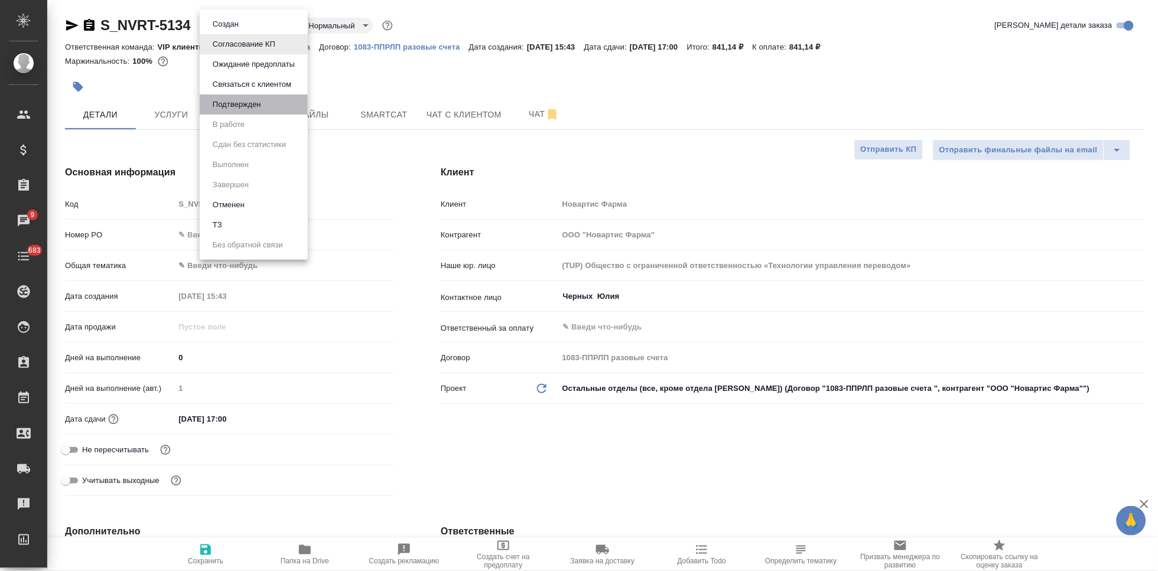
click at [242, 31] on button "Подтвержден" at bounding box center [225, 24] width 33 height 13
type textarea "x"
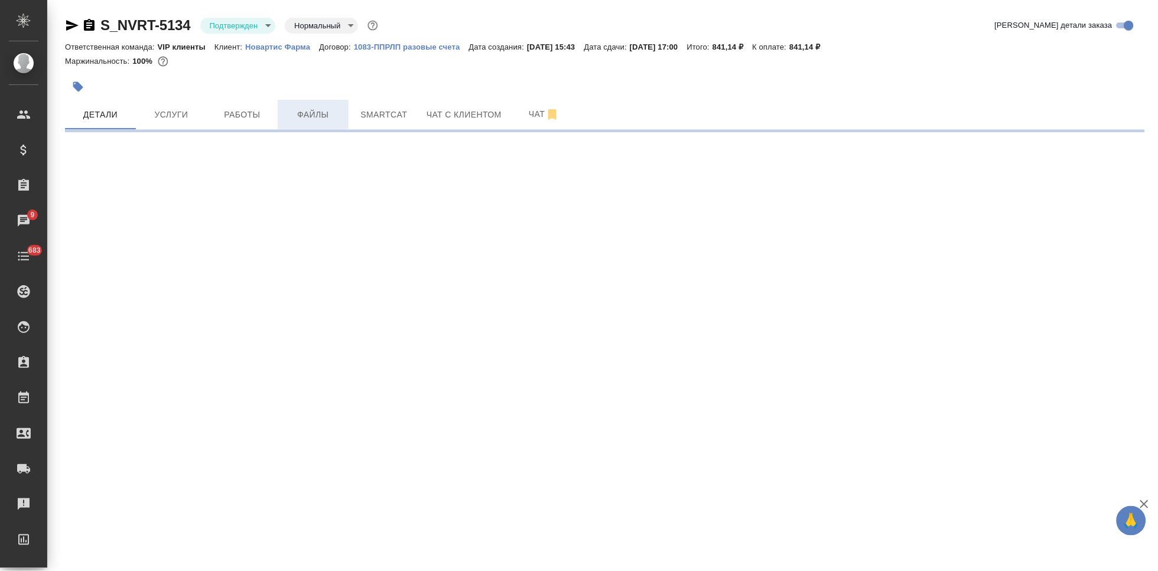
select select "RU"
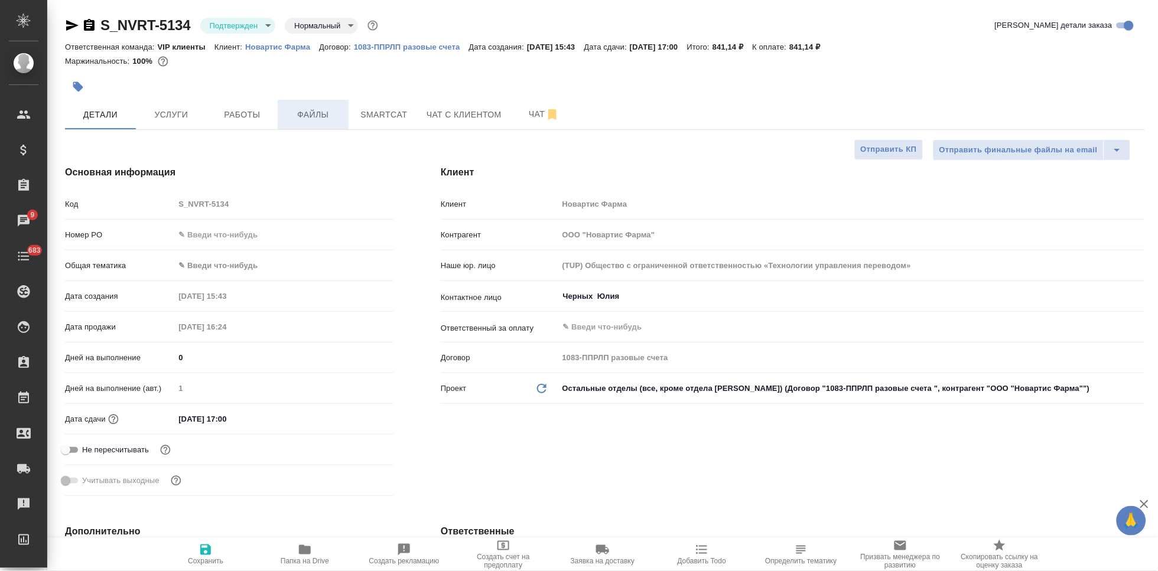
type textarea "x"
click at [532, 122] on button "Чат" at bounding box center [544, 115] width 71 height 30
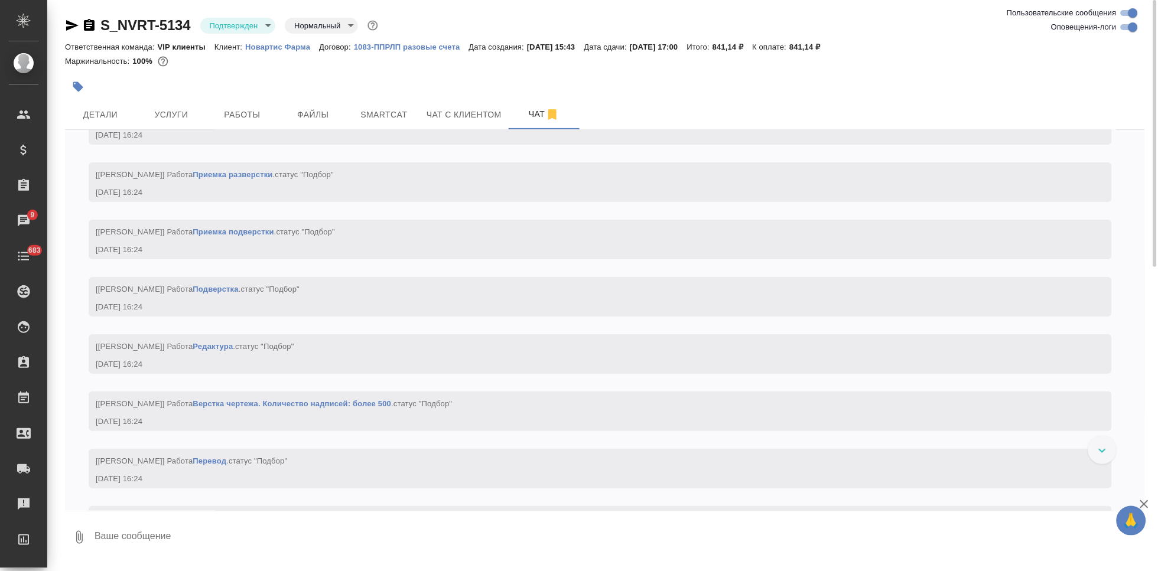
click at [327, 539] on textarea at bounding box center [619, 538] width 1052 height 40
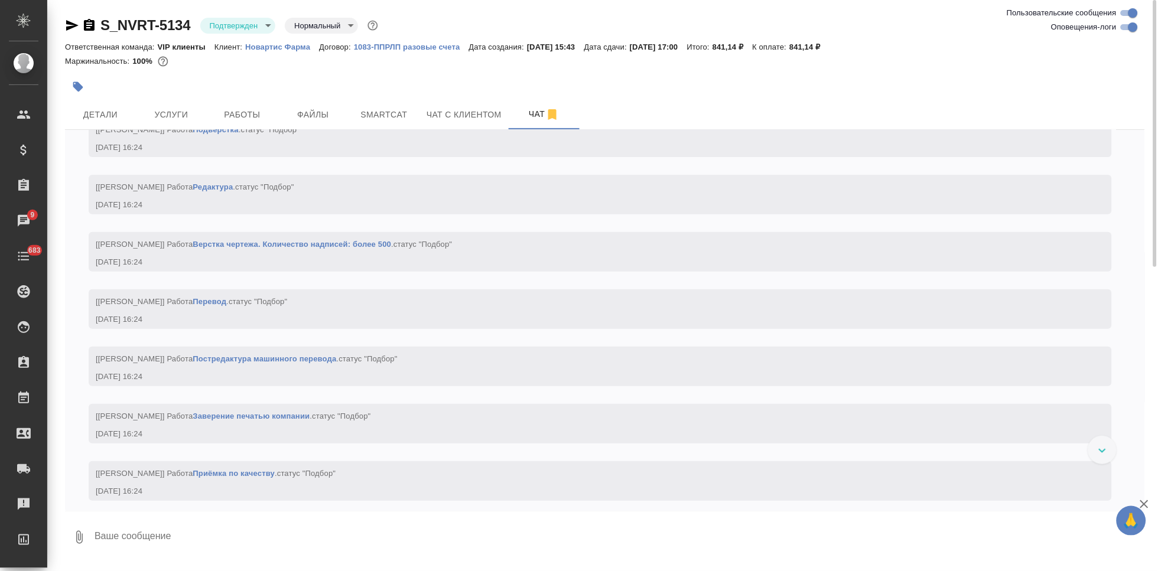
type textarea """
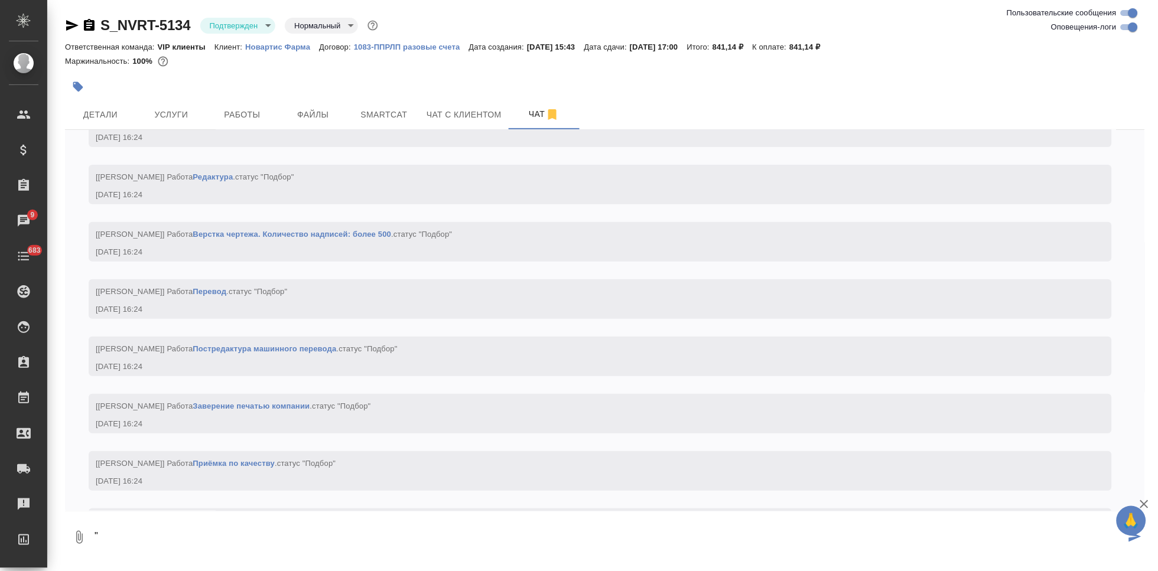
scroll to position [1456, 0]
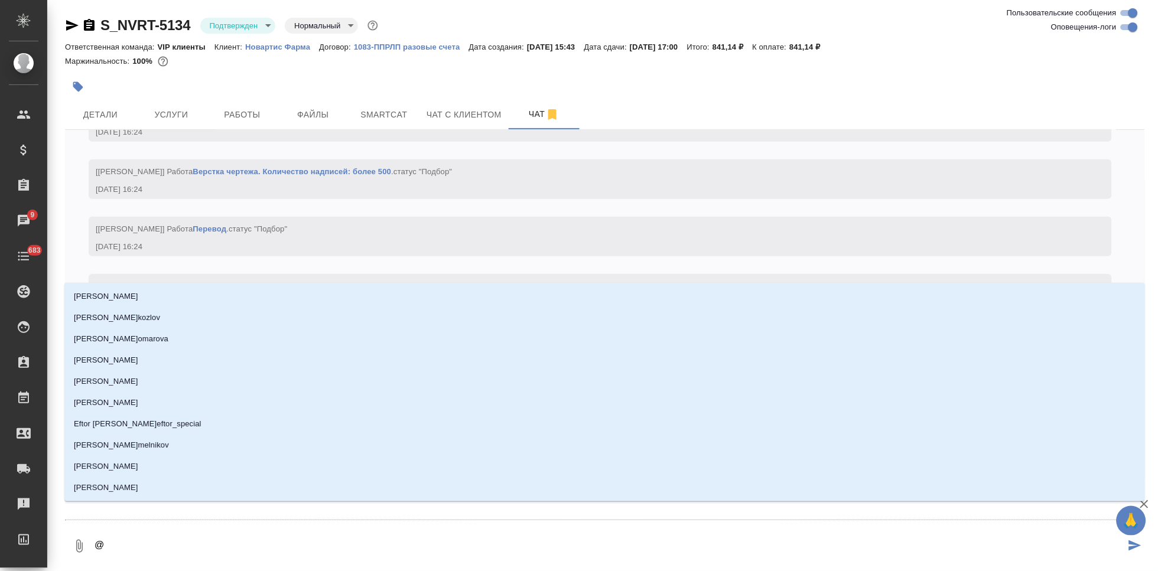
type textarea "@г"
type input "г"
type textarea "@гр"
type input "гр"
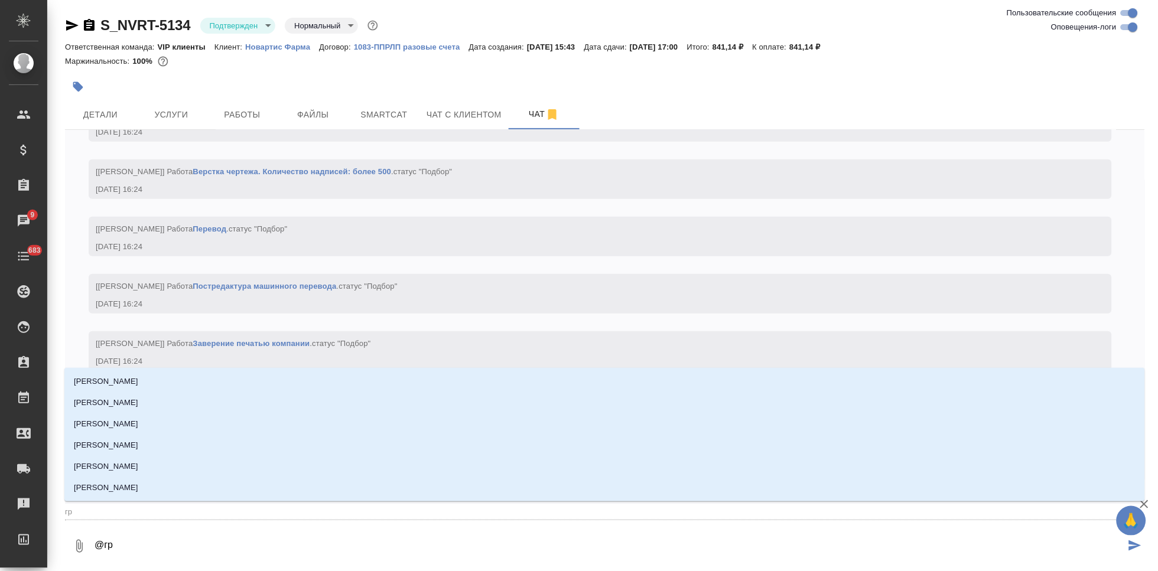
type textarea "@гра"
type input "гра"
type textarea "@граб"
type input "граб"
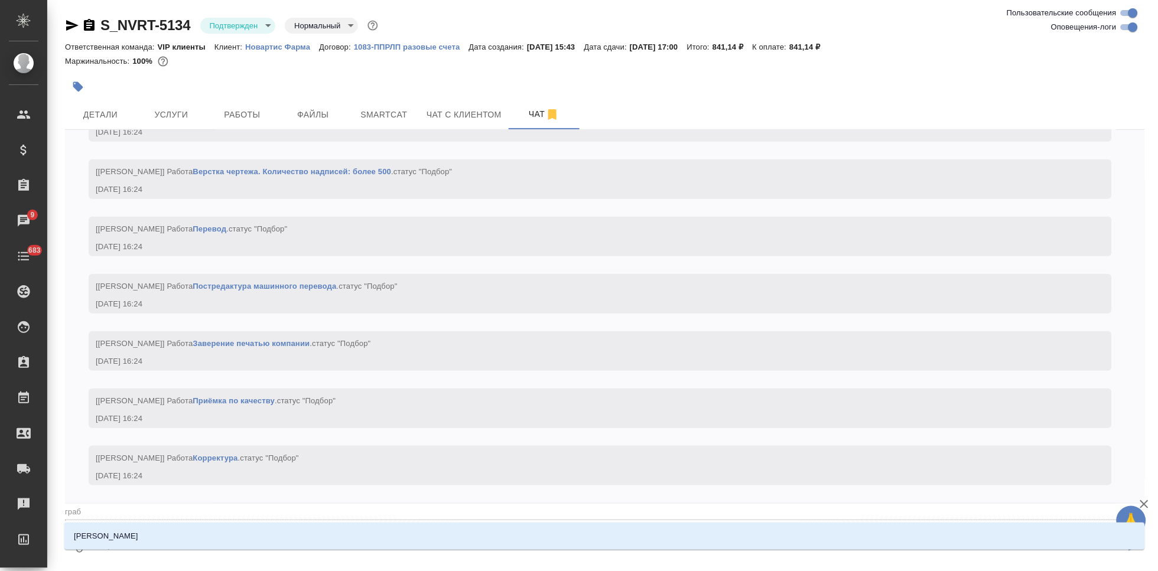
type textarea "@грабк"
type input "грабк"
type textarea "@[PERSON_NAME]"
type input "[PERSON_NAME]"
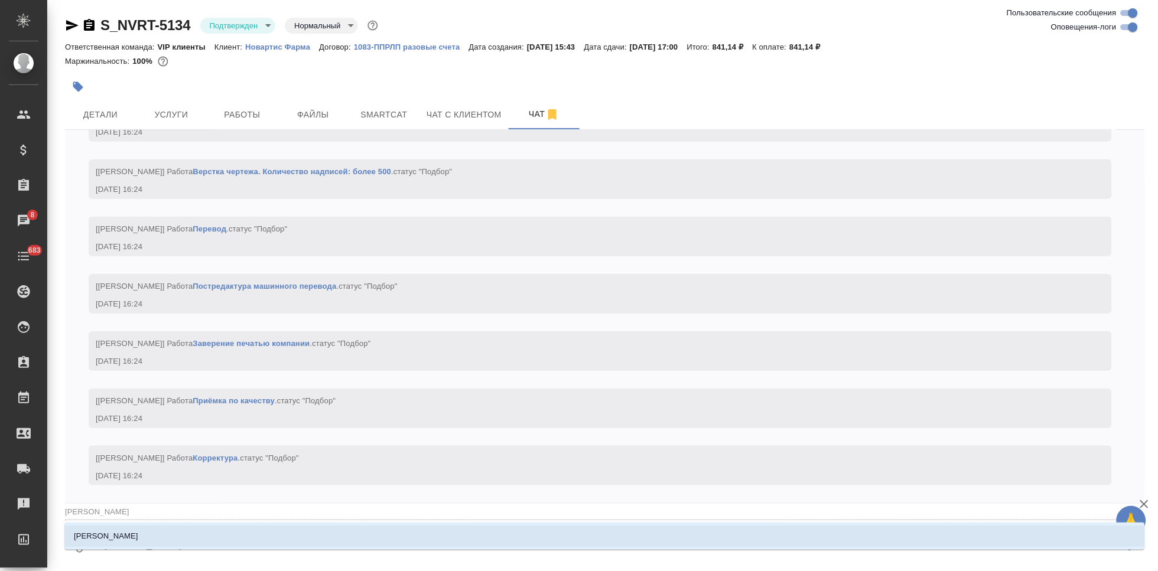
click at [370, 533] on li "[PERSON_NAME]" at bounding box center [604, 536] width 1081 height 21
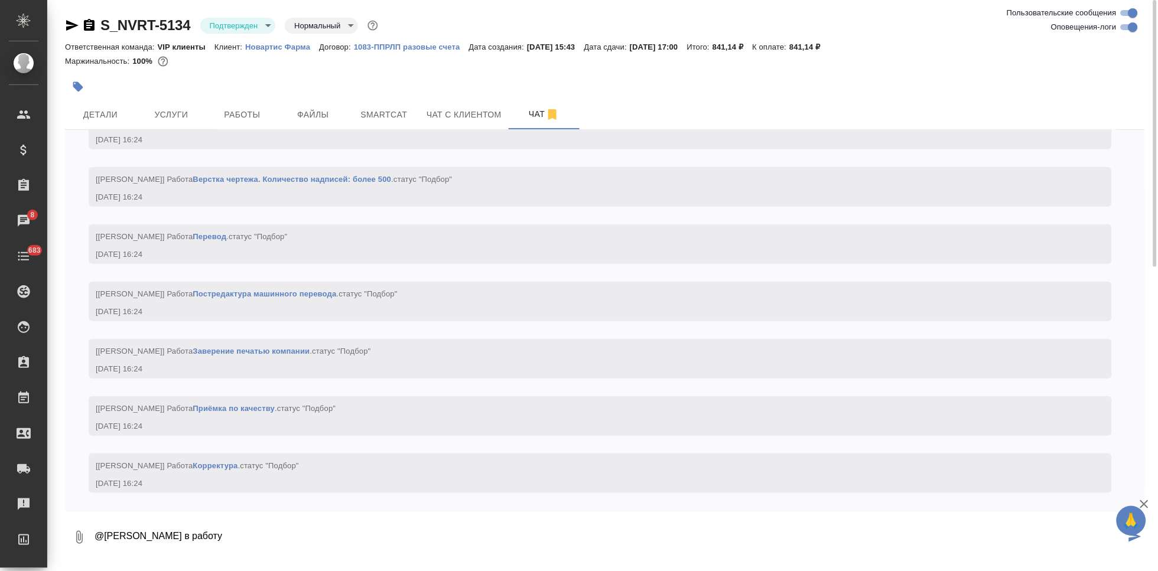
type textarea "@[PERSON_NAME] в работу"
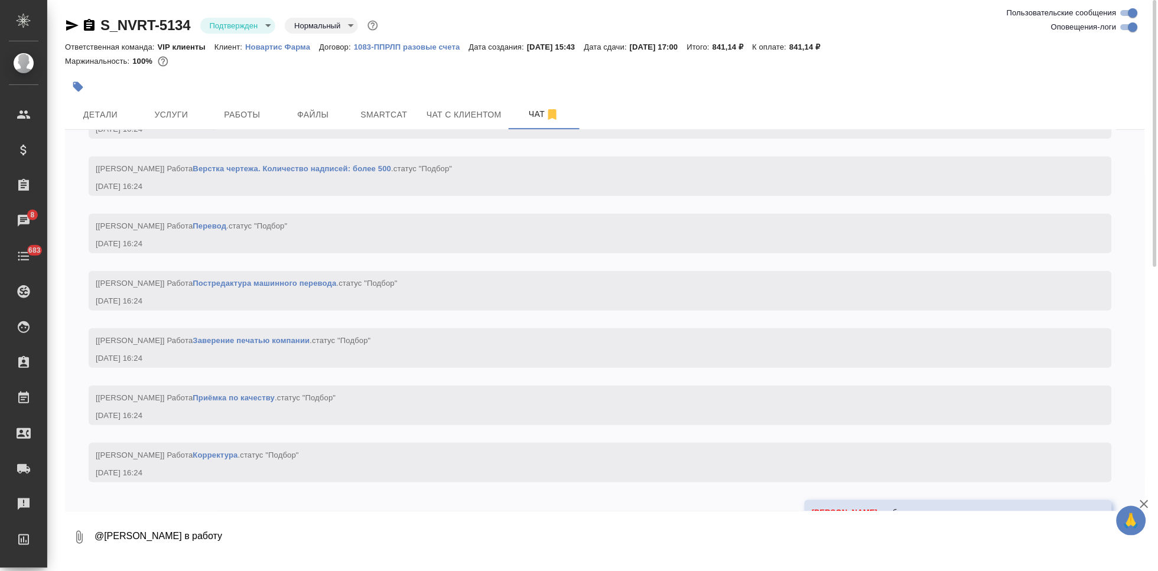
scroll to position [1514, 0]
